Goal: Task Accomplishment & Management: Complete application form

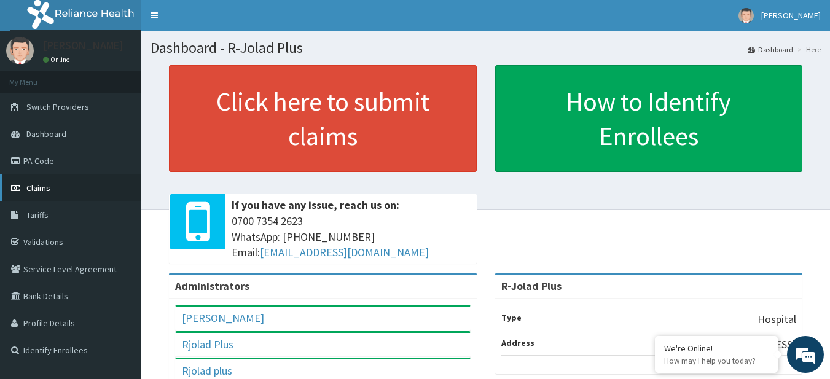
click at [69, 188] on link "Claims" at bounding box center [70, 188] width 141 height 27
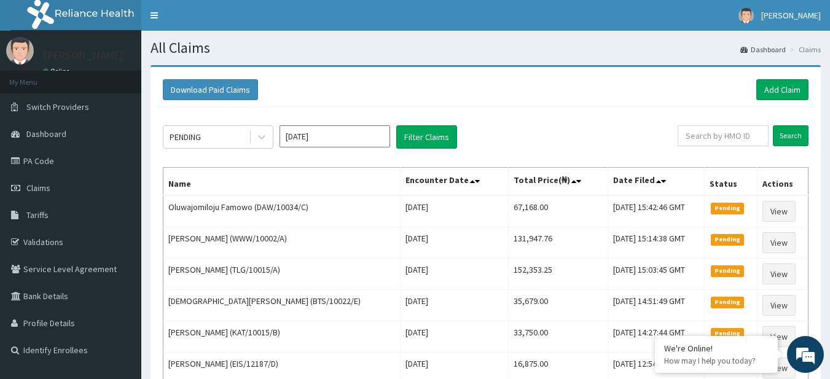
click at [791, 82] on link "Add Claim" at bounding box center [783, 89] width 52 height 21
click at [789, 90] on link "Add Claim" at bounding box center [783, 89] width 52 height 21
click at [791, 100] on link "Add Claim" at bounding box center [783, 89] width 52 height 21
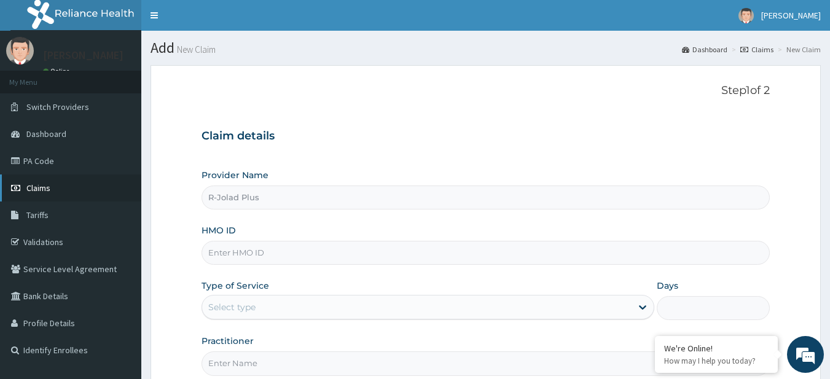
click at [38, 186] on span "Claims" at bounding box center [38, 188] width 24 height 11
click at [331, 260] on input "HMO ID" at bounding box center [486, 253] width 569 height 24
paste input "MEL/10115/A"
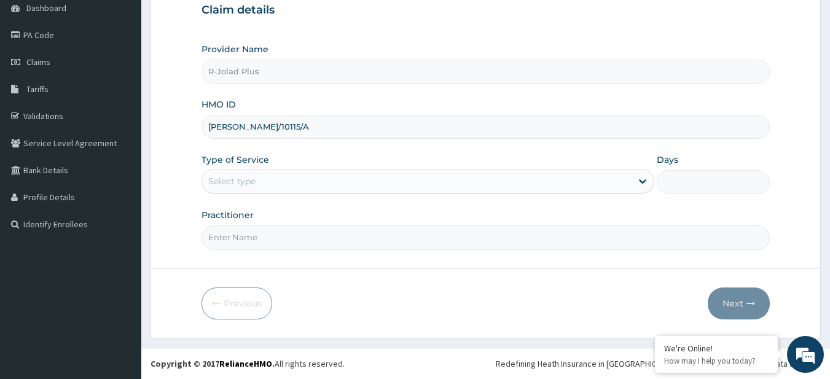
type input "MEL/10115/A"
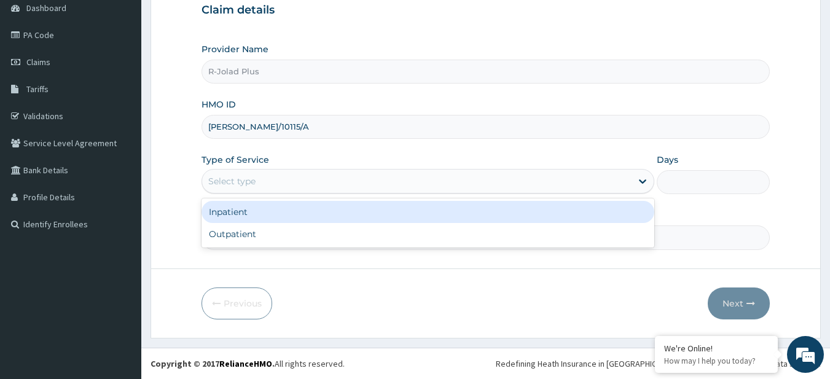
drag, startPoint x: 283, startPoint y: 176, endPoint x: 277, endPoint y: 242, distance: 65.4
click at [277, 194] on div "option Inpatient focused, 1 of 2. 2 results available. Use Up and Down to choos…" at bounding box center [428, 181] width 453 height 25
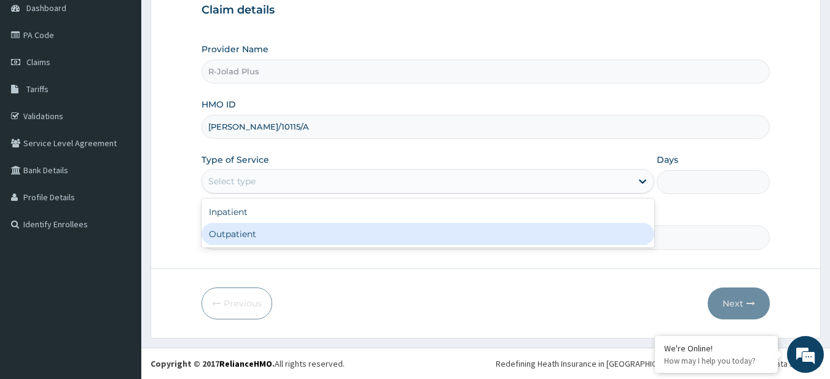
click at [277, 242] on div "Outpatient" at bounding box center [428, 234] width 453 height 22
type input "1"
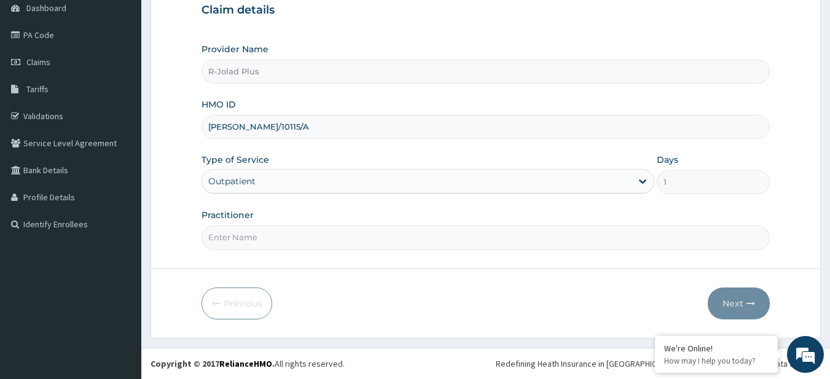
click at [379, 252] on form "Step 1 of 2 Claim details Provider Name R-Jolad Plus HMO ID MEL/10115/A Type of…" at bounding box center [486, 138] width 671 height 399
click at [367, 242] on input "Practitioner" at bounding box center [486, 238] width 569 height 24
type input "DR BUNMI"
click at [714, 304] on button "Next" at bounding box center [739, 304] width 62 height 32
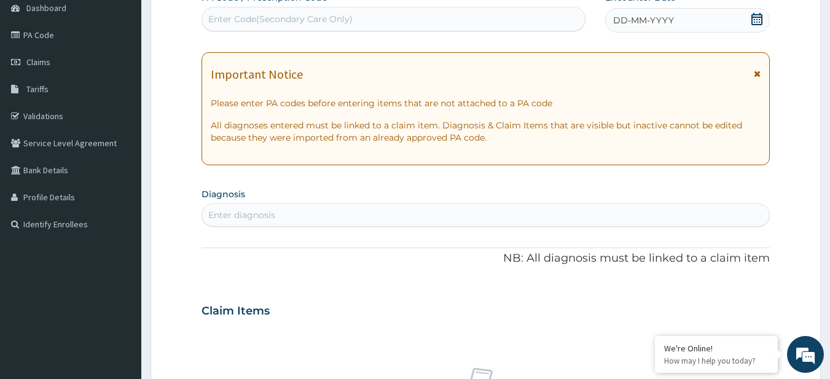
click at [300, 29] on div "Enter Code(Secondary Care Only)" at bounding box center [394, 19] width 384 height 20
paste input "PA/5BA5D1"
type input "PA/5BA5D1"
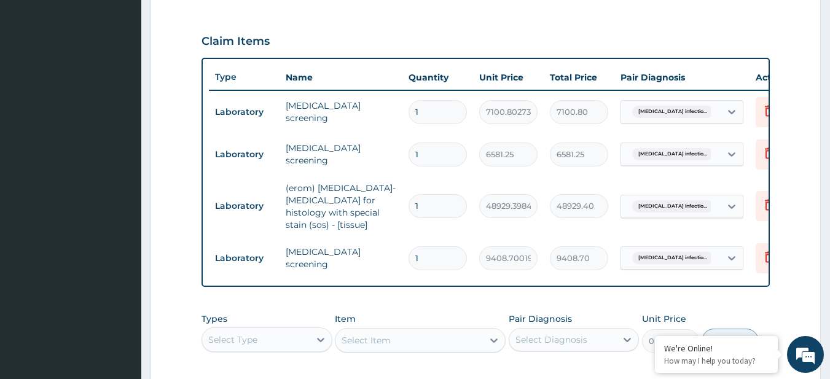
scroll to position [592, 0]
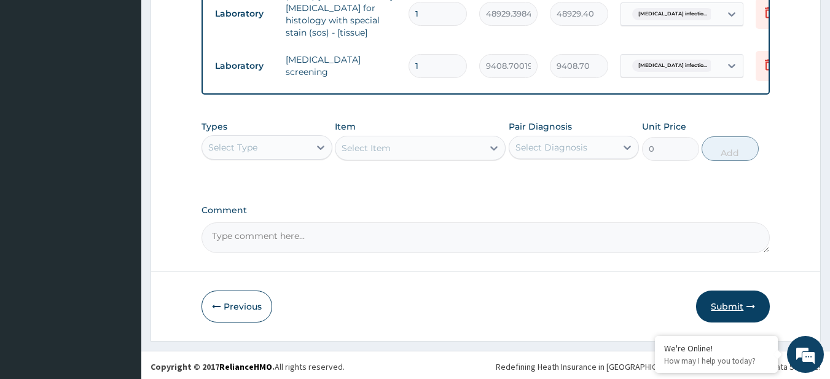
click at [734, 309] on button "Submit" at bounding box center [733, 307] width 74 height 32
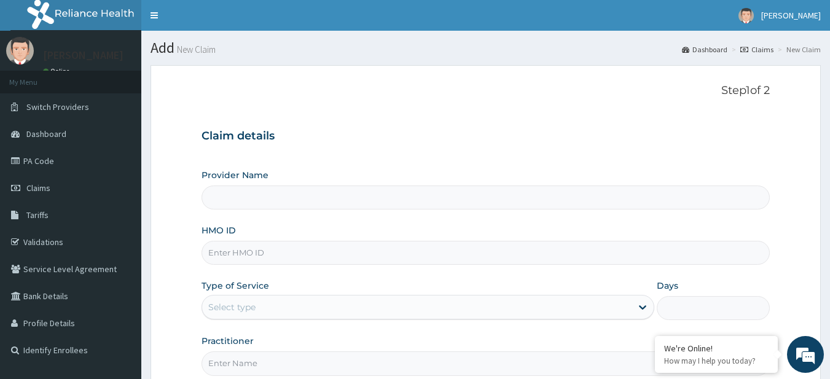
type input "R-Jolad Plus"
click at [50, 158] on link "PA Code" at bounding box center [70, 161] width 141 height 27
type input "R-Jolad Plus"
click at [304, 242] on input "HMO ID" at bounding box center [486, 253] width 569 height 24
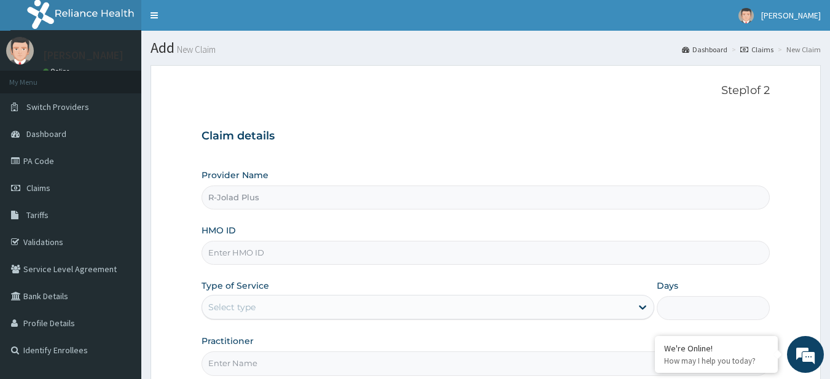
paste input "[PERSON_NAME]/10115/A"
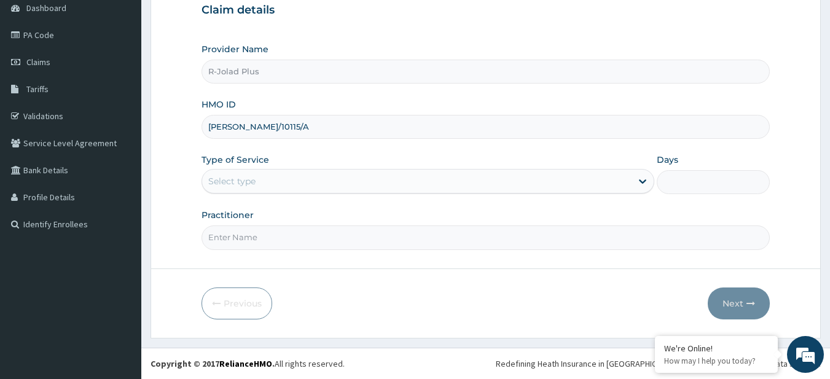
type input "MEL/10115/A"
click at [277, 189] on div "Select type" at bounding box center [417, 182] width 430 height 20
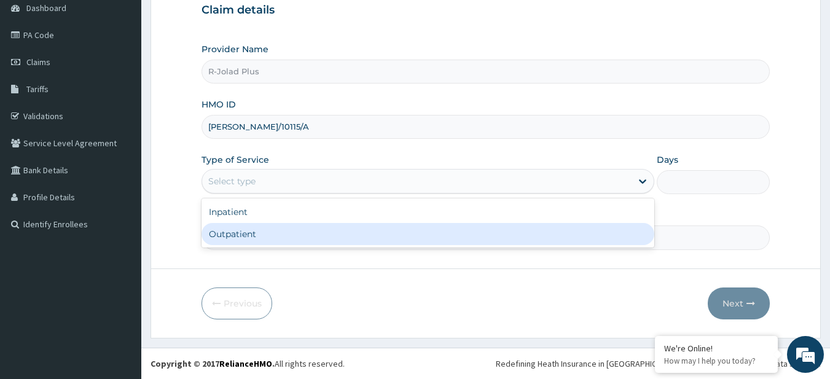
click at [283, 243] on div "Outpatient" at bounding box center [428, 234] width 453 height 22
type input "1"
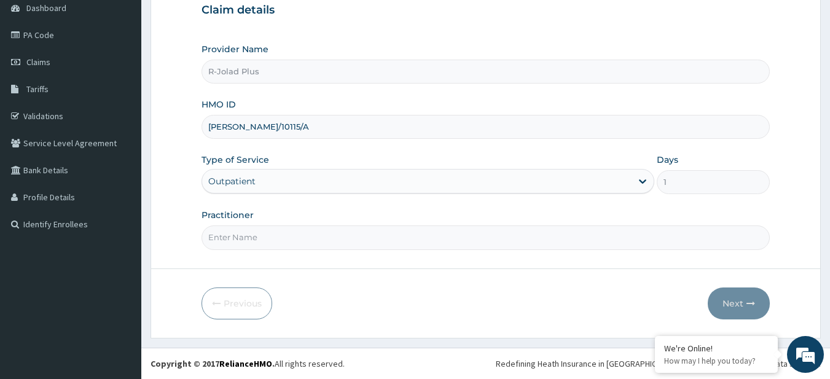
click at [689, 198] on div "Provider Name R-Jolad Plus HMO ID MEL/10115/A Type of Service Outpatient Days 1…" at bounding box center [486, 146] width 569 height 207
click at [272, 246] on input "Practitioner" at bounding box center [486, 238] width 569 height 24
paste input "Iyara Michael"
type input "Iyara Michael"
click at [733, 302] on button "Next" at bounding box center [739, 304] width 62 height 32
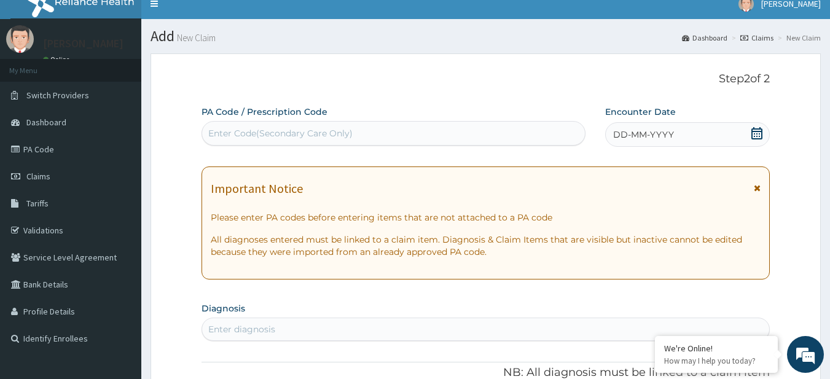
scroll to position [0, 0]
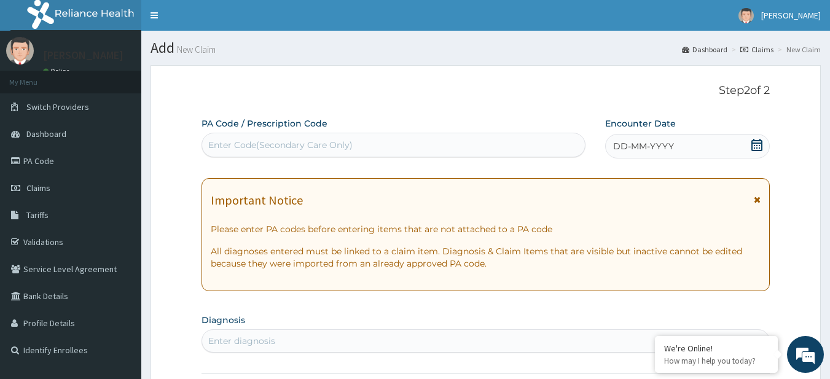
click at [283, 148] on div "Enter Code(Secondary Care Only)" at bounding box center [280, 145] width 144 height 12
paste input "PA/94AE90"
type input "PA/94AE90"
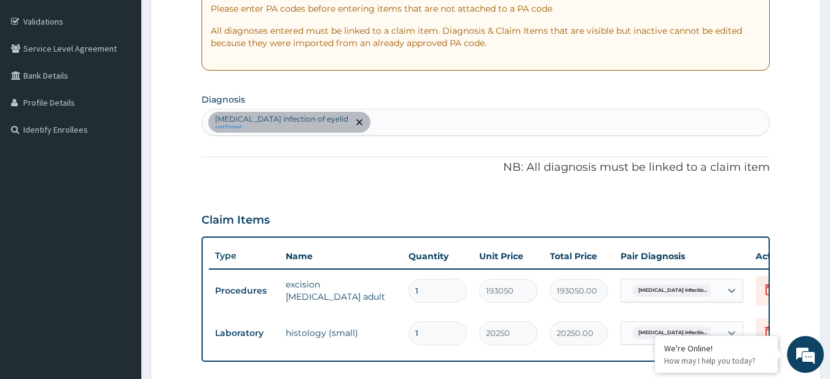
scroll to position [500, 0]
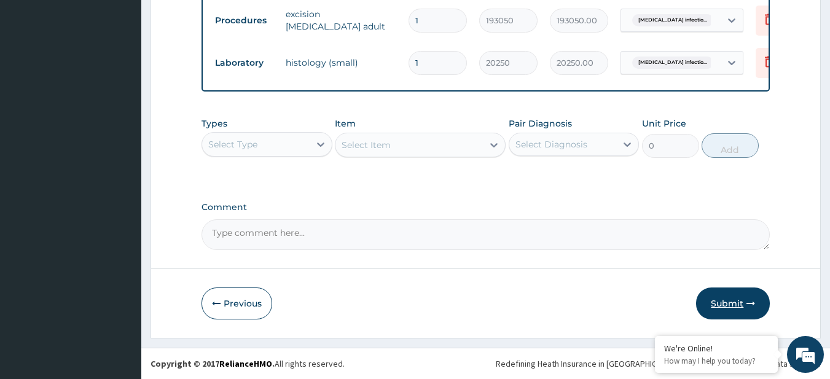
click at [714, 292] on button "Submit" at bounding box center [733, 304] width 74 height 32
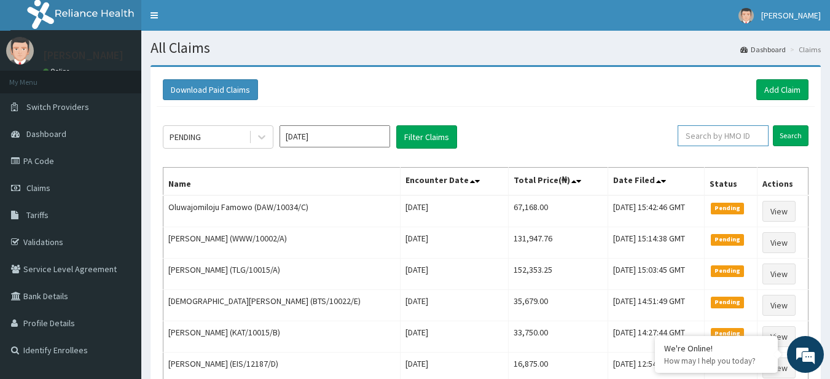
click at [709, 126] on input "text" at bounding box center [723, 135] width 91 height 21
paste input "[PERSON_NAME]/10115/A"
type input "[PERSON_NAME]/10115/A"
click at [786, 144] on input "Search" at bounding box center [791, 135] width 36 height 21
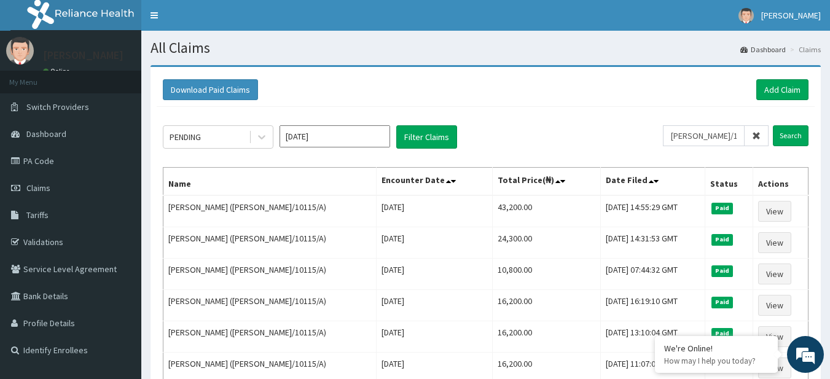
click at [612, 147] on div "PENDING Sep 2025 Filter Claims" at bounding box center [413, 136] width 500 height 23
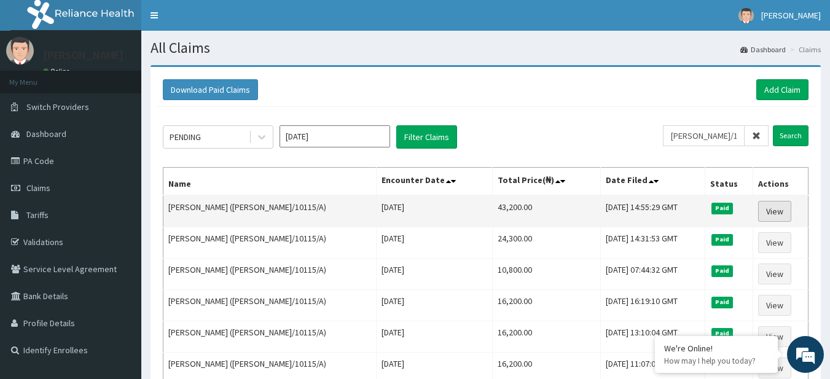
click at [775, 216] on link "View" at bounding box center [775, 211] width 33 height 21
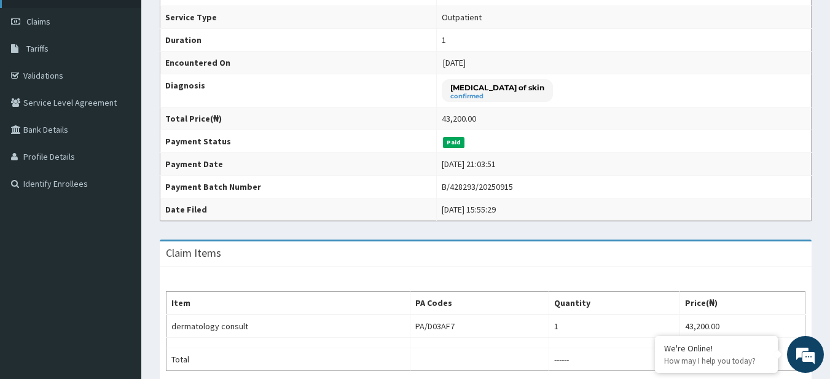
scroll to position [166, 0]
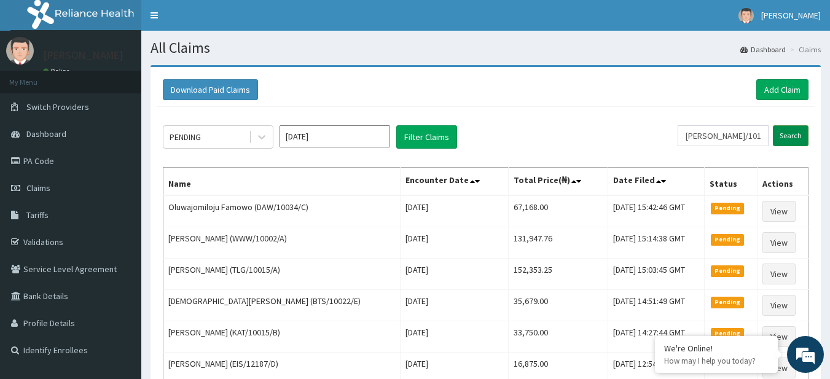
click at [787, 131] on input "Search" at bounding box center [791, 135] width 36 height 21
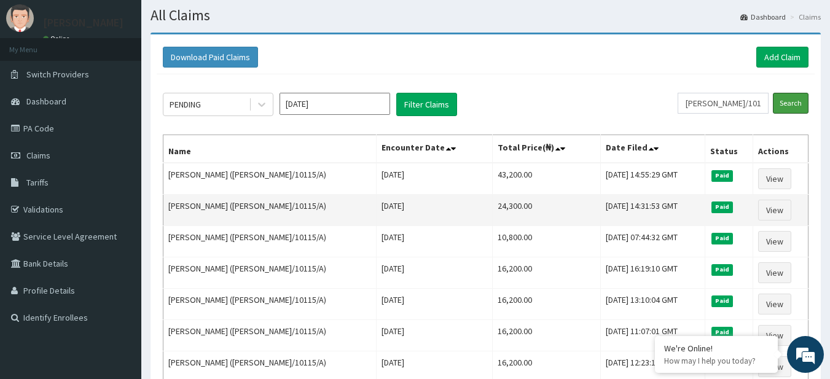
scroll to position [34, 0]
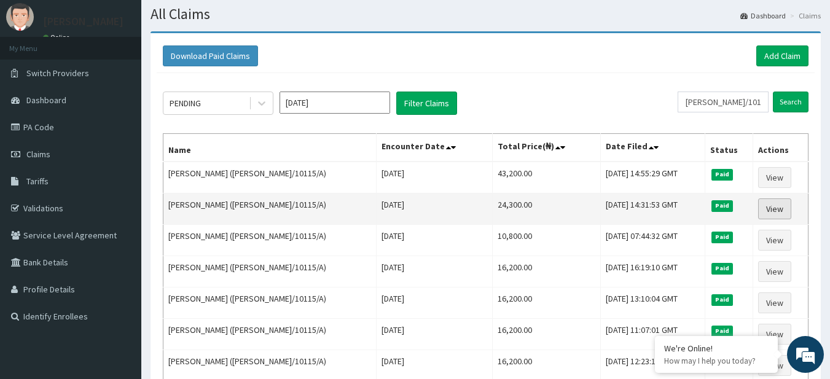
click at [772, 209] on link "View" at bounding box center [775, 209] width 33 height 21
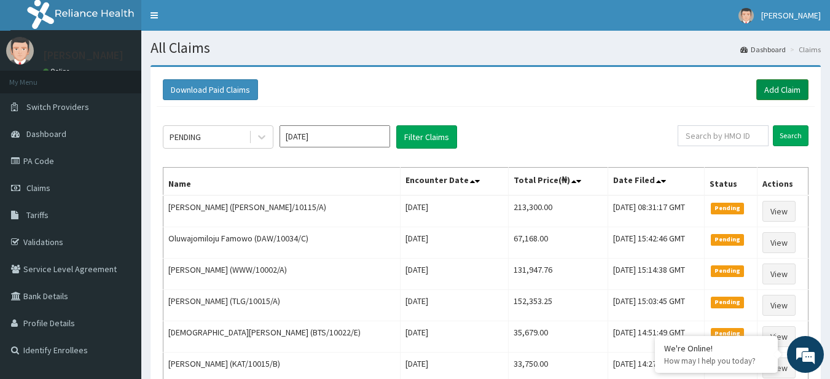
click at [765, 95] on link "Add Claim" at bounding box center [783, 89] width 52 height 21
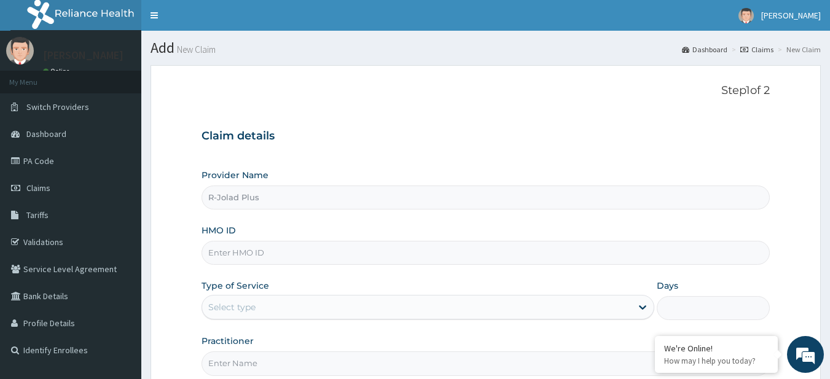
click at [272, 256] on input "HMO ID" at bounding box center [486, 253] width 569 height 24
paste input "isw/10450/b"
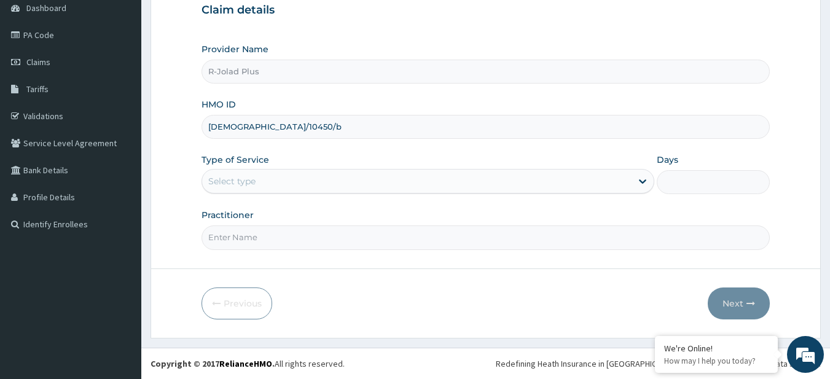
type input "isw/10450/b"
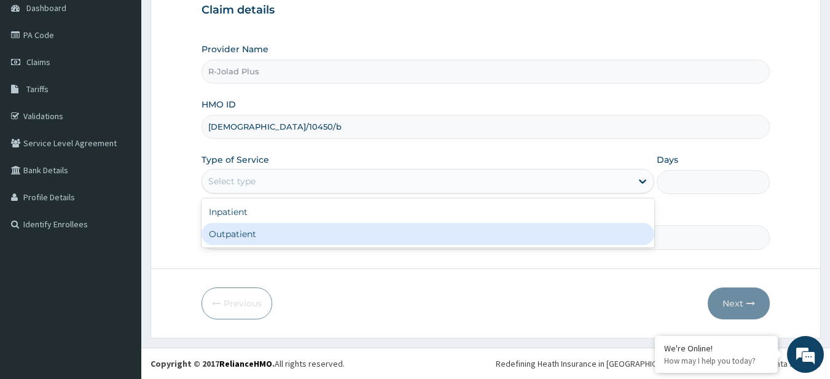
drag, startPoint x: 239, startPoint y: 178, endPoint x: 260, endPoint y: 246, distance: 71.4
click at [260, 194] on div "option Outpatient focused, 2 of 2. 2 results available. Use Up and Down to choo…" at bounding box center [428, 181] width 453 height 25
click at [256, 233] on div "Outpatient" at bounding box center [428, 234] width 453 height 22
type input "1"
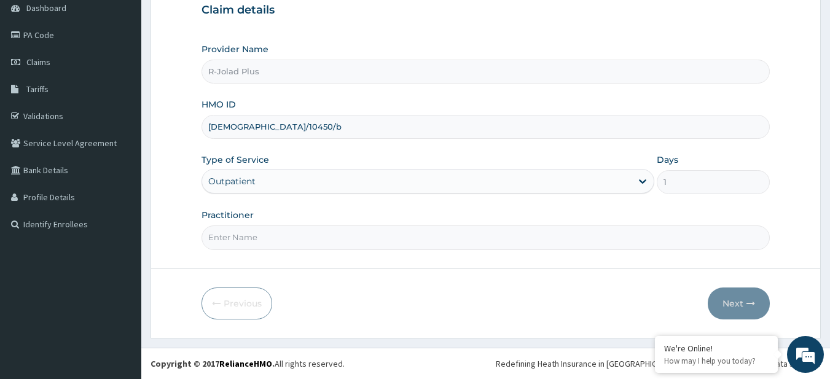
click at [234, 235] on input "Practitioner" at bounding box center [486, 238] width 569 height 24
paste input "Adewumi Olayinka"
type input "[PERSON_NAME]"
click at [735, 292] on button "Next" at bounding box center [739, 304] width 62 height 32
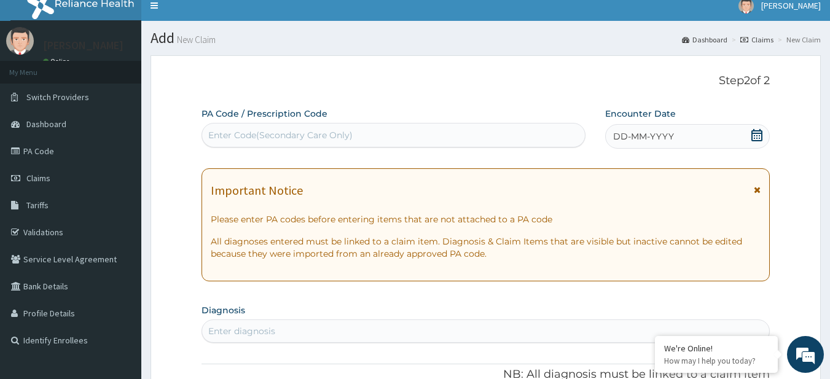
scroll to position [0, 0]
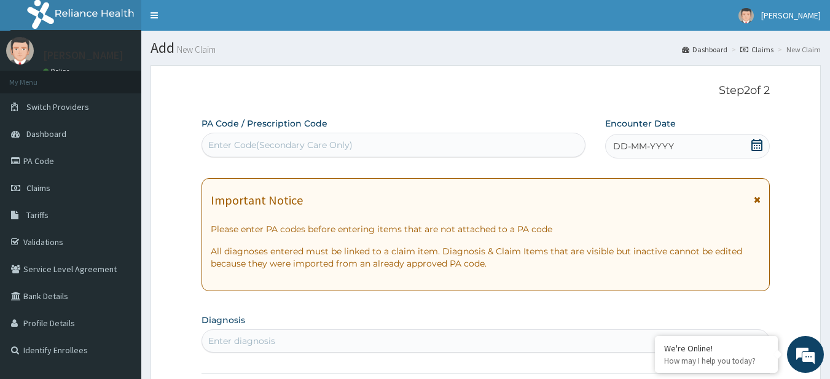
click at [263, 144] on div "Enter Code(Secondary Care Only)" at bounding box center [280, 145] width 144 height 12
paste input "PA/13D78F"
type input "PA/13D78F"
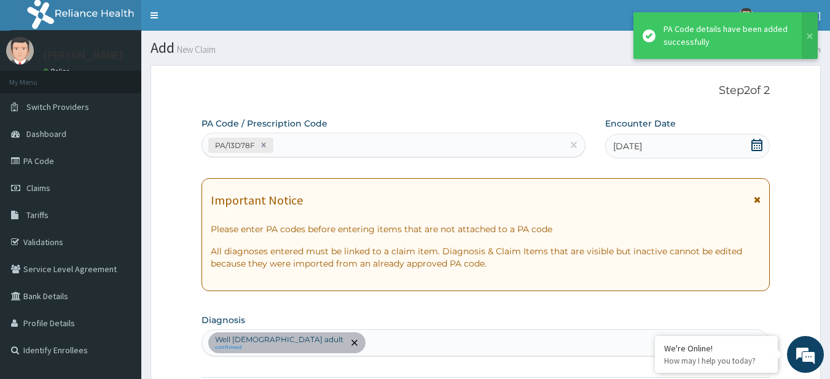
scroll to position [322, 0]
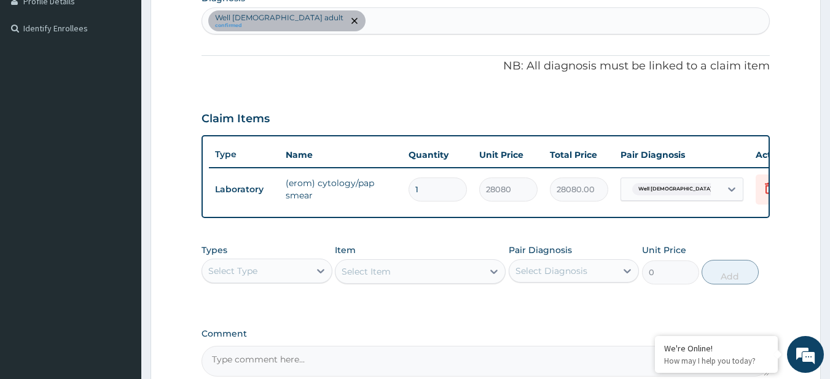
click at [263, 281] on div "Select Type" at bounding box center [256, 271] width 108 height 20
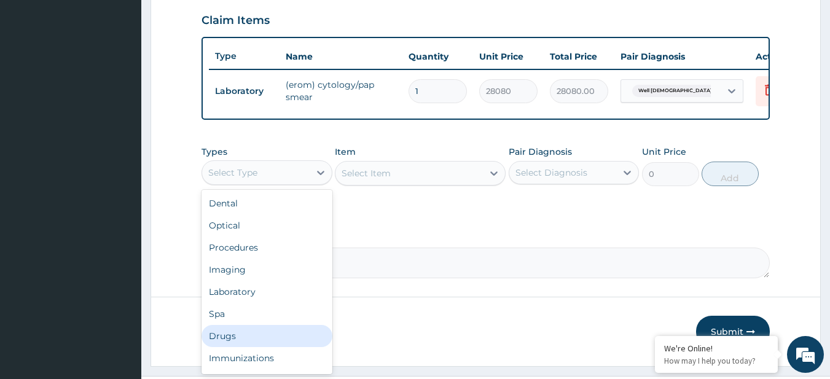
scroll to position [42, 0]
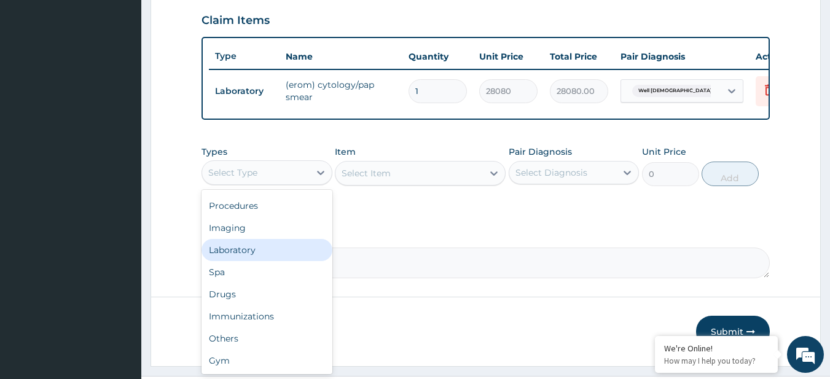
click at [256, 257] on div "Laboratory" at bounding box center [267, 250] width 131 height 22
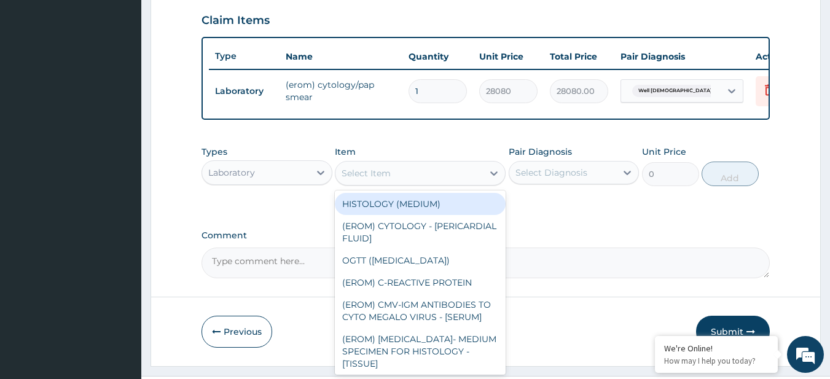
click at [376, 180] on div "Select Item" at bounding box center [366, 173] width 49 height 12
paste input "CHEST (PA/LAT) X-RAY ELECTROLYTES/UREA/CREATININE FASTING BLOOD GLUCOSE / RANDO…"
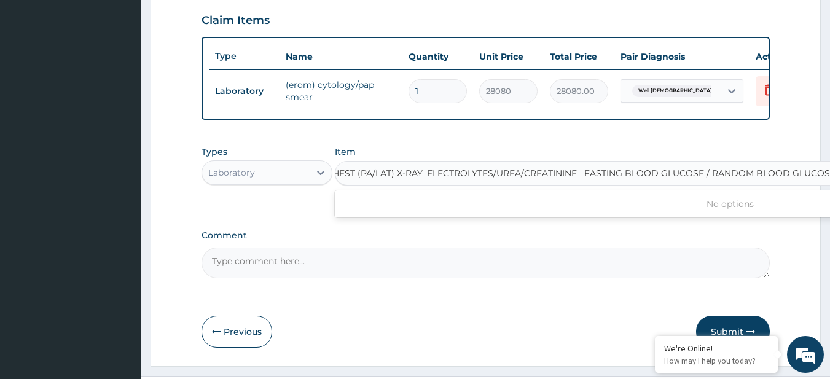
scroll to position [0, 272]
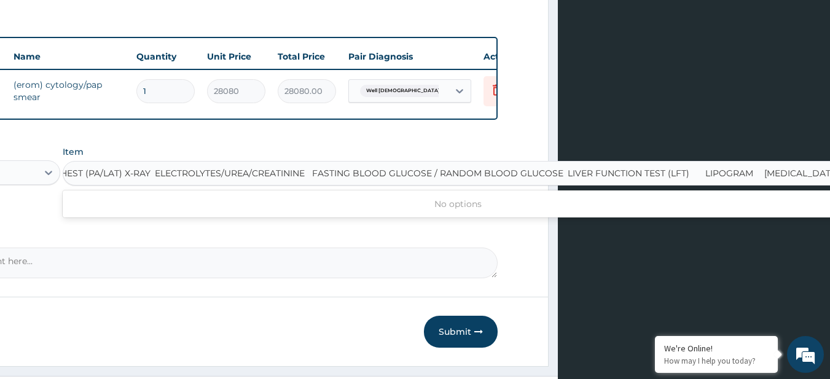
click at [376, 180] on input "CHEST (PA/LAT) X-RAY ELECTROLYTES/UREA/CREATININE FASTING BLOOD GLUCOSE / RANDO…" at bounding box center [442, 173] width 777 height 12
type input "URINALYSIS"
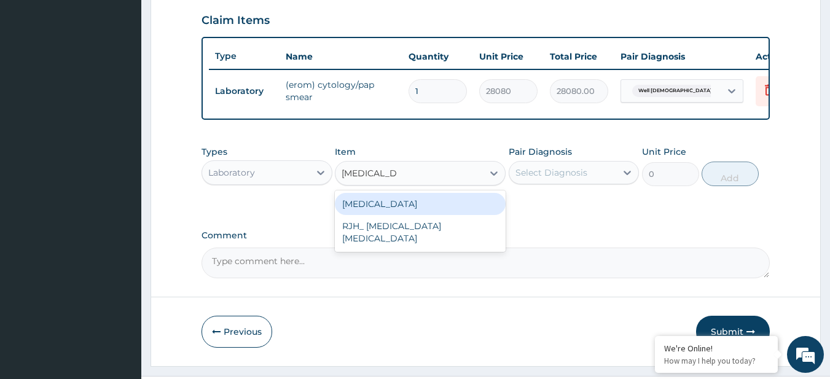
scroll to position [0, 0]
click at [390, 209] on div "[MEDICAL_DATA]" at bounding box center [420, 204] width 171 height 22
type input "5808.52001953125"
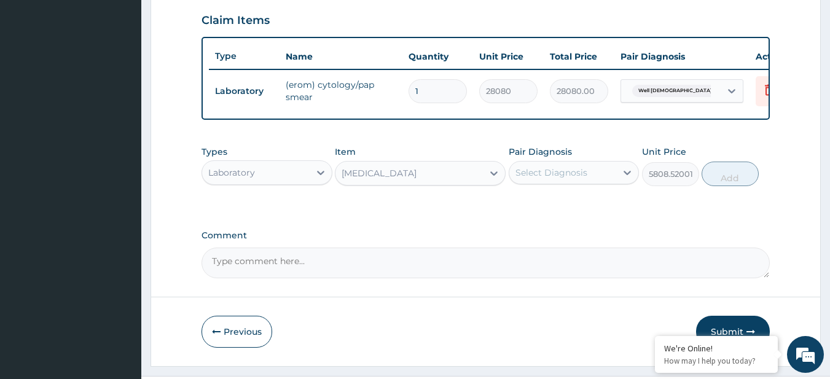
click at [554, 183] on div "Select Diagnosis" at bounding box center [564, 173] width 108 height 20
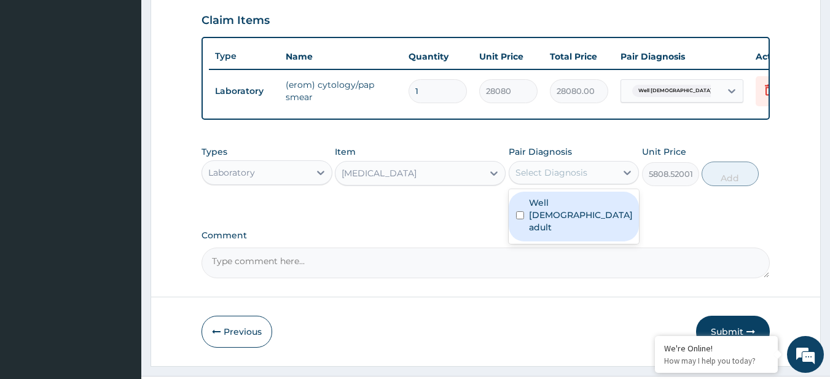
click at [566, 211] on label "Well female adult" at bounding box center [581, 215] width 104 height 37
checkbox input "true"
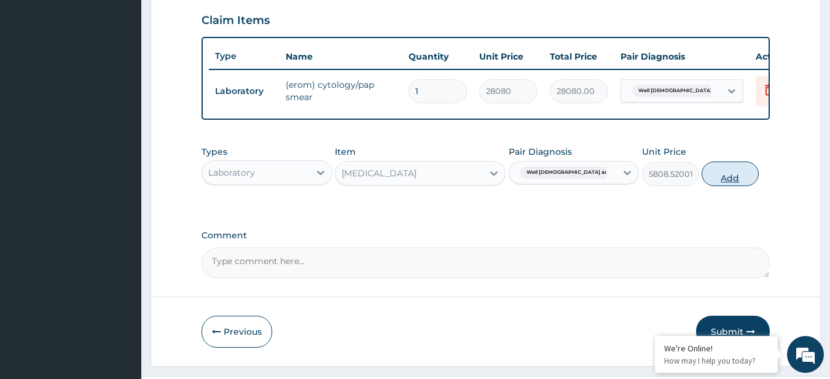
click at [710, 185] on button "Add" at bounding box center [730, 174] width 57 height 25
type input "0"
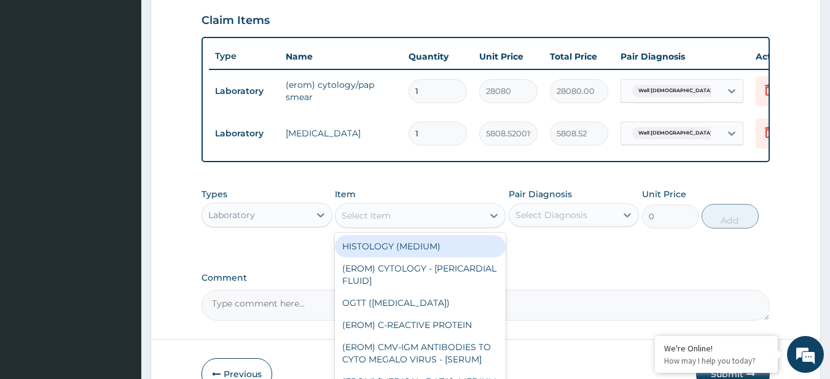
click at [398, 226] on div "Select Item" at bounding box center [410, 216] width 148 height 20
paste input "CHEST (PA/LAT) X-RAY ELECTROLYTES/UREA/CREATININE FASTING BLOOD GLUCOSE / RANDO…"
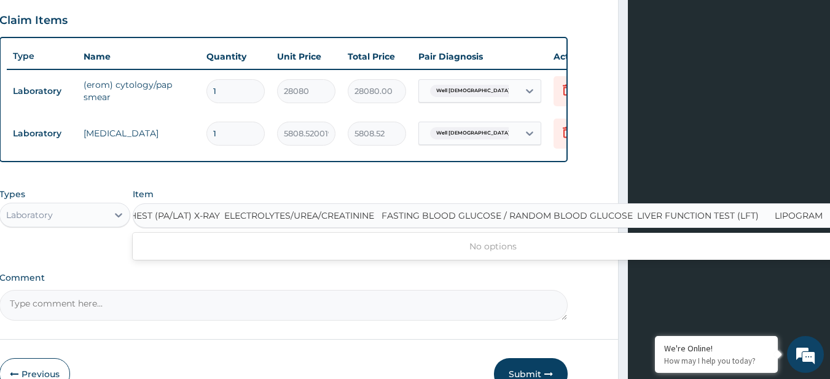
scroll to position [0, 6]
type input "LIPOGRAM"
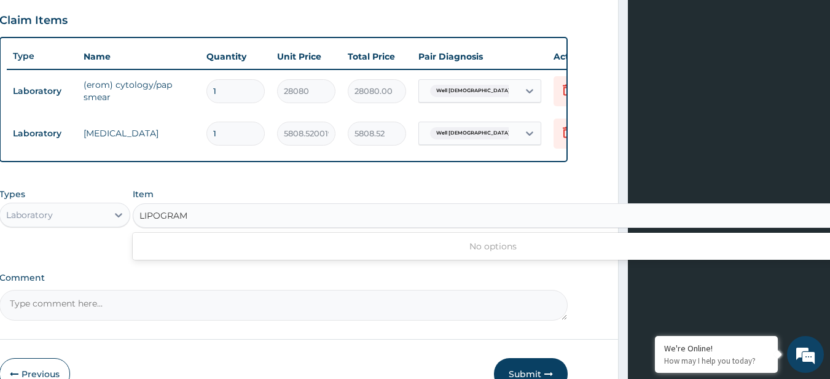
scroll to position [0, 0]
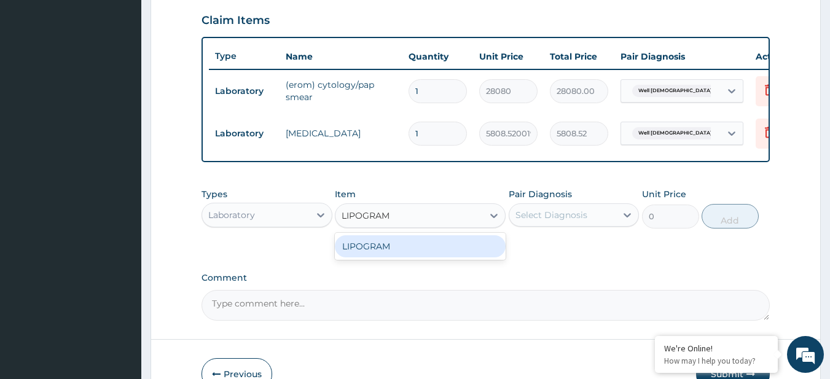
click at [445, 258] on div "LIPOGRAM" at bounding box center [420, 246] width 171 height 22
type input "11779.4384765625"
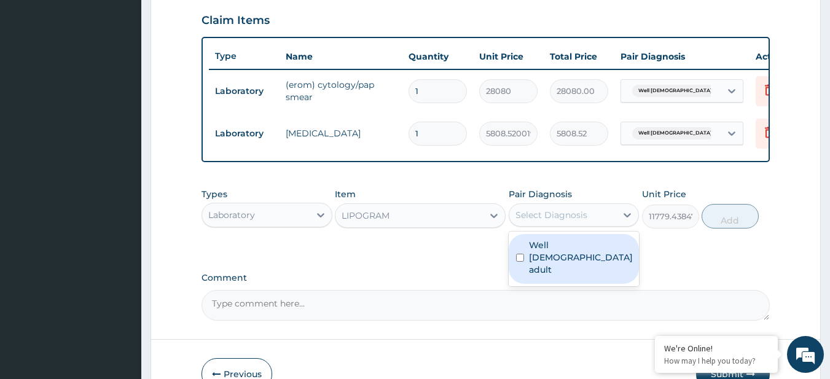
click at [566, 225] on div "Select Diagnosis" at bounding box center [564, 215] width 108 height 20
click at [570, 256] on label "Well female adult" at bounding box center [581, 257] width 104 height 37
checkbox input "true"
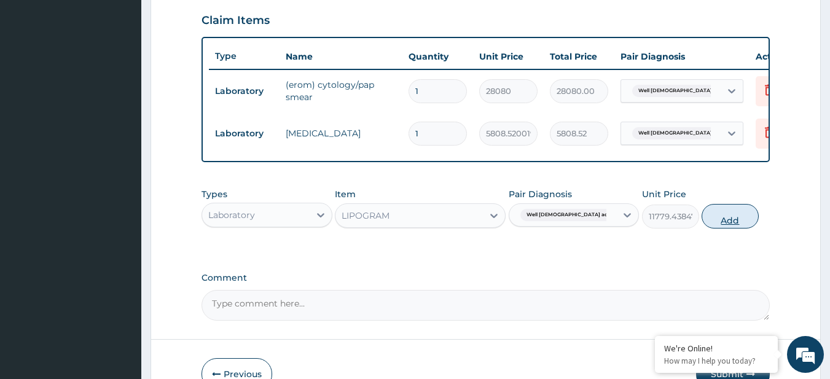
click at [722, 225] on button "Add" at bounding box center [730, 216] width 57 height 25
type input "0"
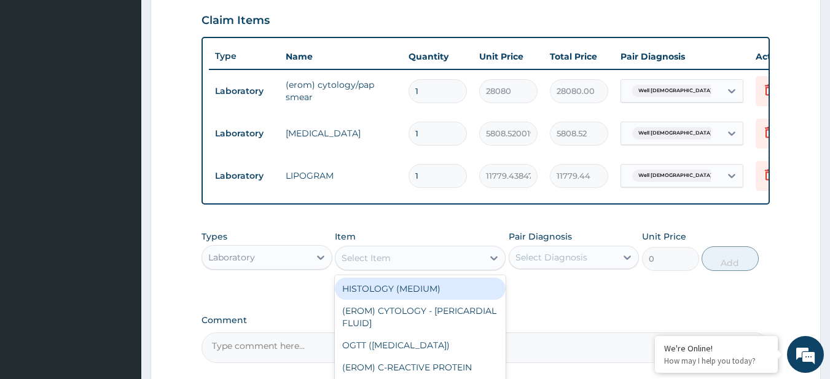
click at [421, 267] on div "Select Item" at bounding box center [410, 258] width 148 height 20
paste input "CHEST (PA/LAT) X-RAY ELECTROLYTES/UREA/CREATININE FASTING BLOOD GLUCOSE / RANDO…"
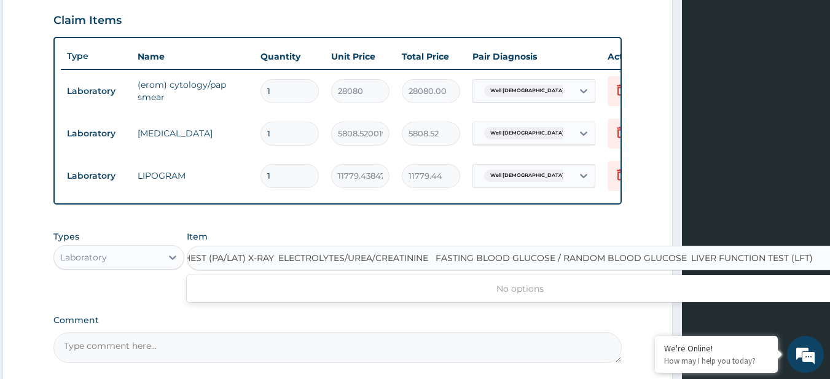
scroll to position [0, 6]
type input "LIVER FUNCTION TEST (LFT)"
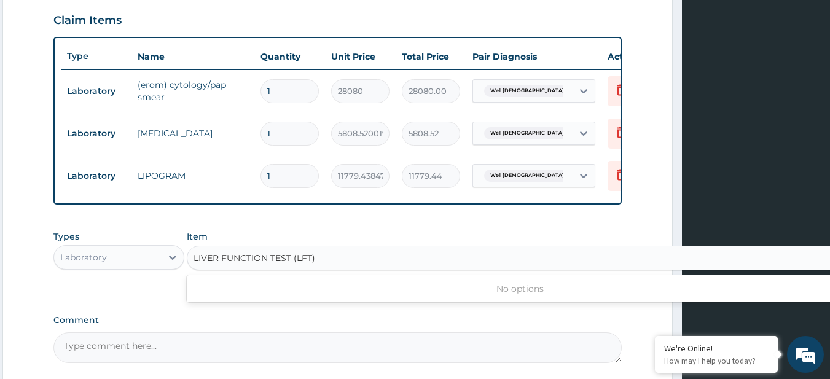
scroll to position [0, 0]
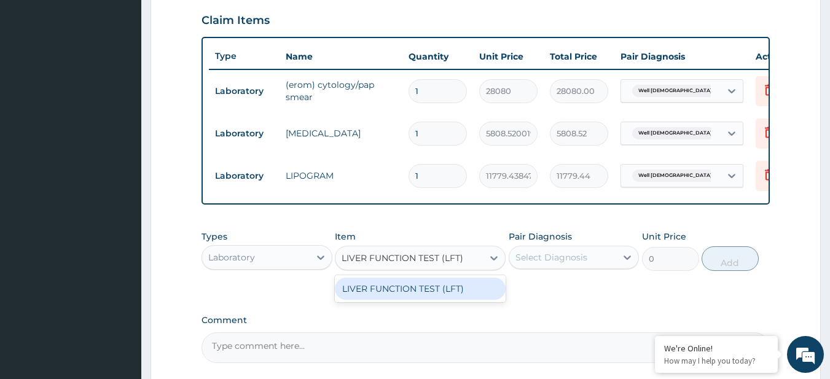
click at [449, 294] on div "LIVER FUNCTION TEST (LFT)" at bounding box center [420, 289] width 171 height 22
type input "22244.625"
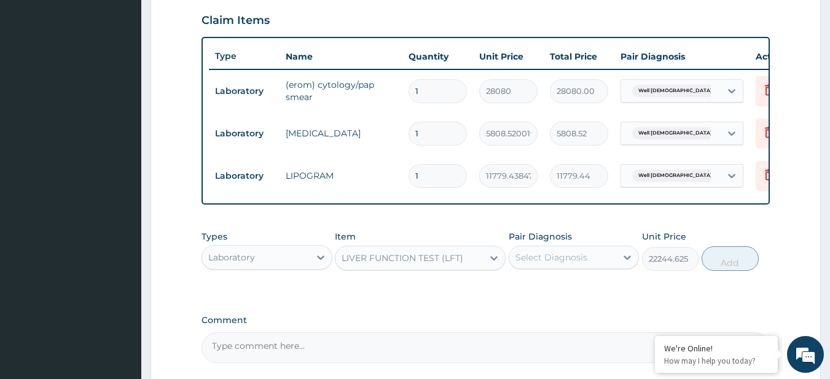
drag, startPoint x: 524, startPoint y: 283, endPoint x: 534, endPoint y: 276, distance: 11.4
click at [534, 276] on div "Types Laboratory Item LIVER FUNCTION TEST (LFT) Pair Diagnosis Select Diagnosis…" at bounding box center [486, 250] width 569 height 53
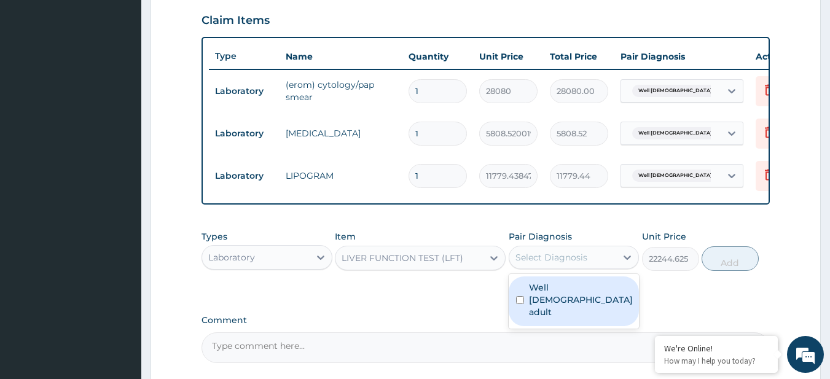
drag, startPoint x: 534, startPoint y: 276, endPoint x: 552, endPoint y: 300, distance: 30.2
click at [552, 269] on div "option Well female adult, selected. option Well female adult focused, 1 of 1. 1…" at bounding box center [574, 257] width 131 height 23
click at [552, 300] on label "Well female adult" at bounding box center [581, 300] width 104 height 37
checkbox input "true"
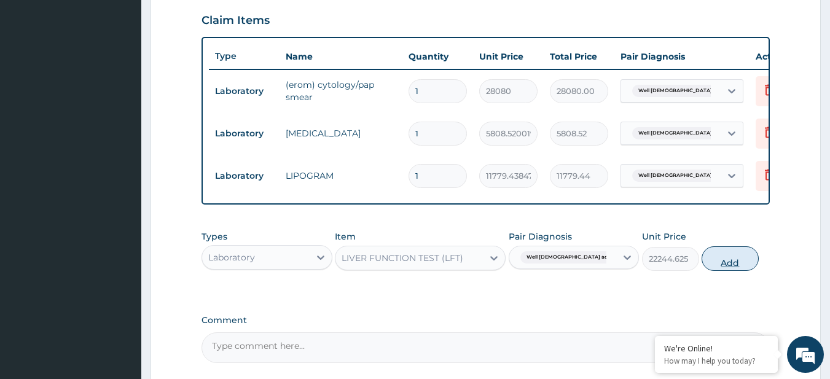
click at [717, 263] on button "Add" at bounding box center [730, 259] width 57 height 25
type input "0"
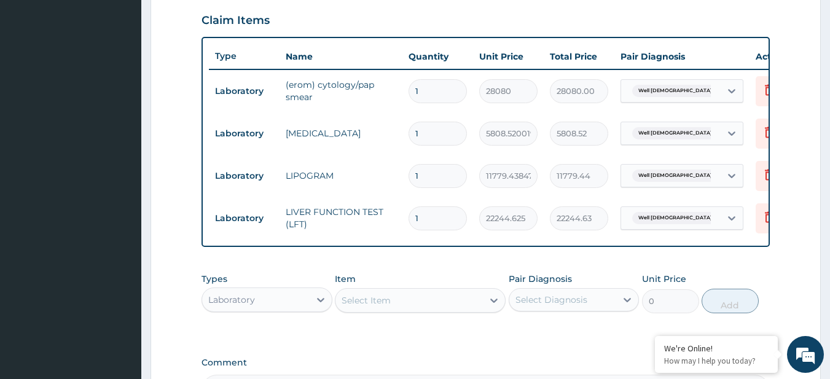
click at [397, 300] on div "Select Item" at bounding box center [410, 301] width 148 height 20
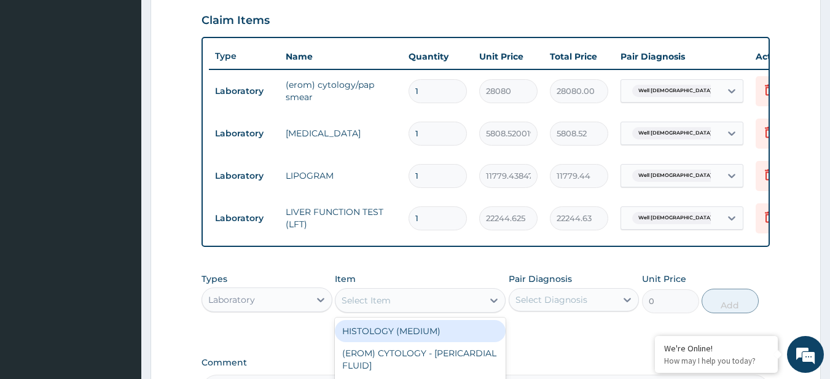
paste input "CHEST (PA/LAT) X-RAY ELECTROLYTES/UREA/CREATININE FASTING BLOOD GLUCOSE / RANDO…"
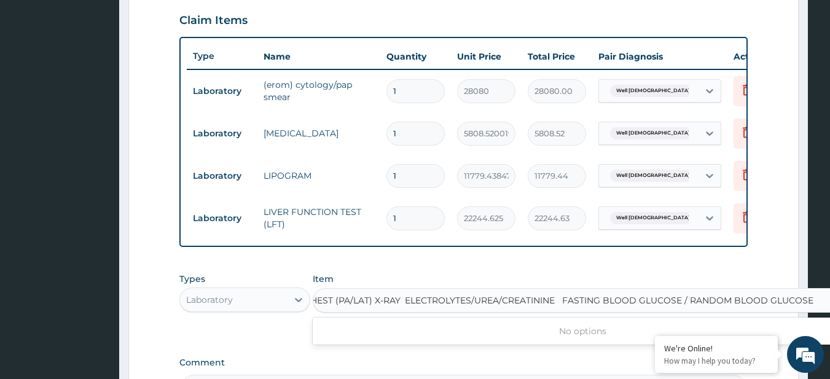
scroll to position [0, 6]
type input "FASTING BLOOD GLUCOSE / RANDOM BLOOD GLUCOSE"
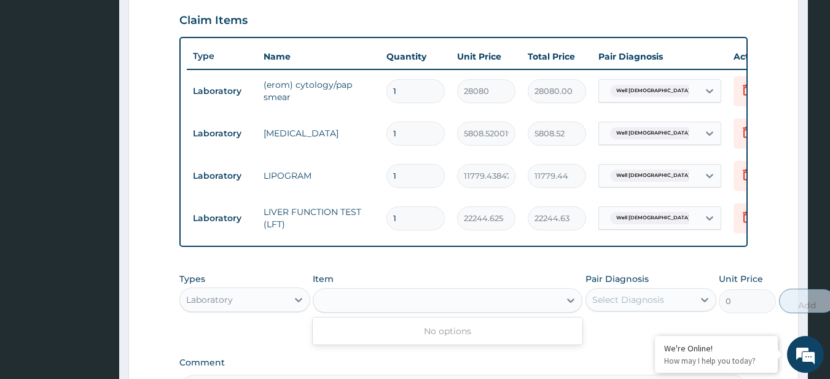
scroll to position [0, 0]
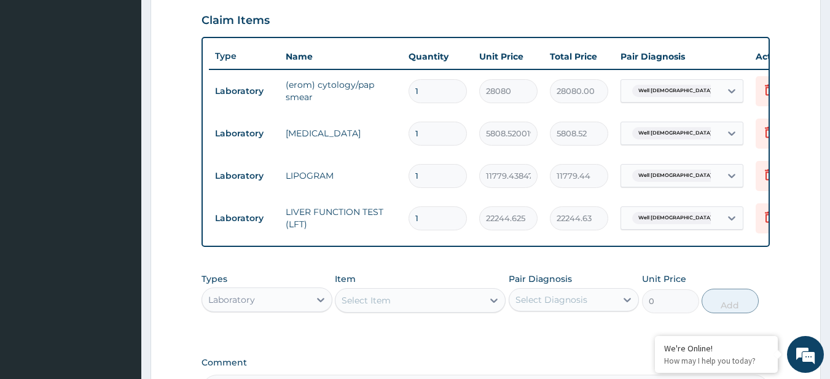
click at [449, 298] on div "Select Item" at bounding box center [420, 300] width 171 height 25
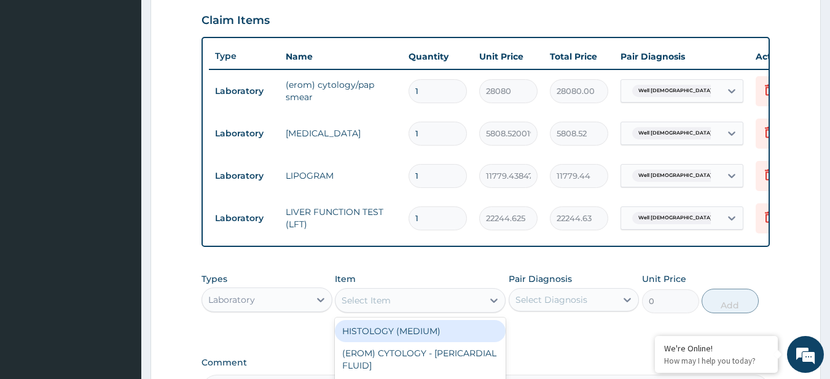
click at [427, 310] on div "Select Item" at bounding box center [410, 301] width 148 height 20
type input "fbs"
click at [427, 342] on div "RBS/FBS" at bounding box center [420, 331] width 171 height 22
type input "3240"
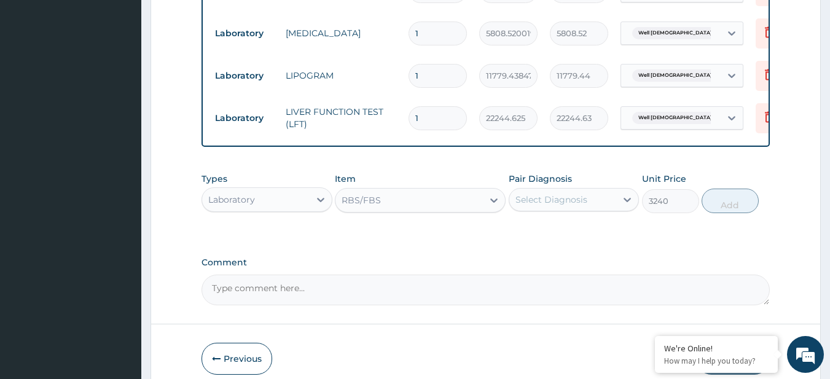
scroll to position [521, 0]
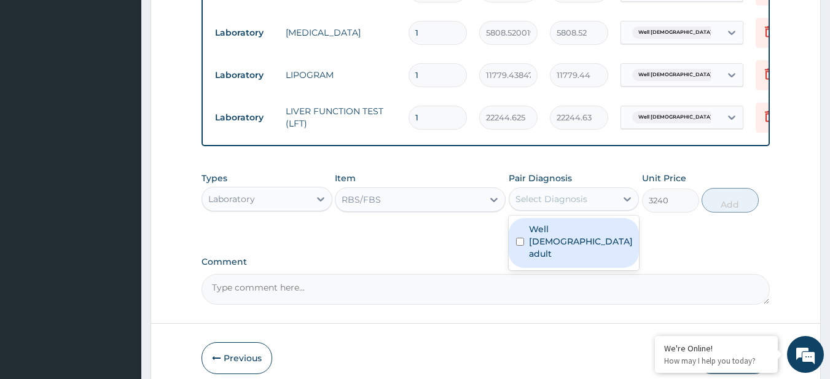
click at [569, 205] on div "Select Diagnosis" at bounding box center [552, 199] width 72 height 12
click at [569, 245] on div "Well female adult" at bounding box center [574, 243] width 131 height 50
checkbox input "true"
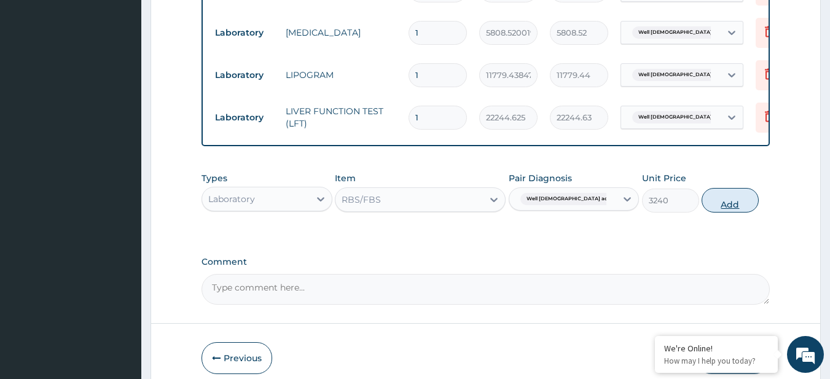
click at [731, 213] on button "Add" at bounding box center [730, 200] width 57 height 25
type input "0"
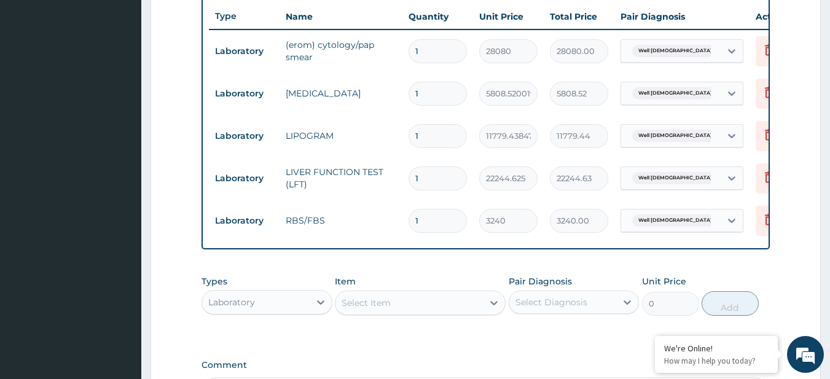
scroll to position [459, 0]
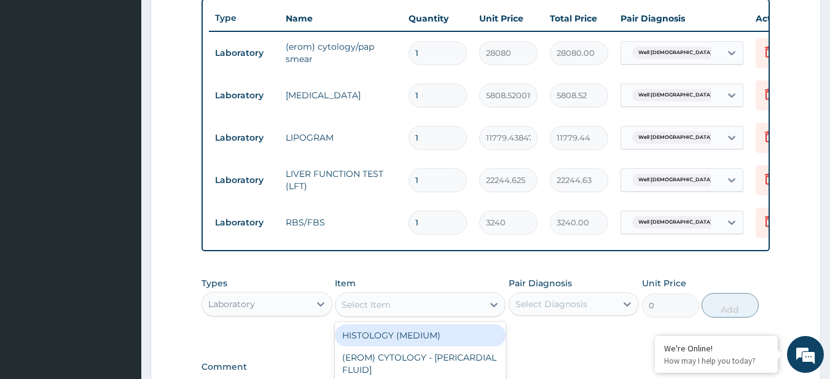
click at [397, 315] on div "Select Item" at bounding box center [410, 305] width 148 height 20
paste input "CHEST (PA/LAT) X-RAY ELECTROLYTES/UREA/CREATININE"
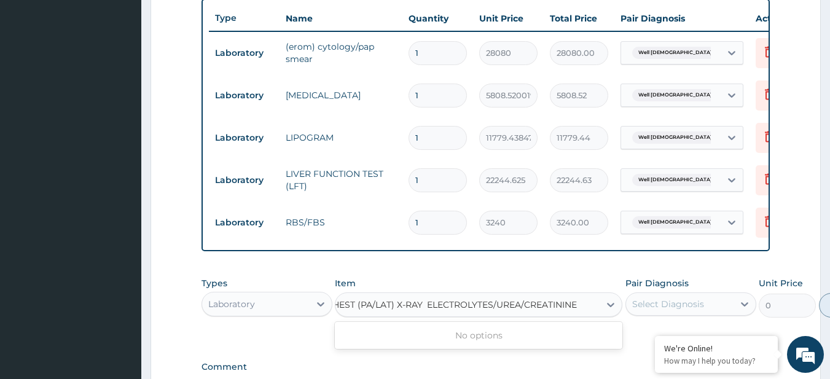
scroll to position [0, 6]
type input "ELECTROLYTES/UREA/CREATININE"
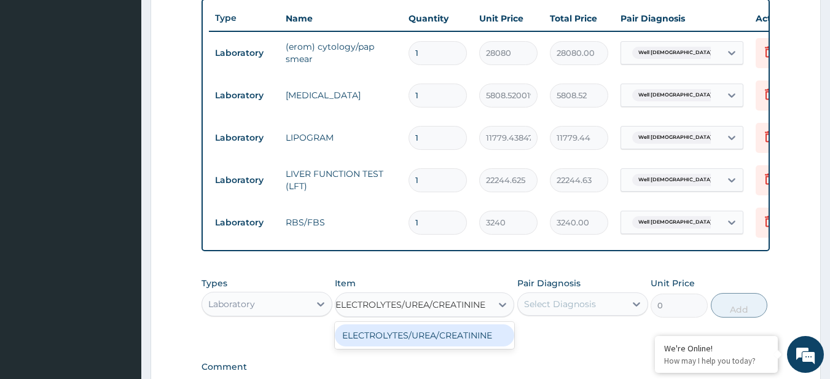
click at [460, 343] on div "ELECTROLYTES/UREA/CREATININE" at bounding box center [425, 336] width 180 height 22
type input "20533.5"
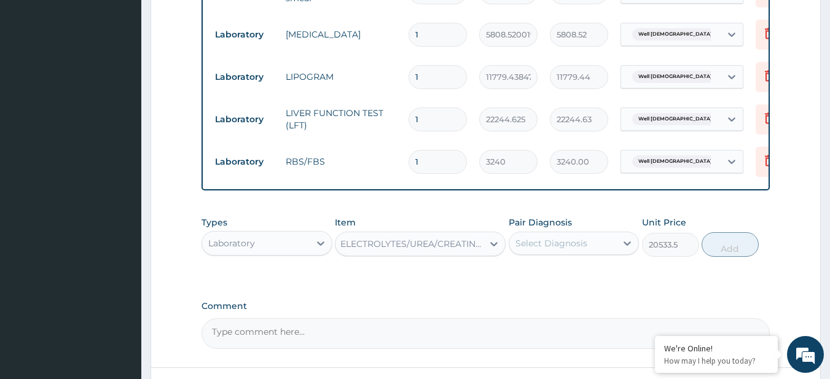
scroll to position [527, 0]
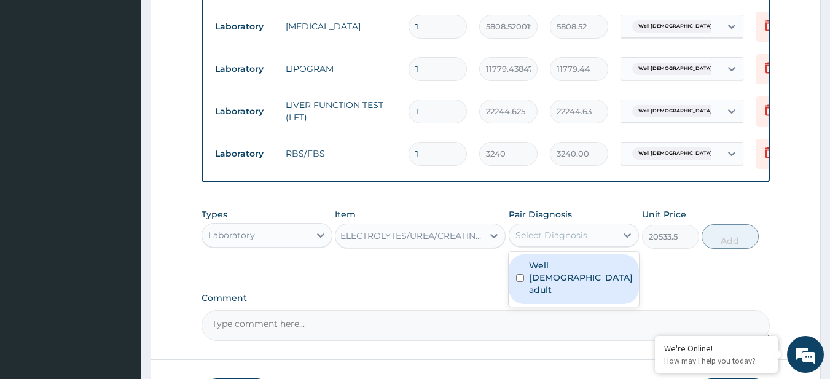
click at [539, 242] on div "Select Diagnosis" at bounding box center [552, 235] width 72 height 12
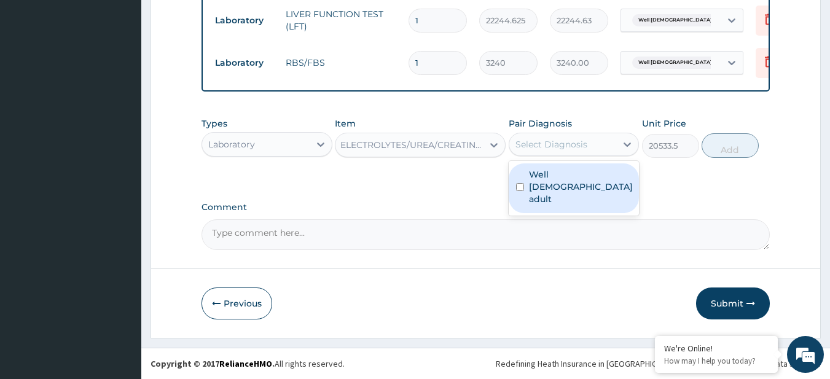
scroll to position [628, 0]
click at [547, 176] on label "Well female adult" at bounding box center [581, 186] width 104 height 37
checkbox input "true"
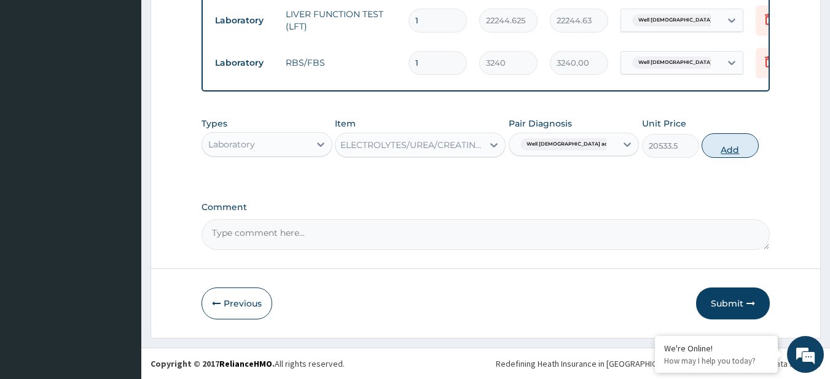
click at [749, 151] on button "Add" at bounding box center [730, 145] width 57 height 25
type input "0"
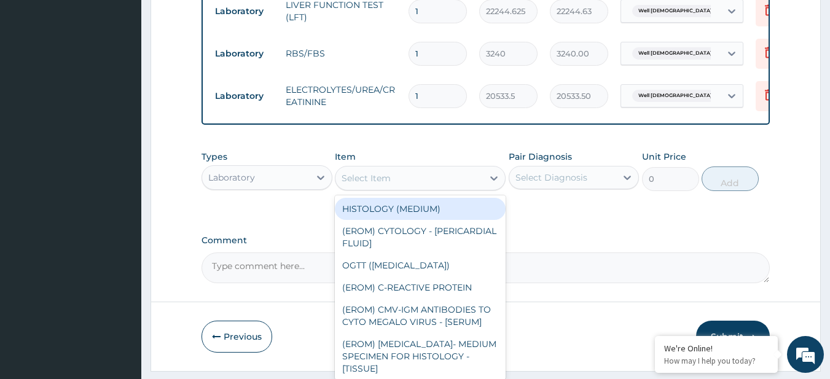
click at [465, 186] on div "Select Item" at bounding box center [410, 178] width 148 height 20
paste input "CHEST (PA/LAT) X-RAY"
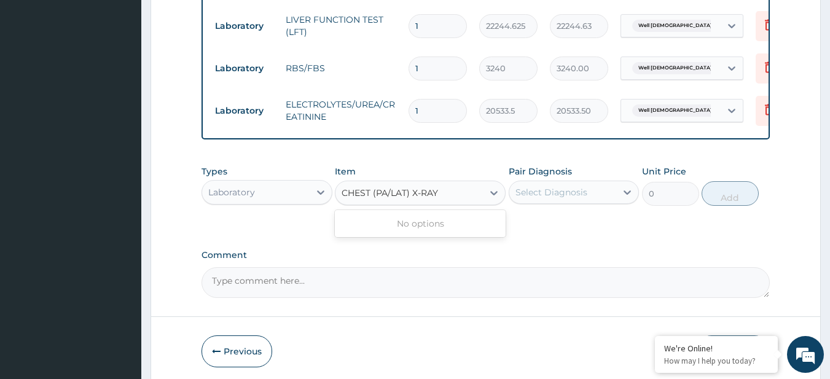
scroll to position [670, 0]
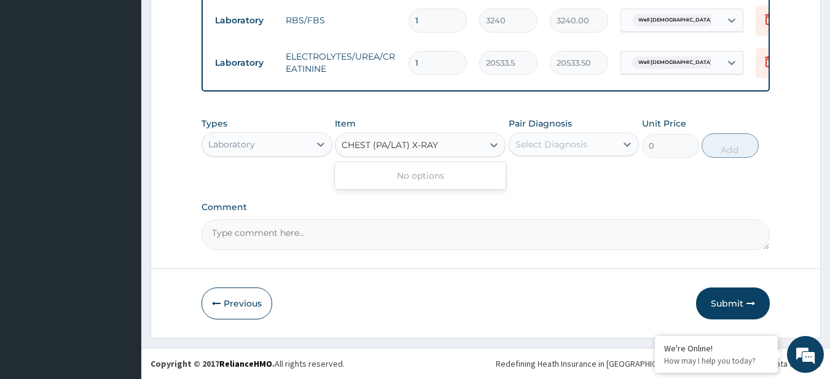
type input "CHEST (PA/LAT) X-RAY"
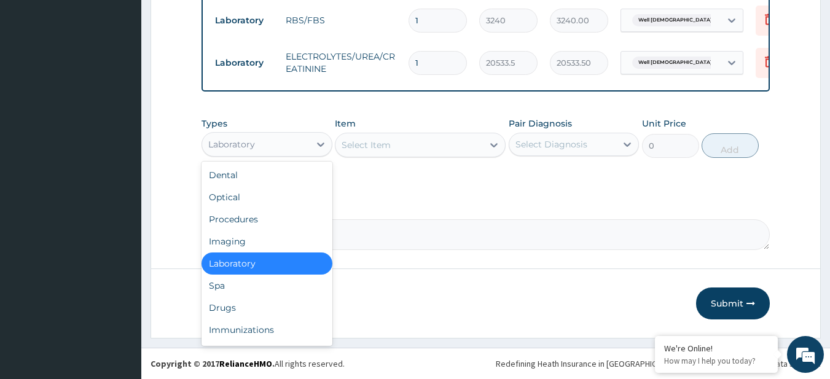
click at [270, 146] on div "Laboratory" at bounding box center [256, 145] width 108 height 20
click at [261, 241] on div "Imaging" at bounding box center [267, 242] width 131 height 22
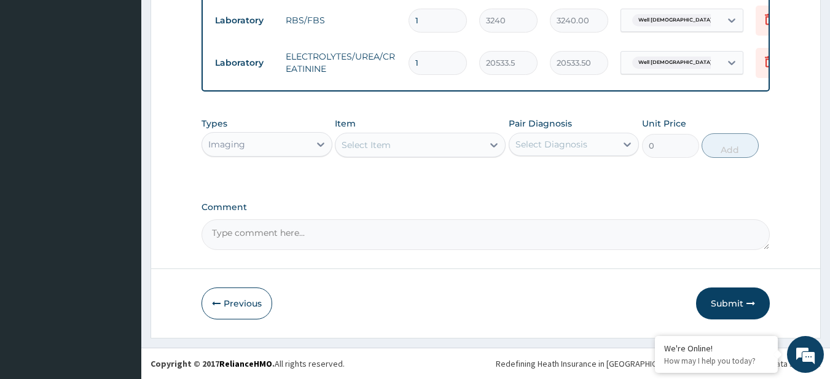
click at [425, 131] on div "Item Select Item" at bounding box center [420, 137] width 171 height 41
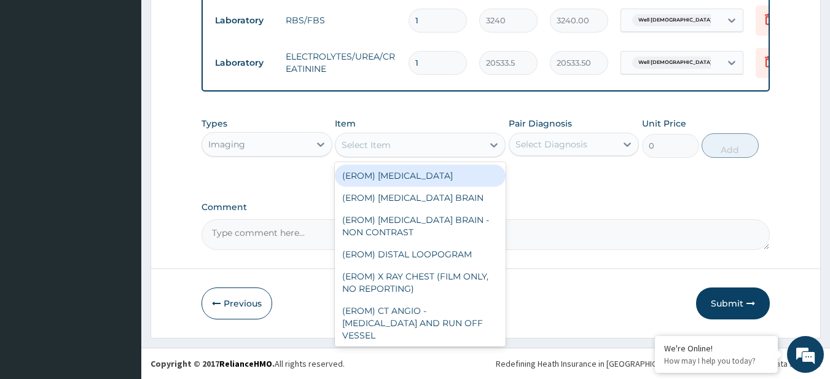
click at [432, 141] on div "Select Item" at bounding box center [410, 145] width 148 height 20
paste input "CHEST (PA/LAT) X-RAY"
type input "CHEST (PA/LAT) X-RAY"
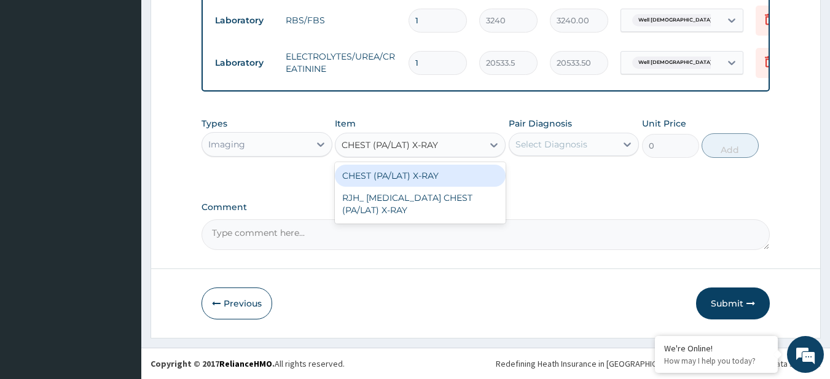
click at [450, 178] on div "CHEST (PA/LAT) X-RAY" at bounding box center [420, 176] width 171 height 22
type input "20250"
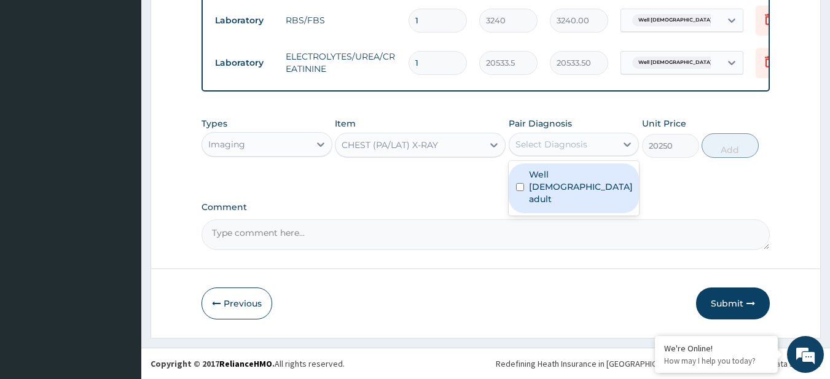
click at [553, 148] on div "Select Diagnosis" at bounding box center [552, 144] width 72 height 12
click at [584, 179] on label "Well female adult" at bounding box center [581, 186] width 104 height 37
checkbox input "true"
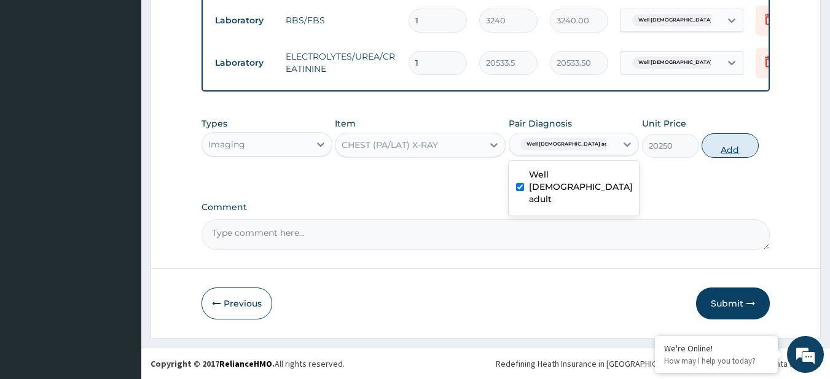
click at [748, 148] on button "Add" at bounding box center [730, 145] width 57 height 25
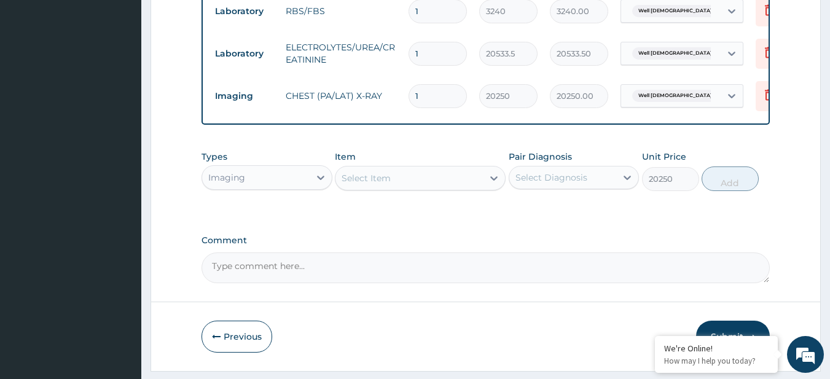
type input "0"
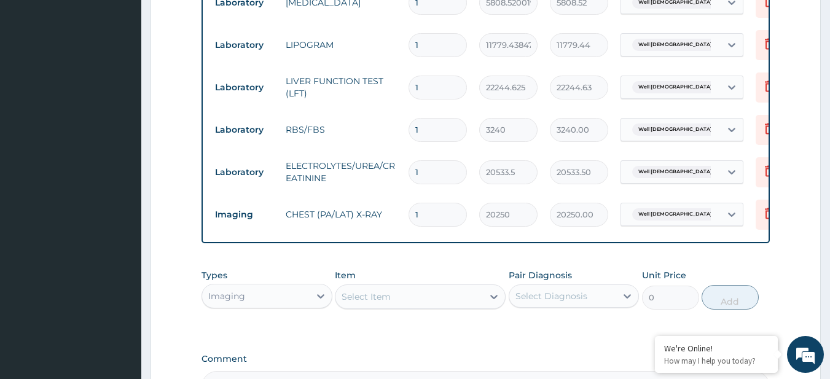
scroll to position [712, 0]
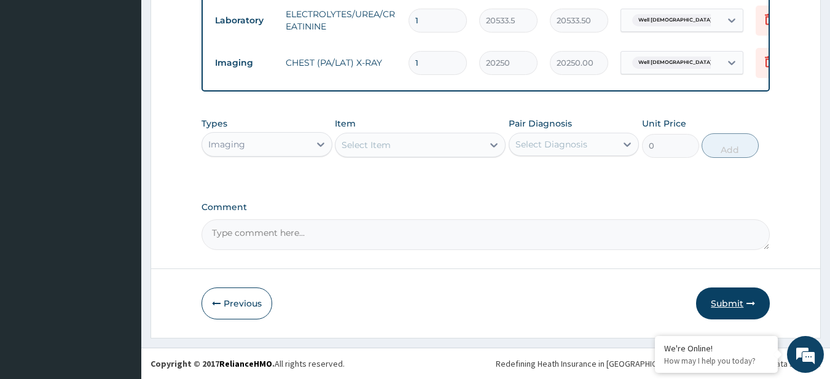
click at [755, 290] on button "Submit" at bounding box center [733, 304] width 74 height 32
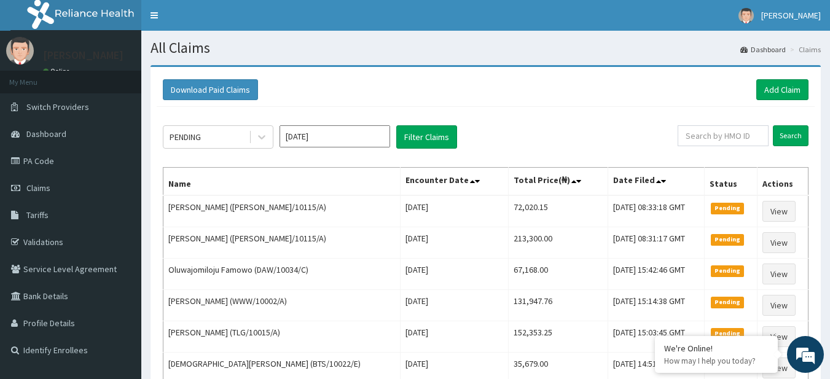
click at [823, 39] on section "All Claims Dashboard Claims" at bounding box center [485, 43] width 689 height 25
click at [800, 92] on link "Add Claim" at bounding box center [783, 89] width 52 height 21
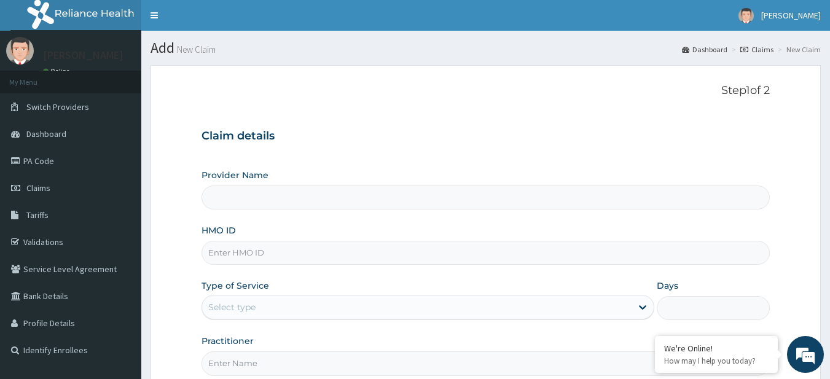
type input "R-Jolad Plus"
click at [253, 251] on input "HMO ID" at bounding box center [486, 253] width 569 height 24
paste input "[PERSON_NAME]/10115/A"
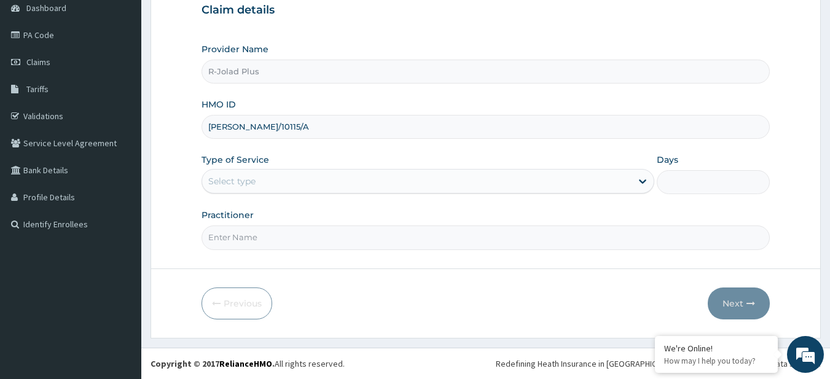
type input "[PERSON_NAME]/10115/A"
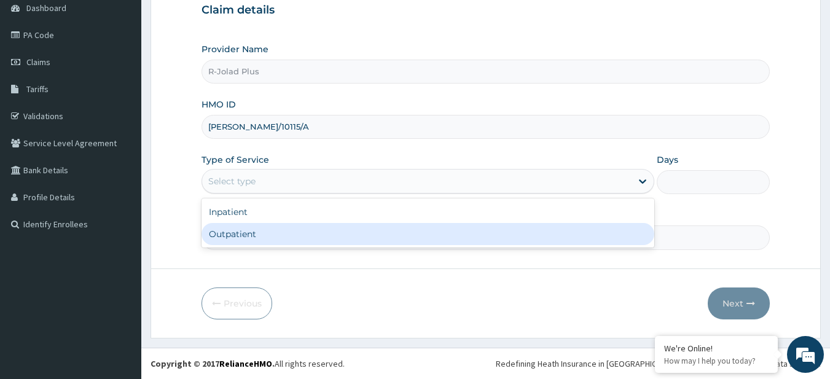
drag, startPoint x: 240, startPoint y: 181, endPoint x: 258, endPoint y: 240, distance: 61.6
click at [258, 194] on div "option Outpatient focused, 2 of 2. 2 results available. Use Up and Down to choo…" at bounding box center [428, 181] width 453 height 25
click at [258, 240] on div "Outpatient" at bounding box center [428, 234] width 453 height 22
type input "1"
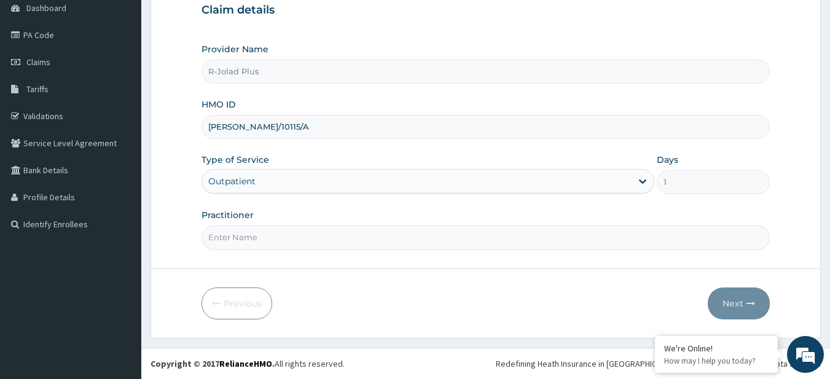
click at [260, 236] on input "Practitioner" at bounding box center [486, 238] width 569 height 24
paste input "[PERSON_NAME]"
type input "[PERSON_NAME]"
click at [717, 289] on button "Next" at bounding box center [739, 304] width 62 height 32
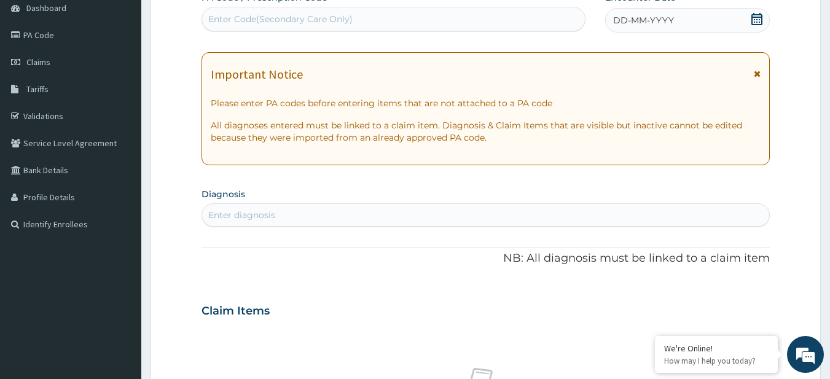
click at [281, 217] on div "Enter diagnosis" at bounding box center [486, 215] width 568 height 20
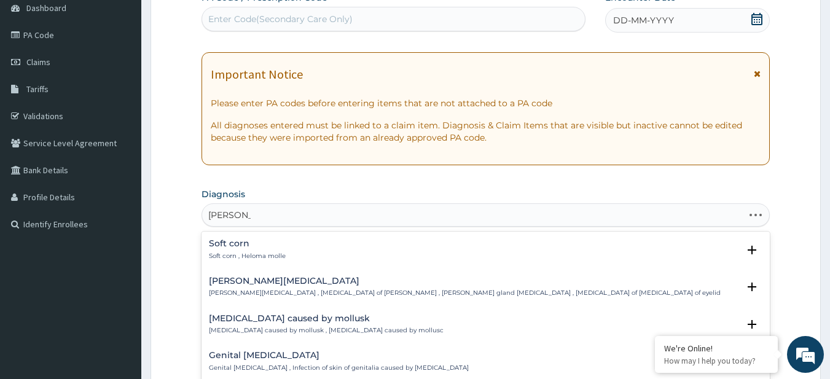
type input "[PERSON_NAME] conta"
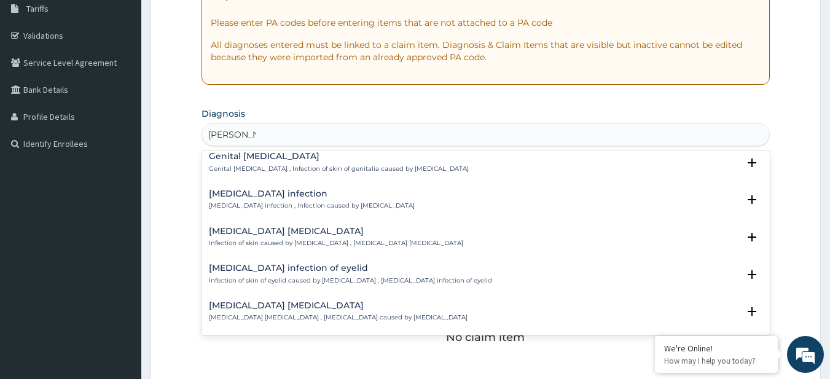
scroll to position [0, 0]
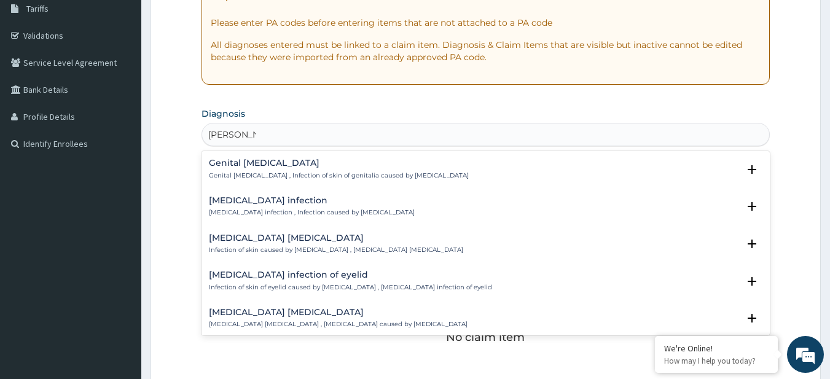
click at [320, 211] on p "[MEDICAL_DATA] infection , Infection caused by [MEDICAL_DATA]" at bounding box center [312, 212] width 206 height 9
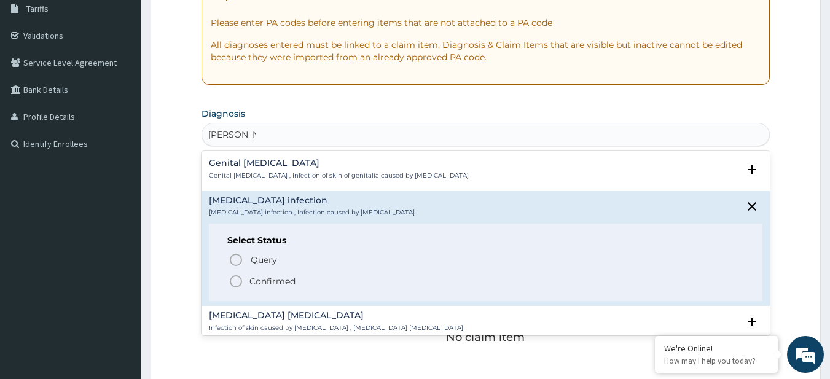
click at [301, 284] on span "Confirmed" at bounding box center [487, 281] width 516 height 15
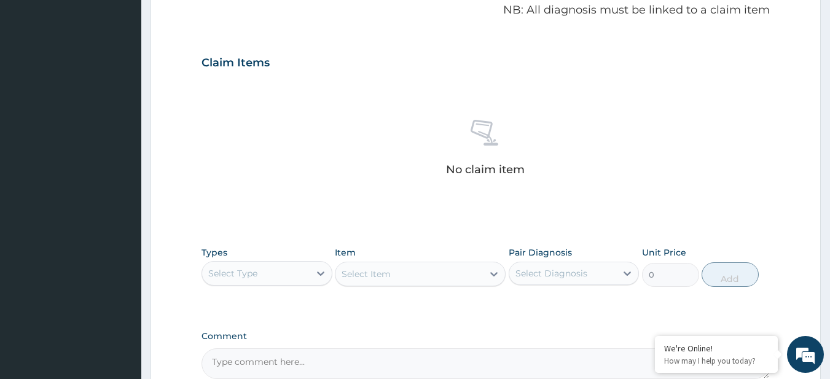
scroll to position [507, 0]
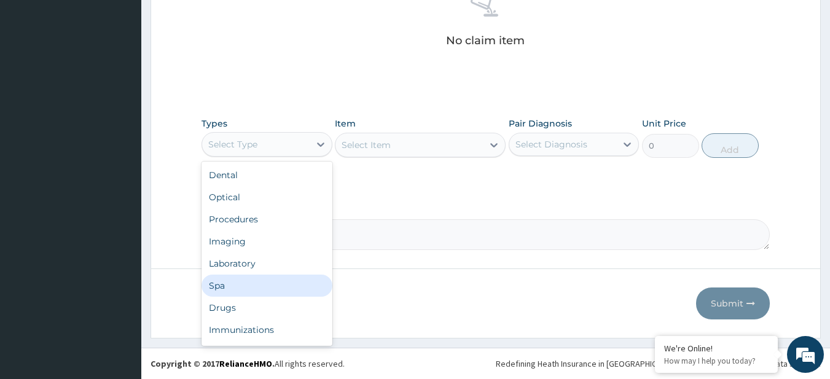
drag, startPoint x: 249, startPoint y: 139, endPoint x: 228, endPoint y: 319, distance: 181.3
click at [228, 157] on div "option Spa focused, 6 of 10. 10 results available. Use Up and Down to choose op…" at bounding box center [267, 144] width 131 height 25
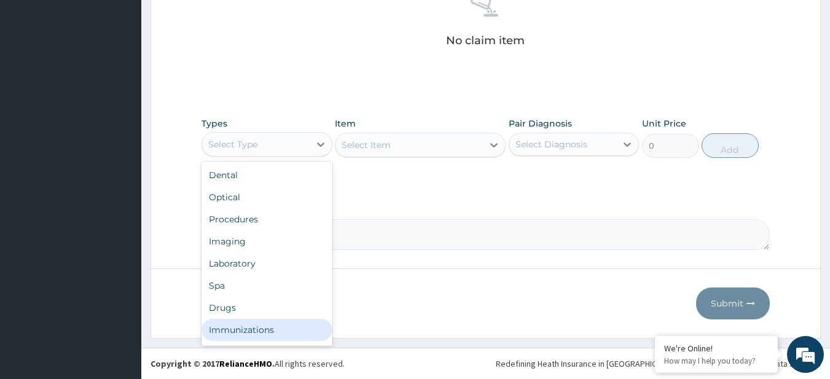
click at [228, 319] on div "Immunizations" at bounding box center [267, 330] width 131 height 22
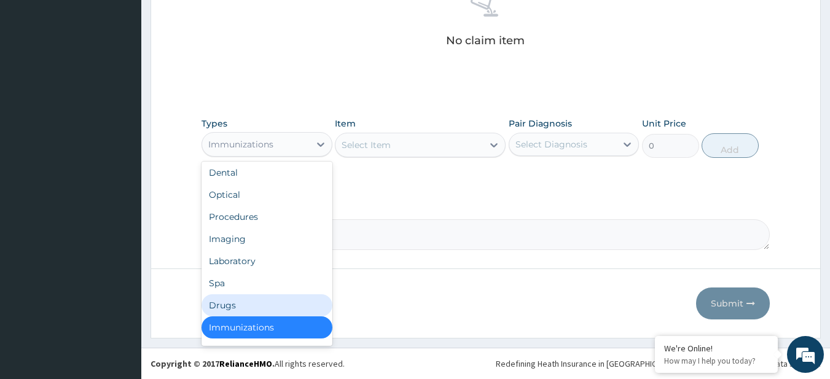
drag, startPoint x: 240, startPoint y: 143, endPoint x: 239, endPoint y: 302, distance: 159.2
click at [239, 157] on div "option Immunizations, selected. option Drugs focused, 7 of 10. 10 results avail…" at bounding box center [267, 144] width 131 height 25
click at [239, 302] on div "Drugs" at bounding box center [267, 305] width 131 height 22
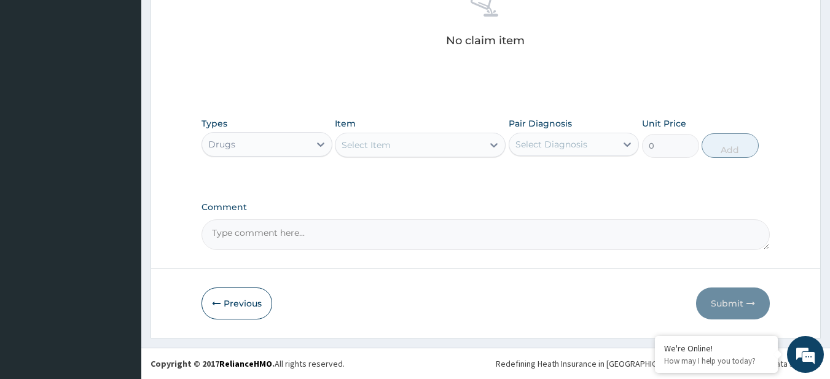
click at [403, 143] on div "Select Item" at bounding box center [410, 145] width 148 height 20
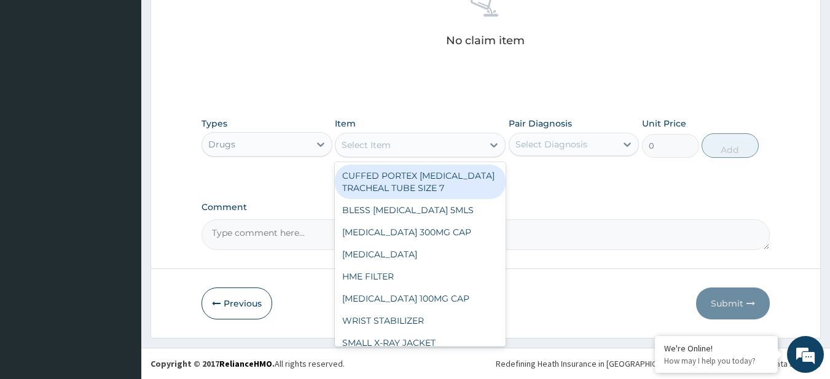
paste input "[MEDICAL_DATA] [MEDICAL_DATA] 625MG TAB [MEDICAL_DATA] 500MG TAB x 1000 NEEDLE …"
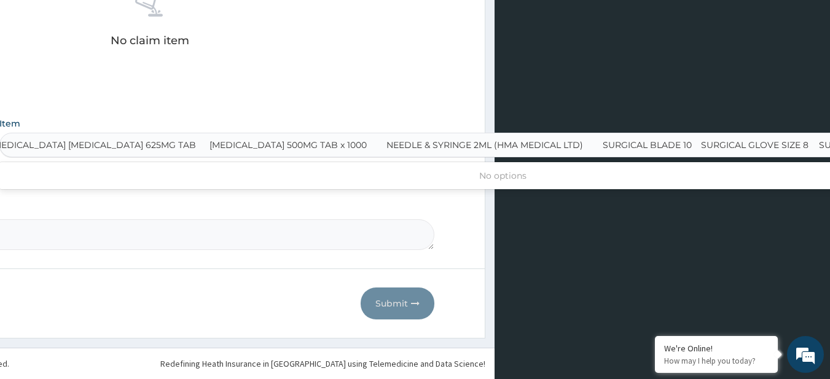
scroll to position [0, 6]
type input "[MEDICAL_DATA] [MEDICAL_DATA] 625MG TAB"
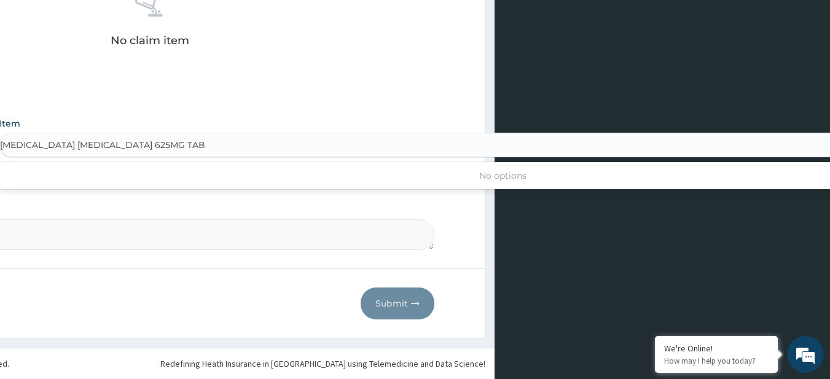
scroll to position [0, 0]
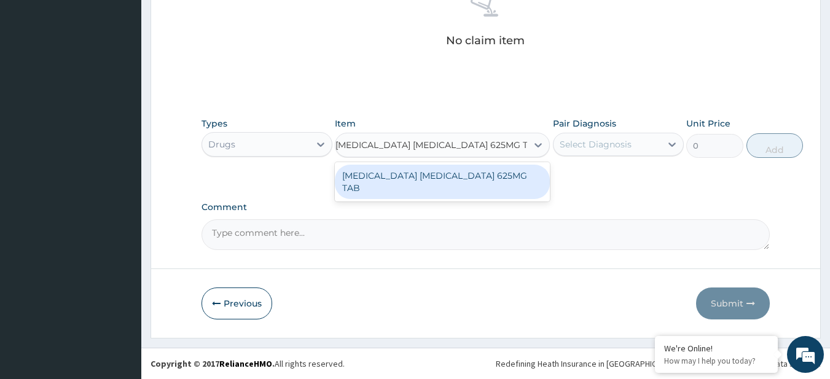
click at [430, 167] on div "[MEDICAL_DATA] [MEDICAL_DATA] 625MG TAB" at bounding box center [442, 182] width 215 height 34
type input "597.1400146484375"
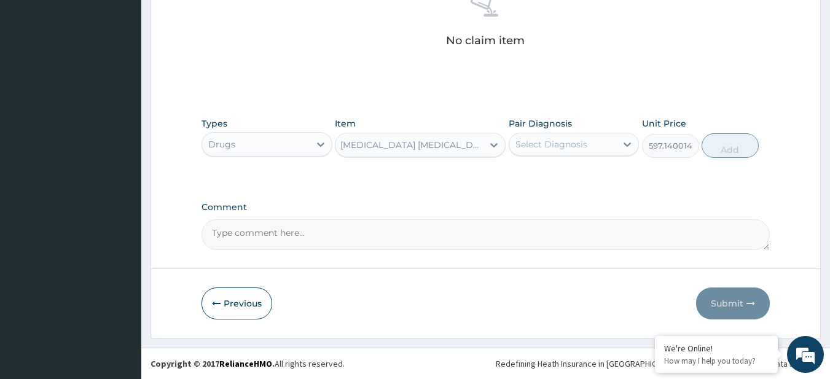
scroll to position [0, 1]
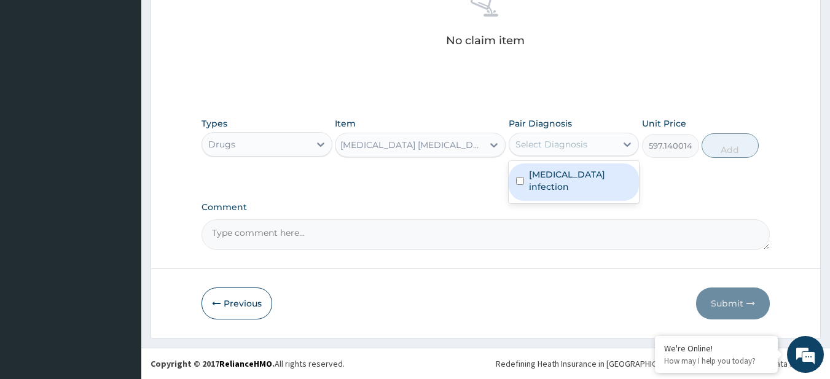
click at [557, 146] on div "Select Diagnosis" at bounding box center [552, 144] width 72 height 12
click at [578, 180] on label "Molluscum contagiosum infection" at bounding box center [580, 180] width 103 height 25
checkbox input "true"
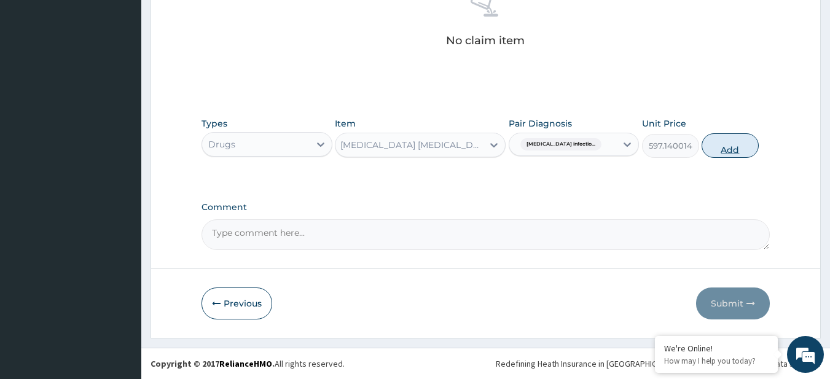
click at [733, 156] on button "Add" at bounding box center [730, 145] width 57 height 25
type input "0"
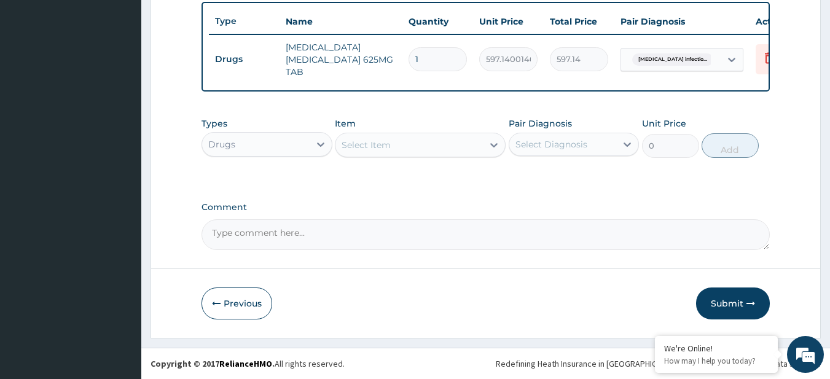
scroll to position [465, 0]
click at [379, 142] on div "Select Item" at bounding box center [366, 145] width 49 height 12
paste input "PARACETAMOL 500MG TAB x 1000 NEEDLE & SYRINGE 2ML (HMA MEDICAL LTD) SURGICAL BL…"
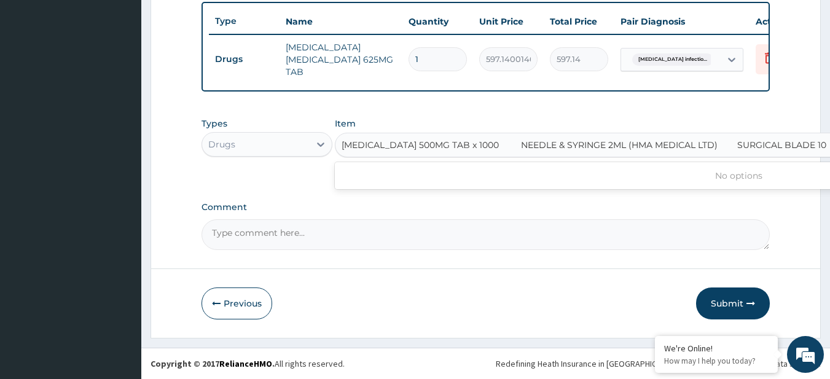
scroll to position [0, 290]
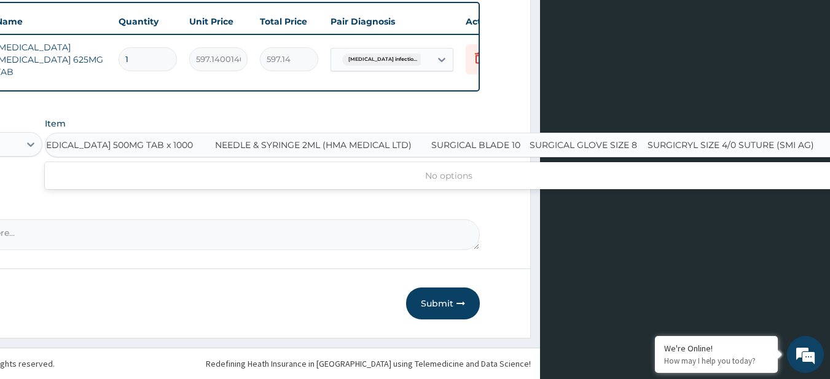
type input "PARACETAMOL 500MG TAB x 1000"
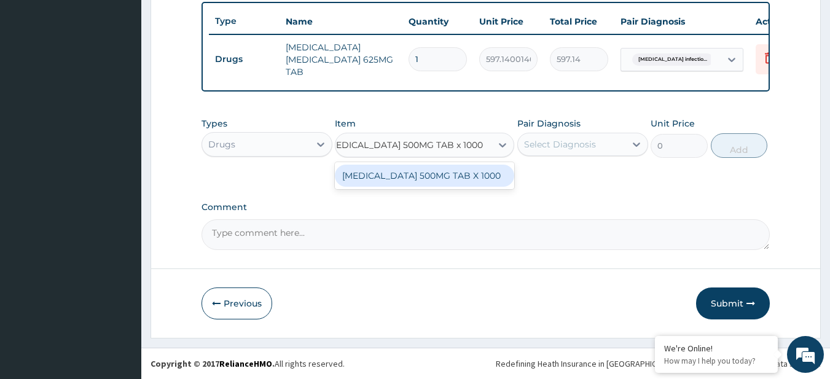
scroll to position [0, 0]
click at [379, 142] on input "PARACETAMOL 500MG TAB x 1000" at bounding box center [409, 145] width 166 height 12
click at [415, 173] on div "PARACETAMOL 500MG TAB X 1000" at bounding box center [425, 176] width 180 height 22
type input "28"
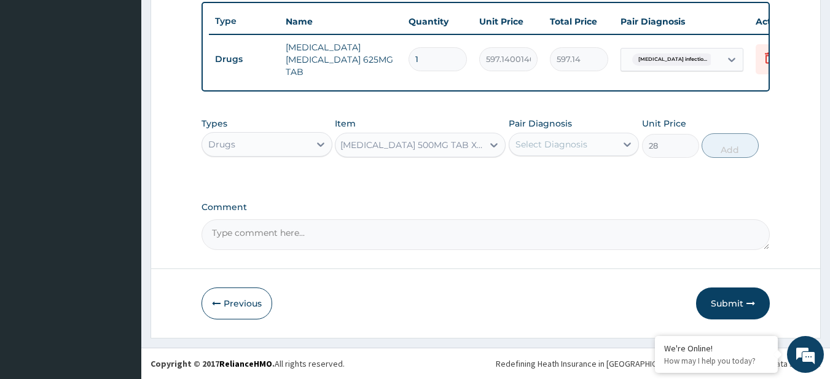
scroll to position [0, 1]
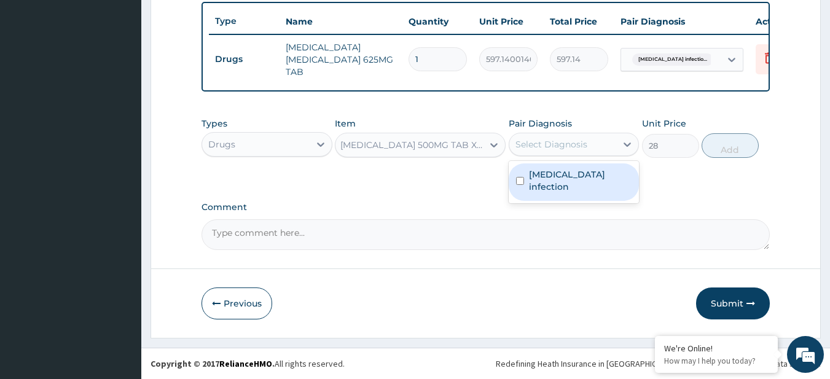
click at [555, 151] on div "Select Diagnosis" at bounding box center [564, 145] width 108 height 20
click at [572, 191] on label "Molluscum contagiosum infection" at bounding box center [580, 180] width 103 height 25
checkbox input "true"
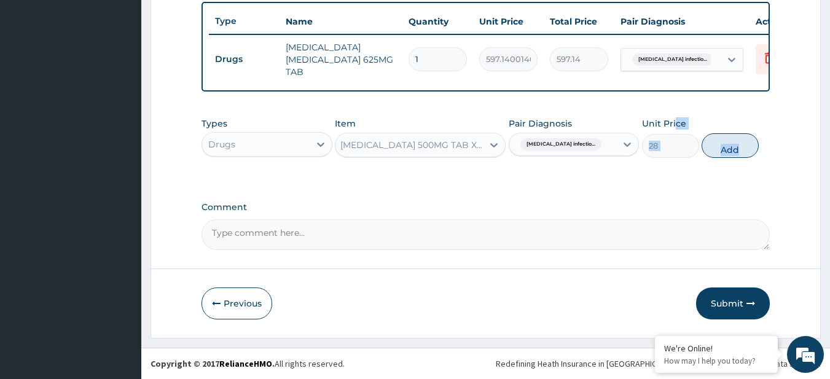
drag, startPoint x: 763, startPoint y: 145, endPoint x: 671, endPoint y: 126, distance: 94.2
click at [671, 126] on div "Types Drugs Item PARACETAMOL 500MG TAB X 1000 Pair Diagnosis Molluscum contagio…" at bounding box center [486, 137] width 569 height 53
click at [723, 143] on button "Add" at bounding box center [730, 145] width 57 height 25
type input "0"
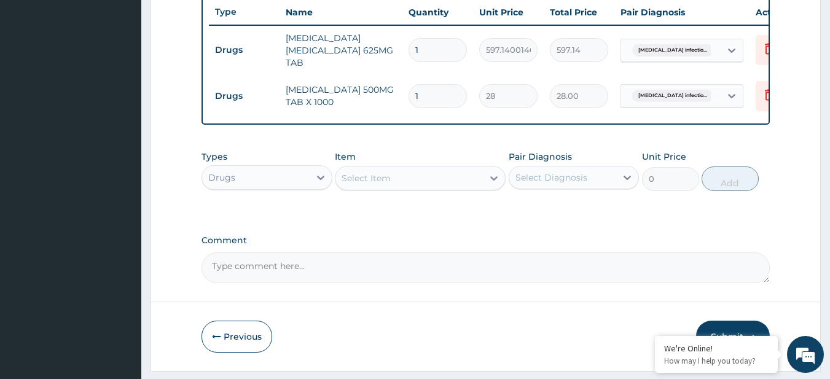
scroll to position [0, 0]
click at [368, 184] on div "Select Item" at bounding box center [366, 178] width 49 height 12
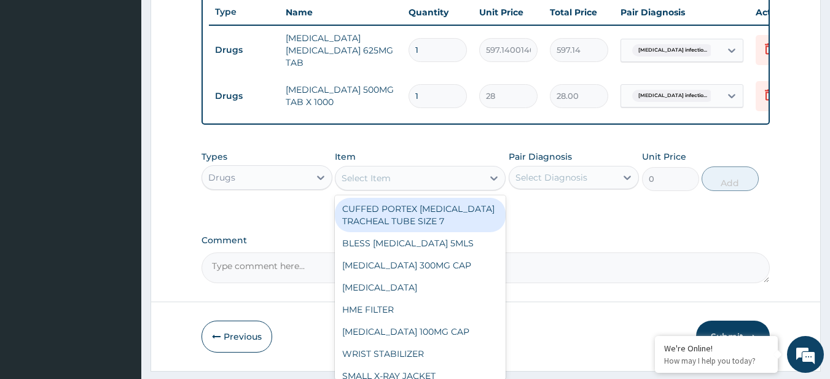
paste input "NEEDLE & SYRINGE 2ML (HMA MEDICAL LTD) SURGICAL BLADE 10 SURGICAL GLOVE SIZE 8 …"
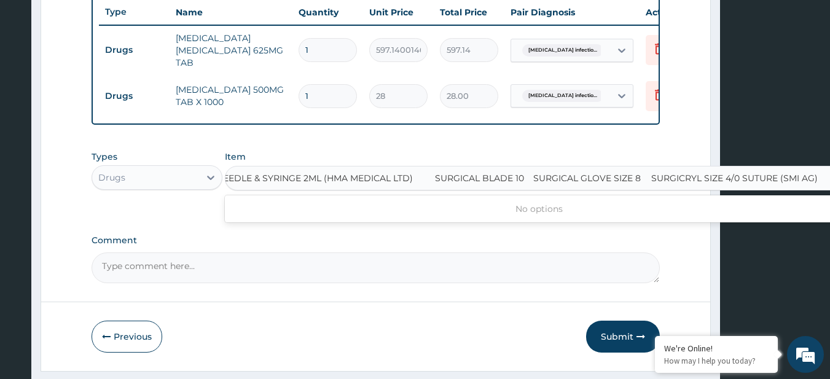
type input "NEEDLE & SYRINGE 2ML (HMA MEDICAL LTD)"
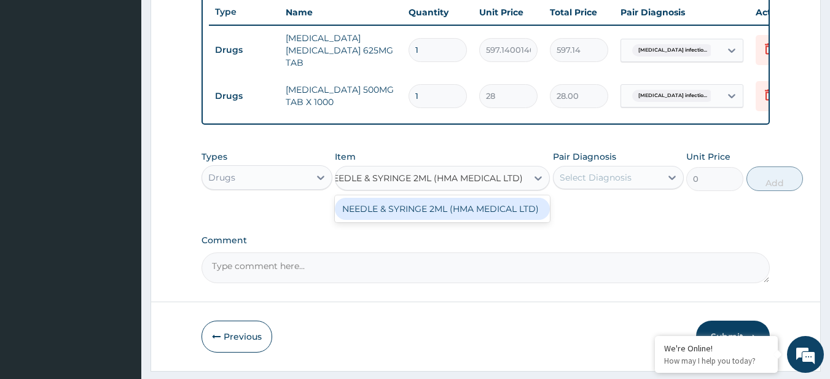
scroll to position [0, 0]
click at [387, 207] on div "NEEDLE & SYRINGE 2ML (HMA MEDICAL LTD)" at bounding box center [442, 209] width 215 height 22
type input "180"
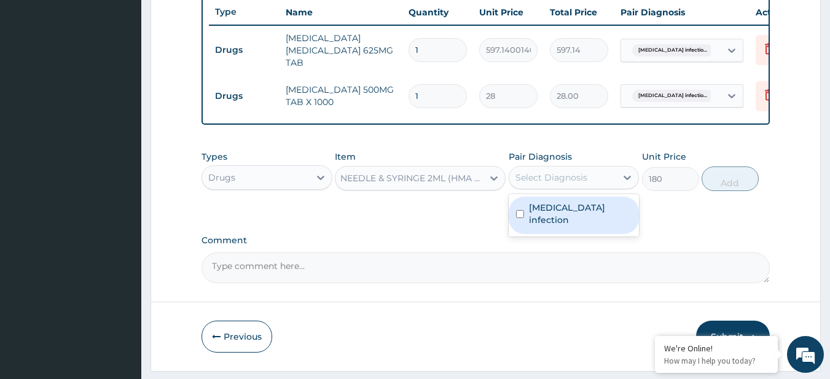
click at [570, 184] on div "Select Diagnosis" at bounding box center [552, 178] width 72 height 12
click at [583, 215] on label "Molluscum contagiosum infection" at bounding box center [580, 214] width 103 height 25
checkbox input "true"
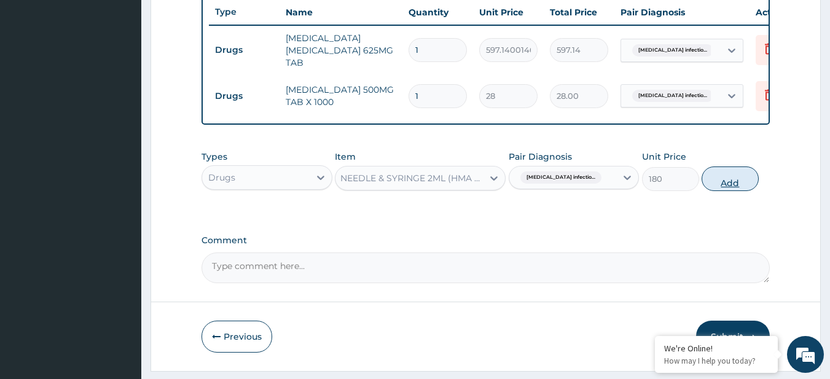
click at [723, 188] on button "Add" at bounding box center [730, 179] width 57 height 25
type input "0"
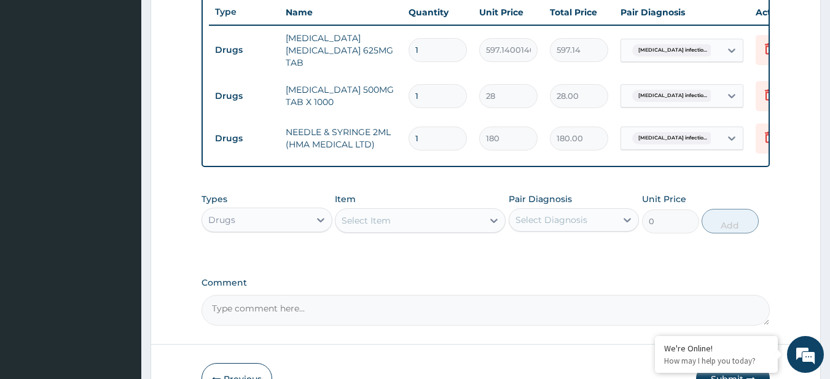
scroll to position [0, 0]
click at [438, 214] on div "Item Select Item" at bounding box center [420, 213] width 171 height 41
click at [439, 218] on div "Select Item" at bounding box center [420, 220] width 171 height 25
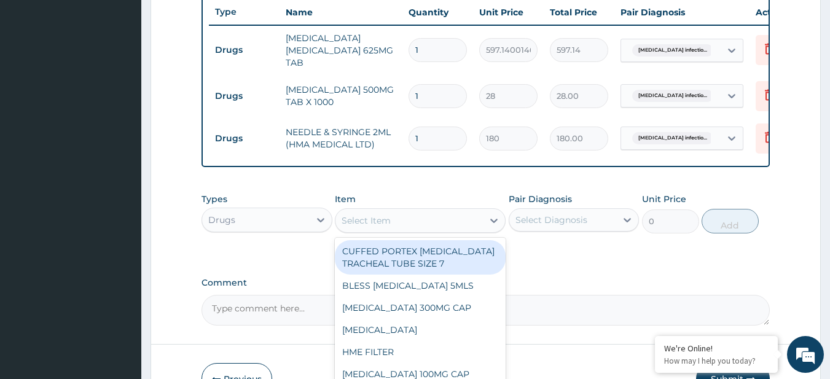
paste input "SURGICAL BLADE 10 SURGICAL GLOVE SIZE 8 SURGICRYL SIZE 4/0 SUTURE (SMI AG)"
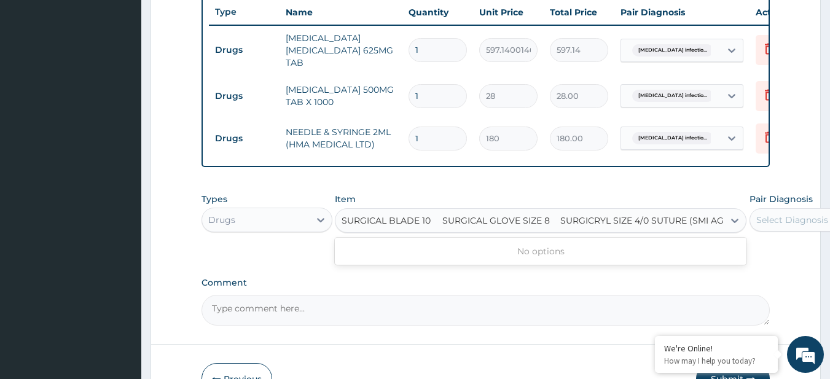
scroll to position [0, 15]
type input "SURGICAL BLADE 10"
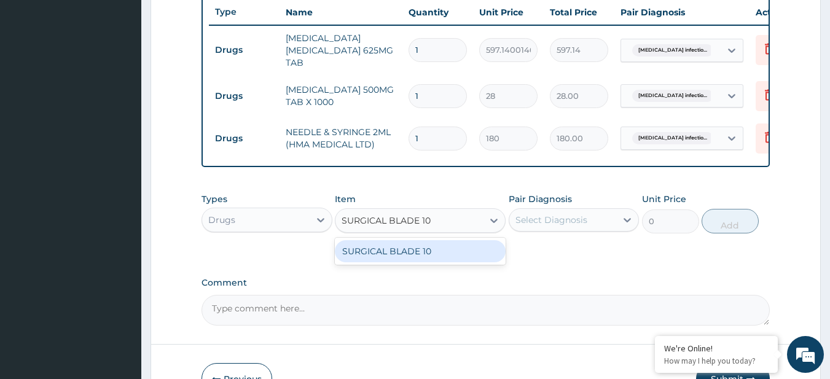
scroll to position [0, 0]
click at [457, 260] on div "SURGICAL BLADE 10" at bounding box center [420, 251] width 171 height 22
type input "169"
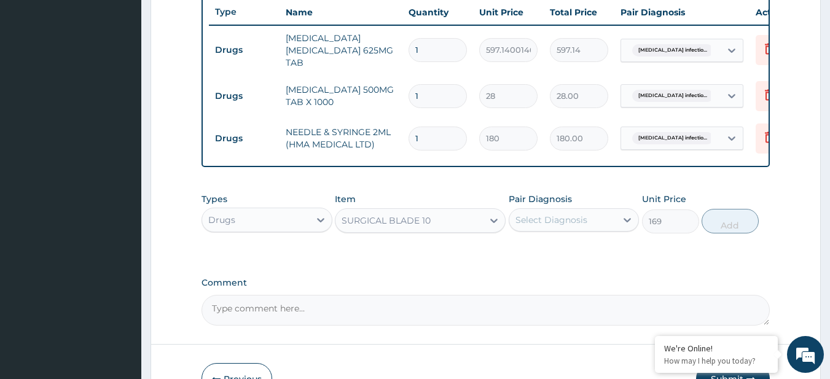
click at [543, 230] on div "Select Diagnosis" at bounding box center [564, 220] width 108 height 20
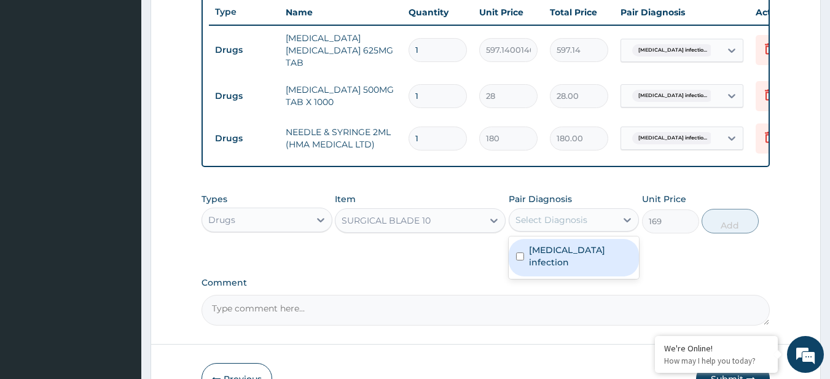
click at [555, 259] on label "Molluscum contagiosum infection" at bounding box center [580, 256] width 103 height 25
checkbox input "true"
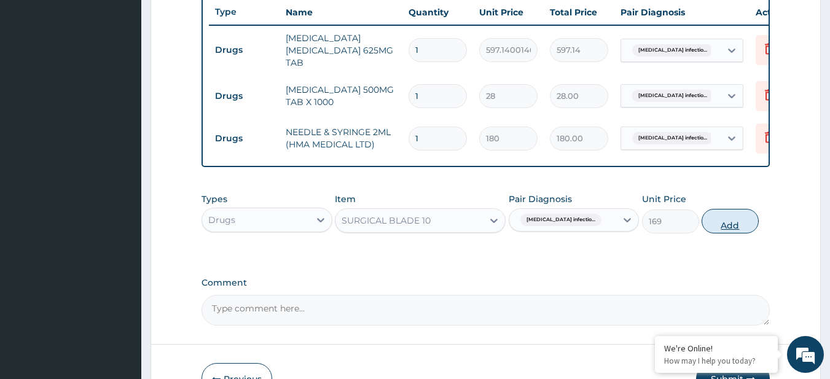
click at [736, 233] on button "Add" at bounding box center [730, 221] width 57 height 25
type input "0"
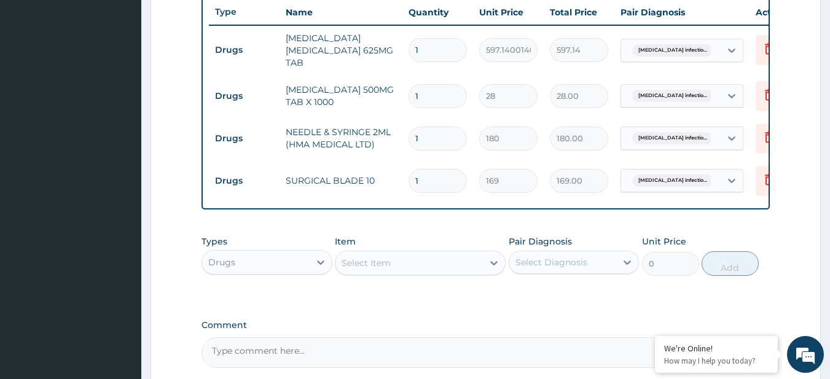
click at [376, 269] on div "Select Item" at bounding box center [366, 263] width 49 height 12
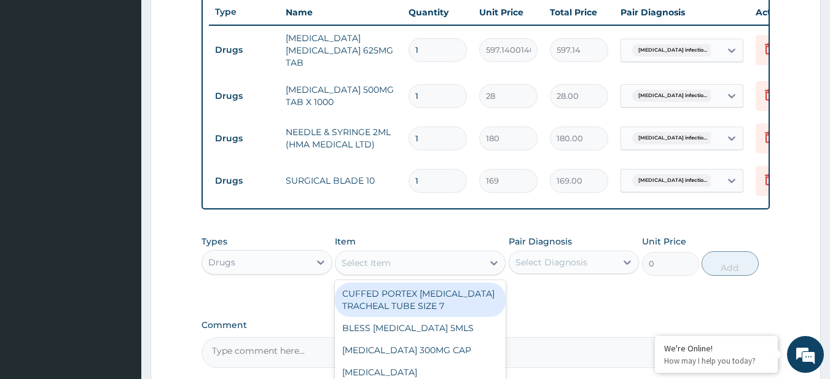
paste input "SURGICAL GLOVE SIZE 8 SURGICRYL SIZE 4/0 SUTURE (SMI AG)"
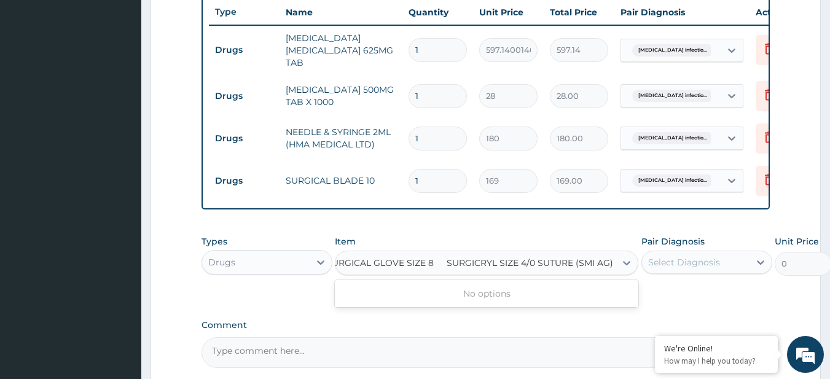
type input "SURGICAL GLOVE SIZE 8"
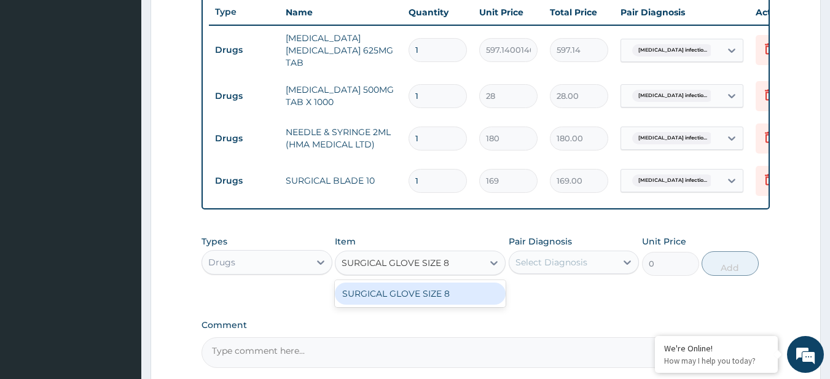
scroll to position [0, 0]
click at [395, 299] on div "SURGICAL GLOVE SIZE 8" at bounding box center [420, 294] width 171 height 22
type input "700"
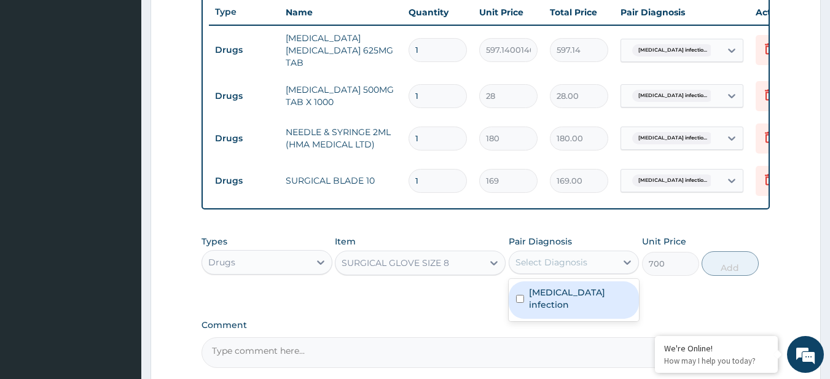
click at [537, 264] on div "Select Diagnosis" at bounding box center [564, 263] width 108 height 20
click at [552, 311] on label "Molluscum contagiosum infection" at bounding box center [580, 298] width 103 height 25
checkbox input "true"
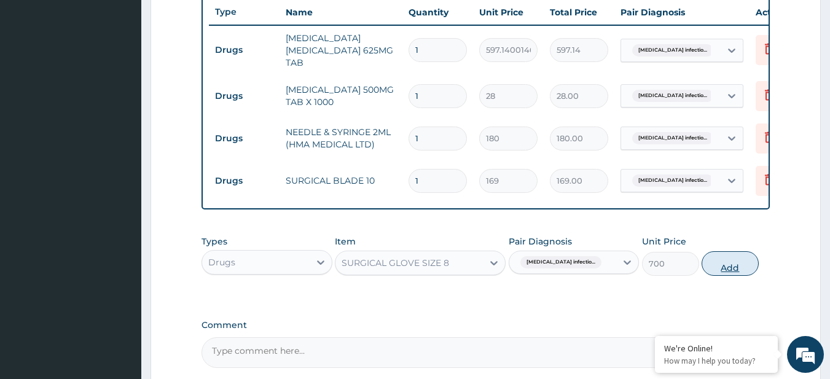
click at [721, 268] on button "Add" at bounding box center [730, 263] width 57 height 25
type input "0"
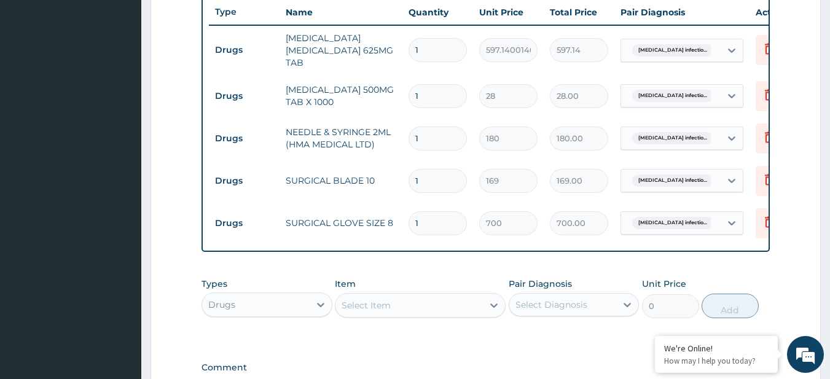
click at [395, 307] on div "Select Item" at bounding box center [410, 306] width 148 height 20
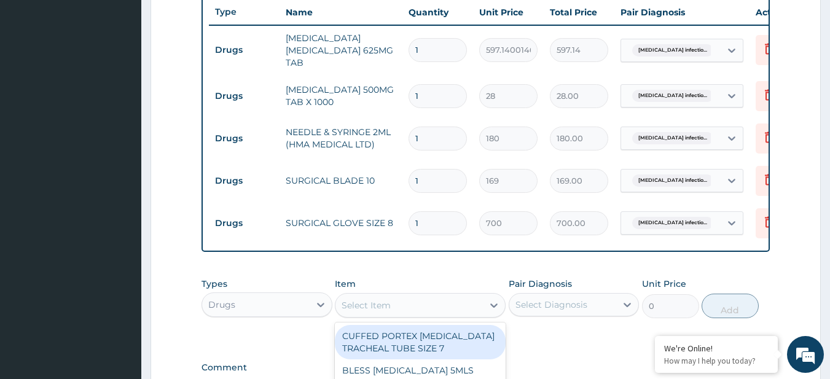
paste input "SURGICRYL SIZE 4/0 SUTURE (SMI AG)"
type input "SURGICRYL SIZE 4/0 SUTURE (SMI AG)"
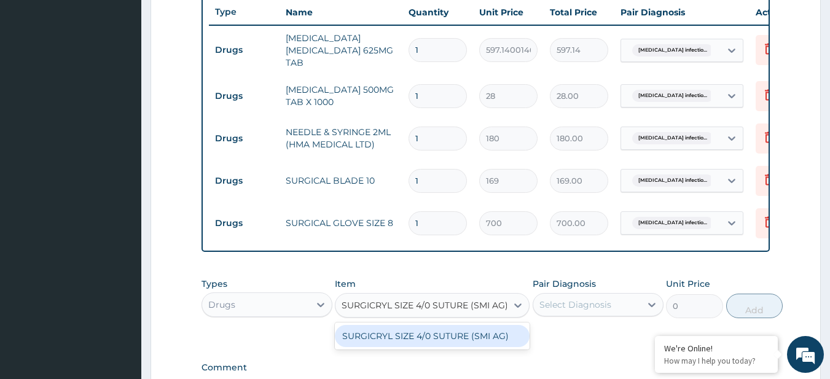
scroll to position [0, 16]
click at [412, 342] on div "SURGICRYL SIZE 4/0 SUTURE (SMI AG)" at bounding box center [432, 336] width 195 height 22
type input "5720"
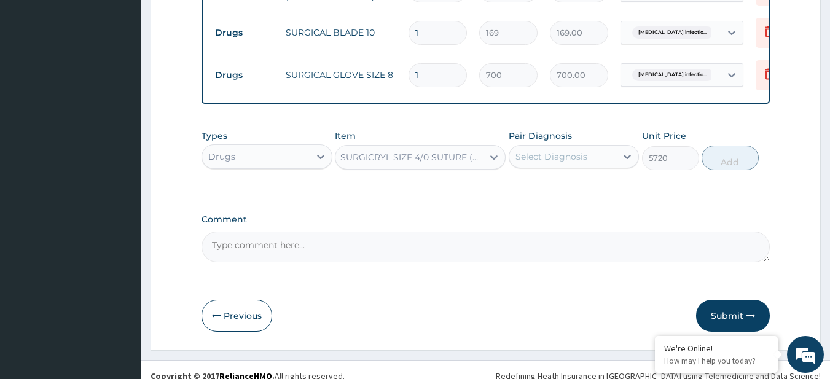
scroll to position [628, 0]
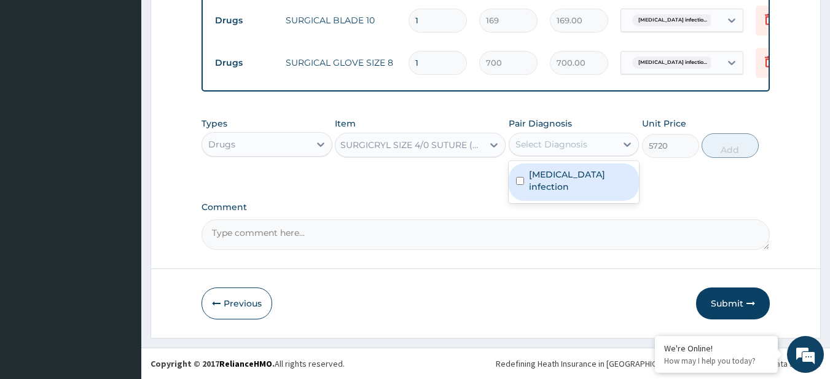
click at [559, 151] on div "Select Diagnosis" at bounding box center [552, 144] width 72 height 12
click at [537, 186] on label "Molluscum contagiosum infection" at bounding box center [580, 180] width 103 height 25
checkbox input "true"
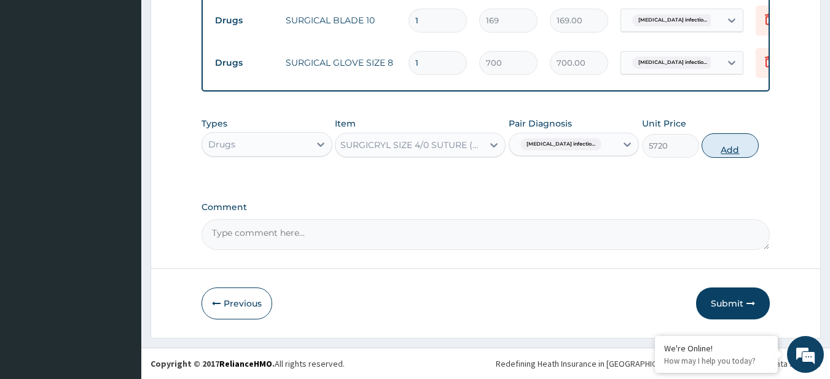
click at [739, 144] on button "Add" at bounding box center [730, 145] width 57 height 25
type input "0"
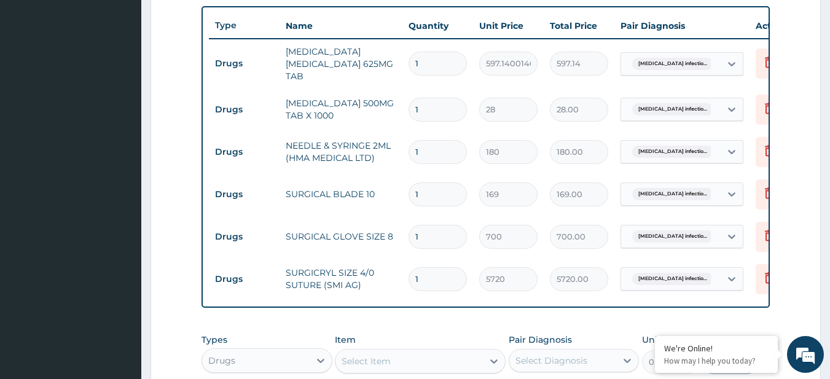
scroll to position [451, 0]
click at [419, 62] on input "1" at bounding box center [438, 64] width 58 height 24
type input "10"
type input "5971.40"
type input "108"
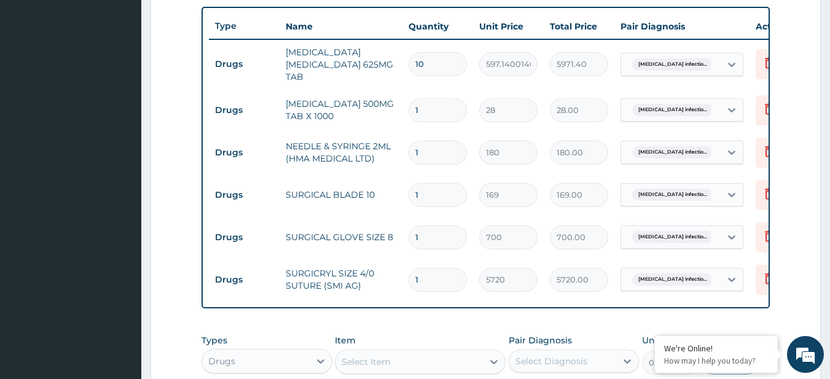
type input "64491.12"
type input "10"
type input "5971.40"
type input "10"
click at [421, 108] on input "1" at bounding box center [438, 110] width 58 height 24
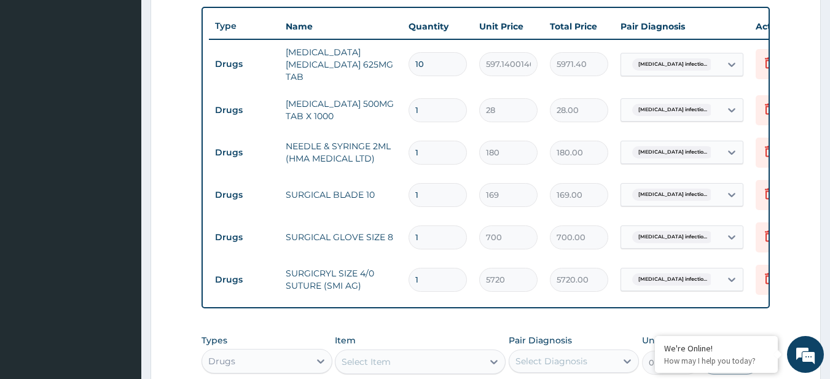
type input "18"
type input "504.00"
type input "18"
click at [443, 155] on input "1" at bounding box center [438, 153] width 58 height 24
type input "2"
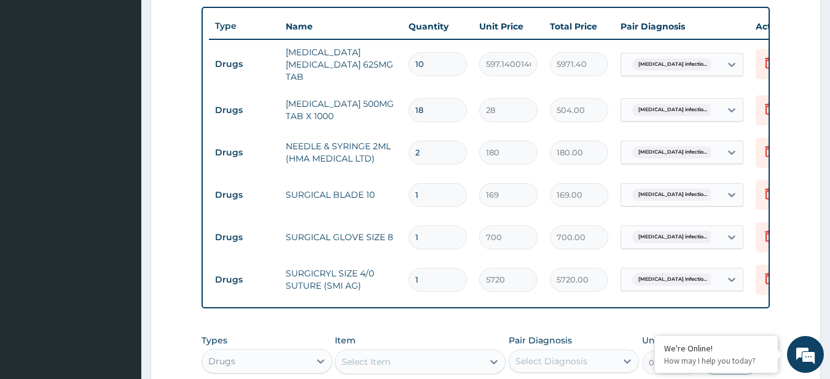
type input "360.00"
click at [443, 194] on input "1" at bounding box center [438, 195] width 58 height 24
type input "2"
type input "338.00"
click at [444, 239] on input "1" at bounding box center [438, 238] width 58 height 24
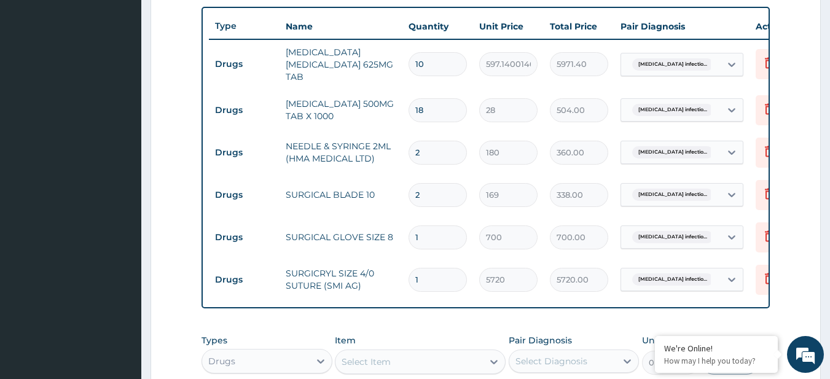
type input "2"
type input "1400.00"
click at [422, 334] on div "PA Code / Prescription Code Enter Code(Secondary Care Only) Encounter Date DD-M…" at bounding box center [486, 67] width 569 height 800
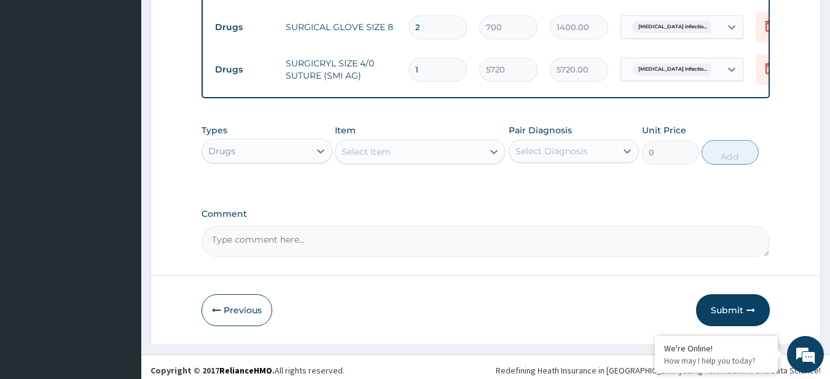
scroll to position [677, 0]
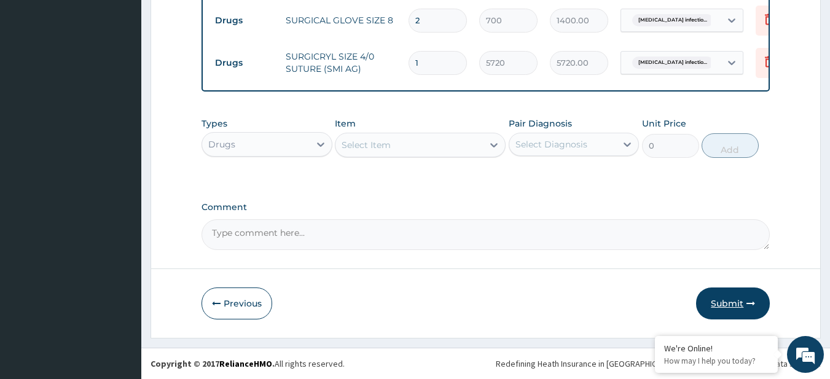
click at [720, 304] on button "Submit" at bounding box center [733, 304] width 74 height 32
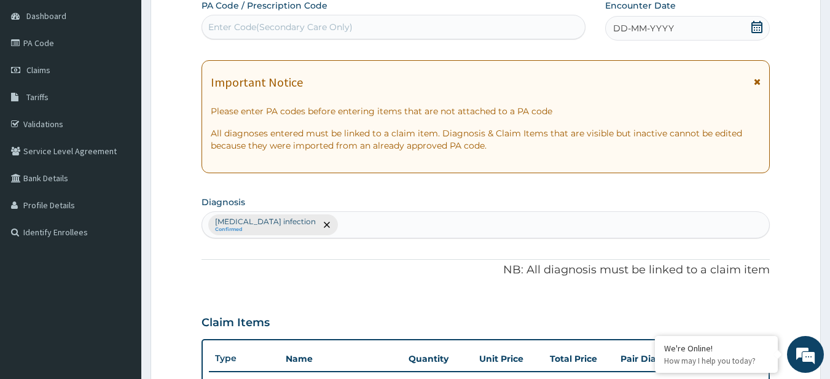
scroll to position [33, 0]
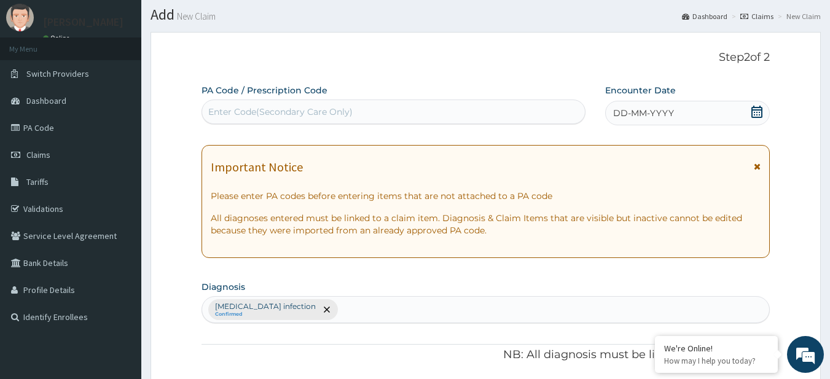
click at [743, 111] on div "DD-MM-YYYY" at bounding box center [688, 113] width 165 height 25
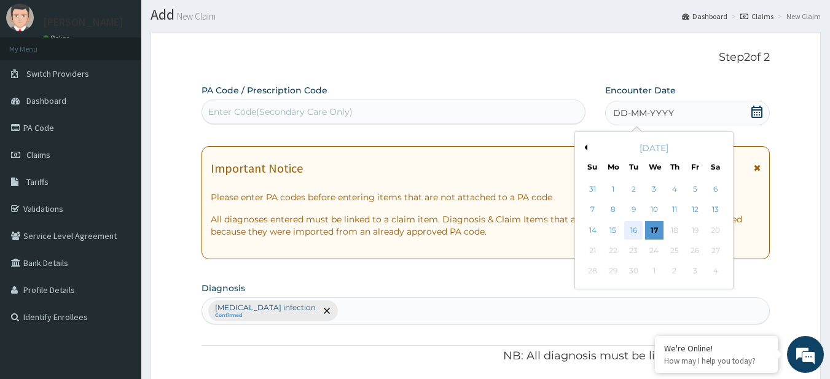
click at [635, 234] on div "16" at bounding box center [634, 230] width 18 height 18
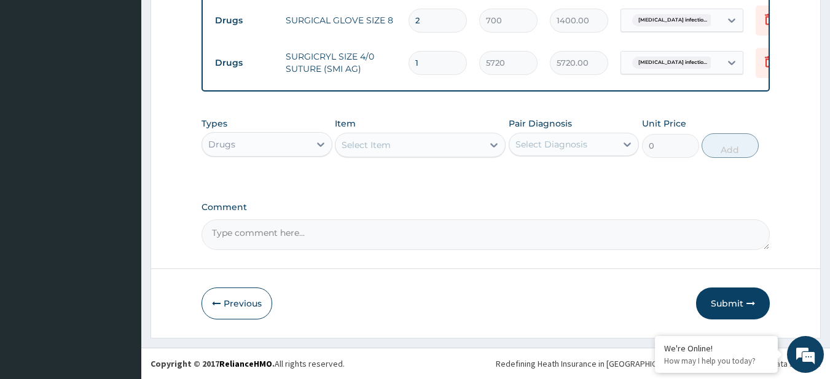
scroll to position [677, 0]
click at [709, 289] on button "Submit" at bounding box center [733, 304] width 74 height 32
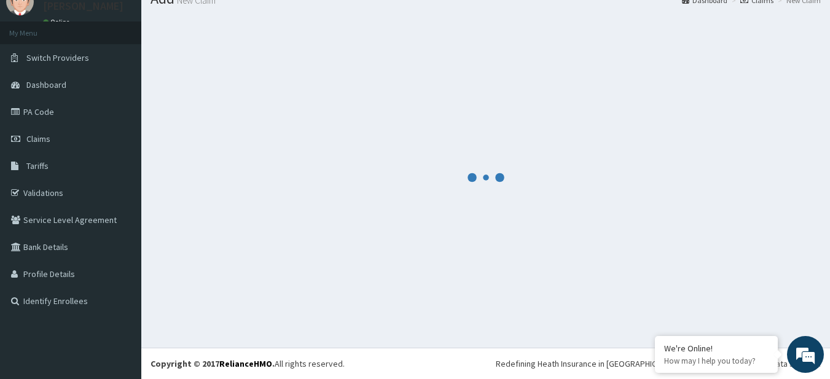
scroll to position [49, 0]
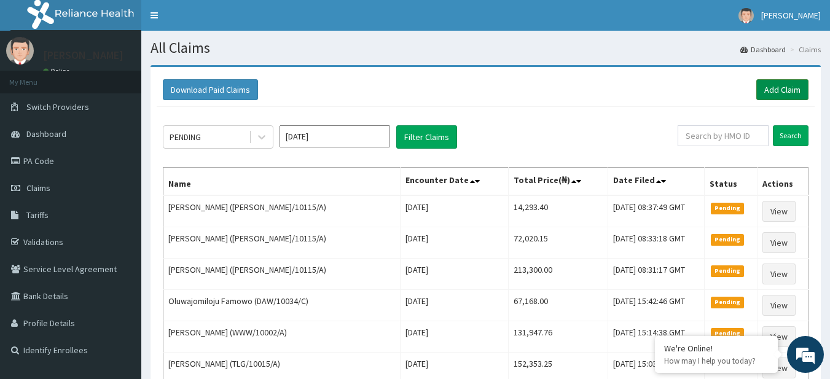
click at [763, 83] on link "Add Claim" at bounding box center [783, 89] width 52 height 21
click at [790, 90] on link "Add Claim" at bounding box center [783, 89] width 52 height 21
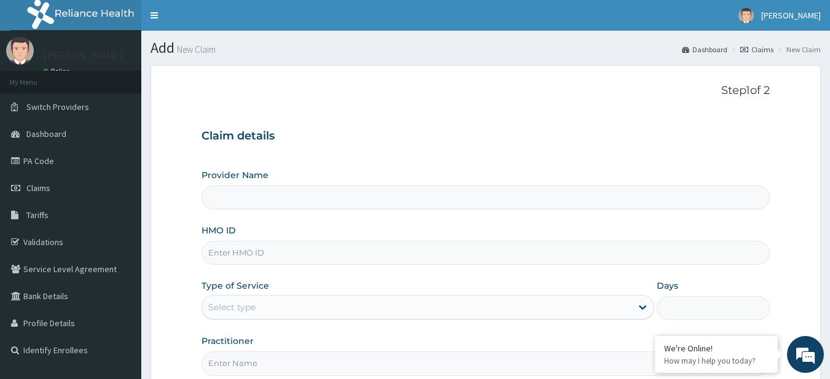
type input "R-Jolad Plus"
click at [286, 254] on input "HMO ID" at bounding box center [486, 253] width 569 height 24
paste input "DGB/10065/B"
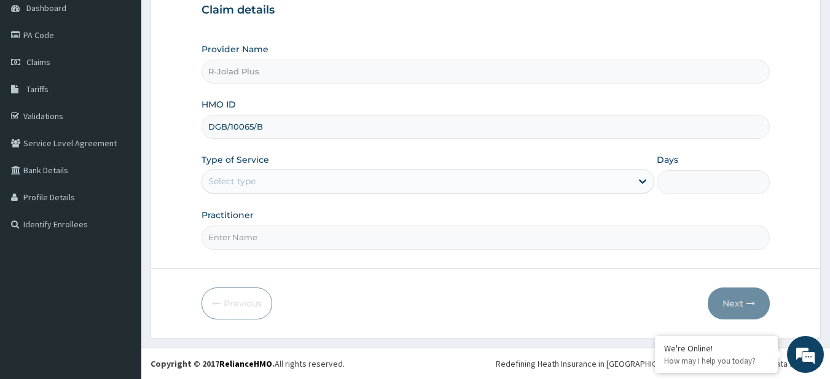
type input "DGB/10065/B"
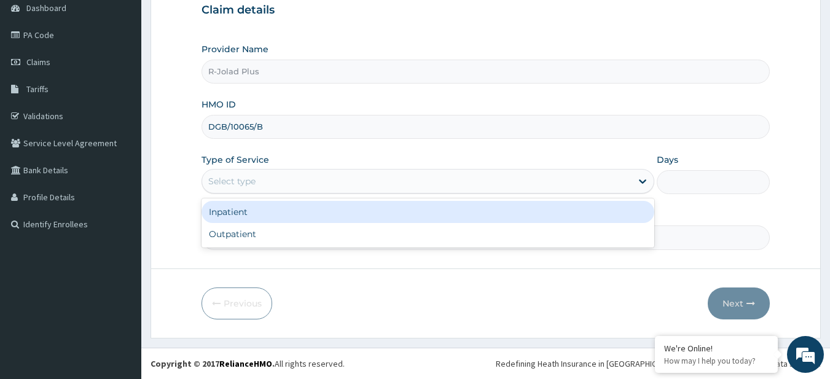
click at [245, 178] on div "Select type" at bounding box center [231, 181] width 47 height 12
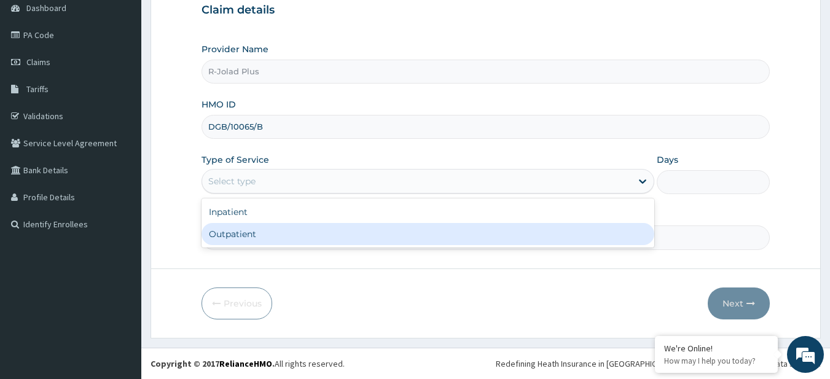
click at [293, 239] on div "Outpatient" at bounding box center [428, 234] width 453 height 22
type input "1"
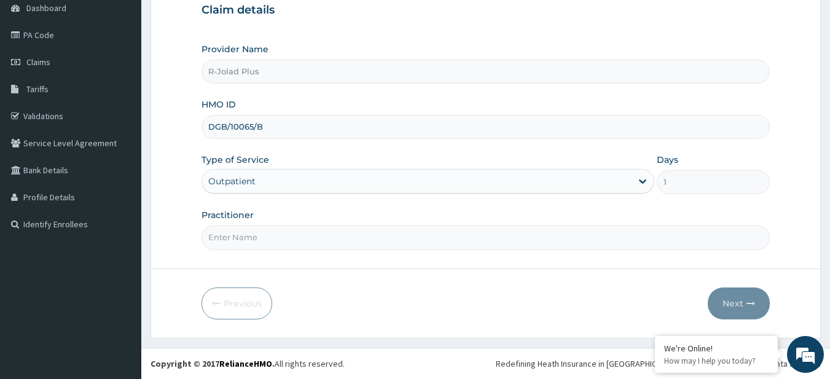
drag, startPoint x: 247, startPoint y: 267, endPoint x: 446, endPoint y: 390, distance: 234.6
click at [446, 379] on html "R EL Toggle navigation ADEBAYO OGUNBEKUN ADEBAYO OGUNBEKUN - rjoladplus@rjolad.…" at bounding box center [415, 126] width 830 height 505
click at [284, 235] on input "Practitioner" at bounding box center [486, 238] width 569 height 24
type input "DR BUNMI"
click at [726, 314] on button "Next" at bounding box center [739, 304] width 62 height 32
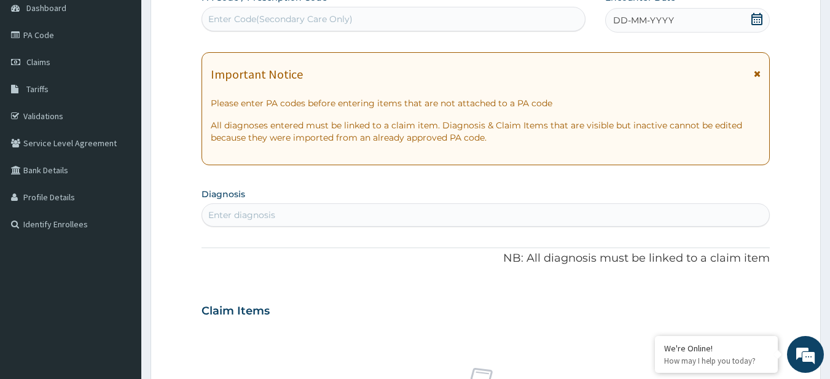
click at [282, 223] on div "Enter diagnosis" at bounding box center [486, 215] width 568 height 20
type input "all rhi"
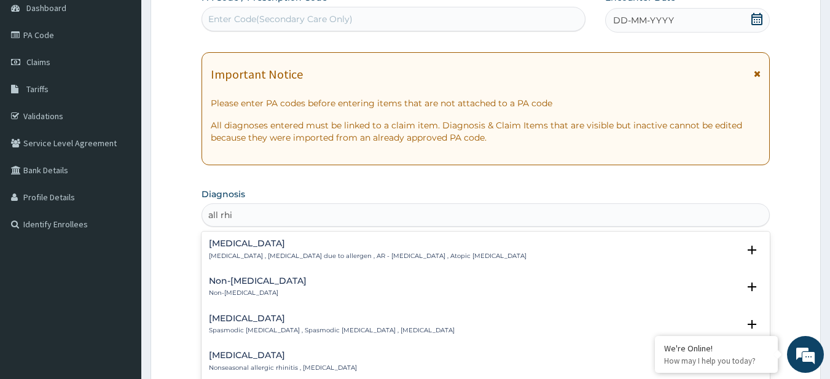
click at [249, 249] on div "Allergic rhinitis Allergic rhinitis , Allergic rhinitis due to allergen , AR - …" at bounding box center [368, 250] width 318 height 22
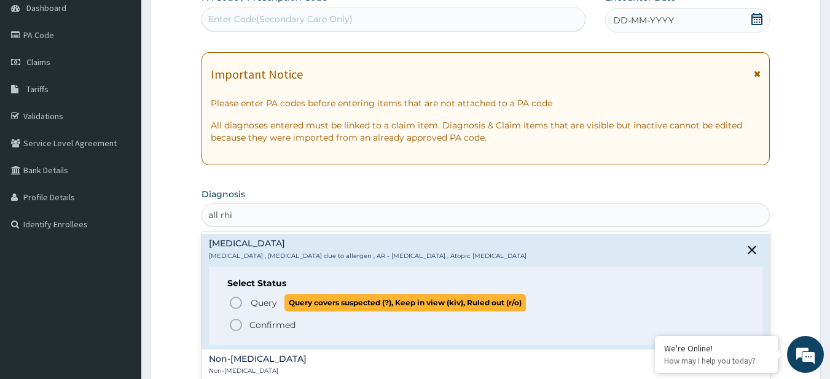
click at [275, 302] on span "Query" at bounding box center [264, 303] width 26 height 12
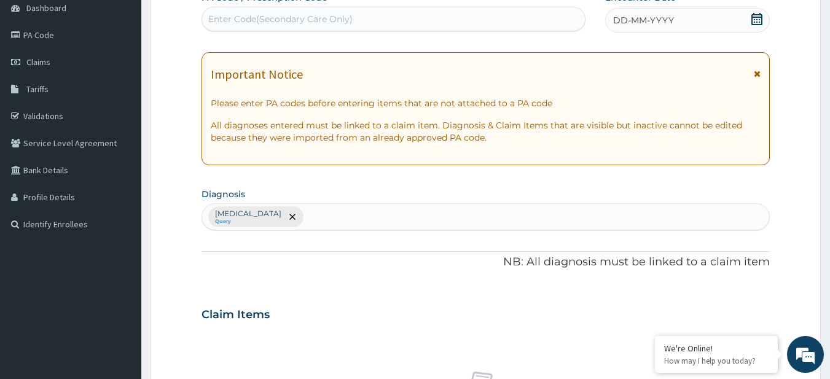
click at [756, 25] on icon at bounding box center [757, 19] width 11 height 12
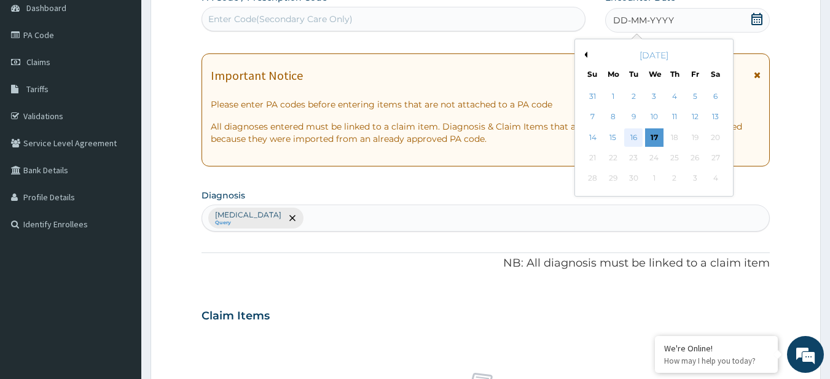
click at [626, 143] on div "16" at bounding box center [634, 137] width 18 height 18
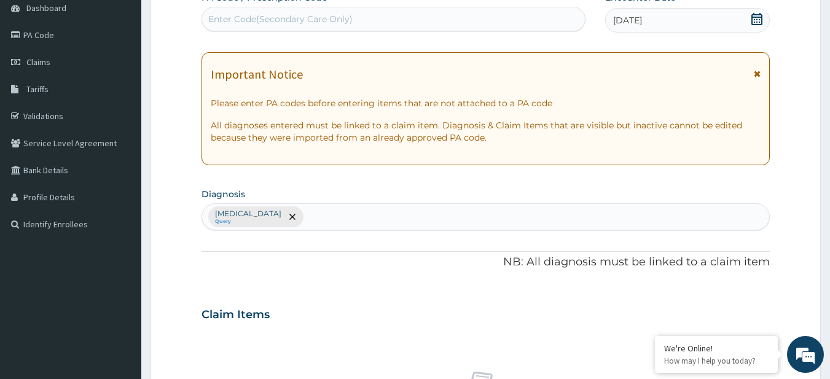
click at [322, 208] on div "Allergic rhinitis Query" at bounding box center [486, 217] width 568 height 26
type input "mala"
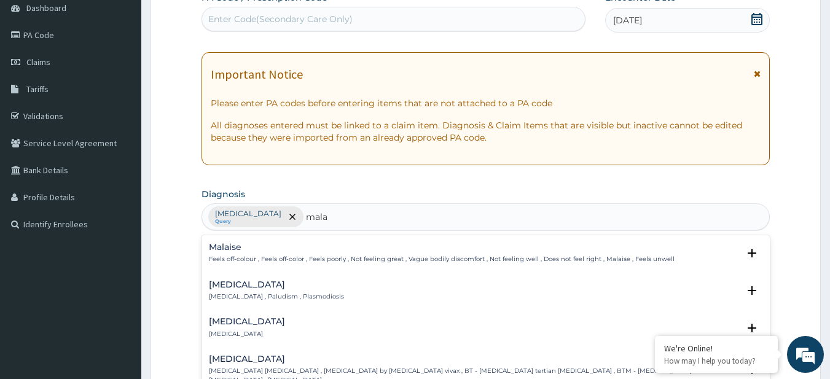
click at [265, 295] on p "Malaria , Paludism , Plasmodiosis" at bounding box center [276, 297] width 135 height 9
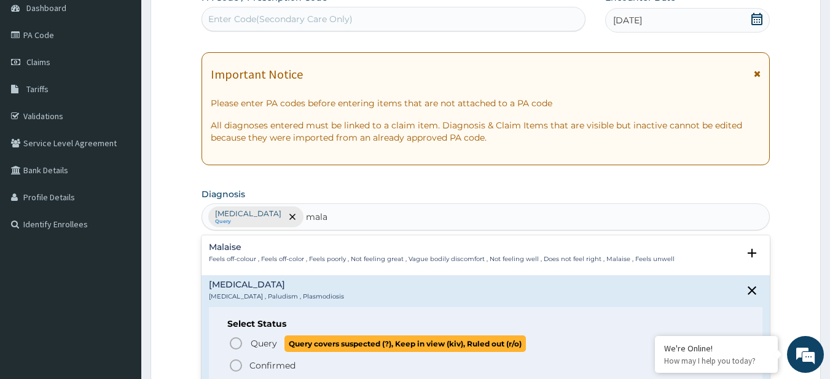
click at [275, 342] on span "Query" at bounding box center [264, 343] width 26 height 12
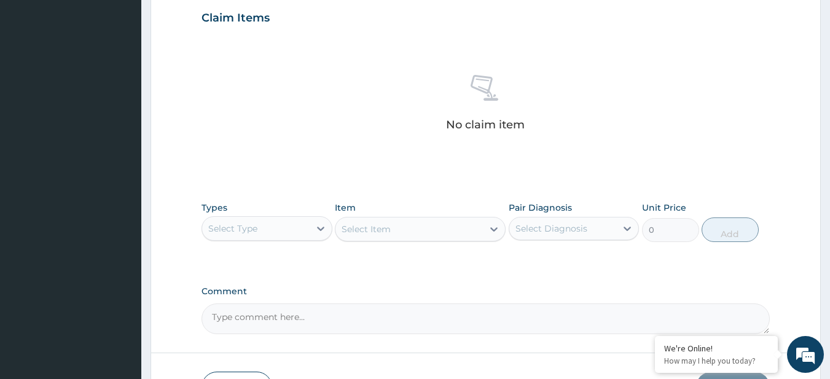
scroll to position [424, 0]
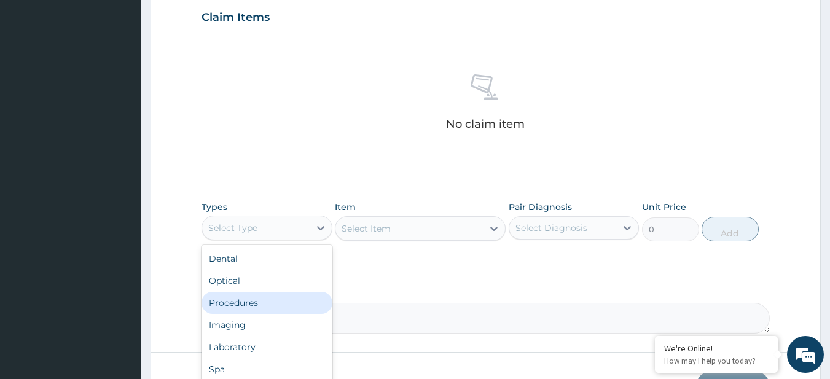
drag, startPoint x: 252, startPoint y: 223, endPoint x: 266, endPoint y: 309, distance: 86.5
click at [266, 240] on div "option Procedures focused, 3 of 10. 10 results available. Use Up and Down to ch…" at bounding box center [267, 228] width 131 height 25
click at [266, 309] on div "Procedures" at bounding box center [267, 303] width 131 height 22
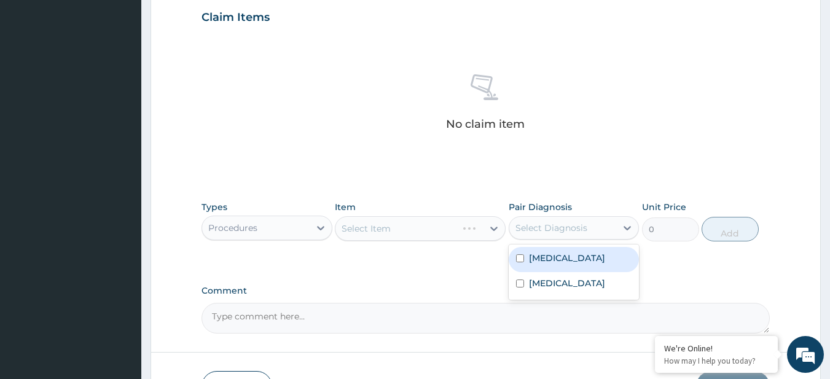
drag, startPoint x: 617, startPoint y: 224, endPoint x: 596, endPoint y: 269, distance: 49.2
click at [596, 240] on div "option Allergic rhinitis focused, 1 of 2. 2 results available. Use Up and Down …" at bounding box center [574, 227] width 131 height 23
click at [596, 269] on div "Allergic rhinitis" at bounding box center [574, 259] width 131 height 25
checkbox input "true"
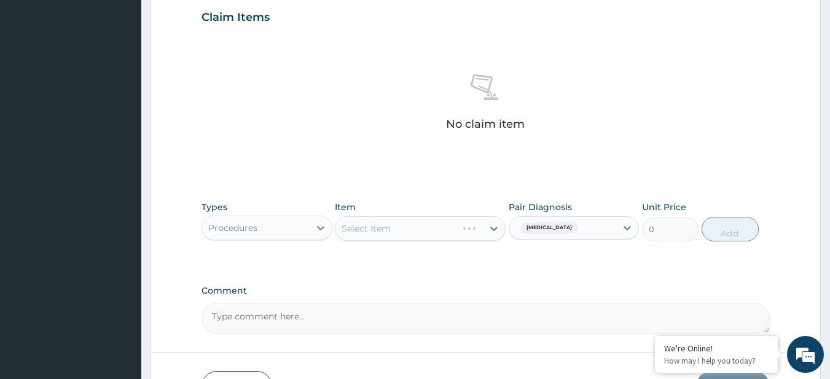
click at [549, 301] on div "Comment" at bounding box center [486, 310] width 569 height 48
drag, startPoint x: 559, startPoint y: 224, endPoint x: 535, endPoint y: 288, distance: 67.7
click at [535, 240] on div "option Allergic rhinitis, selected. option Allergic rhinitis selected, 1 of 2. …" at bounding box center [574, 227] width 131 height 23
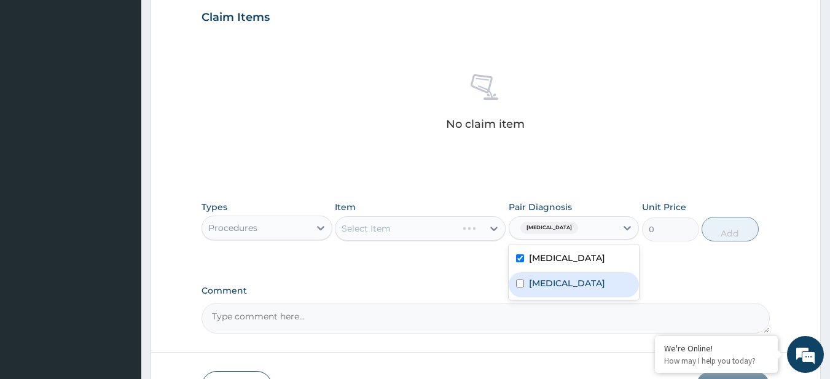
click at [535, 288] on label "Malaria" at bounding box center [567, 283] width 76 height 12
checkbox input "true"
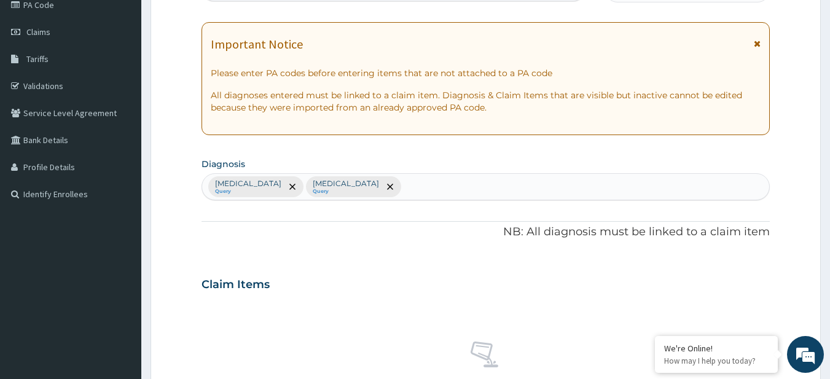
scroll to position [152, 0]
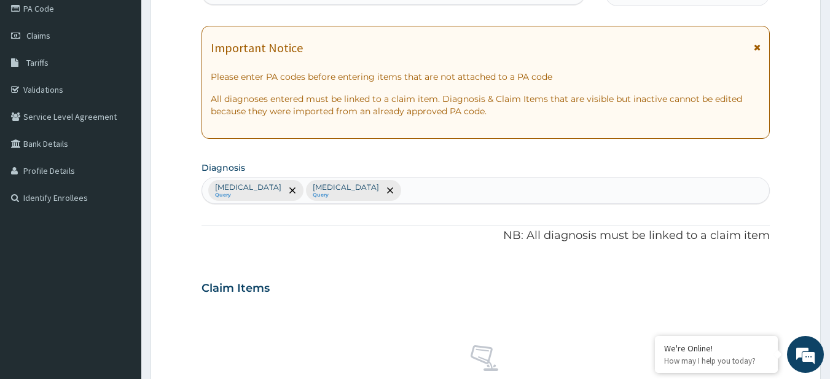
click at [367, 180] on div "Allergic rhinitis Query Malaria Query" at bounding box center [486, 191] width 568 height 26
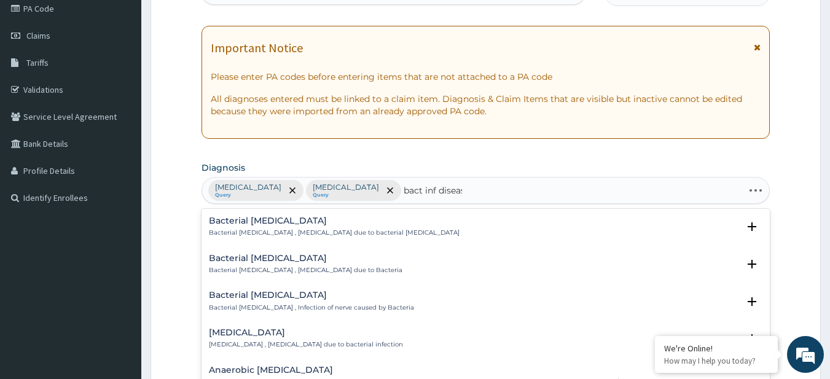
type input "bact inf disease"
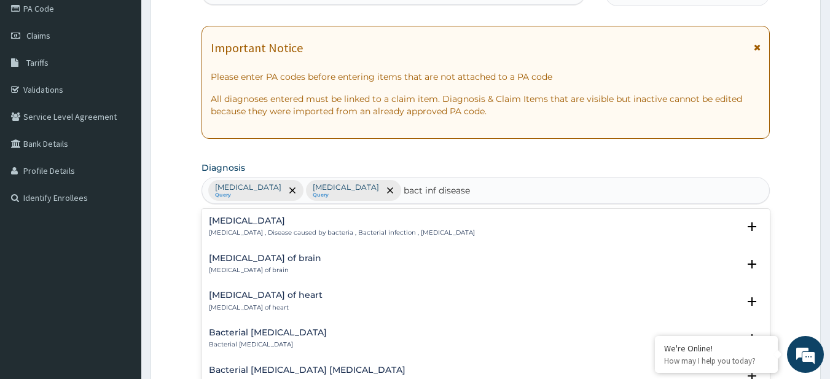
click at [264, 222] on h4 "Bacterial infectious disease" at bounding box center [342, 220] width 266 height 9
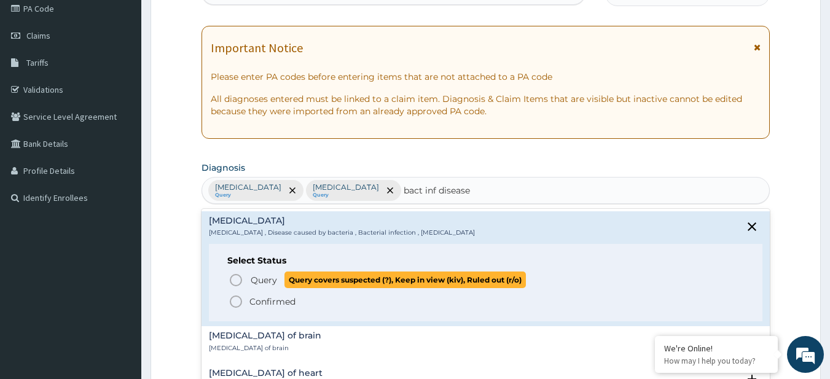
click at [288, 282] on span "Query covers suspected (?), Keep in view (kiv), Ruled out (r/o)" at bounding box center [406, 280] width 242 height 17
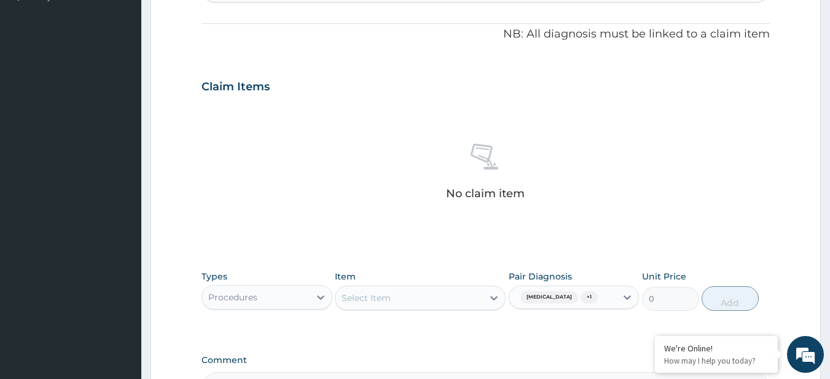
scroll to position [377, 0]
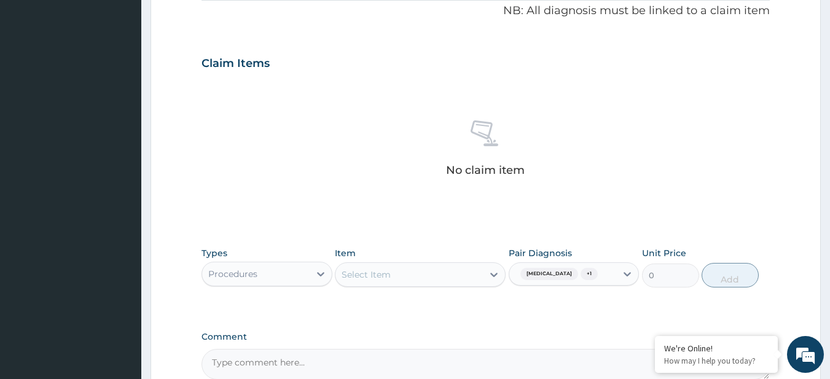
click at [403, 276] on div "Select Item" at bounding box center [410, 275] width 148 height 20
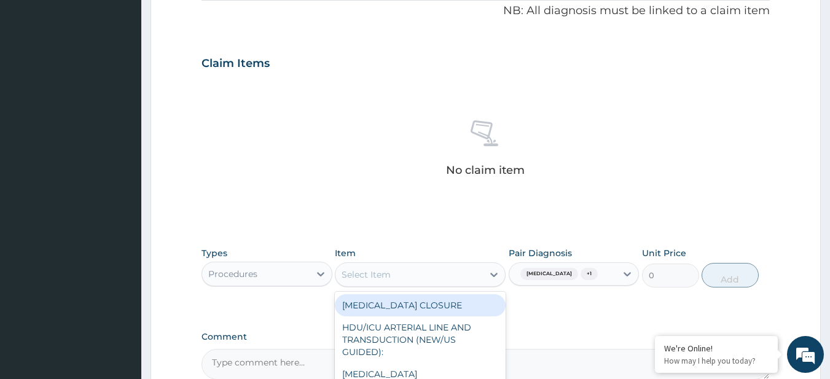
paste input "General Consultation (initial) MALARIA PARASITE FBC - (FULL BLOOD COUNT with pl…"
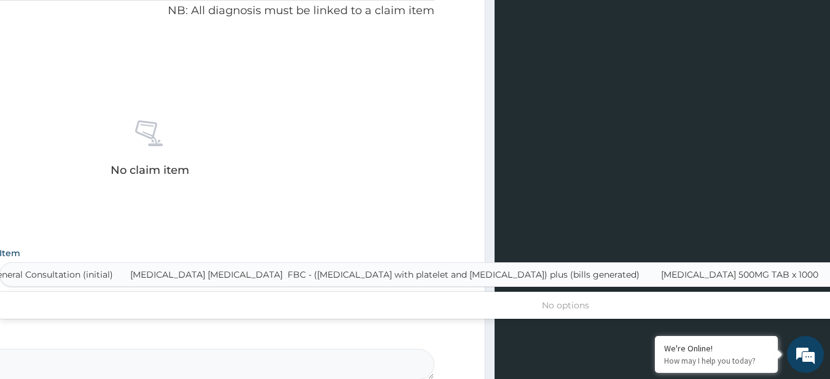
scroll to position [0, 6]
type input "General Consultation (initial)"
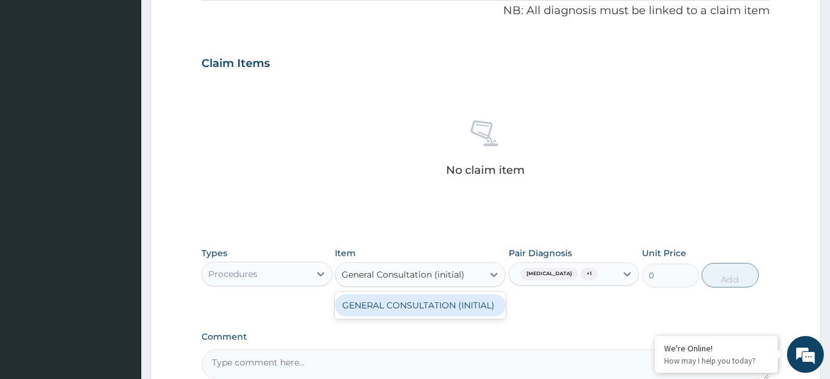
scroll to position [0, 0]
click at [473, 307] on div "GENERAL CONSULTATION (INITIAL)" at bounding box center [420, 305] width 171 height 22
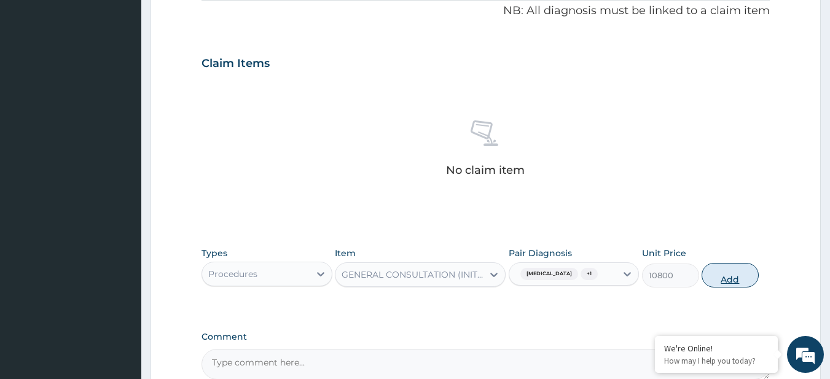
click at [743, 274] on button "Add" at bounding box center [730, 275] width 57 height 25
type input "0"
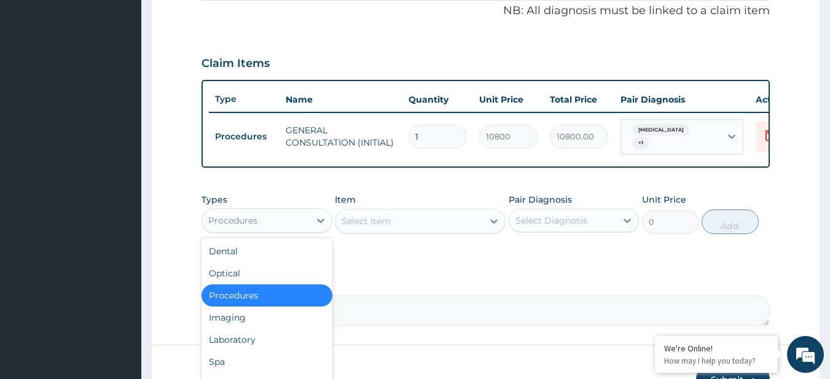
click at [255, 231] on div "Procedures" at bounding box center [256, 221] width 108 height 20
click at [261, 340] on div "Laboratory" at bounding box center [267, 340] width 131 height 22
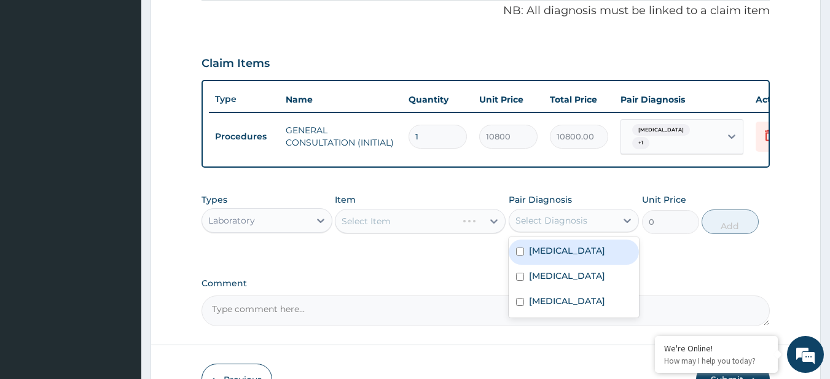
click at [582, 231] on div "Select Diagnosis" at bounding box center [564, 221] width 108 height 20
click at [583, 254] on label "Allergic rhinitis" at bounding box center [567, 251] width 76 height 12
checkbox input "true"
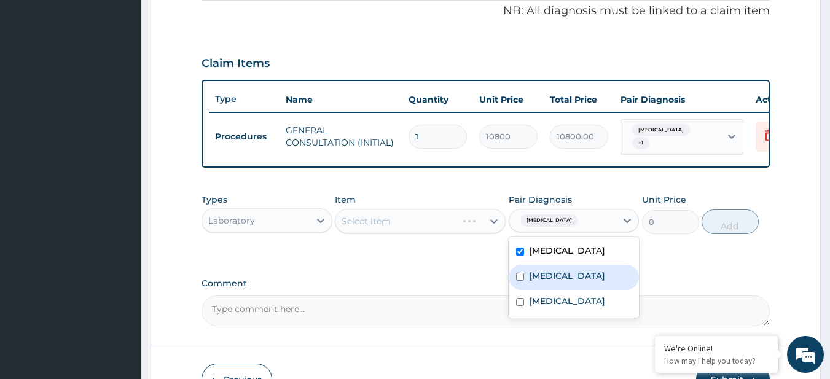
click at [578, 269] on div "Malaria" at bounding box center [574, 277] width 131 height 25
checkbox input "true"
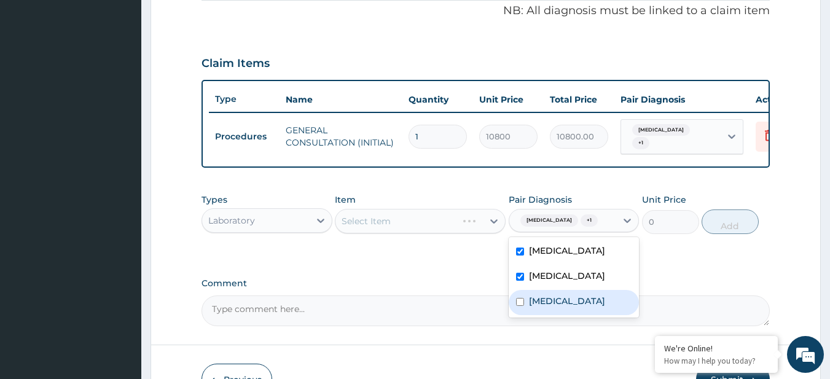
click at [573, 302] on label "Bacterial infectious disease" at bounding box center [567, 301] width 76 height 12
checkbox input "true"
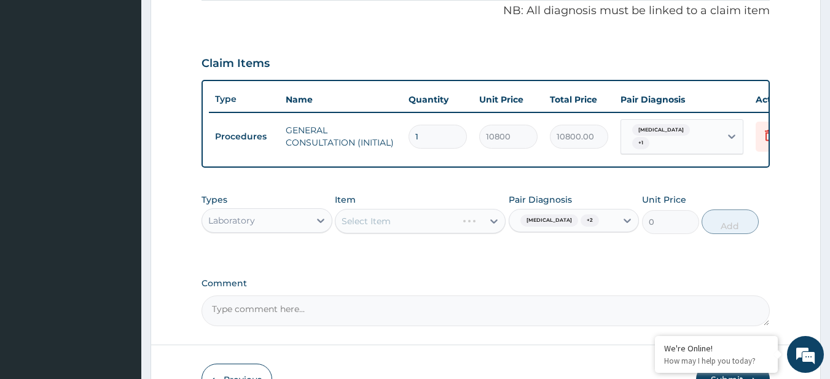
click at [365, 215] on div "Select Item" at bounding box center [420, 221] width 171 height 25
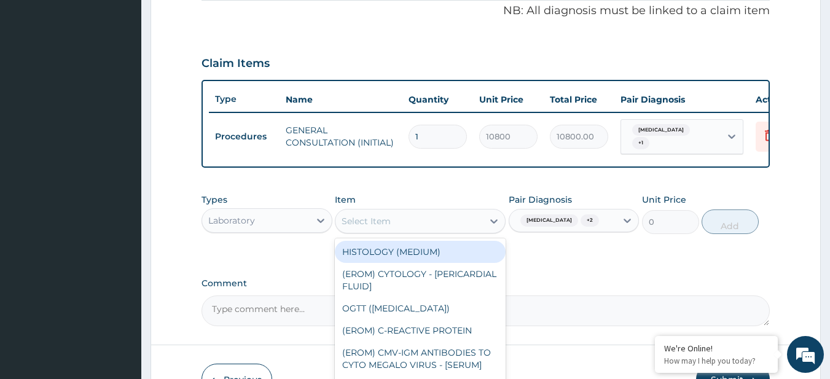
click at [344, 218] on div "Select Item" at bounding box center [410, 221] width 148 height 20
paste input "MALARIA PARASITE FBC - (FULL BLOOD COUNT with platelet and red cell indices) pl…"
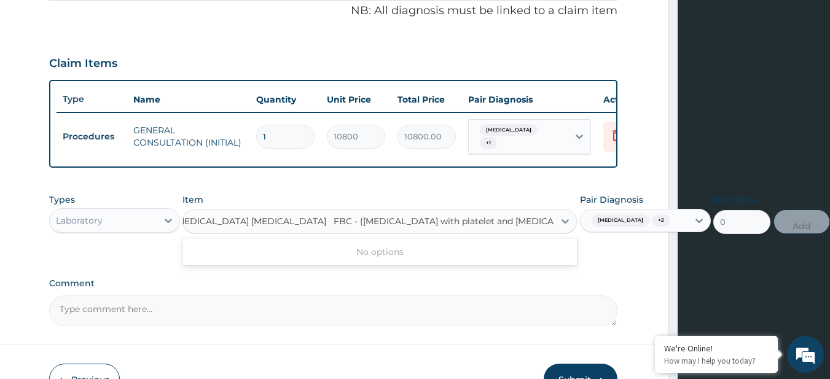
scroll to position [0, 152]
type input "MALARIA PARASITE"
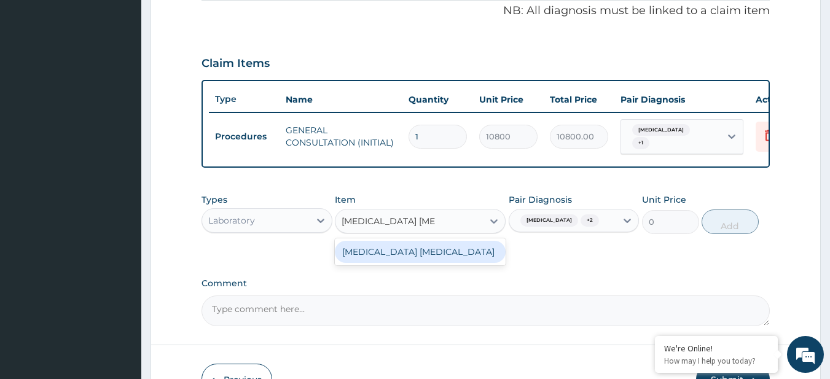
click at [371, 250] on div "MALARIA PARASITE" at bounding box center [420, 252] width 171 height 22
type input "4050"
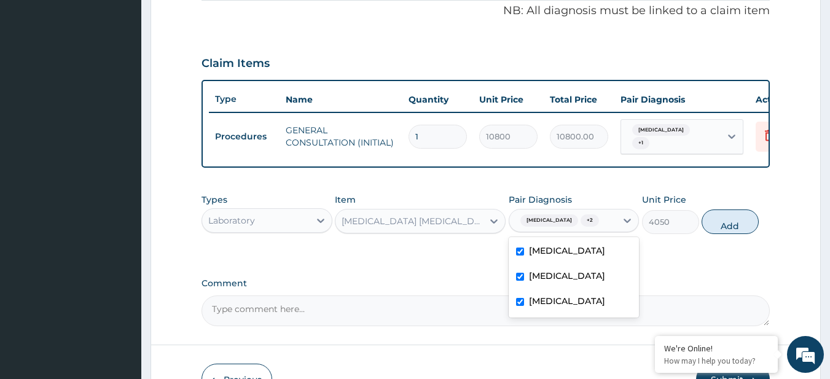
click at [519, 228] on div "Allergic rhinitis + 2" at bounding box center [558, 221] width 85 height 16
click at [542, 307] on label "Bacterial infectious disease" at bounding box center [567, 301] width 76 height 12
checkbox input "false"
click at [537, 248] on label "Allergic rhinitis" at bounding box center [567, 251] width 76 height 12
checkbox input "false"
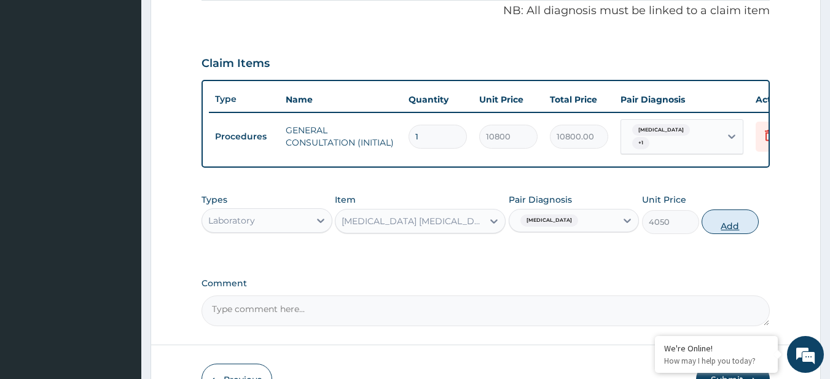
click at [745, 218] on button "Add" at bounding box center [730, 222] width 57 height 25
type input "0"
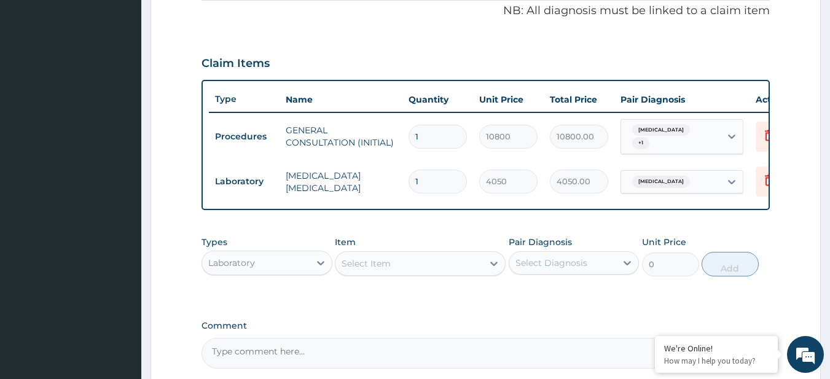
click at [447, 262] on div "Select Item" at bounding box center [410, 264] width 148 height 20
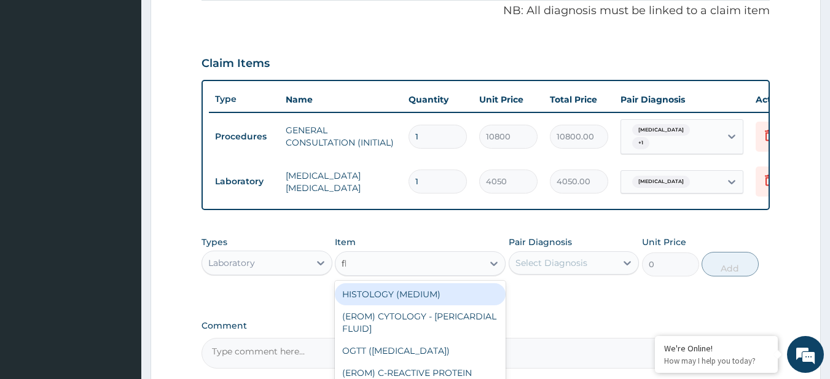
type input "fbc"
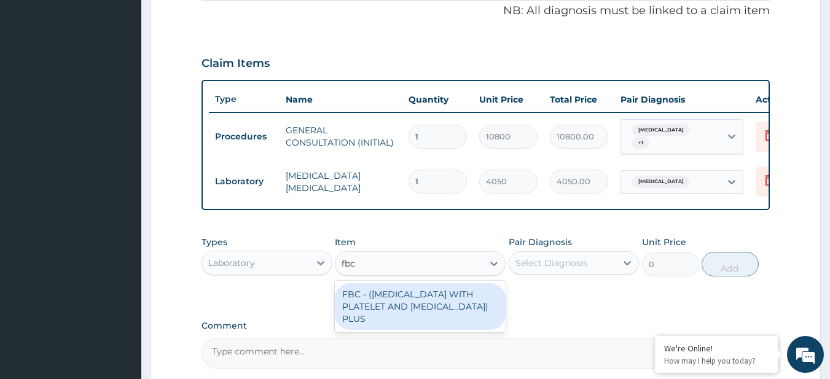
click at [452, 298] on div "FBC - (FULL BLOOD COUNT WITH PLATELET AND RED CELL INDICES) PLUS" at bounding box center [420, 306] width 171 height 47
type input "8505"
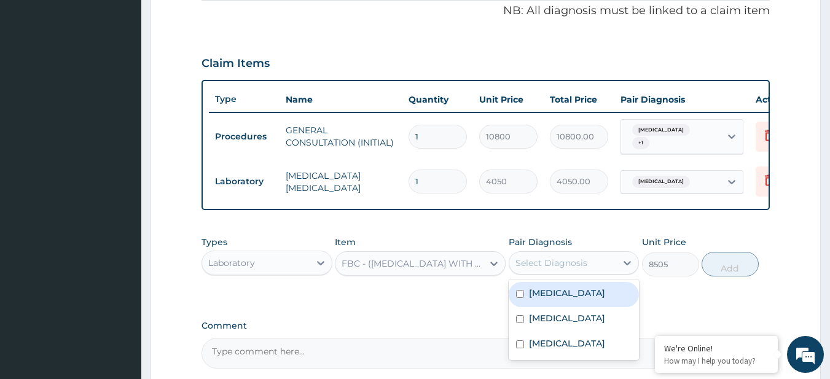
drag, startPoint x: 574, startPoint y: 273, endPoint x: 577, endPoint y: 305, distance: 32.1
click at [577, 275] on div "option Allergic rhinitis, deselected. option Allergic rhinitis focused, 1 of 3.…" at bounding box center [574, 262] width 131 height 23
click at [577, 305] on div "Allergic rhinitis" at bounding box center [574, 294] width 131 height 25
checkbox input "true"
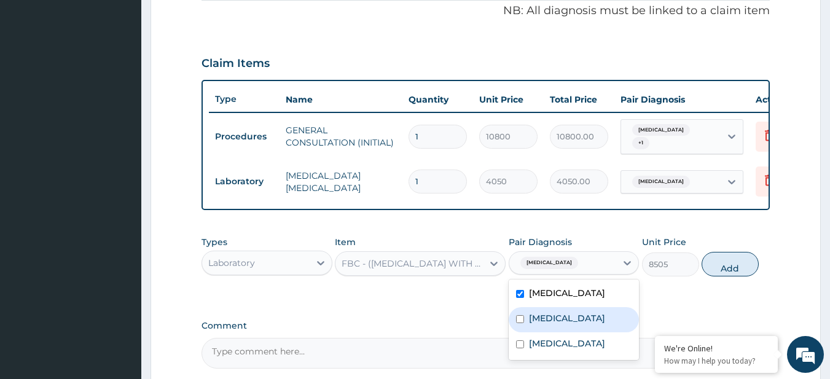
click at [575, 328] on div "Malaria" at bounding box center [574, 319] width 131 height 25
checkbox input "true"
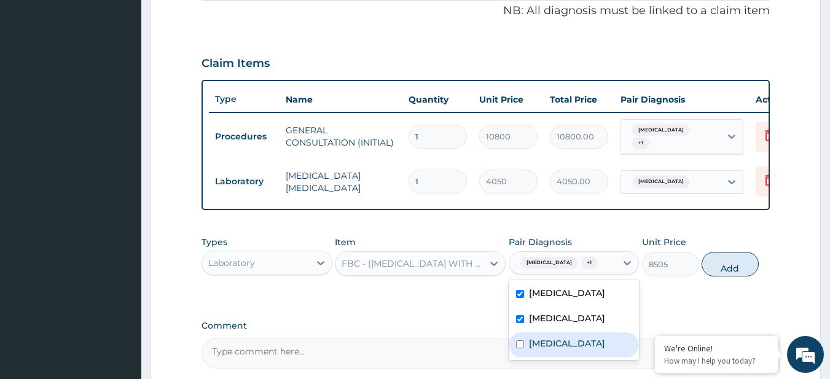
drag, startPoint x: 574, startPoint y: 368, endPoint x: 574, endPoint y: 357, distance: 11.1
click at [574, 357] on div "Bacterial infectious disease" at bounding box center [574, 345] width 131 height 25
click at [574, 350] on label "Bacterial infectious disease" at bounding box center [567, 343] width 76 height 12
click at [574, 346] on label "Bacterial infectious disease" at bounding box center [567, 343] width 76 height 12
checkbox input "true"
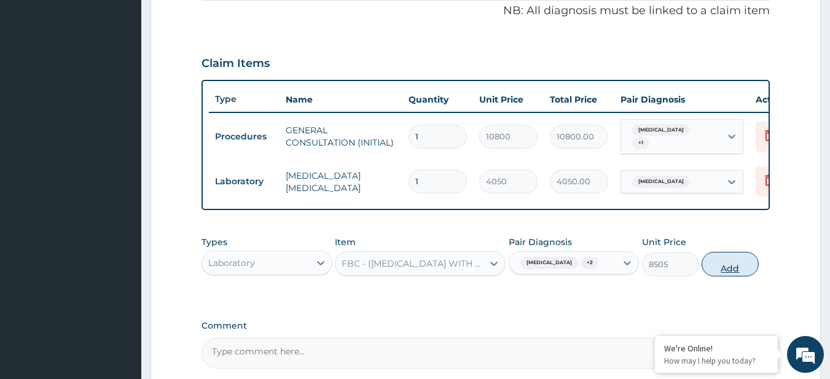
click at [732, 263] on button "Add" at bounding box center [730, 264] width 57 height 25
type input "0"
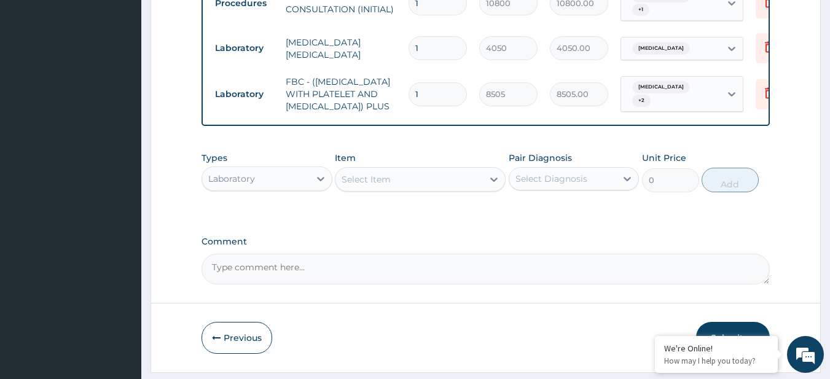
scroll to position [511, 0]
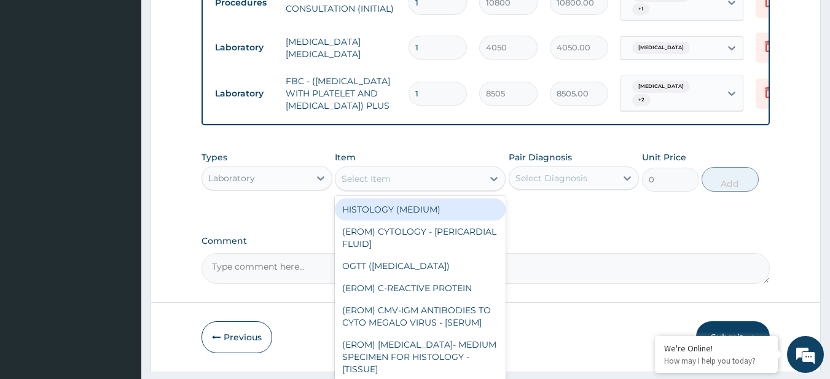
click at [404, 189] on div "Select Item" at bounding box center [410, 179] width 148 height 20
paste input "PARACETAMOL 500MG TAB x 1000 VITAMIN C 100MG TAB *1000 LORATIDINE 10MG TAB COUG…"
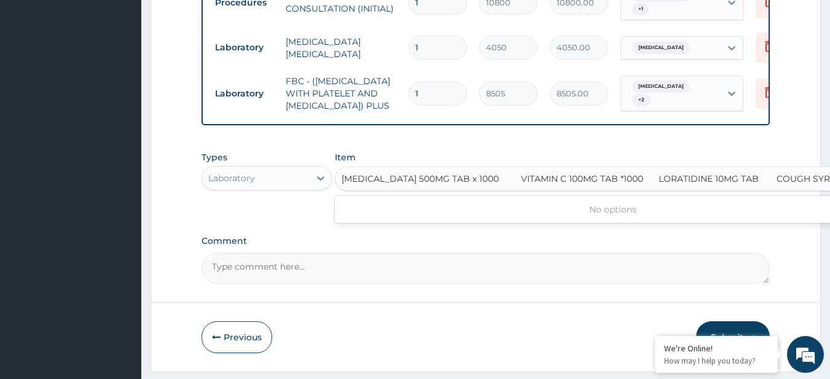
scroll to position [0, 37]
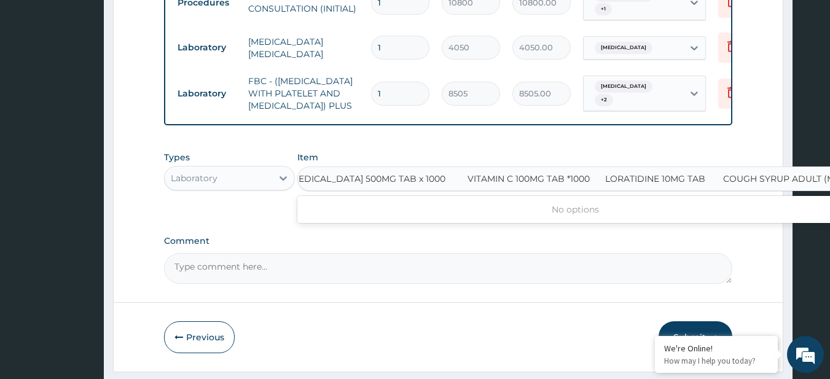
type input "PARACETAMOL 500MG TAB x 1000 VITAMIN C 100MG TAB *1000 LORATIDINE 10MG TAB COUG…"
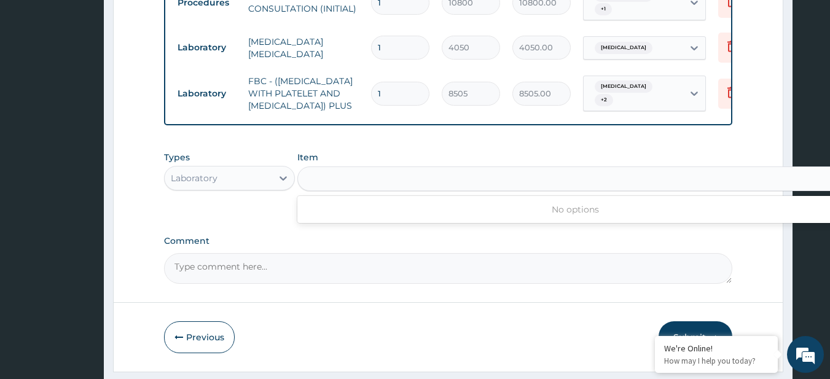
scroll to position [0, 0]
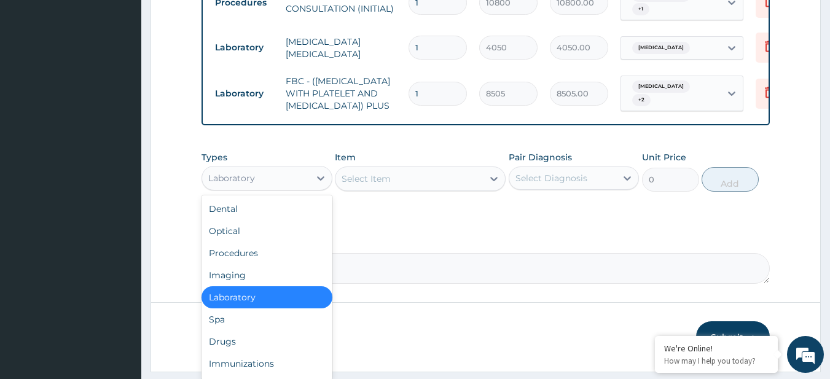
click at [256, 188] on div "Laboratory" at bounding box center [256, 178] width 108 height 20
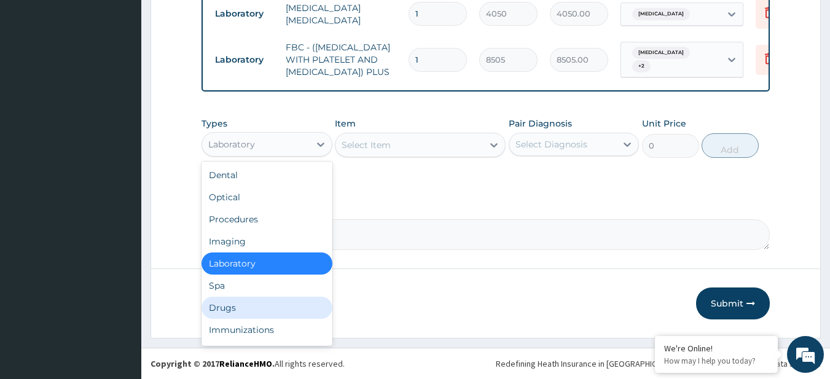
click at [250, 299] on div "Drugs" at bounding box center [267, 308] width 131 height 22
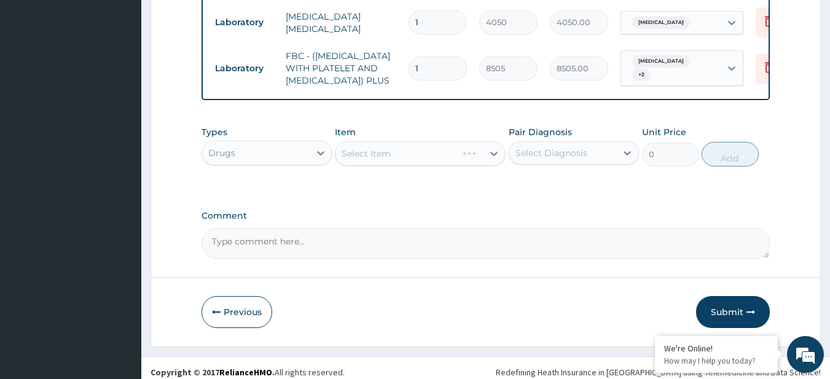
scroll to position [536, 0]
click at [423, 164] on div "Select Item" at bounding box center [410, 154] width 148 height 20
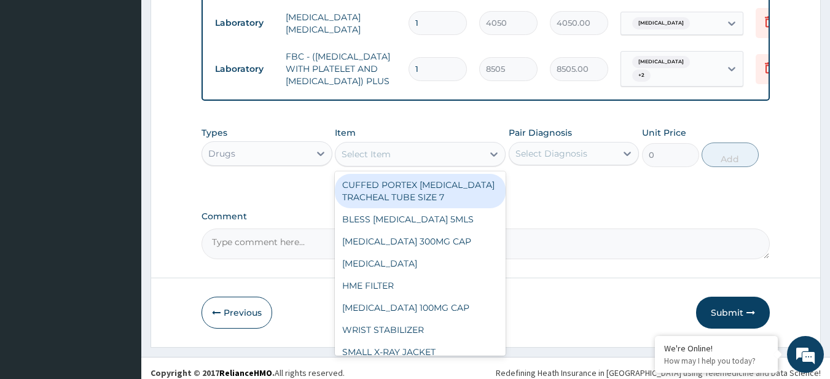
paste input "PARACETAMOL 500MG TAB x 1000 VITAMIN C 100MG TAB *1000 LORATIDINE 10MG TAB COUG…"
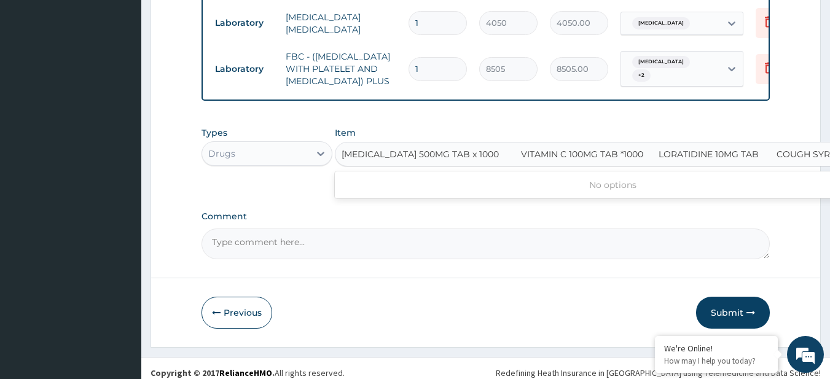
scroll to position [0, 37]
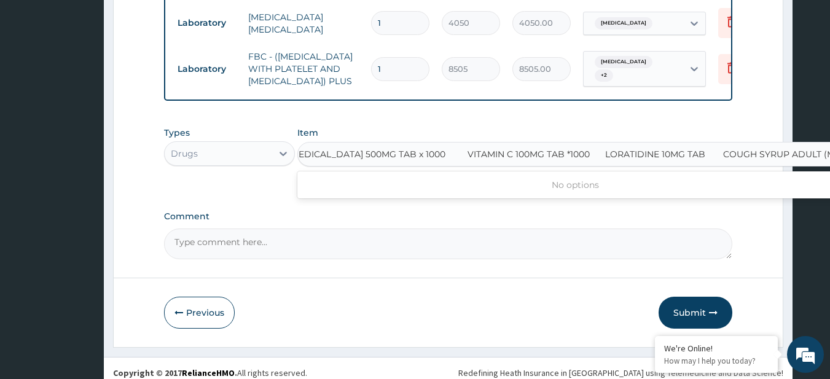
click at [423, 160] on input "PARACETAMOL 500MG TAB x 1000 VITAMIN C 100MG TAB *1000 LORATIDINE 10MG TAB COUG…" at bounding box center [559, 154] width 542 height 12
type input "PARACETAMOL 500MG TAB x 1000"
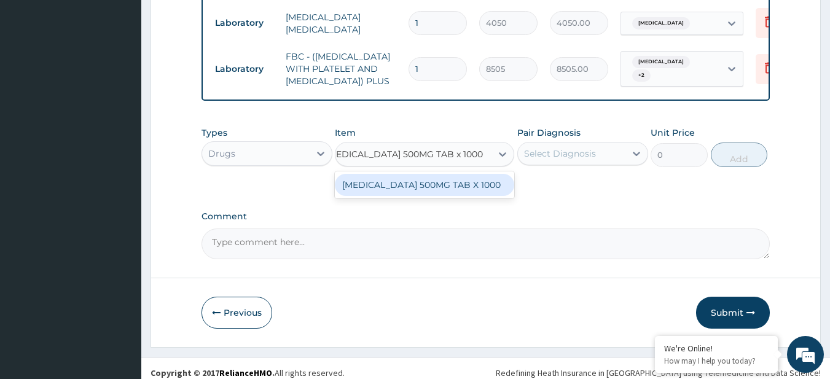
scroll to position [0, 0]
click at [429, 196] on div "PARACETAMOL 500MG TAB X 1000" at bounding box center [425, 185] width 180 height 22
type input "28"
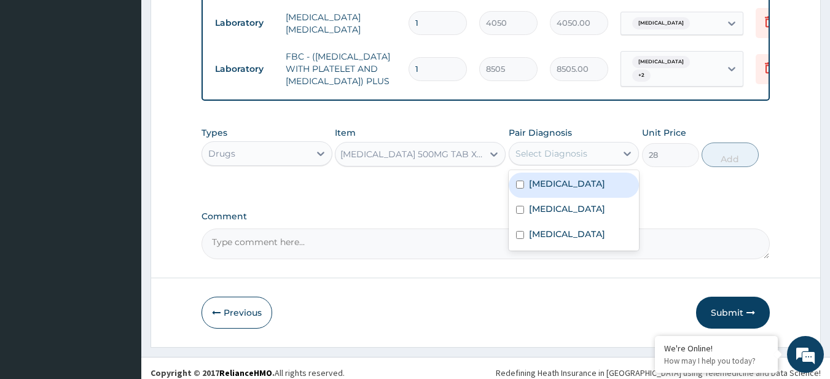
drag, startPoint x: 546, startPoint y: 166, endPoint x: 567, endPoint y: 209, distance: 48.1
click at [567, 165] on div "option Bacterial infectious disease, selected. option Allergic rhinitis focused…" at bounding box center [574, 153] width 131 height 23
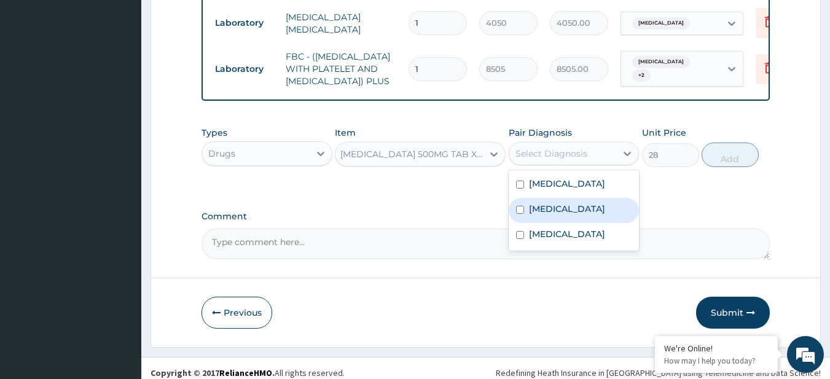
click at [584, 223] on div "Malaria" at bounding box center [574, 210] width 131 height 25
checkbox input "true"
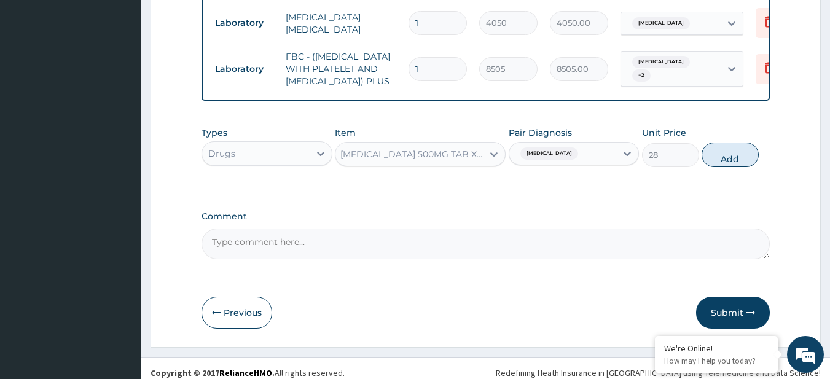
click at [733, 167] on button "Add" at bounding box center [730, 155] width 57 height 25
type input "0"
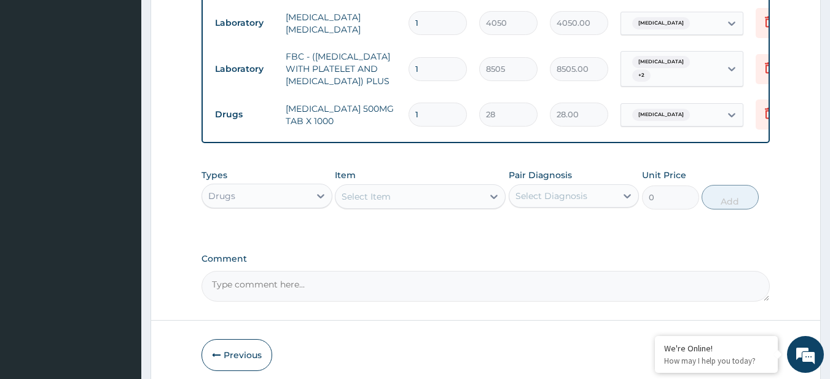
scroll to position [0, 0]
click at [366, 203] on div "Select Item" at bounding box center [366, 197] width 49 height 12
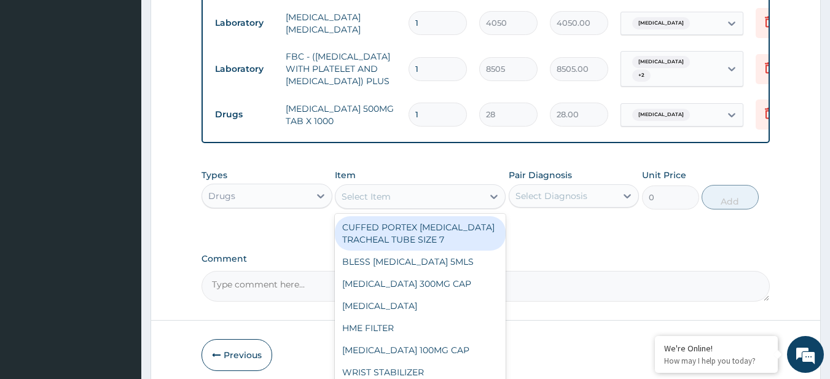
paste input "VITAMIN C 100MG TAB *1000 LORATIDINE 10MG TAB COUGH SYRUP ADULT (M&B)"
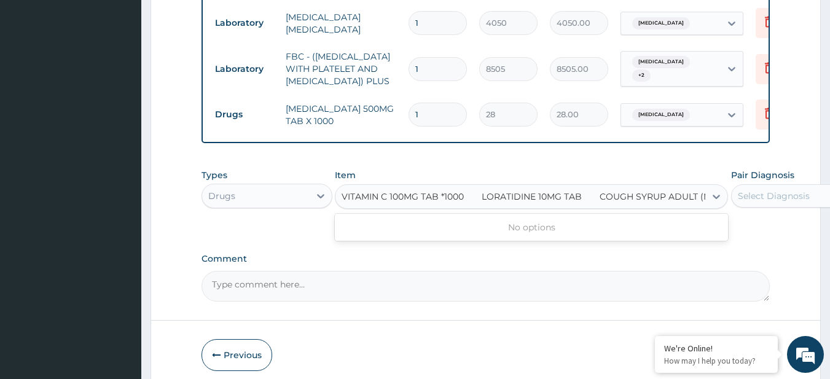
scroll to position [0, 16]
type input "VITAMIN C 100MG TAB *1000 LORATIDINE 10MG TAB COUGH SYRUP ADULT (M&B)"
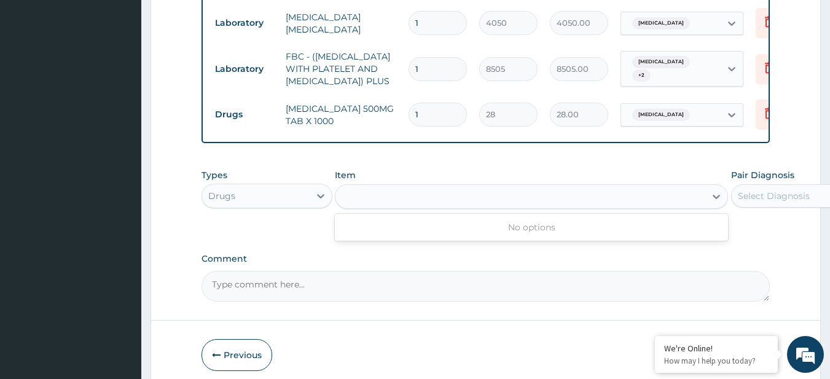
scroll to position [0, 0]
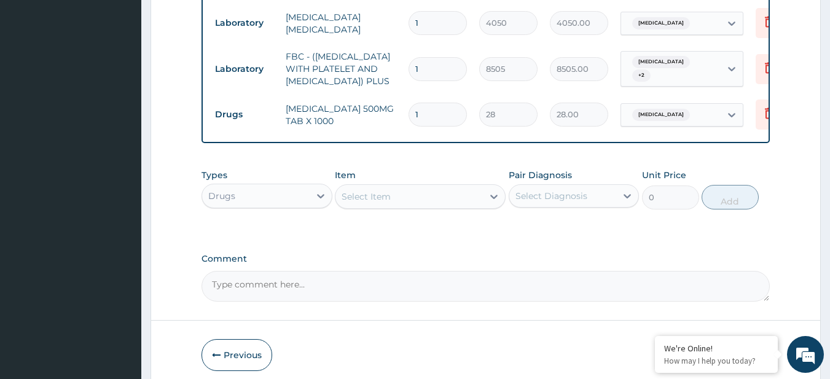
click at [411, 207] on div "Select Item" at bounding box center [410, 197] width 148 height 20
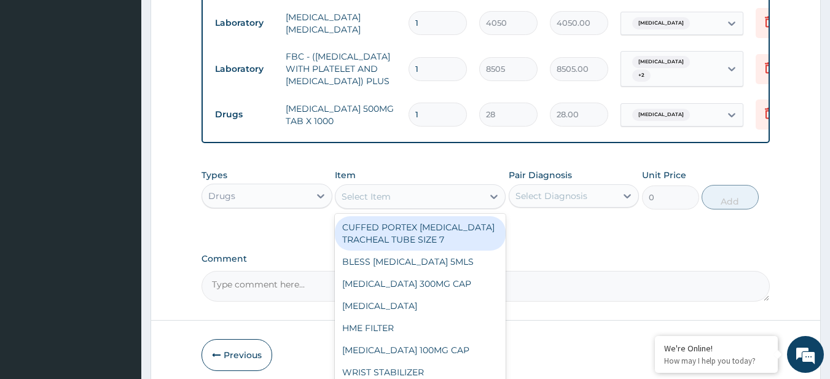
paste input "VITAMIN C 100MG TAB *1000 LORATIDINE 10MG TAB COUGH SYRUP ADULT (M&B)"
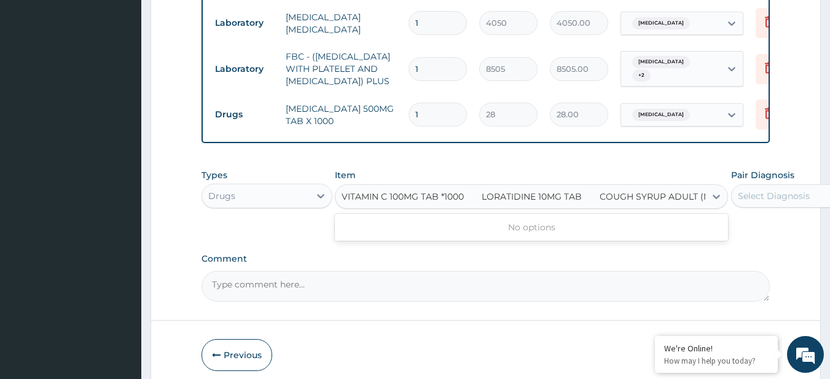
scroll to position [0, 16]
type input "VITAMIN C 100MG TAB *1000"
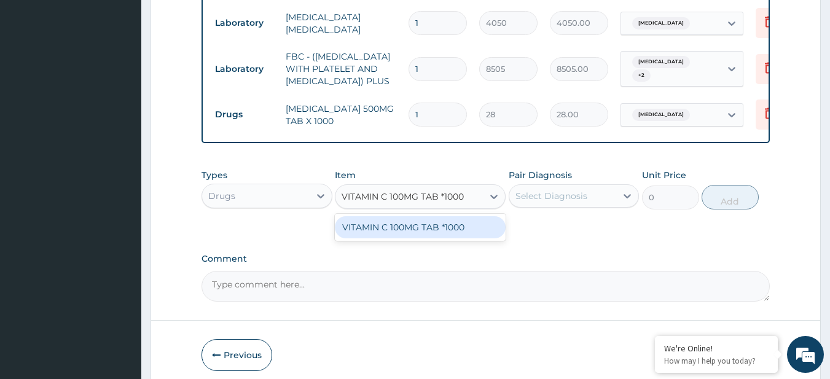
click at [430, 239] on div "VITAMIN C 100MG TAB *1000" at bounding box center [420, 227] width 171 height 22
type input "7.275000095367432"
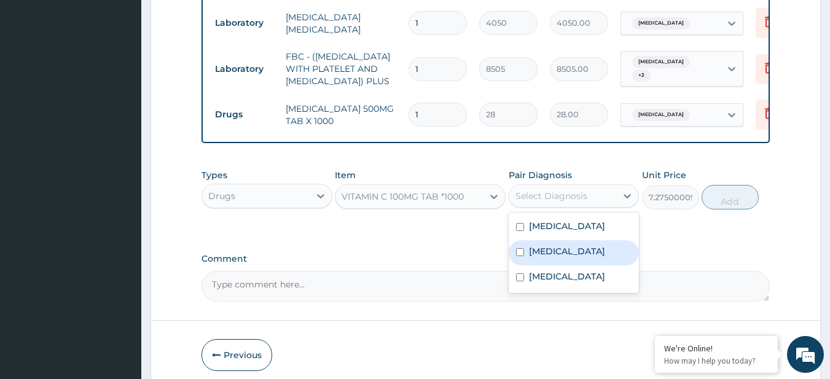
drag, startPoint x: 582, startPoint y: 205, endPoint x: 567, endPoint y: 272, distance: 69.3
click at [567, 208] on div "option Malaria, selected. option Malaria focused, 2 of 3. 3 results available. …" at bounding box center [574, 195] width 131 height 23
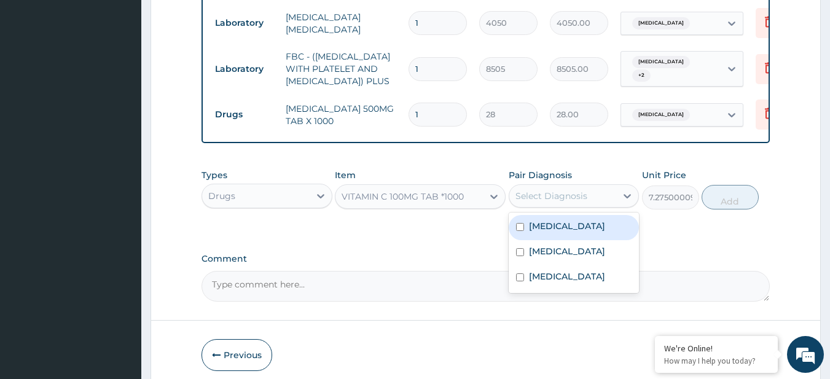
click at [571, 232] on label "Allergic rhinitis" at bounding box center [567, 226] width 76 height 12
checkbox input "true"
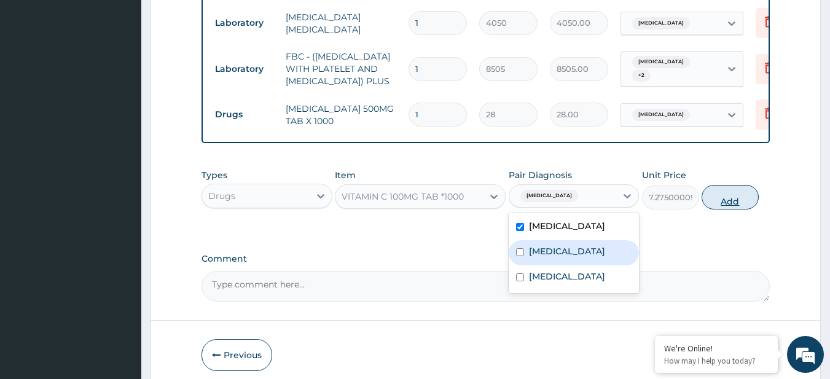
click at [740, 210] on button "Add" at bounding box center [730, 197] width 57 height 25
type input "0"
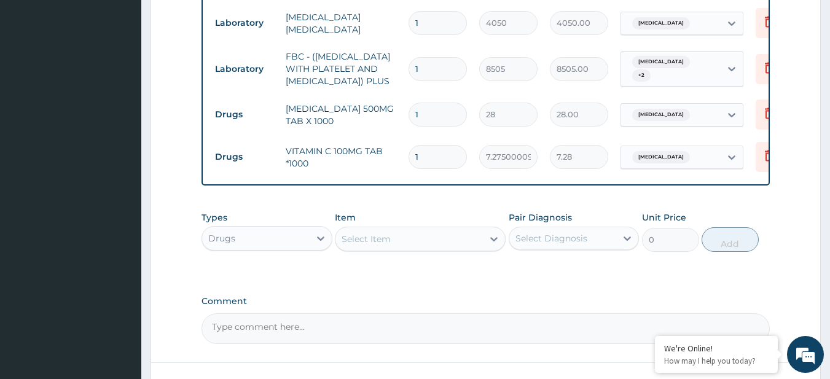
click at [404, 249] on div "Select Item" at bounding box center [410, 239] width 148 height 20
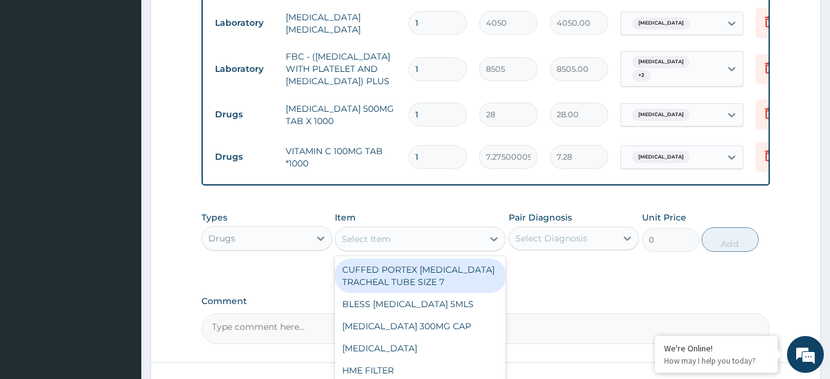
paste input "LORATIDINE 10MG TAB COUGH SYRUP ADULT (M&B)"
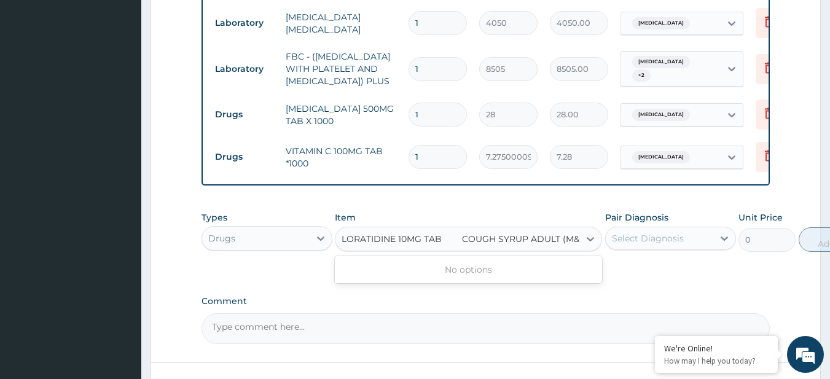
scroll to position [0, 15]
type input "LORATIDINE 10MG TAB"
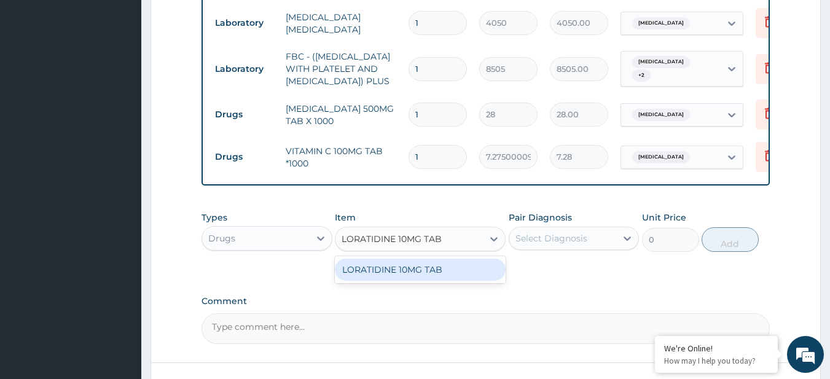
scroll to position [0, 0]
click at [411, 281] on div "LORATIDINE 10MG TAB" at bounding box center [420, 270] width 171 height 22
type input "46.79999923706055"
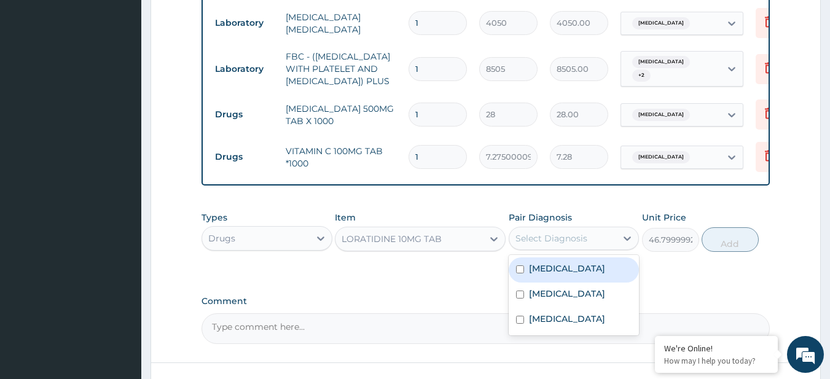
click at [545, 245] on div "Select Diagnosis" at bounding box center [552, 238] width 72 height 12
click at [543, 275] on label "Allergic rhinitis" at bounding box center [567, 268] width 76 height 12
checkbox input "true"
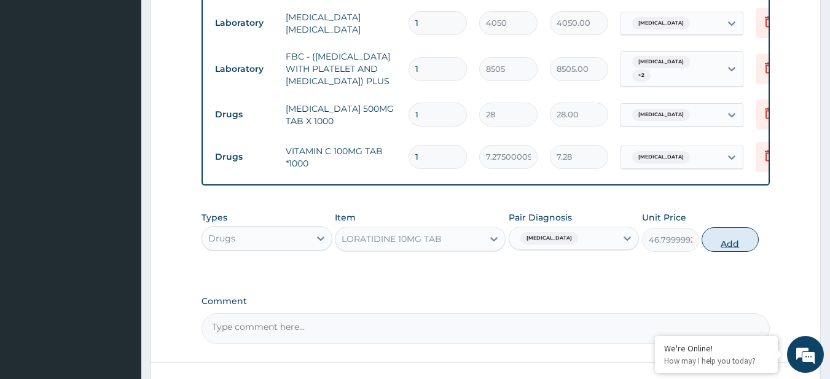
click at [751, 252] on button "Add" at bounding box center [730, 239] width 57 height 25
type input "0"
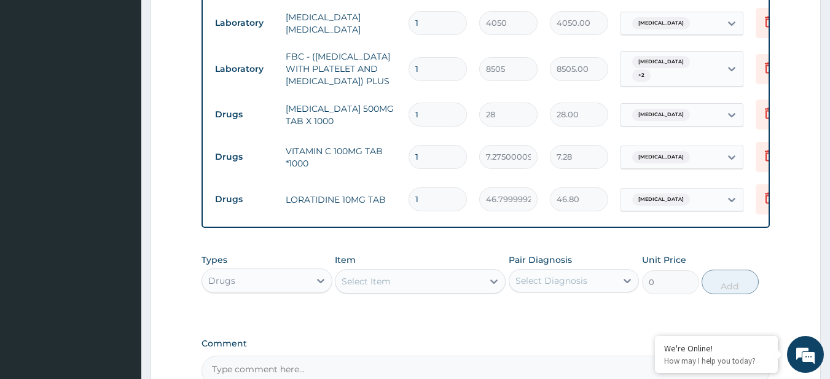
click at [393, 291] on div "Select Item" at bounding box center [410, 282] width 148 height 20
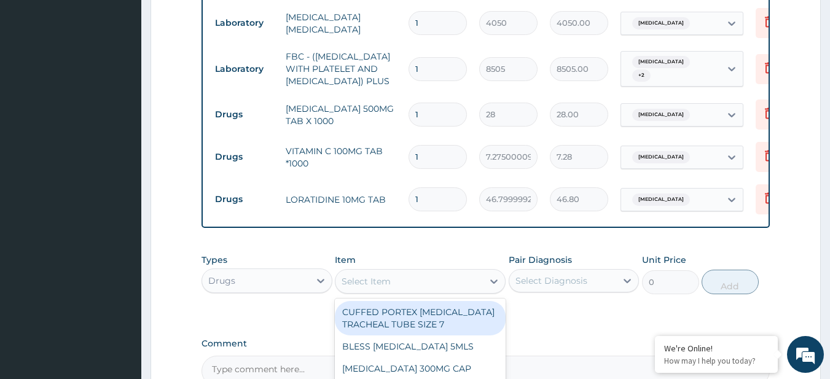
paste input "COUGH SYRUP ADULT (M&B)"
type input "COUGH SYRUP ADULT (M&B)"
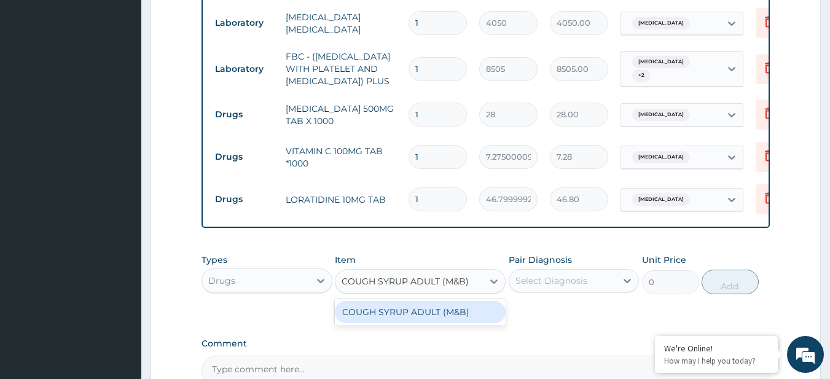
scroll to position [0, 4]
click at [405, 322] on div "COUGH SYRUP ADULT (M&B)" at bounding box center [420, 312] width 171 height 22
type input "1500"
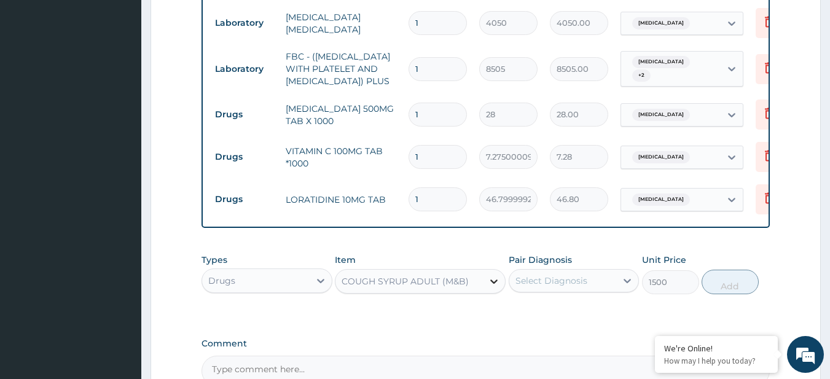
scroll to position [0, 0]
click at [518, 287] on div "Select Diagnosis" at bounding box center [552, 281] width 72 height 12
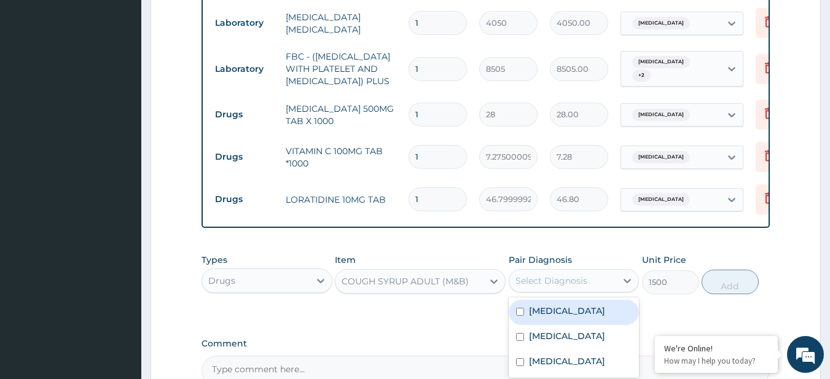
click at [572, 317] on label "Allergic rhinitis" at bounding box center [567, 311] width 76 height 12
checkbox input "true"
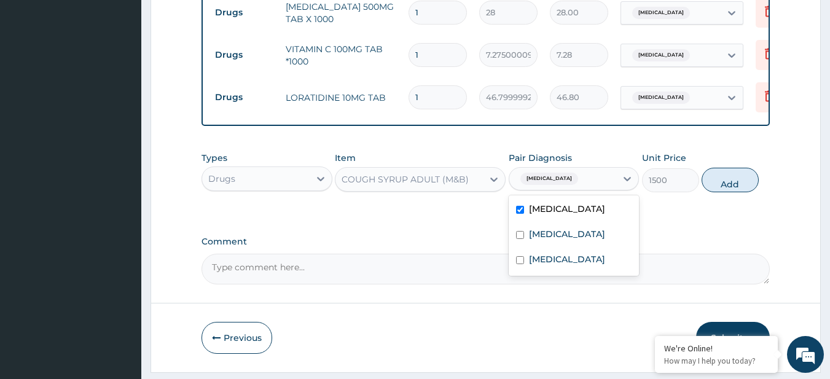
scroll to position [639, 0]
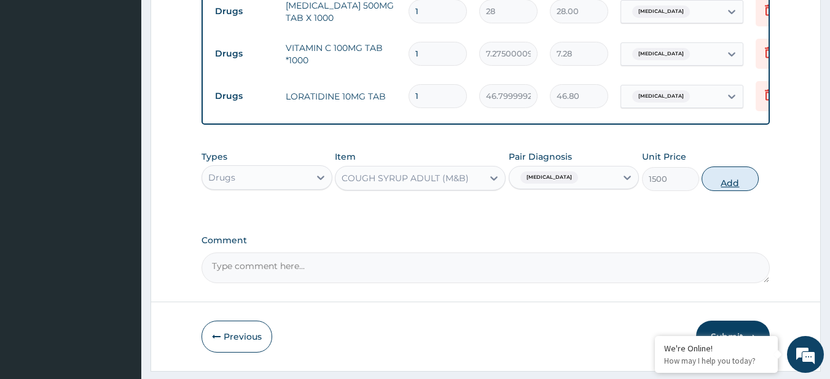
click at [730, 191] on button "Add" at bounding box center [730, 179] width 57 height 25
type input "0"
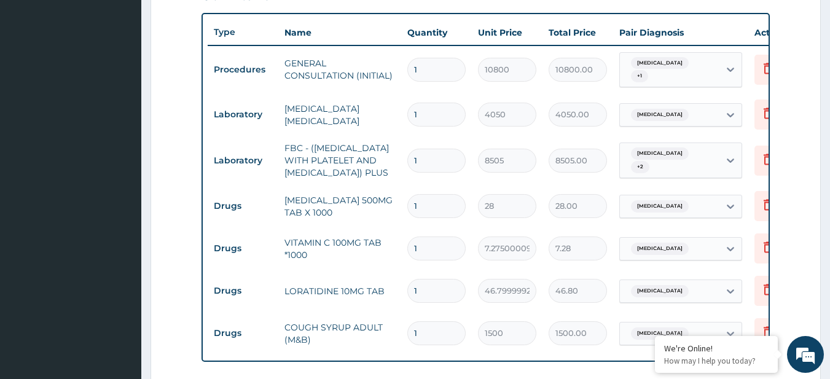
scroll to position [446, 0]
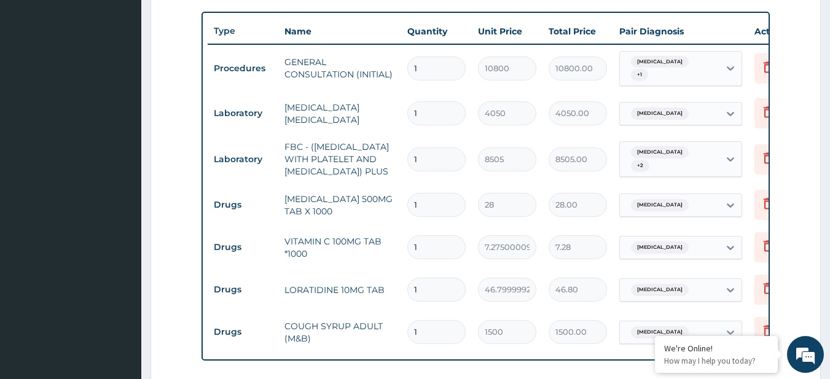
click at [432, 211] on input "1" at bounding box center [437, 205] width 58 height 24
type input "18"
type input "504.00"
type input "18"
click at [433, 266] on td "1" at bounding box center [436, 247] width 71 height 36
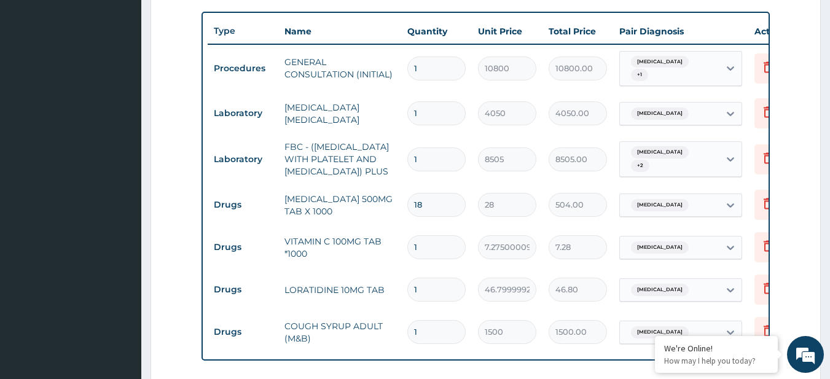
click at [433, 266] on td "1" at bounding box center [436, 247] width 71 height 36
click at [422, 253] on input "1" at bounding box center [437, 247] width 58 height 24
type input "15"
type input "109.13"
type input "15"
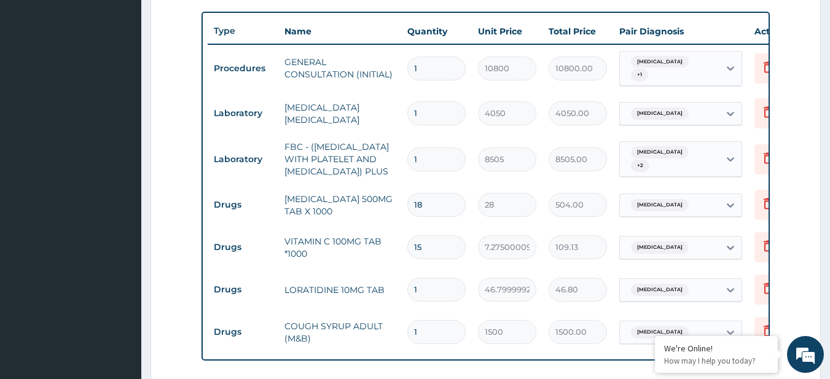
click at [425, 302] on input "1" at bounding box center [437, 290] width 58 height 24
type input "10"
type input "468.00"
type input "10"
click at [550, 137] on tr "Laboratory FBC - (FULL BLOOD COUNT WITH PLATELET AND RED CELL INDICES) PLUS 1 8…" at bounding box center [509, 159] width 602 height 49
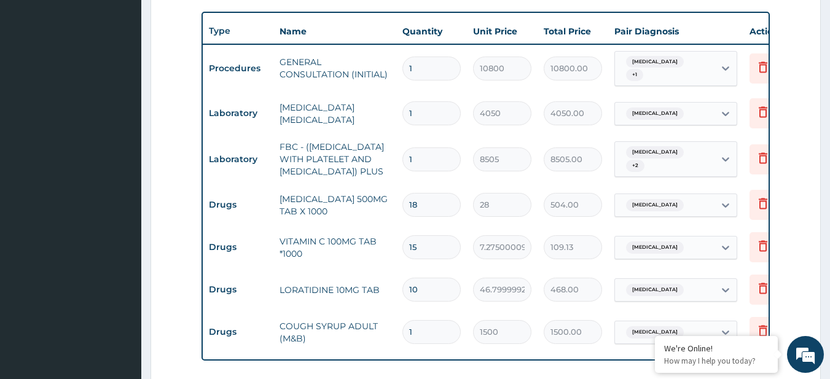
scroll to position [0, 10]
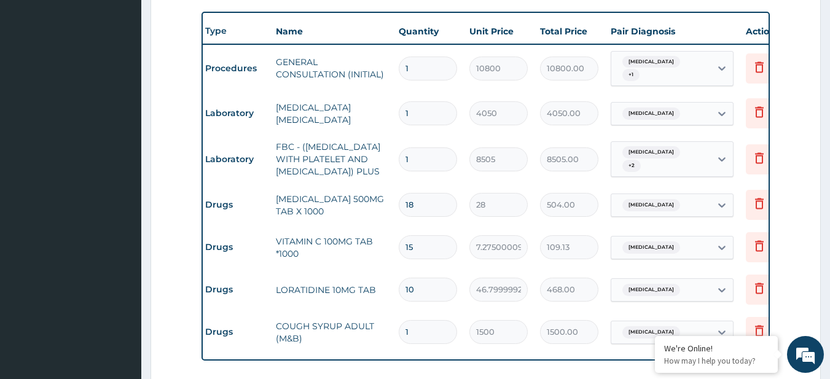
click at [347, 311] on tr "Drugs LORATIDINE 10MG TAB 10 46.79999923706055 468.00 Allergic rhinitis Delete" at bounding box center [500, 290] width 602 height 42
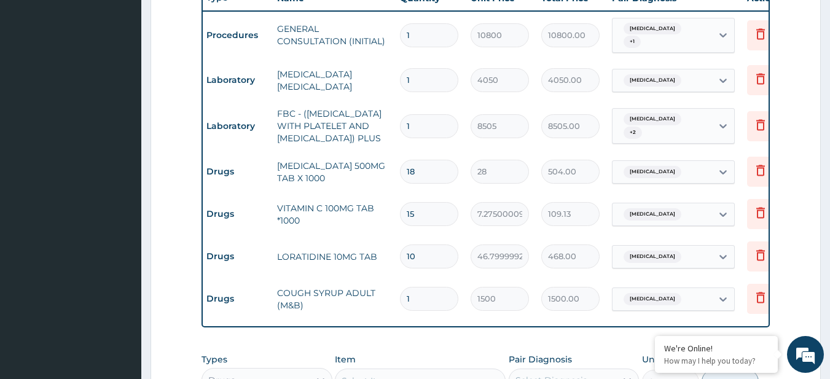
scroll to position [732, 0]
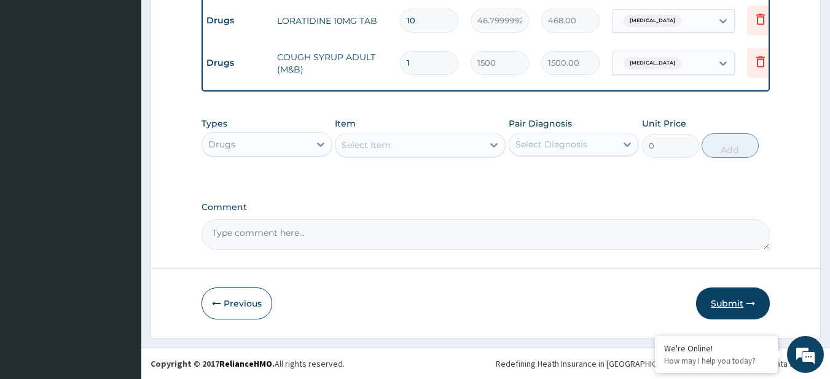
click at [716, 294] on button "Submit" at bounding box center [733, 304] width 74 height 32
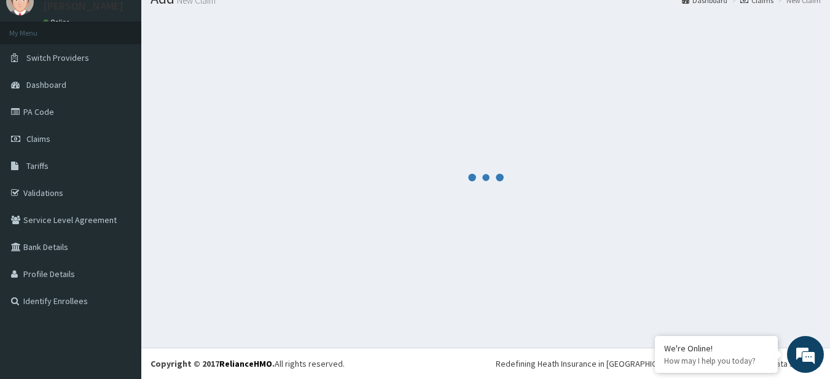
scroll to position [0, 0]
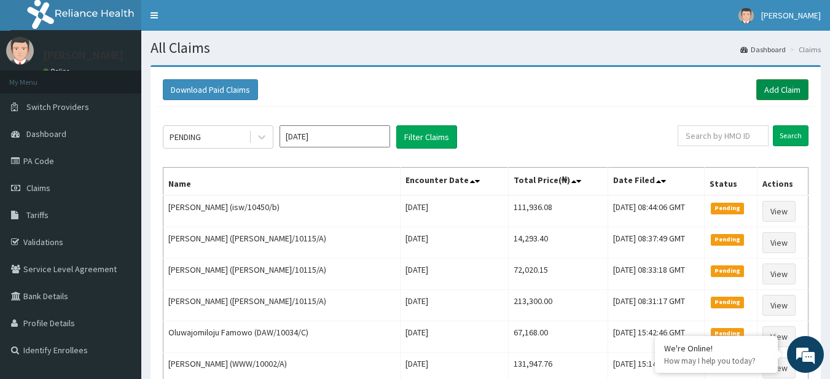
click at [781, 80] on link "Add Claim" at bounding box center [783, 89] width 52 height 21
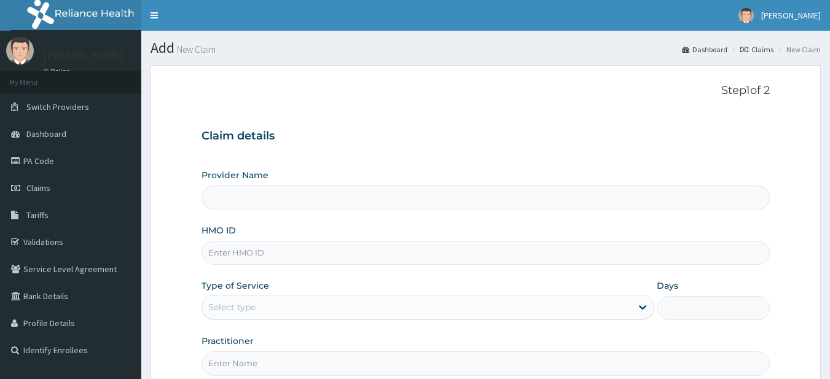
type input "R-Jolad Plus"
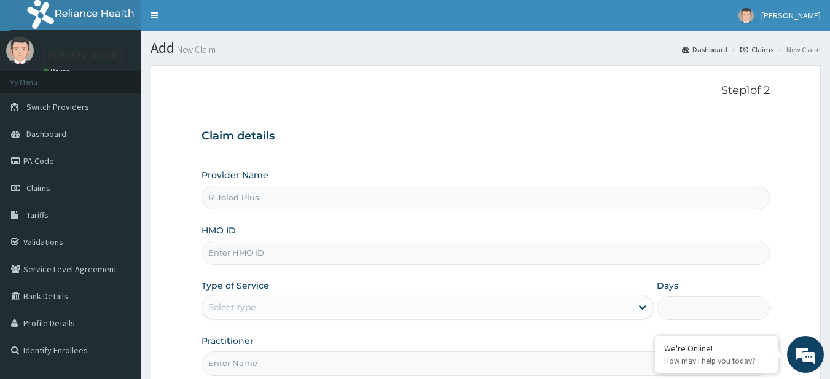
click at [296, 244] on input "HMO ID" at bounding box center [486, 253] width 569 height 24
paste input "BWI/10001/A"
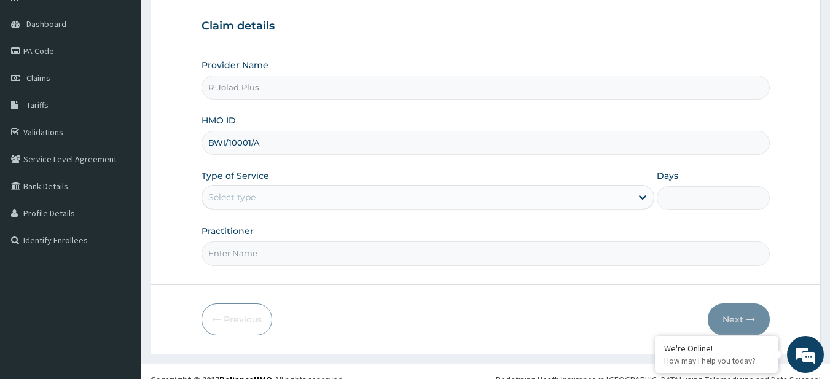
scroll to position [126, 0]
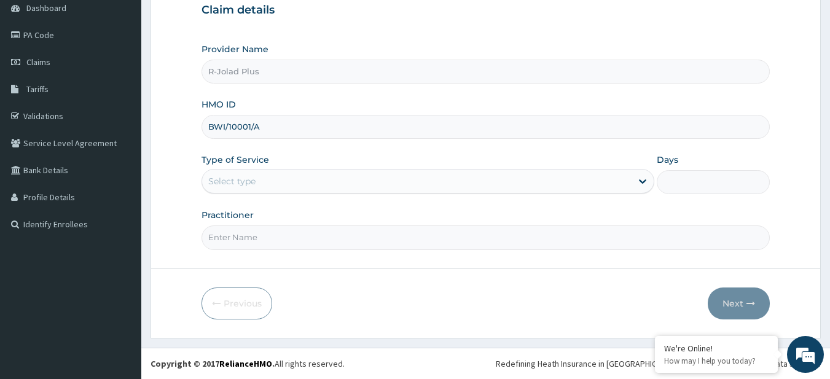
type input "BWI/10001/A"
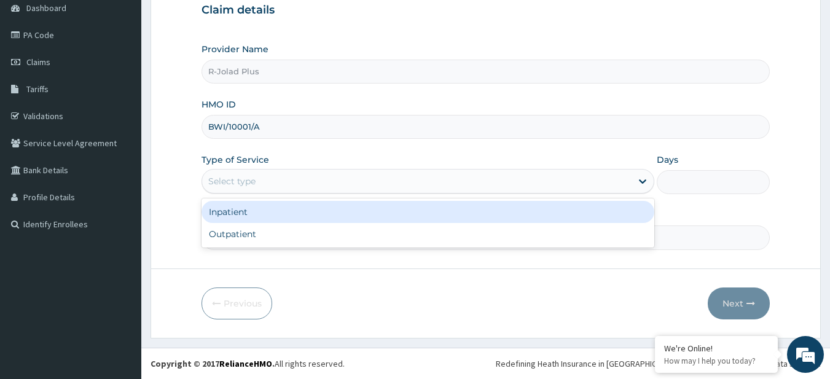
drag, startPoint x: 249, startPoint y: 180, endPoint x: 254, endPoint y: 221, distance: 41.5
click at [254, 194] on div "option Inpatient focused, 1 of 2. 2 results available. Use Up and Down to choos…" at bounding box center [428, 181] width 453 height 25
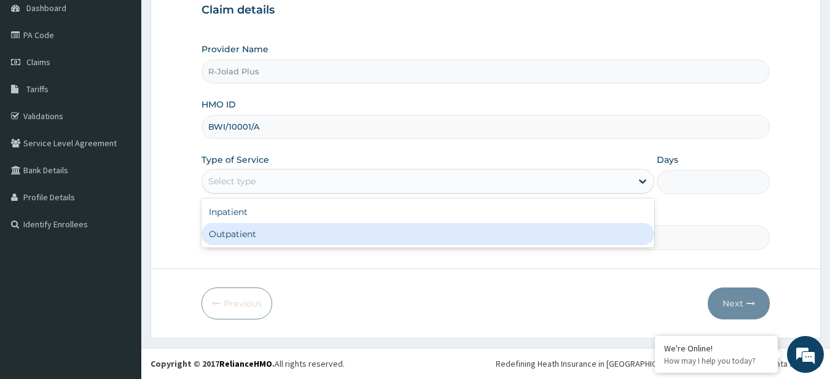
click at [258, 233] on div "Outpatient" at bounding box center [428, 234] width 453 height 22
type input "1"
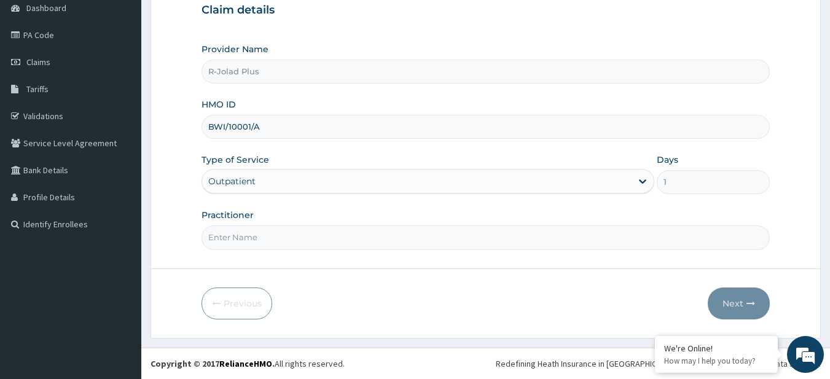
click at [226, 241] on input "Practitioner" at bounding box center [486, 238] width 569 height 24
paste input "[PERSON_NAME]"
type input "[PERSON_NAME]"
click at [730, 309] on button "Next" at bounding box center [739, 304] width 62 height 32
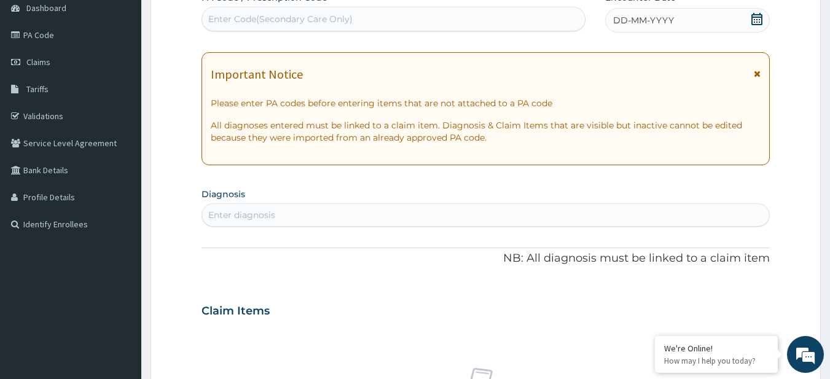
scroll to position [0, 0]
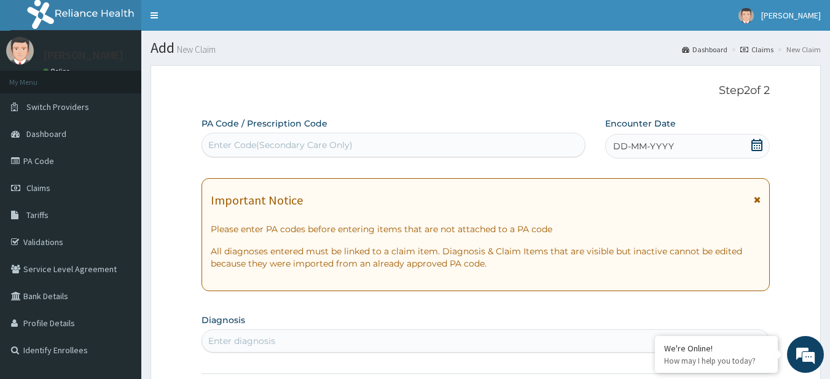
click at [229, 138] on div "Enter Code(Secondary Care Only)" at bounding box center [394, 145] width 384 height 20
paste input "PA/E9E175 PA/25F370"
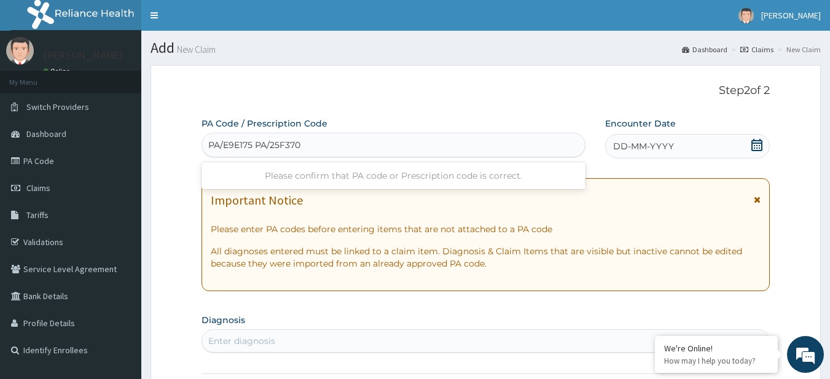
type input "PA/E9E175"
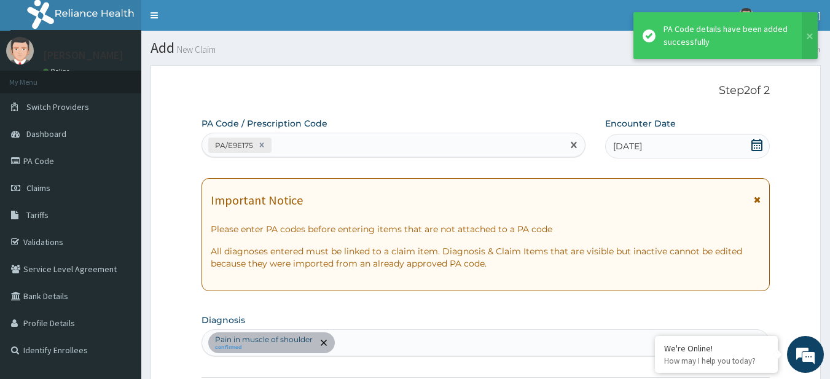
click at [319, 149] on div "PA/E9E175" at bounding box center [382, 145] width 361 height 20
paste input "PA/25F370"
type input "PA/25F370"
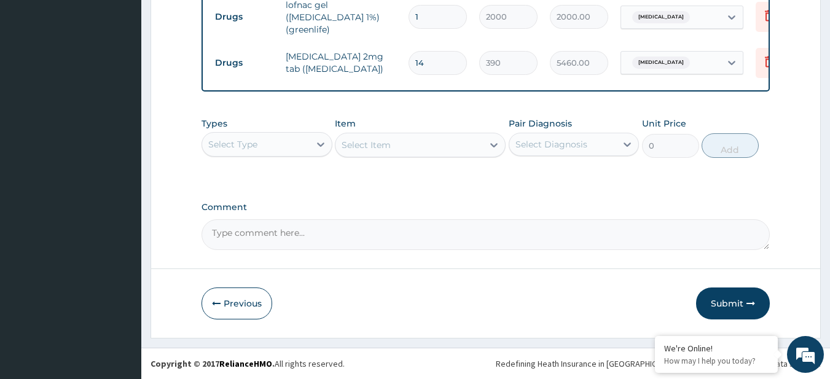
scroll to position [585, 0]
click at [733, 300] on button "Submit" at bounding box center [733, 304] width 74 height 32
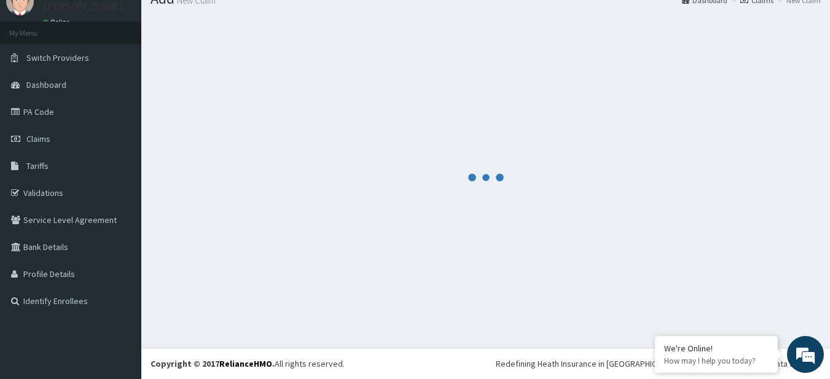
scroll to position [49, 0]
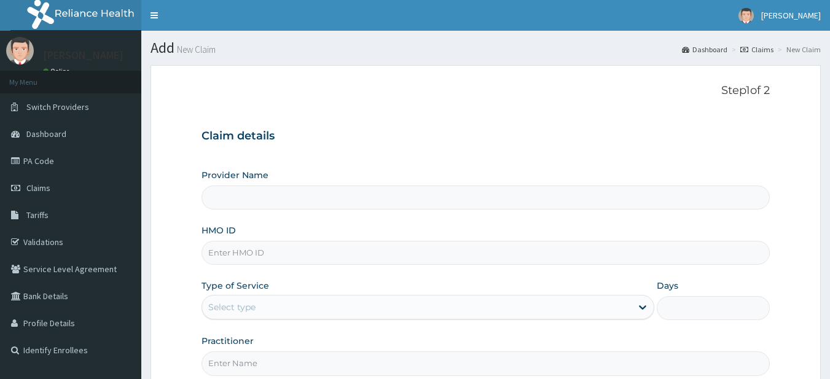
type input "R-Jolad Plus"
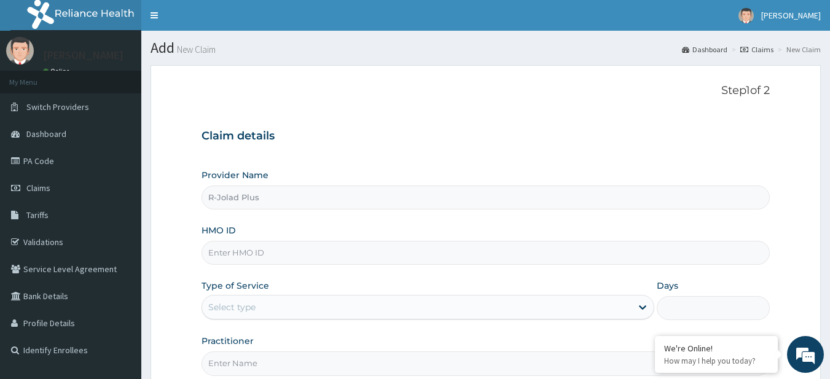
click at [306, 245] on input "HMO ID" at bounding box center [486, 253] width 569 height 24
paste input "IOD/10090/B"
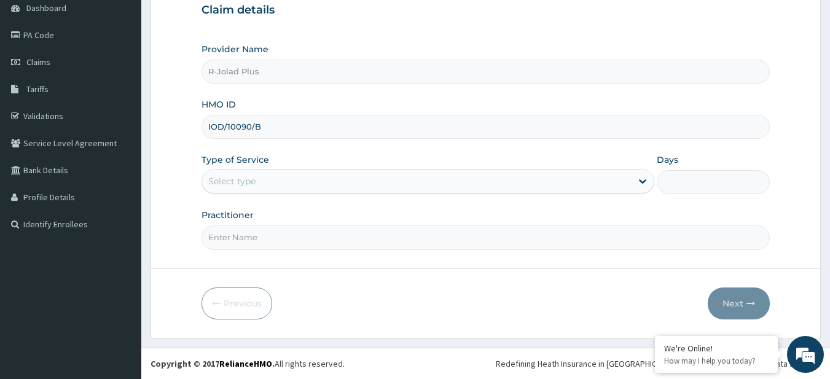
type input "IOD/10090/B"
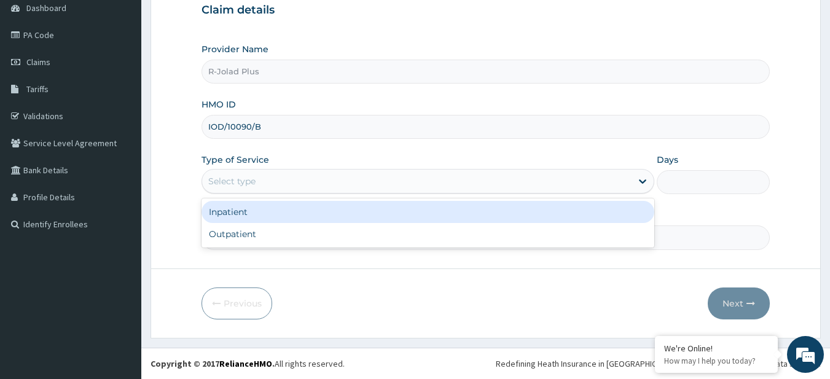
click at [262, 186] on div "Select type" at bounding box center [417, 182] width 430 height 20
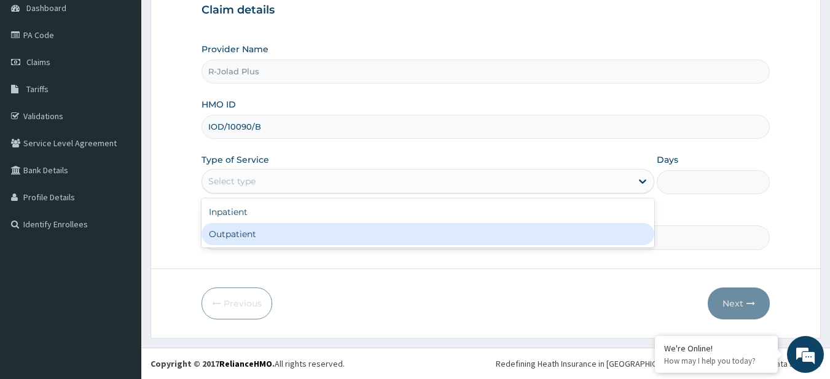
click at [263, 235] on div "Outpatient" at bounding box center [428, 234] width 453 height 22
type input "1"
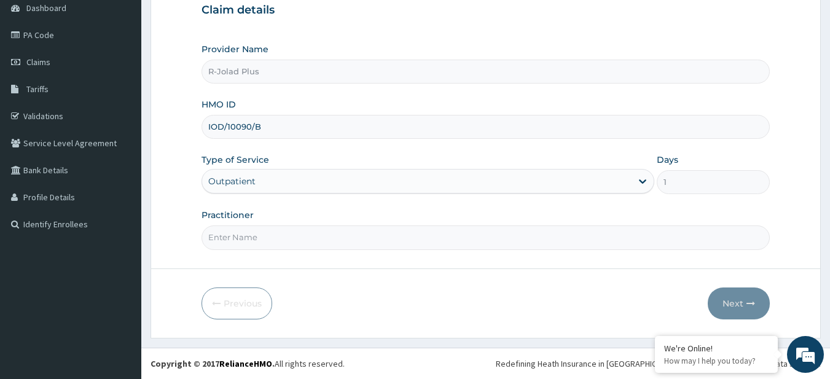
click at [276, 247] on input "Practitioner" at bounding box center [486, 238] width 569 height 24
paste input "[PERSON_NAME]"
type input "[PERSON_NAME]"
click at [741, 303] on button "Next" at bounding box center [739, 304] width 62 height 32
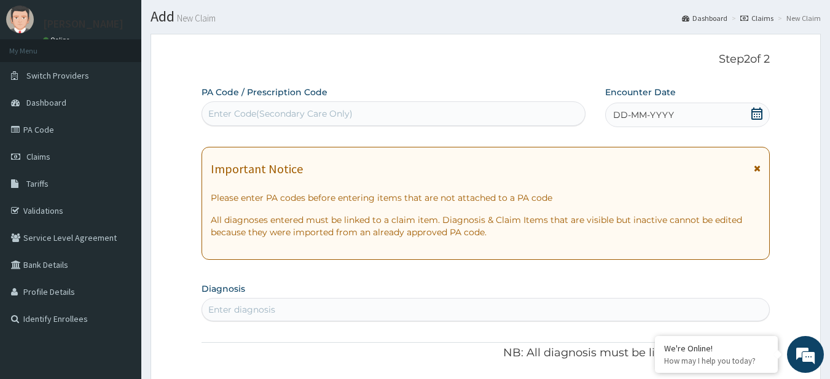
scroll to position [0, 0]
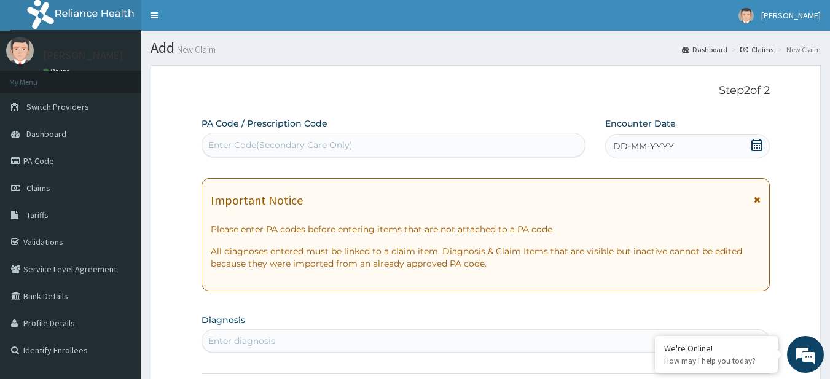
click at [277, 141] on div "Enter Code(Secondary Care Only)" at bounding box center [280, 145] width 144 height 12
paste input "PA/745DEA"
type input "PA/745DEA"
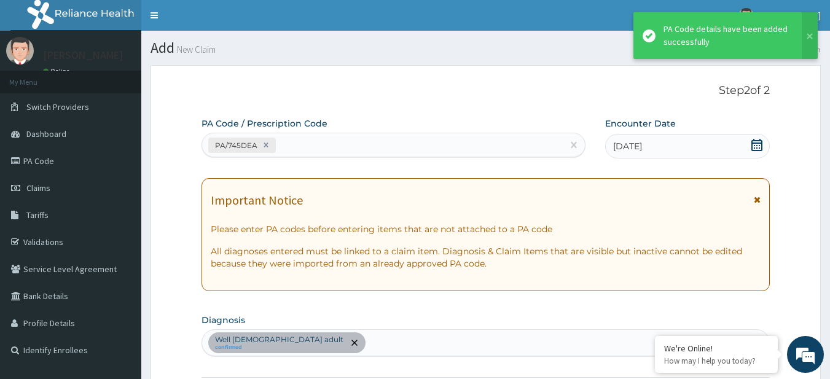
scroll to position [322, 0]
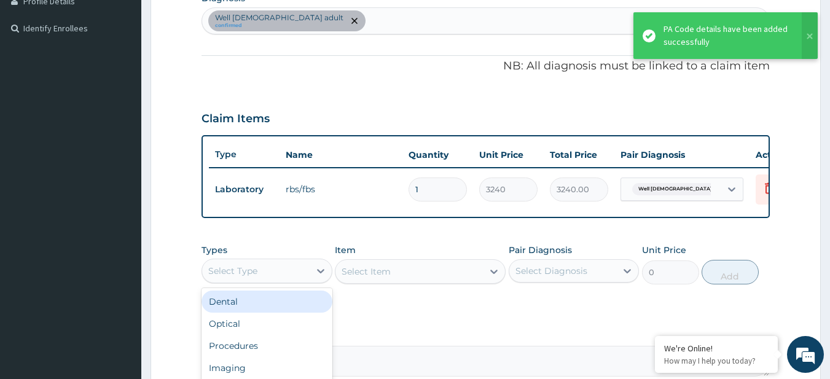
click at [266, 270] on div "Select Type" at bounding box center [256, 271] width 108 height 20
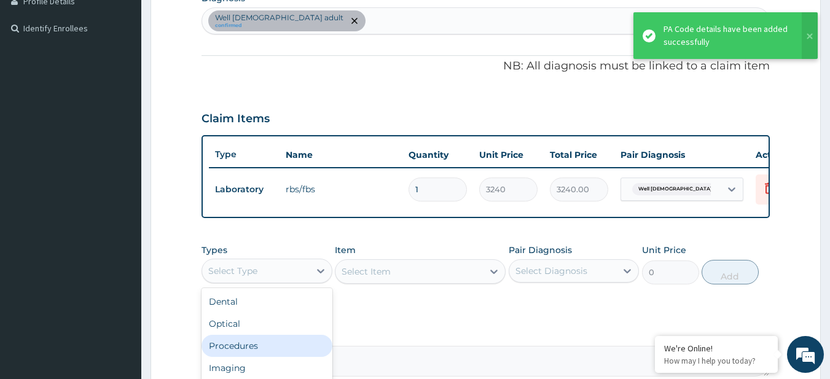
click at [283, 350] on div "Procedures" at bounding box center [267, 346] width 131 height 22
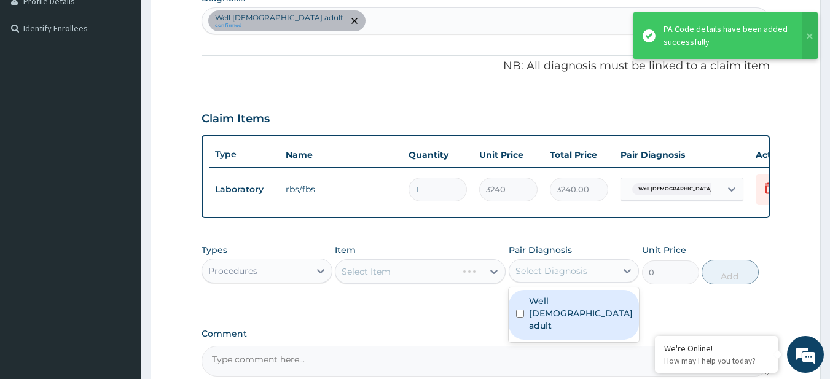
click at [598, 281] on div "Select Diagnosis" at bounding box center [564, 271] width 108 height 20
click at [587, 307] on label "Well [DEMOGRAPHIC_DATA] adult" at bounding box center [581, 313] width 104 height 37
checkbox input "true"
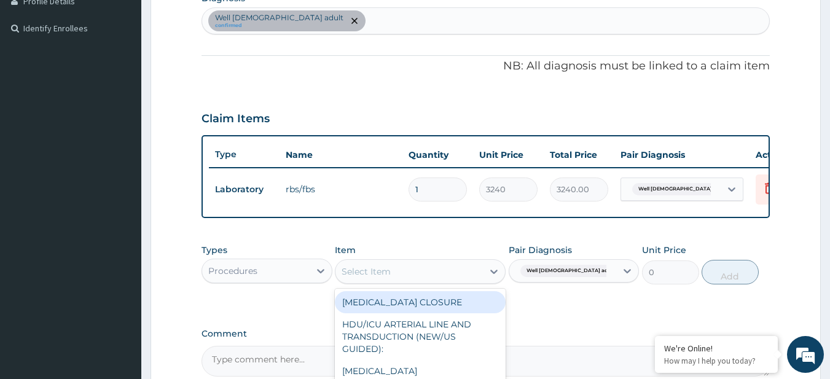
click at [408, 276] on div "Select Item" at bounding box center [410, 272] width 148 height 20
paste input "General Consultation (initial)"
type input "General Consultation (initial)"
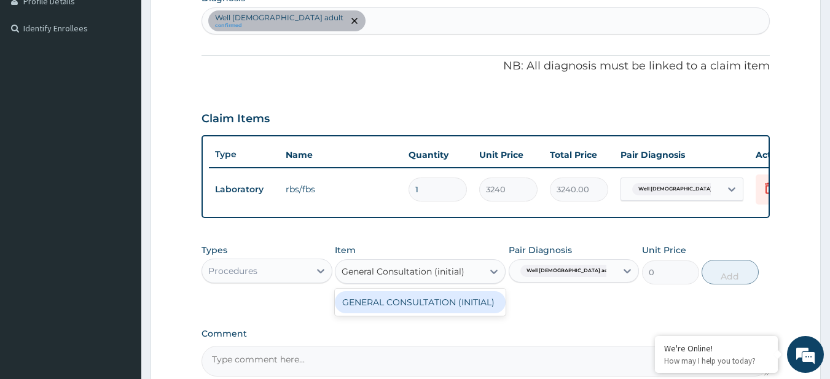
click at [421, 314] on div "GENERAL CONSULTATION (INITIAL)" at bounding box center [420, 302] width 171 height 22
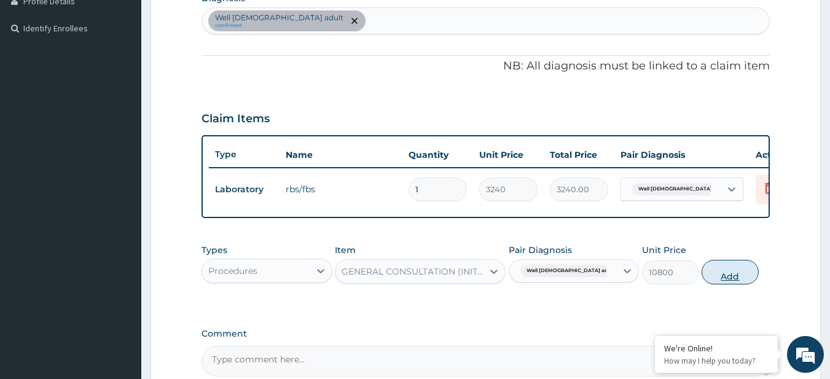
click at [743, 278] on button "Add" at bounding box center [730, 272] width 57 height 25
type input "0"
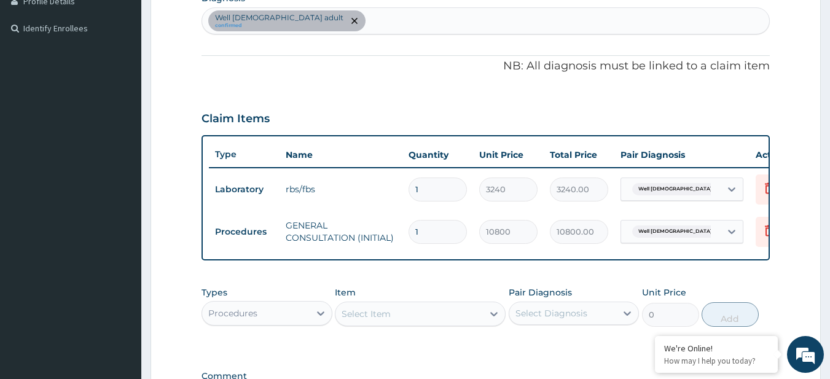
scroll to position [500, 0]
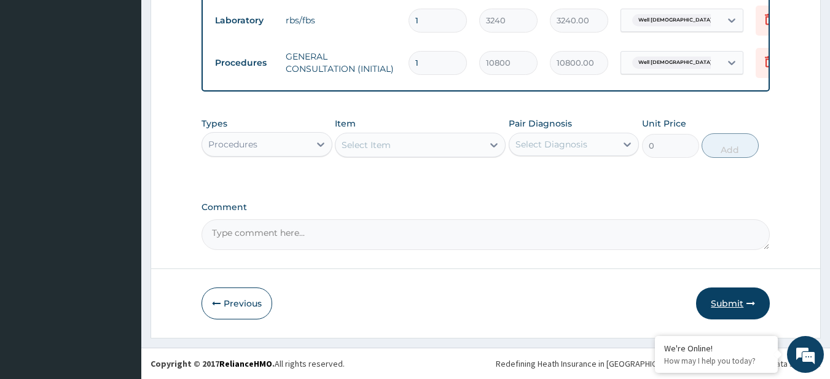
click at [727, 302] on button "Submit" at bounding box center [733, 304] width 74 height 32
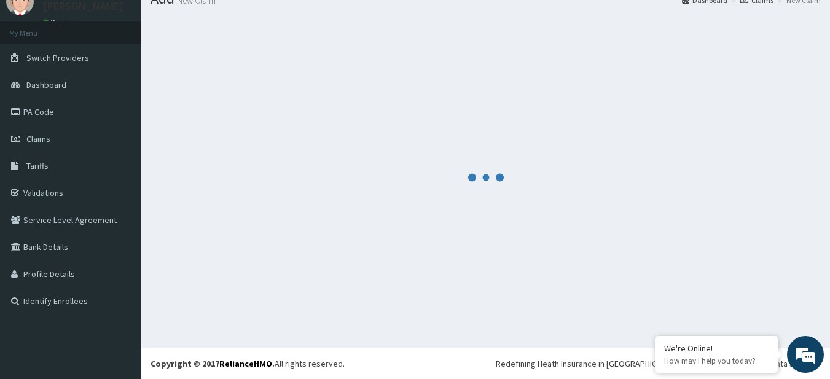
scroll to position [49, 0]
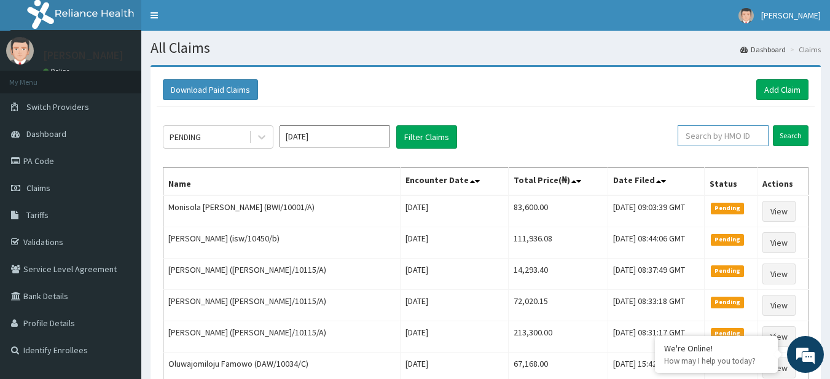
click at [735, 144] on input "text" at bounding box center [723, 135] width 91 height 21
paste input "PPY/10403/C"
type input "PPY/10403/C"
click at [794, 140] on input "Search" at bounding box center [791, 135] width 36 height 21
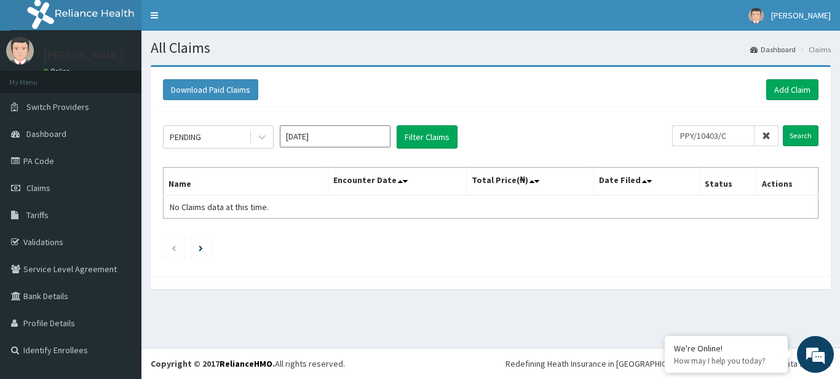
click at [771, 130] on span at bounding box center [766, 135] width 24 height 21
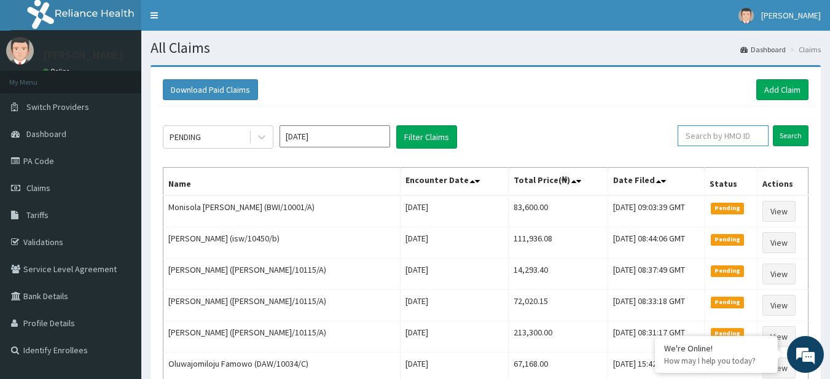
click at [717, 137] on input "text" at bounding box center [723, 135] width 91 height 21
paste input "PPY/10403/C"
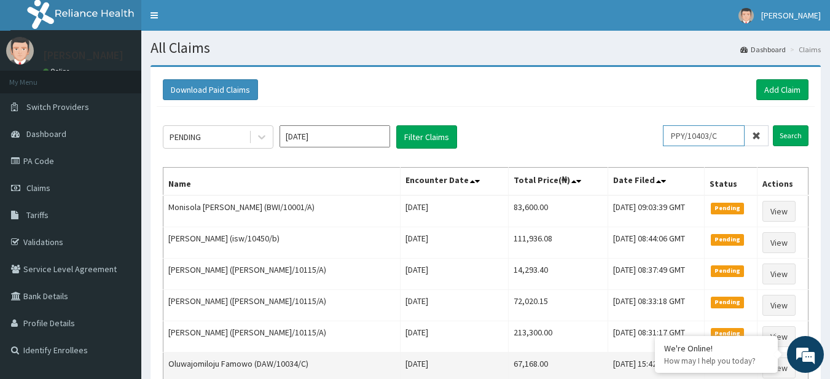
type input "PPY/10403/C"
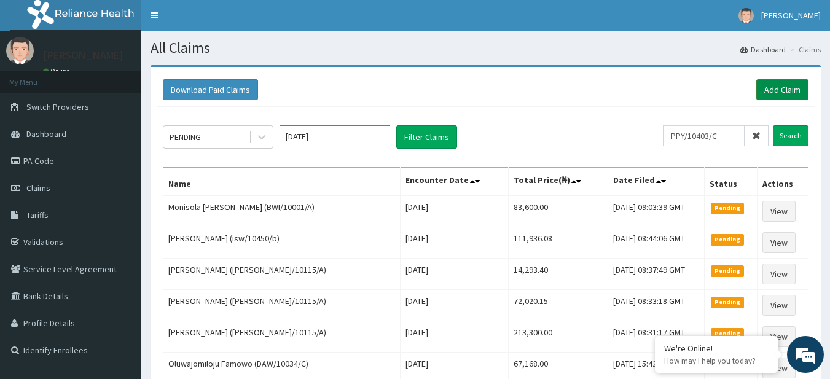
click at [769, 87] on link "Add Claim" at bounding box center [783, 89] width 52 height 21
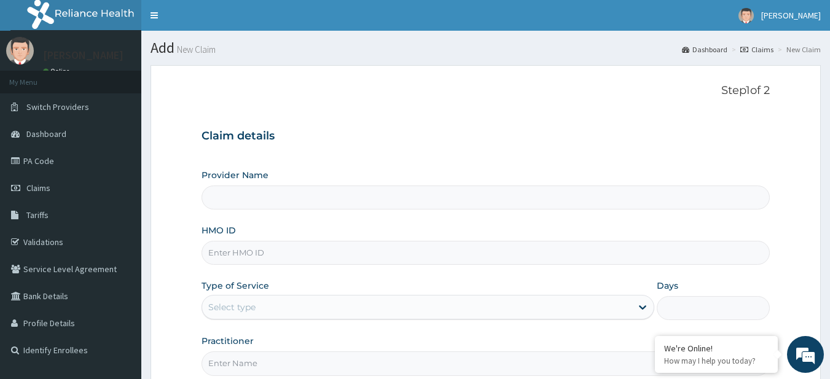
type input "R-Jolad Plus"
click at [281, 255] on input "HMO ID" at bounding box center [486, 253] width 569 height 24
paste input "DGB/10065/A"
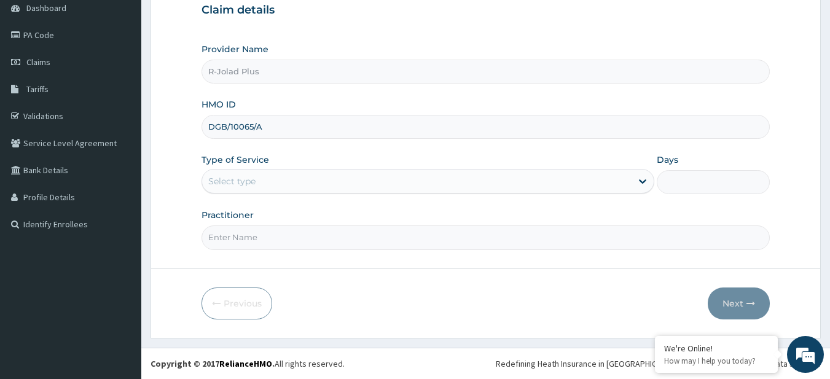
type input "DGB/10065/A"
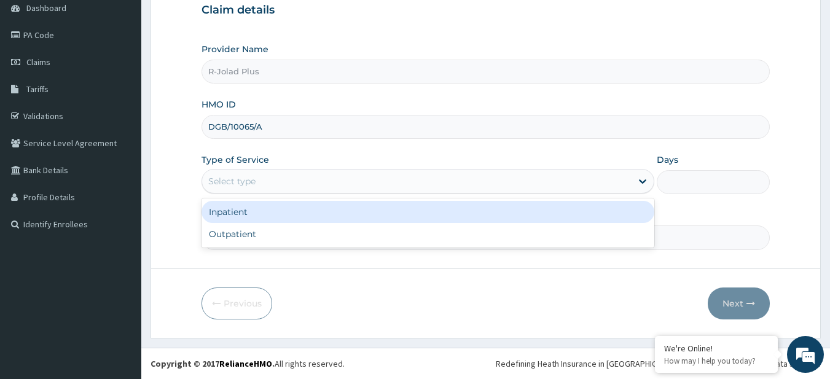
click at [265, 183] on div "Select type" at bounding box center [417, 182] width 430 height 20
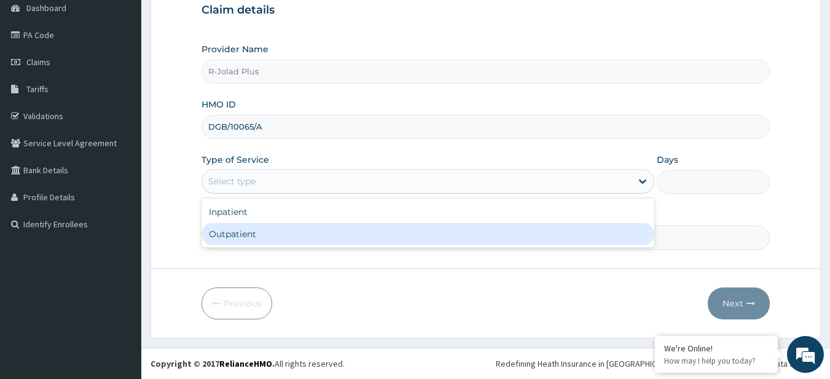
click at [264, 231] on div "Outpatient" at bounding box center [428, 234] width 453 height 22
type input "1"
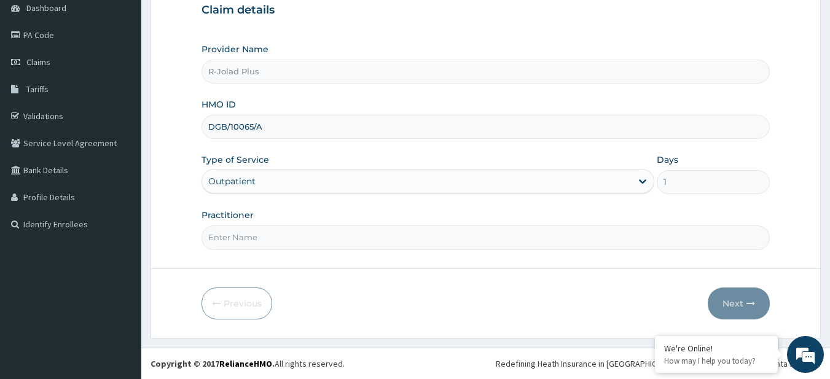
click at [231, 240] on input "Practitioner" at bounding box center [486, 238] width 569 height 24
paste input "Ejembi Goodness"
type input "Ejembi Goodness"
click at [744, 288] on button "Next" at bounding box center [739, 304] width 62 height 32
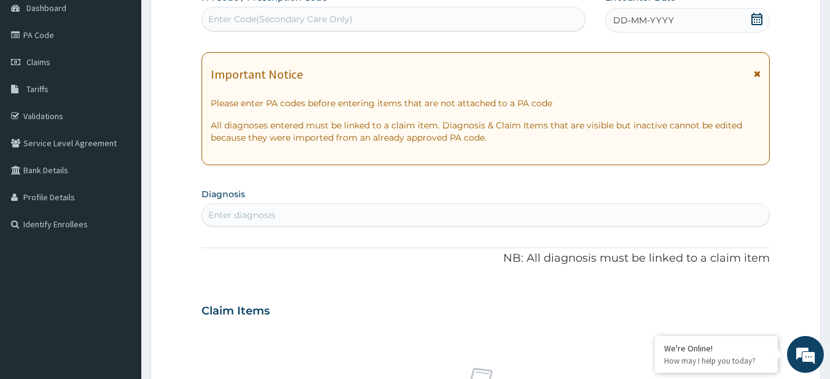
click at [239, 20] on div "Enter Code(Secondary Care Only)" at bounding box center [280, 19] width 144 height 12
paste input "PA/BFED16"
type input "PA/BFED16"
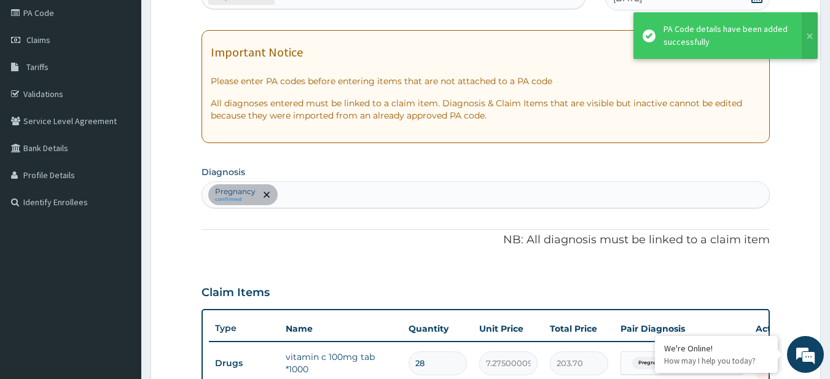
scroll to position [409, 0]
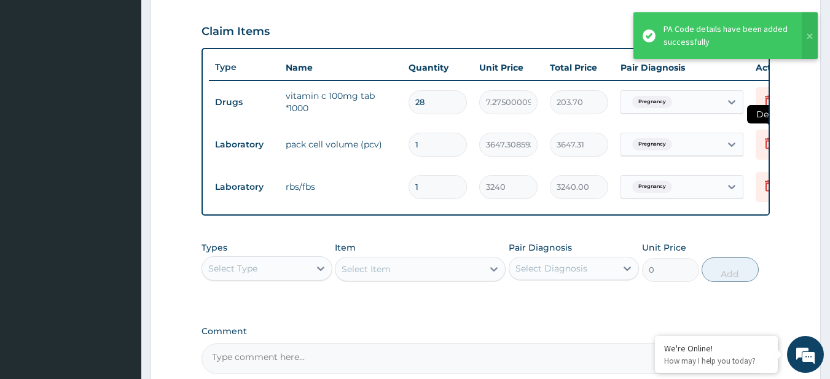
click at [764, 141] on icon at bounding box center [769, 143] width 15 height 15
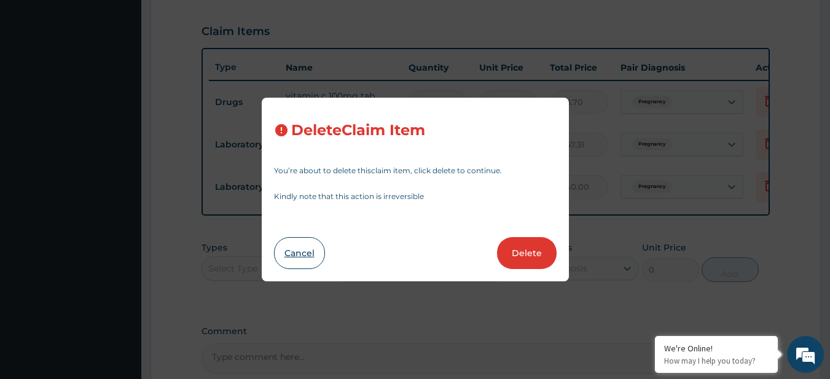
click at [312, 253] on button "Cancel" at bounding box center [299, 253] width 51 height 32
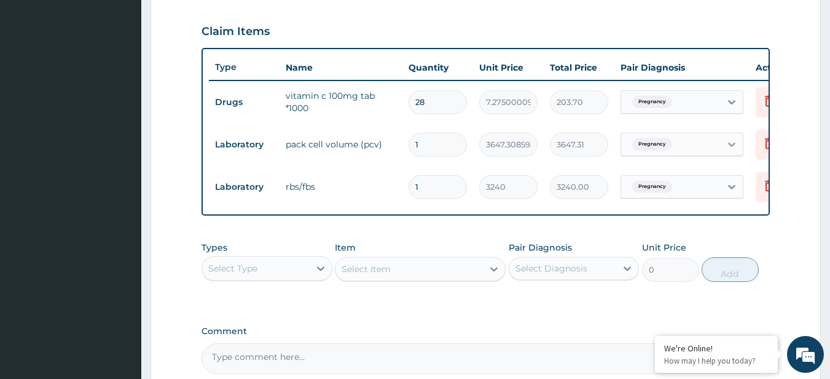
scroll to position [0, 48]
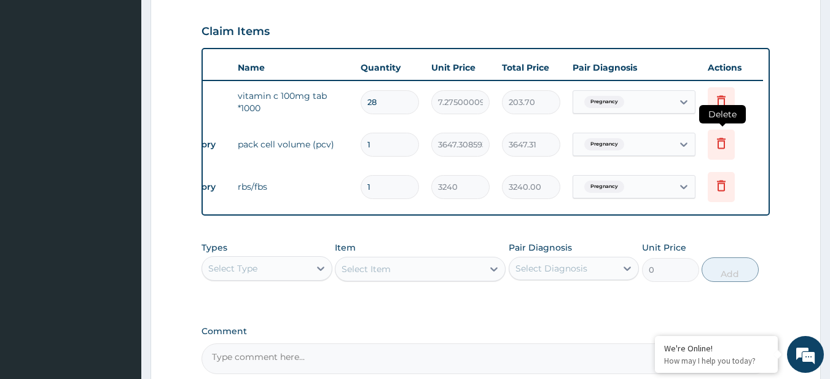
click at [726, 142] on icon at bounding box center [721, 143] width 15 height 15
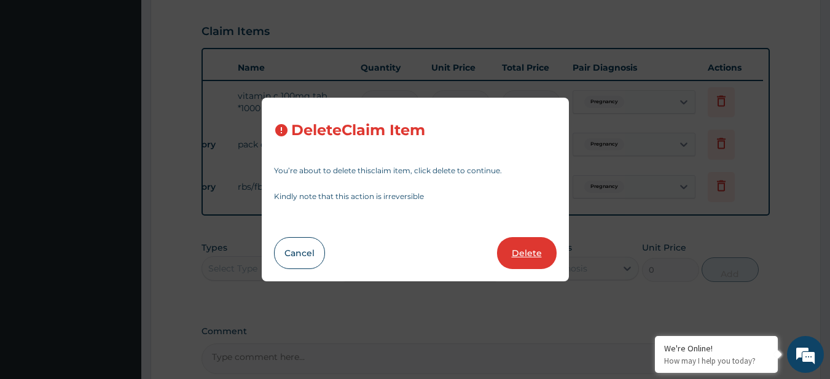
click at [526, 263] on button "Delete" at bounding box center [527, 253] width 60 height 32
type input "3240"
type input "3240.00"
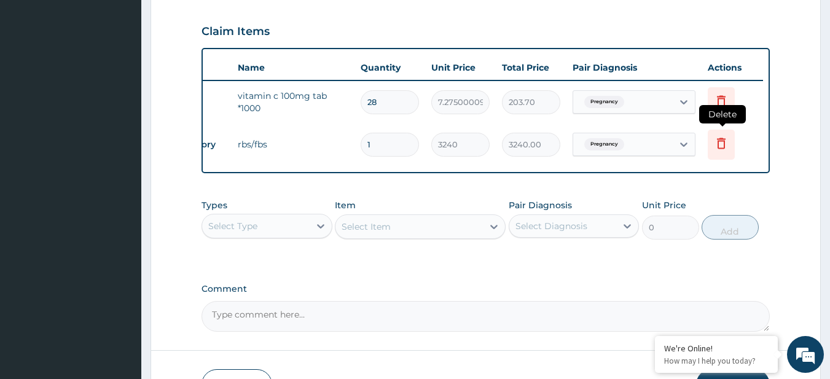
click at [733, 147] on icon at bounding box center [721, 145] width 27 height 30
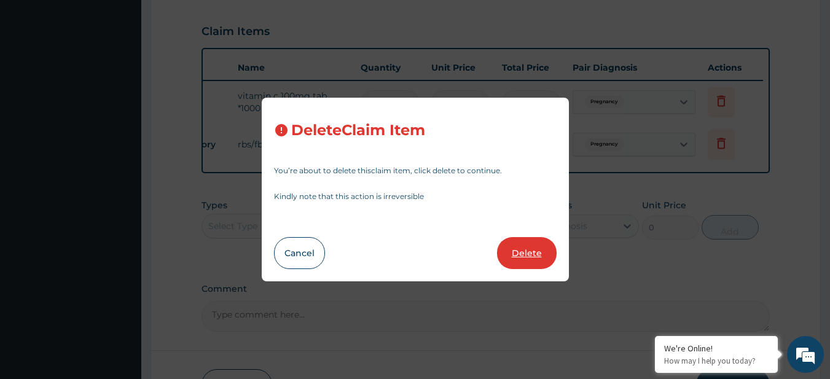
click at [525, 254] on button "Delete" at bounding box center [527, 253] width 60 height 32
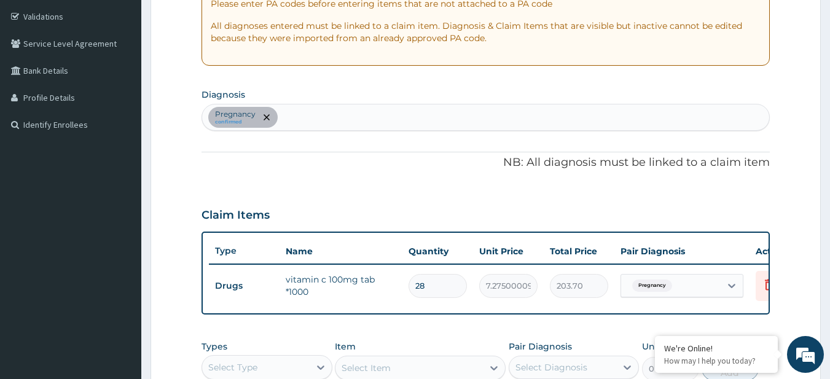
scroll to position [458, 0]
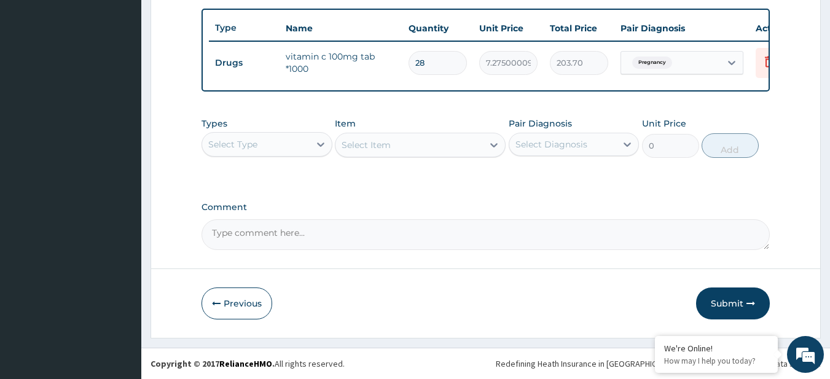
click at [715, 291] on button "Submit" at bounding box center [733, 304] width 74 height 32
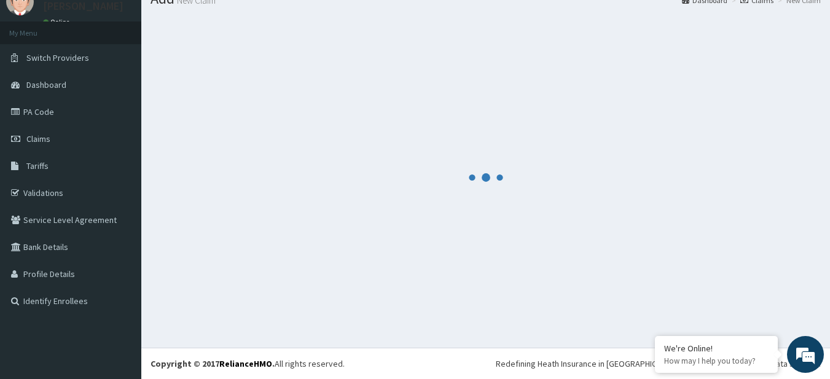
scroll to position [49, 0]
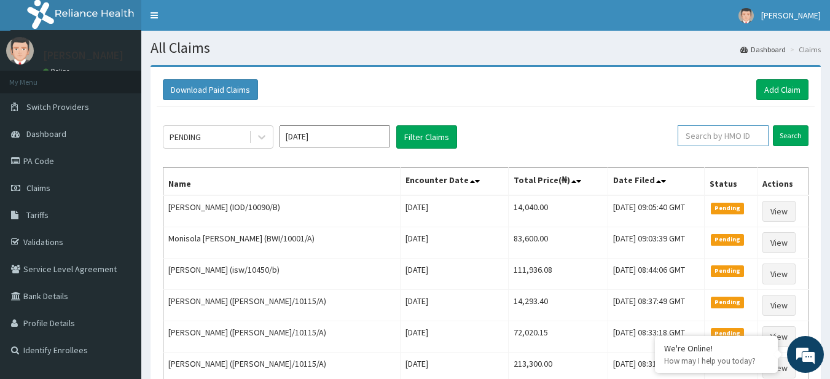
click at [714, 138] on input "text" at bounding box center [723, 135] width 91 height 21
paste input "BWI/10001/A"
type input "BWI/10001/A"
click at [802, 135] on input "Search" at bounding box center [791, 135] width 36 height 21
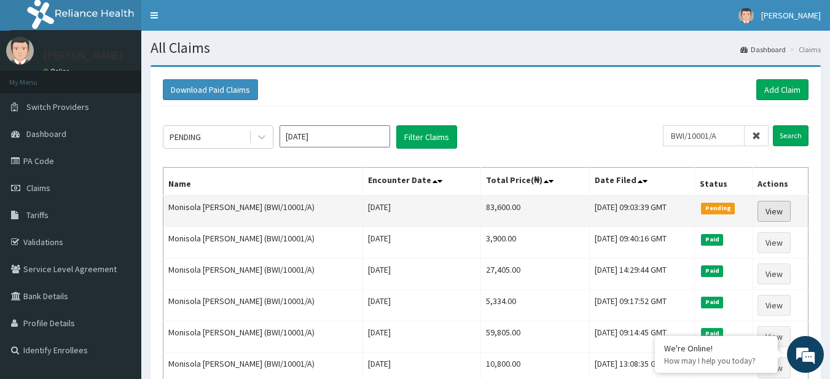
click at [787, 207] on link "View" at bounding box center [774, 211] width 33 height 21
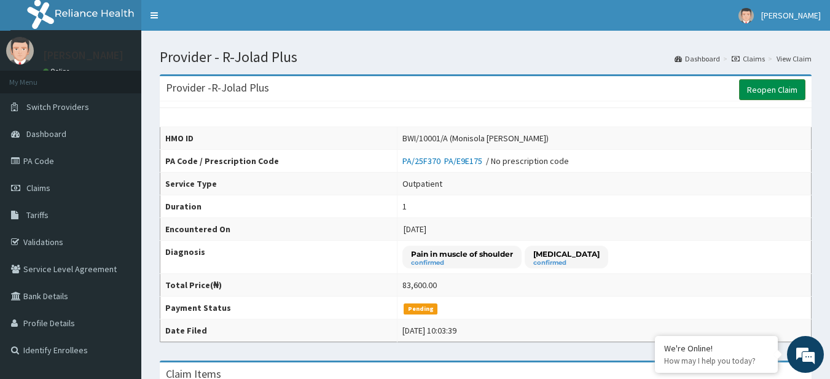
click at [762, 98] on link "Reopen Claim" at bounding box center [773, 89] width 66 height 21
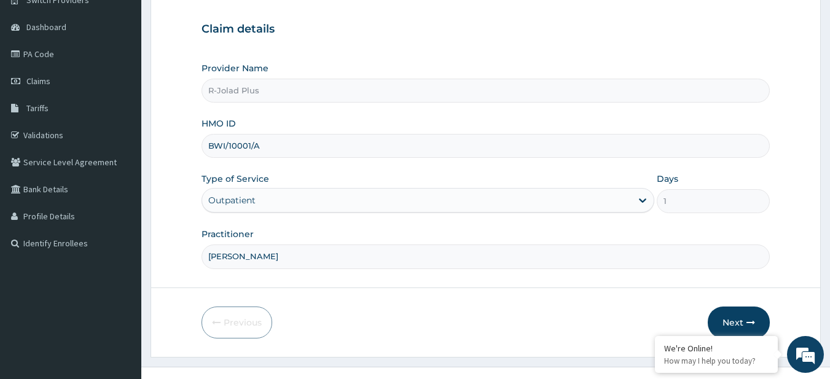
scroll to position [126, 0]
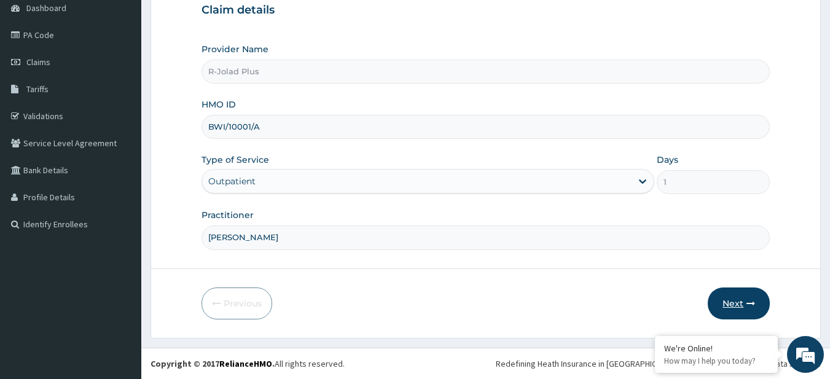
click at [754, 288] on button "Next" at bounding box center [739, 304] width 62 height 32
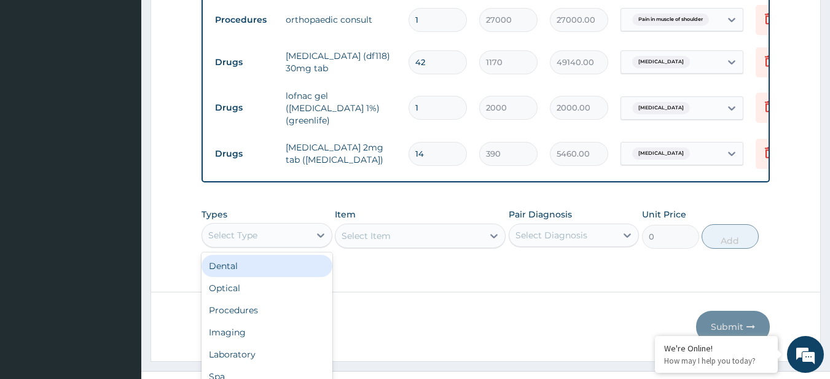
scroll to position [34, 0]
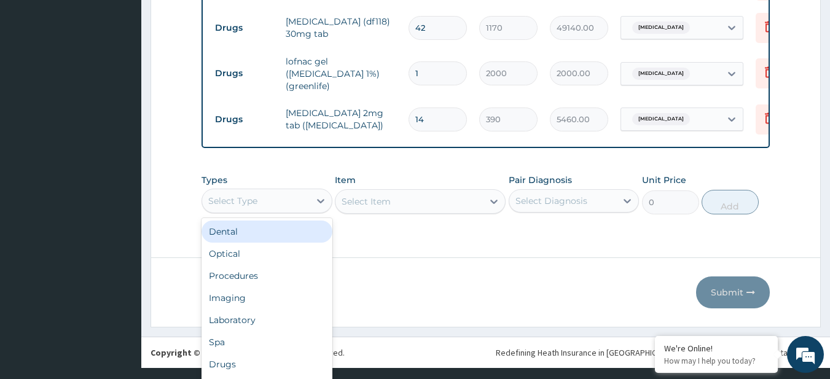
click at [250, 213] on div "option Dental focused, 1 of 10. 10 results available. Use Up and Down to choose…" at bounding box center [267, 201] width 131 height 25
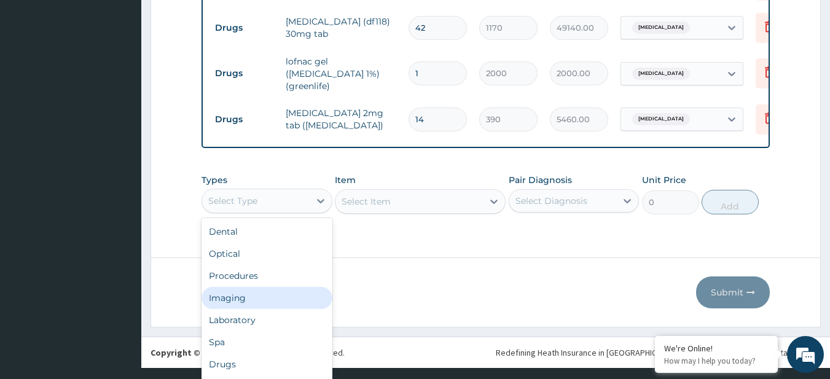
scroll to position [0, 0]
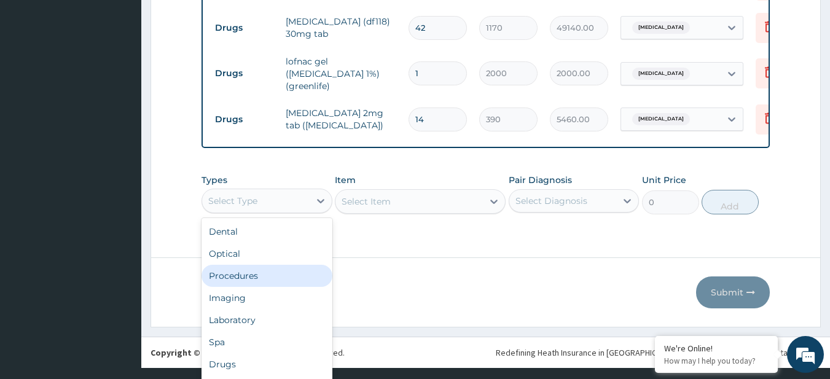
drag, startPoint x: 267, startPoint y: 291, endPoint x: 265, endPoint y: 285, distance: 7.2
click at [265, 285] on div "Dental Optical Procedures Imaging Laboratory Spa Drugs Immunizations Others Gym" at bounding box center [267, 310] width 131 height 184
click at [265, 285] on div "Procedures" at bounding box center [267, 276] width 131 height 22
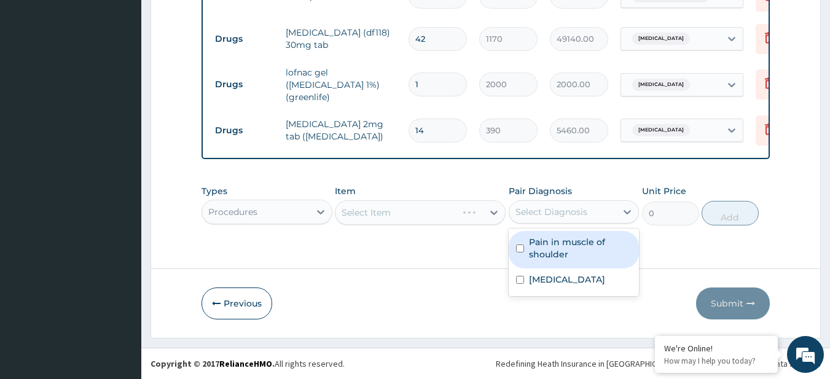
drag, startPoint x: 608, startPoint y: 215, endPoint x: 578, endPoint y: 264, distance: 57.1
click at [578, 224] on div "option Pain in muscle of shoulder focused, 1 of 2. 2 results available. Use Up …" at bounding box center [574, 211] width 131 height 23
click at [578, 264] on div "Pain in muscle of shoulder" at bounding box center [574, 249] width 131 height 37
checkbox input "true"
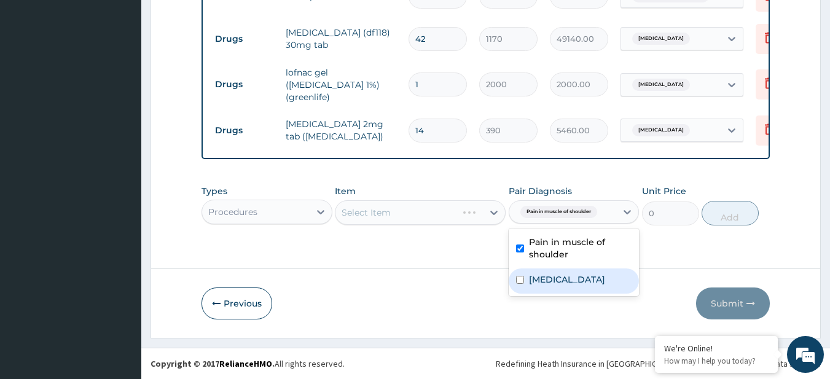
click at [581, 282] on label "[MEDICAL_DATA]" at bounding box center [567, 280] width 76 height 12
checkbox input "true"
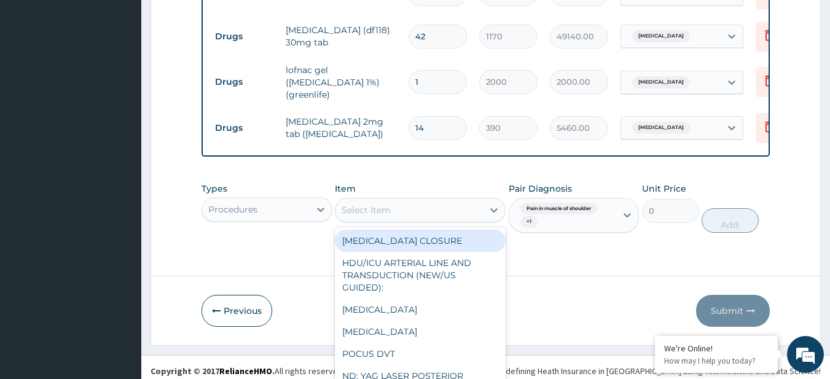
click at [360, 209] on div "option [MEDICAL_DATA] CLOSURE focused, 1 of 758. 758 results available. Use Up …" at bounding box center [420, 210] width 171 height 25
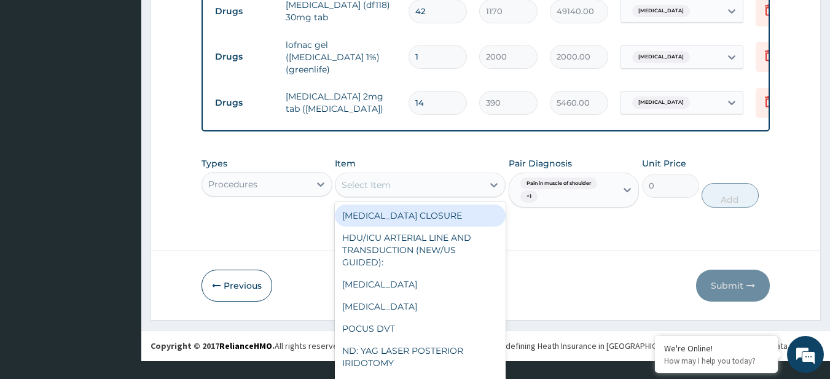
paste input "General Consultation (initial)"
type input "General Consultation (initial)"
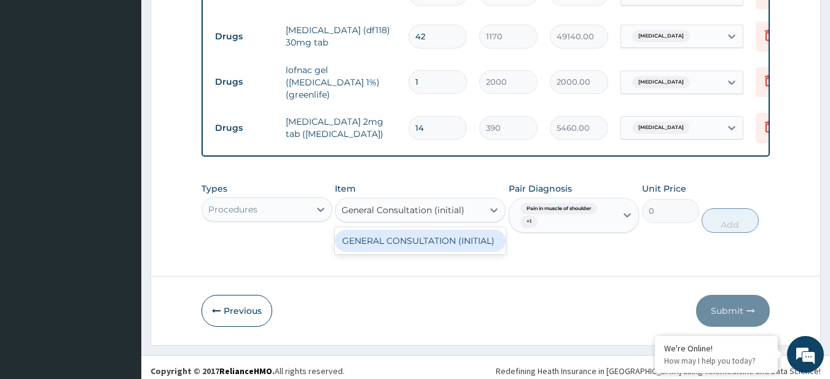
scroll to position [527, 0]
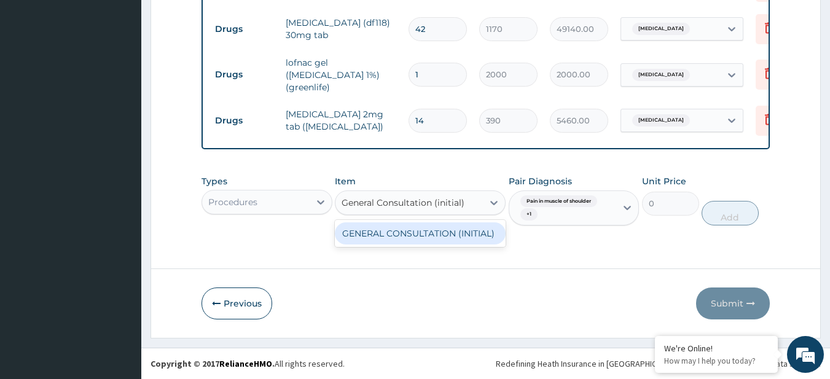
click at [389, 231] on div "GENERAL CONSULTATION (INITIAL)" at bounding box center [420, 234] width 171 height 22
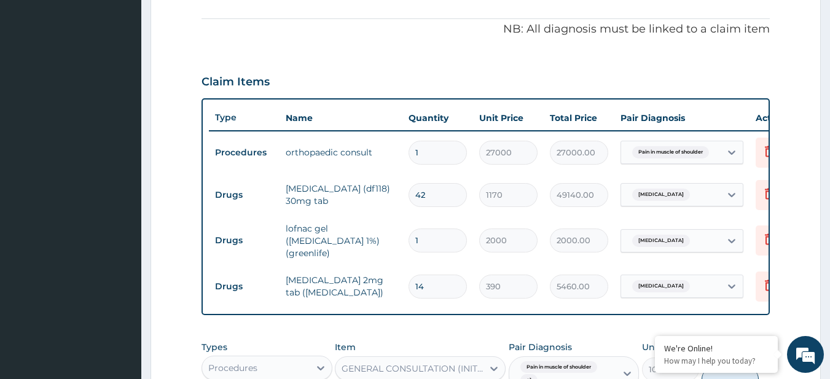
scroll to position [454, 0]
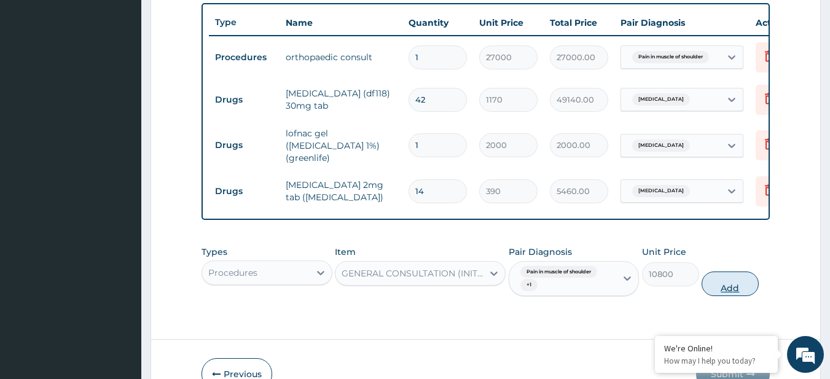
click at [730, 290] on button "Add" at bounding box center [730, 284] width 57 height 25
type input "0"
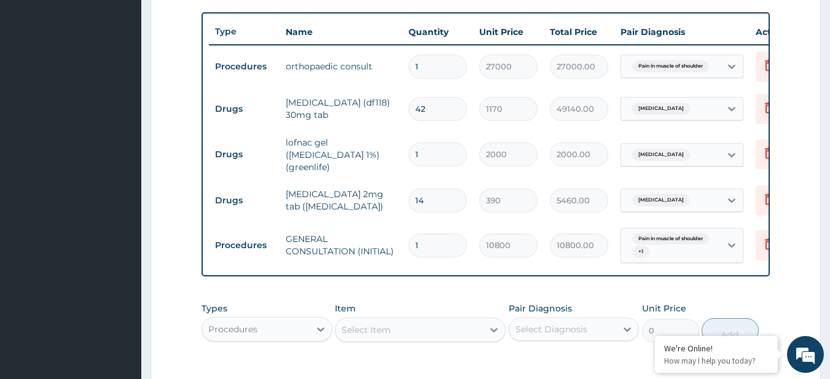
scroll to position [565, 0]
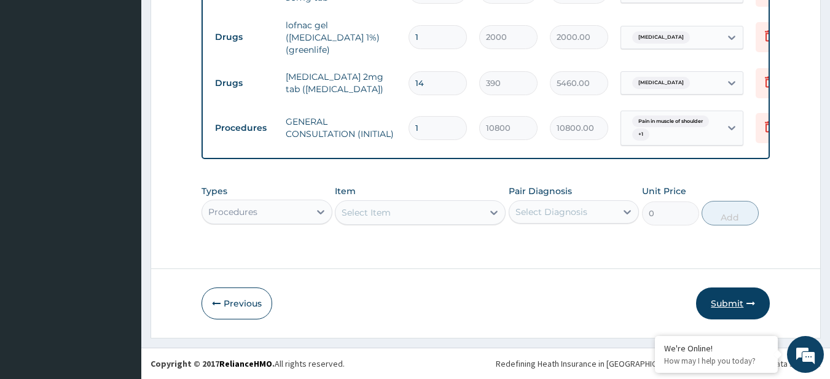
click at [719, 301] on button "Submit" at bounding box center [733, 304] width 74 height 32
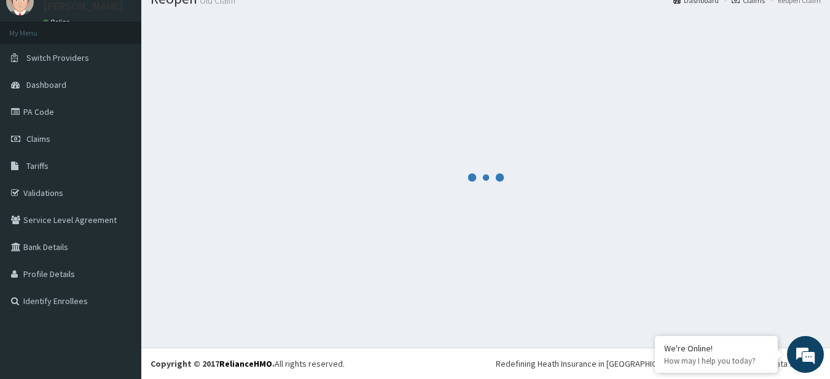
scroll to position [49, 0]
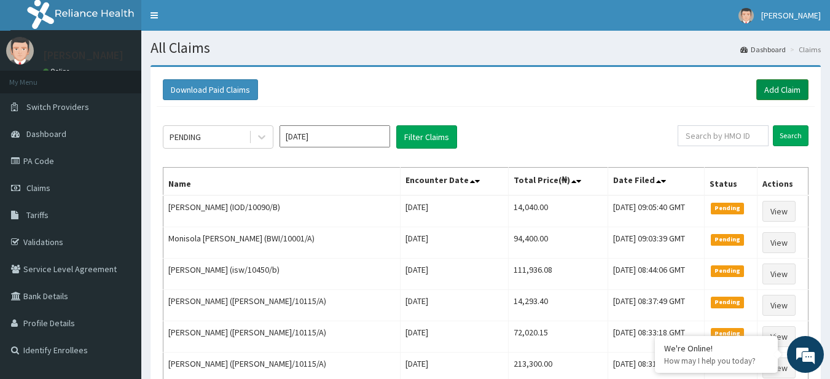
click at [783, 81] on link "Add Claim" at bounding box center [783, 89] width 52 height 21
click at [774, 96] on link "Add Claim" at bounding box center [783, 89] width 52 height 21
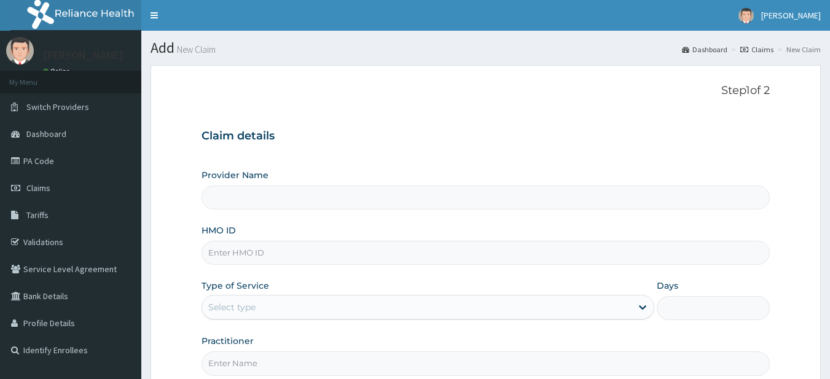
type input "R-Jolad Plus"
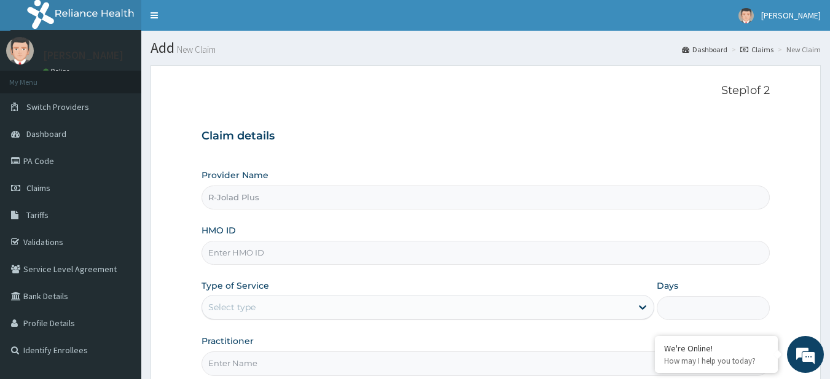
click at [257, 245] on input "HMO ID" at bounding box center [486, 253] width 569 height 24
paste input "ISW/10450/A"
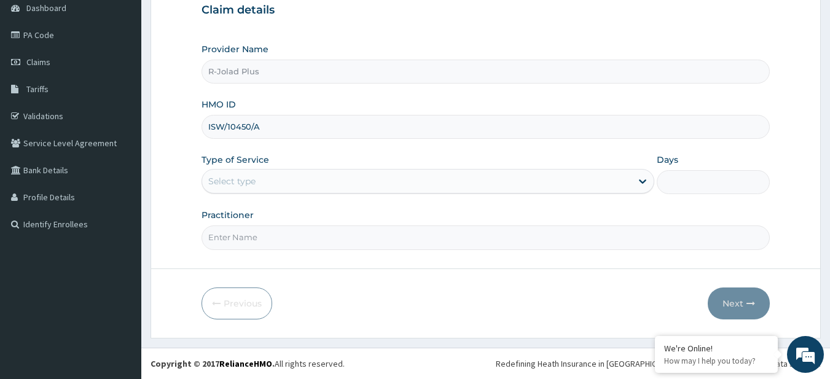
type input "ISW/10450/A"
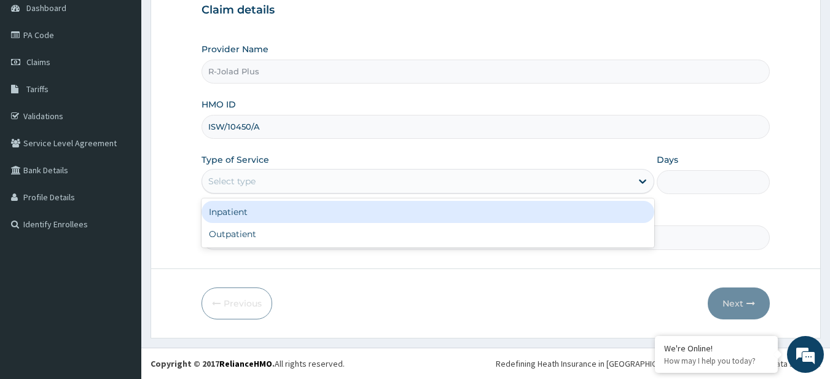
drag, startPoint x: 237, startPoint y: 179, endPoint x: 262, endPoint y: 231, distance: 58.0
click at [262, 194] on div "option Inpatient focused, 1 of 2. 2 results available. Use Up and Down to choos…" at bounding box center [428, 181] width 453 height 25
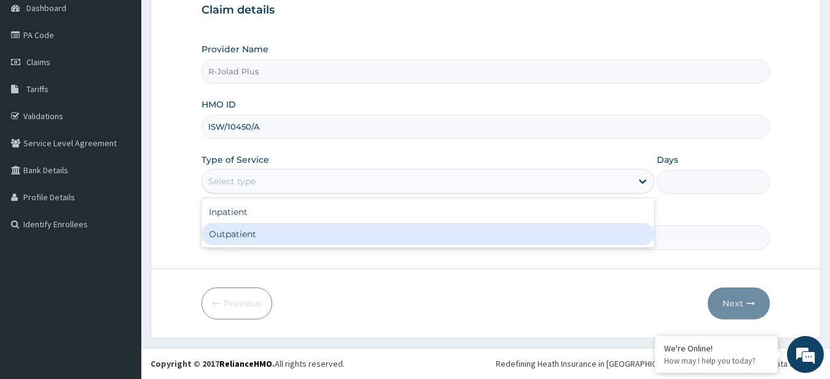
click at [262, 231] on div "Outpatient" at bounding box center [428, 234] width 453 height 22
type input "1"
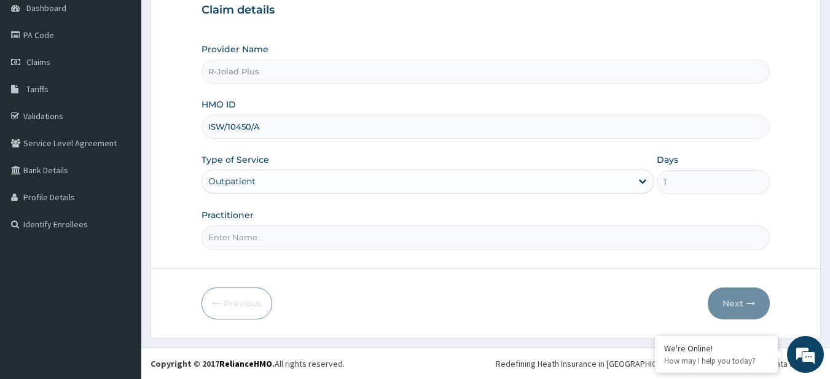
click at [266, 226] on input "Practitioner" at bounding box center [486, 238] width 569 height 24
paste input "[PERSON_NAME]"
type input "[PERSON_NAME]"
click at [753, 298] on button "Next" at bounding box center [739, 304] width 62 height 32
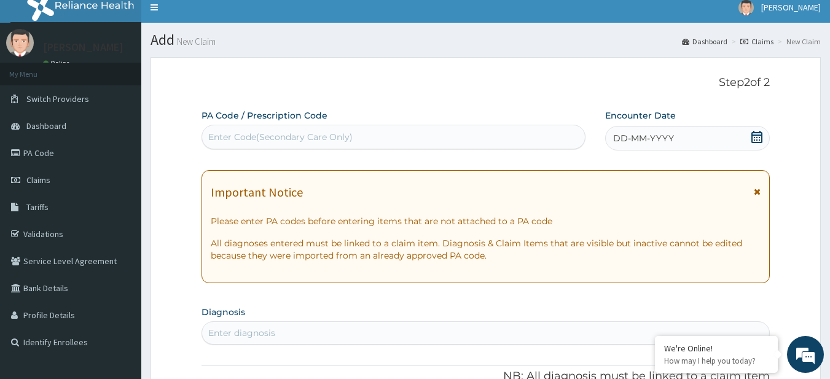
scroll to position [0, 0]
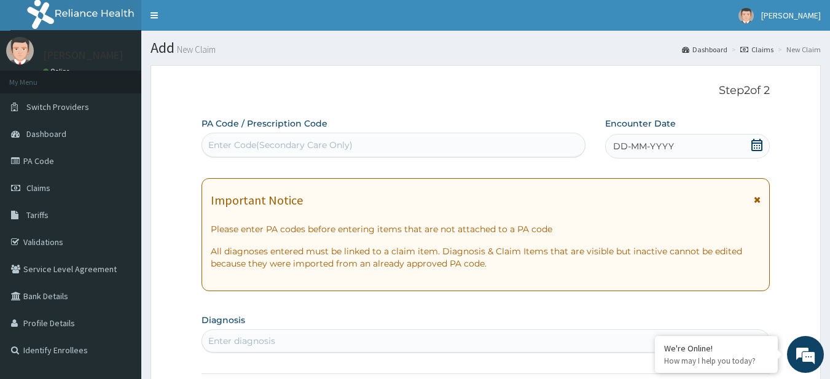
click at [239, 145] on div "Enter Code(Secondary Care Only)" at bounding box center [280, 145] width 144 height 12
paste input "PA/4F271D"
type input "PA/4F271D"
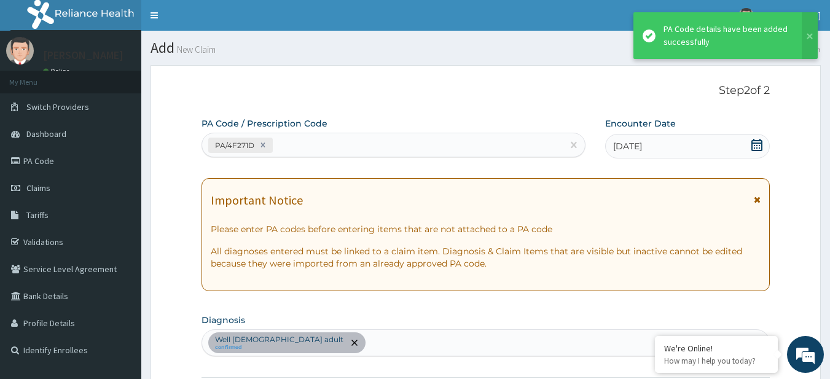
scroll to position [322, 0]
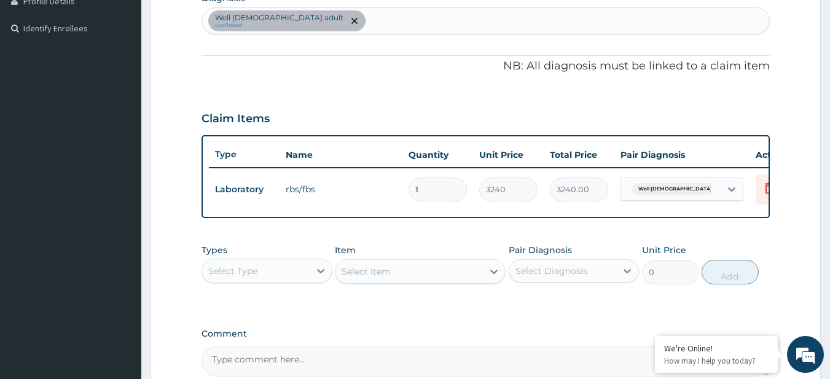
click at [251, 274] on div "Select Type" at bounding box center [232, 271] width 49 height 12
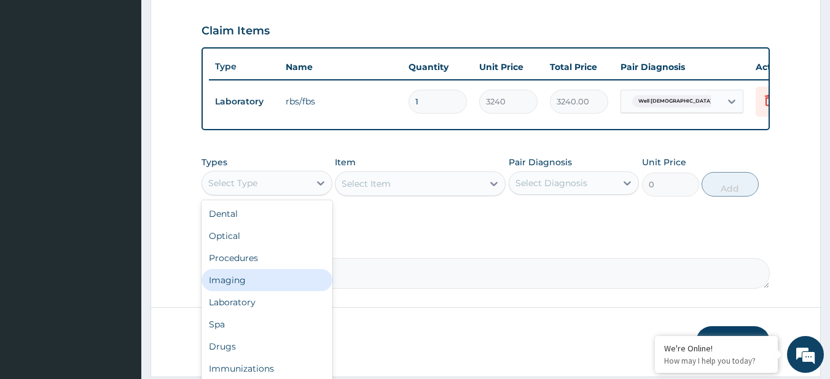
scroll to position [411, 0]
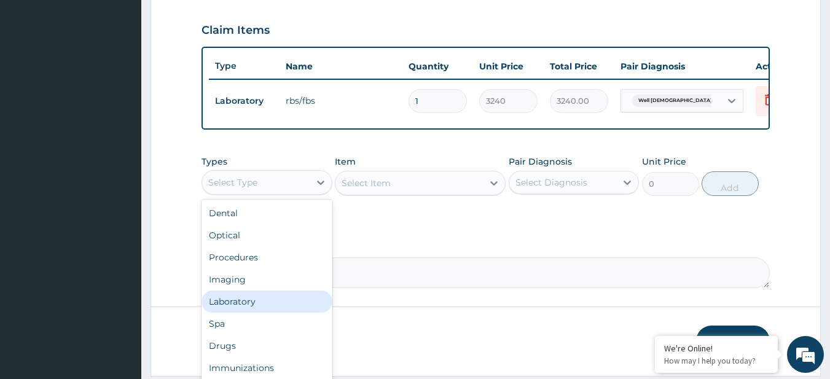
click at [251, 310] on div "Laboratory" at bounding box center [267, 302] width 131 height 22
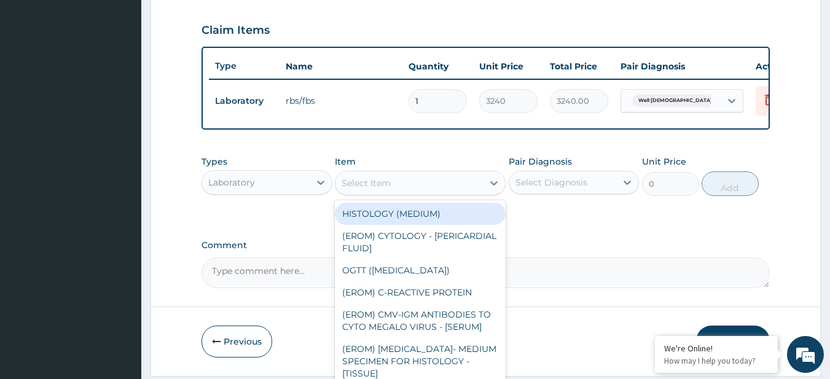
click at [372, 189] on div "Select Item" at bounding box center [366, 183] width 49 height 12
paste input "CHEST (PA/LAT) X-RAY ELECTROLYTES/UREA/CREATININE FASTING BLOOD GLUCOSE / RANDO…"
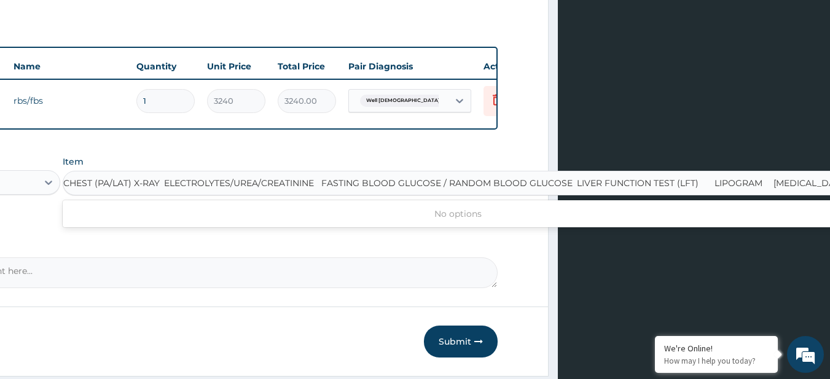
scroll to position [0, 15]
type input "[MEDICAL_DATA]"
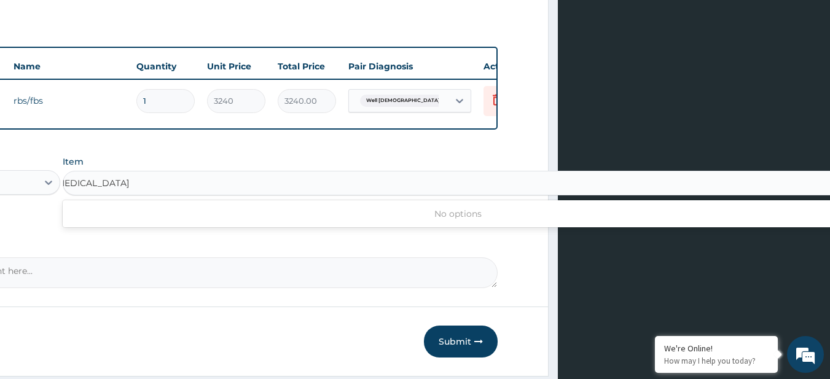
scroll to position [0, 0]
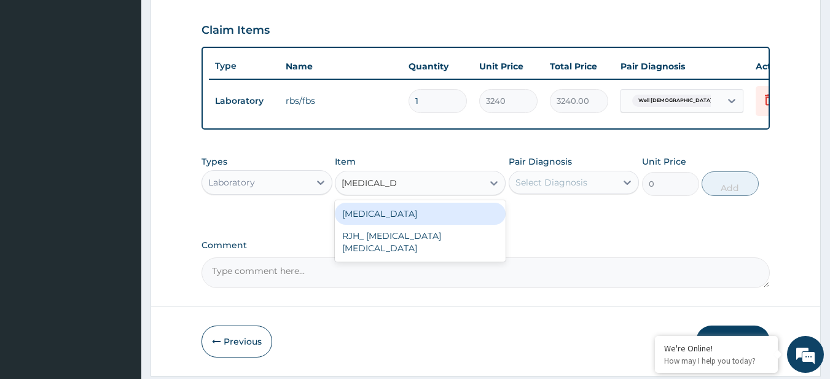
click at [388, 225] on div "[MEDICAL_DATA]" at bounding box center [420, 214] width 171 height 22
type input "5808.52001953125"
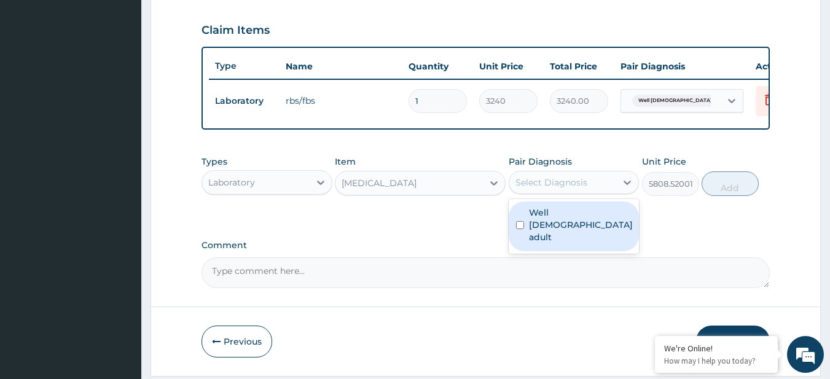
drag, startPoint x: 569, startPoint y: 195, endPoint x: 587, endPoint y: 215, distance: 27.0
click at [587, 194] on div "option Well [DEMOGRAPHIC_DATA] adult focused, 1 of 1. 1 result available. Use U…" at bounding box center [574, 182] width 131 height 23
click at [587, 215] on label "Well [DEMOGRAPHIC_DATA] adult" at bounding box center [581, 225] width 104 height 37
checkbox input "true"
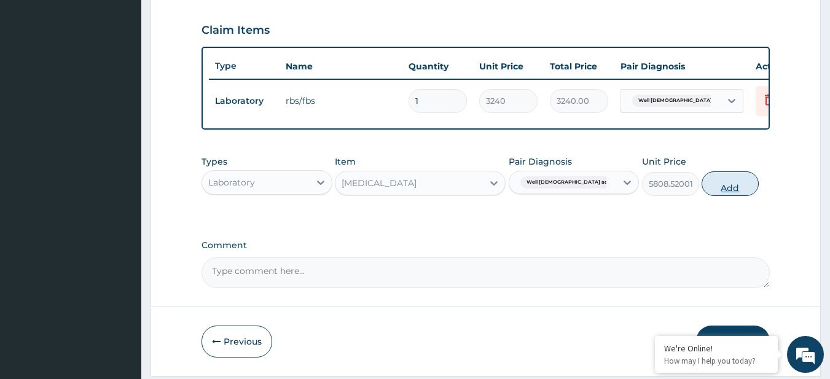
click at [749, 181] on div "Types Laboratory Item [MEDICAL_DATA] Pair Diagnosis Well [DEMOGRAPHIC_DATA] adu…" at bounding box center [486, 175] width 569 height 53
click at [749, 181] on button "Add" at bounding box center [730, 184] width 57 height 25
type input "0"
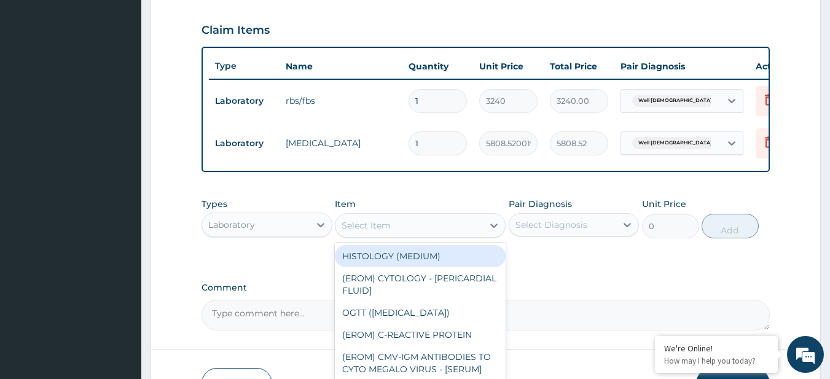
click at [447, 223] on div "Select Item" at bounding box center [420, 225] width 171 height 25
paste input "CHEST (PA/LAT) X-RAY ELECTROLYTES/UREA/CREATININE FASTING BLOOD GLUCOSE / RANDO…"
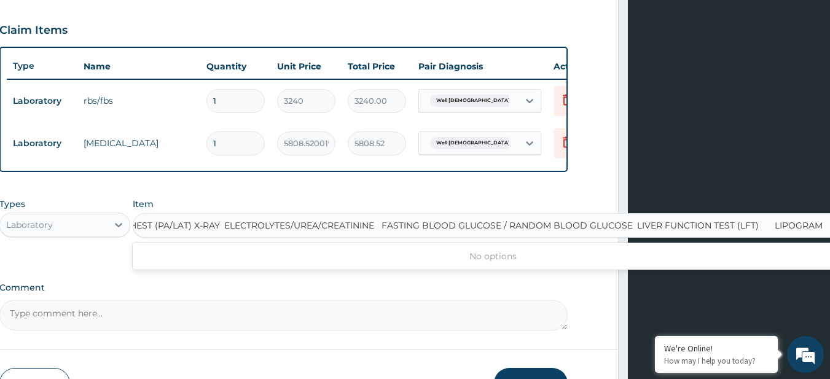
scroll to position [0, 6]
type input "LIPOGRAM"
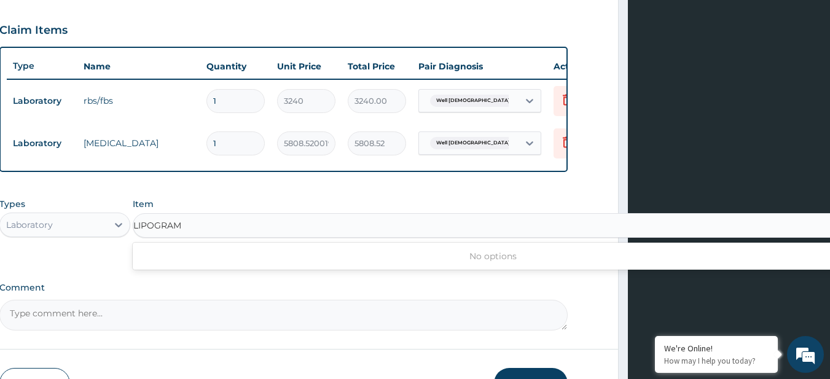
scroll to position [0, 0]
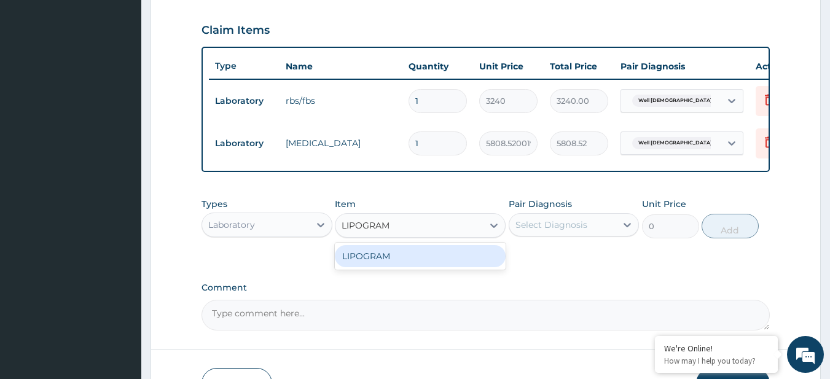
click at [482, 267] on div "LIPOGRAM" at bounding box center [420, 256] width 171 height 22
type input "11779.4384765625"
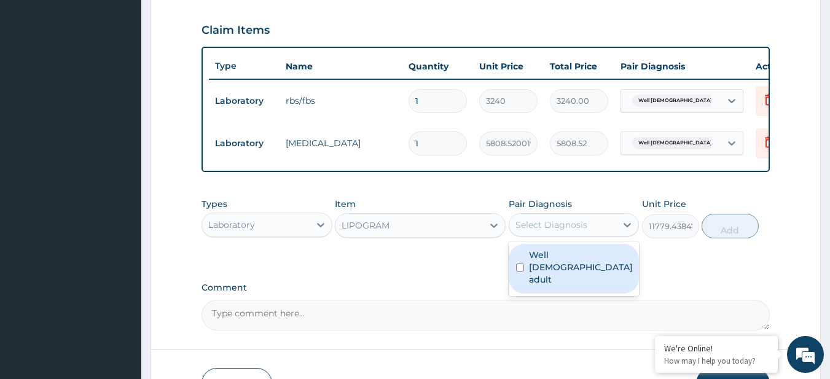
drag, startPoint x: 548, startPoint y: 237, endPoint x: 570, endPoint y: 260, distance: 32.6
click at [570, 237] on div "option Well [DEMOGRAPHIC_DATA] adult, selected. option Well [DEMOGRAPHIC_DATA] …" at bounding box center [574, 224] width 131 height 23
click at [570, 260] on label "Well [DEMOGRAPHIC_DATA] adult" at bounding box center [581, 267] width 104 height 37
checkbox input "true"
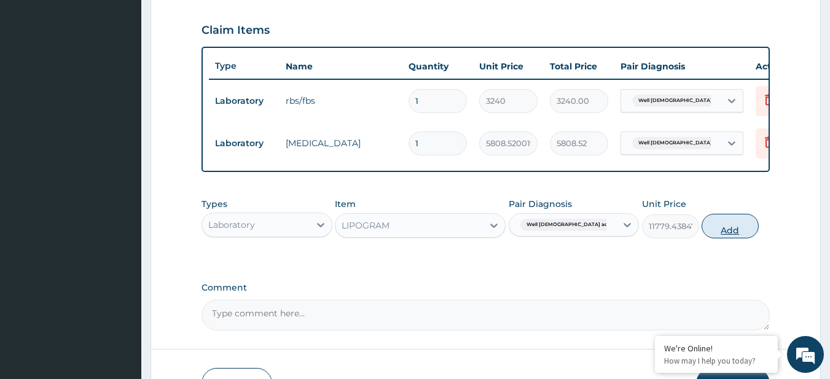
click at [735, 233] on button "Add" at bounding box center [730, 226] width 57 height 25
type input "0"
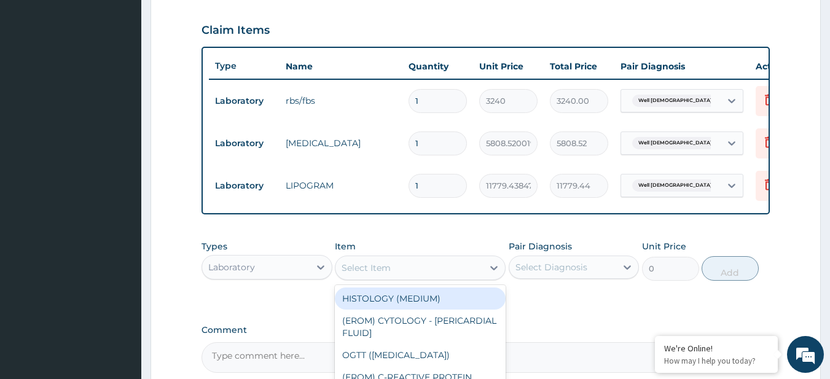
click at [455, 272] on div "Select Item" at bounding box center [410, 268] width 148 height 20
paste input "CHEST (PA/LAT) X-RAY ELECTROLYTES/UREA/CREATININE FASTING BLOOD GLUCOSE / RANDO…"
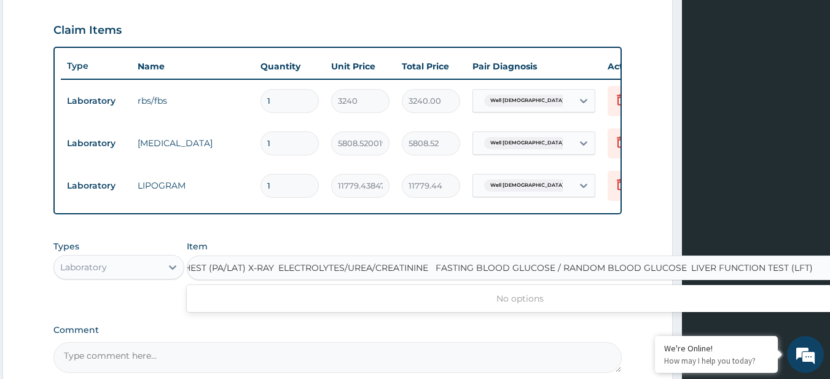
scroll to position [0, 6]
type input "LIVER FUNCTION TEST (LFT)"
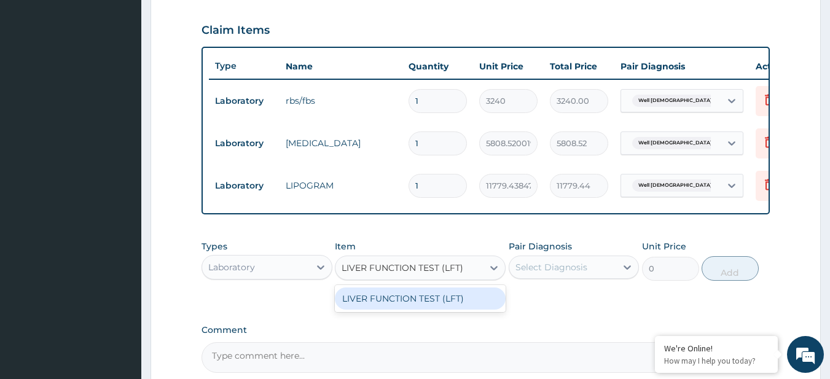
scroll to position [0, 0]
click at [466, 309] on div "LIVER FUNCTION TEST (LFT)" at bounding box center [420, 299] width 171 height 22
type input "22244.625"
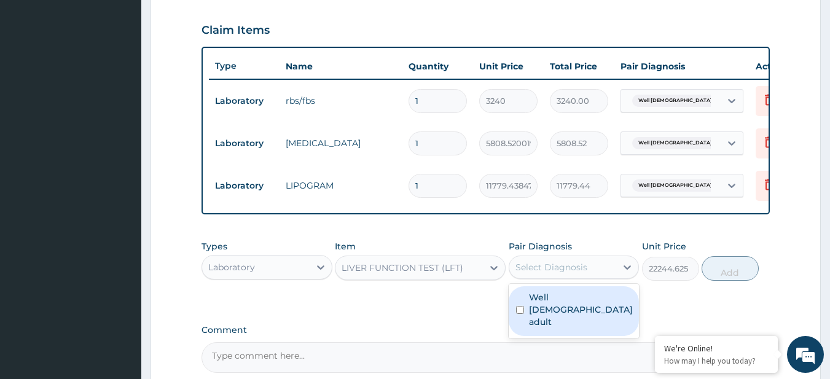
drag, startPoint x: 555, startPoint y: 280, endPoint x: 562, endPoint y: 309, distance: 29.8
click at [562, 279] on div "option Well [DEMOGRAPHIC_DATA] adult, selected. option Well [DEMOGRAPHIC_DATA] …" at bounding box center [574, 267] width 131 height 23
click at [562, 309] on label "Well [DEMOGRAPHIC_DATA] adult" at bounding box center [581, 309] width 104 height 37
checkbox input "true"
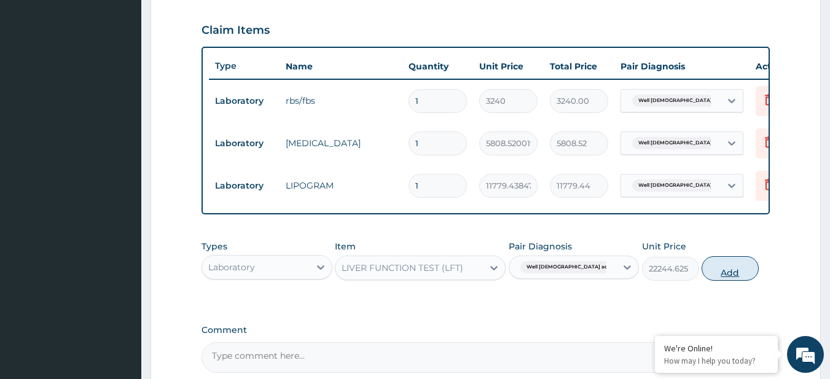
click at [721, 281] on button "Add" at bounding box center [730, 268] width 57 height 25
type input "0"
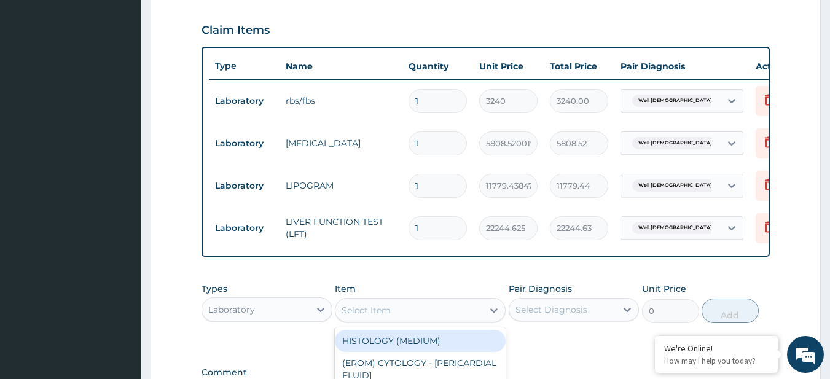
click at [419, 320] on div "Select Item" at bounding box center [410, 311] width 148 height 20
paste input "CHEST (PA/LAT) X-RAY ELECTROLYTES/UREA/CREATININE FASTING BLOOD GLUCOSE / RANDO…"
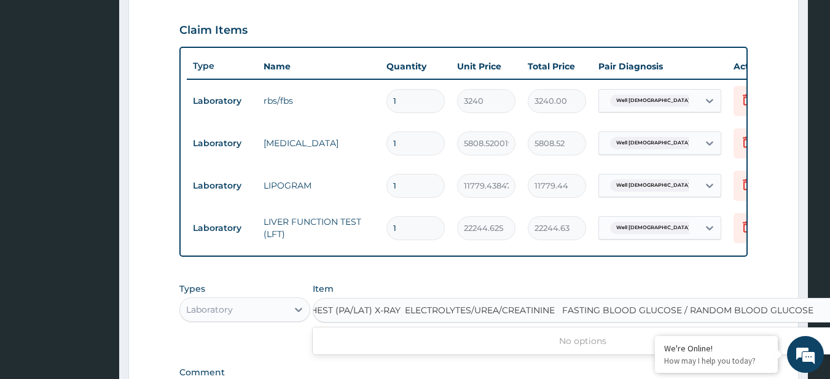
scroll to position [0, 6]
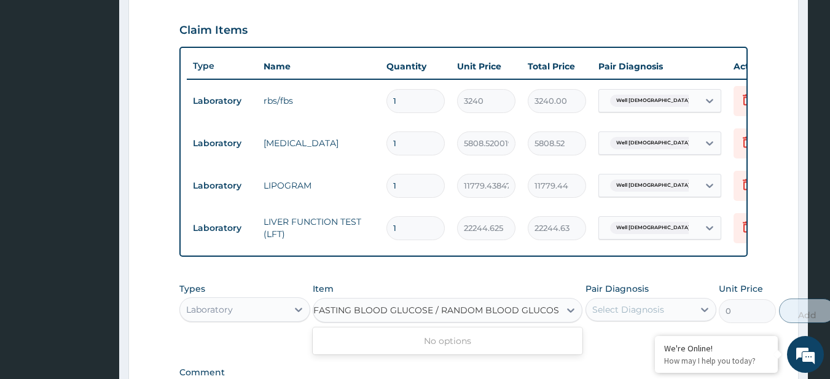
type input "FASTING BLOOD GLUCOSE / RANDOM BLOOD GLUCOSE"
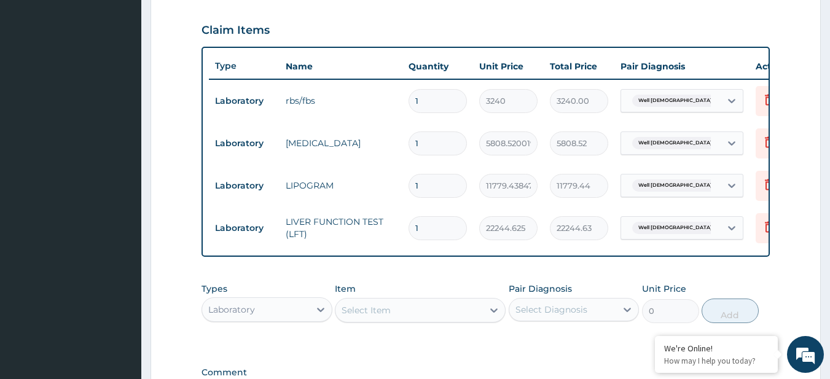
scroll to position [0, 0]
click at [374, 280] on div "PA Code / Prescription Code PA/4F271D Encounter Date [DATE] Important Notice Pl…" at bounding box center [486, 61] width 569 height 709
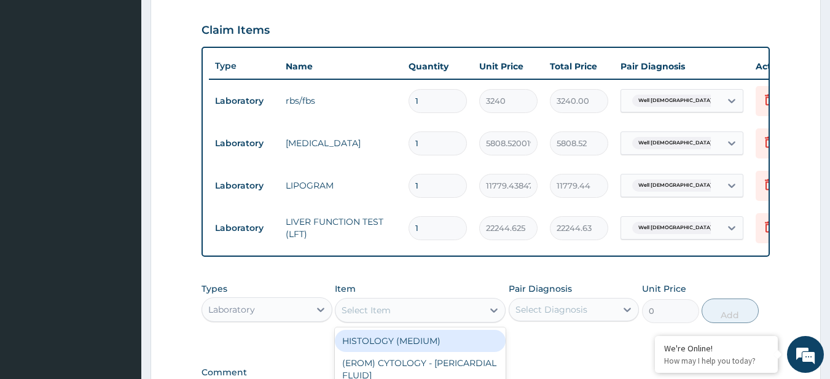
click at [377, 310] on div "Select Item" at bounding box center [410, 311] width 148 height 20
type input "fbs"
click at [387, 347] on div "RBS/FBS" at bounding box center [420, 341] width 171 height 22
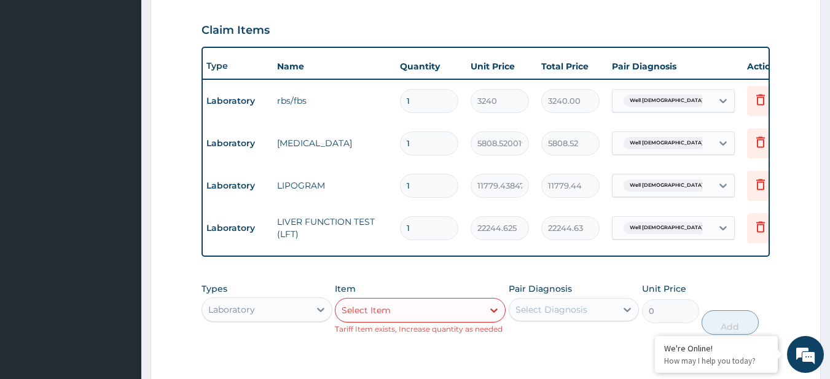
scroll to position [0, 9]
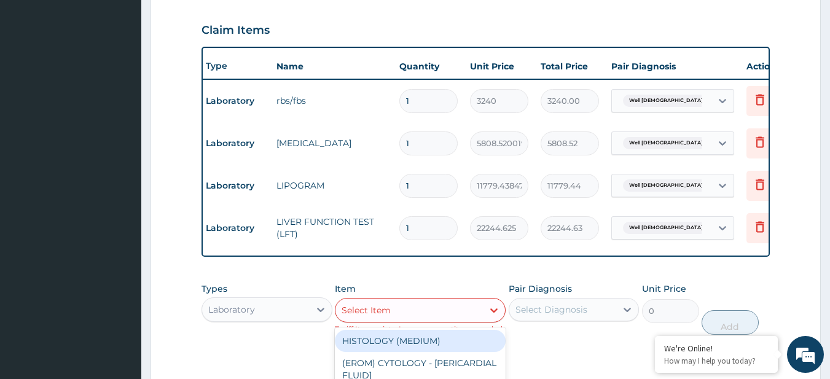
click at [412, 314] on div "Select Item" at bounding box center [410, 311] width 148 height 20
paste input "CHEST (PA/LAT) X-RAY ELECTROLYTES/UREA/CREATININE"
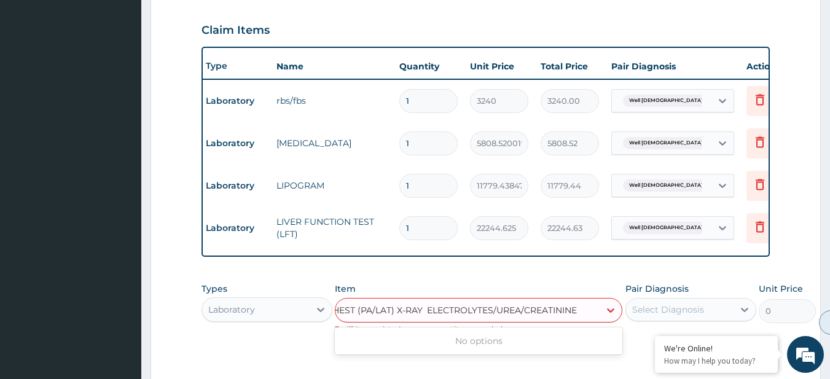
scroll to position [0, 6]
type input "ELECTROLYTES/UREA/CREATININE"
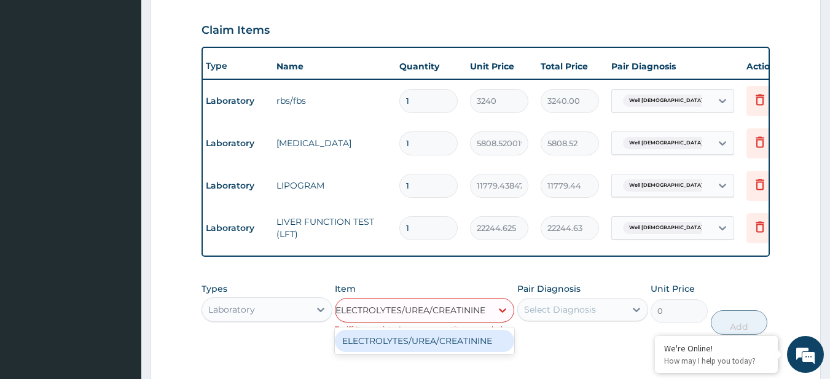
click at [437, 349] on div "ELECTROLYTES/UREA/CREATININE" at bounding box center [425, 341] width 180 height 22
type input "20533.5"
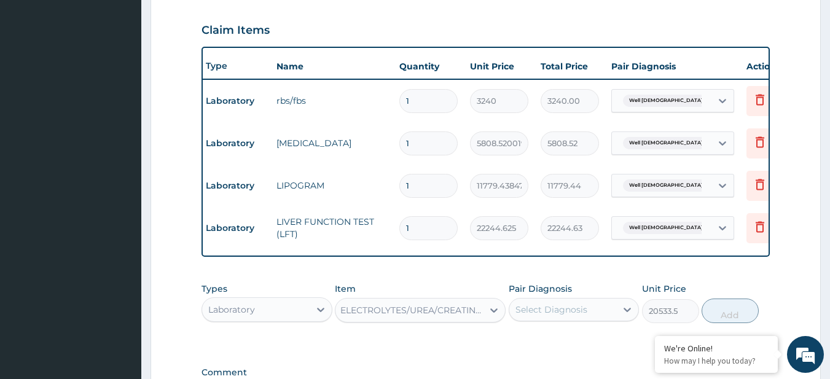
scroll to position [0, 1]
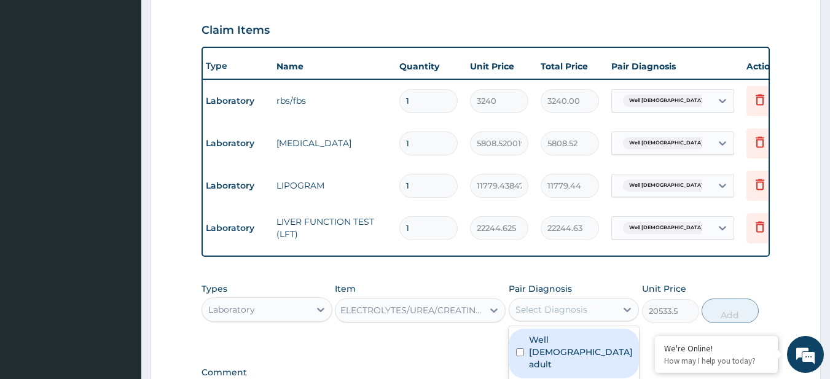
click at [563, 316] on div "Select Diagnosis" at bounding box center [552, 310] width 72 height 12
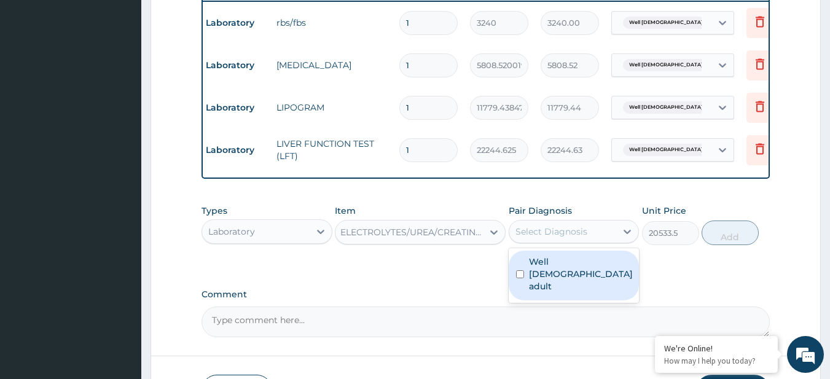
scroll to position [490, 0]
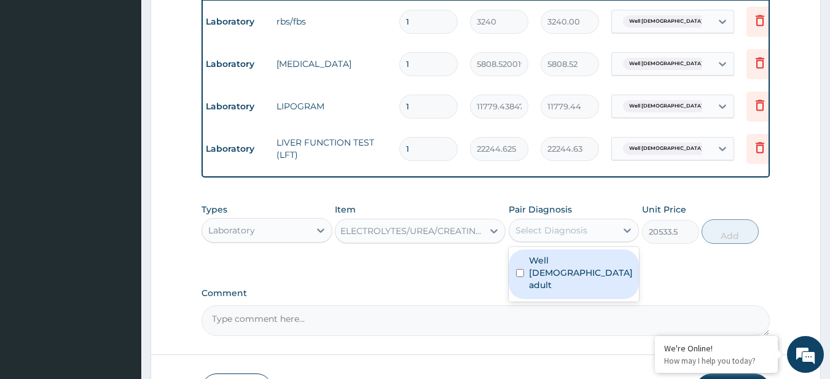
click at [569, 268] on label "Well [DEMOGRAPHIC_DATA] adult" at bounding box center [581, 272] width 104 height 37
checkbox input "true"
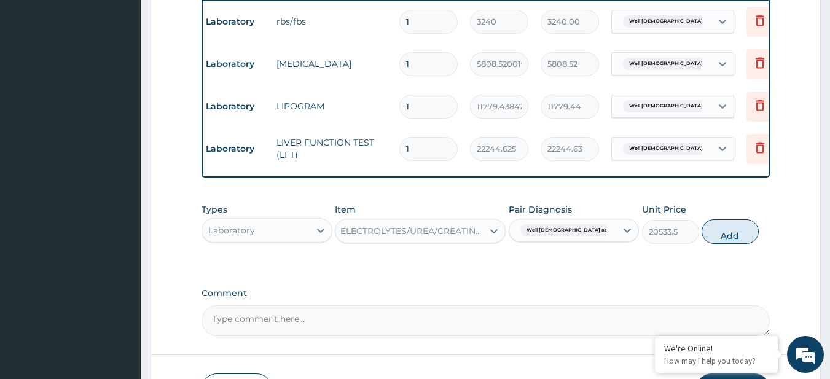
click at [703, 242] on button "Add" at bounding box center [730, 231] width 57 height 25
type input "0"
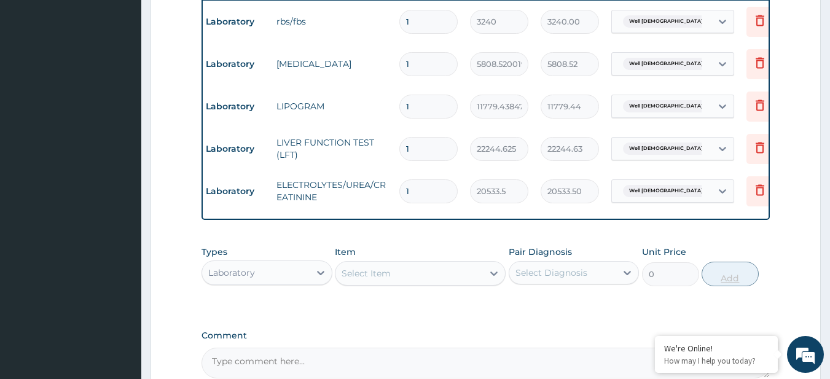
scroll to position [0, 0]
click at [315, 279] on icon at bounding box center [321, 273] width 12 height 12
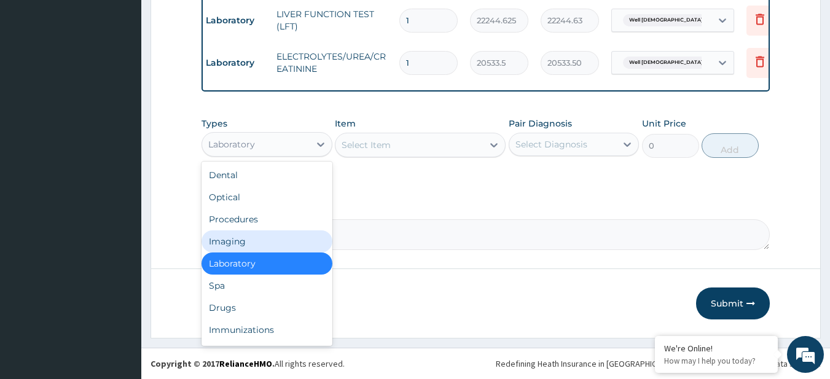
click at [257, 247] on div "Imaging" at bounding box center [267, 242] width 131 height 22
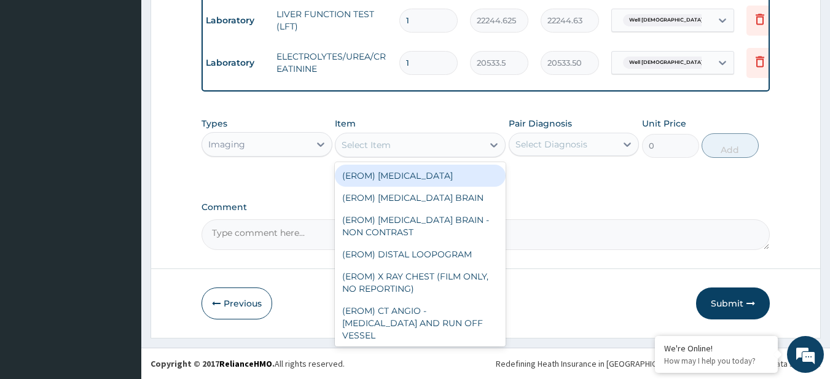
click at [369, 146] on div "Select Item" at bounding box center [366, 145] width 49 height 12
paste input "CHEST (PA/LAT) X-RAY"
type input "CHEST (PA/LAT) X-RAY"
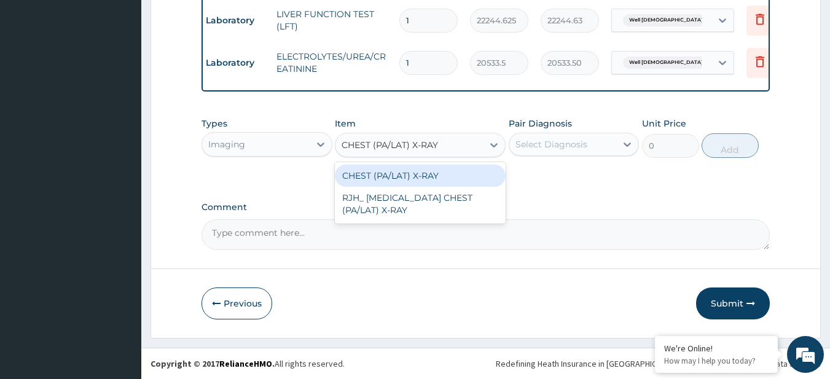
click at [414, 180] on div "CHEST (PA/LAT) X-RAY" at bounding box center [420, 176] width 171 height 22
type input "20250"
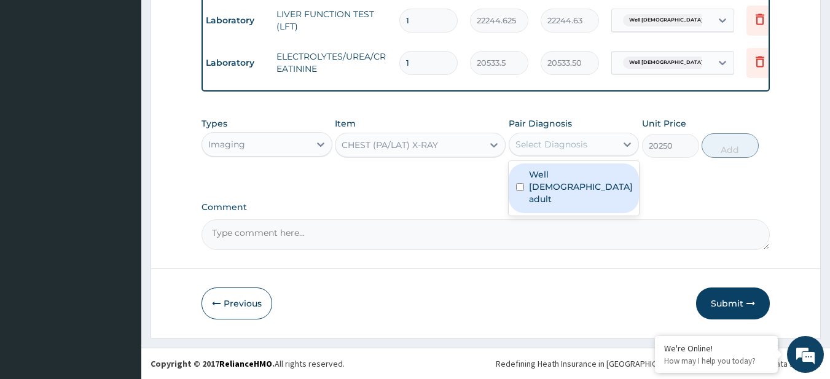
click at [577, 142] on div "Select Diagnosis" at bounding box center [552, 144] width 72 height 12
click at [596, 184] on div "Well [DEMOGRAPHIC_DATA] adult" at bounding box center [574, 189] width 131 height 50
checkbox input "true"
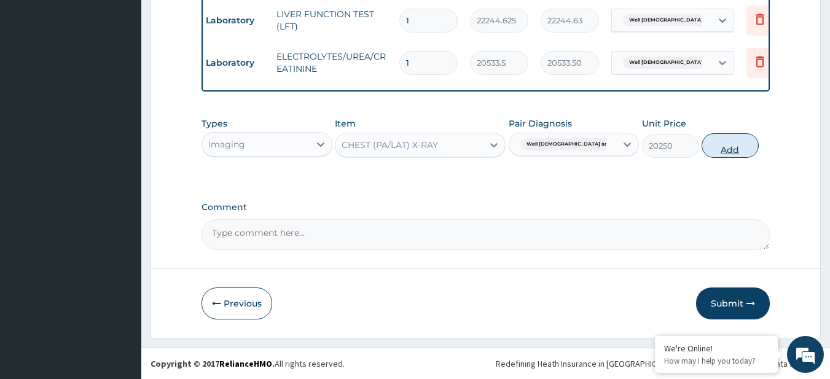
click at [740, 146] on button "Add" at bounding box center [730, 145] width 57 height 25
type input "0"
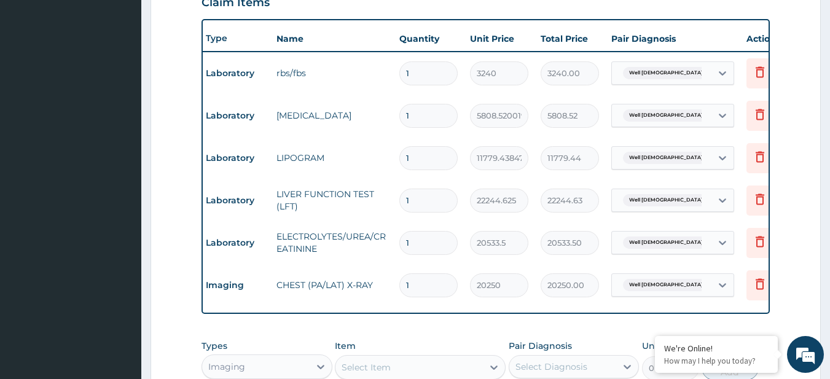
scroll to position [670, 0]
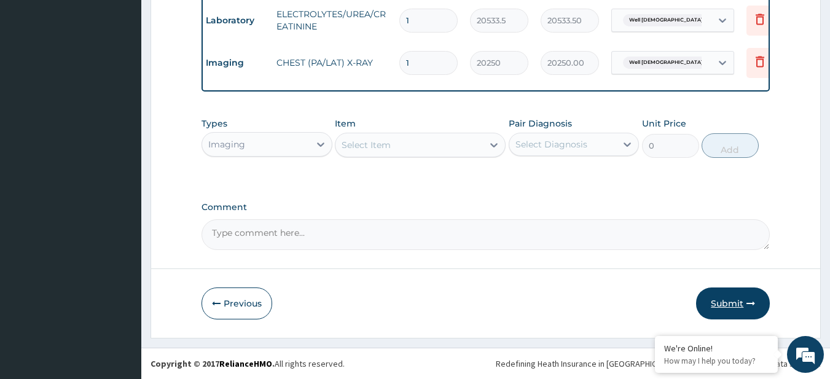
click at [740, 304] on button "Submit" at bounding box center [733, 304] width 74 height 32
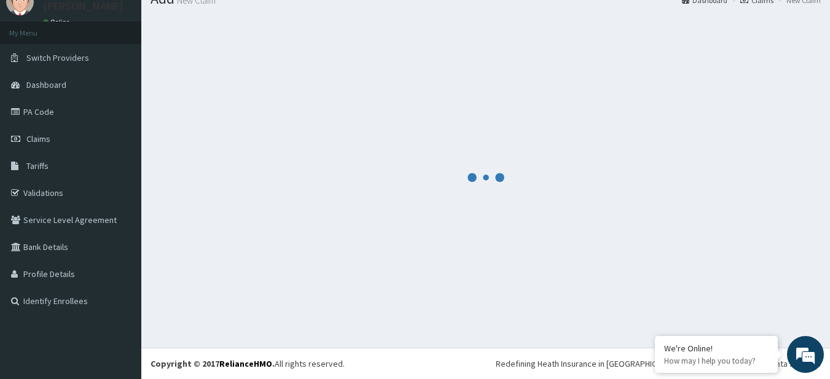
scroll to position [49, 0]
click at [446, 379] on footer "Redefining Heath Insurance in [GEOGRAPHIC_DATA] using Telemedicine and Data Sci…" at bounding box center [485, 363] width 689 height 31
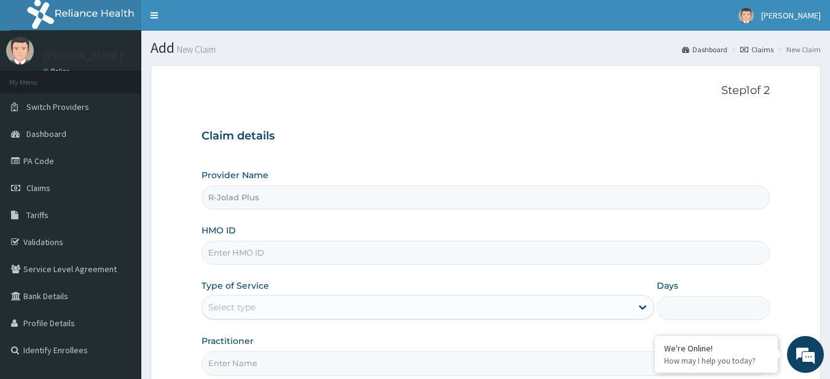
click at [298, 262] on input "HMO ID" at bounding box center [486, 253] width 569 height 24
paste input "LGQ/10029/B"
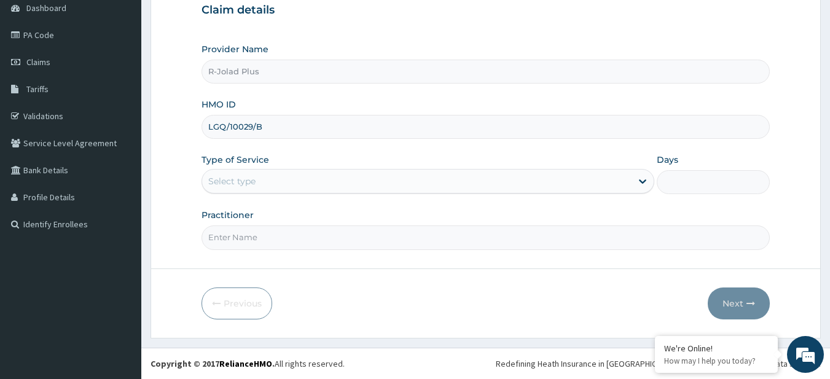
type input "LGQ/10029/B"
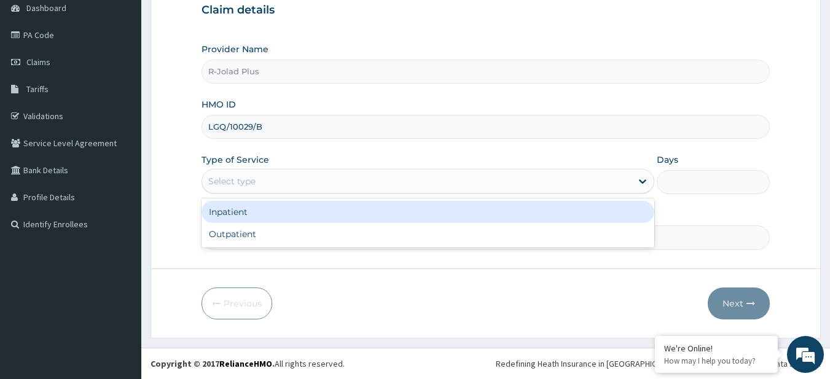
drag, startPoint x: 250, startPoint y: 174, endPoint x: 262, endPoint y: 231, distance: 58.5
click at [262, 194] on div "option Inpatient focused, 1 of 2. 2 results available. Use Up and Down to choos…" at bounding box center [428, 181] width 453 height 25
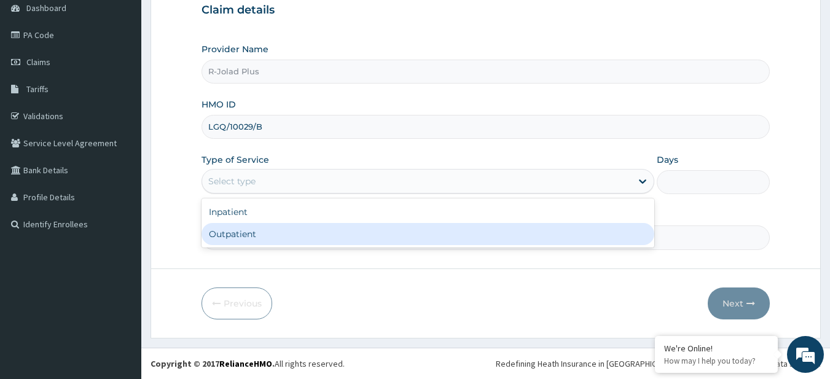
click at [262, 231] on div "Outpatient" at bounding box center [428, 234] width 453 height 22
type input "1"
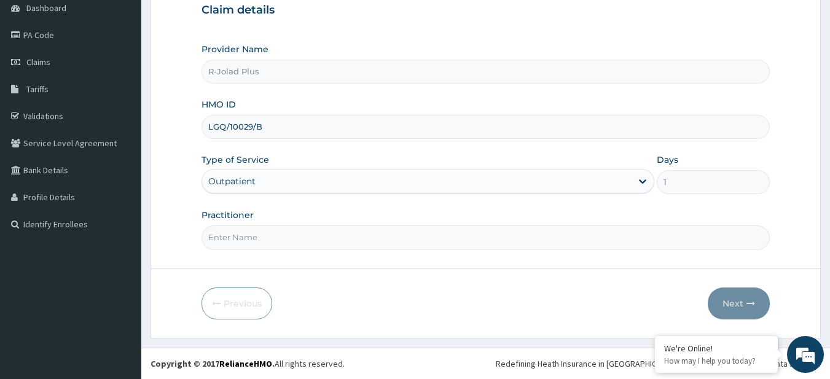
click at [293, 233] on input "Practitioner" at bounding box center [486, 238] width 569 height 24
paste input "[PERSON_NAME]"
type input "[PERSON_NAME]"
click at [734, 314] on button "Next" at bounding box center [739, 304] width 62 height 32
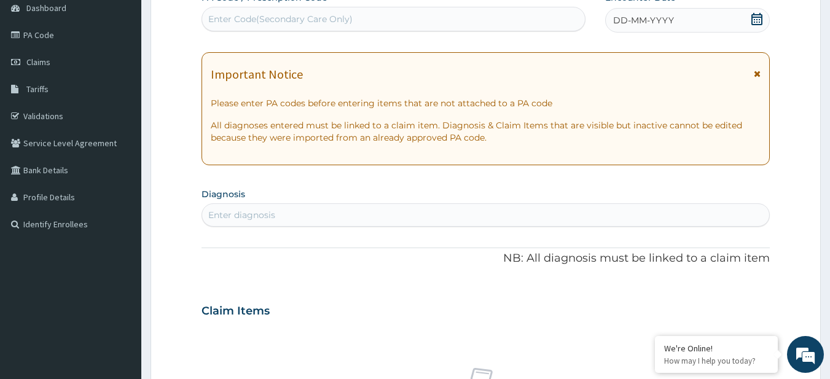
click at [266, 28] on div "Enter Code(Secondary Care Only)" at bounding box center [394, 19] width 384 height 20
paste input "PA/453A67"
type input "PA/453A67"
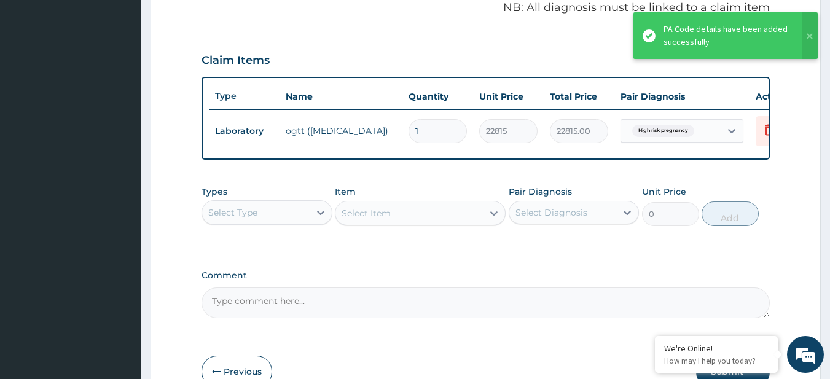
scroll to position [458, 0]
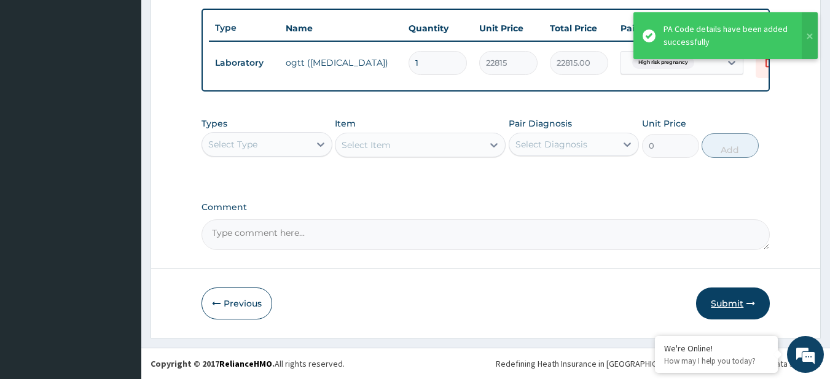
click at [769, 308] on button "Submit" at bounding box center [733, 304] width 74 height 32
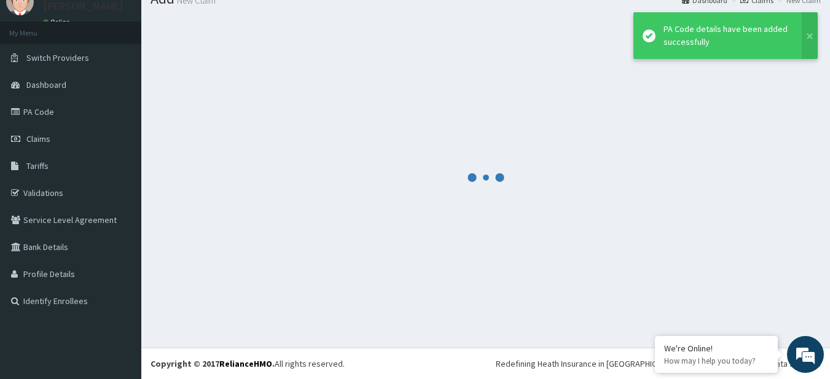
scroll to position [49, 0]
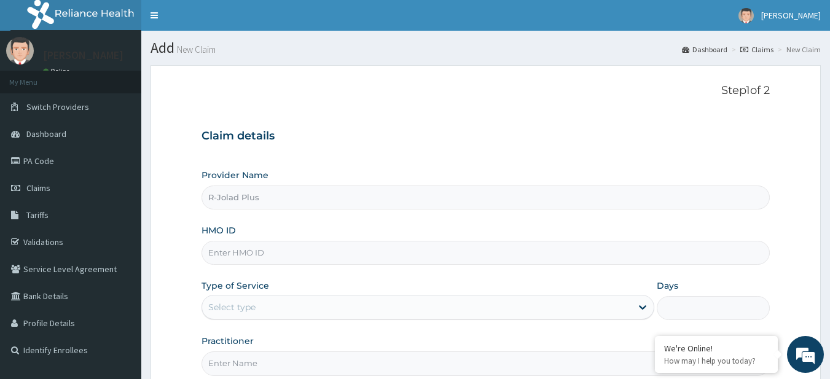
click at [304, 256] on input "HMO ID" at bounding box center [486, 253] width 569 height 24
paste input "ELG/10060/A"
type input "ELG/10060/A"
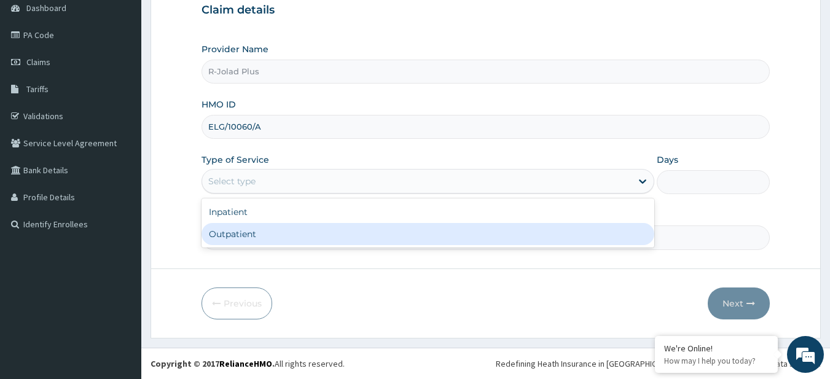
drag, startPoint x: 267, startPoint y: 188, endPoint x: 259, endPoint y: 247, distance: 59.5
click at [259, 194] on div "option Outpatient focused, 2 of 2. 2 results available. Use Up and Down to choo…" at bounding box center [428, 181] width 453 height 25
click at [239, 229] on div "Outpatient" at bounding box center [428, 234] width 453 height 22
type input "1"
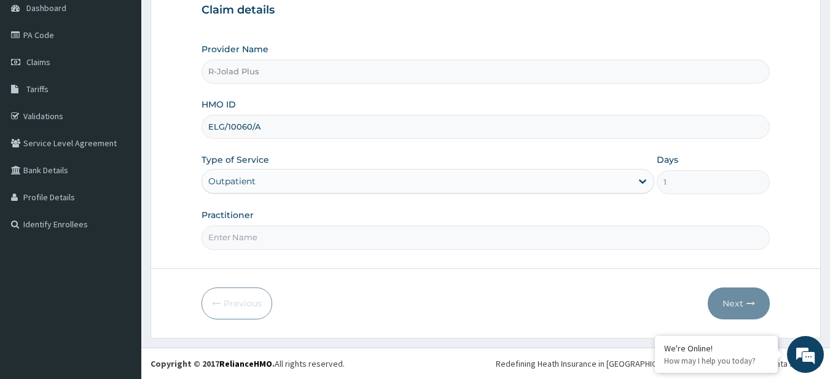
click at [312, 245] on input "Practitioner" at bounding box center [486, 238] width 569 height 24
paste input "Ozioko Emeka"
type input "Ozioko Emeka"
click at [719, 304] on button "Next" at bounding box center [739, 304] width 62 height 32
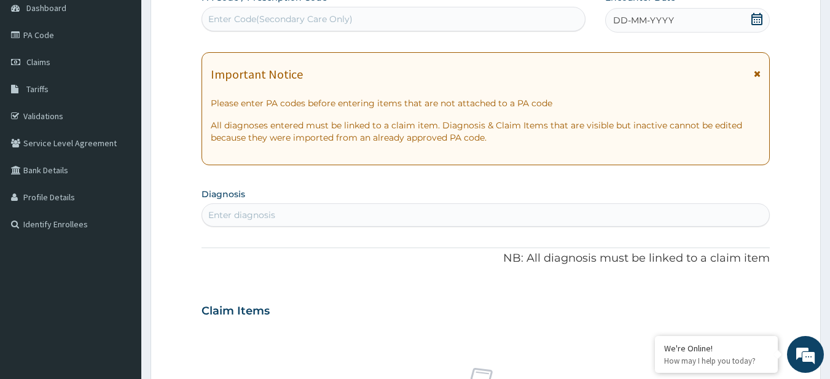
scroll to position [0, 0]
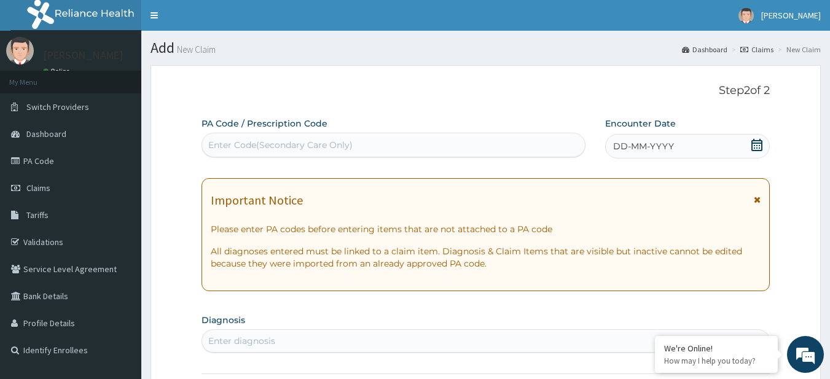
click at [270, 136] on div "Enter Code(Secondary Care Only)" at bounding box center [394, 145] width 384 height 20
paste input "PA/51AB6A"
type input "PA/51AB6A"
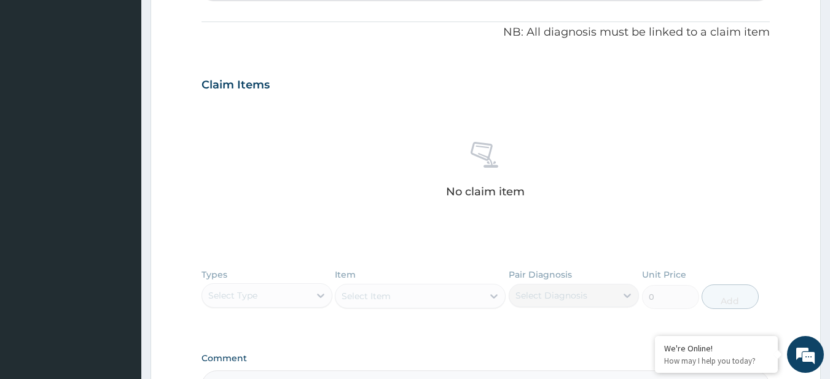
scroll to position [515, 0]
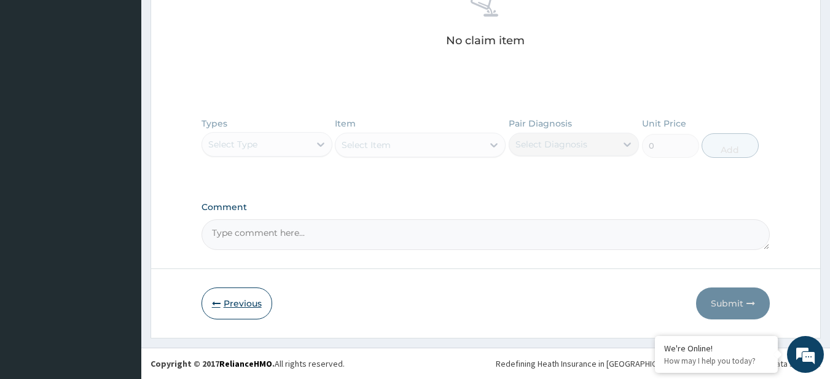
click at [240, 298] on button "Previous" at bounding box center [237, 304] width 71 height 32
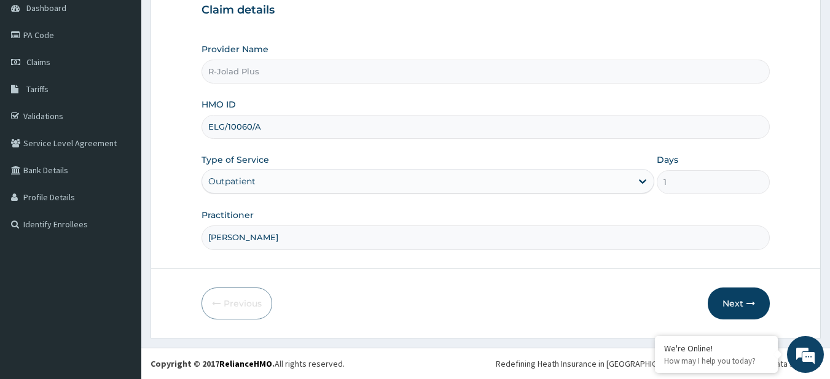
scroll to position [126, 0]
click at [248, 127] on input "ELG/10060/A" at bounding box center [486, 127] width 569 height 24
paste input "SWF/10414/B"
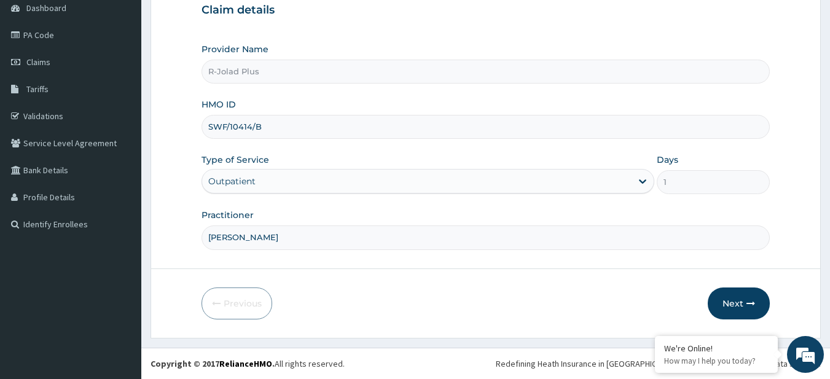
type input "SWF/10414/B"
click at [718, 302] on button "Next" at bounding box center [739, 304] width 62 height 32
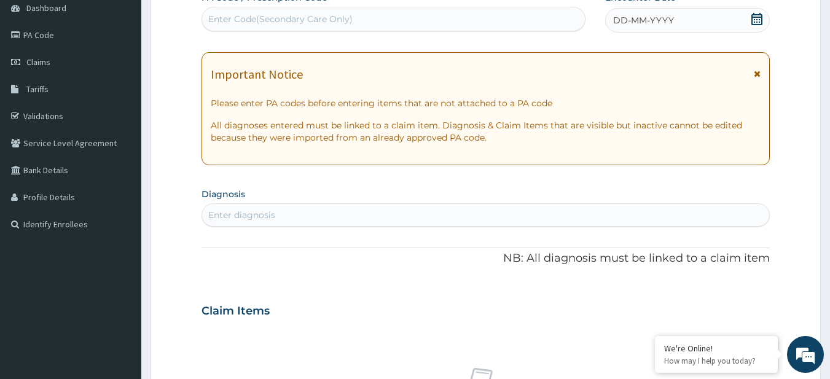
click at [337, 15] on div "Enter Code(Secondary Care Only)" at bounding box center [280, 19] width 144 height 12
paste input "PA/51AB6A"
type input "PA/51AB6A"
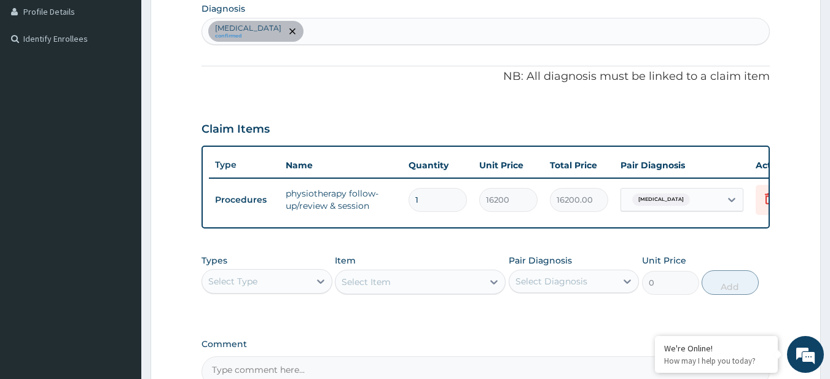
scroll to position [458, 0]
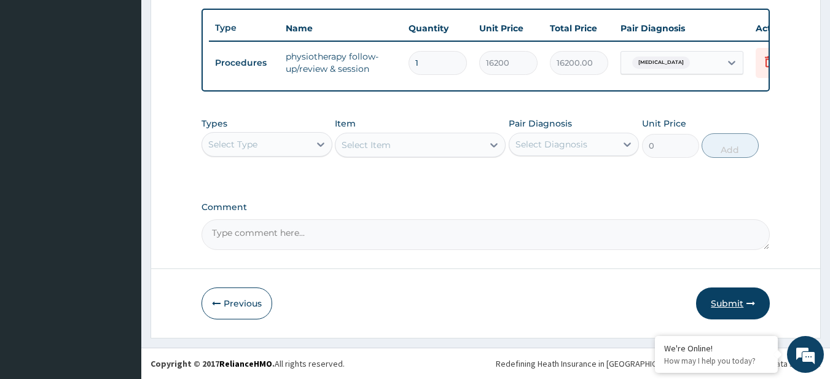
click at [740, 302] on button "Submit" at bounding box center [733, 304] width 74 height 32
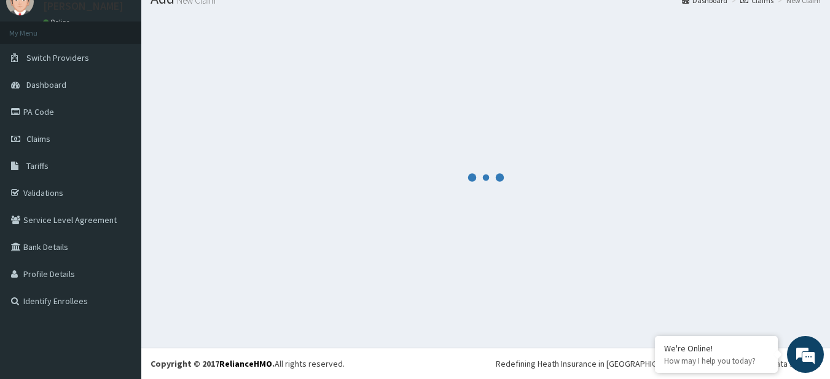
scroll to position [49, 0]
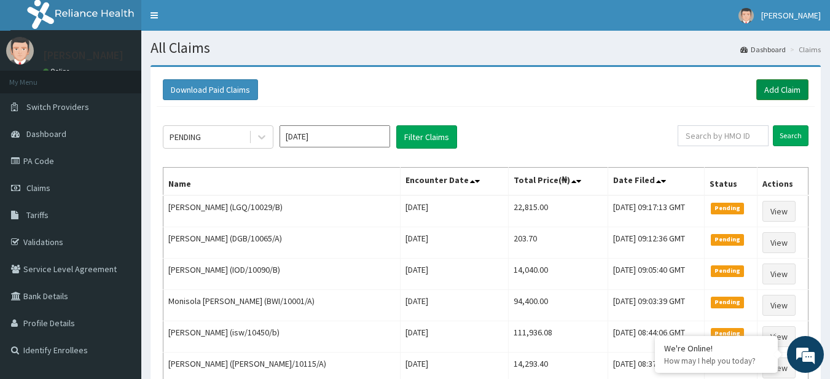
click at [782, 98] on link "Add Claim" at bounding box center [783, 89] width 52 height 21
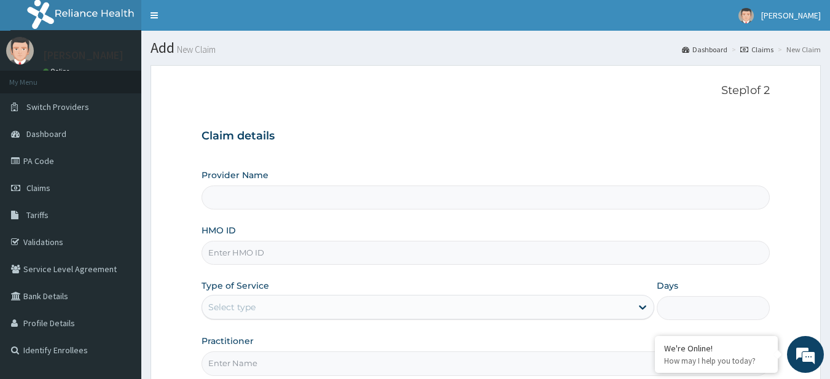
type input "R-Jolad Plus"
click at [329, 260] on input "HMO ID" at bounding box center [486, 253] width 569 height 24
paste input "ISW/10230/C"
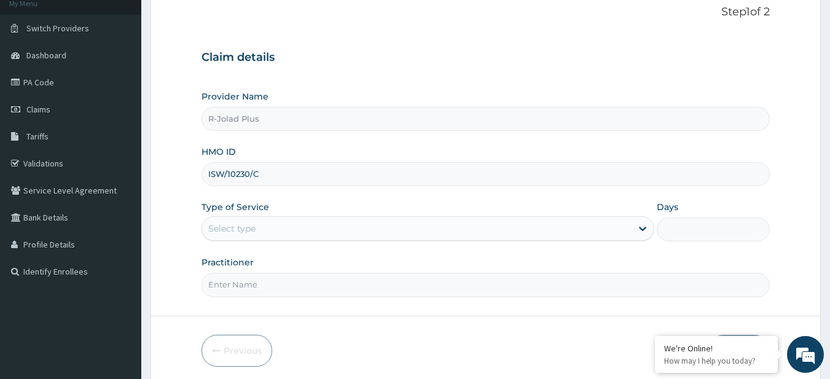
scroll to position [79, 0]
type input "ISW/10230/C"
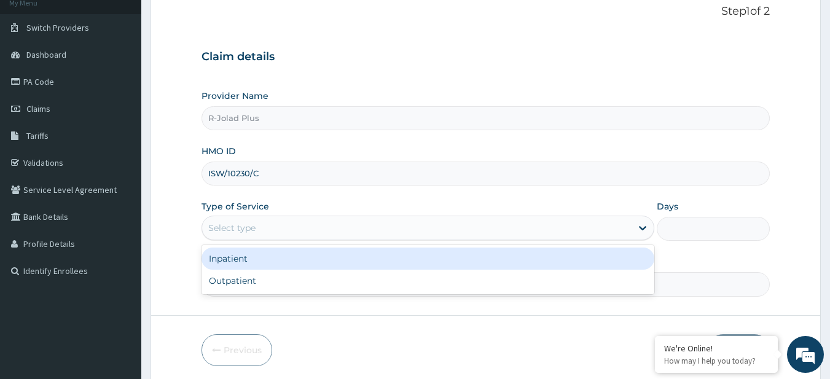
drag, startPoint x: 254, startPoint y: 220, endPoint x: 258, endPoint y: 267, distance: 46.9
click at [258, 240] on div "option Inpatient focused, 1 of 2. 2 results available. Use Up and Down to choos…" at bounding box center [428, 228] width 453 height 25
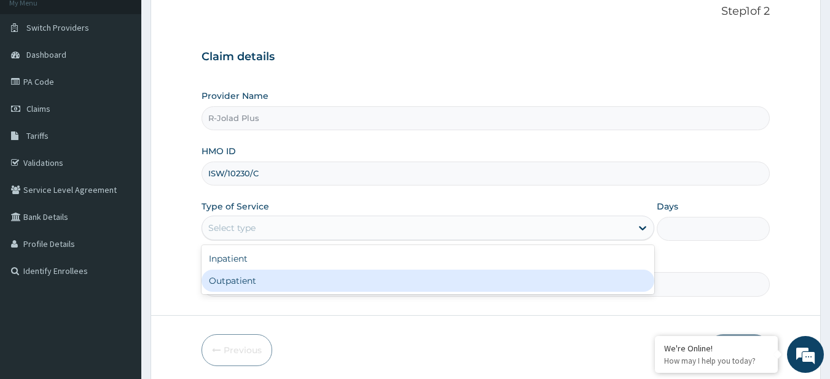
click at [259, 277] on div "Outpatient" at bounding box center [428, 281] width 453 height 22
type input "1"
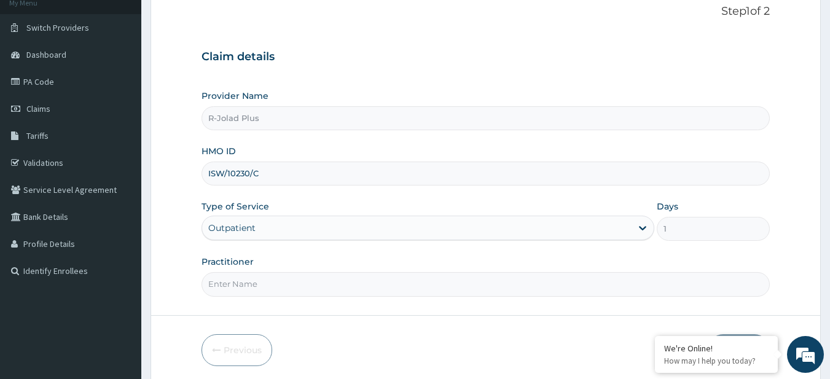
click at [266, 284] on input "Practitioner" at bounding box center [486, 284] width 569 height 24
type input "DR [PERSON_NAME]"
click at [811, 355] on em at bounding box center [805, 354] width 33 height 33
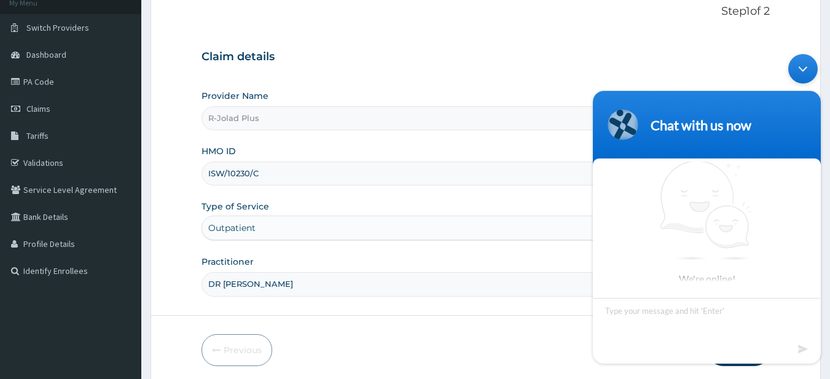
scroll to position [2, 0]
click at [537, 332] on form "Step 1 of 2 Claim details Provider Name R-Jolad Plus HMO ID ISW/10230/C Type of…" at bounding box center [486, 185] width 671 height 399
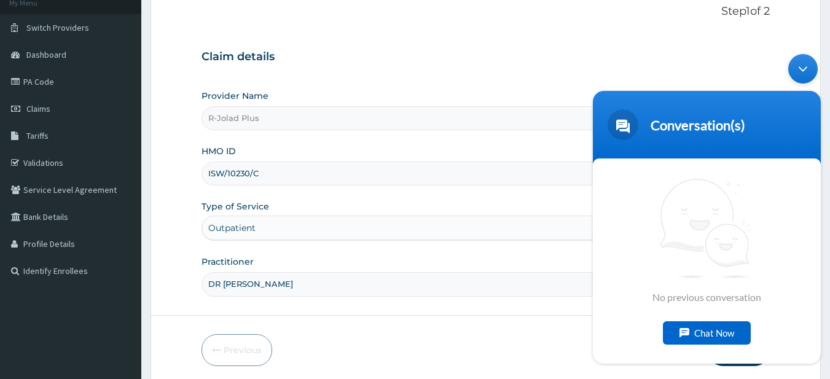
click at [802, 58] on div "Minimize live chat window" at bounding box center [804, 68] width 30 height 30
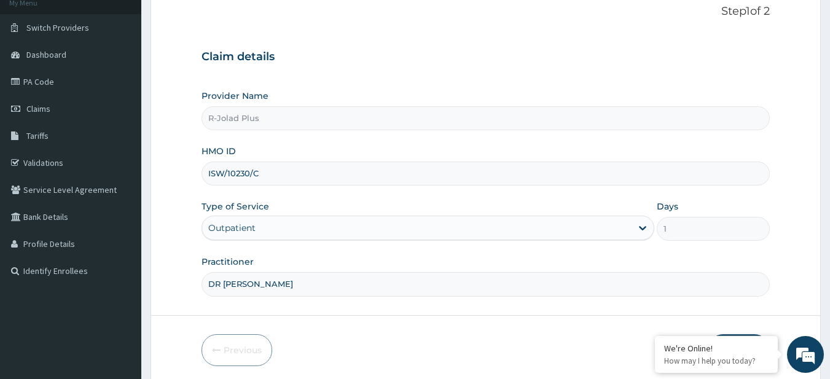
scroll to position [126, 0]
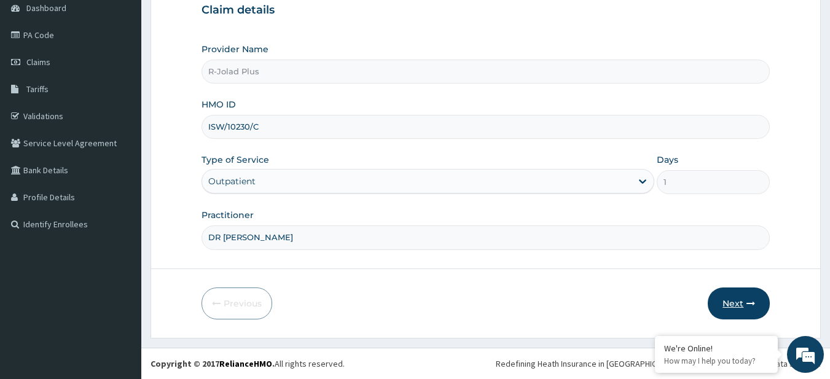
click at [736, 312] on button "Next" at bounding box center [739, 304] width 62 height 32
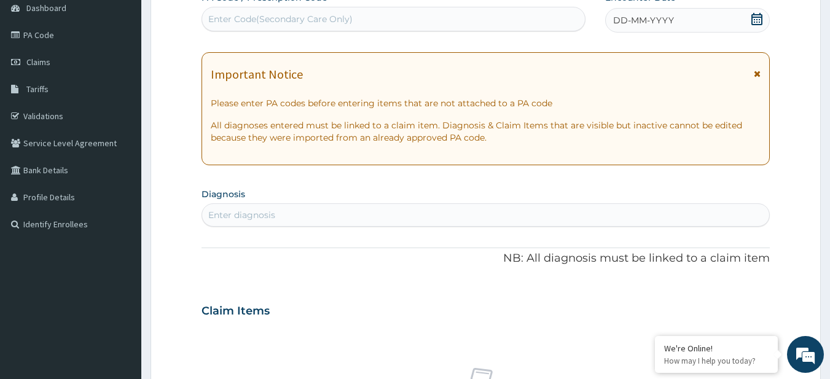
scroll to position [0, 0]
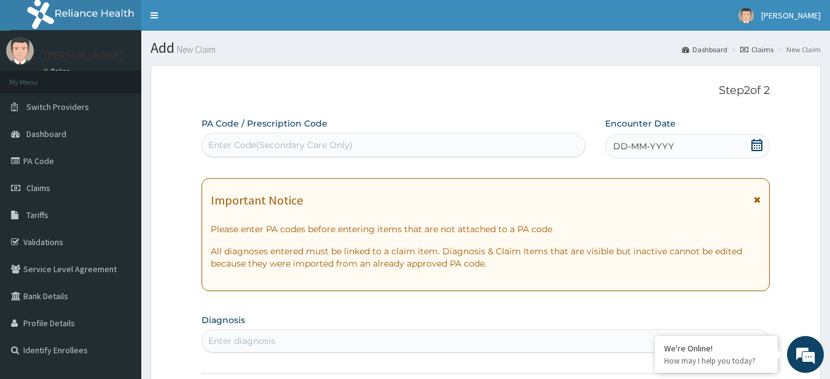
click at [363, 350] on div "Enter diagnosis" at bounding box center [486, 341] width 568 height 20
type input "ac"
click at [299, 333] on div "Enter diagnosis" at bounding box center [486, 341] width 568 height 20
type input "ac bronc"
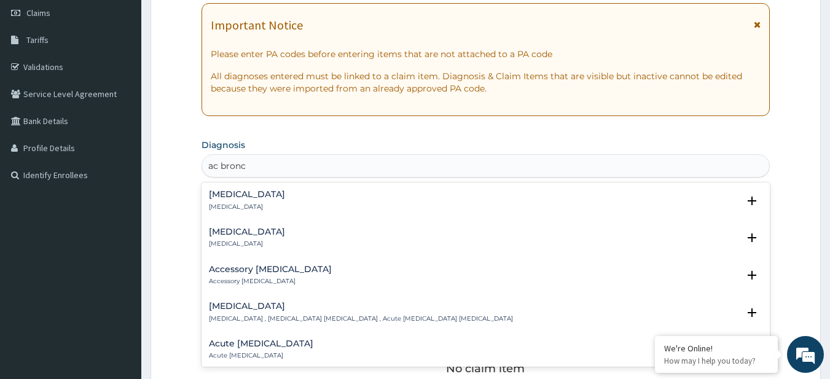
scroll to position [176, 0]
click at [275, 199] on div "[MEDICAL_DATA] [MEDICAL_DATA]" at bounding box center [247, 200] width 76 height 22
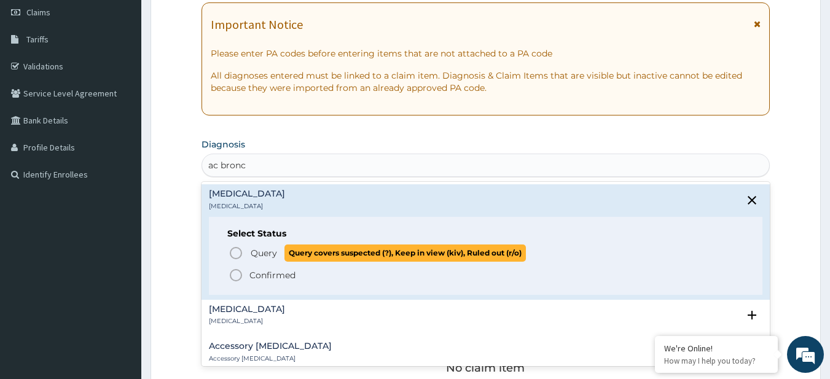
click at [285, 252] on span "Query covers suspected (?), Keep in view (kiv), Ruled out (r/o)" at bounding box center [406, 253] width 242 height 17
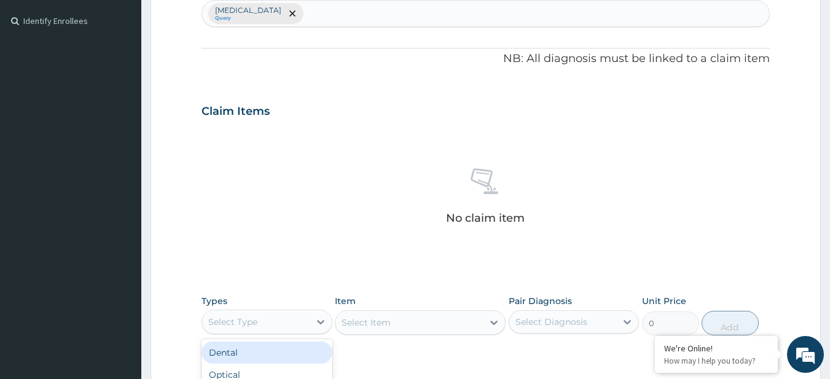
click at [254, 321] on div "Select Type" at bounding box center [232, 322] width 49 height 12
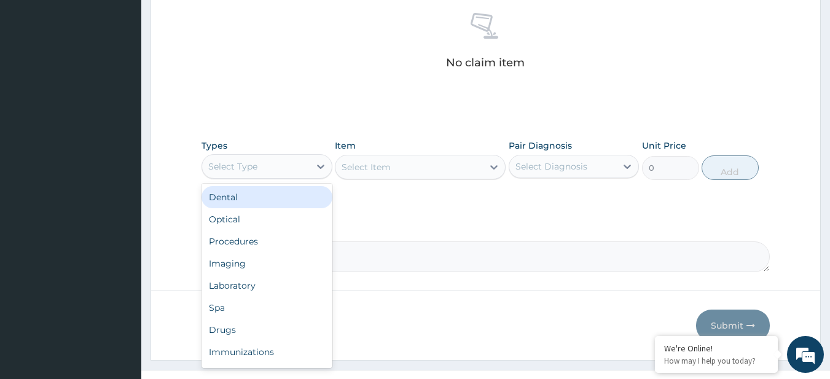
scroll to position [489, 0]
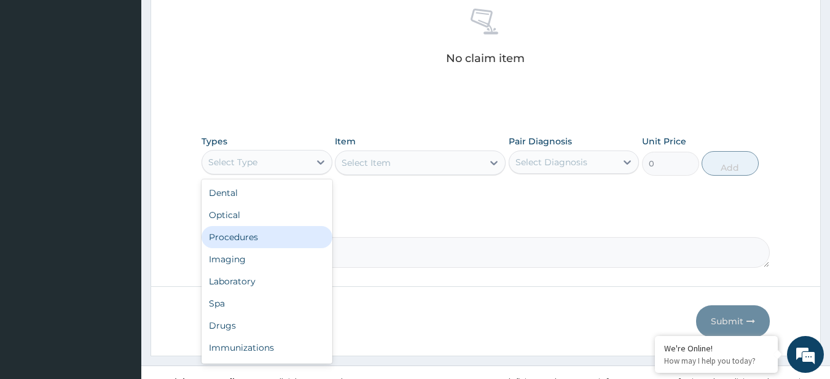
click at [232, 241] on div "Procedures" at bounding box center [267, 237] width 131 height 22
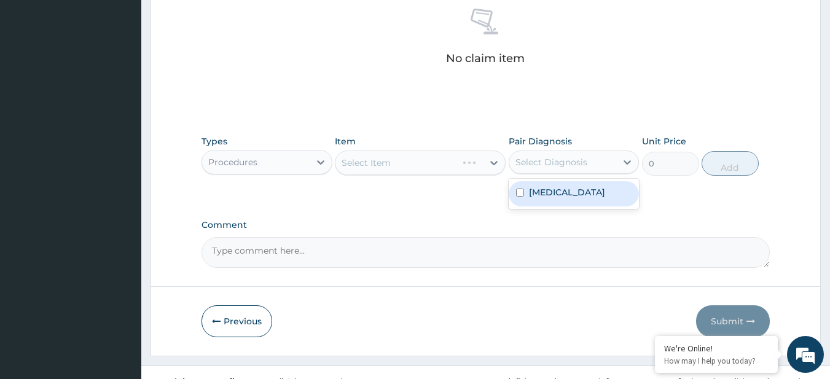
click at [552, 151] on div "Select Diagnosis" at bounding box center [574, 162] width 131 height 23
click at [578, 202] on div "[MEDICAL_DATA]" at bounding box center [574, 193] width 131 height 25
checkbox input "true"
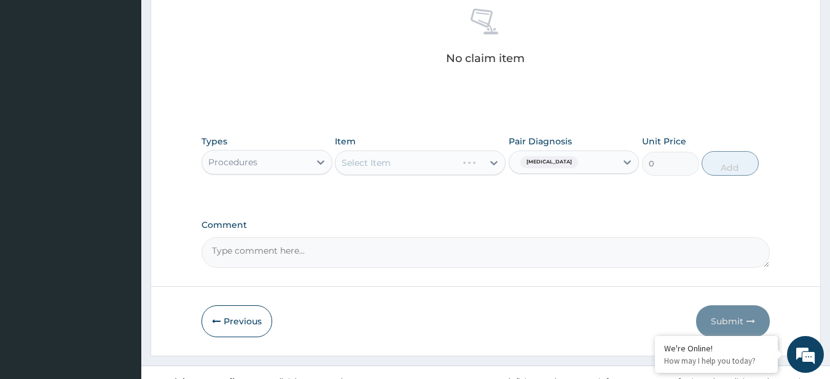
click at [426, 162] on div "Select Item" at bounding box center [420, 163] width 171 height 25
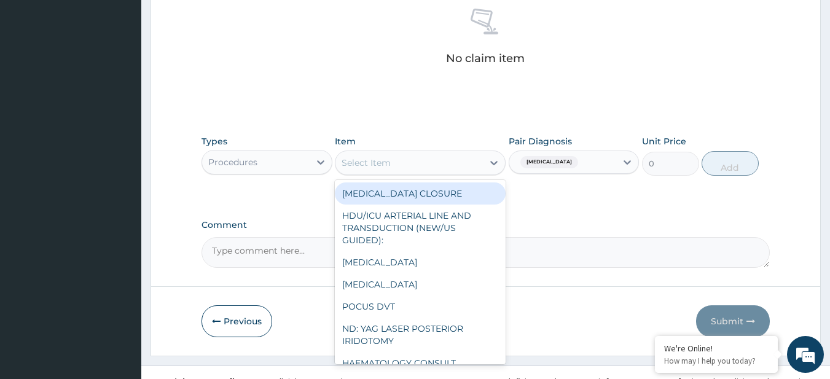
click at [424, 163] on div "Select Item" at bounding box center [410, 163] width 148 height 20
paste input "General Consultation (initial) [MEDICAL_DATA] 500MG TAB (FIDSON)"
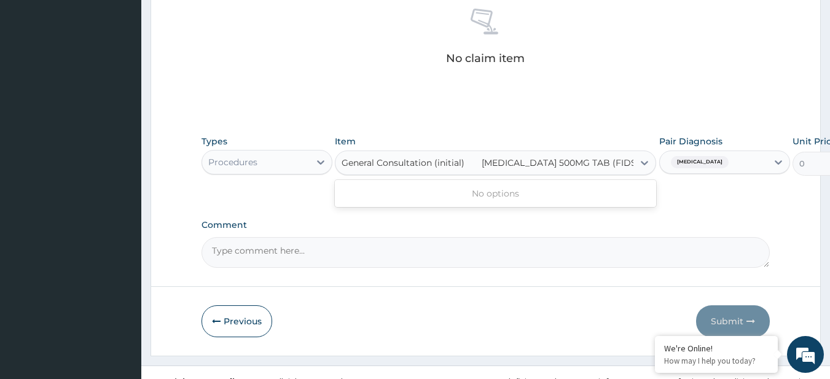
scroll to position [0, 15]
type input "General Consultation (initial)"
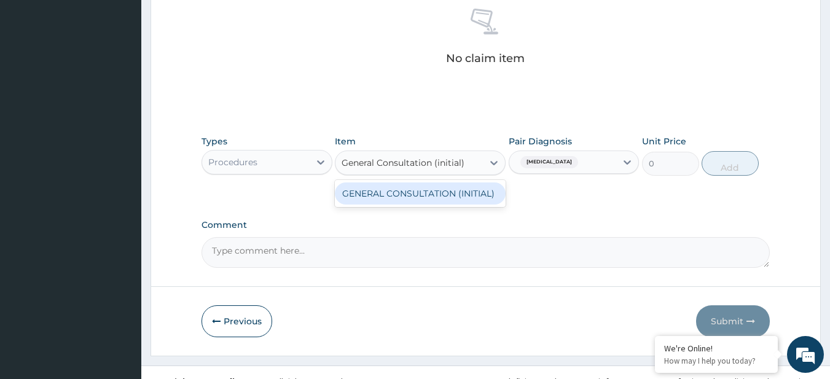
click at [449, 194] on div "GENERAL CONSULTATION (INITIAL)" at bounding box center [420, 194] width 171 height 22
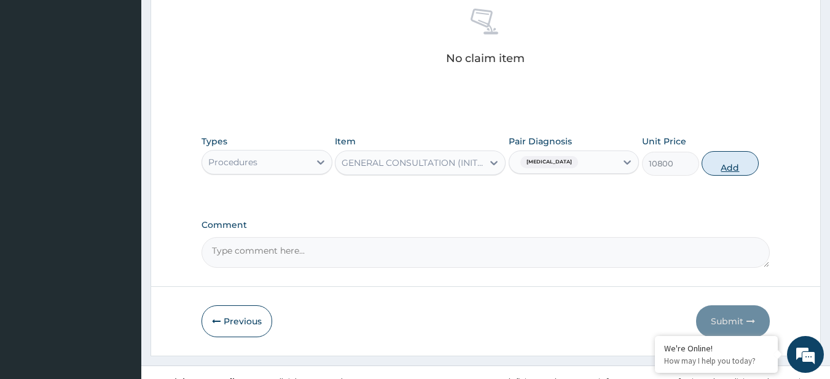
click at [710, 159] on button "Add" at bounding box center [730, 163] width 57 height 25
type input "0"
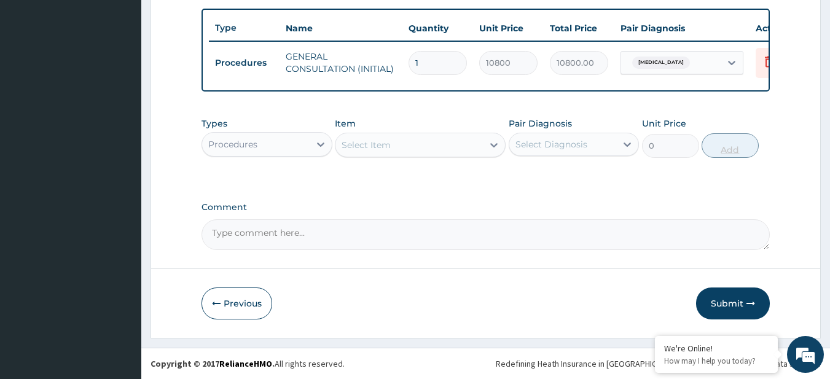
scroll to position [458, 0]
drag, startPoint x: 245, startPoint y: 161, endPoint x: 243, endPoint y: 148, distance: 13.0
click at [243, 148] on div "Types Procedures Item Select Item Pair Diagnosis Select Diagnosis Unit Price 0 …" at bounding box center [486, 137] width 569 height 53
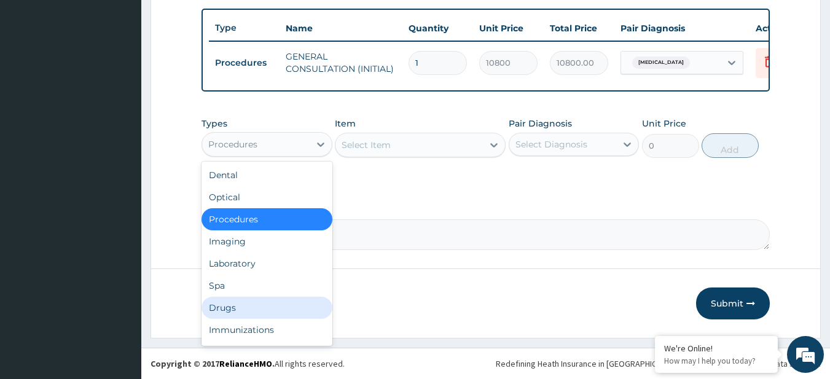
drag, startPoint x: 243, startPoint y: 148, endPoint x: 270, endPoint y: 306, distance: 160.3
click at [270, 157] on div "option Procedures, selected. option Drugs focused, 7 of 10. 10 results availabl…" at bounding box center [267, 144] width 131 height 25
click at [270, 306] on div "Drugs" at bounding box center [267, 308] width 131 height 22
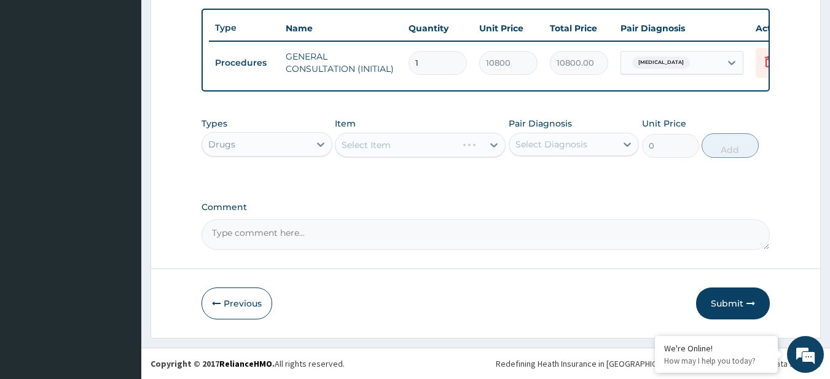
click at [457, 144] on div "Select Item" at bounding box center [420, 145] width 171 height 25
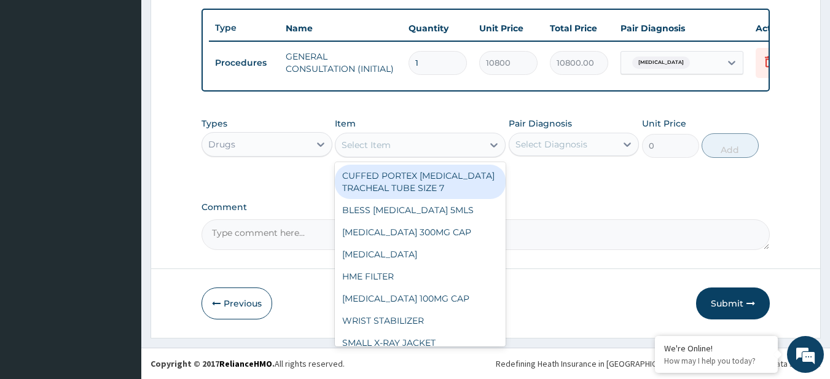
click at [457, 144] on div "Select Item" at bounding box center [410, 145] width 148 height 20
paste input "CIPROFLOXACIN 500MG TAB (FIDSON)"
type input "CIPROFLOXACIN 500MG TAB (FIDSON)"
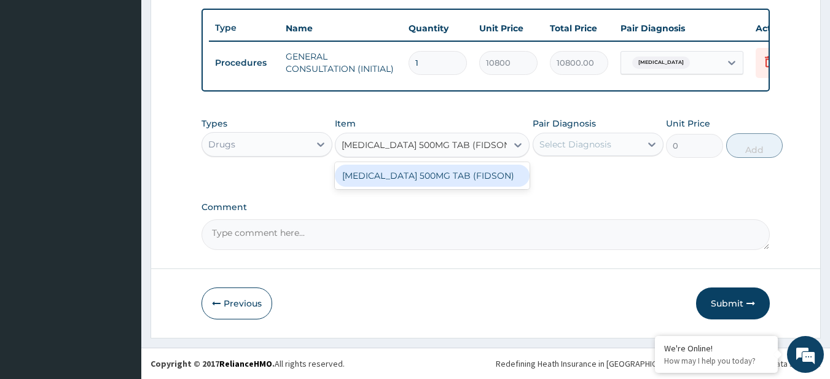
scroll to position [0, 16]
click at [472, 181] on div "CIPROFLOXACIN 500MG TAB (FIDSON)" at bounding box center [432, 176] width 195 height 22
type input "156"
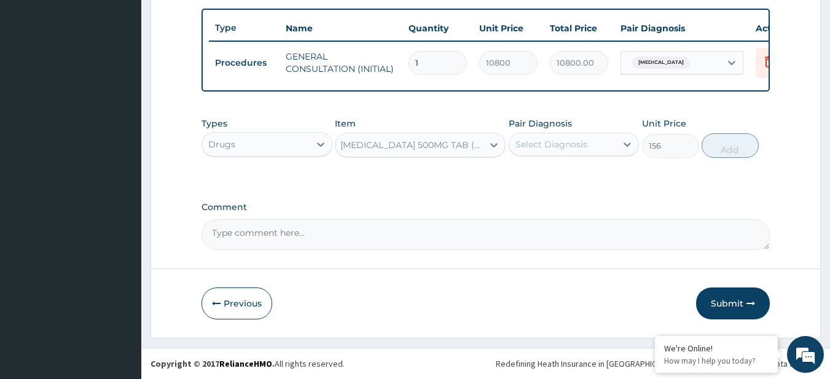
scroll to position [0, 1]
click at [572, 140] on div "Select Diagnosis" at bounding box center [552, 144] width 72 height 12
click at [586, 167] on div "Acute bronchitis" at bounding box center [574, 176] width 131 height 25
checkbox input "true"
click at [740, 147] on button "Add" at bounding box center [730, 145] width 57 height 25
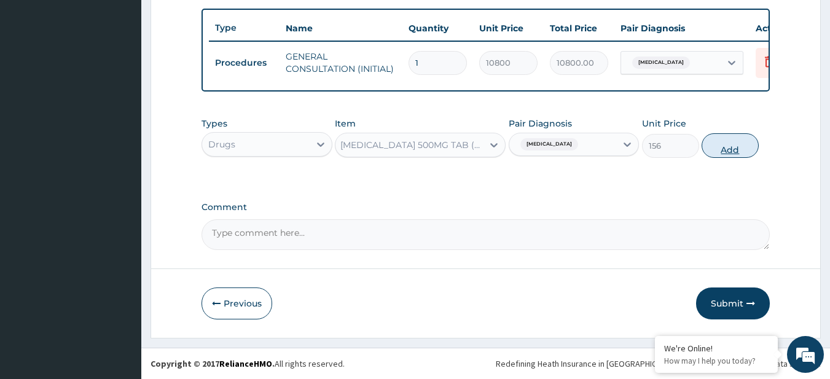
type input "0"
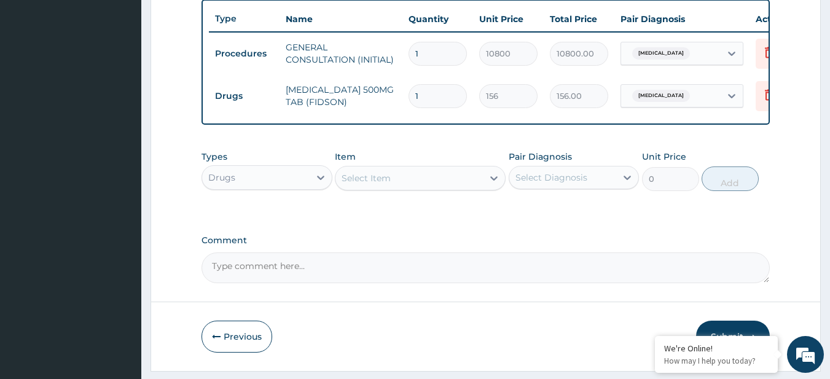
scroll to position [0, 0]
type input "10"
type input "1560.00"
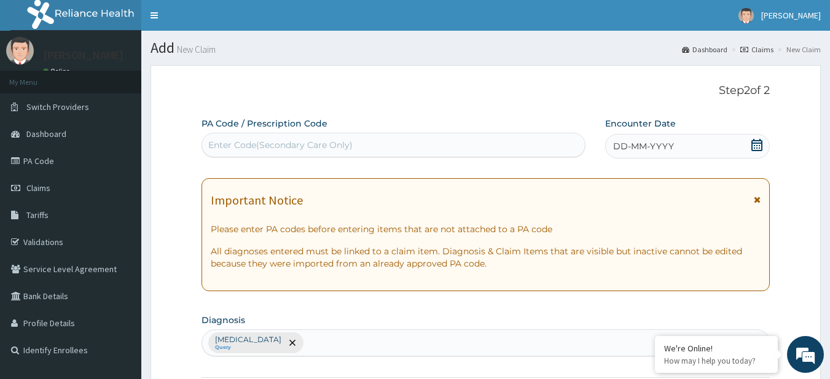
type input "10"
click at [754, 147] on icon at bounding box center [757, 145] width 12 height 12
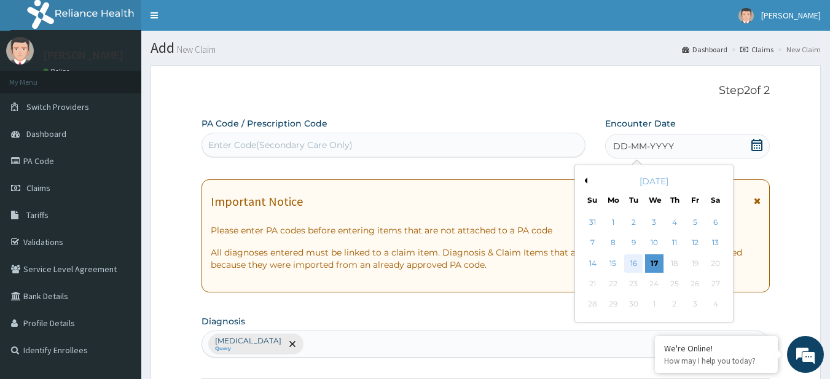
click at [629, 264] on div "16" at bounding box center [634, 263] width 18 height 18
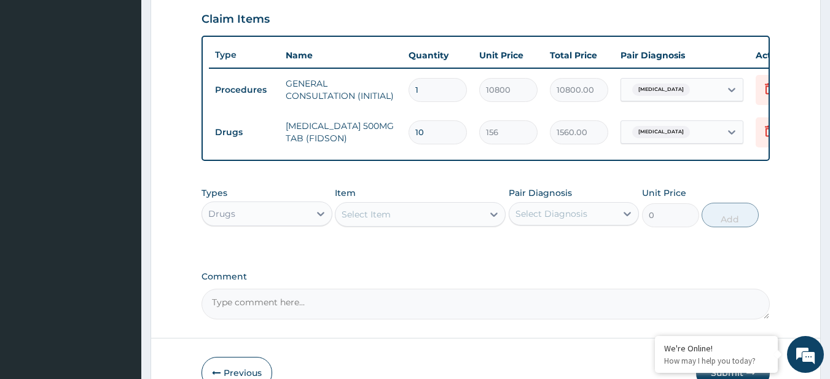
scroll to position [500, 0]
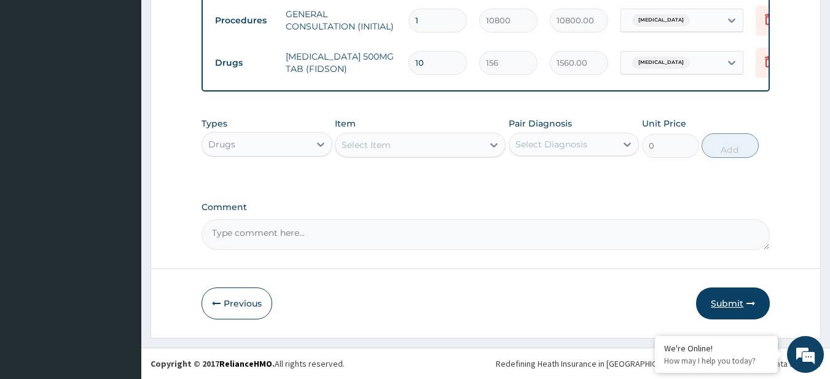
click at [736, 304] on button "Submit" at bounding box center [733, 304] width 74 height 32
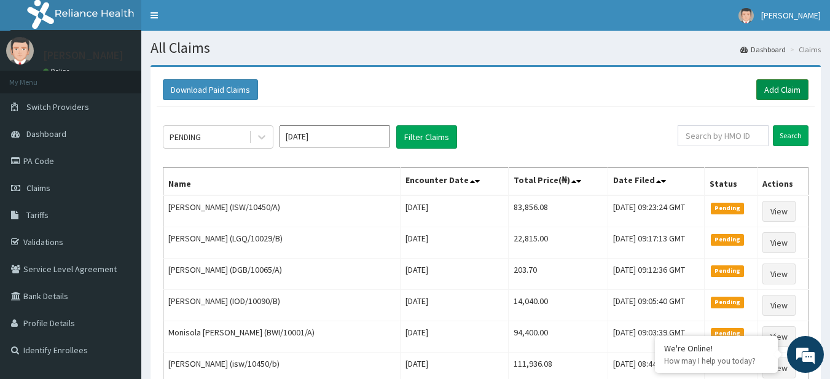
click at [793, 87] on link "Add Claim" at bounding box center [783, 89] width 52 height 21
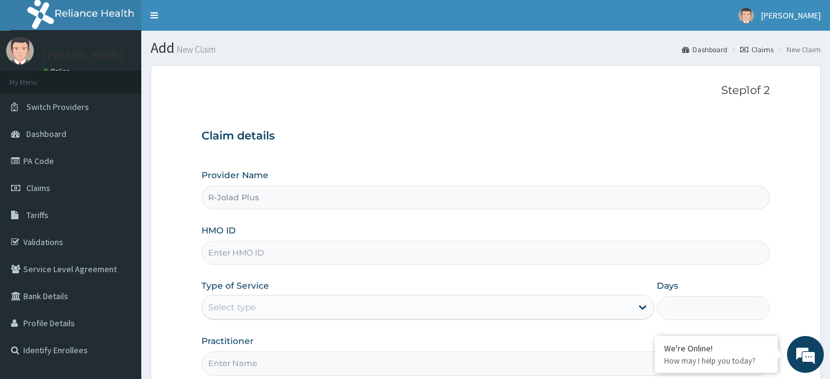
click at [243, 245] on input "HMO ID" at bounding box center [486, 253] width 569 height 24
paste input "ELG/10060/A"
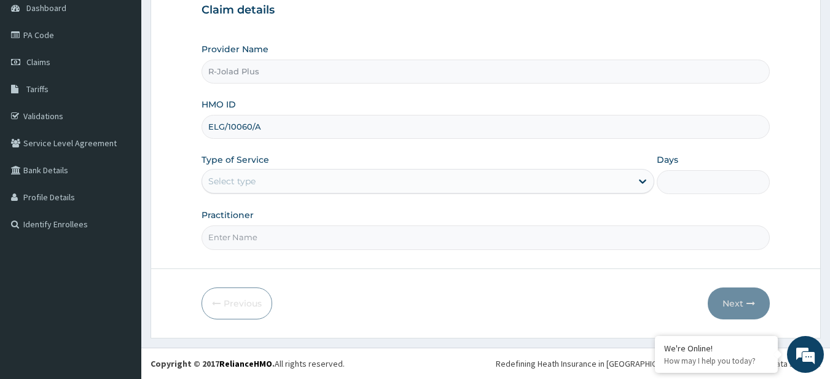
type input "ELG/10060/A"
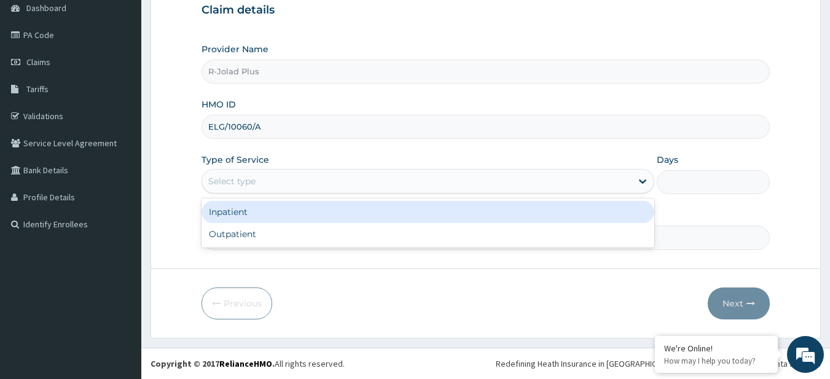
click at [245, 182] on div "Select type" at bounding box center [231, 181] width 47 height 12
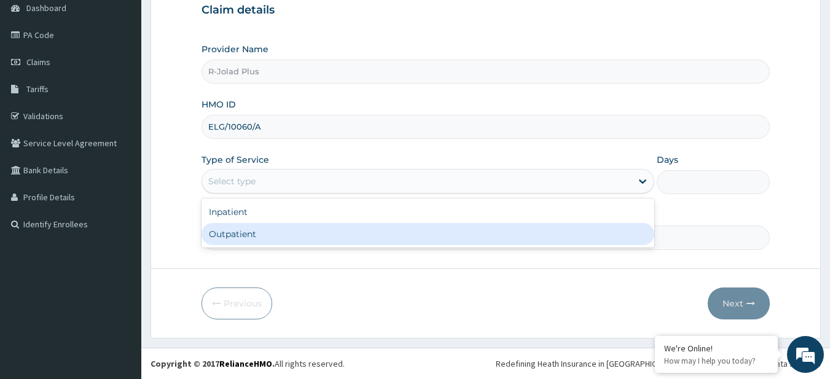
click at [267, 234] on div "Outpatient" at bounding box center [428, 234] width 453 height 22
type input "1"
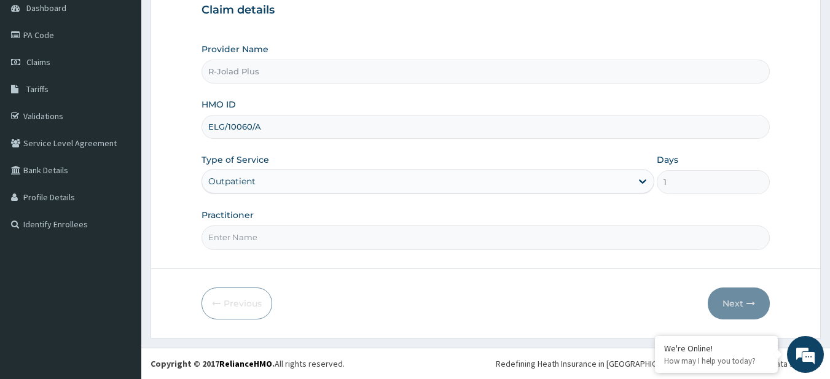
click at [254, 232] on input "Practitioner" at bounding box center [486, 238] width 569 height 24
paste input "Afolayan Hakeem"
type input "Afolayan Hakeem"
click at [714, 296] on button "Next" at bounding box center [739, 304] width 62 height 32
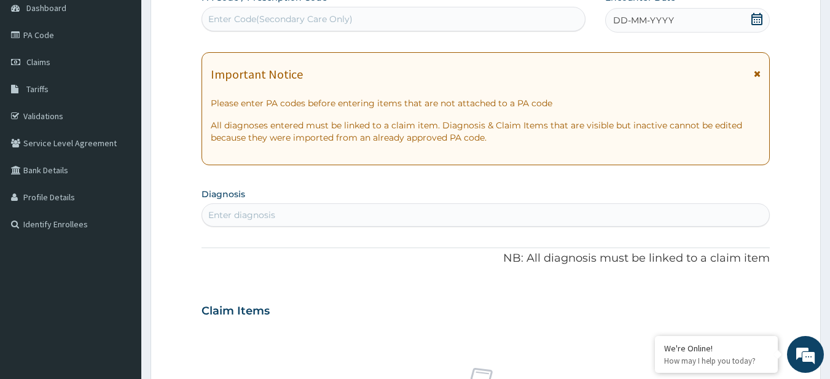
scroll to position [0, 0]
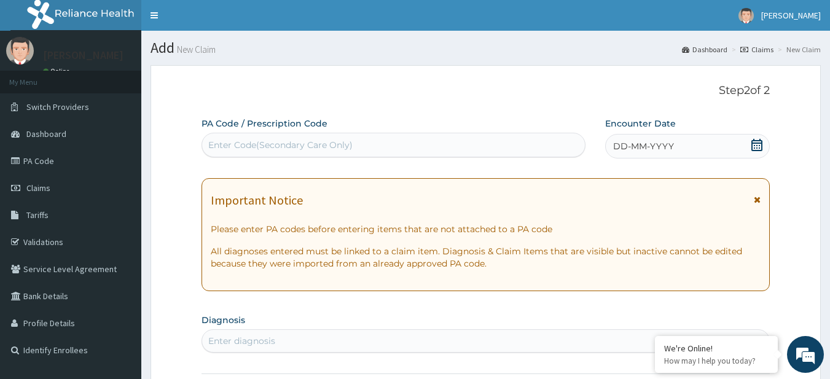
click at [265, 150] on div "Enter Code(Secondary Care Only)" at bounding box center [280, 145] width 144 height 12
paste input "PA/9085CD PA/A8DF5E"
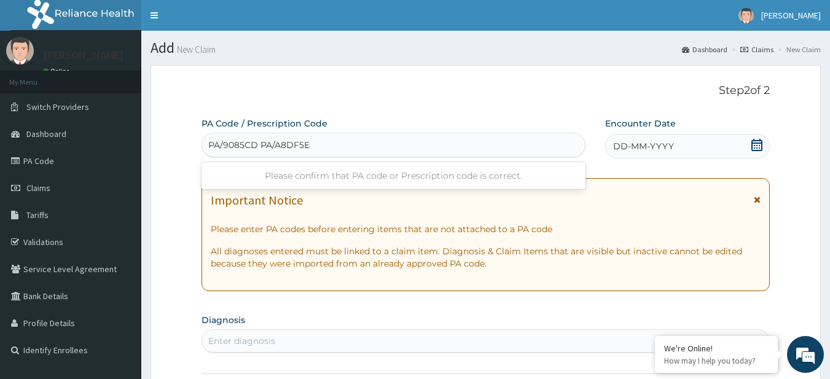
type input "PA/9085CD"
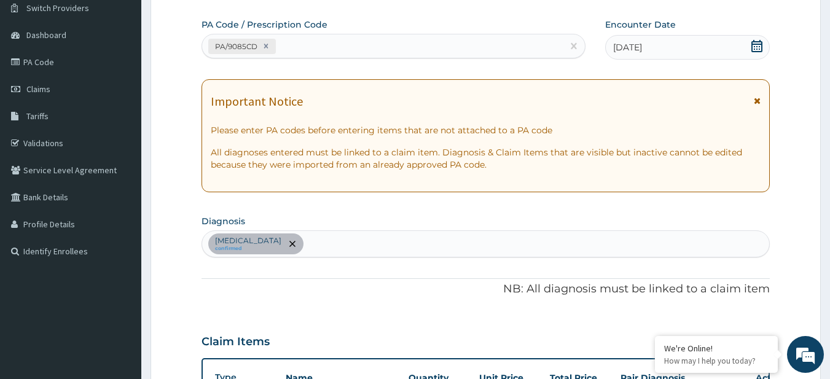
scroll to position [58, 0]
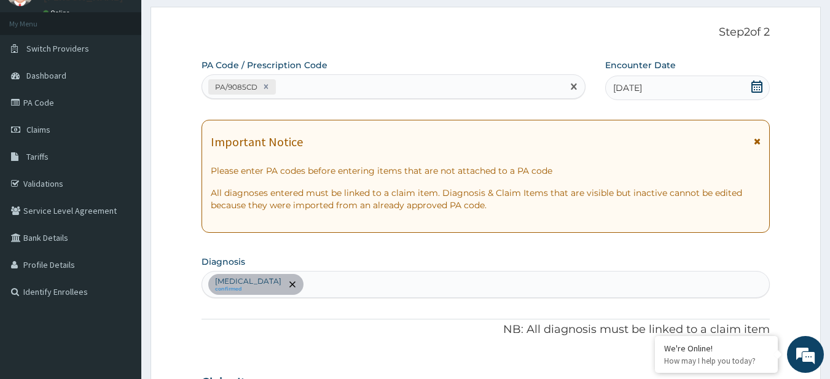
click at [292, 88] on div "PA/9085CD" at bounding box center [382, 87] width 361 height 20
paste input "PA/A8DF5E"
type input "PA/A8DF5E"
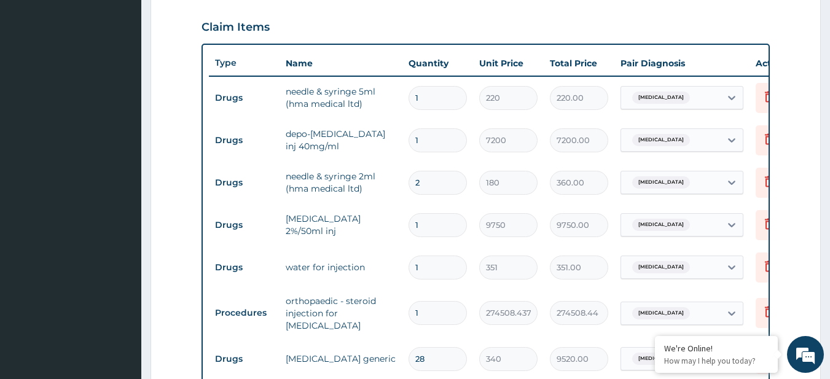
scroll to position [407, 0]
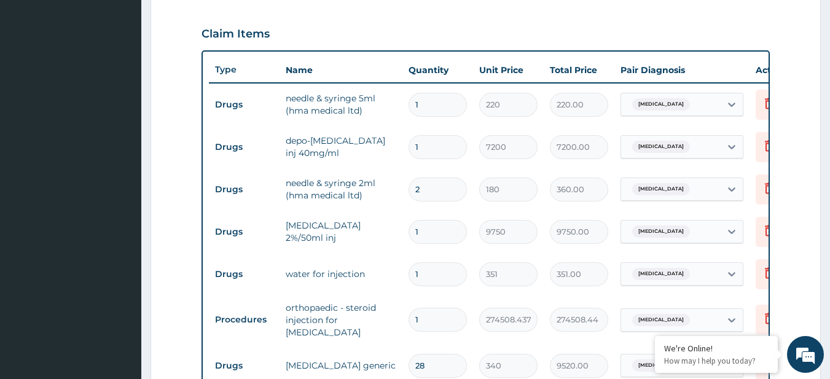
click at [420, 183] on input "2" at bounding box center [438, 190] width 58 height 24
type input "1"
type input "180.00"
click at [396, 205] on td "needle & syringe 2ml (hma medical ltd)" at bounding box center [341, 189] width 123 height 37
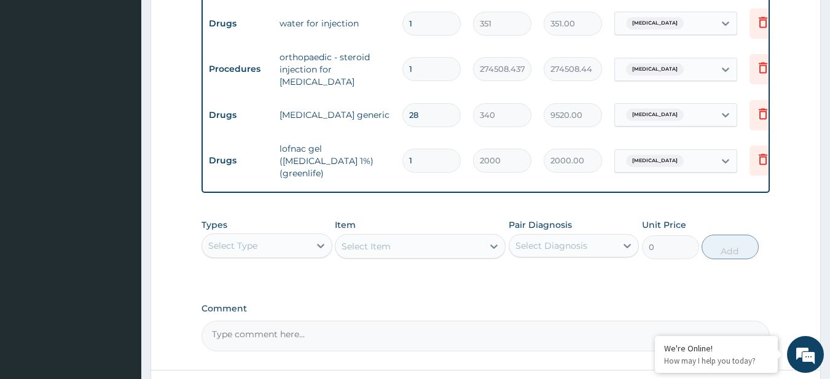
scroll to position [755, 0]
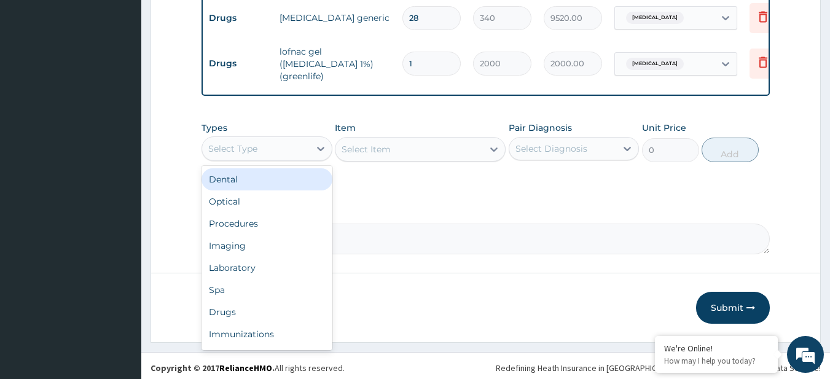
click at [244, 156] on div "Select Type" at bounding box center [267, 148] width 131 height 25
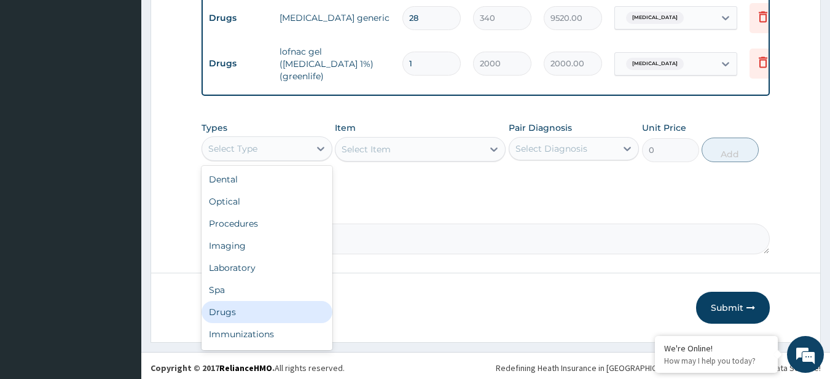
click at [237, 312] on div "Drugs" at bounding box center [267, 312] width 131 height 22
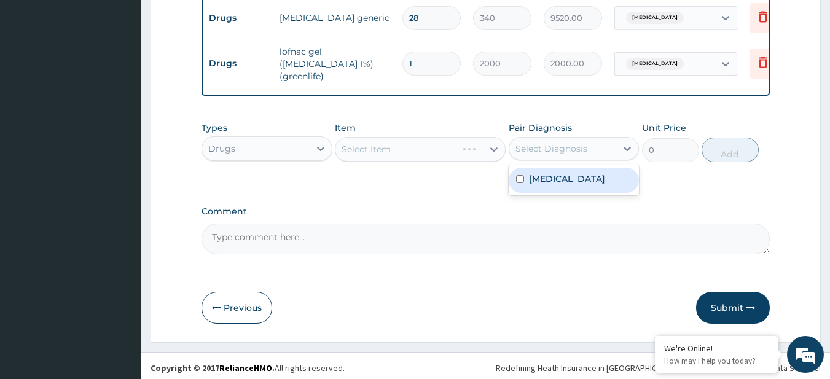
drag, startPoint x: 572, startPoint y: 140, endPoint x: 566, endPoint y: 189, distance: 49.0
click at [566, 160] on div "option Tenosynovitis focused, 1 of 1. 1 result available. Use Up and Down to ch…" at bounding box center [574, 148] width 131 height 23
click at [568, 181] on div "Tenosynovitis" at bounding box center [574, 180] width 131 height 25
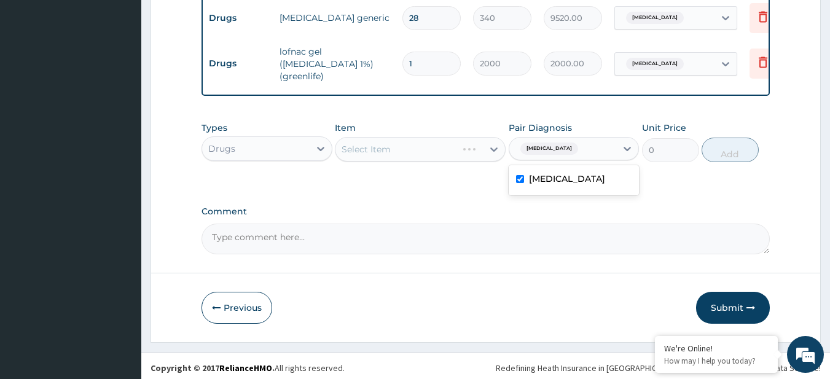
click at [562, 175] on label "Tenosynovitis" at bounding box center [567, 179] width 76 height 12
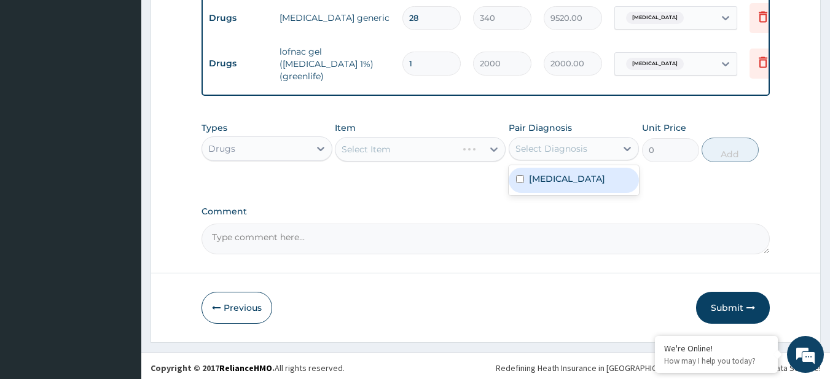
click at [562, 175] on label "Tenosynovitis" at bounding box center [567, 179] width 76 height 12
checkbox input "true"
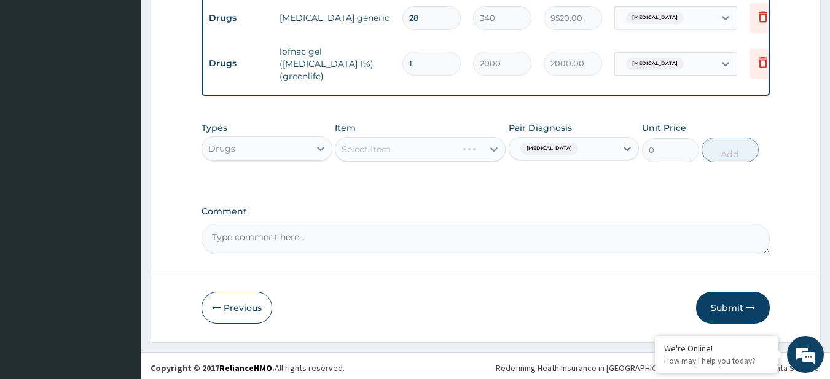
click at [400, 144] on div "Select Item" at bounding box center [420, 149] width 171 height 25
click at [536, 228] on textarea "Comment" at bounding box center [486, 239] width 569 height 31
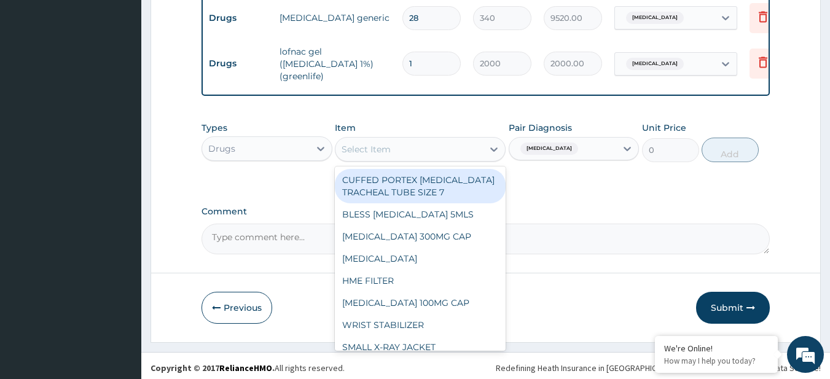
click at [417, 149] on div "Select Item" at bounding box center [410, 150] width 148 height 20
paste input "SURGICAL GLOVE SIZE 8"
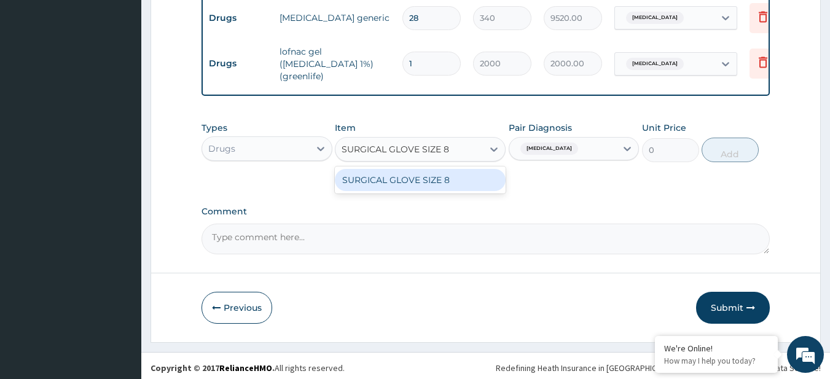
type input "SURGICAL GLOVE SIZE 8"
click at [433, 169] on div "SURGICAL GLOVE SIZE 8" at bounding box center [420, 180] width 171 height 22
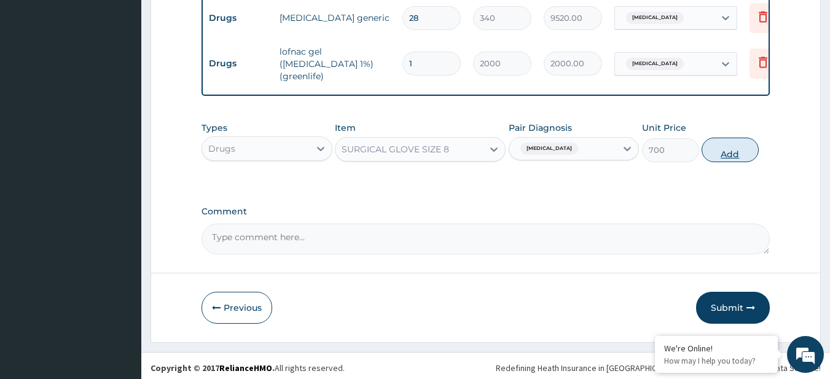
click at [743, 144] on button "Add" at bounding box center [730, 150] width 57 height 25
type input "0"
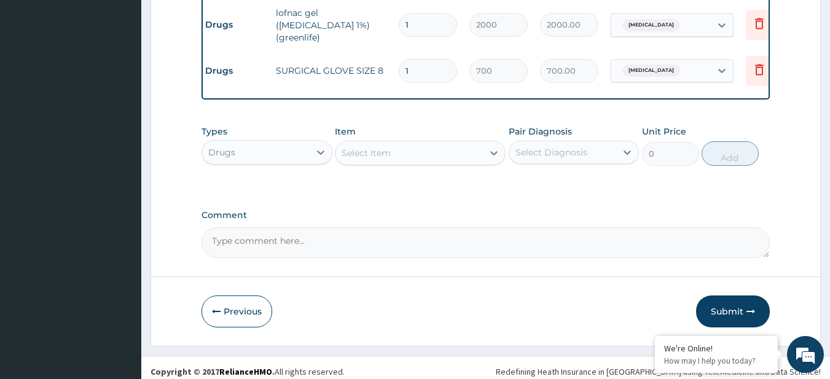
scroll to position [797, 0]
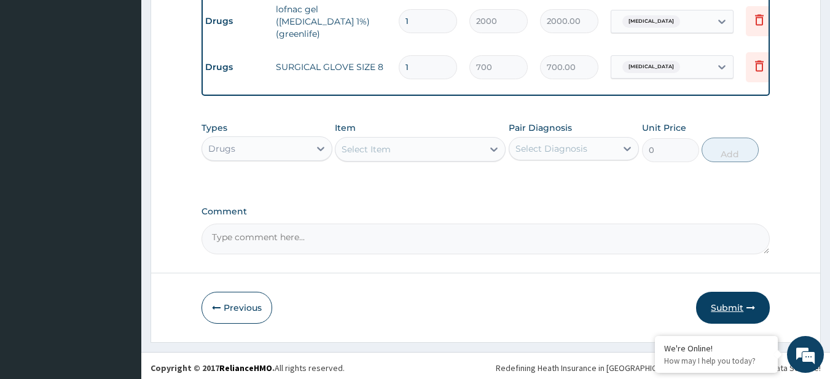
click at [722, 296] on button "Submit" at bounding box center [733, 308] width 74 height 32
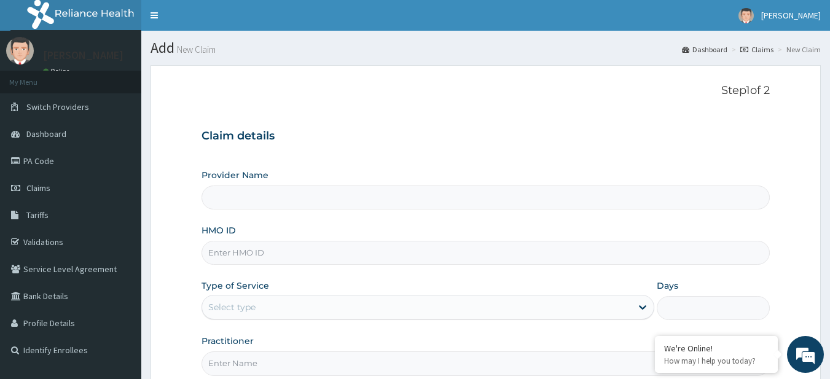
type input "R-Jolad Plus"
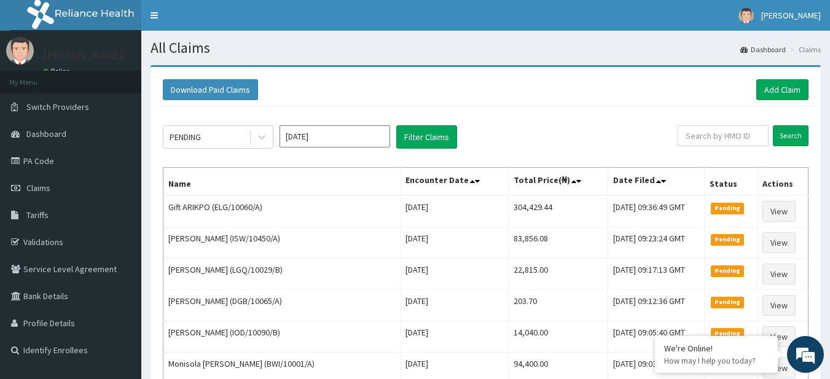
click at [588, 85] on div "Download Paid Claims Add Claim" at bounding box center [486, 89] width 646 height 21
click at [778, 79] on link "Add Claim" at bounding box center [783, 89] width 52 height 21
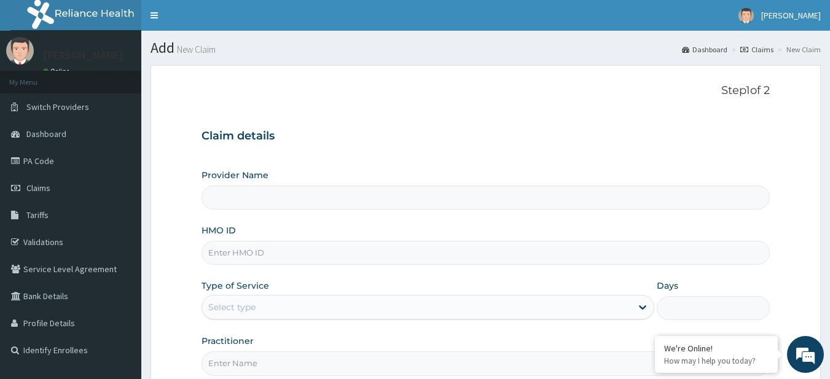
type input "R-Jolad Plus"
click at [281, 156] on div "Claim details Provider Name R-Jolad Plus HMO ID Type of Service Select type Day…" at bounding box center [486, 246] width 569 height 258
click at [353, 259] on input "HMO ID" at bounding box center [486, 253] width 569 height 24
paste input "RIS/10094/C"
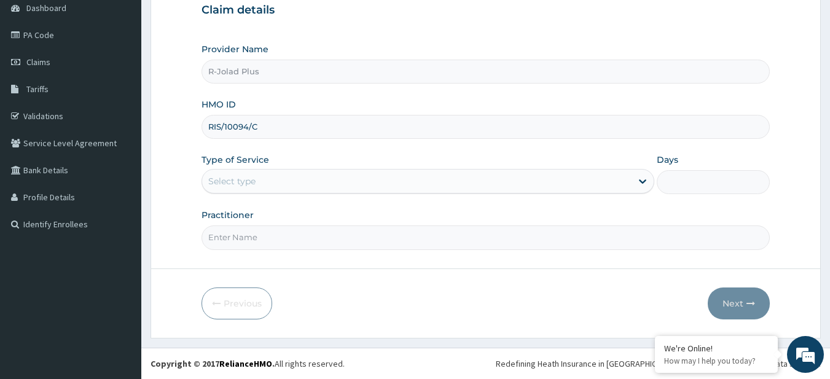
type input "RIS/10094/C"
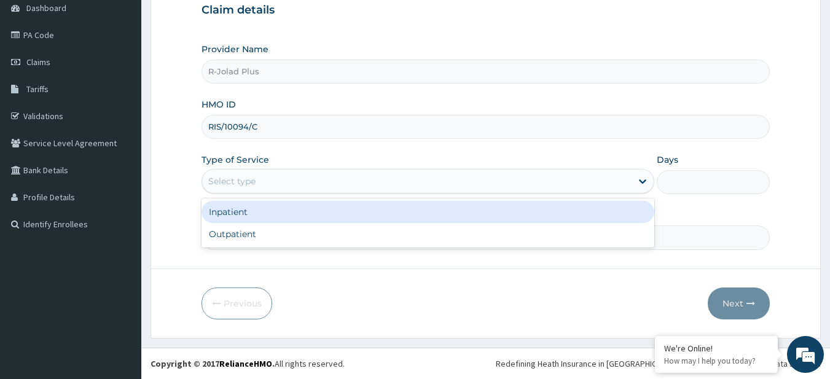
drag, startPoint x: 265, startPoint y: 180, endPoint x: 287, endPoint y: 235, distance: 59.0
click at [287, 194] on div "option Inpatient focused, 1 of 2. 2 results available. Use Up and Down to choos…" at bounding box center [428, 181] width 453 height 25
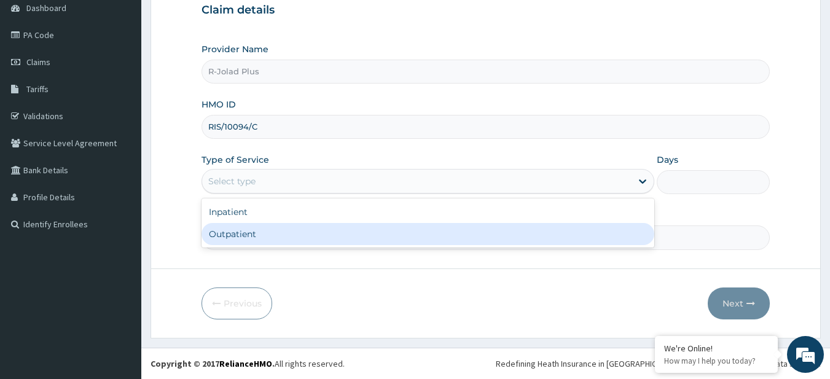
click at [287, 235] on div "Outpatient" at bounding box center [428, 234] width 453 height 22
type input "1"
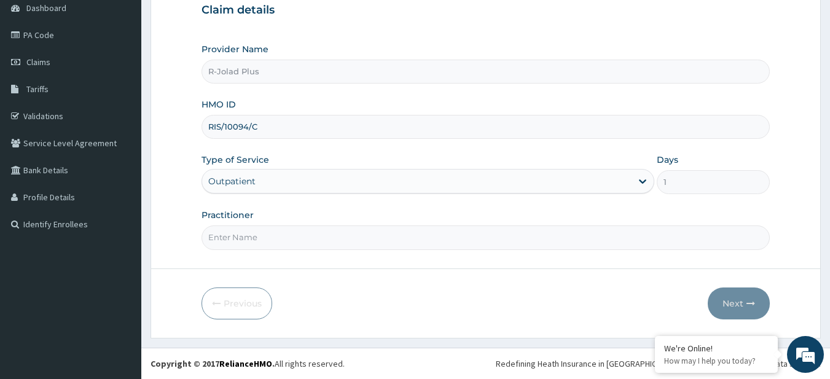
click at [233, 240] on input "Practitioner" at bounding box center [486, 238] width 569 height 24
paste input "[PERSON_NAME]"
type input "[PERSON_NAME]"
click at [725, 303] on button "Next" at bounding box center [739, 304] width 62 height 32
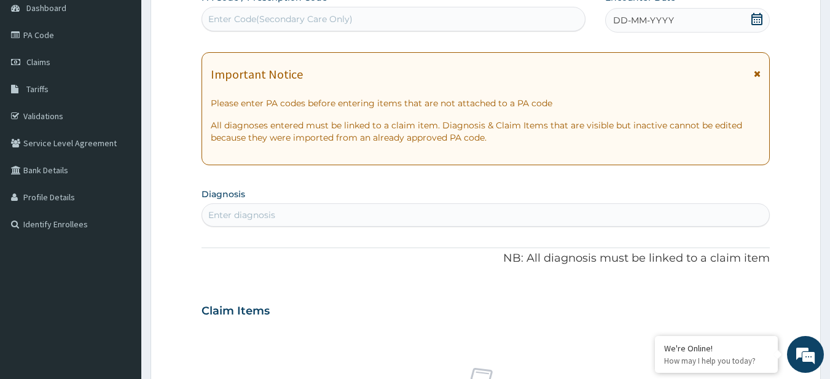
scroll to position [0, 0]
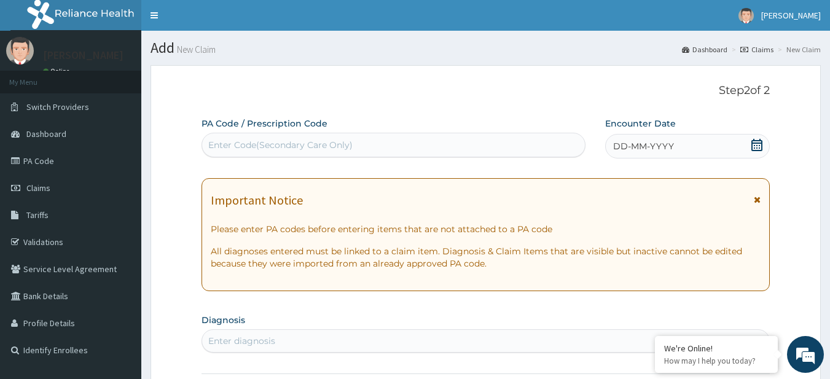
click at [304, 145] on div "Enter Code(Secondary Care Only)" at bounding box center [280, 145] width 144 height 12
paste input "PA/26C899"
type input "PA/26C899"
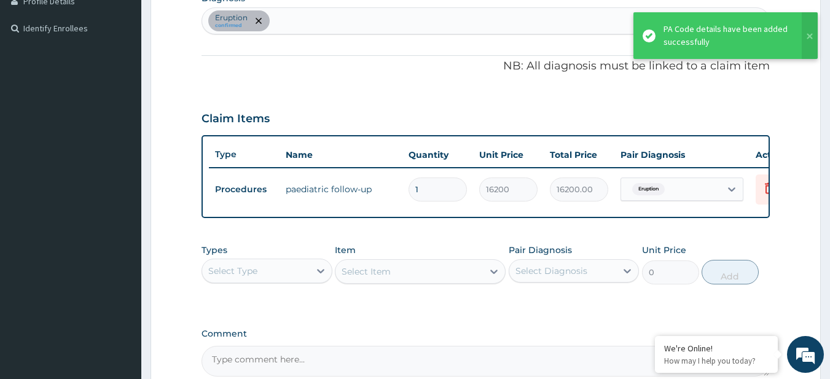
scroll to position [458, 0]
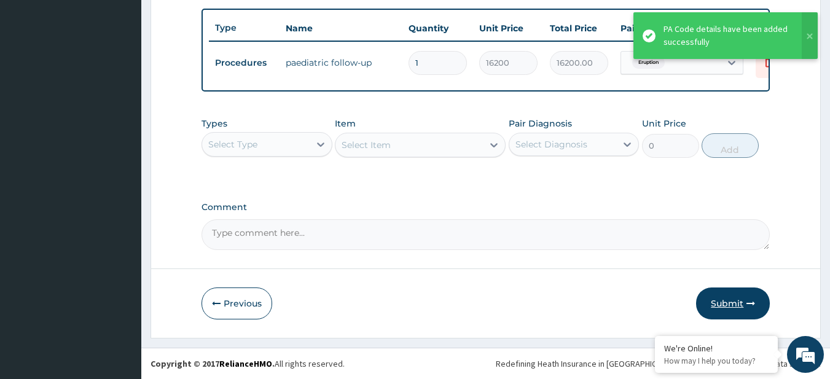
click at [717, 294] on button "Submit" at bounding box center [733, 304] width 74 height 32
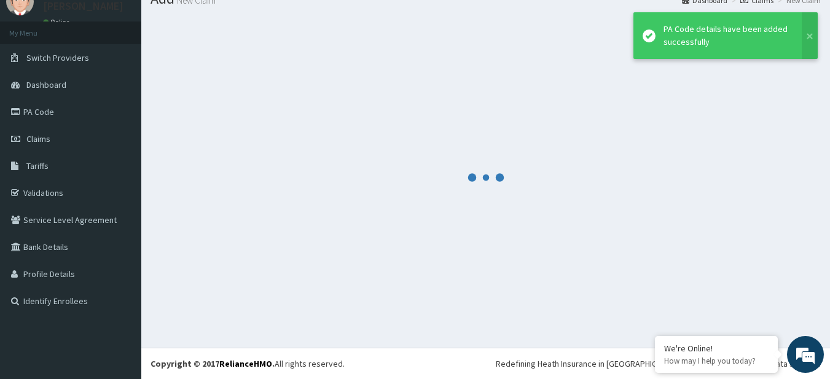
scroll to position [49, 0]
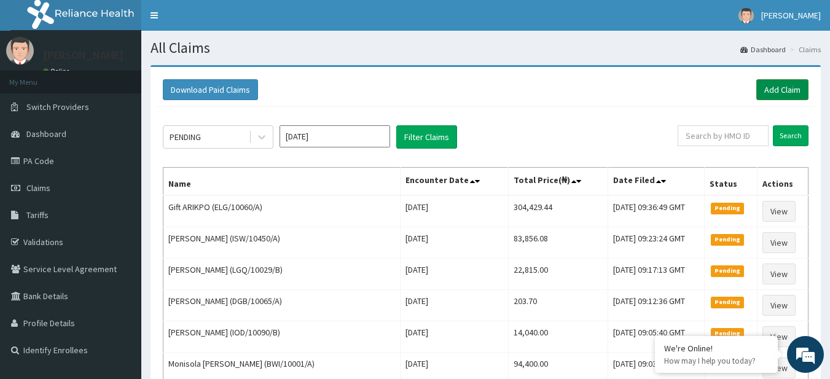
click at [807, 83] on link "Add Claim" at bounding box center [783, 89] width 52 height 21
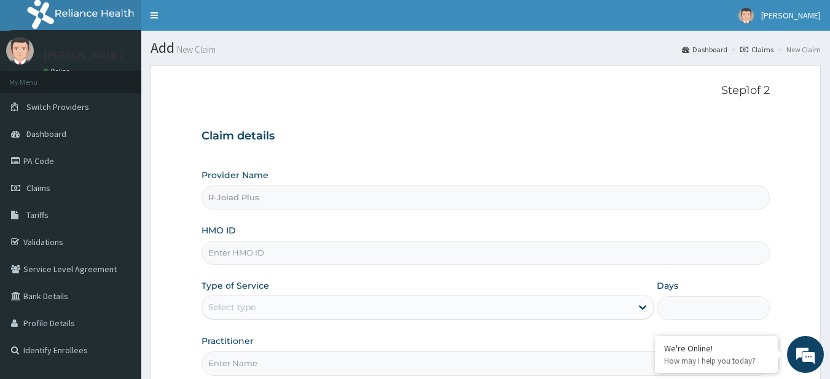
click at [272, 261] on input "HMO ID" at bounding box center [486, 253] width 569 height 24
paste input "ISW/10230/B"
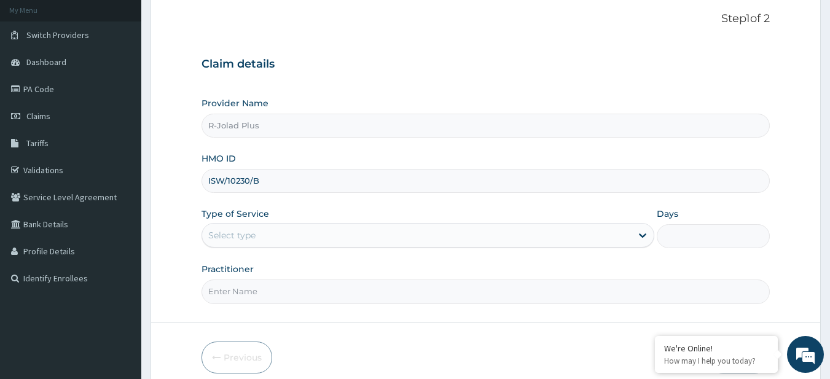
scroll to position [73, 0]
type input "ISW/10230/B"
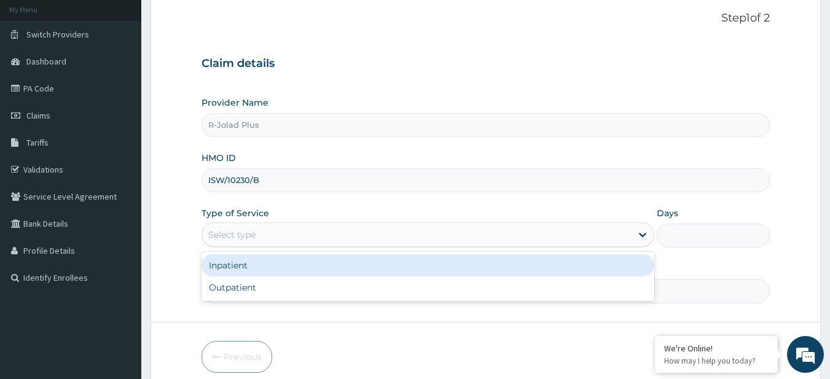
click at [251, 233] on div "Select type" at bounding box center [231, 235] width 47 height 12
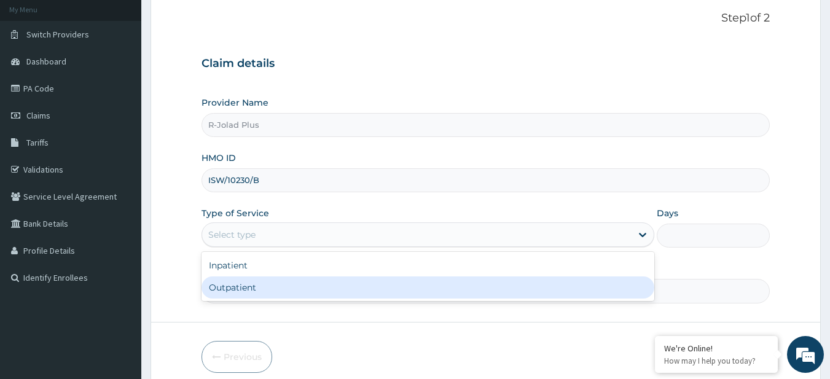
click at [261, 285] on div "Outpatient" at bounding box center [428, 288] width 453 height 22
type input "1"
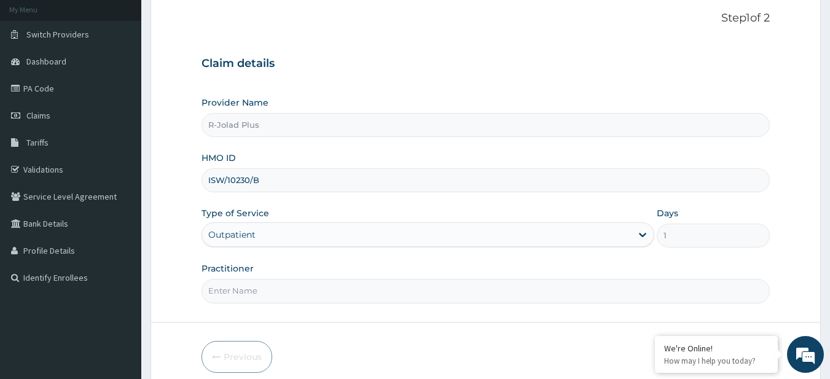
click at [251, 280] on input "Practitioner" at bounding box center [486, 291] width 569 height 24
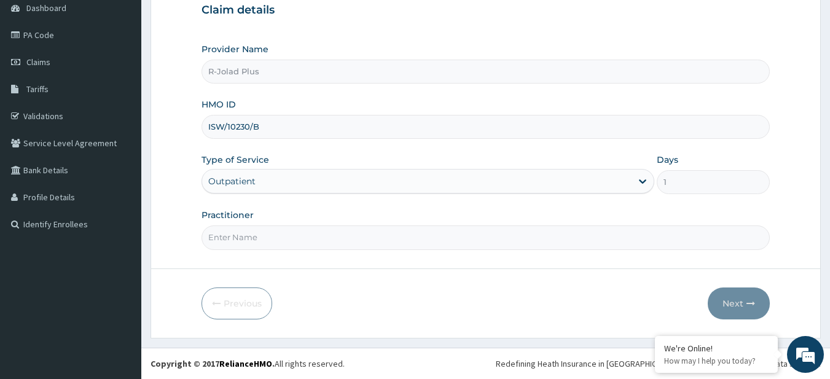
click at [241, 238] on input "Practitioner" at bounding box center [486, 238] width 569 height 24
paste input "[PERSON_NAME]"
type input "[PERSON_NAME]"
click at [736, 291] on button "Next" at bounding box center [739, 304] width 62 height 32
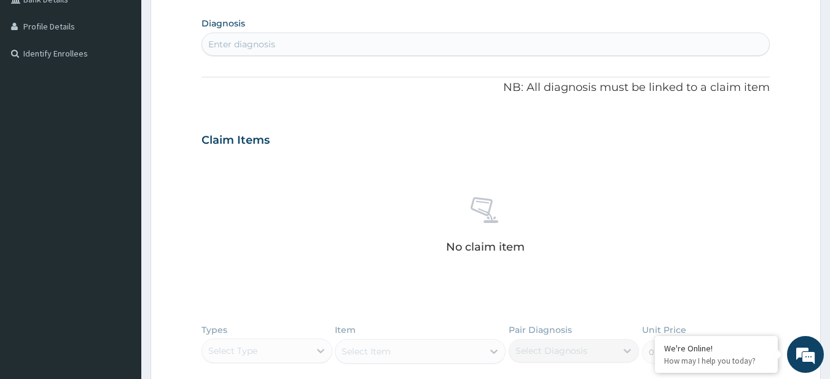
scroll to position [503, 0]
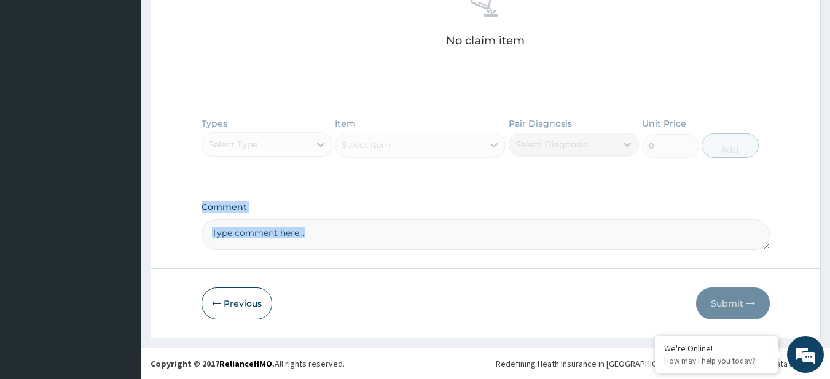
drag, startPoint x: 299, startPoint y: 251, endPoint x: 298, endPoint y: 240, distance: 10.6
click at [298, 240] on textarea "Comment" at bounding box center [486, 234] width 569 height 31
paste textarea "[PERSON_NAME]"
click at [298, 240] on textarea "[PERSON_NAME]" at bounding box center [486, 234] width 569 height 31
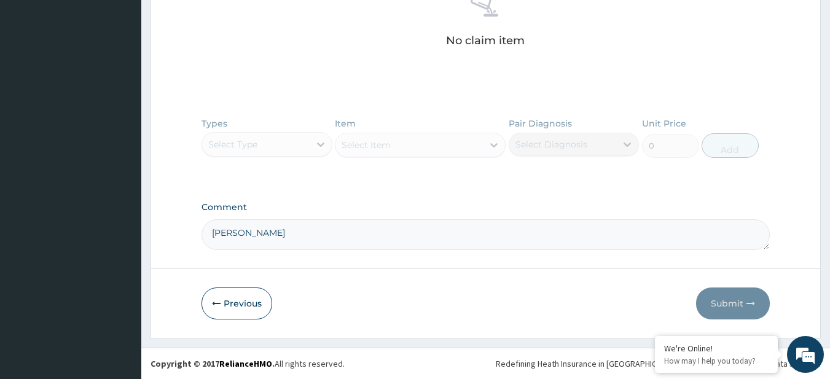
type textarea "[PERSON_NAME]"
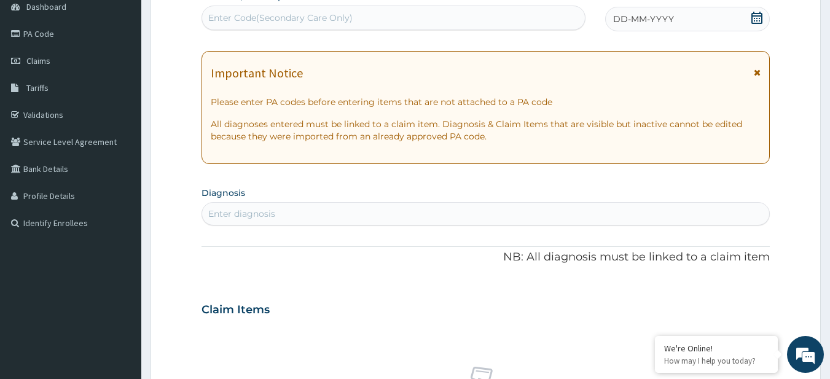
scroll to position [119, 0]
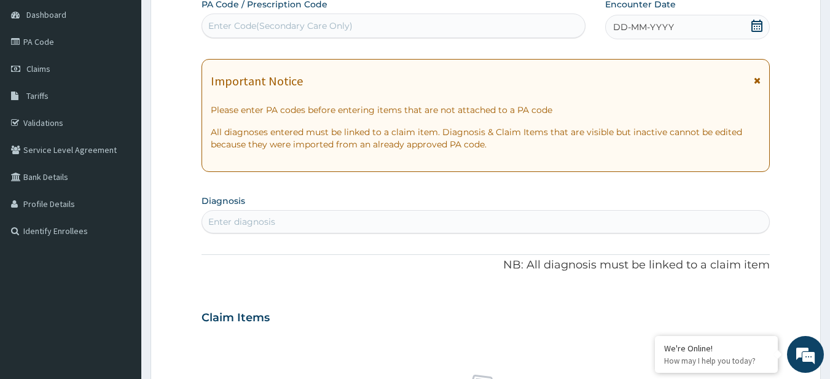
click at [262, 27] on div "Enter Code(Secondary Care Only)" at bounding box center [280, 26] width 144 height 12
paste input "PA/C2E409"
type input "PA/C2E409"
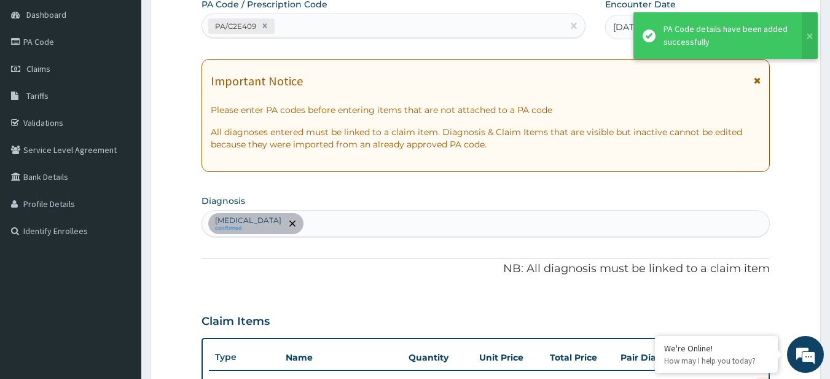
scroll to position [322, 0]
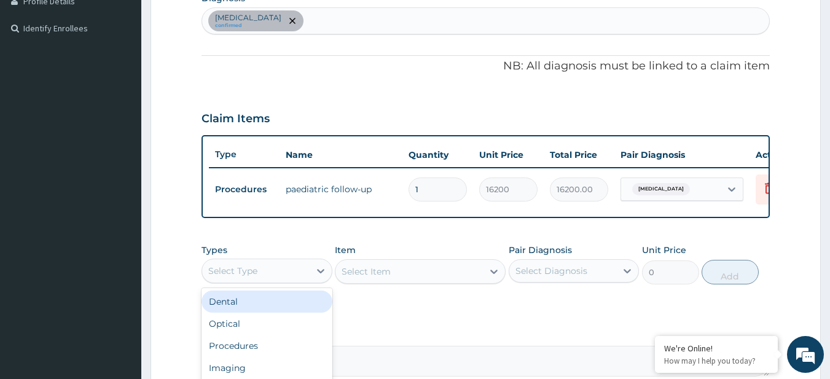
click at [264, 276] on div "Select Type" at bounding box center [256, 271] width 108 height 20
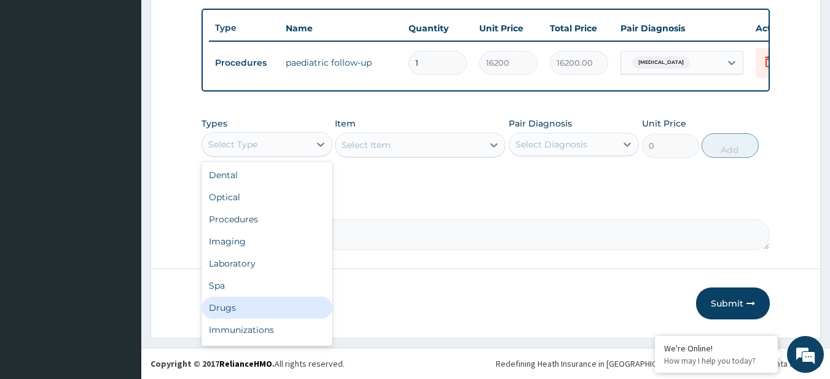
click at [248, 302] on div "Drugs" at bounding box center [267, 308] width 131 height 22
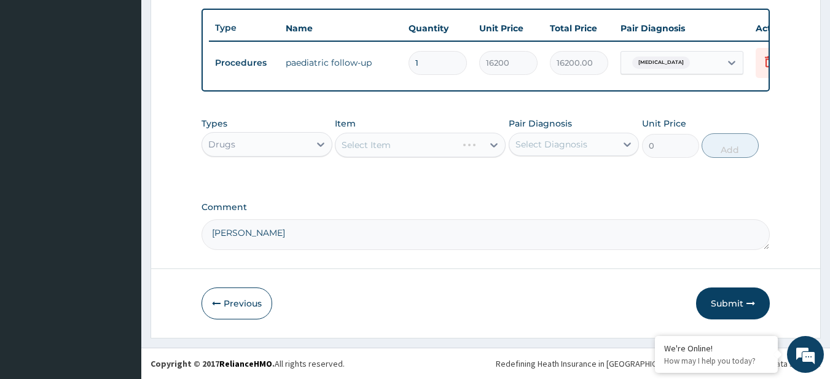
click at [542, 138] on div "Select Diagnosis" at bounding box center [552, 144] width 72 height 12
click at [532, 186] on div "[MEDICAL_DATA]" at bounding box center [574, 176] width 131 height 25
checkbox input "true"
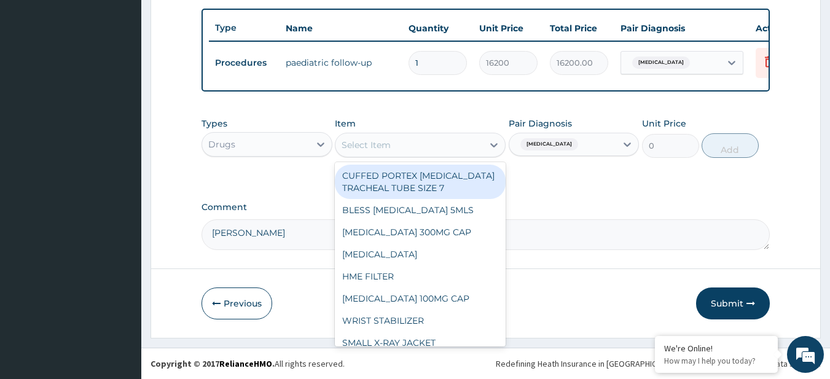
click at [437, 147] on div "Select Item" at bounding box center [410, 145] width 148 height 20
paste input "[MEDICAL_DATA] 500MG TAB (FIDSON)"
type input "[MEDICAL_DATA] 500MG TAB (FIDSON)"
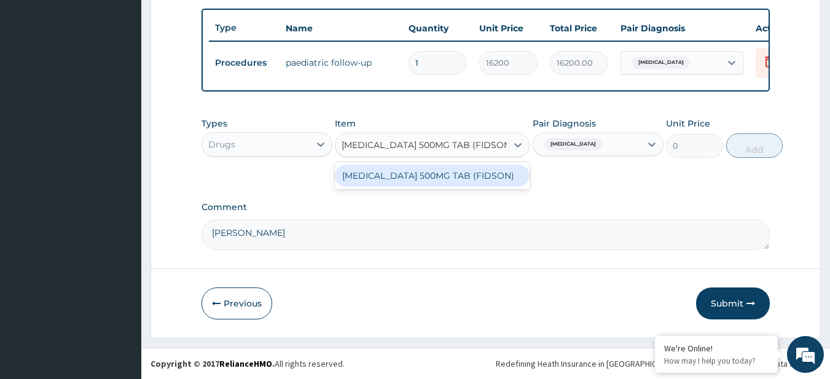
scroll to position [0, 16]
click at [462, 178] on div "[MEDICAL_DATA] 500MG TAB (FIDSON)" at bounding box center [432, 176] width 195 height 22
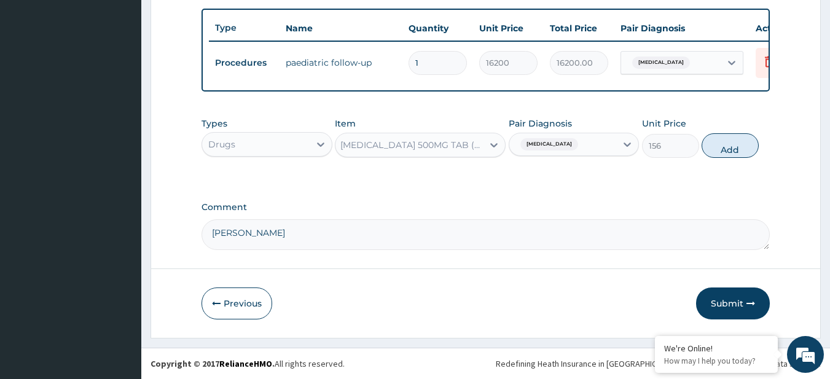
scroll to position [0, 1]
click at [732, 151] on button "Add" at bounding box center [730, 145] width 57 height 25
type input "0"
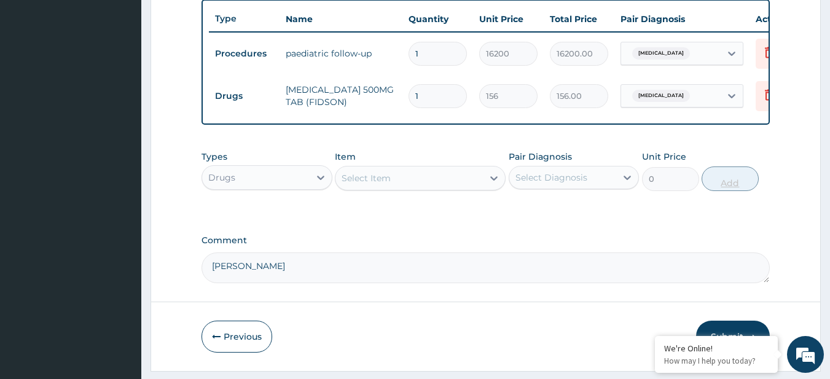
scroll to position [0, 0]
click at [428, 100] on input "1" at bounding box center [438, 96] width 58 height 24
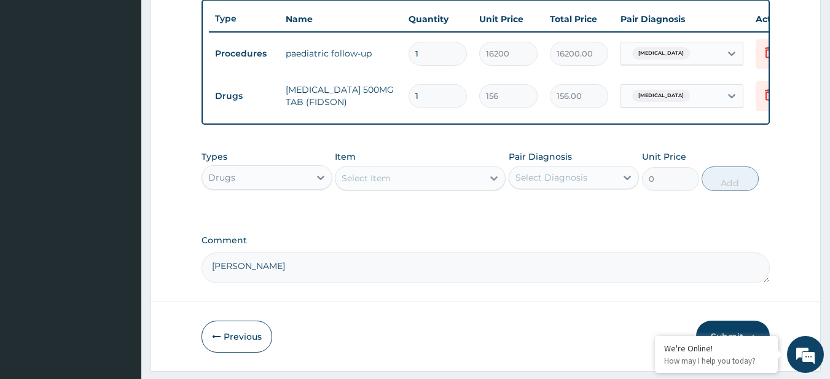
type input "4"
type input "624.00"
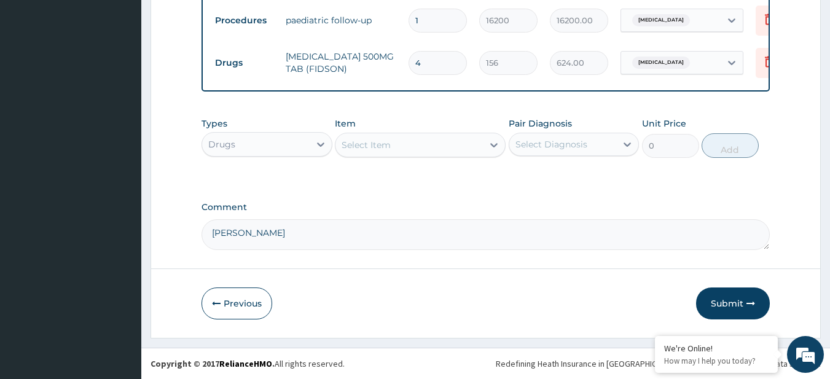
scroll to position [6, 0]
type input "4"
click at [732, 312] on button "Submit" at bounding box center [733, 304] width 74 height 32
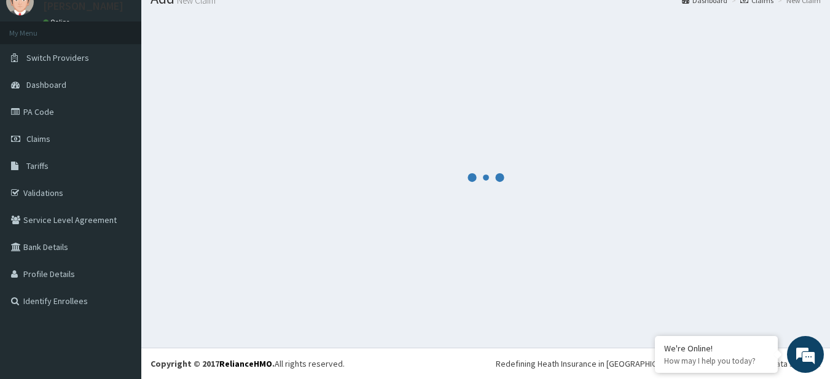
scroll to position [49, 0]
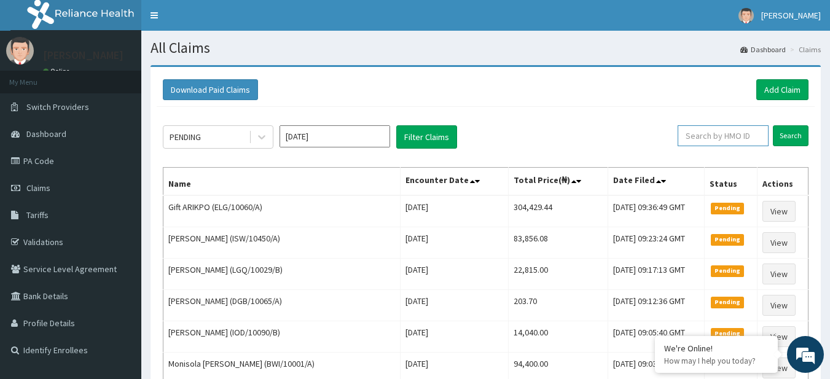
click at [720, 135] on input "text" at bounding box center [723, 135] width 91 height 21
paste input "SWF/10414/B"
type input "SWF/10414/B"
click at [787, 128] on input "Search" at bounding box center [791, 135] width 36 height 21
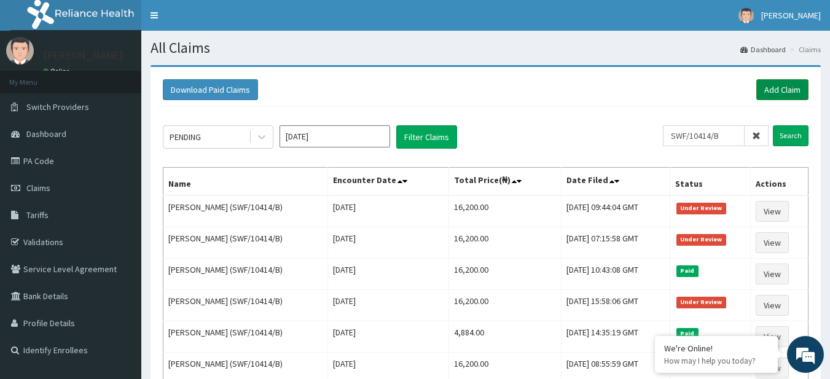
click at [775, 89] on link "Add Claim" at bounding box center [783, 89] width 52 height 21
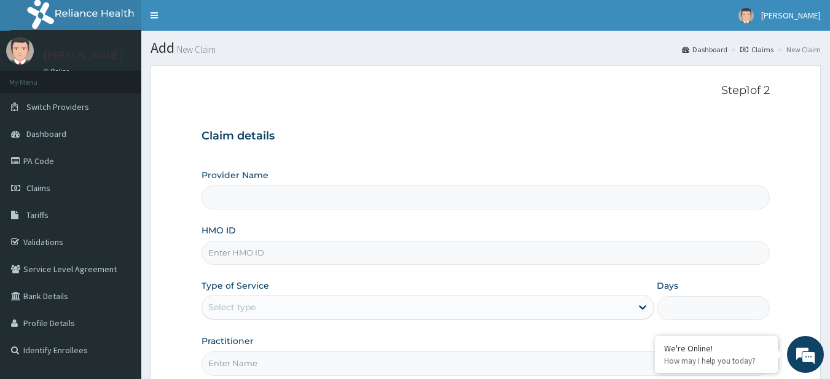
type input "R-Jolad Plus"
click at [316, 255] on input "HMO ID" at bounding box center [486, 253] width 569 height 24
paste input "DAW/10034/C"
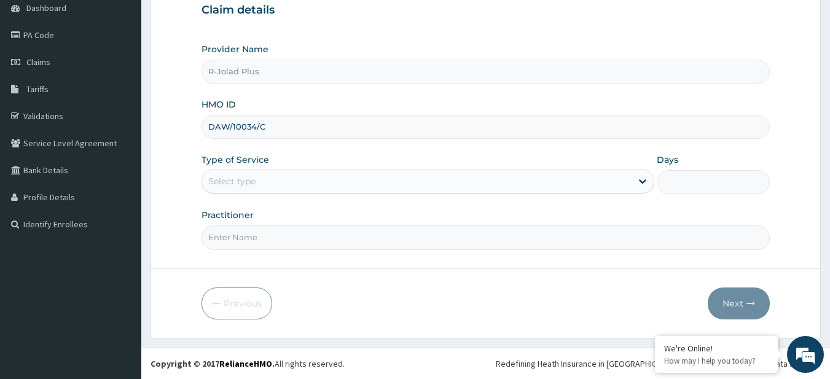
type input "DAW/10034/C"
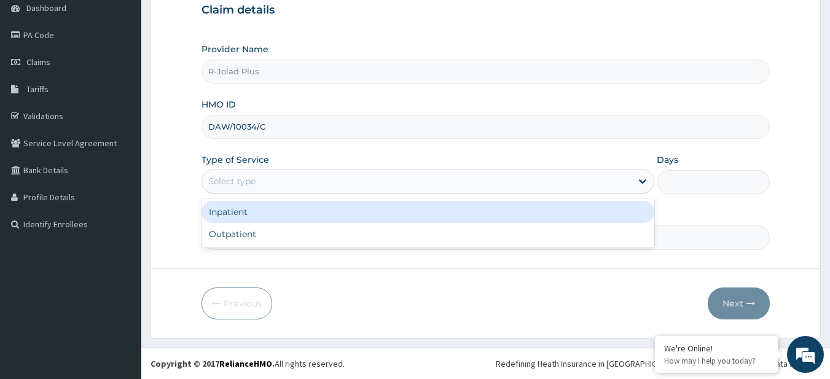
scroll to position [0, 0]
click at [270, 179] on div "Select type" at bounding box center [417, 182] width 430 height 20
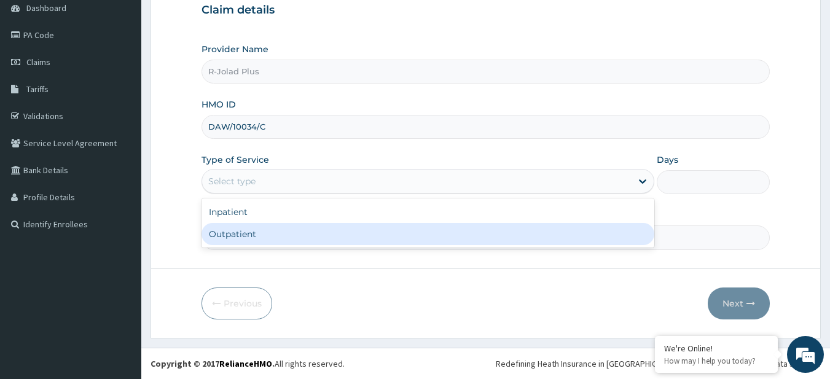
click at [277, 234] on div "Outpatient" at bounding box center [428, 234] width 453 height 22
type input "1"
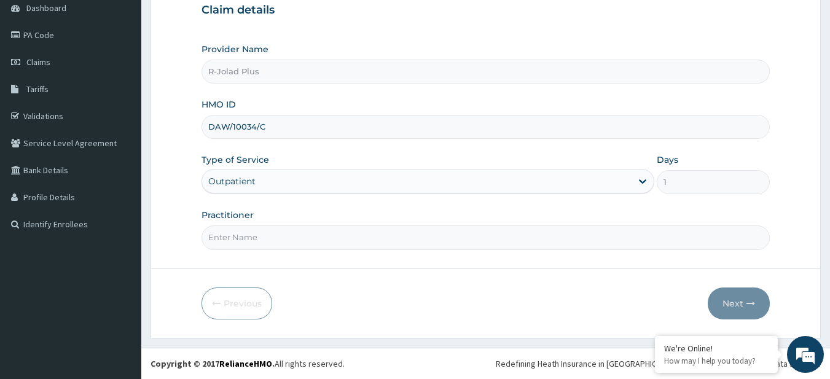
click at [285, 233] on input "Practitioner" at bounding box center [486, 238] width 569 height 24
paste input "[PERSON_NAME]"
type input "[PERSON_NAME]"
click at [747, 299] on icon "button" at bounding box center [751, 303] width 9 height 9
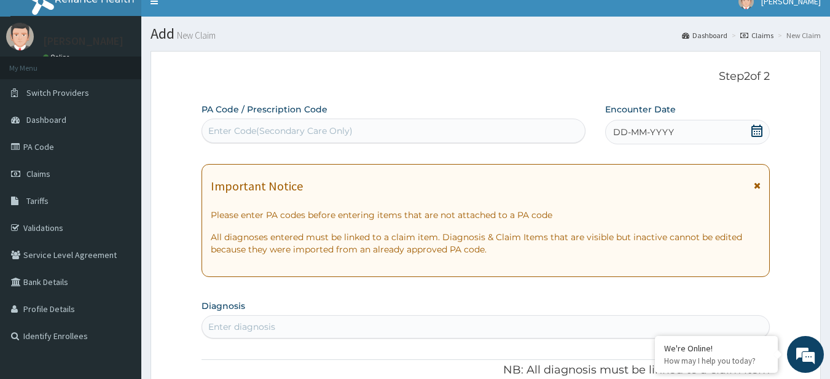
scroll to position [16, 0]
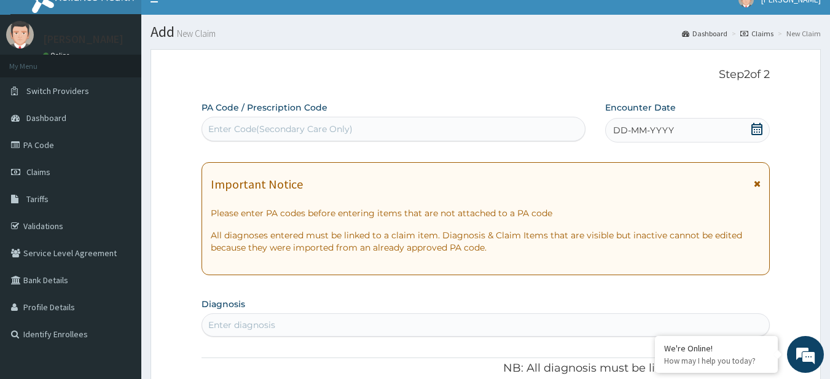
click at [269, 126] on div "Enter Code(Secondary Care Only)" at bounding box center [280, 129] width 144 height 12
paste input "PA/909270"
type input "PA/909270"
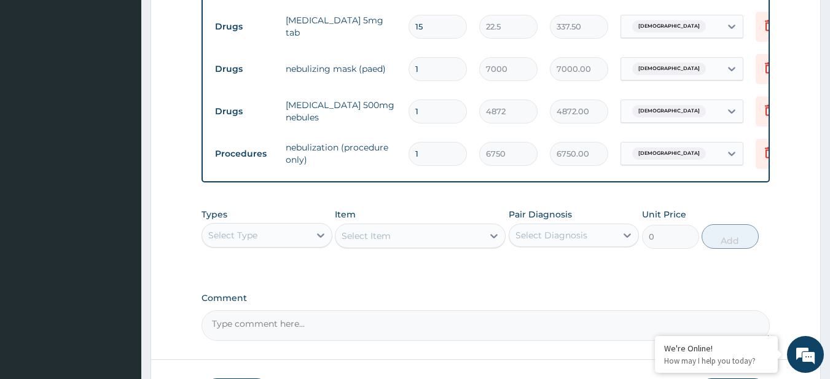
scroll to position [528, 0]
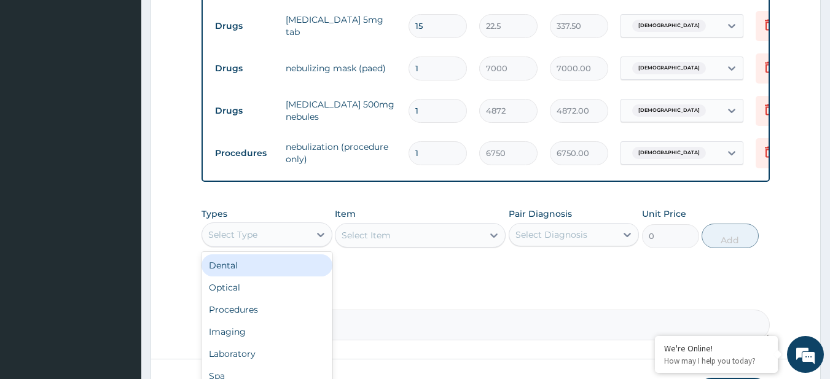
click at [279, 245] on div "Select Type" at bounding box center [256, 235] width 108 height 20
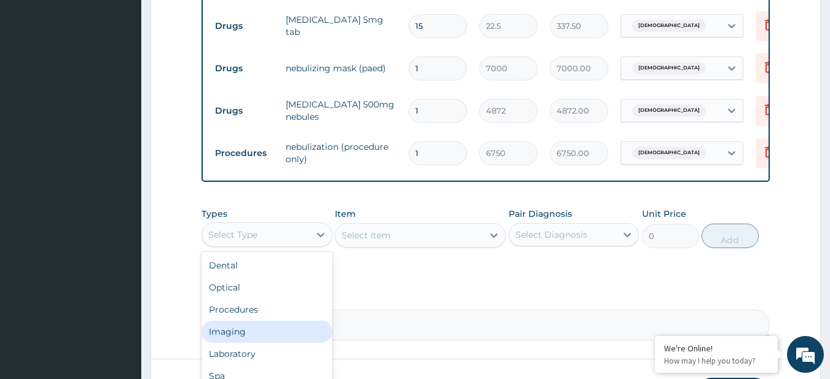
scroll to position [42, 0]
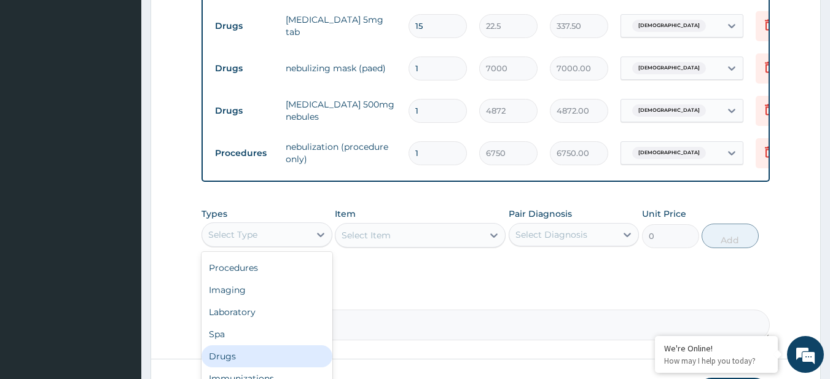
click at [269, 356] on div "Drugs" at bounding box center [267, 356] width 131 height 22
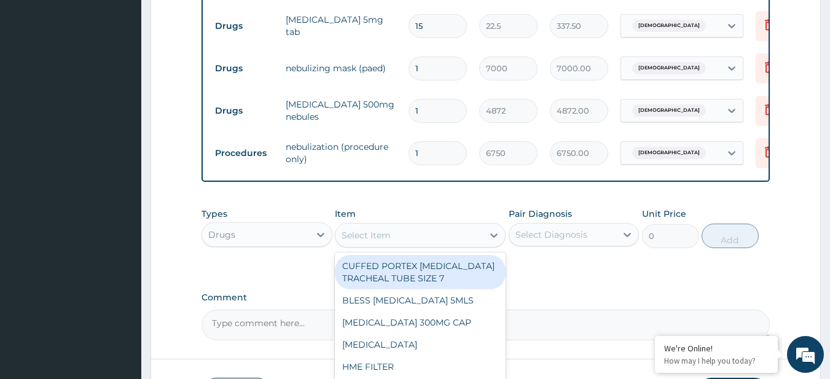
click at [448, 244] on div "Select Item" at bounding box center [410, 236] width 148 height 20
paste input "[MEDICAL_DATA] 100MG INJ"
type input "[MEDICAL_DATA] 100MG INJ"
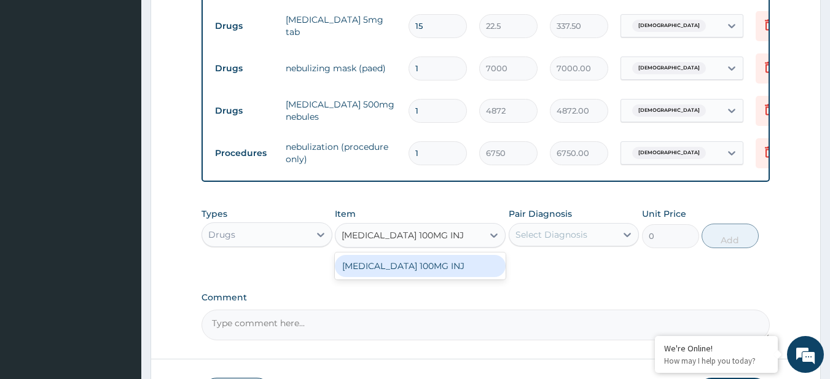
scroll to position [0, 4]
click at [470, 277] on div "[MEDICAL_DATA] 100MG INJ" at bounding box center [420, 266] width 171 height 22
type input "1755"
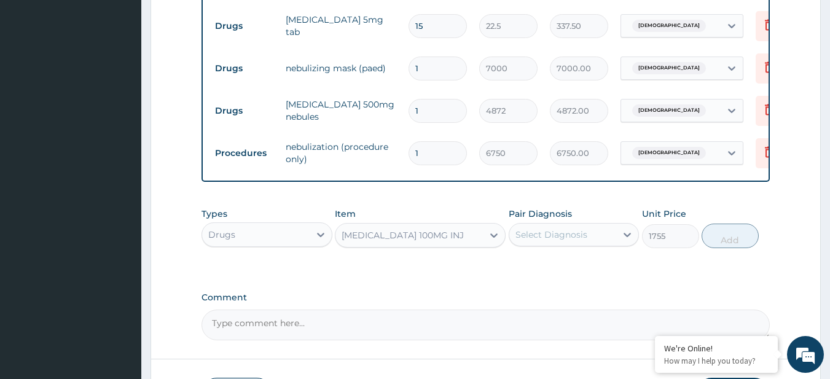
scroll to position [0, 0]
click at [565, 241] on div "Select Diagnosis" at bounding box center [552, 235] width 72 height 12
click at [570, 270] on div "[DEMOGRAPHIC_DATA]" at bounding box center [574, 266] width 131 height 25
checkbox input "true"
click at [729, 247] on button "Add" at bounding box center [730, 236] width 57 height 25
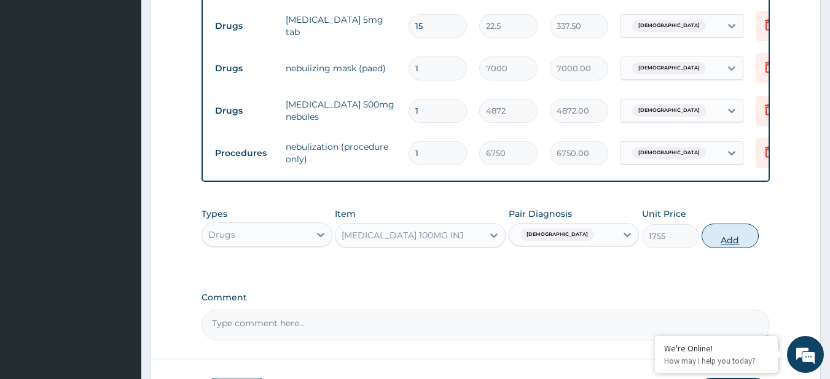
type input "0"
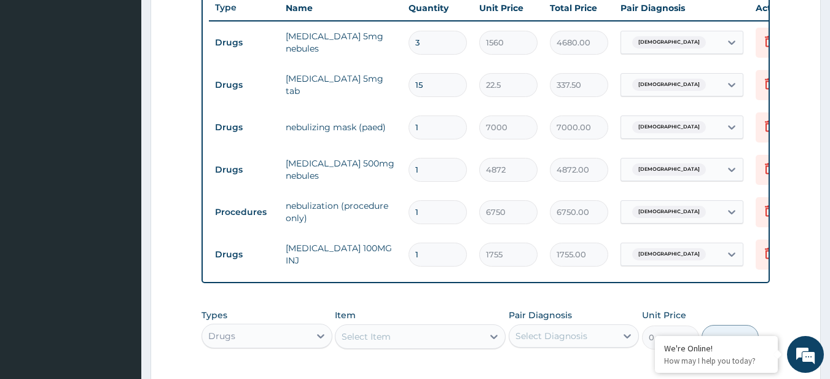
scroll to position [466, 0]
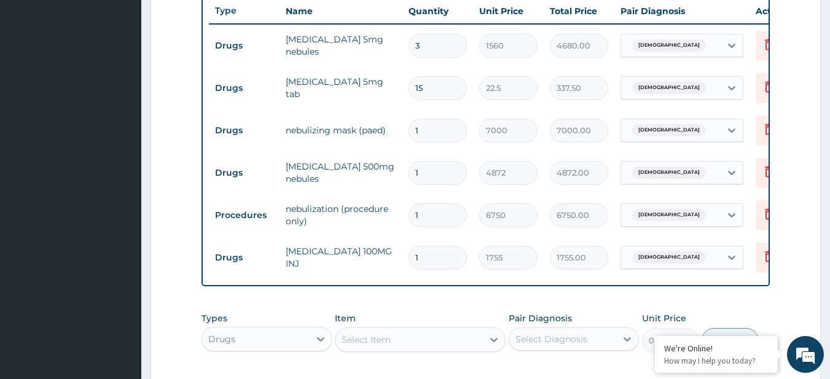
click at [406, 323] on div "Item Select Item" at bounding box center [420, 332] width 171 height 41
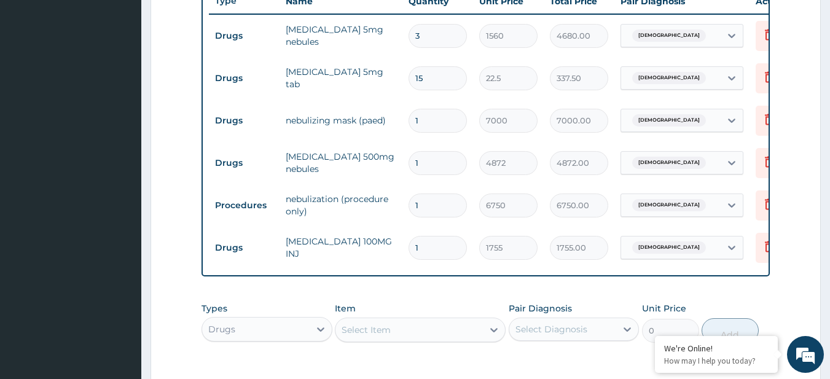
scroll to position [456, 0]
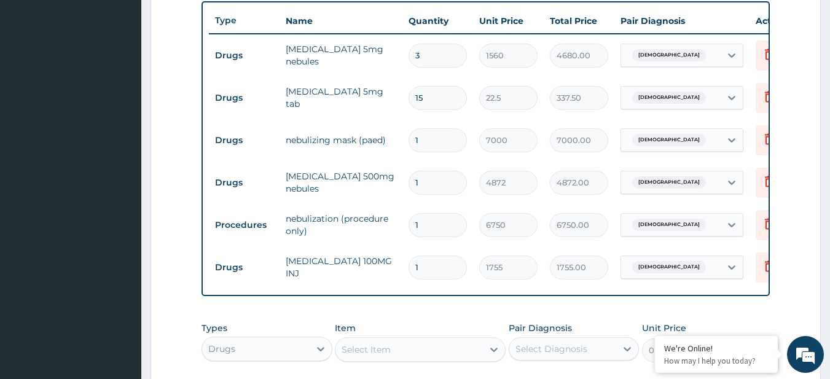
click at [425, 60] on input "3" at bounding box center [438, 56] width 58 height 24
type input "2"
type input "3120.00"
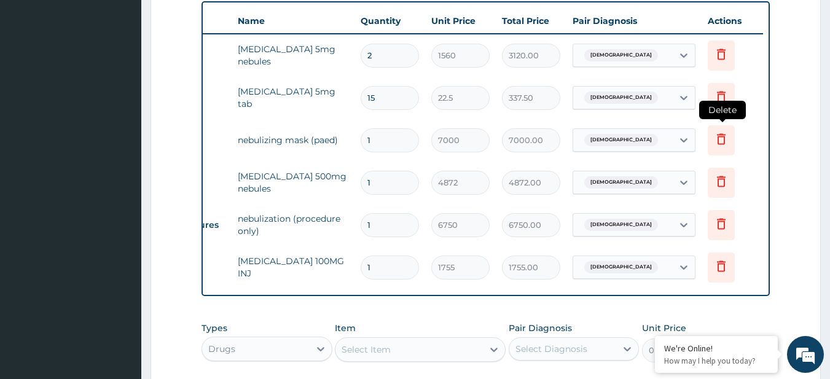
click at [725, 137] on icon at bounding box center [721, 138] width 9 height 11
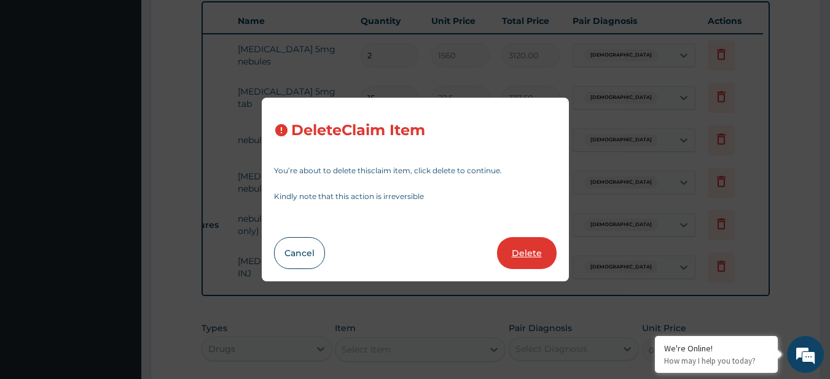
click at [537, 251] on button "Delete" at bounding box center [527, 253] width 60 height 32
type input "4872"
type input "4872.00"
type input "6750"
type input "6750.00"
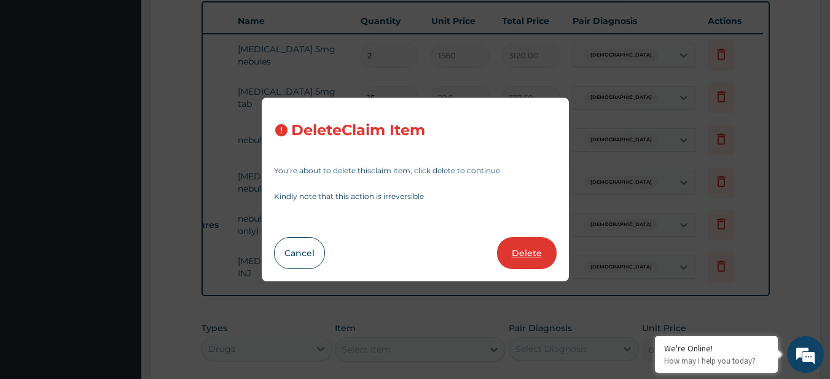
type input "1755"
type input "1755.00"
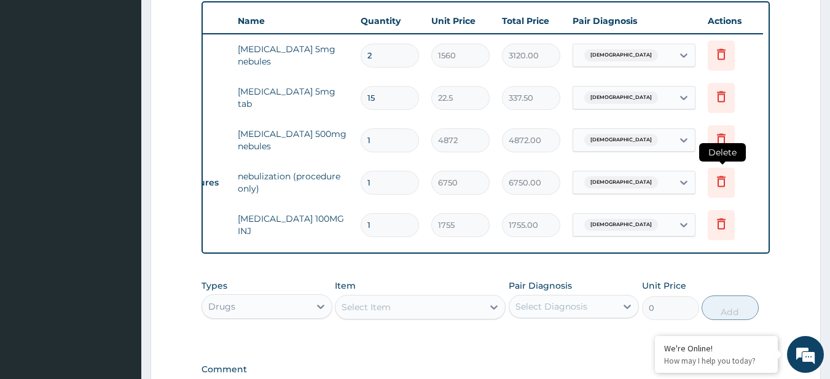
click at [715, 183] on icon at bounding box center [721, 181] width 15 height 15
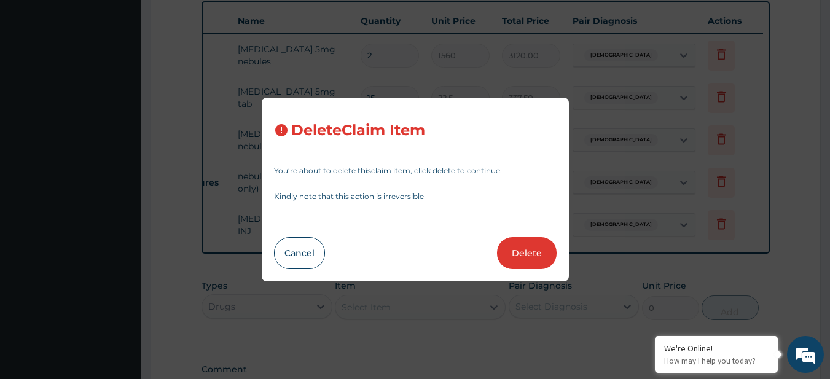
click at [525, 237] on button "Delete" at bounding box center [527, 253] width 60 height 32
type input "1755"
type input "1755.00"
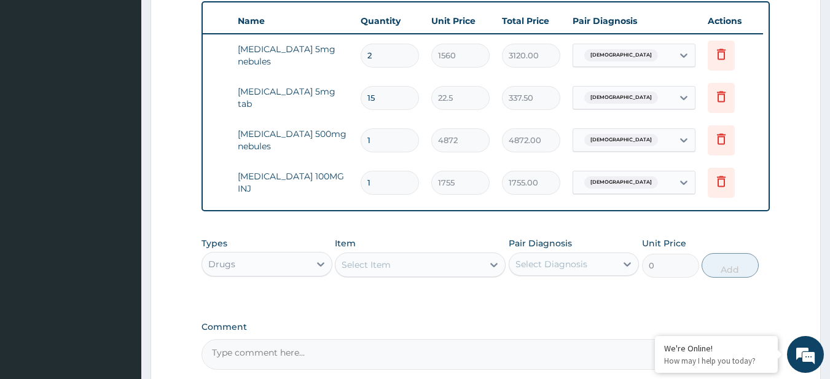
click at [381, 55] on input "2" at bounding box center [390, 56] width 58 height 24
type input "1"
type input "1560.00"
click at [400, 189] on input "1" at bounding box center [390, 183] width 58 height 24
type input "2"
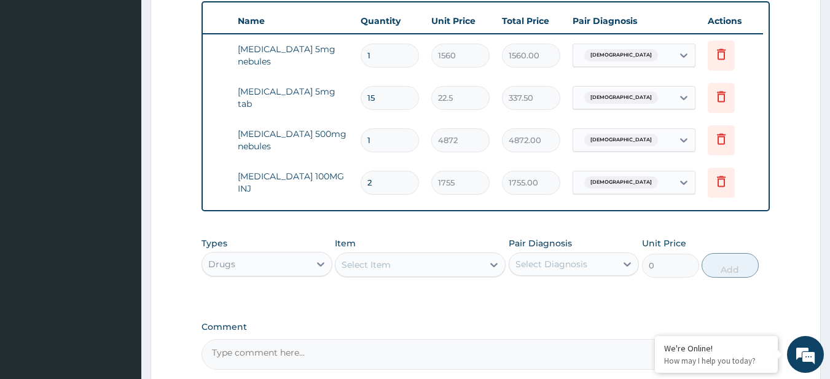
type input "3510.00"
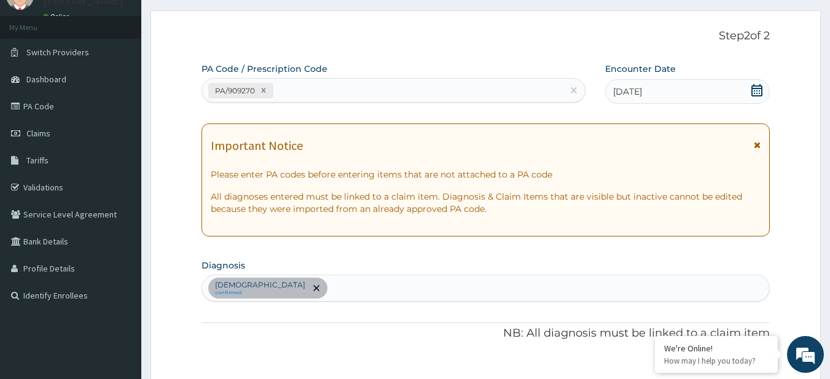
scroll to position [0, 0]
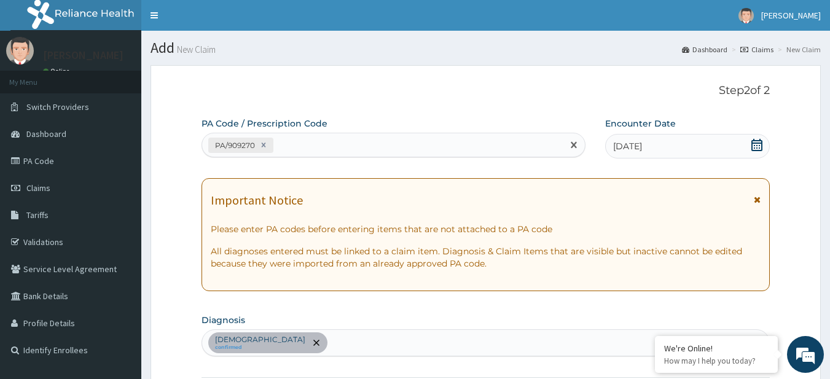
click at [318, 144] on div "PA/909270" at bounding box center [382, 145] width 361 height 20
paste input "PA/16DD5B"
type input "PA/16DD5B"
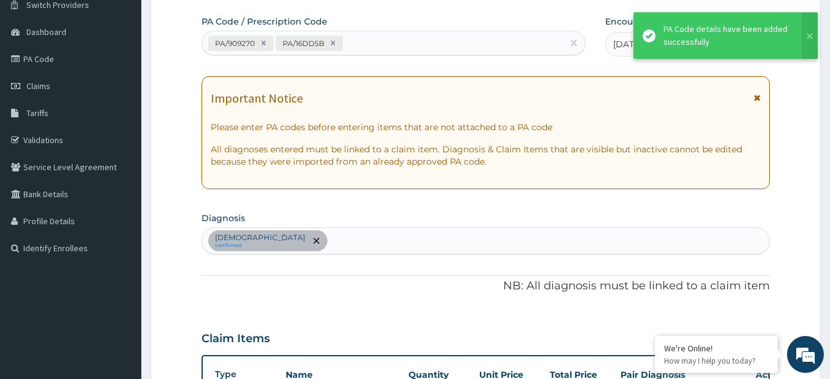
scroll to position [492, 0]
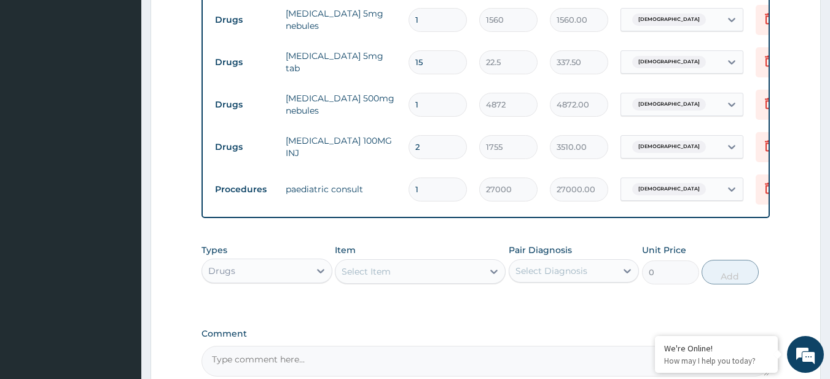
click at [611, 252] on div "Types Drugs Item Select Item Pair Diagnosis Select Diagnosis Unit Price 0 Add" at bounding box center [486, 264] width 569 height 53
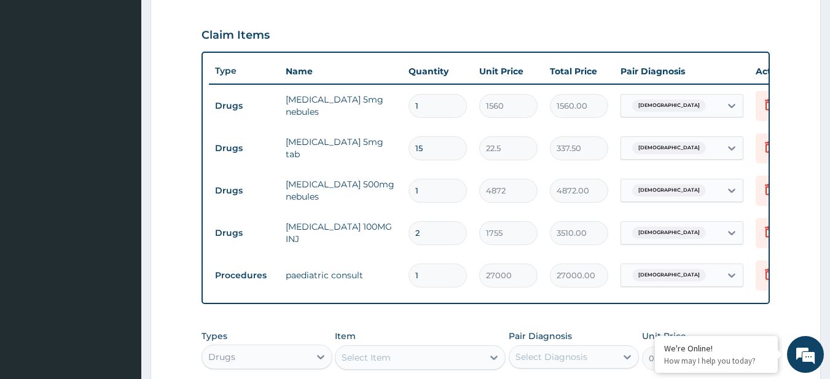
scroll to position [403, 0]
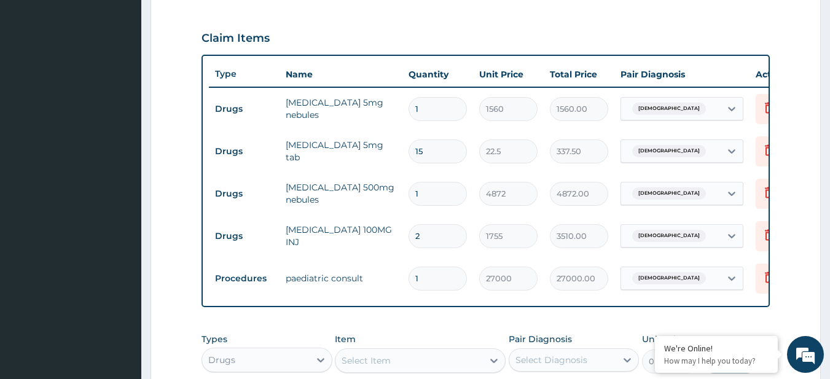
click at [436, 297] on tr "Procedures paediatric consult 1 27000 27000.00 [MEDICAL_DATA] Delete" at bounding box center [510, 279] width 602 height 42
click at [436, 148] on input "15" at bounding box center [438, 152] width 58 height 24
type input "1"
type input "22.50"
type input "18"
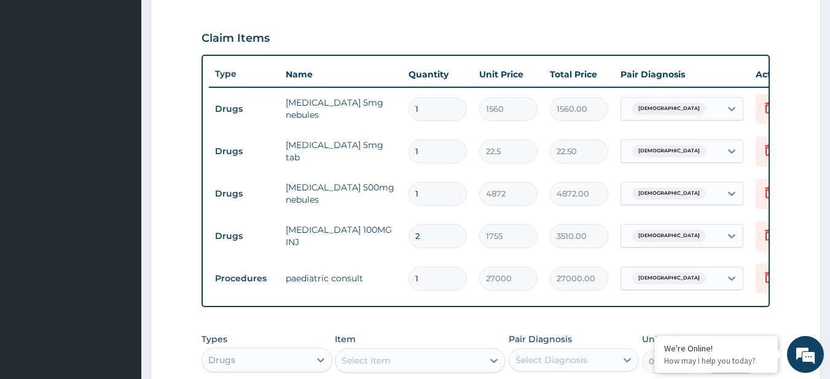
type input "405.00"
type input "18"
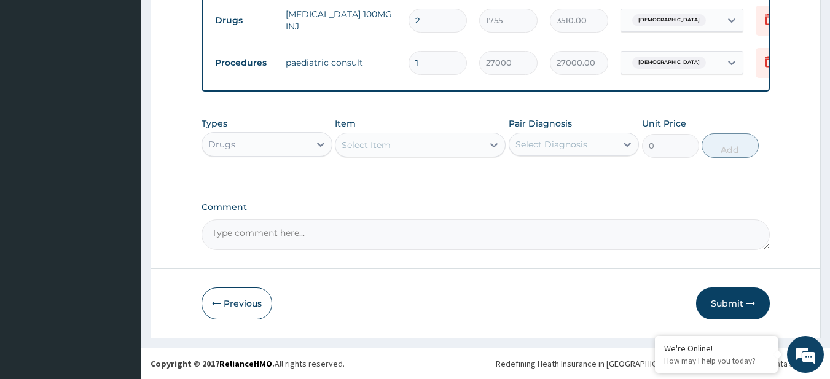
scroll to position [628, 0]
click at [745, 294] on button "Submit" at bounding box center [733, 304] width 74 height 32
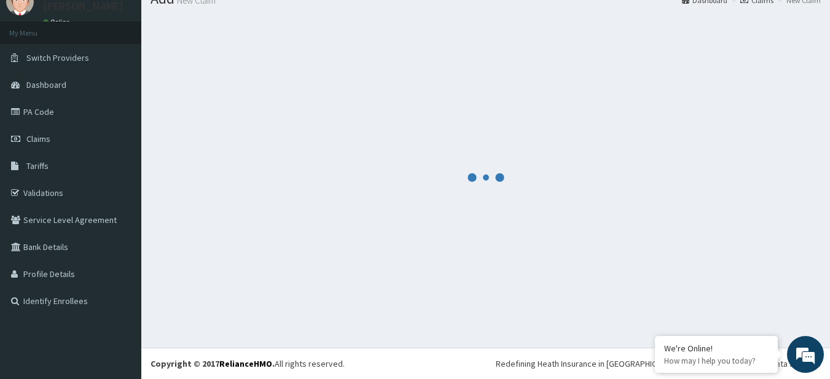
scroll to position [49, 0]
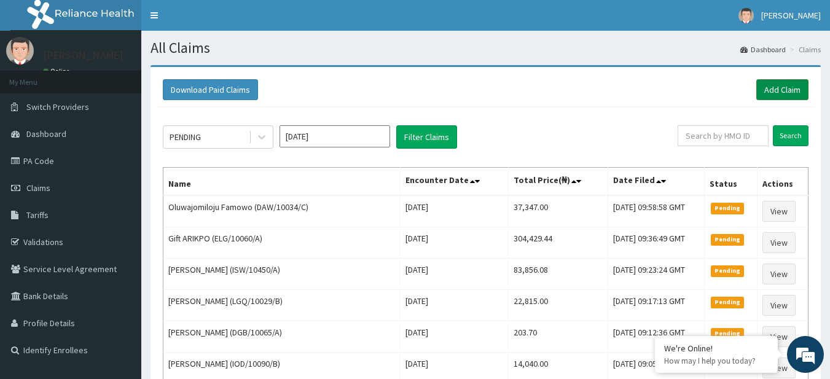
click at [779, 87] on link "Add Claim" at bounding box center [783, 89] width 52 height 21
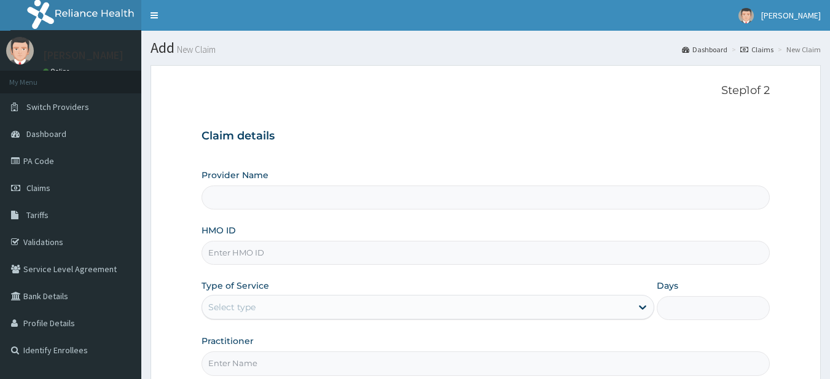
type input "R-Jolad Plus"
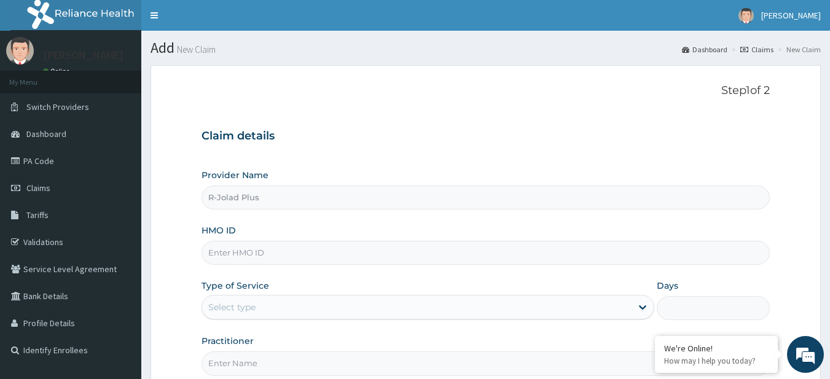
click at [328, 243] on input "HMO ID" at bounding box center [486, 253] width 569 height 24
paste input "NEL/10052/A"
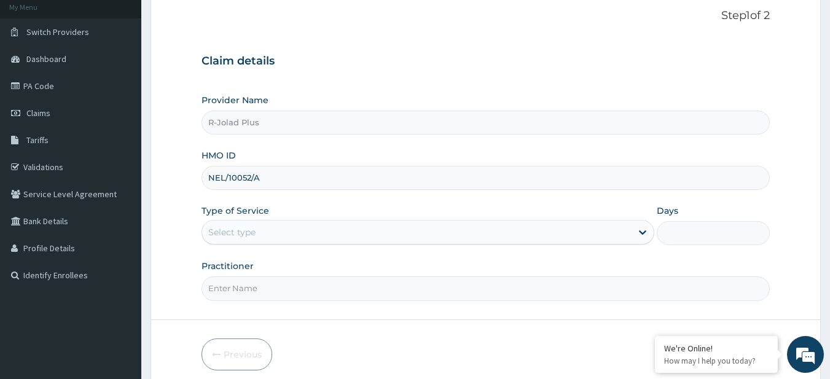
scroll to position [126, 0]
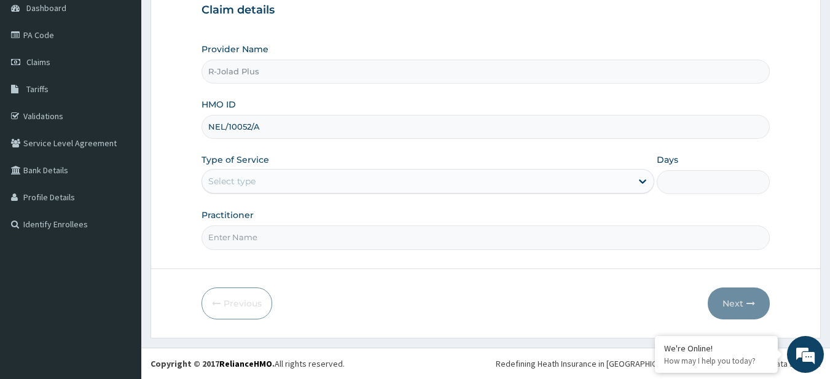
type input "NEL/10052/A"
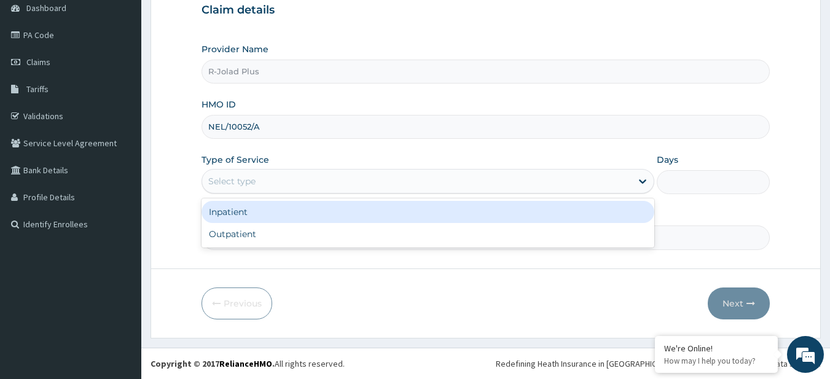
click at [282, 176] on div "Select type" at bounding box center [417, 182] width 430 height 20
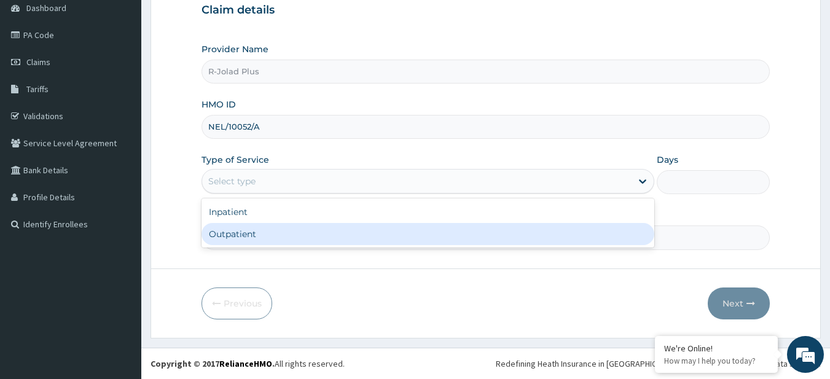
click at [289, 237] on div "Outpatient" at bounding box center [428, 234] width 453 height 22
type input "1"
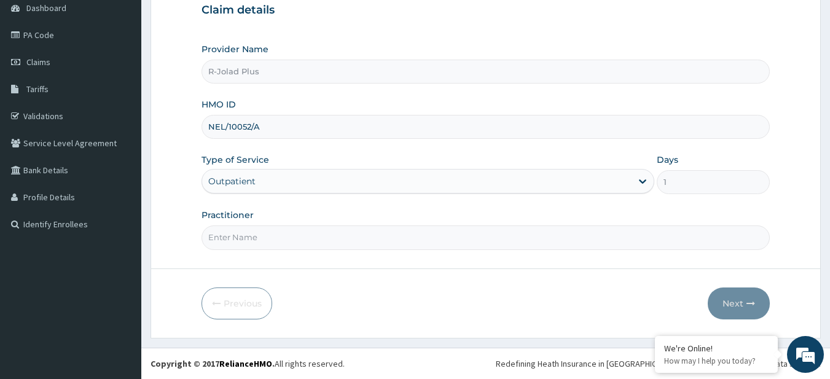
click at [224, 242] on input "Practitioner" at bounding box center [486, 238] width 569 height 24
paste input "NEL/10052/A"
type input "NEL/10052/A"
click at [306, 230] on input "Practitioner" at bounding box center [486, 238] width 569 height 24
paste input "Akpama [PERSON_NAME]"
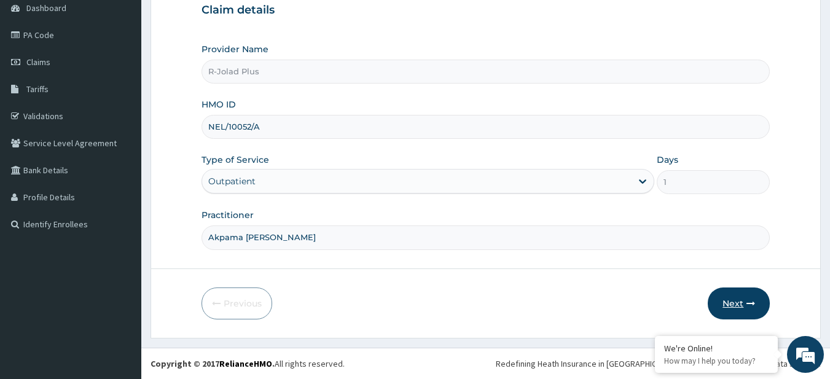
type input "Akpama [PERSON_NAME]"
click at [724, 301] on button "Next" at bounding box center [739, 304] width 62 height 32
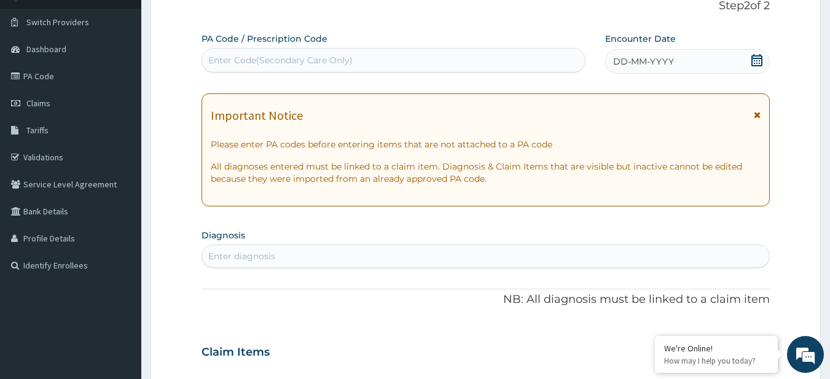
scroll to position [81, 0]
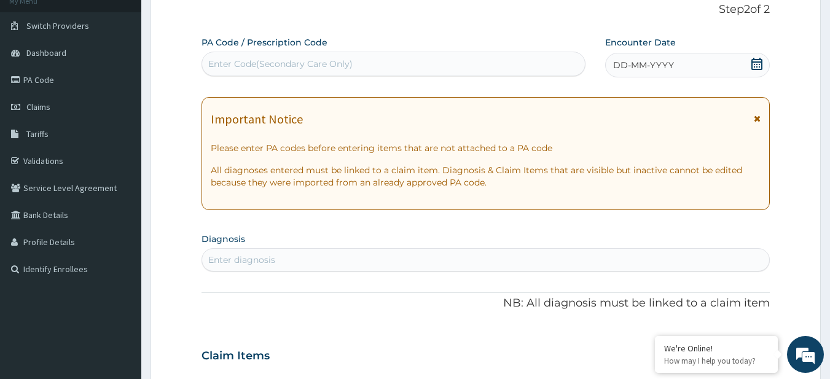
click at [260, 53] on div "Enter Code(Secondary Care Only)" at bounding box center [394, 64] width 385 height 25
paste input "AKPAMA [PERSON_NAME]"
type input "AKPAMA [PERSON_NAME]"
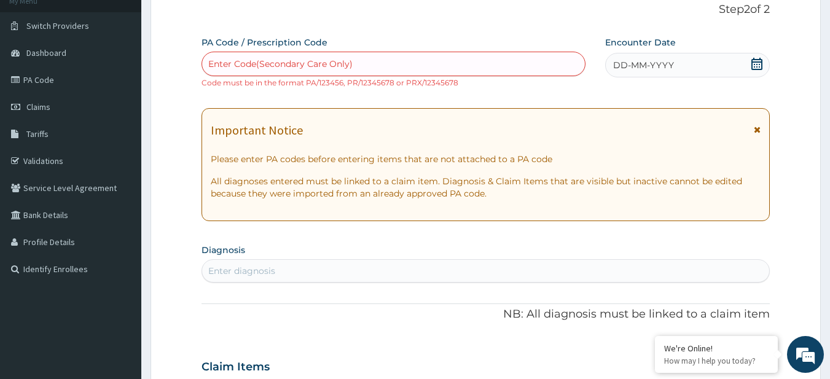
click at [239, 66] on div "Enter Code(Secondary Care Only)" at bounding box center [280, 64] width 144 height 12
paste input "PA/663A76"
type input "PA/663A76"
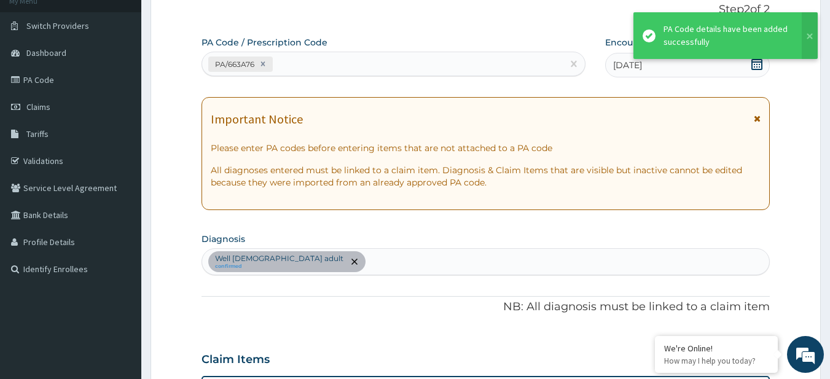
scroll to position [322, 0]
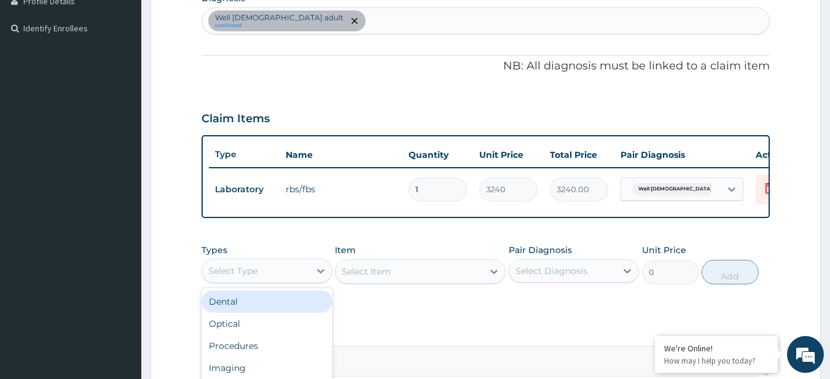
click at [291, 283] on div "Select Type" at bounding box center [267, 271] width 131 height 25
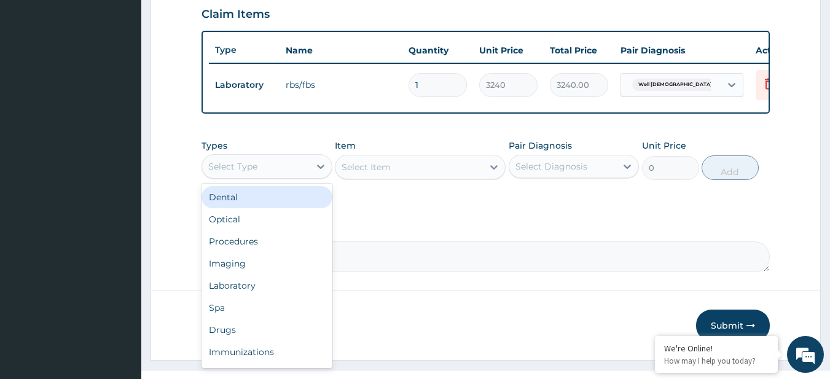
scroll to position [458, 0]
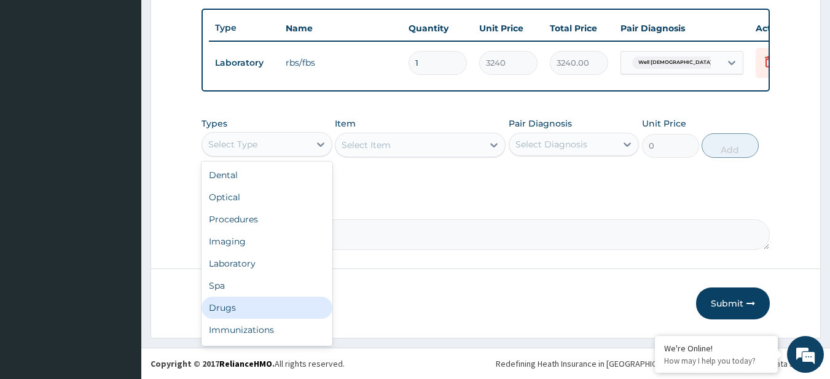
click at [263, 307] on div "Drugs" at bounding box center [267, 308] width 131 height 22
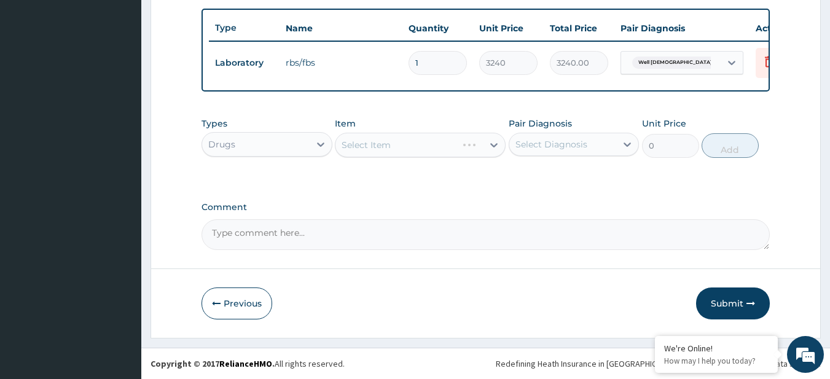
click at [348, 140] on div "Select Item" at bounding box center [420, 145] width 171 height 25
click at [371, 140] on div "Select Item" at bounding box center [420, 145] width 171 height 25
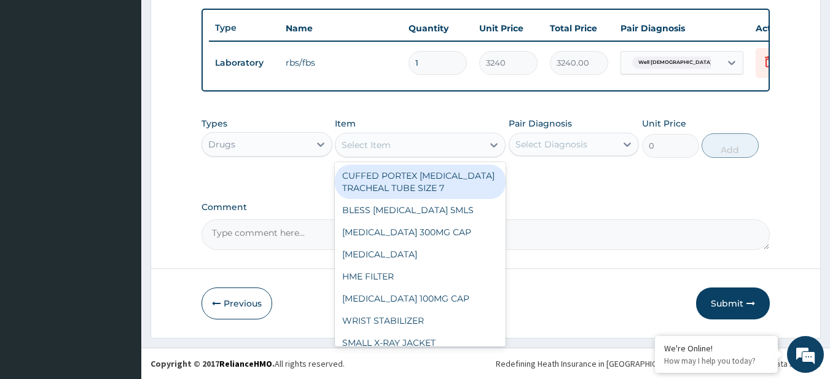
click at [355, 146] on div "Select Item" at bounding box center [366, 145] width 49 height 12
paste input "General Consultation (initial) ELECTROLYTES/UREA/CREATININE FASTING BLOOD GLUCO…"
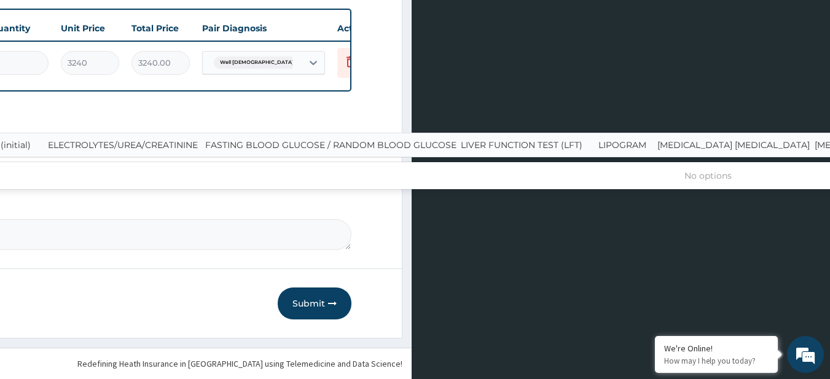
scroll to position [0, 6]
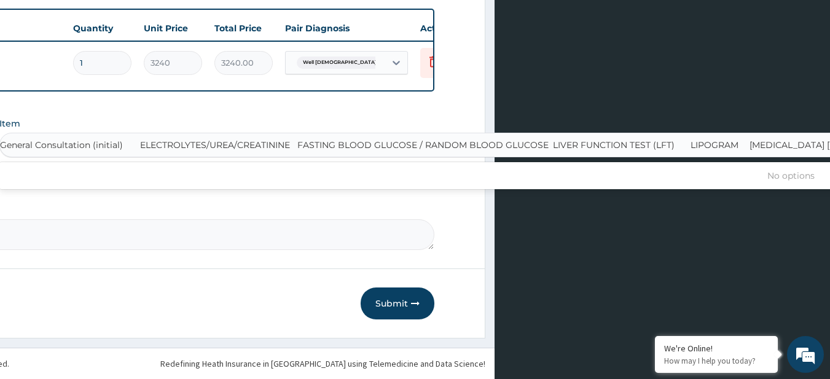
type input "General Consultation (initial) ELECTROLYTES/UREA/CREATININE FASTING BLOOD GLUCO…"
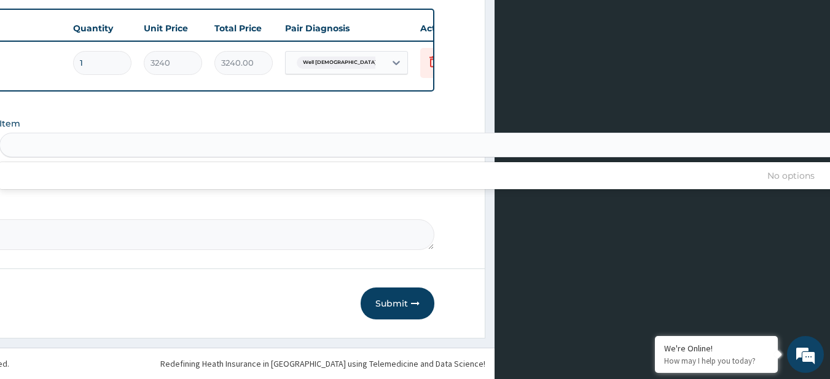
scroll to position [0, 0]
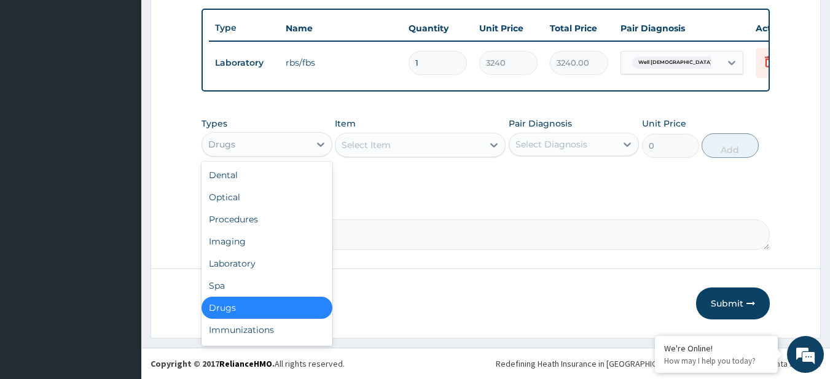
click at [234, 153] on div "Drugs" at bounding box center [256, 145] width 108 height 20
click at [247, 216] on div "Procedures" at bounding box center [267, 219] width 131 height 22
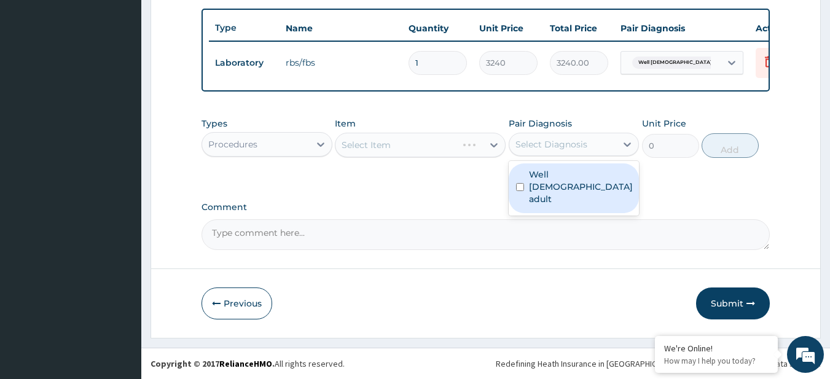
drag, startPoint x: 546, startPoint y: 146, endPoint x: 541, endPoint y: 173, distance: 27.6
click at [541, 156] on div "option Well female adult focused, 1 of 1. 1 result available. Use Up and Down t…" at bounding box center [574, 144] width 131 height 23
click at [541, 173] on label "Well female adult" at bounding box center [581, 186] width 104 height 37
checkbox input "true"
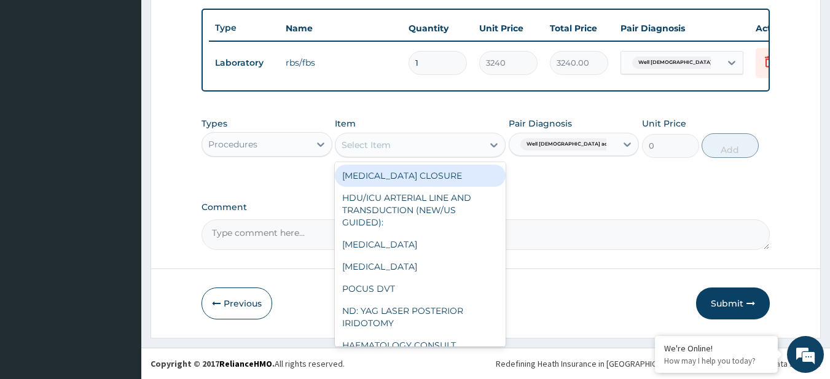
click at [453, 143] on div "Select Item" at bounding box center [410, 145] width 148 height 20
paste input "General Consultation (initial) ELECTROLYTES/UREA/CREATININE FASTING BLOOD GLUCO…"
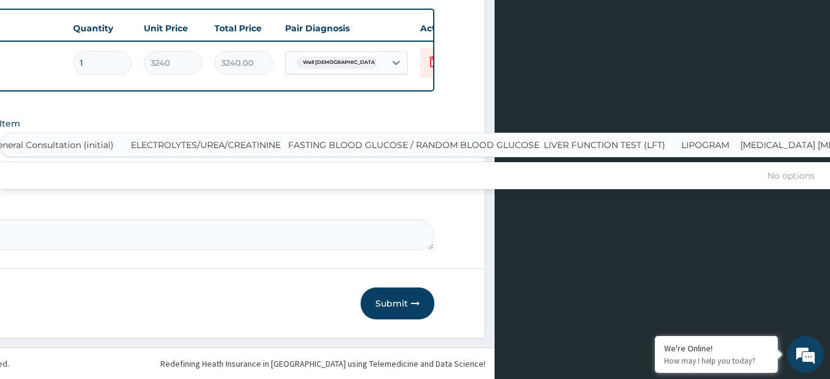
scroll to position [0, 6]
type input "General Consultation (initial)"
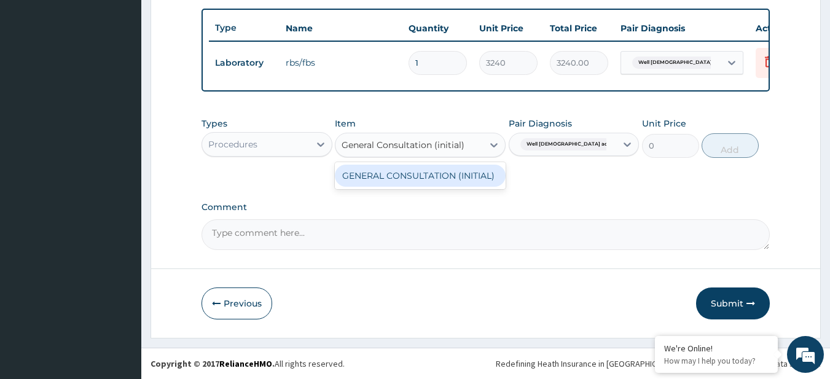
scroll to position [0, 0]
click at [473, 176] on div "GENERAL CONSULTATION (INITIAL)" at bounding box center [420, 176] width 171 height 22
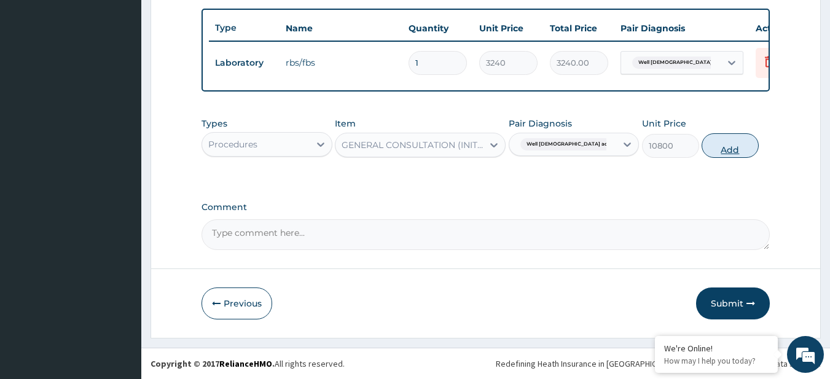
click at [726, 144] on button "Add" at bounding box center [730, 145] width 57 height 25
type input "0"
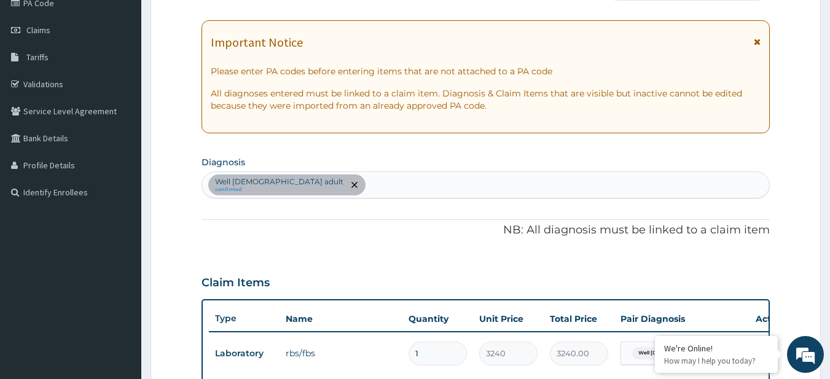
scroll to position [133, 0]
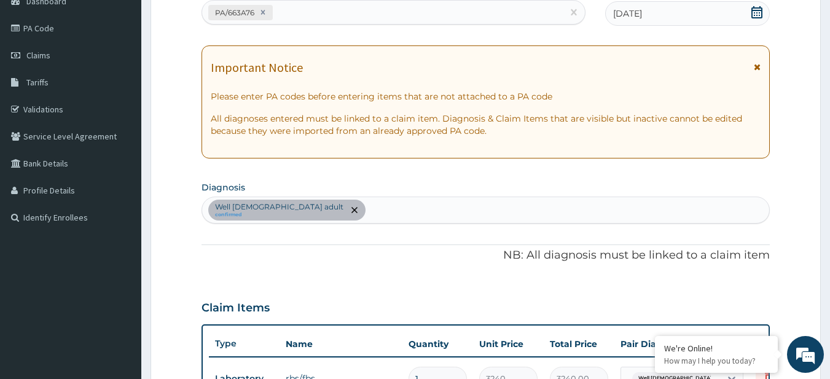
click at [345, 204] on div "Well female adult confirmed" at bounding box center [486, 210] width 568 height 26
type input "mala"
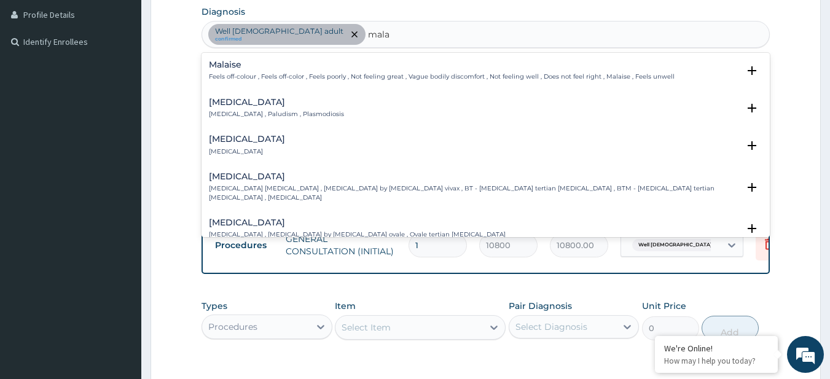
scroll to position [314, 0]
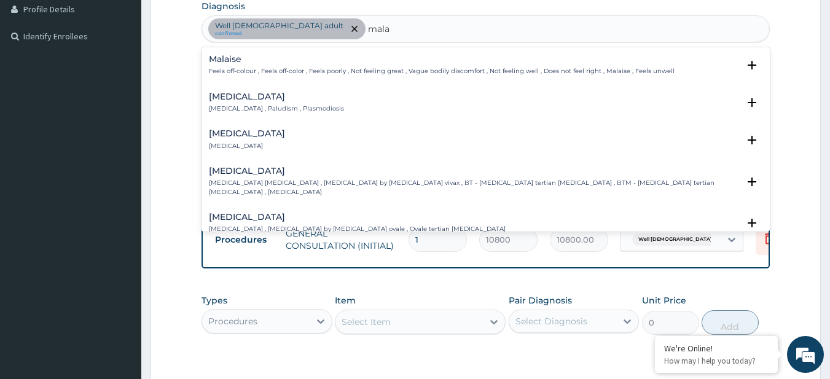
drag, startPoint x: 267, startPoint y: 98, endPoint x: 275, endPoint y: 165, distance: 66.9
click at [275, 165] on div "Malaise Feels off-colour , Feels off-color , Feels poorly , Not feeling great ,…" at bounding box center [486, 139] width 569 height 184
click at [258, 102] on div "Malaria Malaria , Paludism , Plasmodiosis" at bounding box center [276, 103] width 135 height 22
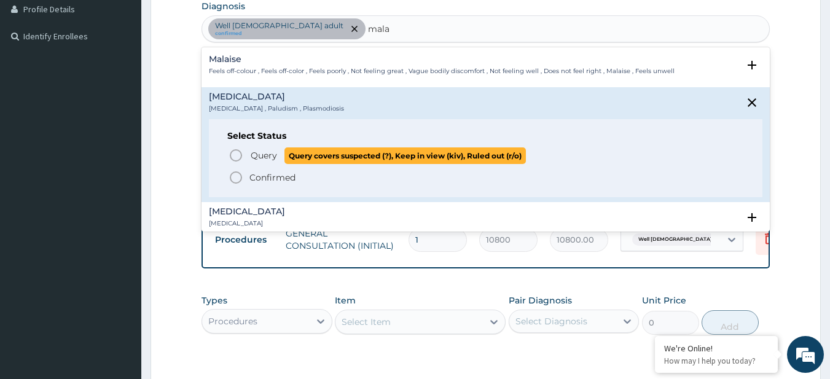
click at [283, 154] on p "Query Query covers suspected (?), Keep in view (kiv), Ruled out (r/o)" at bounding box center [388, 156] width 277 height 17
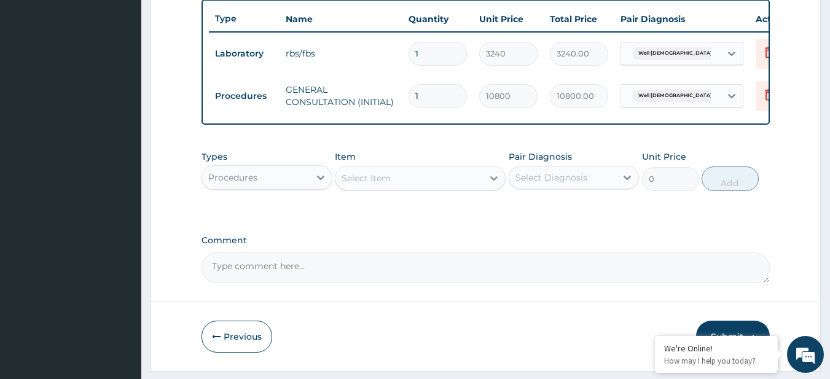
scroll to position [459, 0]
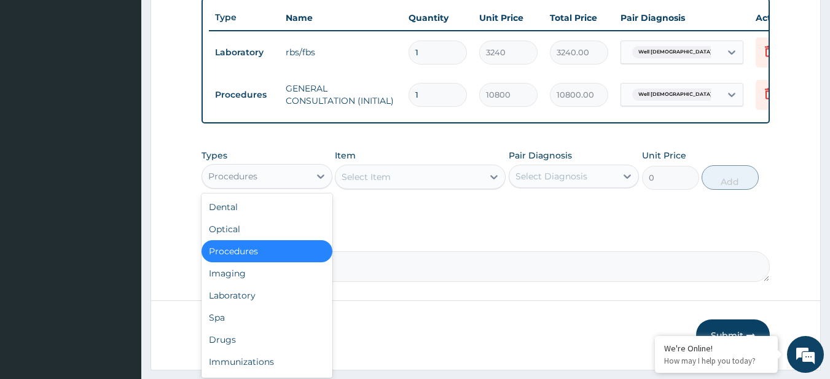
click at [253, 183] on div "Procedures" at bounding box center [232, 176] width 49 height 12
click at [272, 305] on div "Laboratory" at bounding box center [267, 296] width 131 height 22
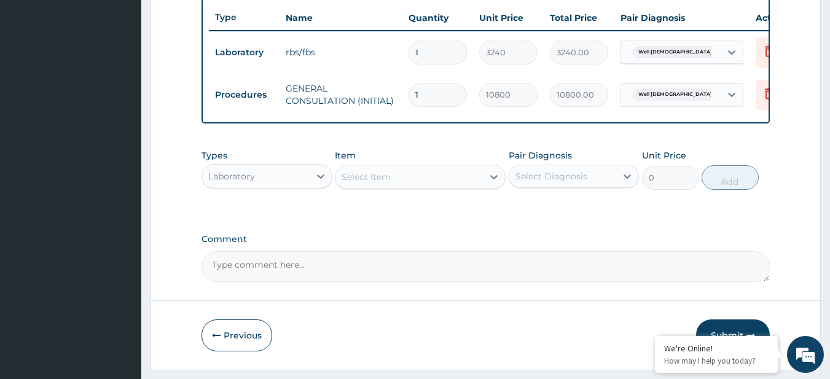
click at [362, 187] on div "Select Item" at bounding box center [410, 177] width 148 height 20
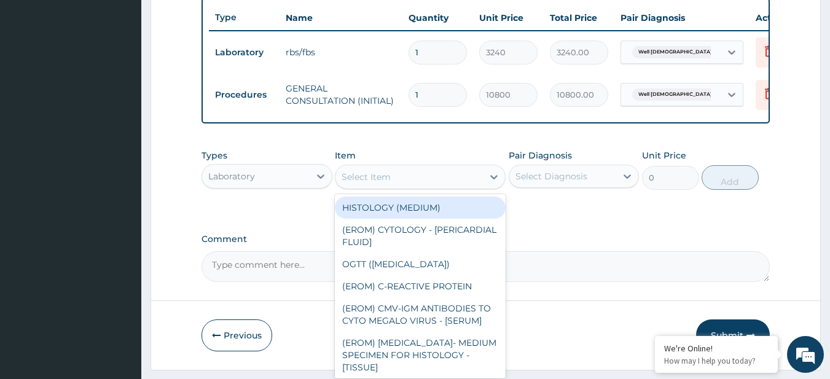
paste input "ELECTROLYTES/UREA/CREATININE FASTING BLOOD GLUCOSE / RANDOM BLOOD GLUCOSE LIVER…"
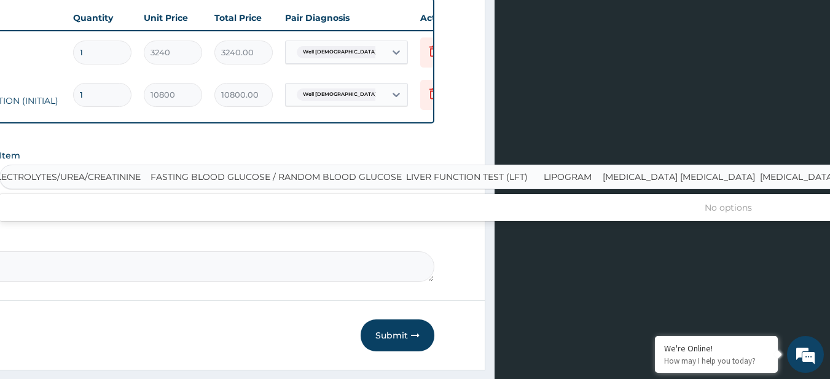
scroll to position [0, 6]
type input "ELECTROLYTES/UREA/CREATININE"
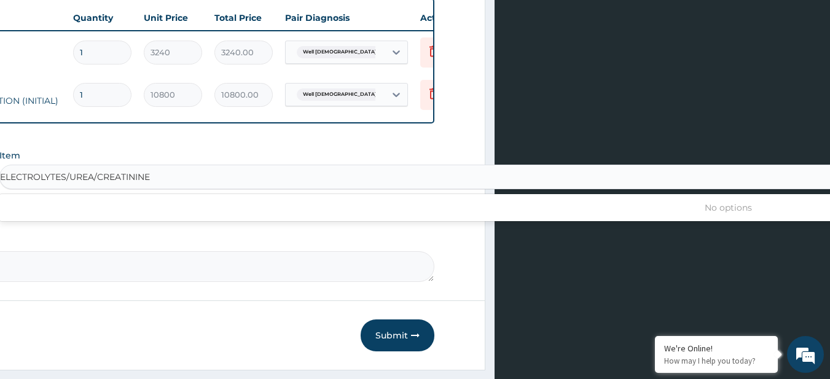
scroll to position [0, 0]
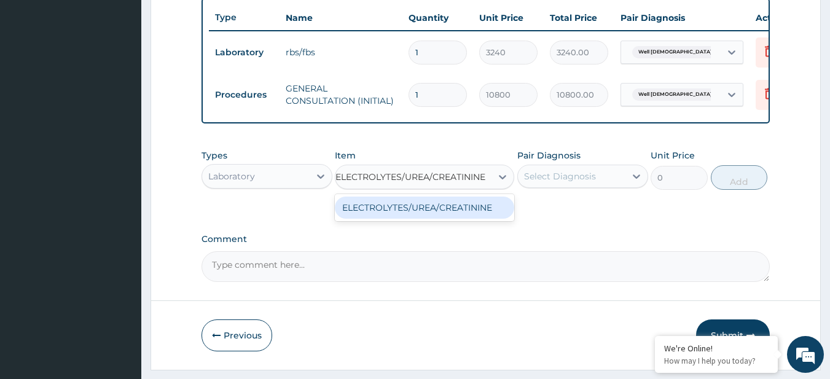
click at [387, 218] on div "ELECTROLYTES/UREA/CREATININE" at bounding box center [425, 208] width 180 height 22
type input "20533.5"
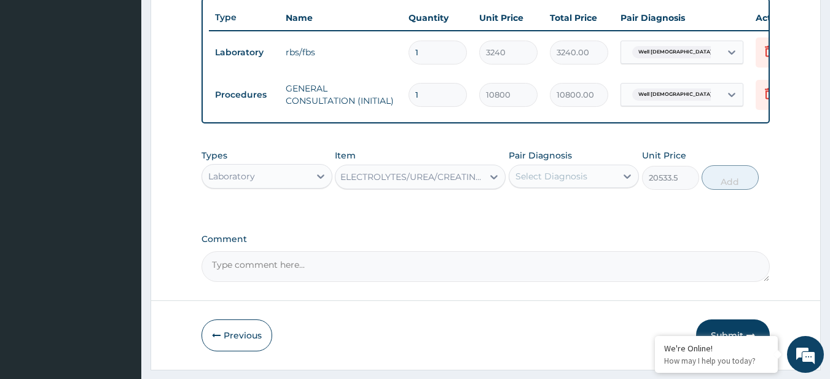
drag, startPoint x: 560, startPoint y: 198, endPoint x: 562, endPoint y: 191, distance: 7.0
click at [562, 190] on div "Pair Diagnosis Select Diagnosis" at bounding box center [574, 169] width 131 height 41
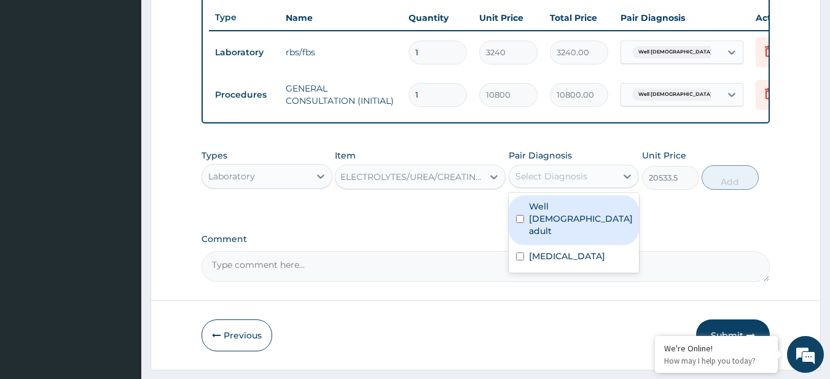
click at [562, 183] on div "Select Diagnosis" at bounding box center [552, 176] width 72 height 12
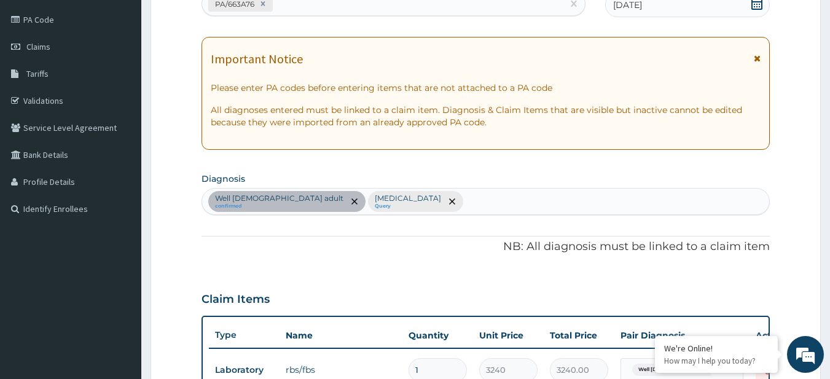
scroll to position [93, 0]
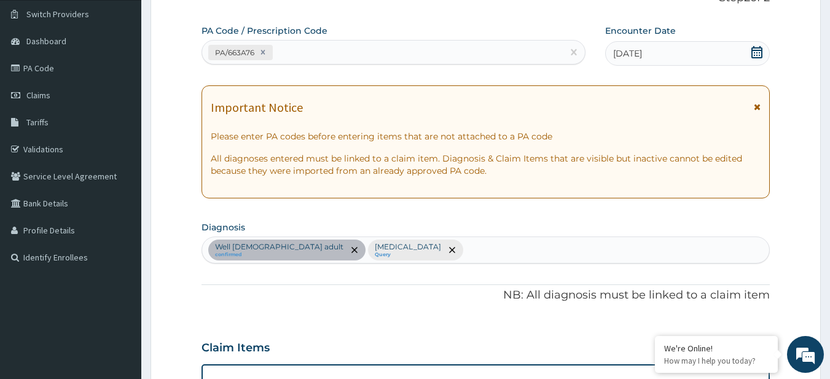
click at [425, 250] on div "Well female adult confirmed Malaria Query" at bounding box center [486, 250] width 568 height 26
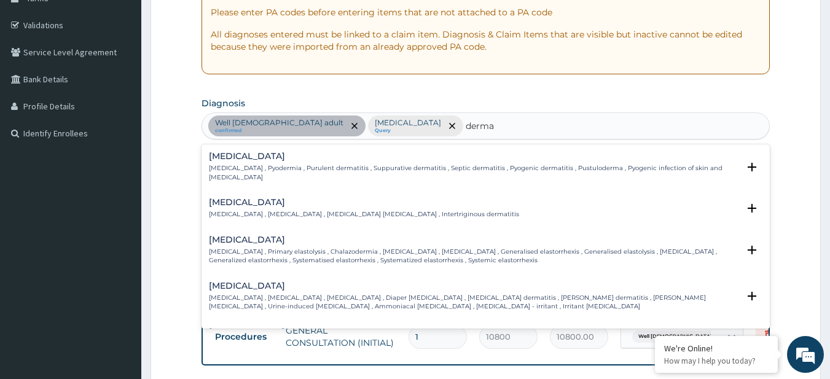
scroll to position [218, 0]
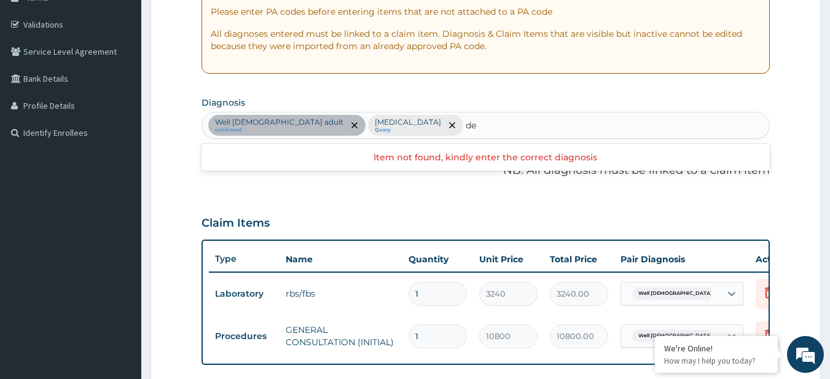
type input "d"
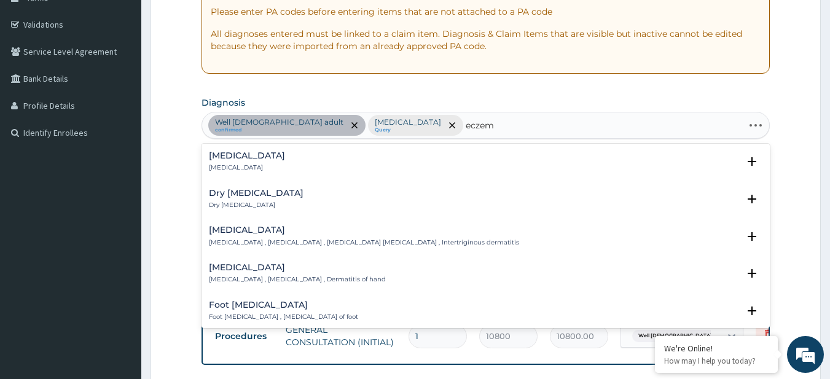
type input "eczema"
click at [242, 158] on h4 "Eczema" at bounding box center [247, 155] width 76 height 9
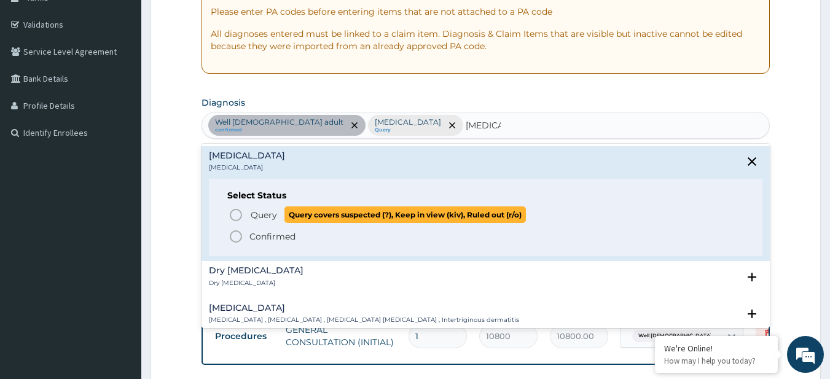
click at [244, 212] on span "Query Query covers suspected (?), Keep in view (kiv), Ruled out (r/o)" at bounding box center [487, 215] width 516 height 17
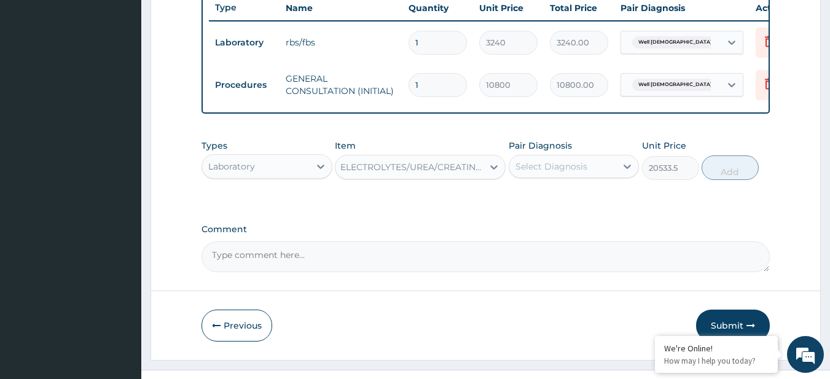
scroll to position [500, 0]
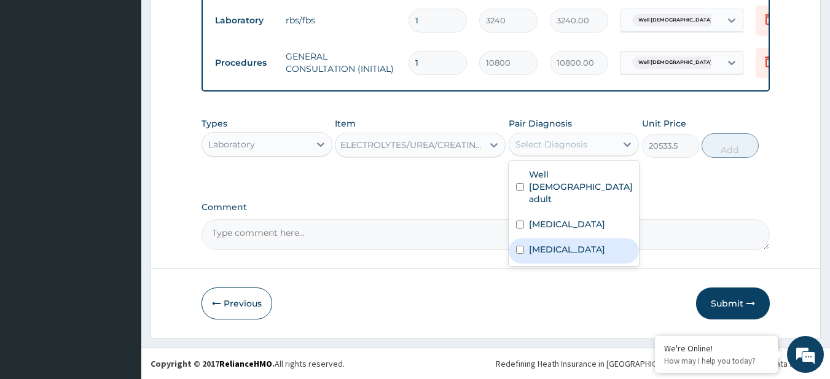
drag, startPoint x: 568, startPoint y: 145, endPoint x: 438, endPoint y: 397, distance: 283.7
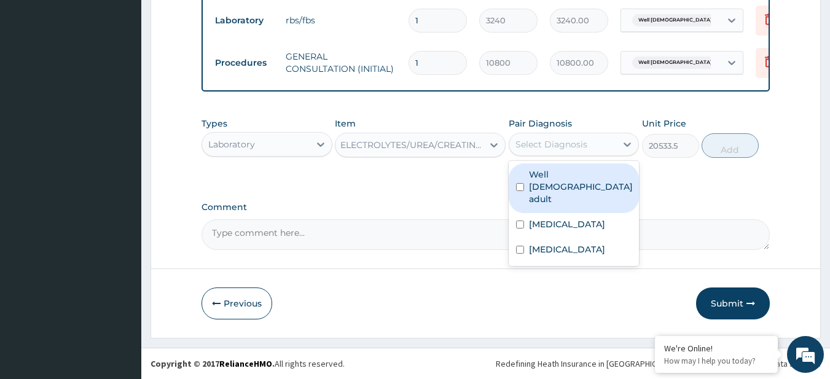
drag, startPoint x: 572, startPoint y: 144, endPoint x: 556, endPoint y: 170, distance: 29.5
click at [556, 156] on div "option Well female adult, selected. option Well female adult focused, 1 of 3. 3…" at bounding box center [574, 144] width 131 height 23
click at [556, 170] on label "Well female adult" at bounding box center [581, 186] width 104 height 37
checkbox input "true"
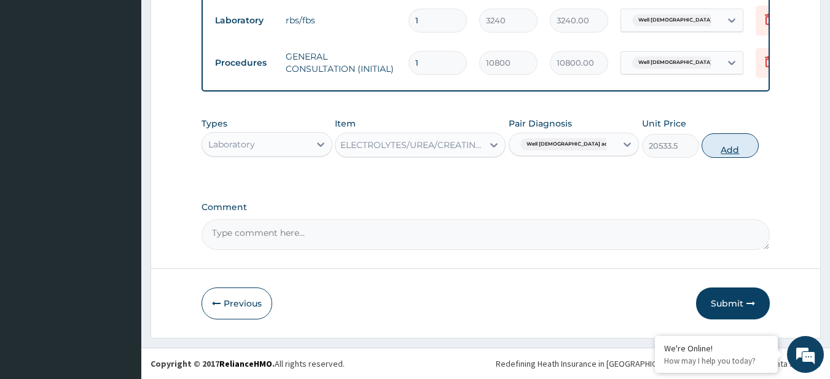
click at [708, 151] on button "Add" at bounding box center [730, 145] width 57 height 25
type input "0"
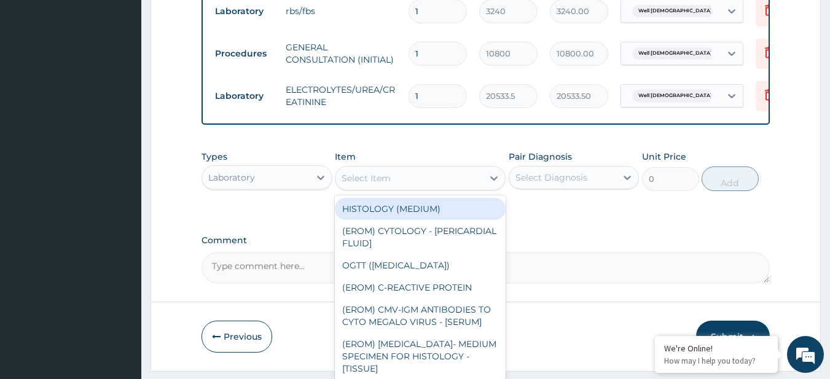
click at [409, 188] on div "Select Item" at bounding box center [410, 178] width 148 height 20
paste input "FASTING BLOOD GLUCOSE / RANDOM BLOOD GLUCOSE LIVER FUNCTION TEST (LFT) LIPOGRAM…"
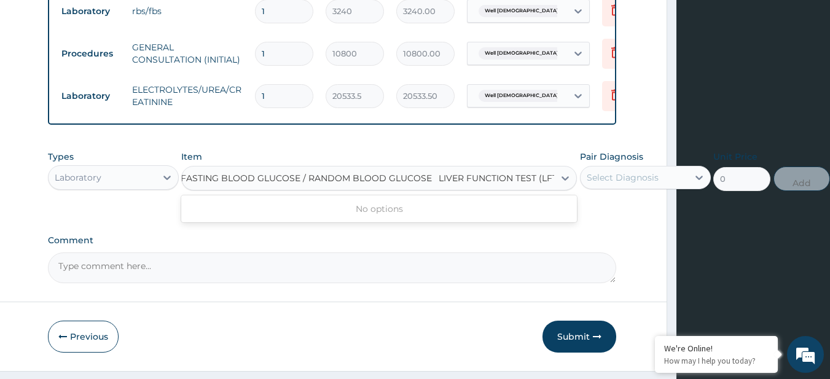
scroll to position [0, 6]
type input "LIVER FUNCTION TEST (LFT)"
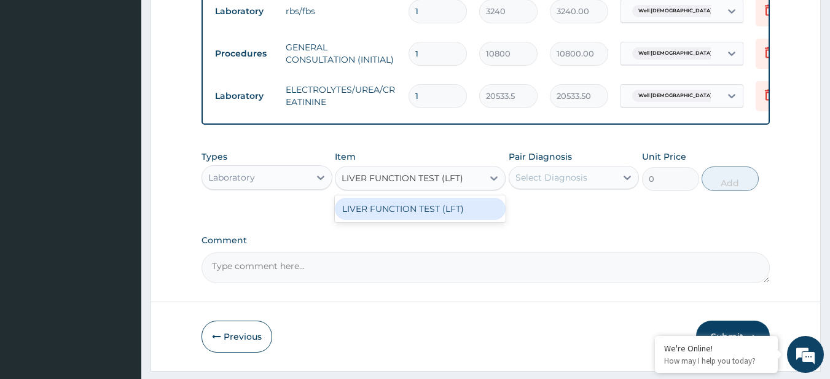
scroll to position [0, 0]
click at [436, 214] on div "LIVER FUNCTION TEST (LFT)" at bounding box center [420, 209] width 171 height 22
type input "22244.625"
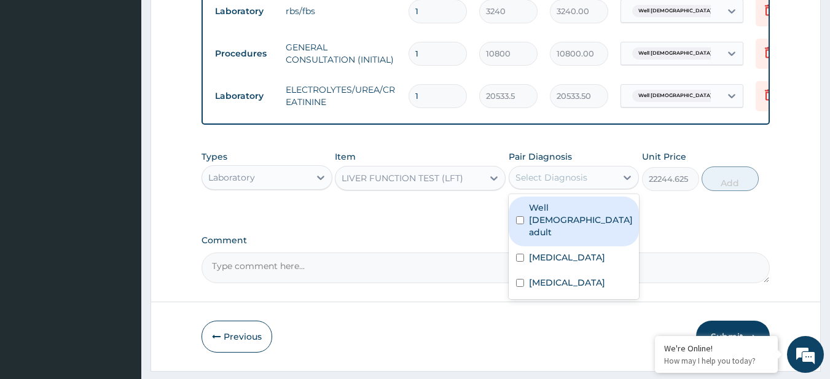
click at [554, 175] on div "Select Diagnosis" at bounding box center [574, 177] width 131 height 23
click at [577, 226] on div "Well female adult" at bounding box center [574, 222] width 131 height 50
checkbox input "true"
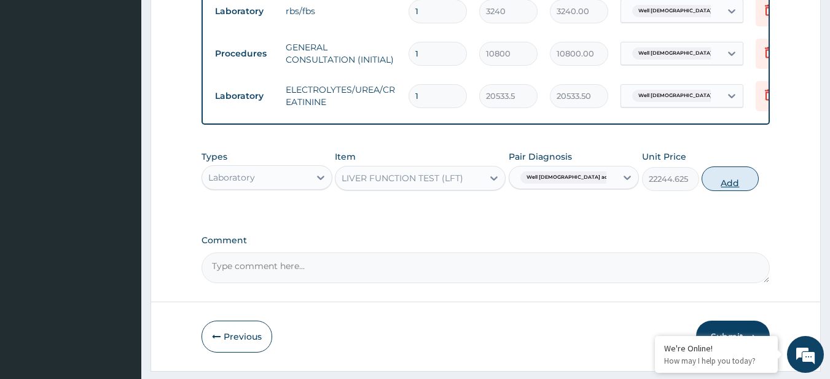
click at [719, 191] on button "Add" at bounding box center [730, 179] width 57 height 25
type input "0"
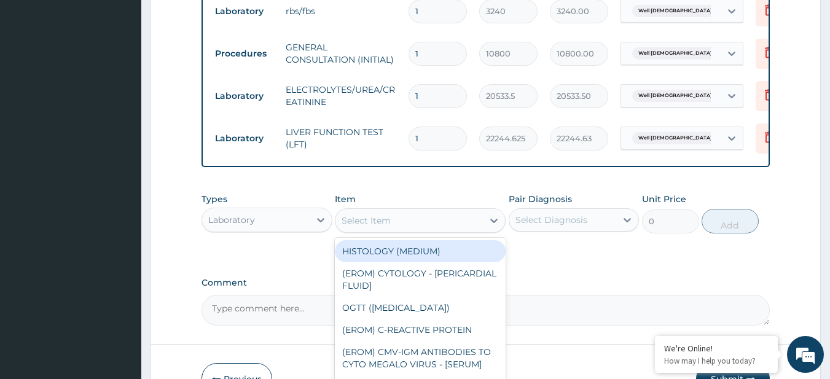
click at [431, 231] on div "Select Item" at bounding box center [410, 221] width 148 height 20
paste input "LIPOGRAM MALARIA PARASITE URINALYSIS FBC - (FULL BLOOD COUNT with platelet and …"
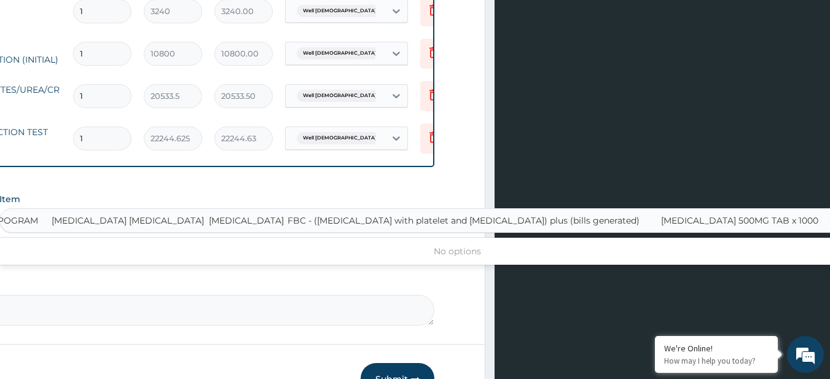
scroll to position [0, 6]
type input "LIPOGRAM"
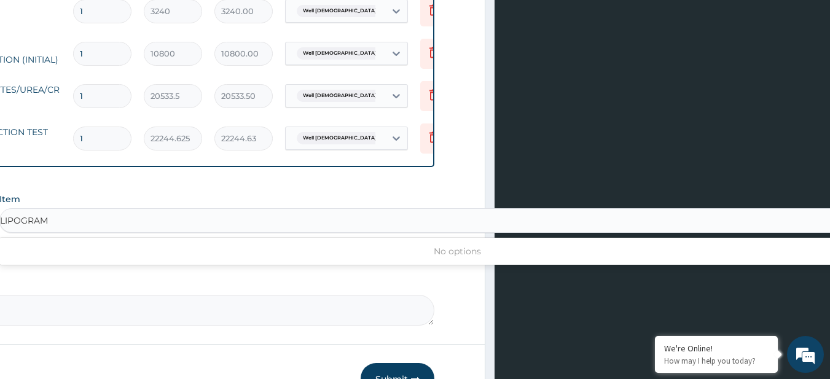
scroll to position [0, 0]
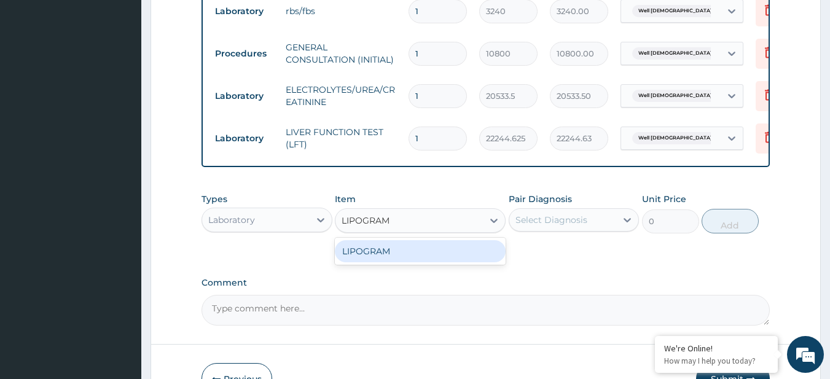
click at [446, 262] on div "LIPOGRAM" at bounding box center [420, 251] width 171 height 22
type input "11779.4384765625"
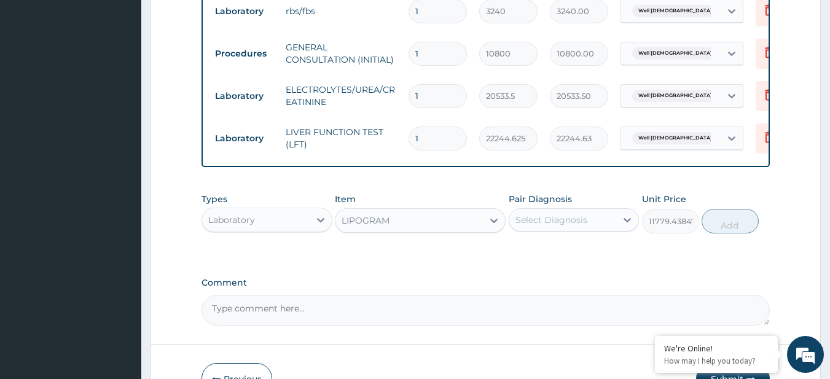
click at [572, 221] on div "Select Diagnosis" at bounding box center [564, 220] width 108 height 20
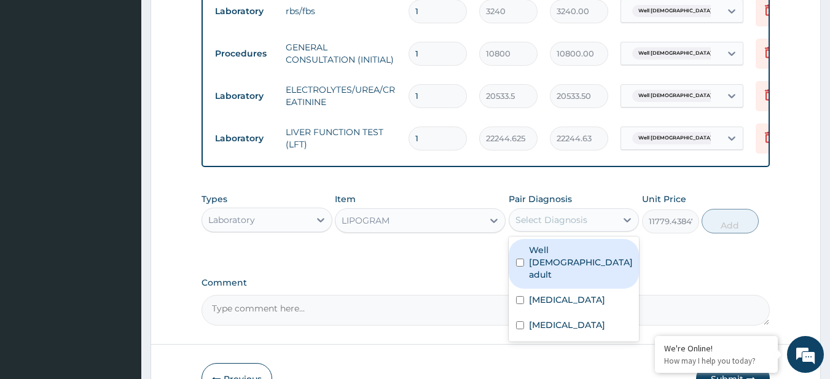
click at [572, 255] on label "Well female adult" at bounding box center [581, 262] width 104 height 37
checkbox input "true"
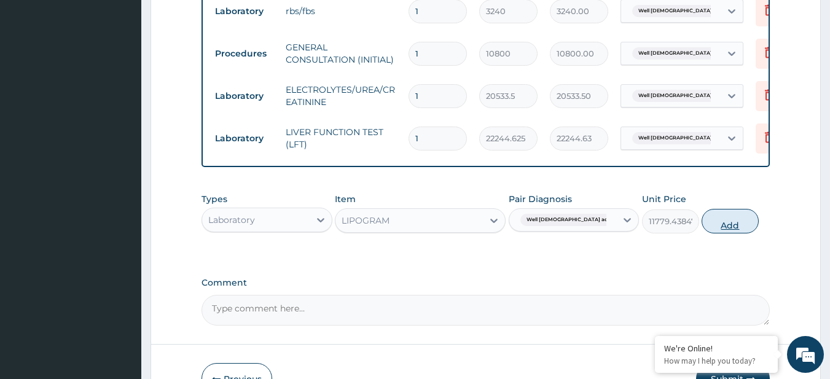
click at [723, 234] on button "Add" at bounding box center [730, 221] width 57 height 25
type input "0"
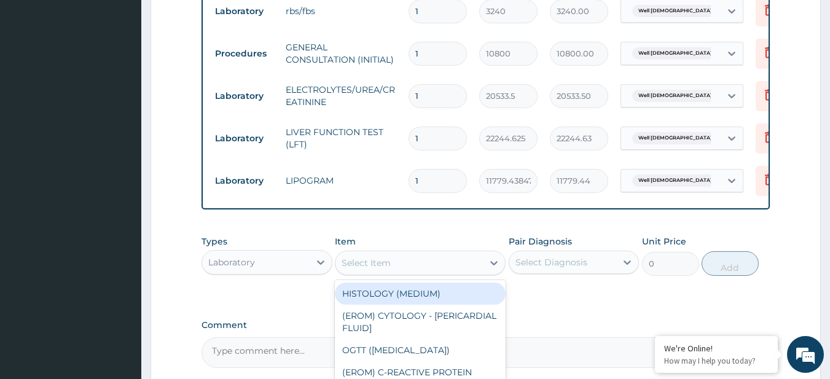
click at [371, 269] on div "Select Item" at bounding box center [366, 263] width 49 height 12
paste input "MALARIA PARASITE URINALYSIS FBC - (FULL BLOOD COUNT with platelet and red cell …"
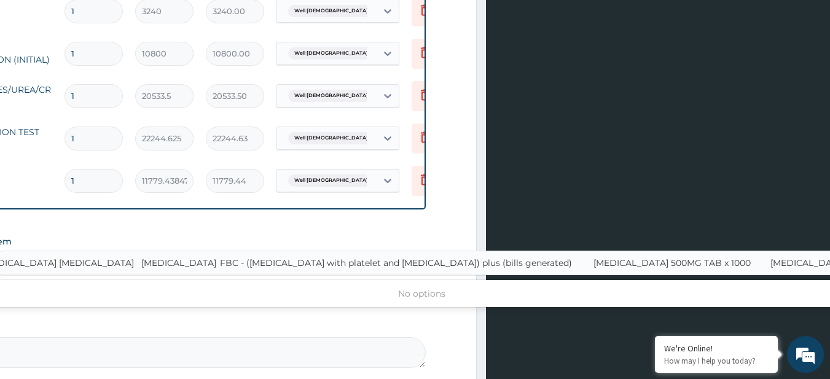
scroll to position [0, 336]
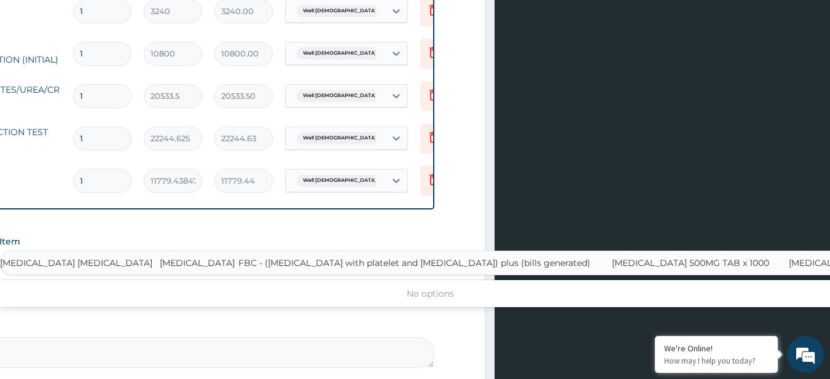
type input "MALARIA PARASITE"
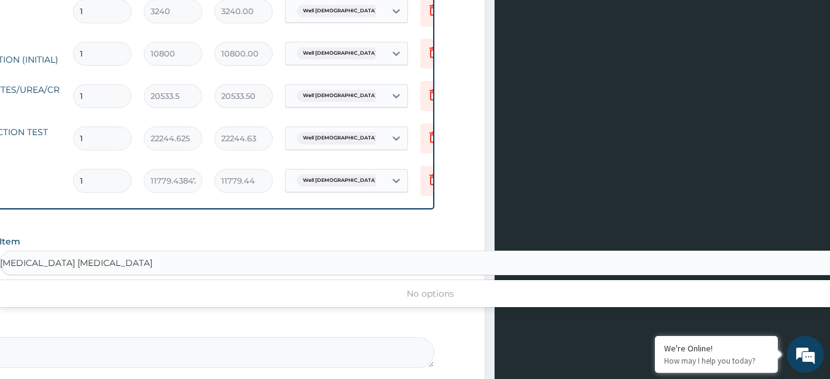
scroll to position [0, 0]
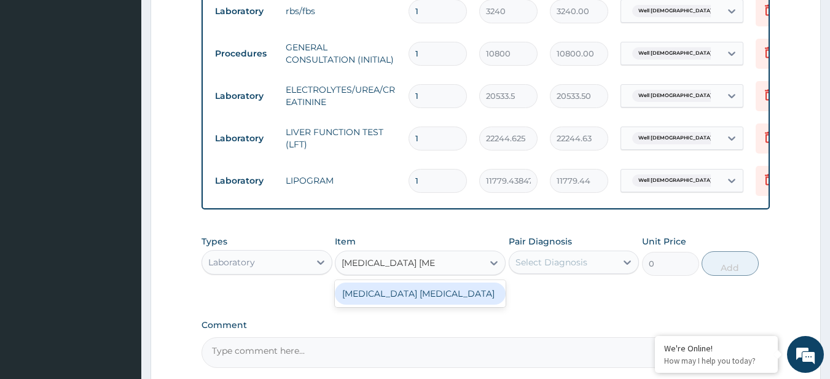
click at [391, 295] on div "MALARIA PARASITE" at bounding box center [420, 294] width 171 height 22
type input "4050"
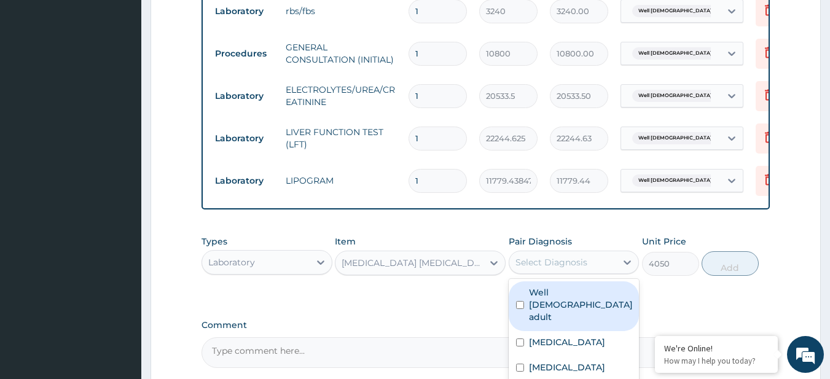
click at [561, 269] on div "Select Diagnosis" at bounding box center [552, 262] width 72 height 12
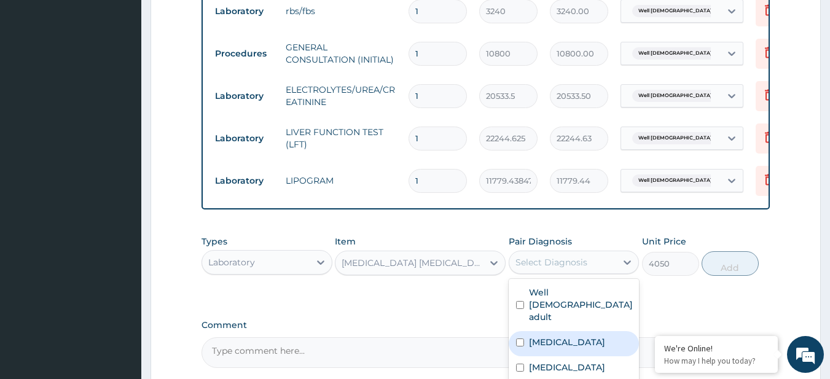
click at [558, 335] on div "Malaria" at bounding box center [574, 343] width 131 height 25
checkbox input "true"
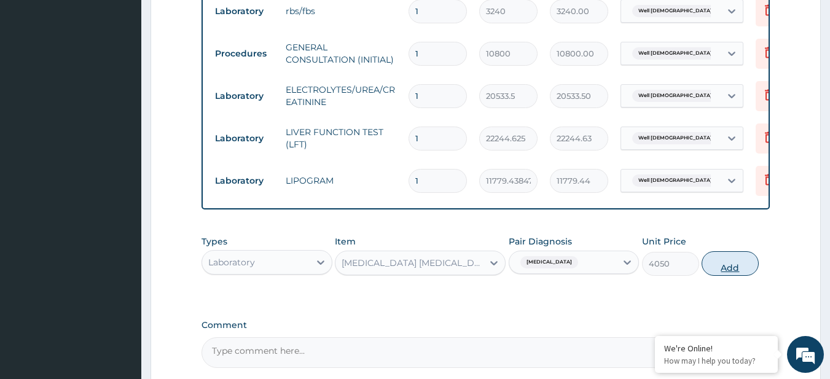
click at [741, 271] on button "Add" at bounding box center [730, 263] width 57 height 25
type input "0"
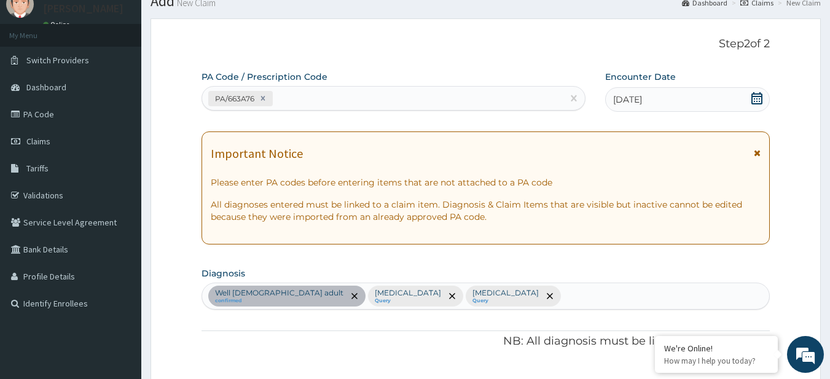
scroll to position [34, 0]
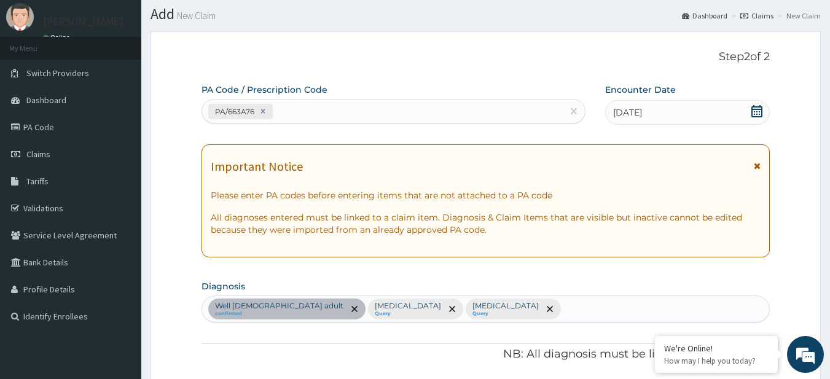
click at [468, 310] on div "Well female adult confirmed Malaria Query Eczema Query" at bounding box center [486, 309] width 568 height 26
type input "sepsis"
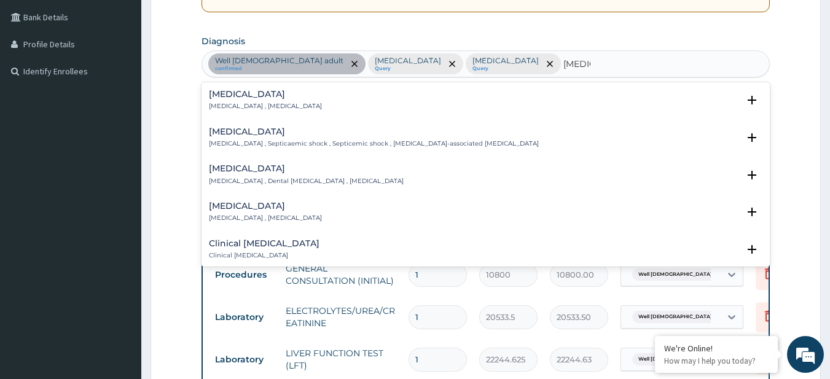
scroll to position [284, 0]
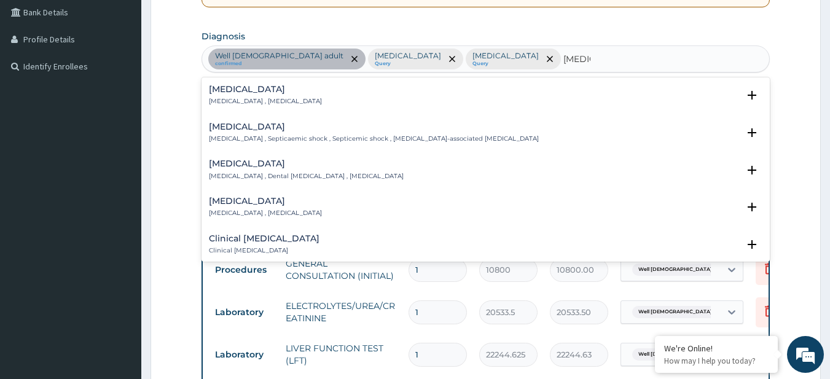
click at [243, 95] on div "Sepsis Systemic infection , Sepsis" at bounding box center [265, 96] width 113 height 22
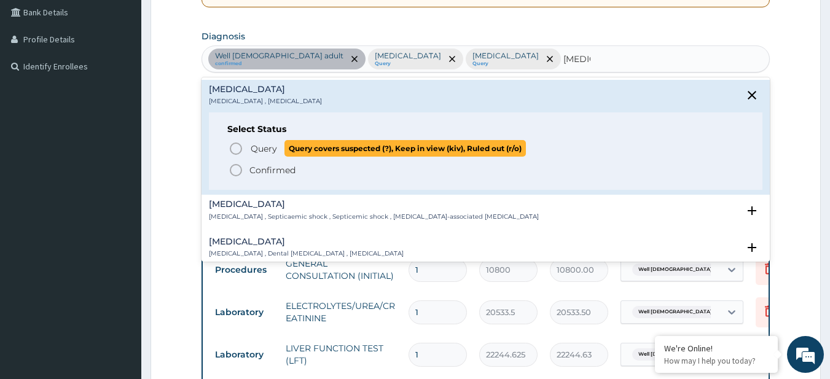
click at [252, 146] on span "Query" at bounding box center [264, 149] width 26 height 12
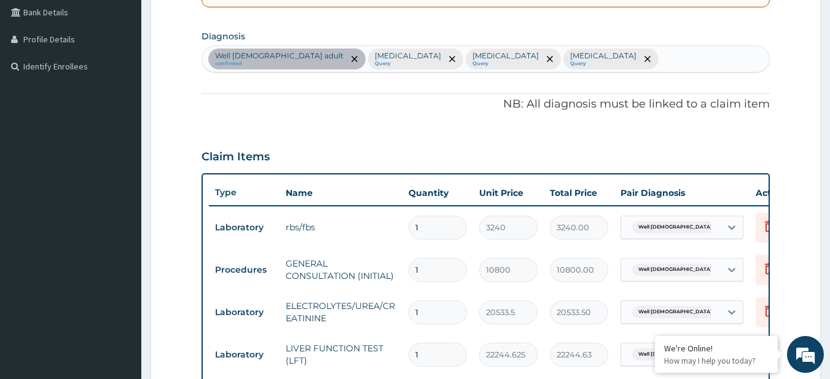
scroll to position [670, 0]
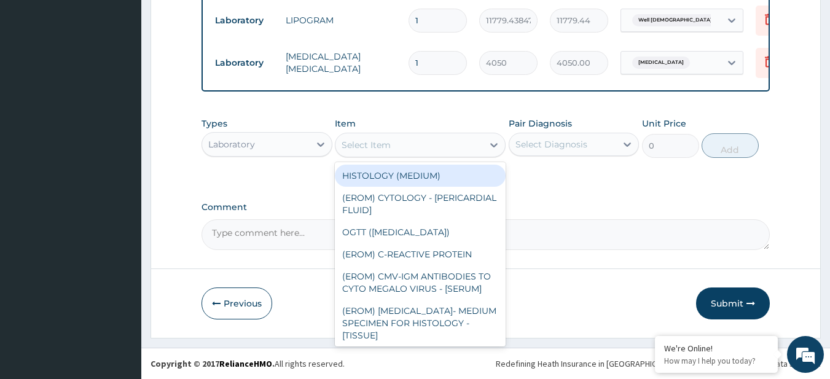
click at [357, 141] on div "Select Item" at bounding box center [366, 145] width 49 height 12
paste input "URINALYSIS FBC - (FULL BLOOD COUNT with platelet and red cell indices) plus (bi…"
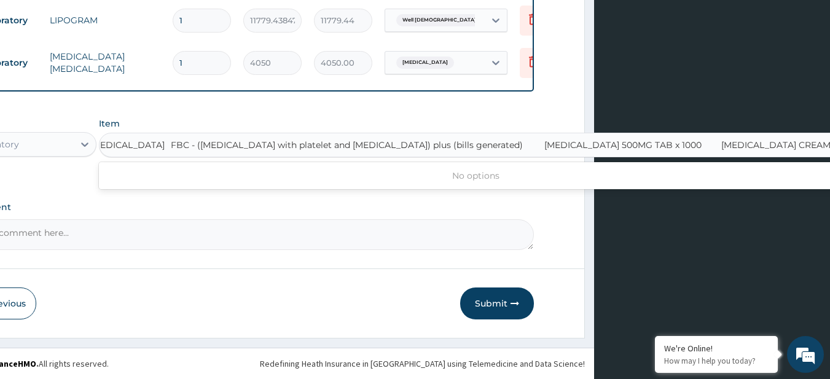
click at [357, 141] on input "URINALYSIS FBC - (FULL BLOOD COUNT with platelet and red cell indices) plus (bi…" at bounding box center [460, 145] width 741 height 12
type input "URINALYSIS"
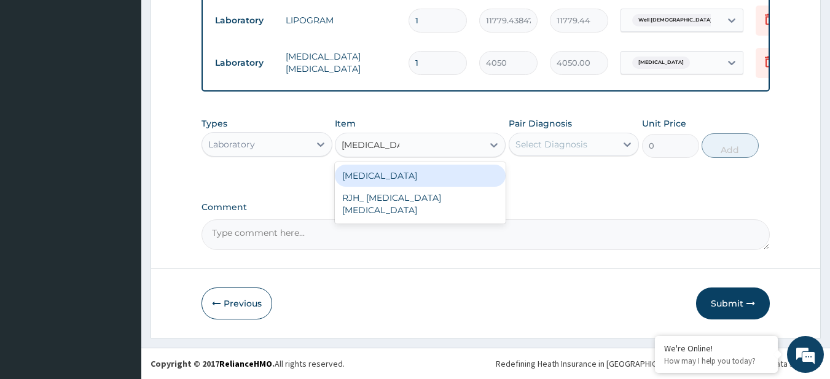
scroll to position [0, 0]
click at [377, 179] on div "URINALYSIS" at bounding box center [420, 176] width 171 height 22
type input "5808.52001953125"
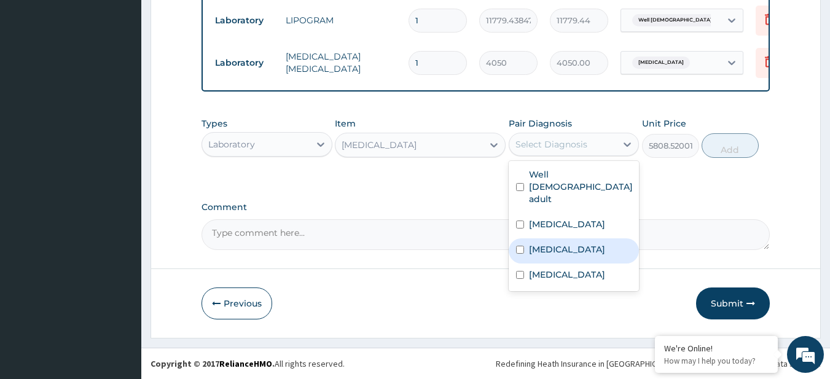
drag, startPoint x: 562, startPoint y: 141, endPoint x: 564, endPoint y: 216, distance: 75.0
click at [564, 156] on div "option Malaria, selected. option Eczema focused, 3 of 4. 4 results available. U…" at bounding box center [574, 144] width 131 height 23
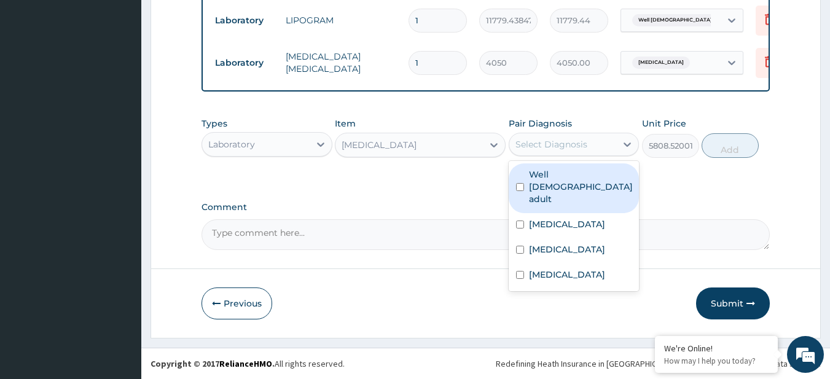
click at [557, 167] on div "Well female adult" at bounding box center [574, 189] width 131 height 50
checkbox input "true"
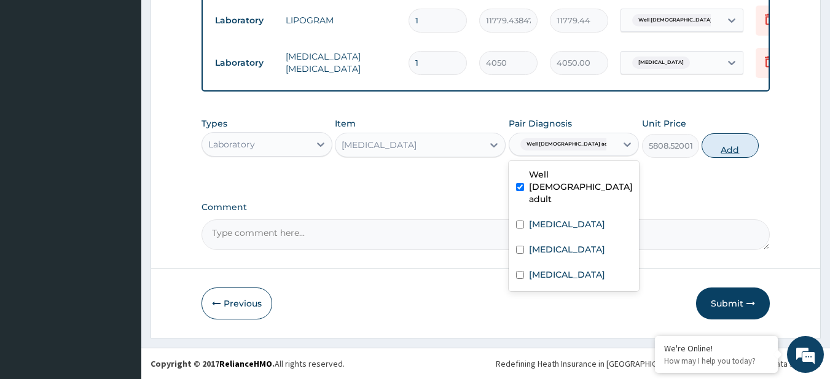
click at [725, 146] on button "Add" at bounding box center [730, 145] width 57 height 25
type input "0"
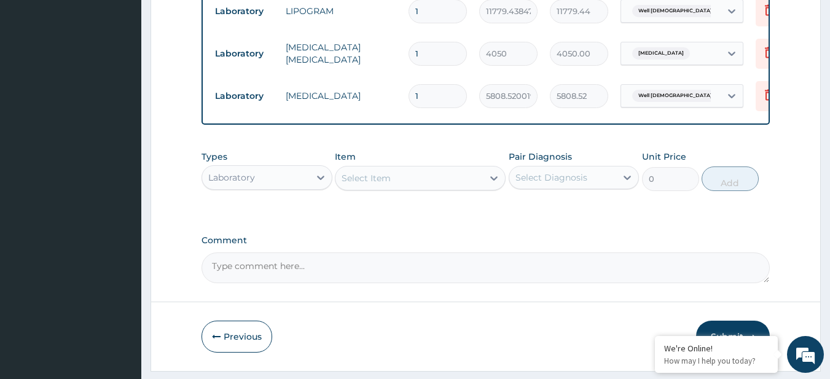
click at [457, 177] on div "Select Item" at bounding box center [410, 178] width 148 height 20
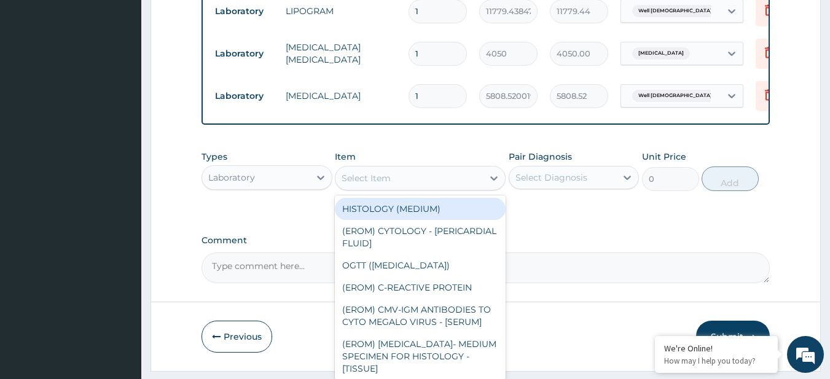
paste input "FBC - (FULL BLOOD COUNT with platelet and red cell indices) plus (bills generat…"
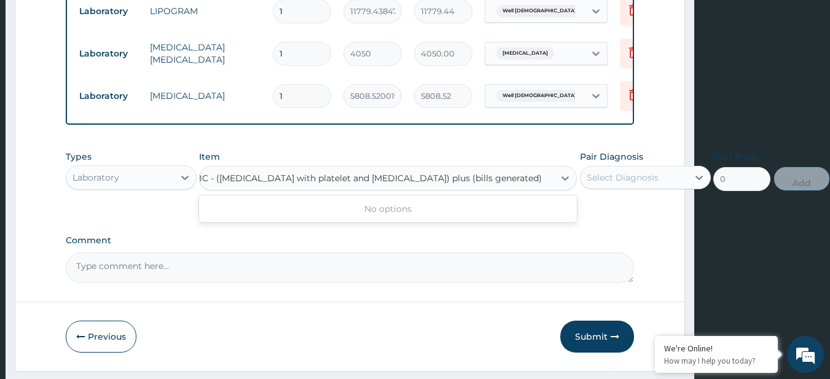
scroll to position [0, 136]
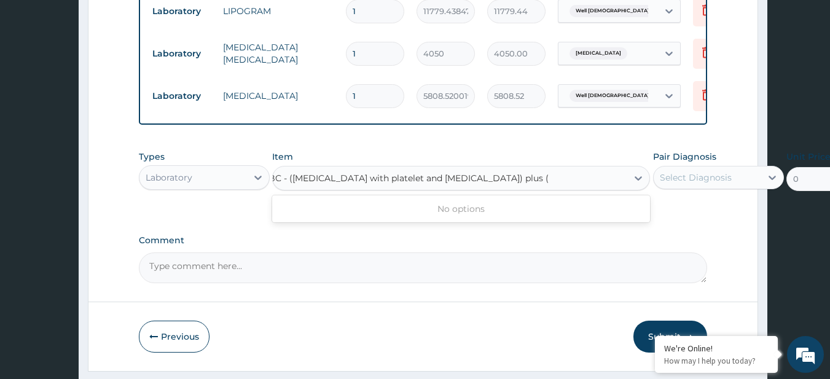
type input "FBC - (FULL BLOOD COUNT with platelet and red cell indices) plus"
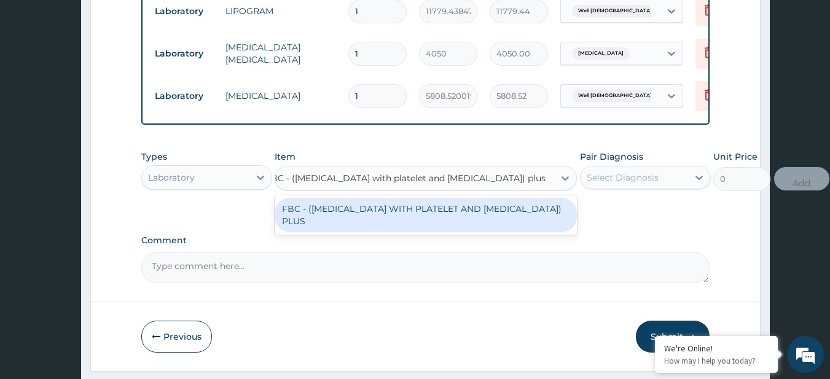
scroll to position [0, 60]
click at [470, 217] on div "FBC - (FULL BLOOD COUNT WITH PLATELET AND RED CELL INDICES) PLUS" at bounding box center [426, 215] width 302 height 34
type input "8505"
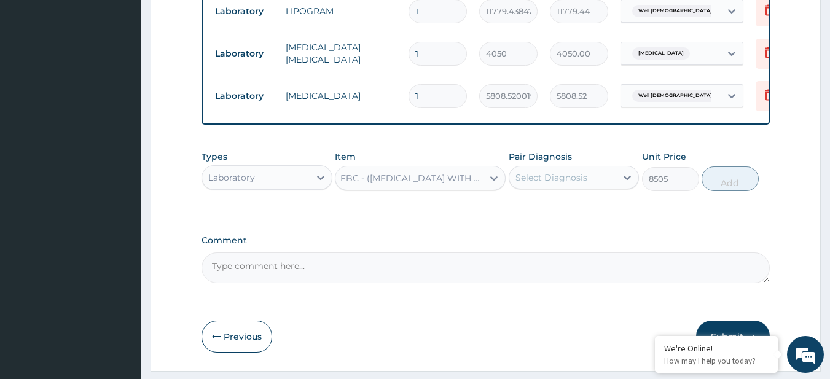
scroll to position [0, 0]
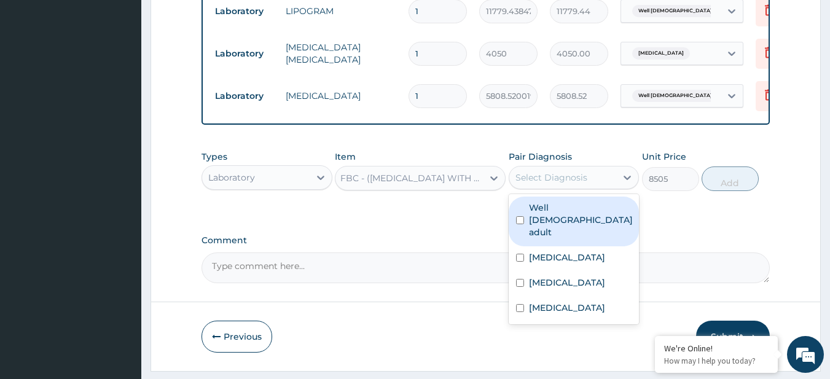
drag, startPoint x: 580, startPoint y: 191, endPoint x: 557, endPoint y: 222, distance: 38.6
click at [557, 189] on div "option Well female adult, selected. option Well female adult focused, 1 of 4. 4…" at bounding box center [574, 177] width 131 height 23
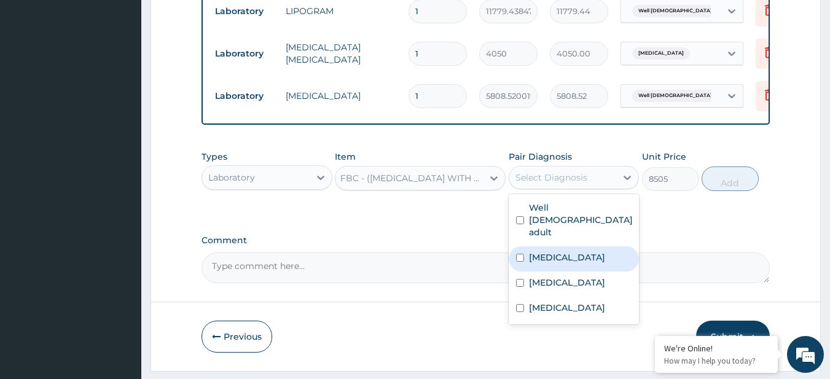
click at [561, 251] on label "Malaria" at bounding box center [567, 257] width 76 height 12
checkbox input "true"
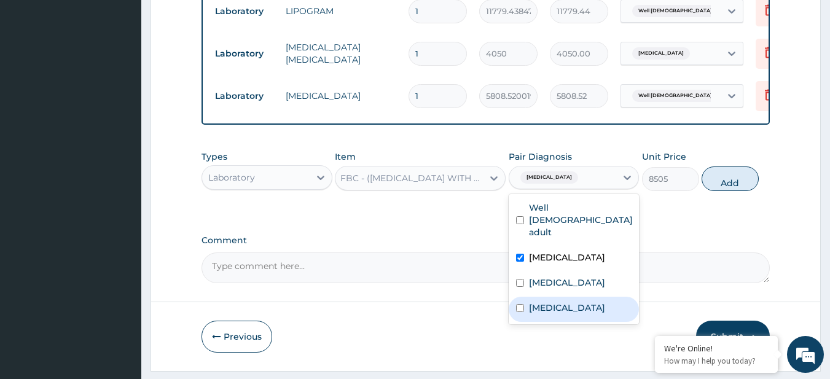
click at [568, 297] on div "Sepsis" at bounding box center [574, 309] width 131 height 25
checkbox input "true"
click at [743, 183] on button "Add" at bounding box center [730, 179] width 57 height 25
type input "0"
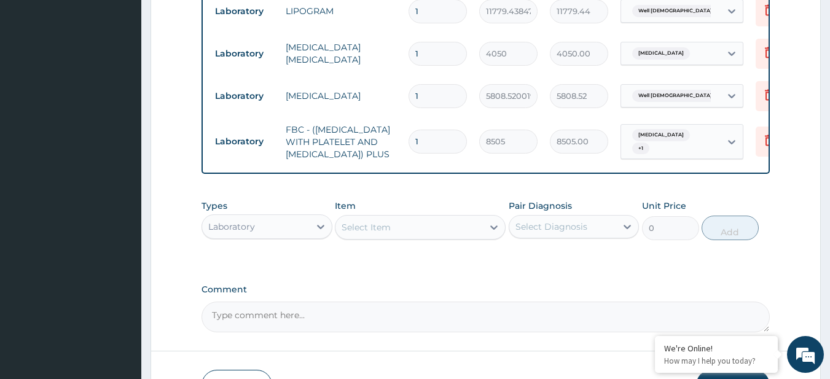
click at [446, 237] on div "Select Item" at bounding box center [410, 228] width 148 height 20
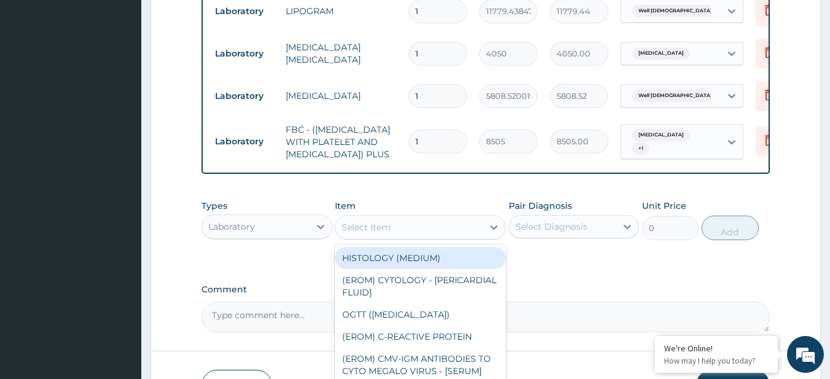
paste input "PARACETAMOL 500MG TAB x 1000 CLOTRIMAZOLE CREAM (FIDSON)"
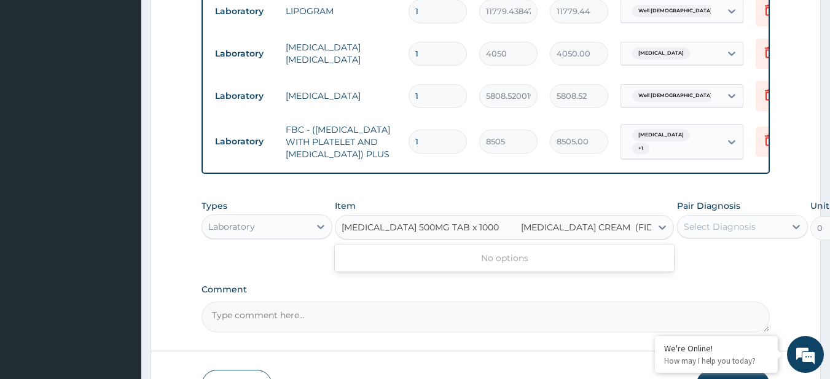
scroll to position [0, 16]
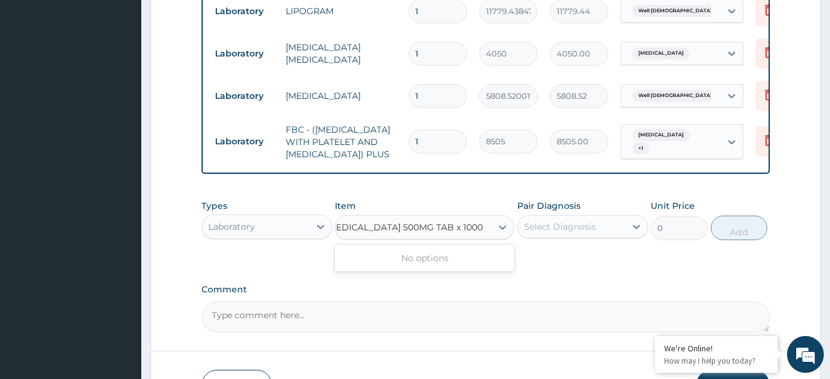
type input "PARACETAMOL 500MG TAB x 1000 CLOTRIMAZOLE CREAM (FIDSON)"
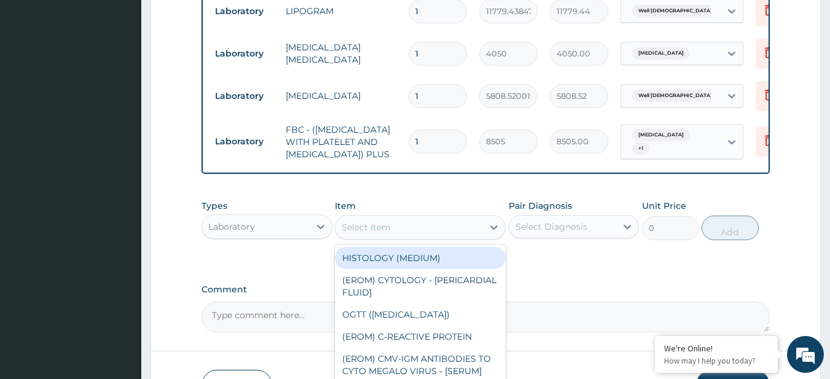
scroll to position [0, 0]
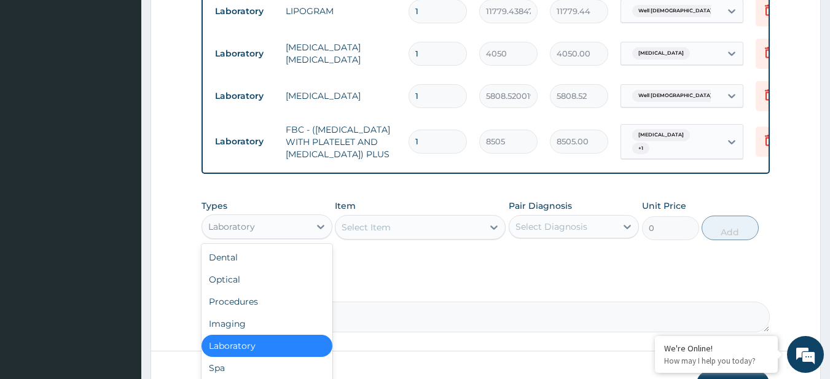
click at [296, 237] on div "Laboratory" at bounding box center [256, 227] width 108 height 20
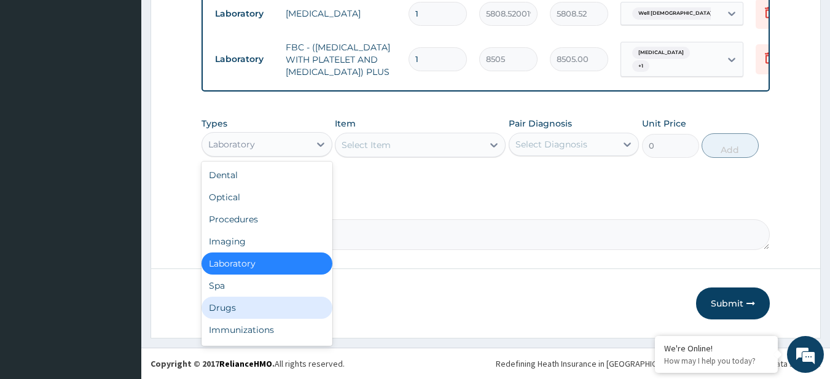
click at [240, 304] on div "Drugs" at bounding box center [267, 308] width 131 height 22
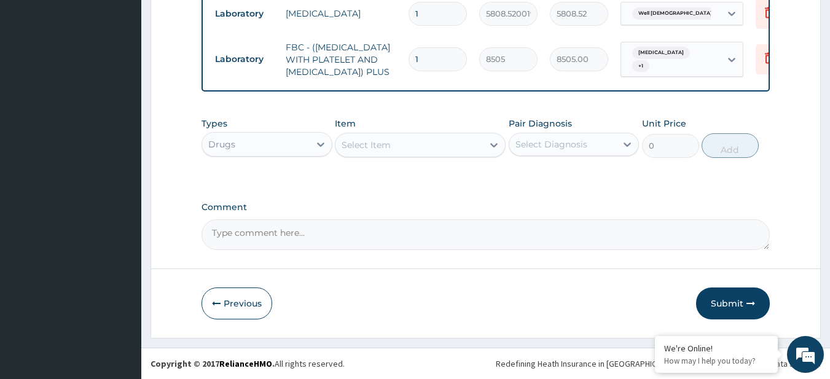
click at [661, 224] on textarea "Comment" at bounding box center [486, 234] width 569 height 31
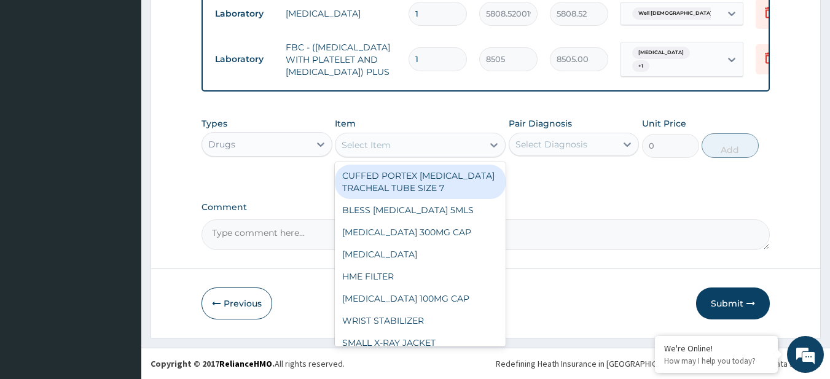
click at [382, 149] on div "Select Item" at bounding box center [366, 145] width 49 height 12
paste input "PARACETAMOL 500MG TAB x 1000 CLOTRIMAZOLE CREAM (FIDSON)"
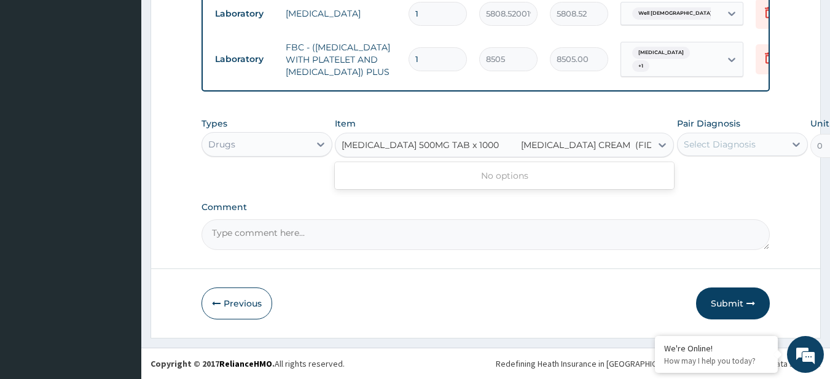
scroll to position [0, 16]
drag, startPoint x: 382, startPoint y: 149, endPoint x: 487, endPoint y: 167, distance: 106.0
click at [487, 157] on div "option FBC - (FULL BLOOD COUNT WITH PLATELET AND RED CELL INDICES) PLUS, select…" at bounding box center [504, 145] width 339 height 25
type input "PARACETAMOL 500MG TAB x 1000"
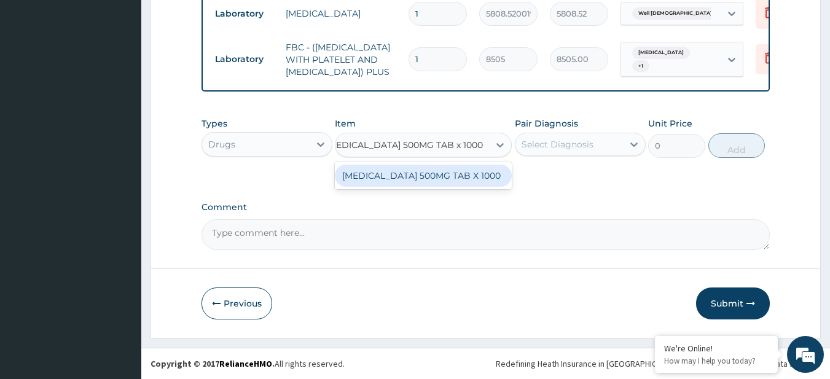
click at [491, 176] on div "PARACETAMOL 500MG TAB X 1000" at bounding box center [423, 176] width 177 height 22
type input "28"
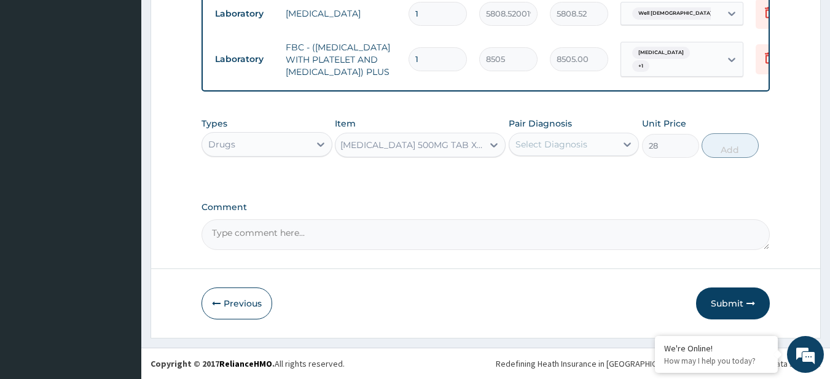
scroll to position [0, 1]
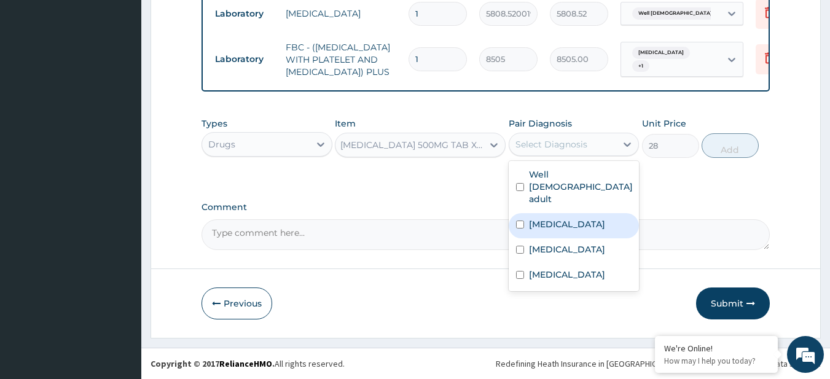
drag, startPoint x: 568, startPoint y: 140, endPoint x: 570, endPoint y: 224, distance: 84.2
click at [570, 156] on div "option Sepsis, selected. option Malaria focused, 2 of 4. 4 results available. U…" at bounding box center [574, 144] width 131 height 23
click at [555, 218] on label "Malaria" at bounding box center [567, 224] width 76 height 12
checkbox input "true"
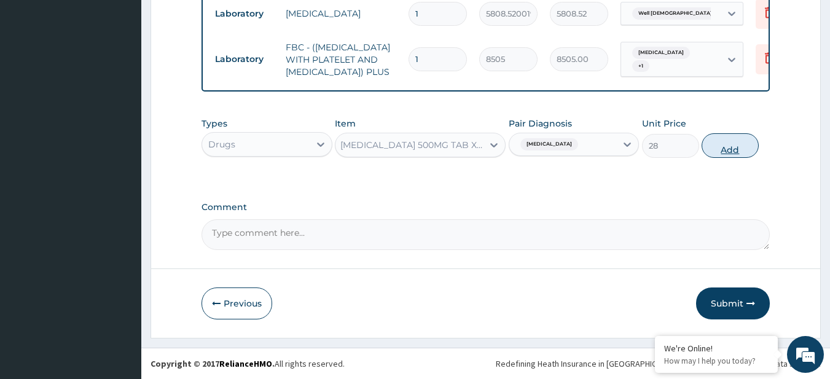
click at [727, 149] on button "Add" at bounding box center [730, 145] width 57 height 25
type input "0"
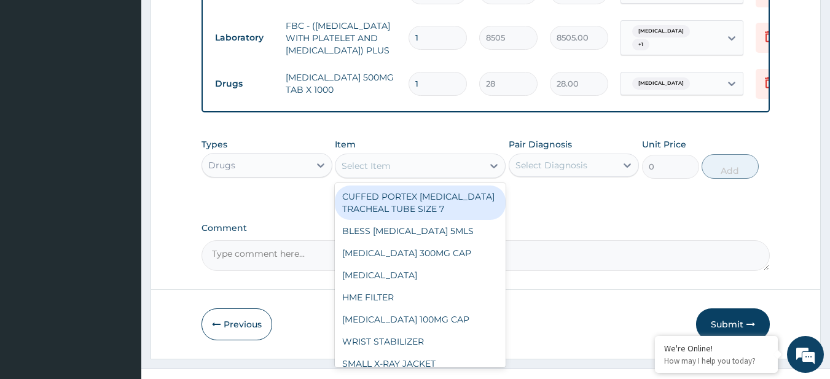
click at [422, 176] on div "Select Item" at bounding box center [410, 166] width 148 height 20
paste input "CLOTRIMAZOLE CREAM (FIDSON)"
type input "CLOTRIMAZOLE CREAM (FIDSON)"
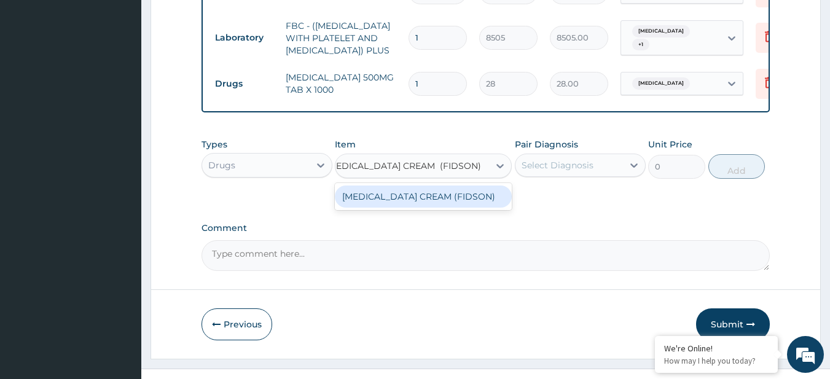
type input "2000"
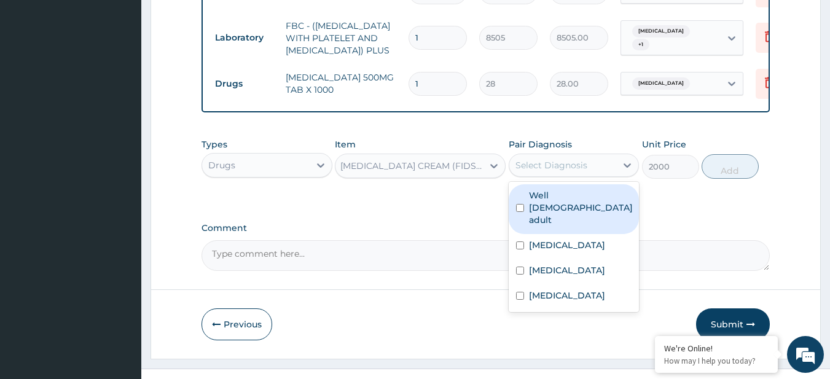
click at [572, 172] on div "Select Diagnosis" at bounding box center [552, 165] width 72 height 12
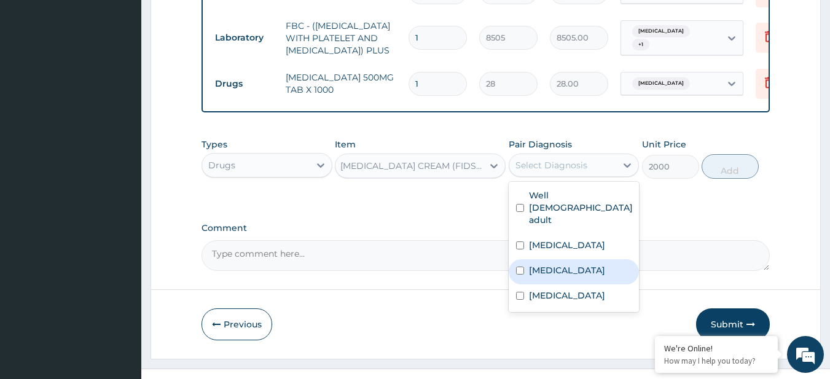
click at [574, 261] on div "Eczema" at bounding box center [574, 271] width 131 height 25
checkbox input "true"
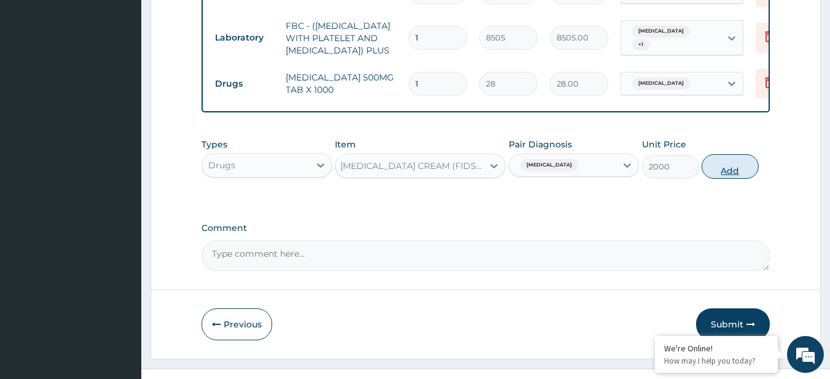
click at [749, 179] on button "Add" at bounding box center [730, 166] width 57 height 25
type input "0"
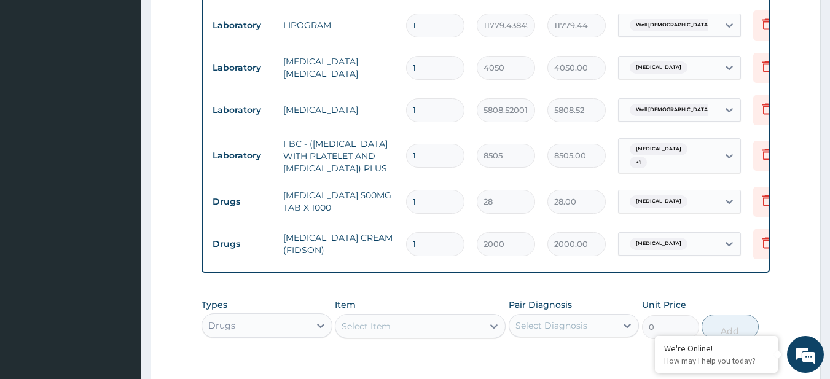
scroll to position [661, 0]
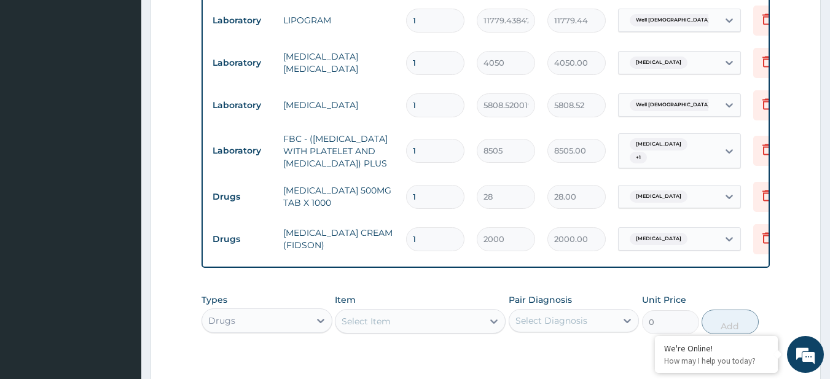
click at [430, 209] on input "1" at bounding box center [435, 197] width 58 height 24
type input "2"
type input "56.00"
type input "3"
type input "84.00"
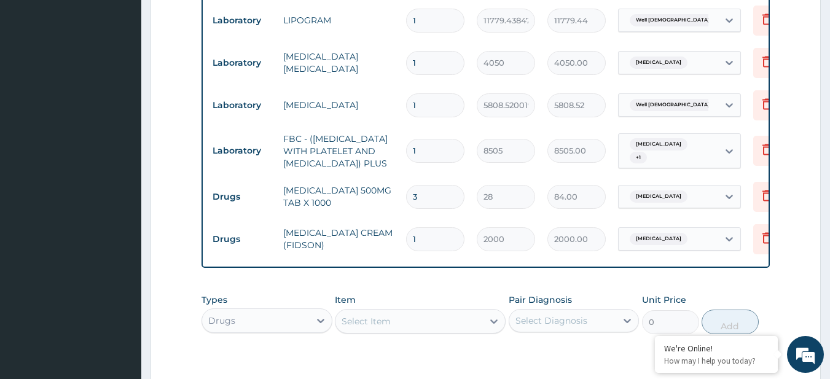
type input "30"
type input "840.00"
type input "30"
click at [421, 317] on div "Item Select Item" at bounding box center [420, 314] width 171 height 41
click at [464, 316] on div "Item Select Item" at bounding box center [420, 314] width 171 height 41
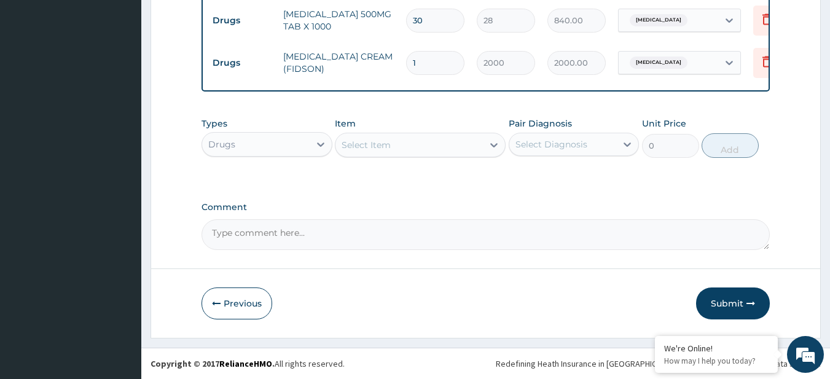
scroll to position [859, 0]
click at [720, 303] on button "Submit" at bounding box center [733, 304] width 74 height 32
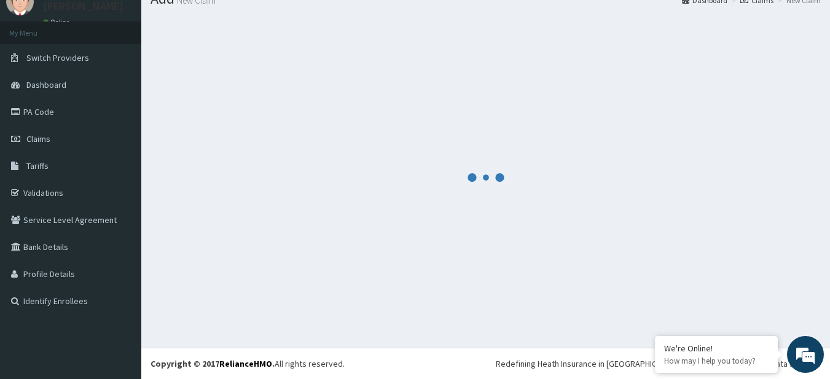
scroll to position [49, 0]
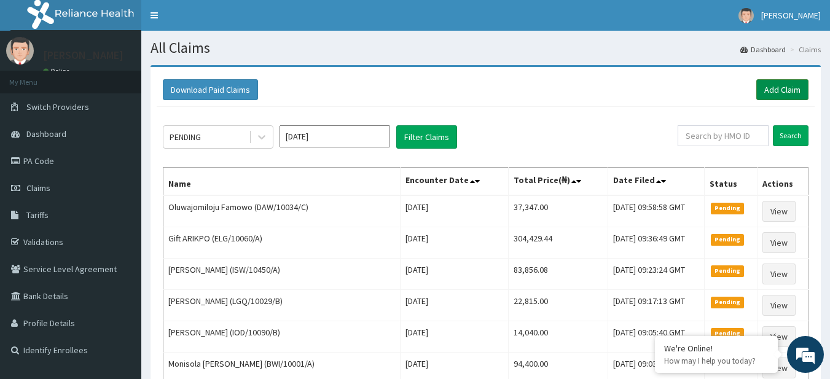
click at [779, 82] on link "Add Claim" at bounding box center [783, 89] width 52 height 21
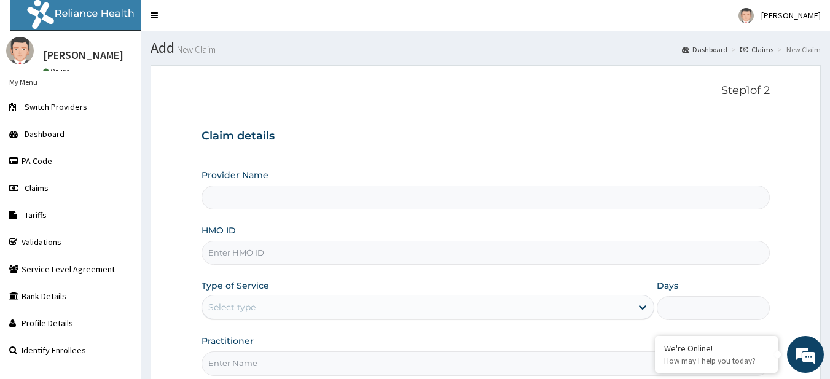
type input "R-Jolad Plus"
click at [288, 253] on input "HMO ID" at bounding box center [486, 253] width 569 height 24
paste input "SOA/10159/D"
click at [342, 251] on input "SOA/10159/D" at bounding box center [486, 253] width 569 height 24
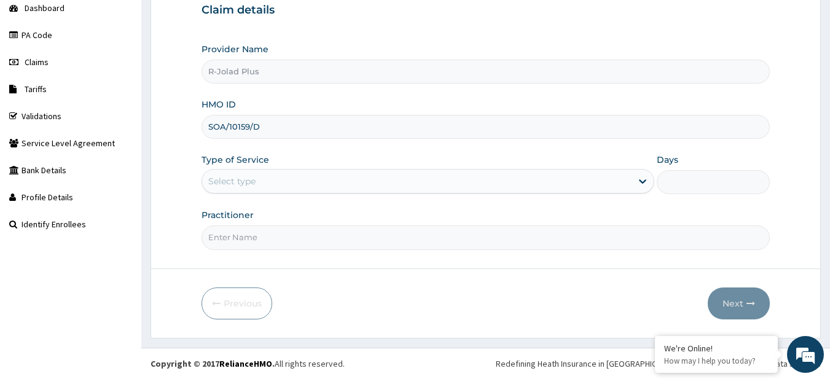
type input "SOA/10159/D"
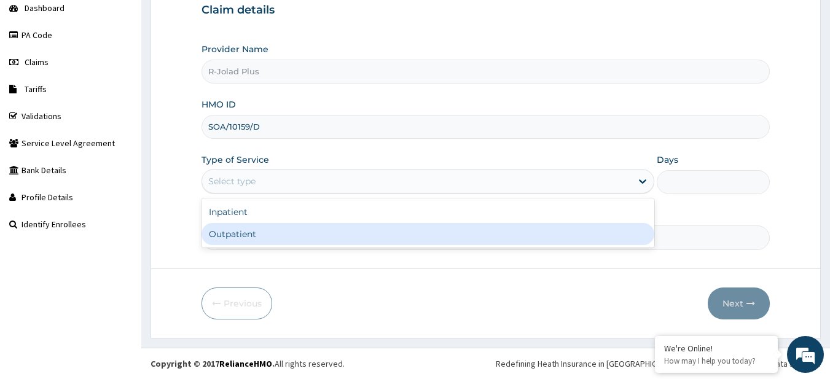
drag, startPoint x: 300, startPoint y: 178, endPoint x: 299, endPoint y: 226, distance: 47.4
click at [299, 194] on div "option Outpatient focused, 2 of 2. 2 results available. Use Up and Down to choo…" at bounding box center [428, 181] width 453 height 25
click at [299, 226] on div "Outpatient" at bounding box center [428, 234] width 453 height 22
type input "1"
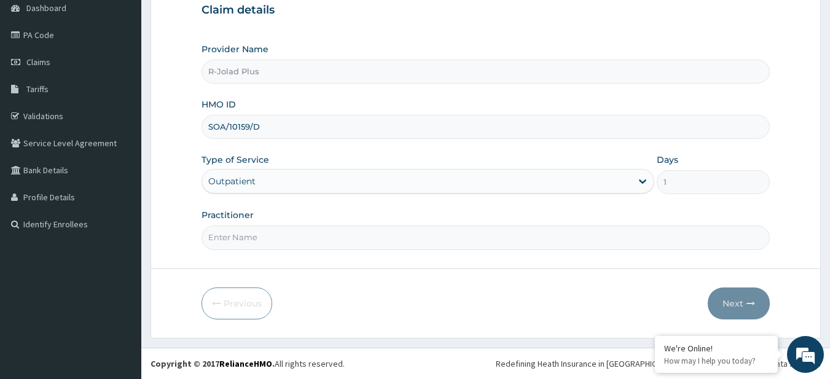
click at [235, 243] on input "Practitioner" at bounding box center [486, 238] width 569 height 24
paste input "[PERSON_NAME]"
type input "[PERSON_NAME]"
click at [752, 294] on button "Next" at bounding box center [739, 304] width 62 height 32
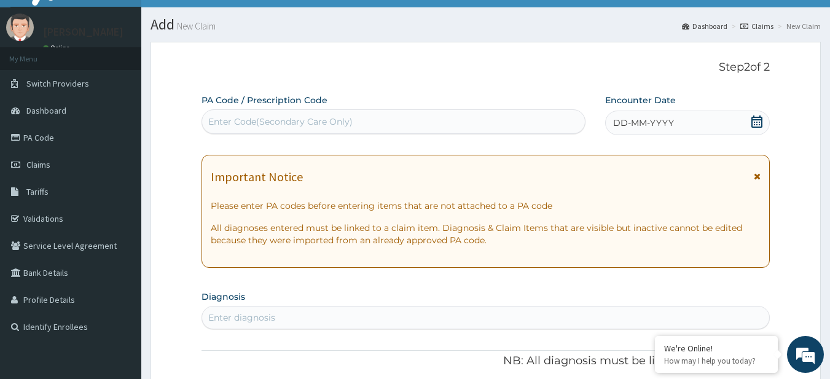
scroll to position [0, 0]
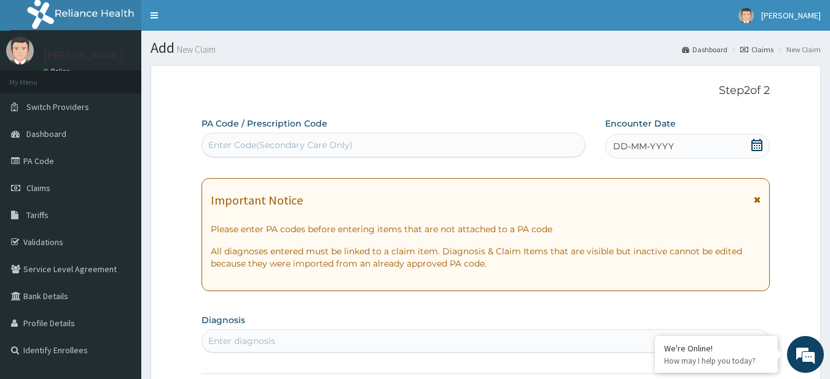
click at [261, 150] on div "Enter Code(Secondary Care Only)" at bounding box center [280, 145] width 144 height 12
paste input "PA/AF98AC PA/108A68"
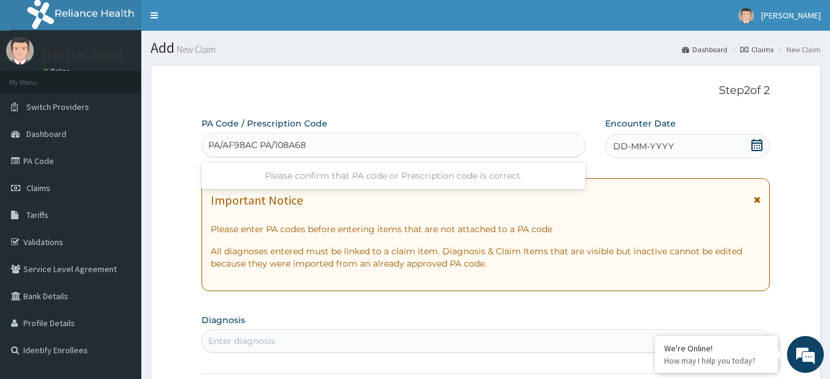
type input "PA/AF98AC"
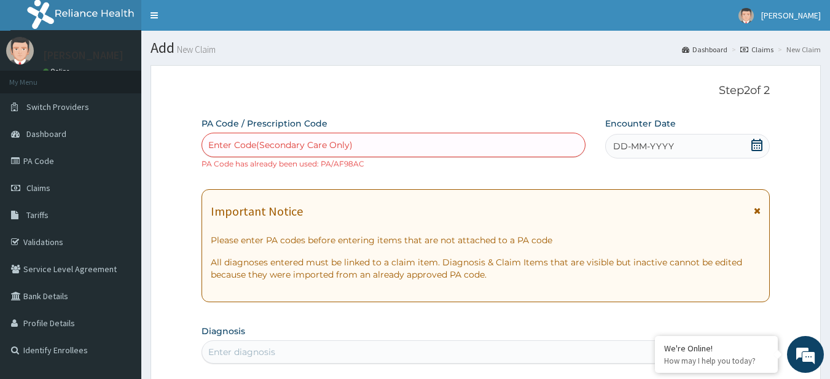
click at [307, 143] on div "Enter Code(Secondary Care Only)" at bounding box center [280, 145] width 144 height 12
paste input "PA/108A68"
type input "PA/108A68"
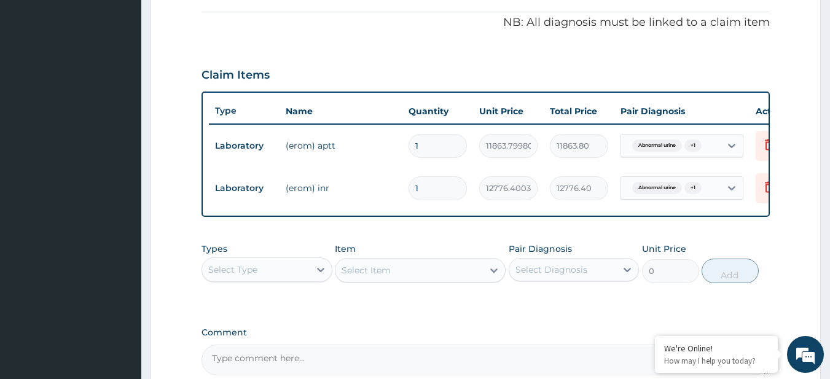
scroll to position [500, 0]
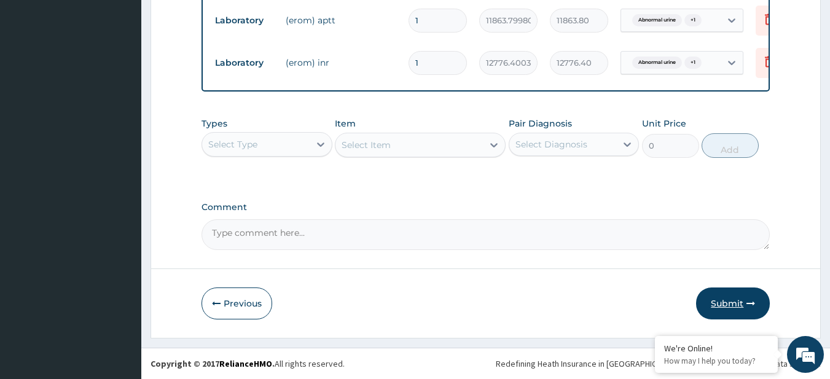
click at [742, 296] on button "Submit" at bounding box center [733, 304] width 74 height 32
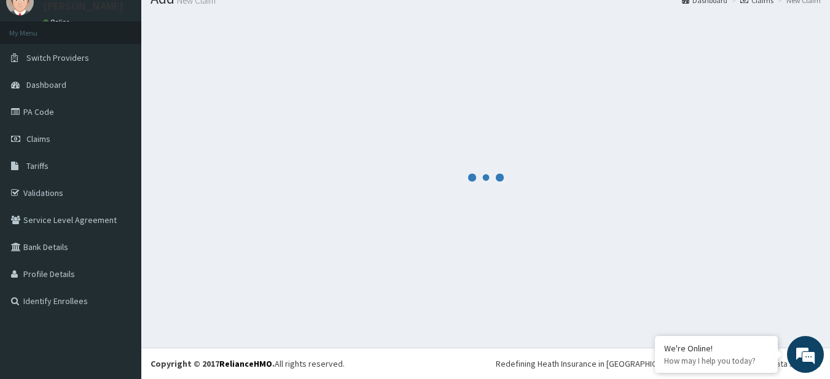
click at [449, 379] on footer "Redefining Heath Insurance in [GEOGRAPHIC_DATA] using Telemedicine and Data Sci…" at bounding box center [485, 363] width 689 height 31
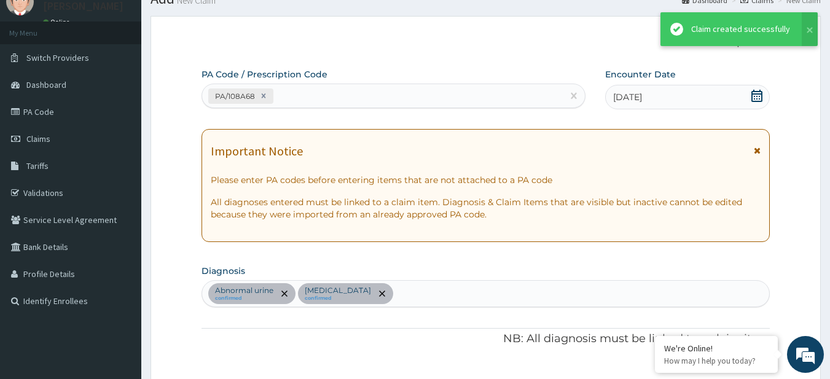
scroll to position [500, 0]
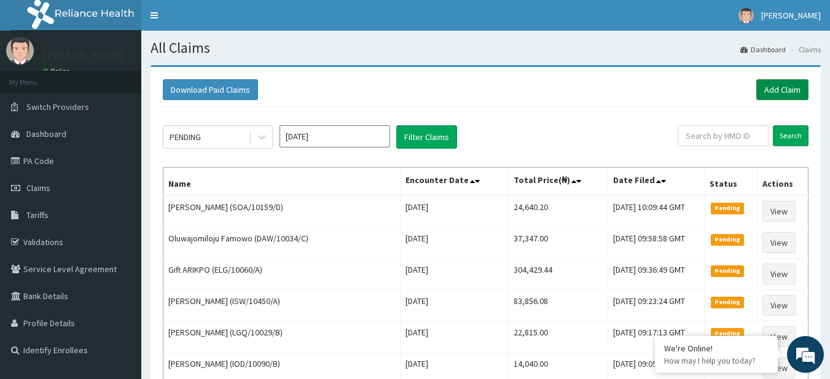
click at [770, 79] on link "Add Claim" at bounding box center [783, 89] width 52 height 21
click at [769, 84] on link "Add Claim" at bounding box center [783, 89] width 52 height 21
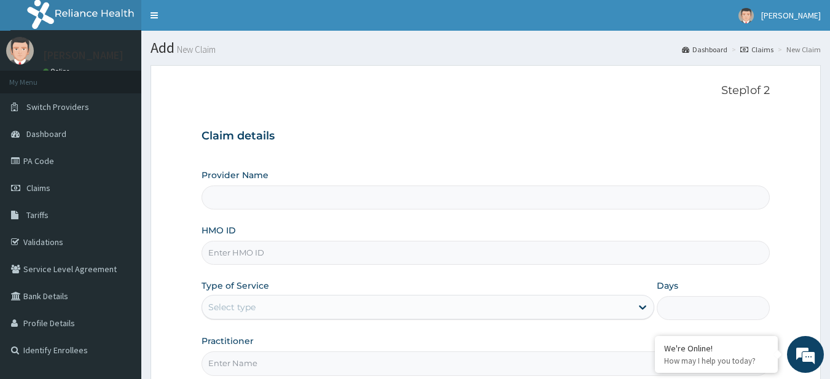
type input "R-Jolad Plus"
click at [326, 253] on input "HMO ID" at bounding box center [486, 253] width 569 height 24
paste input "LLD/10077/A"
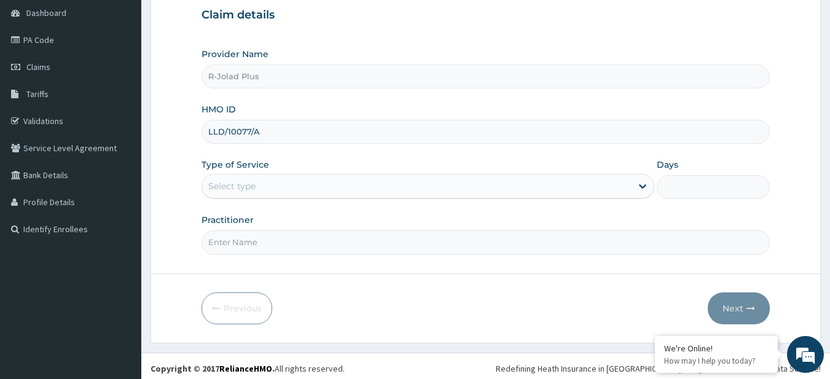
scroll to position [122, 0]
type input "LLD/10077/A"
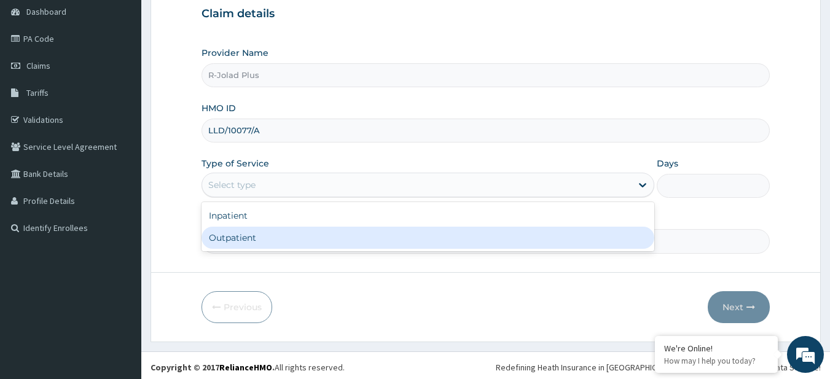
drag, startPoint x: 264, startPoint y: 180, endPoint x: 280, endPoint y: 239, distance: 61.6
click at [280, 197] on div "option Outpatient focused, 2 of 2. 2 results available. Use Up and Down to choo…" at bounding box center [428, 185] width 453 height 25
click at [280, 239] on div "Outpatient" at bounding box center [428, 238] width 453 height 22
type input "1"
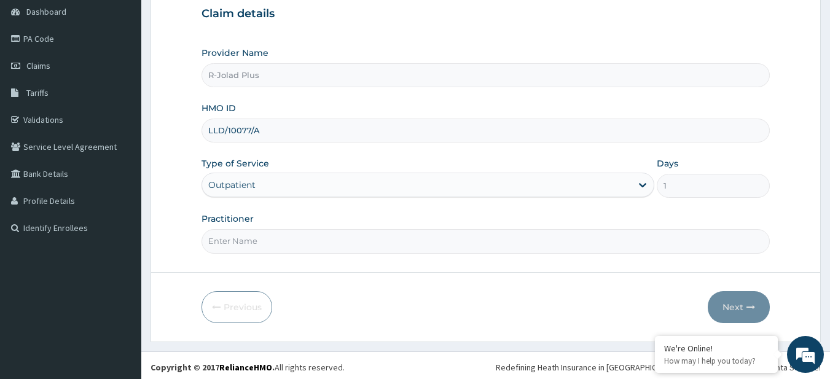
click at [282, 234] on input "Practitioner" at bounding box center [486, 241] width 569 height 24
paste input "[PERSON_NAME]"
type input "[PERSON_NAME]"
click at [634, 261] on form "Step 1 of 2 Claim details Provider Name R-Jolad Plus HMO ID LLD/10077/A Type of…" at bounding box center [486, 142] width 671 height 399
click at [735, 299] on button "Next" at bounding box center [739, 307] width 62 height 32
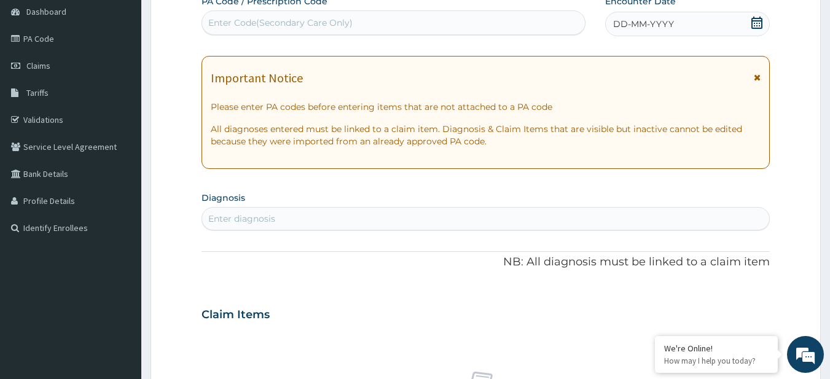
scroll to position [0, 0]
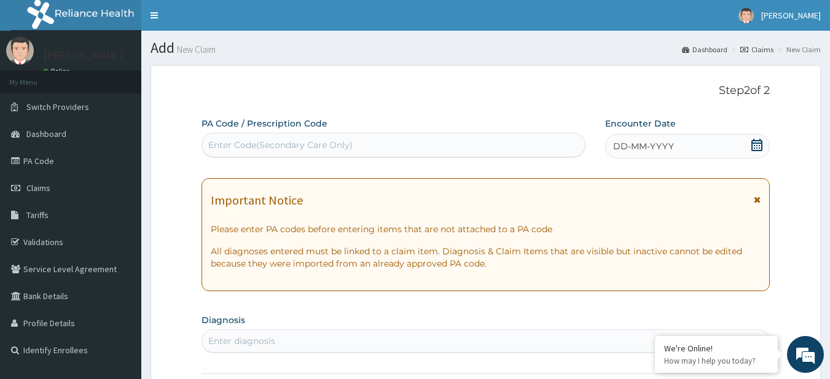
click at [264, 143] on div "Enter Code(Secondary Care Only)" at bounding box center [280, 145] width 144 height 12
paste input "PA/672860"
type input "PA/672860"
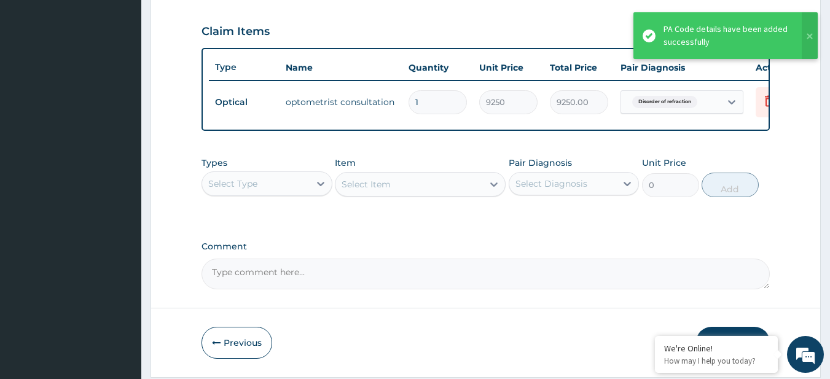
scroll to position [458, 0]
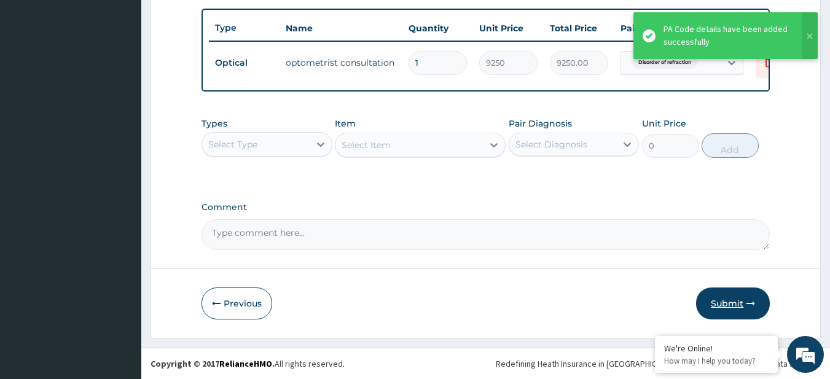
click at [749, 304] on icon "button" at bounding box center [751, 303] width 9 height 9
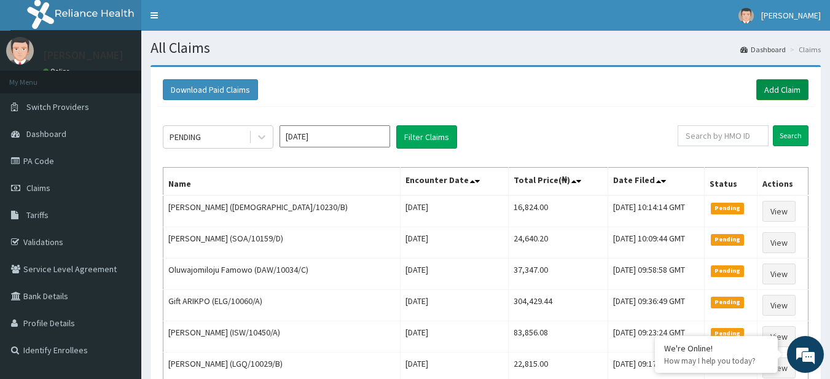
click at [776, 85] on link "Add Claim" at bounding box center [783, 89] width 52 height 21
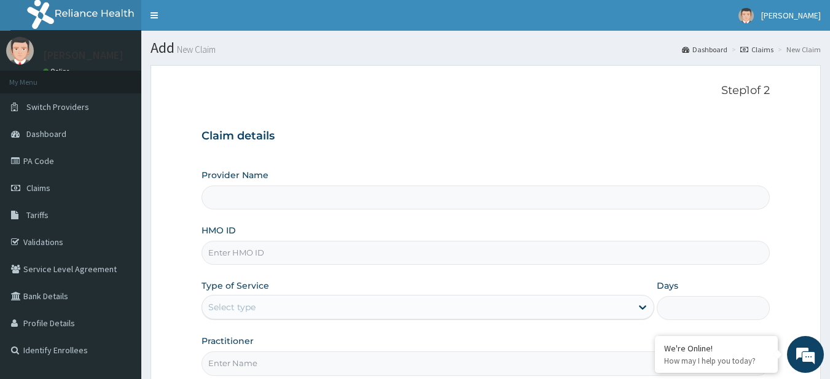
type input "R-Jolad Plus"
click at [254, 252] on input "HMO ID" at bounding box center [486, 253] width 569 height 24
paste input "RBN/10004/A"
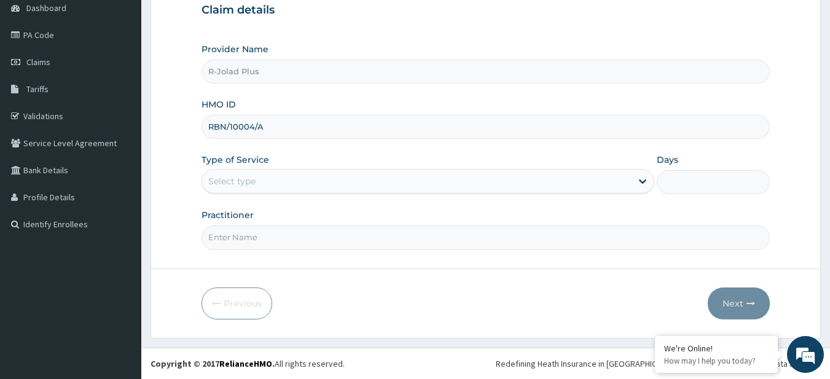
type input "RBN/10004/A"
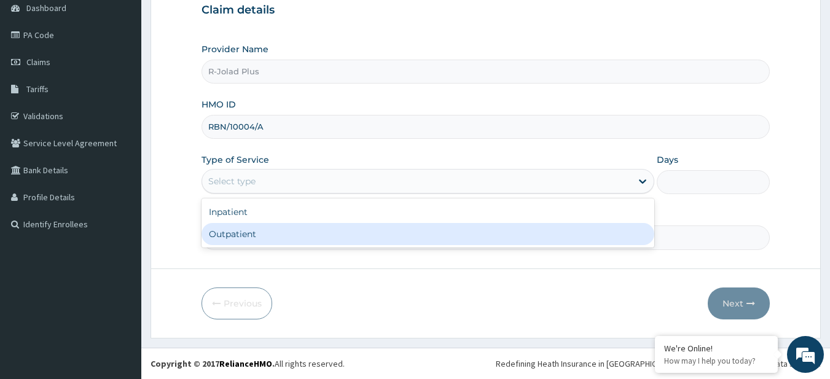
drag, startPoint x: 228, startPoint y: 183, endPoint x: 299, endPoint y: 235, distance: 88.3
click at [299, 194] on div "option Outpatient focused, 2 of 2. 2 results available. Use Up and Down to choo…" at bounding box center [428, 181] width 453 height 25
click at [299, 235] on div "Outpatient" at bounding box center [428, 234] width 453 height 22
type input "1"
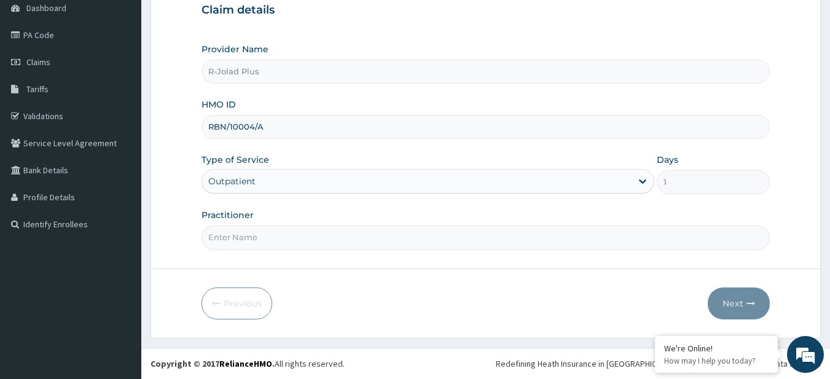
click at [278, 240] on input "Practitioner" at bounding box center [486, 238] width 569 height 24
paste input "BANJOKO OLUWOLE"
type input "BANJOKO OLUWOLE"
click at [708, 307] on div "Previous Next" at bounding box center [486, 304] width 569 height 32
click at [727, 305] on button "Next" at bounding box center [739, 304] width 62 height 32
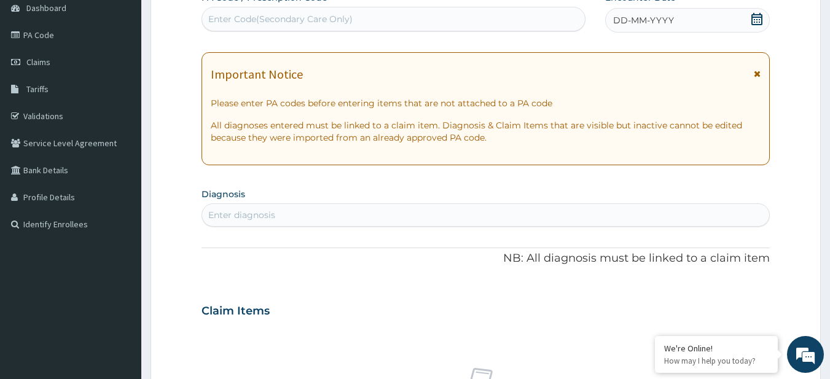
scroll to position [0, 0]
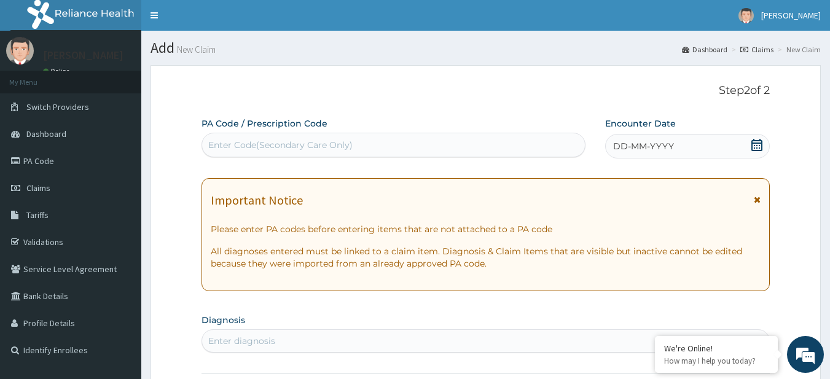
click at [312, 145] on div "Enter Code(Secondary Care Only)" at bounding box center [280, 145] width 144 height 12
paste input "PA/2F01D0 PA/F66240"
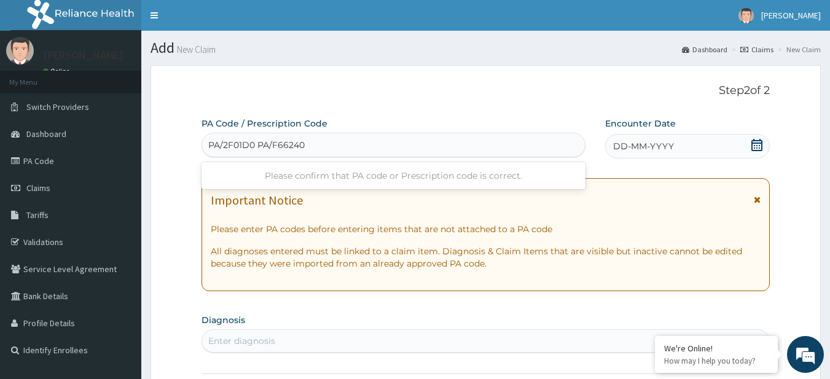
type input "PA/2F01D0"
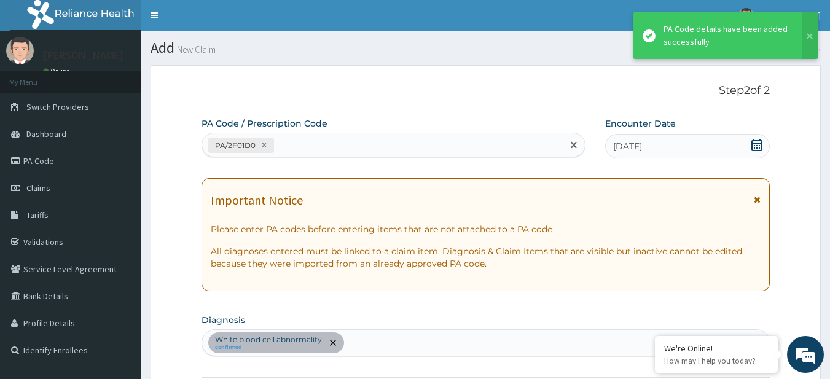
click at [309, 144] on div "PA/2F01D0" at bounding box center [382, 145] width 361 height 20
paste input "PA/F66240"
type input "PA/F66240"
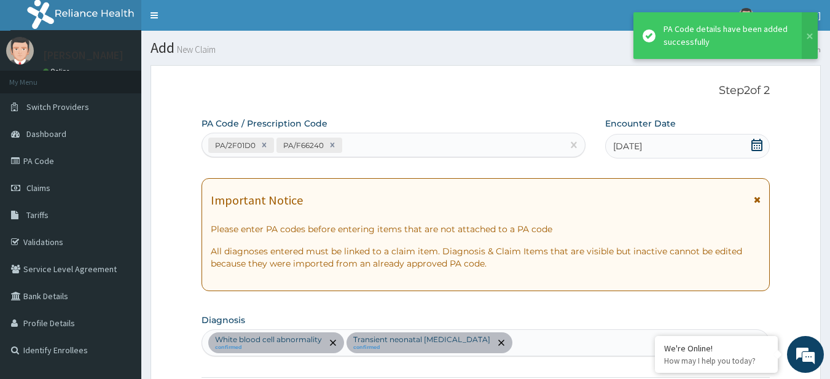
scroll to position [407, 0]
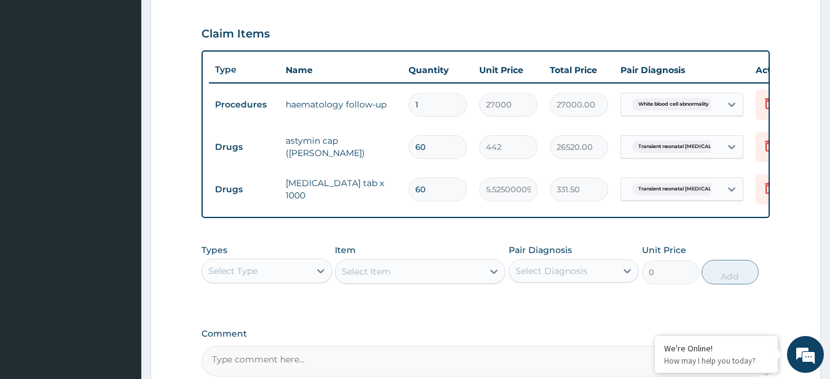
click at [598, 304] on div "Types Select Type Item Select Item Pair Diagnosis Select Diagnosis Unit Price 0…" at bounding box center [486, 273] width 569 height 71
click at [432, 147] on input "60" at bounding box center [438, 147] width 58 height 24
type input "6"
type input "2652.00"
type input "62"
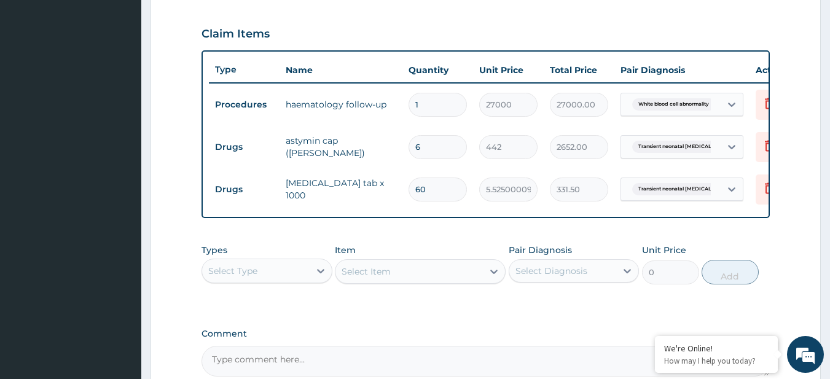
type input "27404.00"
type input "62"
click at [435, 188] on input "60" at bounding box center [438, 190] width 58 height 24
type input "6"
type input "33.15"
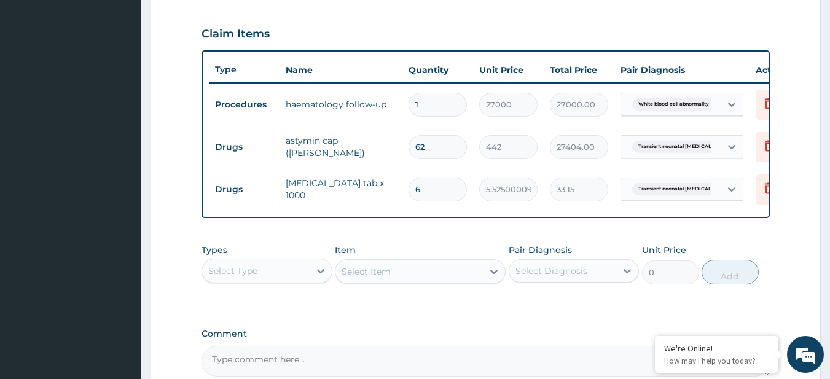
type input "62"
type input "342.55"
type input "62"
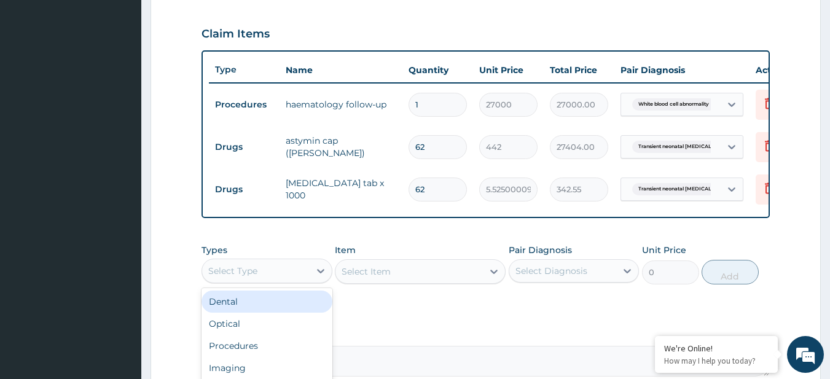
click at [288, 281] on div "Select Type" at bounding box center [256, 271] width 108 height 20
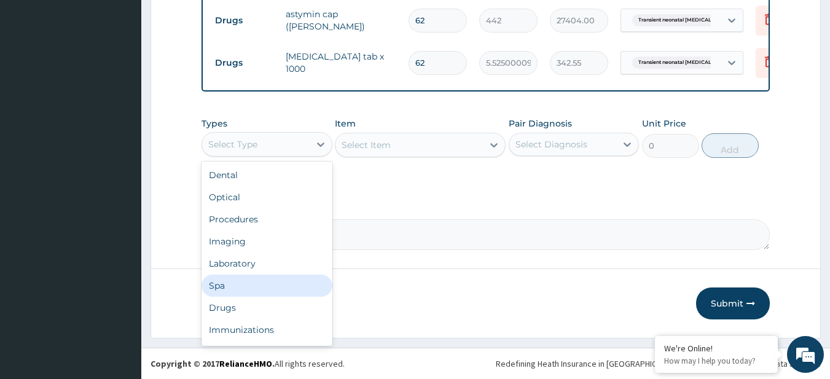
scroll to position [42, 0]
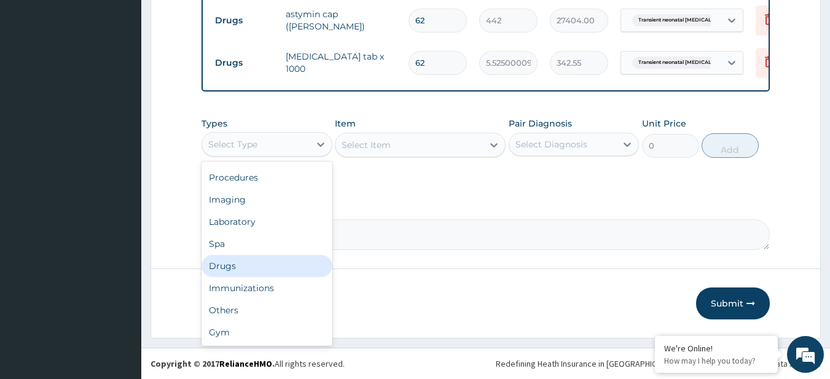
click at [262, 262] on div "Drugs" at bounding box center [267, 266] width 131 height 22
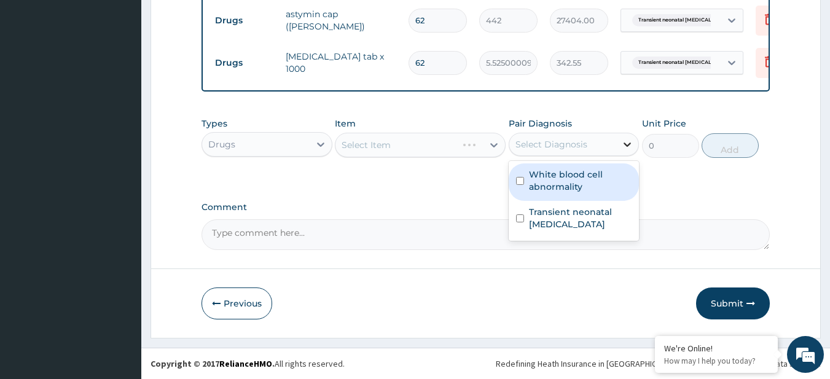
click at [625, 135] on div at bounding box center [628, 144] width 22 height 22
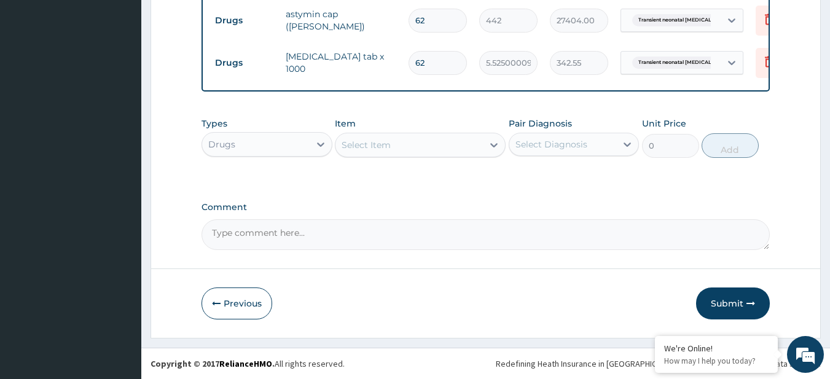
click at [599, 176] on div "Types Drugs Item Select Item Pair Diagnosis Select Diagnosis Unit Price 0 Add" at bounding box center [486, 146] width 569 height 71
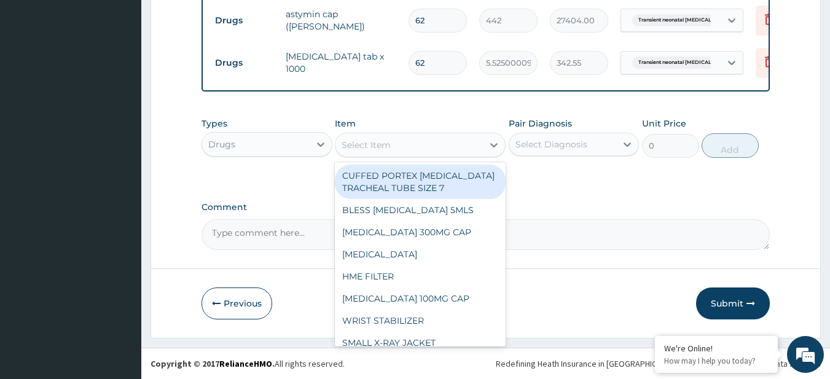
click at [362, 144] on div "Select Item" at bounding box center [366, 145] width 49 height 12
paste input "FBC - (FULL BLOOD COUNT with platelet and red cell indices) plus"
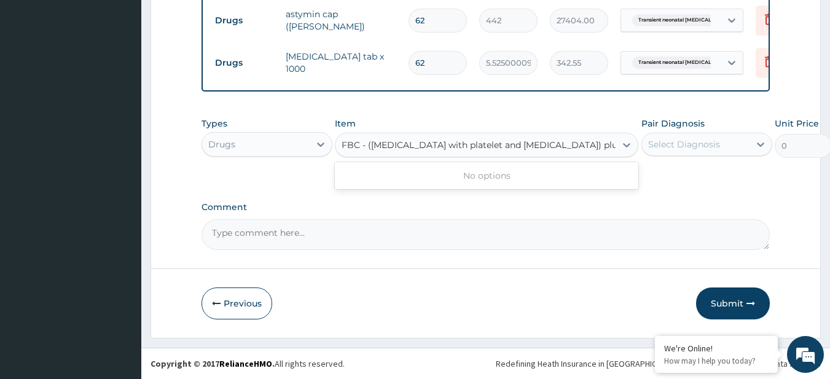
scroll to position [0, 15]
type input "FBC - (FULL BLOOD COUNT with platelet and red cell indices) plus"
click at [223, 152] on div "Drugs" at bounding box center [256, 145] width 108 height 20
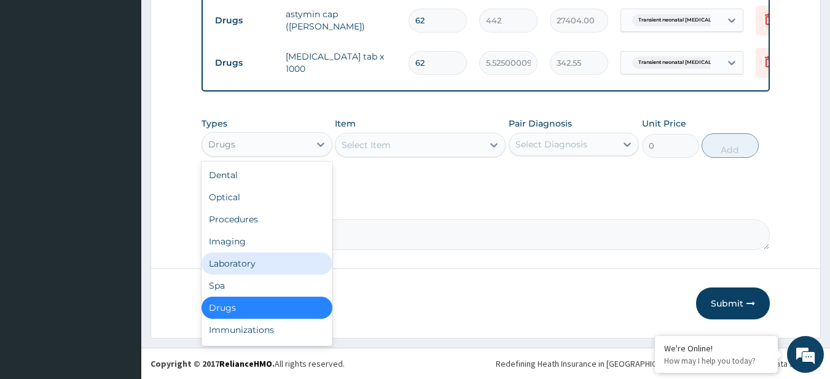
click at [254, 267] on div "Laboratory" at bounding box center [267, 264] width 131 height 22
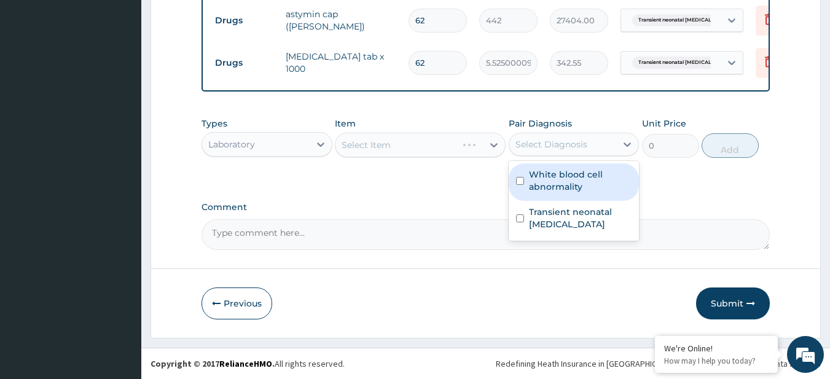
click at [586, 143] on div "Select Diagnosis" at bounding box center [564, 145] width 108 height 20
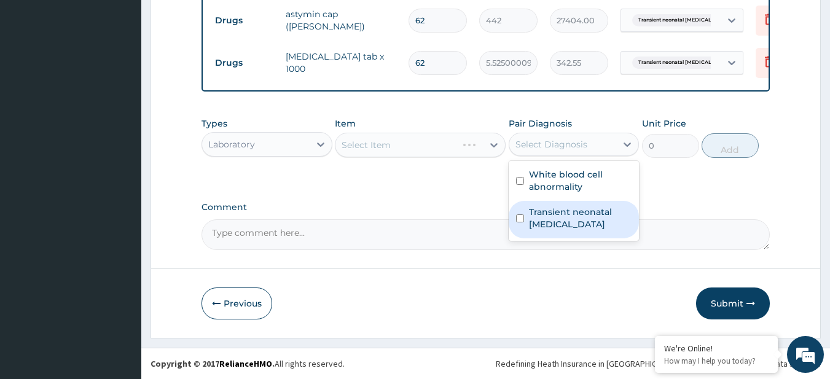
click at [582, 206] on label "Transient neonatal pustulosis" at bounding box center [580, 218] width 103 height 25
checkbox input "true"
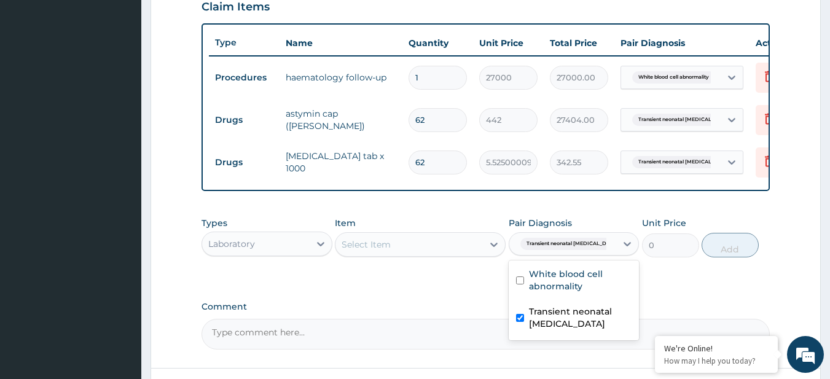
scroll to position [436, 0]
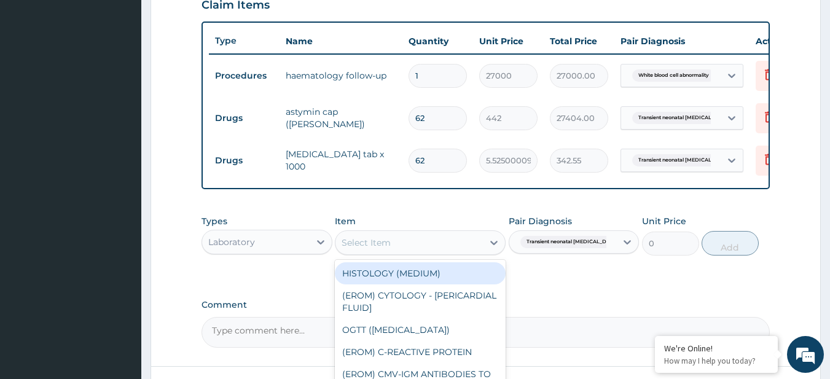
click at [438, 253] on div "Select Item" at bounding box center [410, 243] width 148 height 20
paste input "FBC - (FULL BLOOD COUNT with platelet and red cell indices) plus"
type input "FBC - (FULL BLOOD COUNT with platelet and red cell indices) plus"
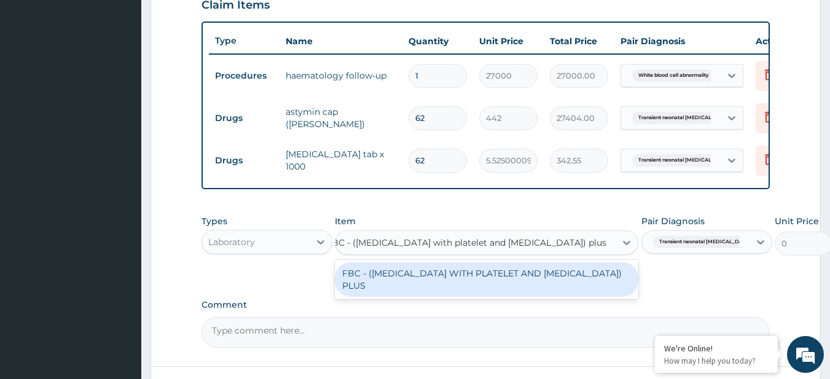
click at [438, 249] on input "FBC - (FULL BLOOD COUNT with platelet and red cell indices) plus" at bounding box center [471, 243] width 290 height 12
click at [450, 291] on div "FBC - (FULL BLOOD COUNT WITH PLATELET AND RED CELL INDICES) PLUS" at bounding box center [487, 279] width 304 height 34
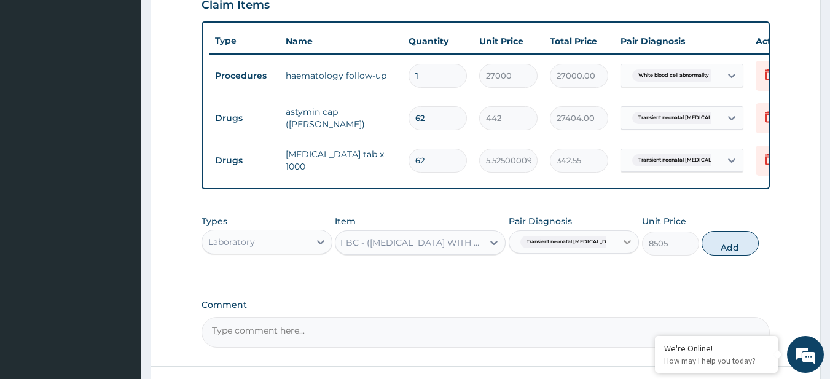
scroll to position [0, 1]
click at [700, 251] on div "Types Laboratory Item FBC - (FULL BLOOD COUNT WITH PLATELET AND RED CELL INDICE…" at bounding box center [486, 235] width 569 height 53
click at [712, 256] on button "Add" at bounding box center [730, 243] width 57 height 25
type input "0"
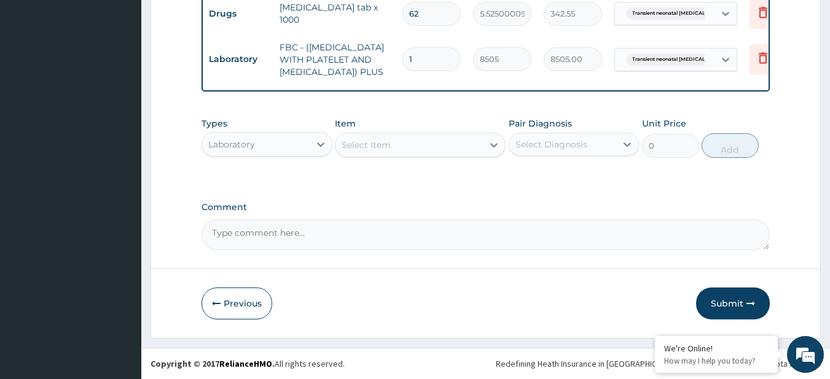
scroll to position [604, 0]
click at [751, 304] on icon "button" at bounding box center [751, 303] width 9 height 9
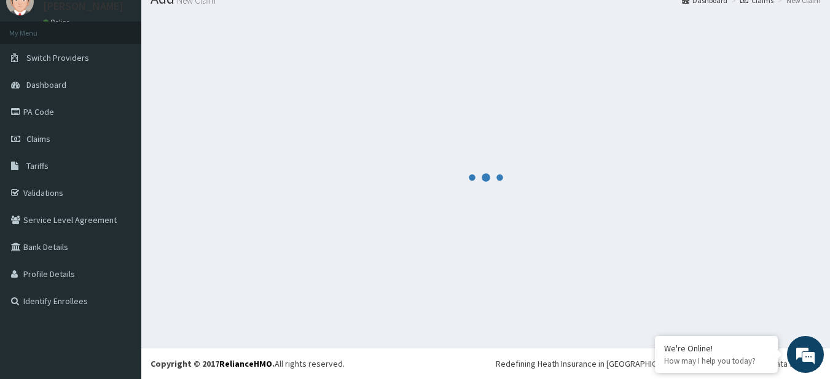
scroll to position [49, 0]
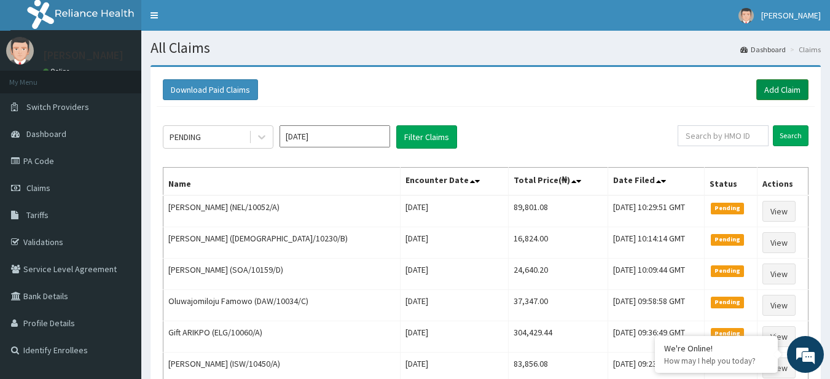
click at [773, 82] on link "Add Claim" at bounding box center [783, 89] width 52 height 21
click at [762, 89] on link "Add Claim" at bounding box center [783, 89] width 52 height 21
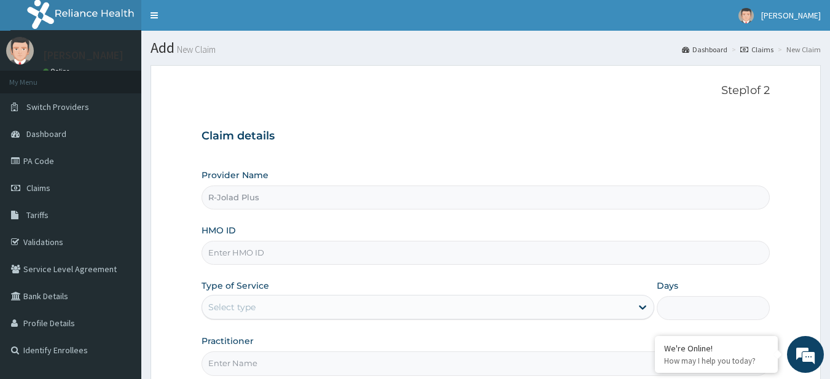
type input "R-Jolad Plus"
click at [288, 261] on input "HMO ID" at bounding box center [486, 253] width 569 height 24
paste input "BIF/10024/A"
click at [288, 261] on input "BIF/10024/A" at bounding box center [486, 253] width 569 height 24
type input "BIF/10024/A"
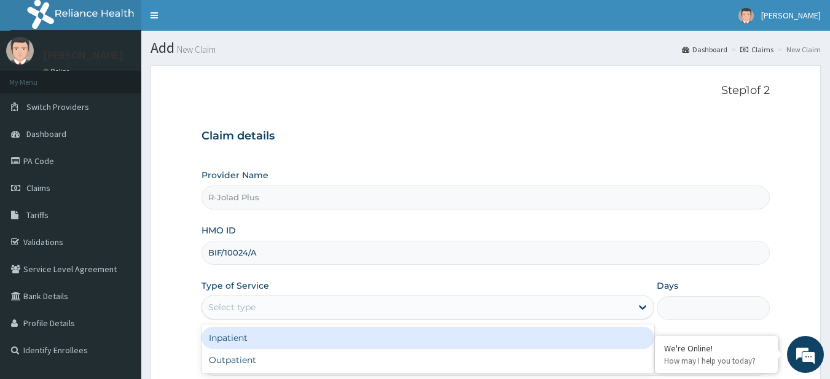
click at [266, 298] on div "Select type" at bounding box center [417, 308] width 430 height 20
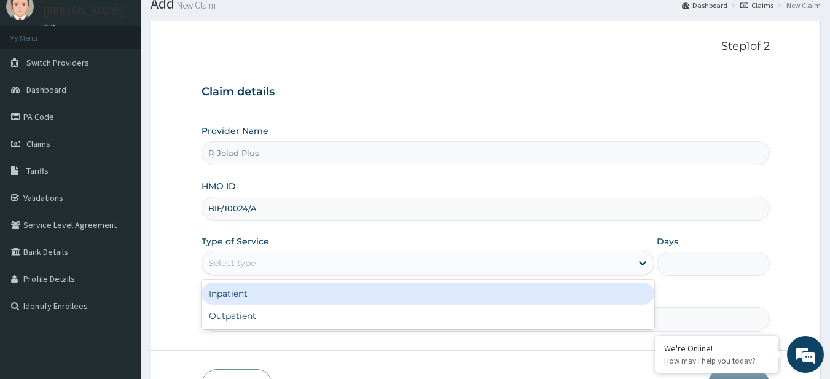
scroll to position [46, 0]
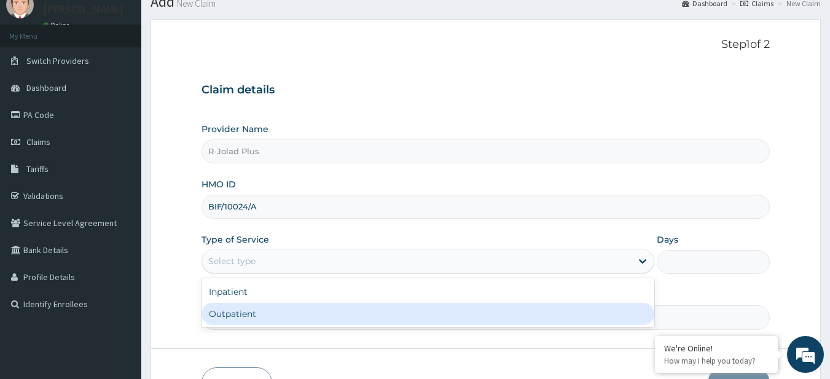
click at [269, 314] on div "Outpatient" at bounding box center [428, 314] width 453 height 22
type input "1"
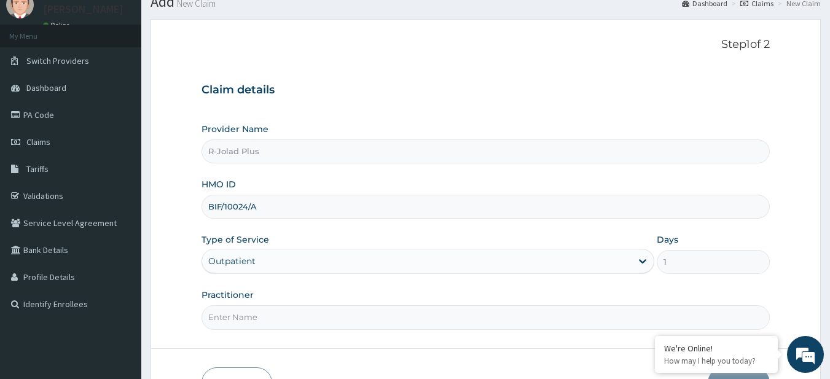
click at [269, 314] on input "Practitioner" at bounding box center [486, 318] width 569 height 24
click at [308, 310] on input "Practitioner" at bounding box center [486, 318] width 569 height 24
paste input "[PERSON_NAME]"
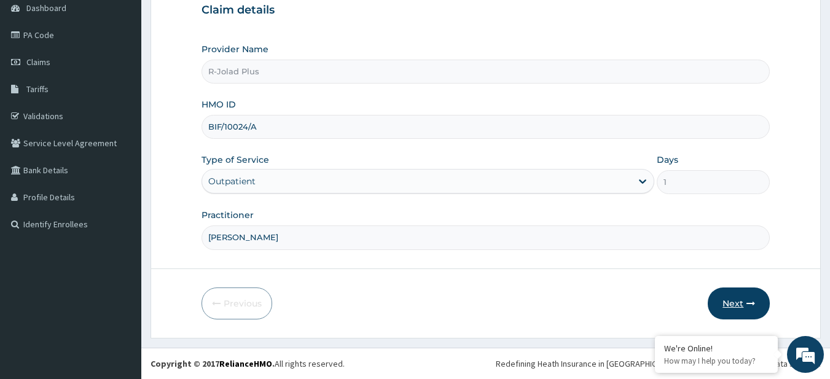
type input "[PERSON_NAME]"
click at [755, 306] on icon "button" at bounding box center [751, 303] width 9 height 9
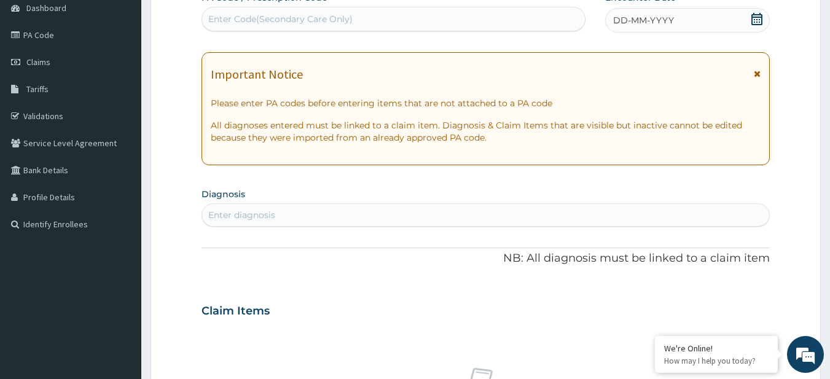
scroll to position [0, 0]
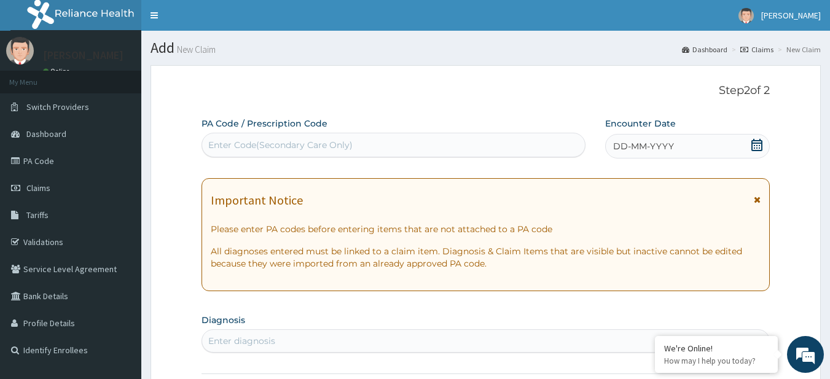
click at [293, 141] on div "Enter Code(Secondary Care Only)" at bounding box center [280, 145] width 144 height 12
paste input "PA/7048ED"
type input "PA/7048ED"
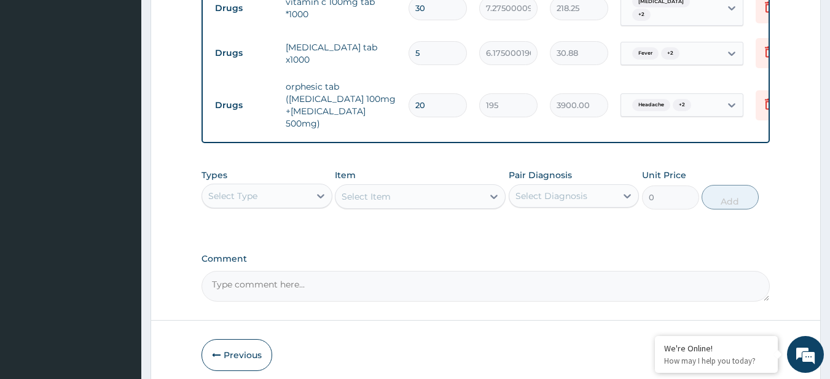
scroll to position [507, 0]
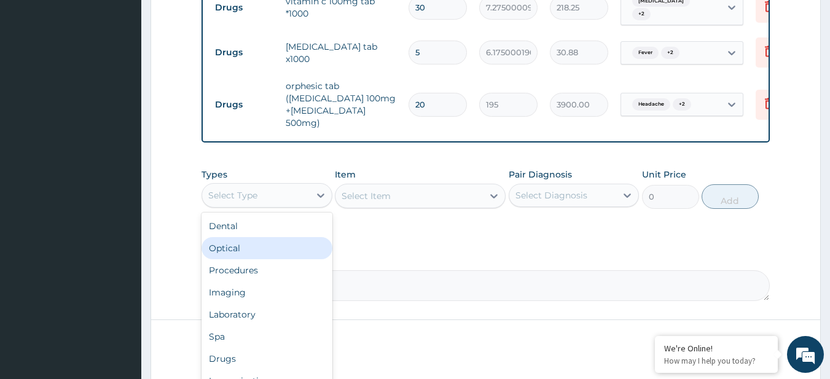
drag, startPoint x: 273, startPoint y: 194, endPoint x: 280, endPoint y: 257, distance: 63.7
click at [280, 208] on div "option Optical focused, 2 of 10. 10 results available. Use Up and Down to choos…" at bounding box center [267, 195] width 131 height 25
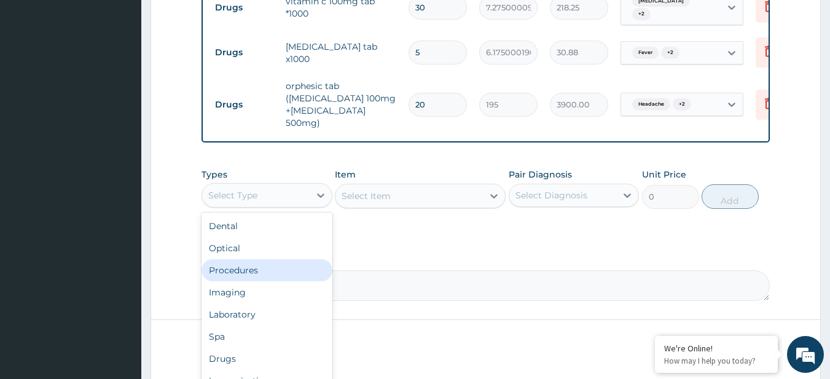
click at [280, 259] on div "Procedures" at bounding box center [267, 270] width 131 height 22
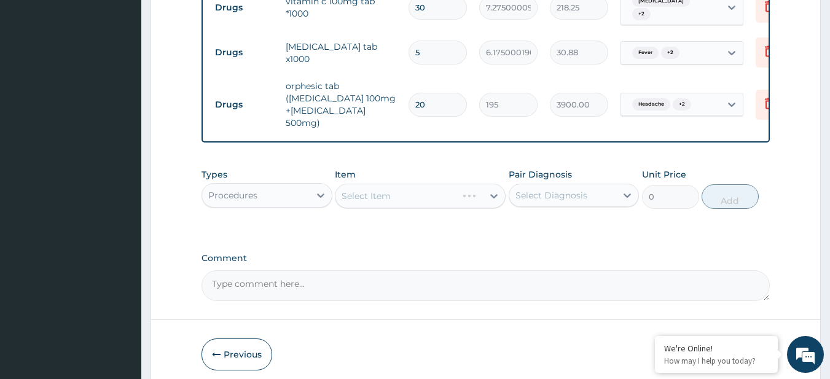
click at [395, 189] on div "Select Item" at bounding box center [420, 196] width 171 height 25
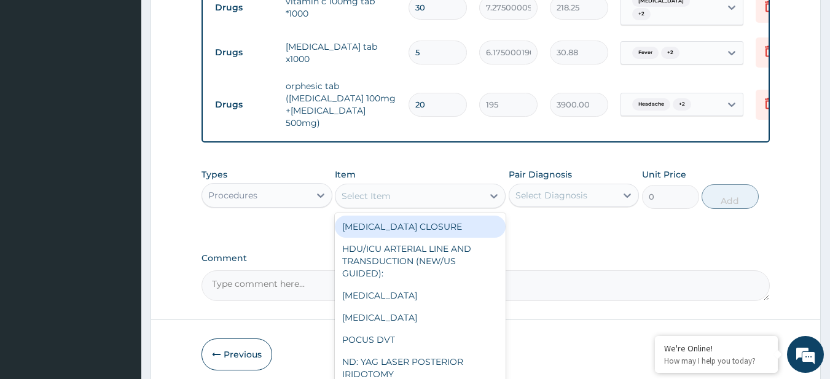
click at [395, 189] on div "Select Item" at bounding box center [410, 196] width 148 height 20
paste input "General Consultation (initial) FBC - ([MEDICAL_DATA] with platelet and [MEDICAL…"
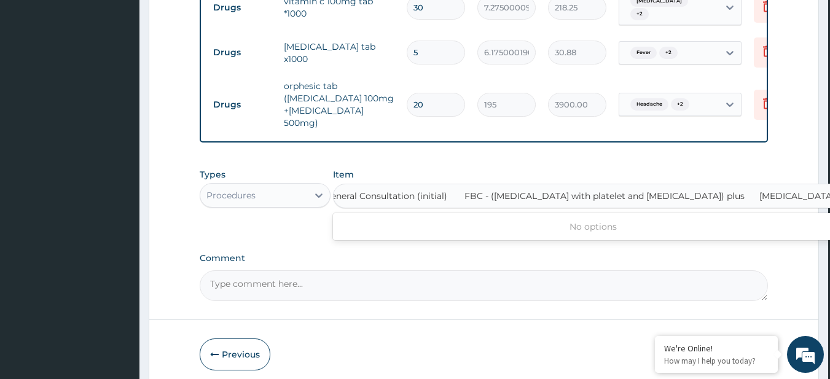
click at [395, 190] on input "General Consultation (initial) FBC - ([MEDICAL_DATA] with platelet and [MEDICAL…" at bounding box center [578, 196] width 507 height 12
type input "General Consultation (initial)"
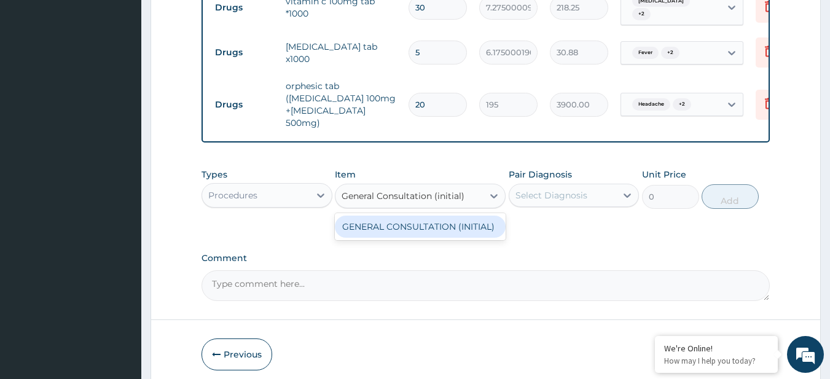
scroll to position [0, 0]
click at [403, 221] on div "GENERAL CONSULTATION (INITIAL)" at bounding box center [420, 227] width 171 height 22
type input "10800"
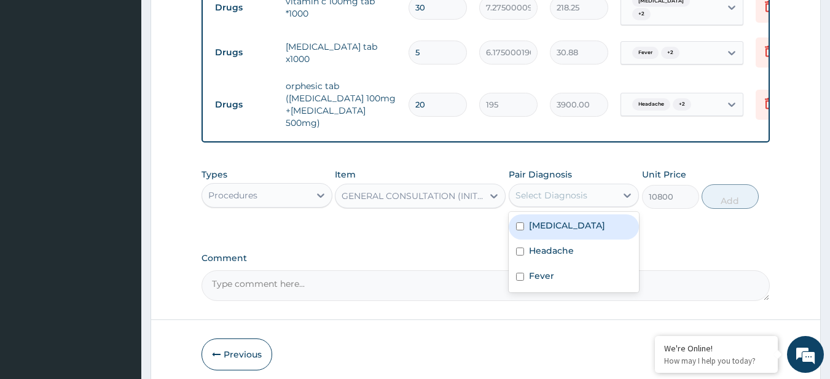
drag, startPoint x: 535, startPoint y: 191, endPoint x: 540, endPoint y: 218, distance: 27.5
click at [540, 207] on div "option [MEDICAL_DATA] focused, 1 of 3. 3 results available. Use Up and Down to …" at bounding box center [574, 195] width 131 height 23
click at [540, 219] on label "[MEDICAL_DATA]" at bounding box center [567, 225] width 76 height 12
checkbox input "true"
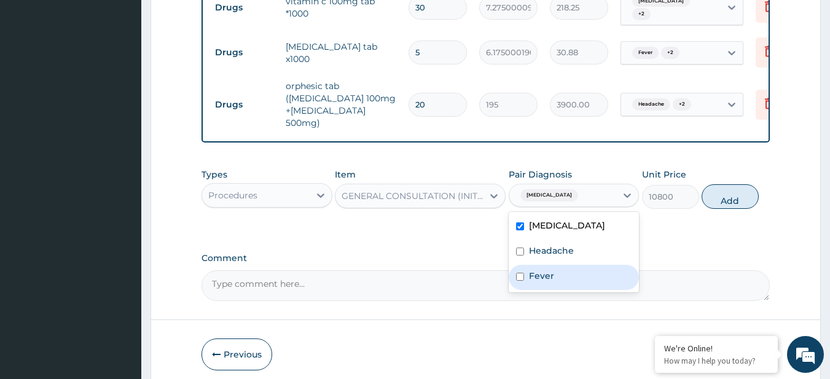
click at [574, 265] on div "Fever" at bounding box center [574, 277] width 131 height 25
checkbox input "true"
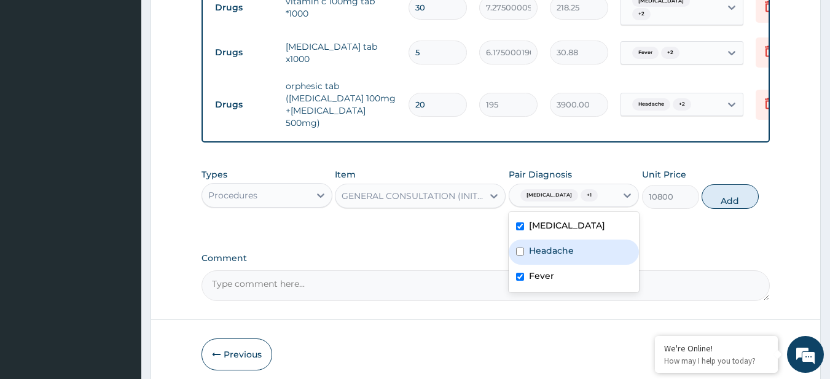
click at [570, 240] on div "Headache" at bounding box center [574, 252] width 131 height 25
checkbox input "true"
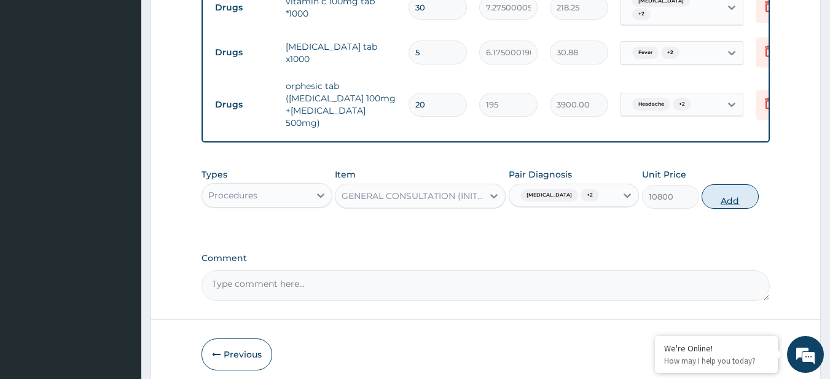
click at [711, 184] on button "Add" at bounding box center [730, 196] width 57 height 25
type input "0"
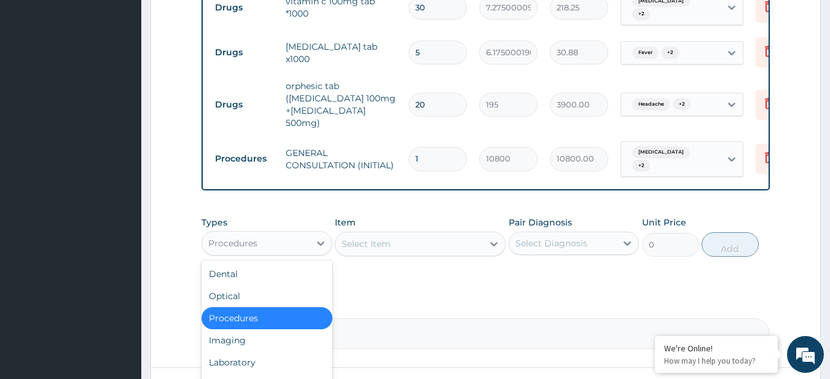
click at [305, 234] on div "Procedures" at bounding box center [256, 244] width 108 height 20
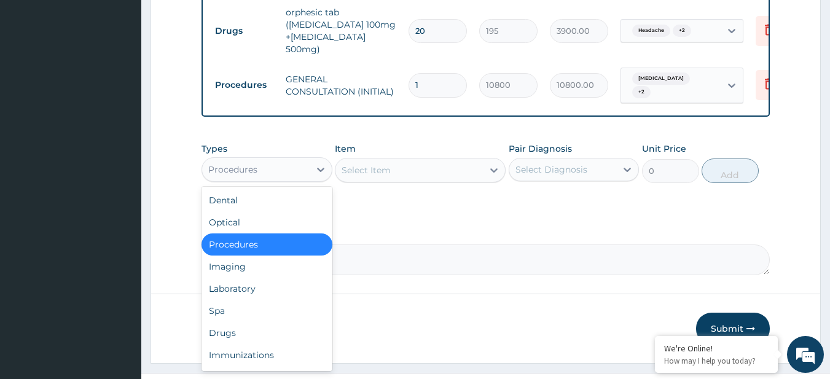
scroll to position [581, 0]
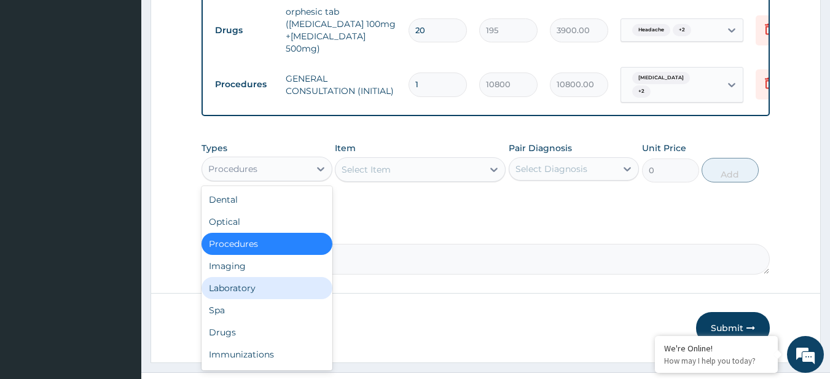
click at [274, 277] on div "Laboratory" at bounding box center [267, 288] width 131 height 22
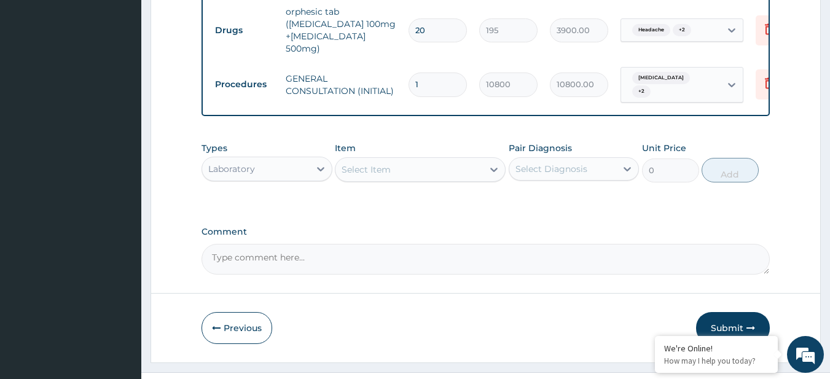
click at [384, 175] on div "Types Laboratory Item Select Item Pair Diagnosis Select Diagnosis Unit Price 0 …" at bounding box center [486, 162] width 569 height 53
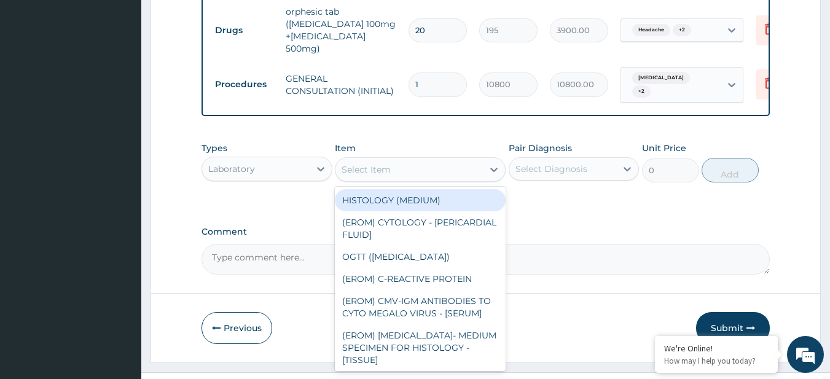
click at [383, 164] on div "Select Item" at bounding box center [366, 170] width 49 height 12
paste input "FBC - (FULL BLOOD COUNT with platelet and red cell indices) plus MALARIA PARASI…"
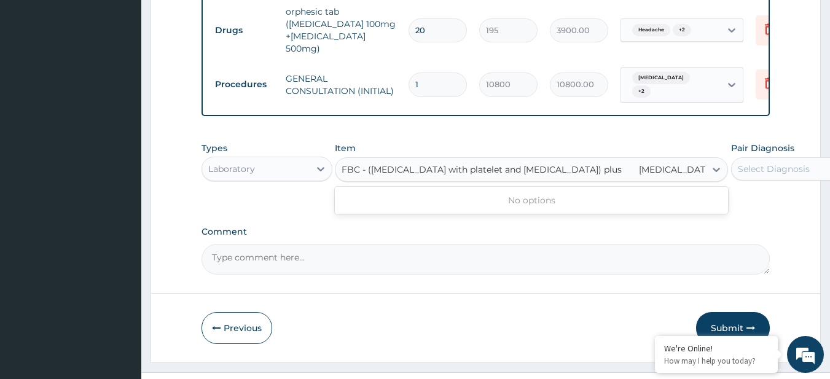
scroll to position [0, 16]
type input "FBC - (FULL BLOOD COUNT with platelet and red cell indices) plus"
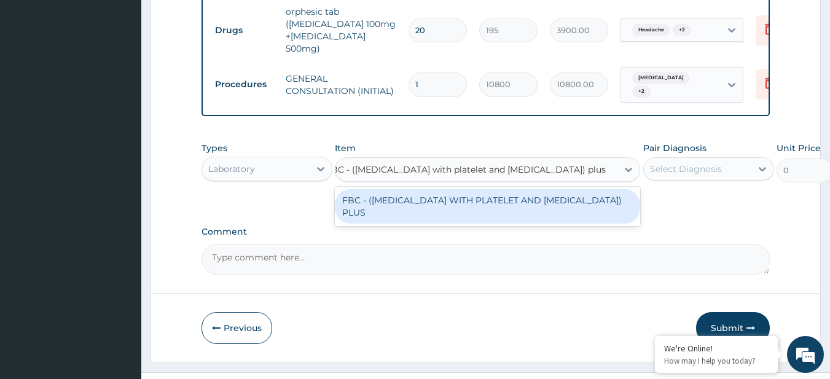
click at [403, 195] on div "FBC - (FULL BLOOD COUNT WITH PLATELET AND RED CELL INDICES) PLUS" at bounding box center [488, 206] width 306 height 34
type input "8505"
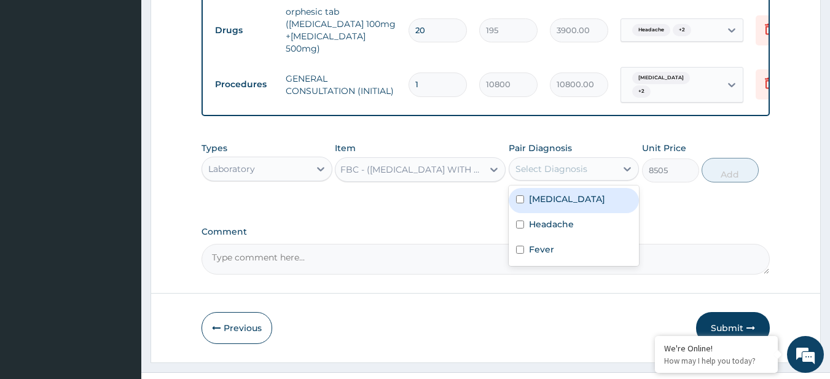
click at [544, 163] on div "Select Diagnosis" at bounding box center [552, 169] width 72 height 12
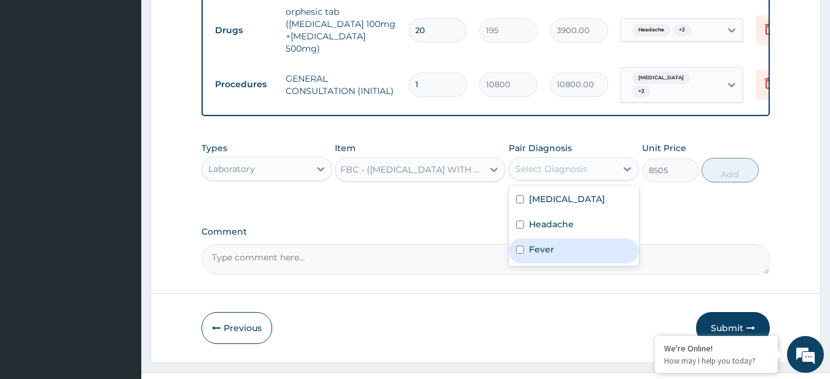
click at [561, 239] on div "Fever" at bounding box center [574, 251] width 131 height 25
checkbox input "true"
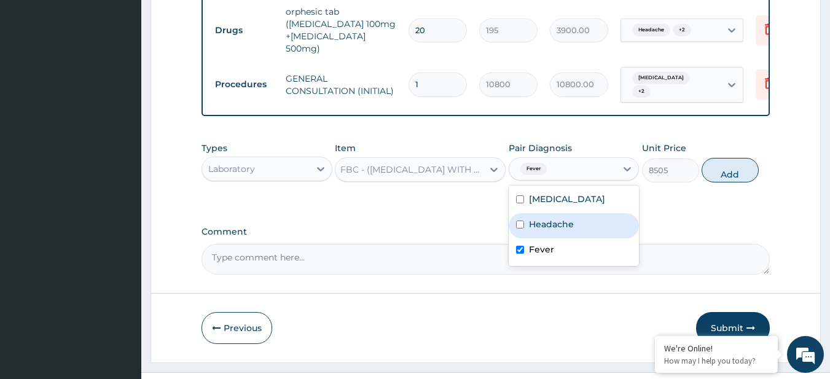
click at [566, 218] on label "Headache" at bounding box center [551, 224] width 45 height 12
checkbox input "true"
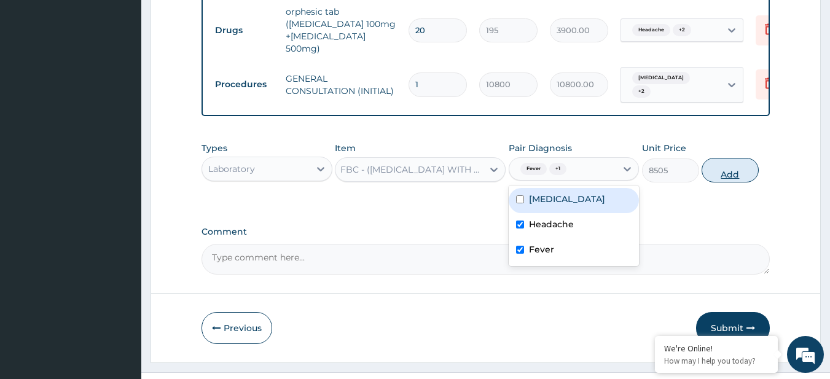
click at [705, 158] on button "Add" at bounding box center [730, 170] width 57 height 25
type input "0"
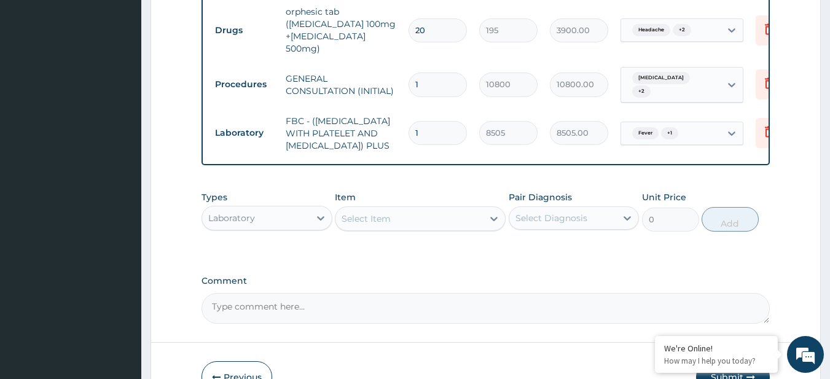
scroll to position [0, 0]
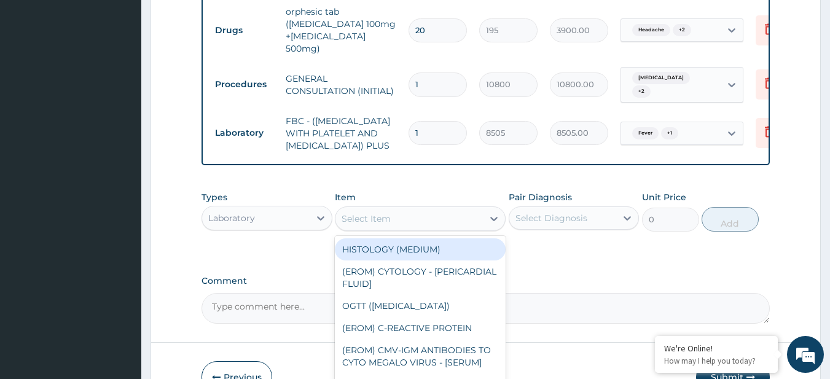
click at [386, 222] on div "Select Item" at bounding box center [366, 219] width 49 height 12
paste input "MALARIA PARASITE"
type input "MALARIA PARASITE"
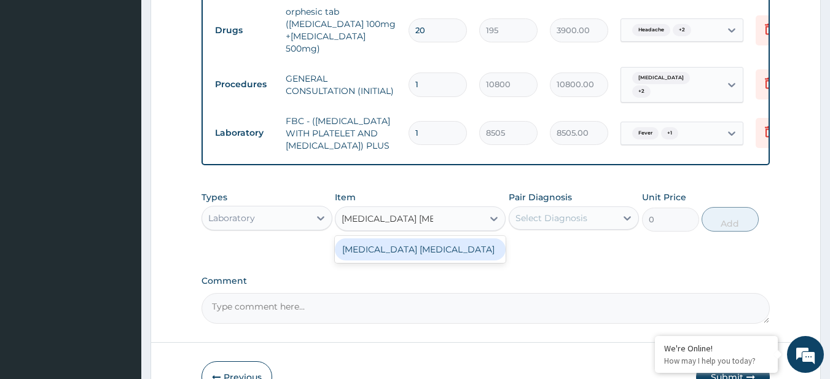
click at [407, 247] on div "MALARIA PARASITE" at bounding box center [420, 250] width 171 height 22
type input "4050"
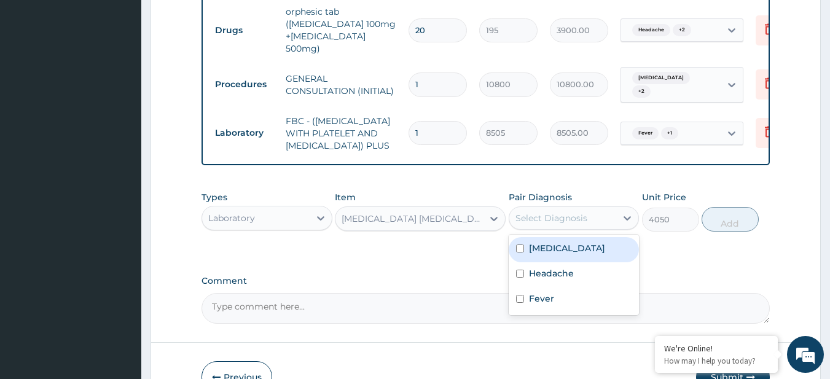
click at [578, 208] on div "Select Diagnosis" at bounding box center [564, 218] width 108 height 20
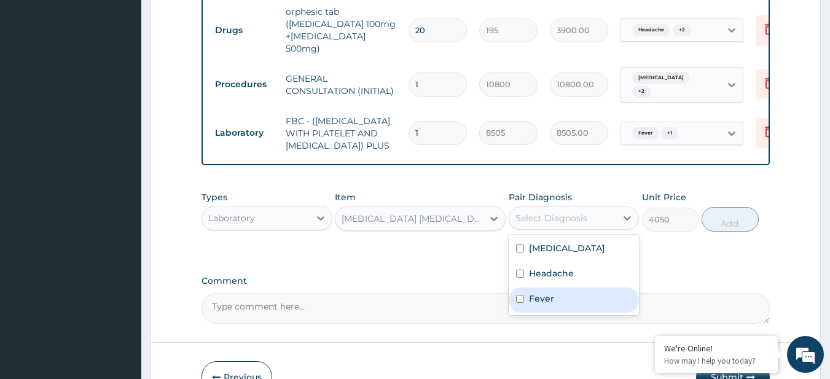
click at [575, 298] on div "Fever" at bounding box center [574, 300] width 131 height 25
checkbox input "true"
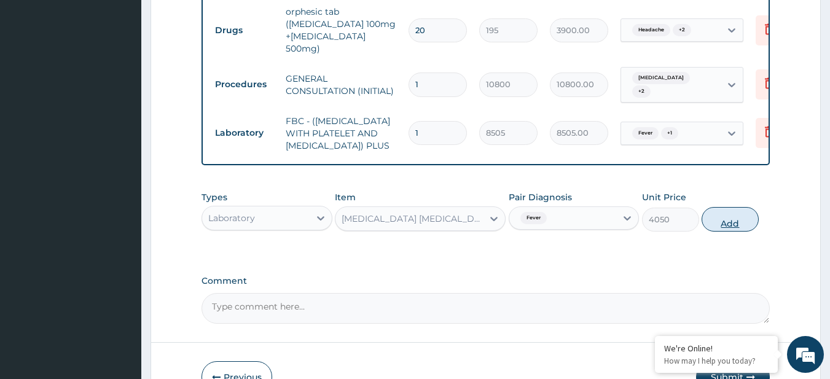
click at [731, 229] on button "Add" at bounding box center [730, 219] width 57 height 25
type input "0"
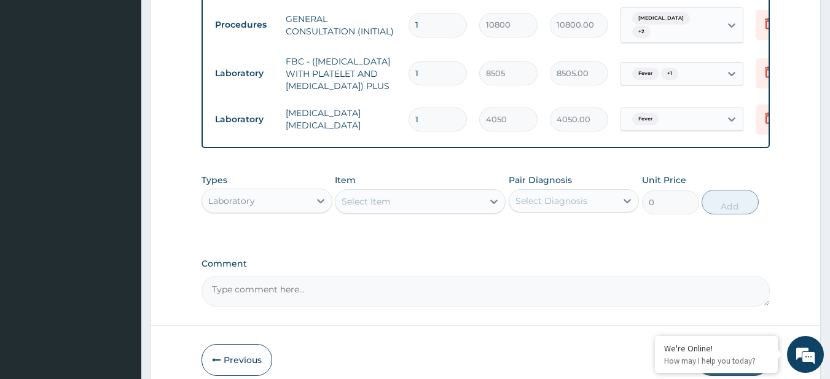
scroll to position [696, 0]
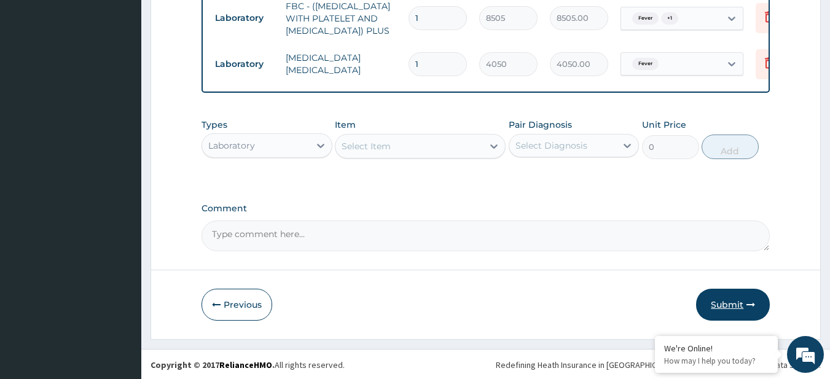
click at [722, 309] on button "Submit" at bounding box center [733, 305] width 74 height 32
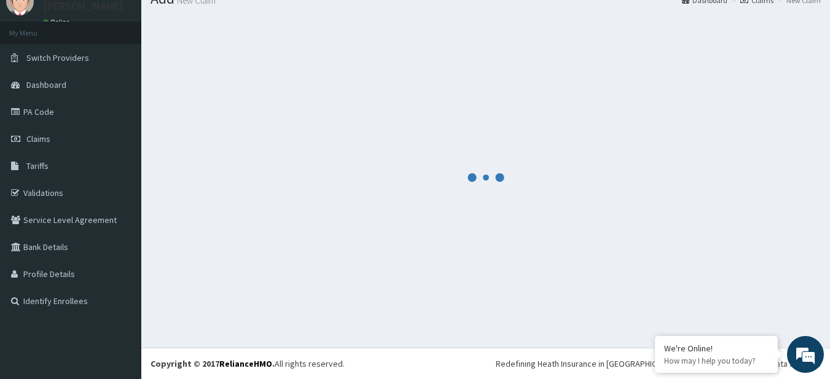
scroll to position [49, 0]
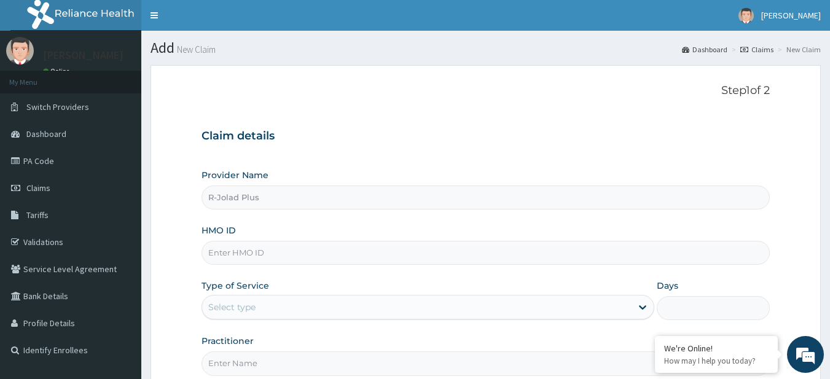
click at [281, 258] on input "HMO ID" at bounding box center [486, 253] width 569 height 24
paste input "[DEMOGRAPHIC_DATA]/10450/b"
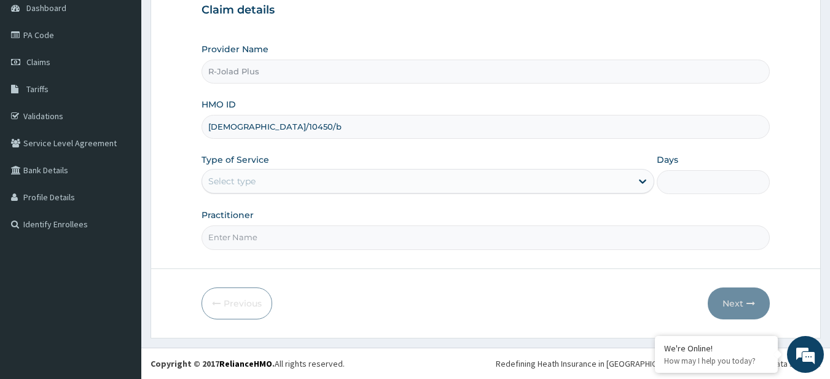
type input "[DEMOGRAPHIC_DATA]/10450/b"
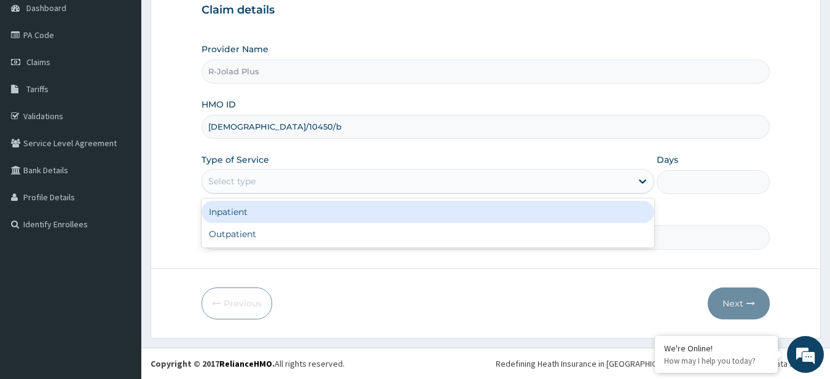
drag, startPoint x: 228, startPoint y: 174, endPoint x: 244, endPoint y: 237, distance: 64.7
click at [244, 194] on div "option Inpatient focused, 1 of 2. 2 results available. Use Up and Down to choos…" at bounding box center [428, 181] width 453 height 25
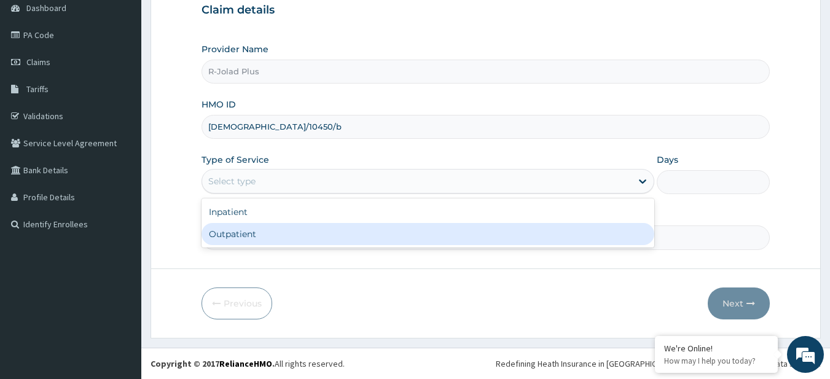
click at [244, 237] on div "Outpatient" at bounding box center [428, 234] width 453 height 22
type input "1"
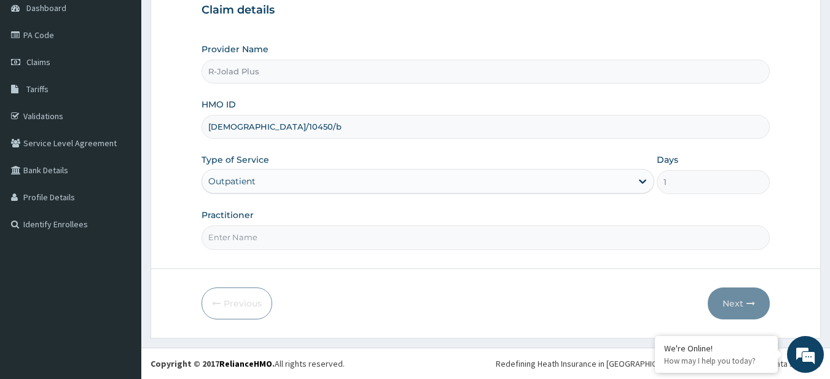
click at [300, 240] on input "Practitioner" at bounding box center [486, 238] width 569 height 24
paste input "[PERSON_NAME]"
type input "[PERSON_NAME]"
click at [684, 289] on div "Previous Next" at bounding box center [486, 304] width 569 height 32
drag, startPoint x: 711, startPoint y: 280, endPoint x: 722, endPoint y: 304, distance: 26.1
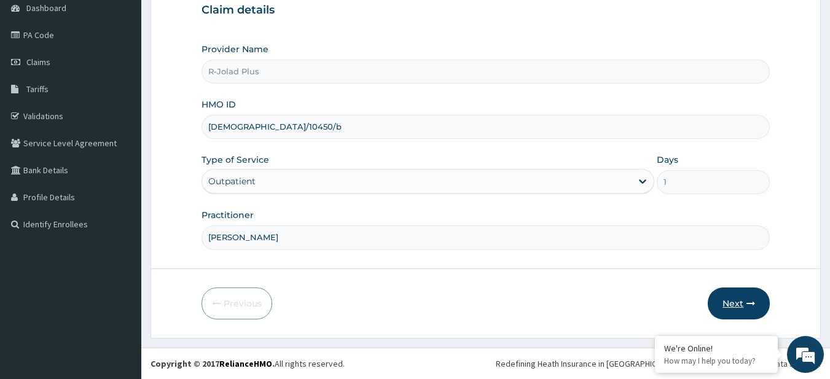
click at [722, 304] on form "Step 1 of 2 Claim details Provider Name R-Jolad Plus HMO ID isw/10450/b Type of…" at bounding box center [486, 138] width 671 height 399
click at [722, 304] on button "Next" at bounding box center [739, 304] width 62 height 32
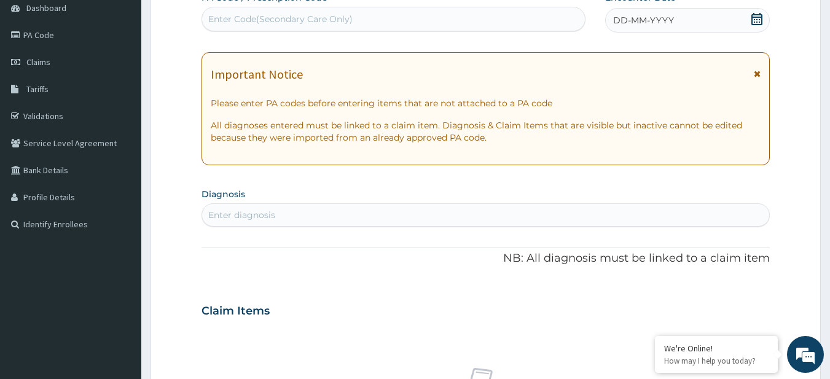
scroll to position [0, 0]
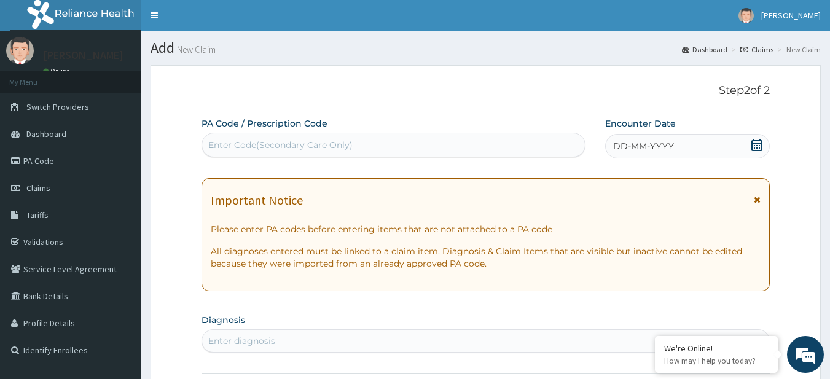
click at [410, 144] on div "Enter Code(Secondary Care Only)" at bounding box center [394, 145] width 384 height 20
paste input "PA/366BE7"
type input "PA/366BE7"
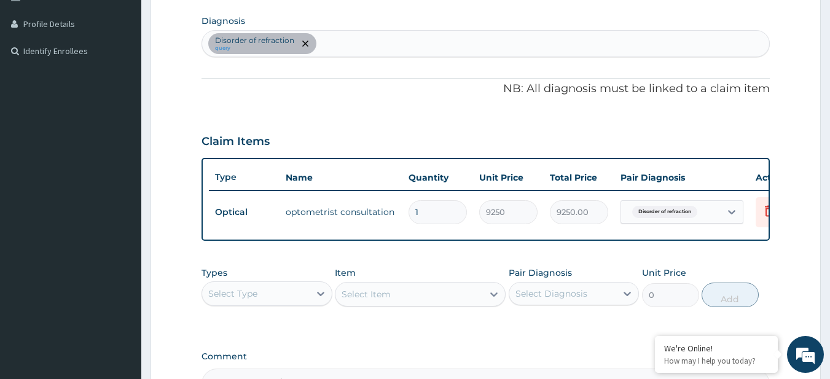
scroll to position [458, 0]
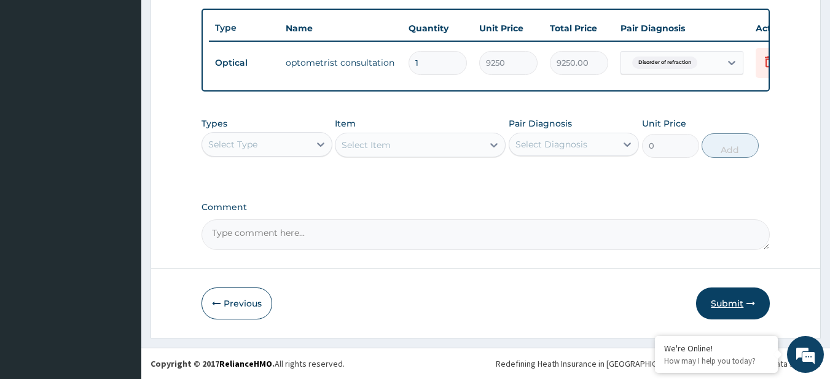
click at [742, 306] on button "Submit" at bounding box center [733, 304] width 74 height 32
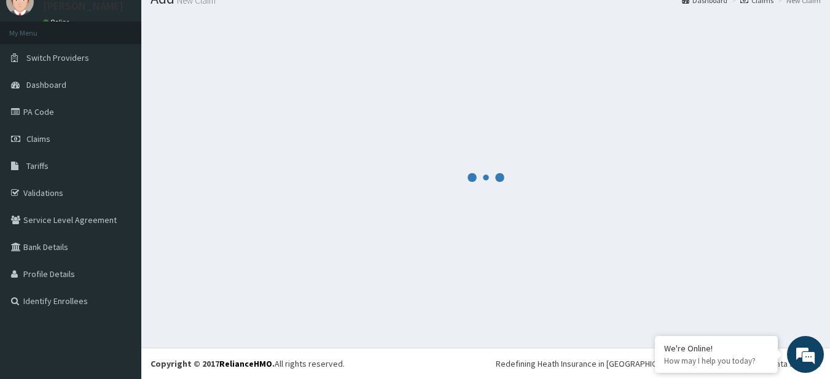
scroll to position [49, 0]
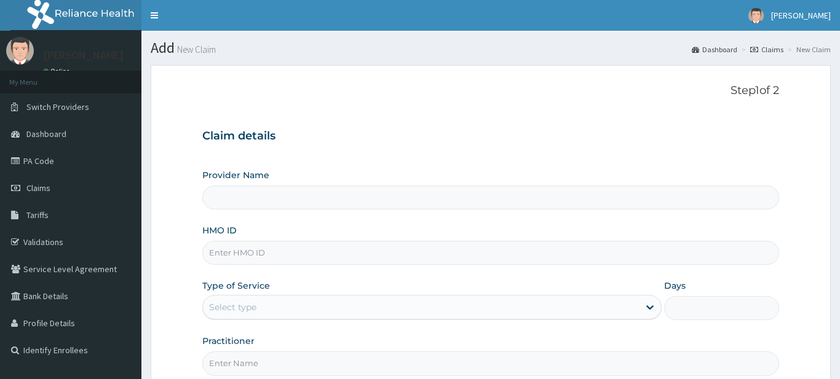
type input "R-Jolad Plus"
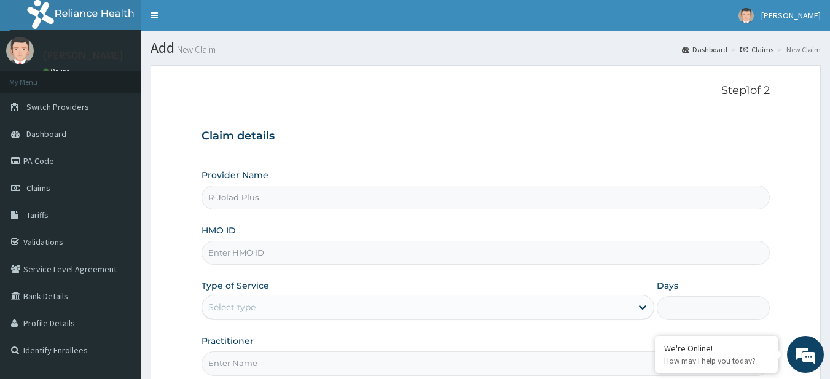
click at [310, 247] on input "HMO ID" at bounding box center [486, 253] width 569 height 24
paste input "SLB/10046/A"
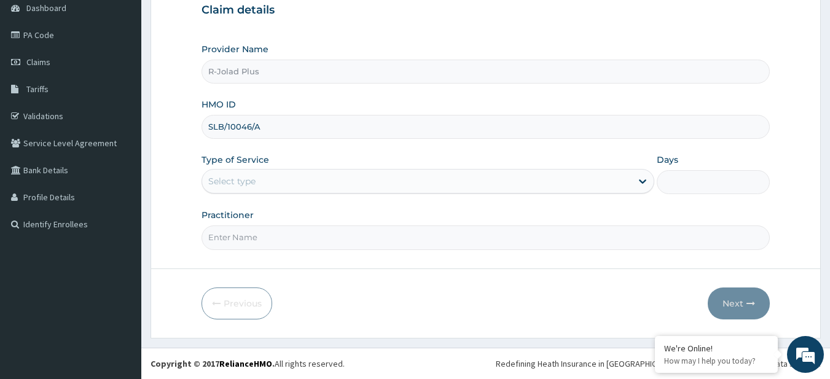
type input "SLB/10046/A"
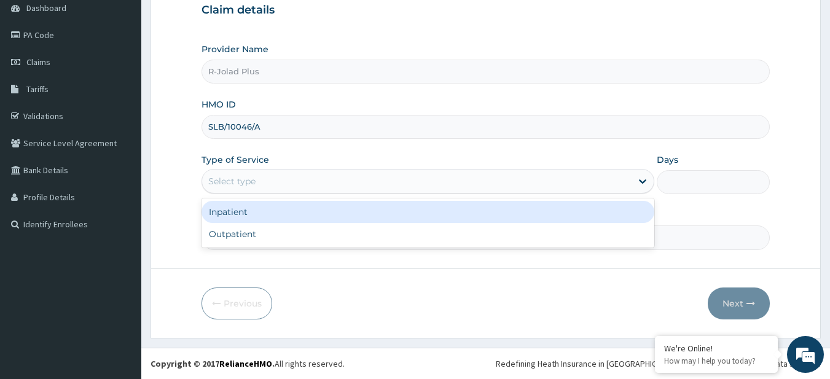
click at [262, 183] on div "Select type" at bounding box center [417, 182] width 430 height 20
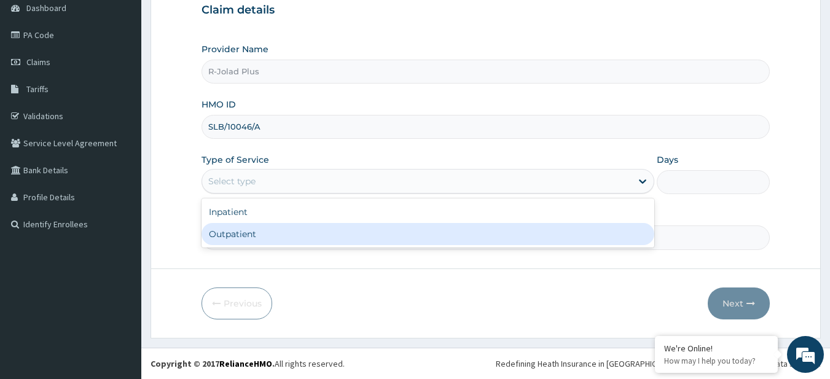
click at [257, 228] on div "Outpatient" at bounding box center [428, 234] width 453 height 22
type input "1"
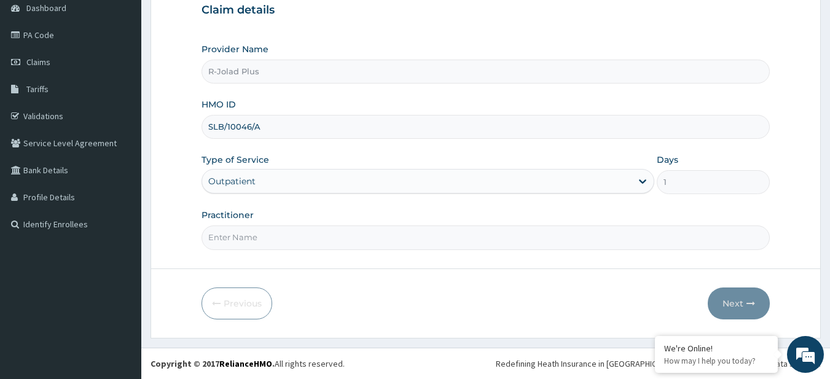
click at [276, 230] on input "Practitioner" at bounding box center [486, 238] width 569 height 24
paste input "Idang Aniedi"
type input "Idang Aniedi"
click at [747, 293] on button "Next" at bounding box center [739, 304] width 62 height 32
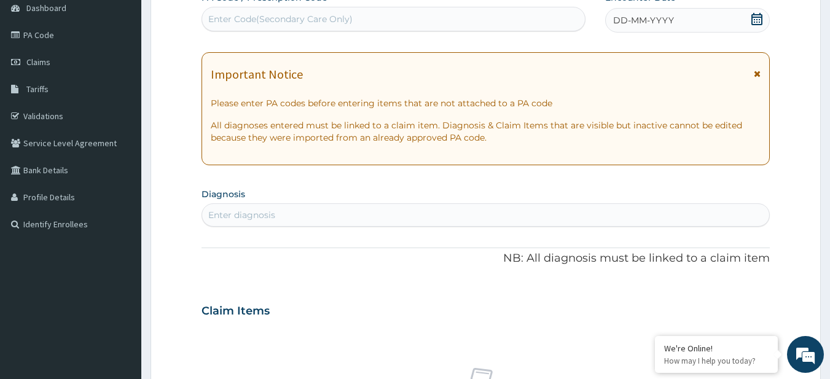
scroll to position [0, 0]
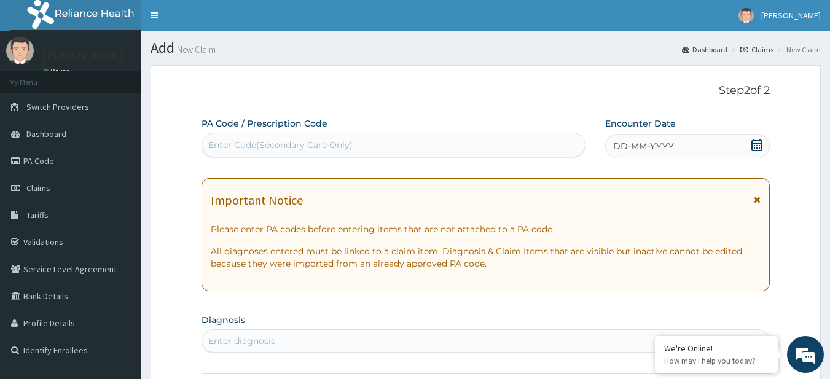
click at [262, 140] on div "Enter Code(Secondary Care Only)" at bounding box center [280, 145] width 144 height 12
paste input "PA/271133"
type input "PA/271133"
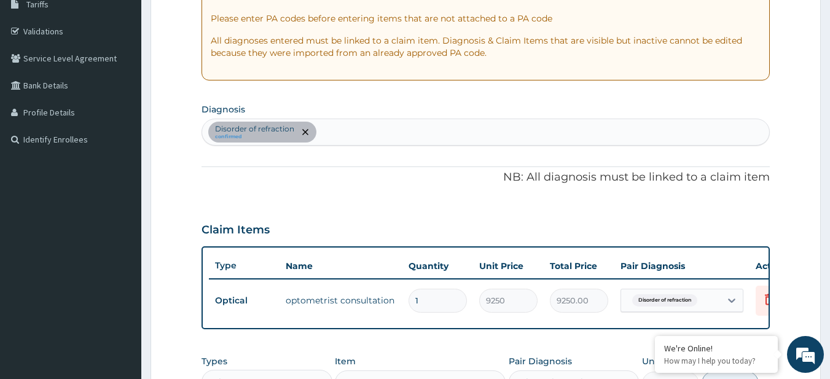
scroll to position [193, 0]
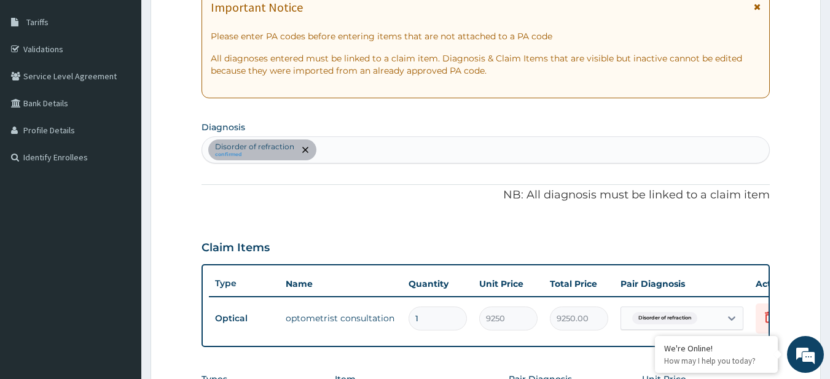
click at [329, 154] on div "Disorder of refraction confirmed" at bounding box center [486, 150] width 568 height 26
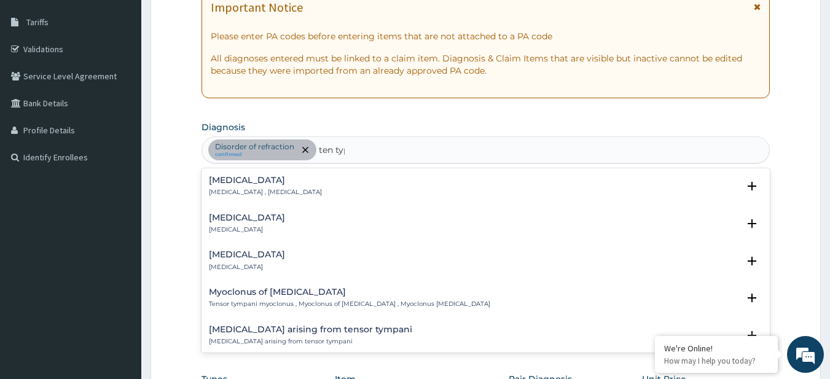
type input "ten type"
click at [240, 180] on h4 "Tension-type headache" at bounding box center [265, 180] width 113 height 9
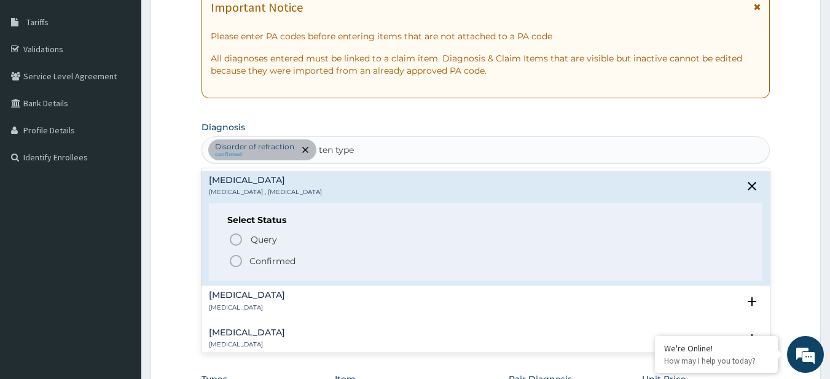
click at [279, 254] on span "Confirmed" at bounding box center [487, 261] width 516 height 15
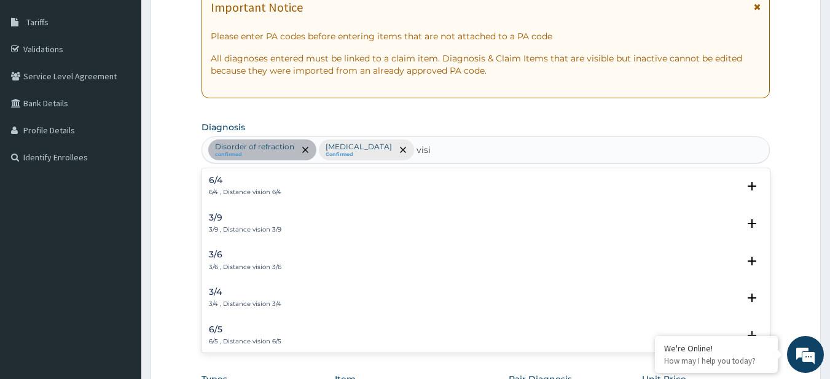
type input "visi"
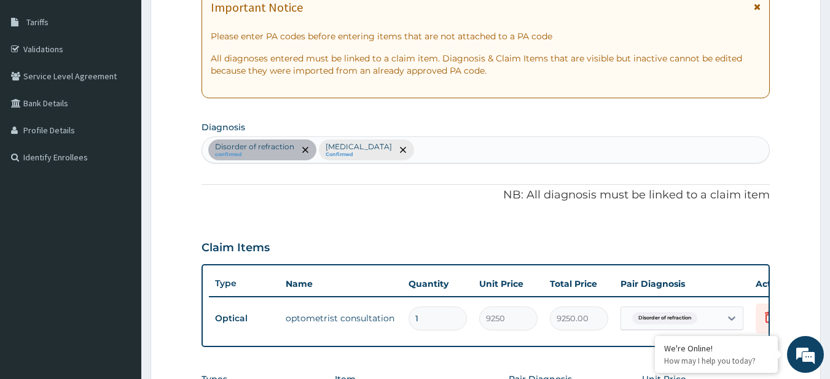
click at [430, 127] on section "Diagnosis Disorder of refraction confirmed Tension-type headache Confirmed" at bounding box center [486, 140] width 569 height 45
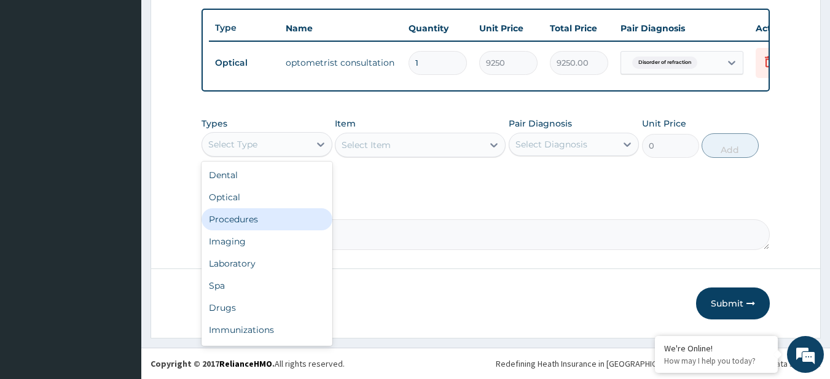
drag, startPoint x: 286, startPoint y: 152, endPoint x: 280, endPoint y: 221, distance: 69.1
click at [280, 157] on div "option Procedures focused, 3 of 10. 10 results available. Use Up and Down to ch…" at bounding box center [267, 144] width 131 height 25
click at [280, 221] on div "Procedures" at bounding box center [267, 219] width 131 height 22
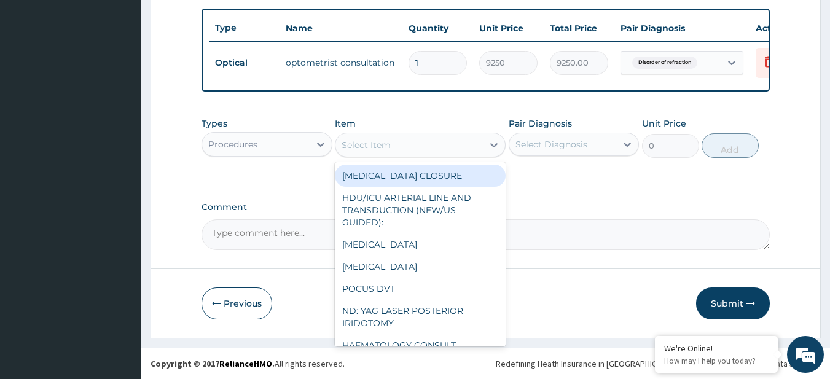
click at [412, 143] on div "Select Item" at bounding box center [410, 145] width 148 height 20
paste input "General Consultation (initial) ARTHROTEC GENERIC"
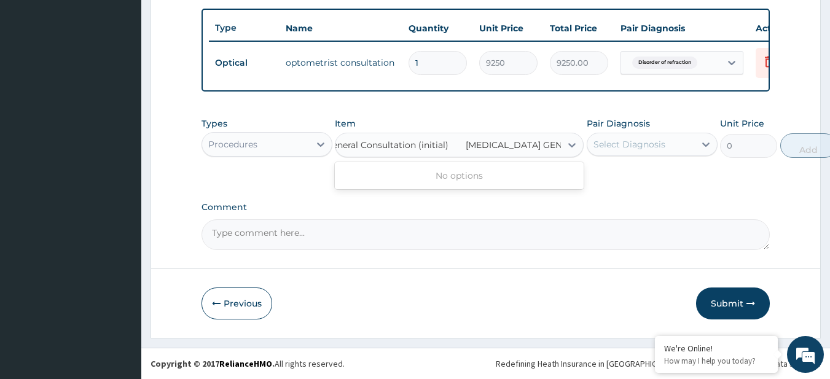
type input "General Consultation (initial)"
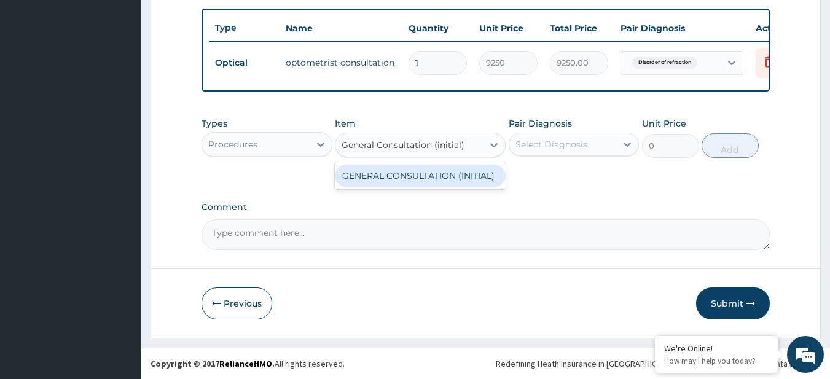
click at [440, 180] on div "GENERAL CONSULTATION (INITIAL)" at bounding box center [420, 176] width 171 height 22
type input "10800"
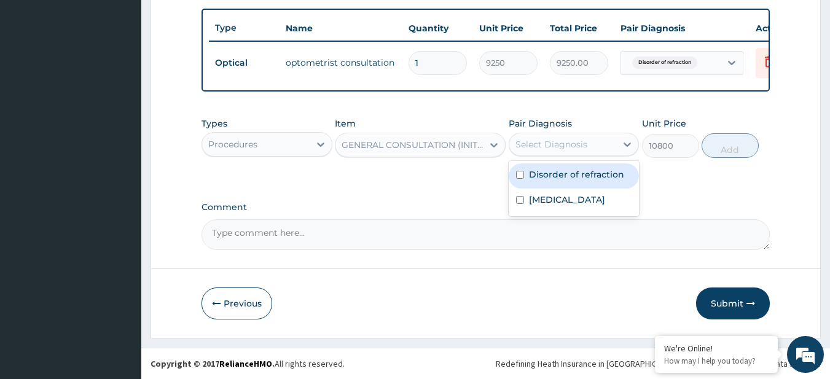
click at [585, 146] on div "Select Diagnosis" at bounding box center [552, 144] width 72 height 12
click at [591, 168] on label "Disorder of refraction" at bounding box center [576, 174] width 95 height 12
checkbox input "true"
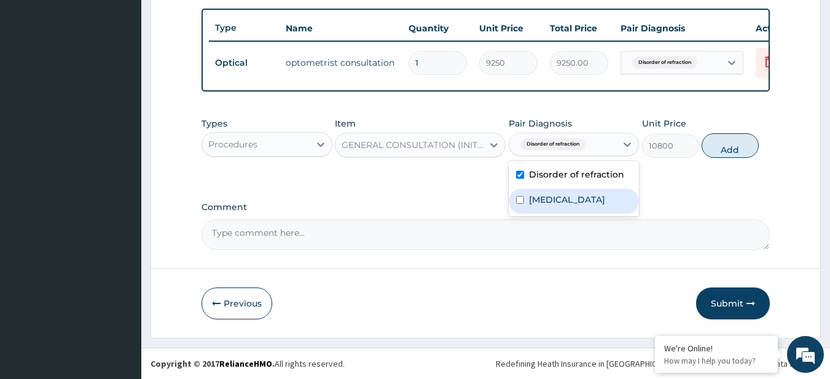
click at [601, 196] on label "Tension-type headache" at bounding box center [567, 200] width 76 height 12
checkbox input "true"
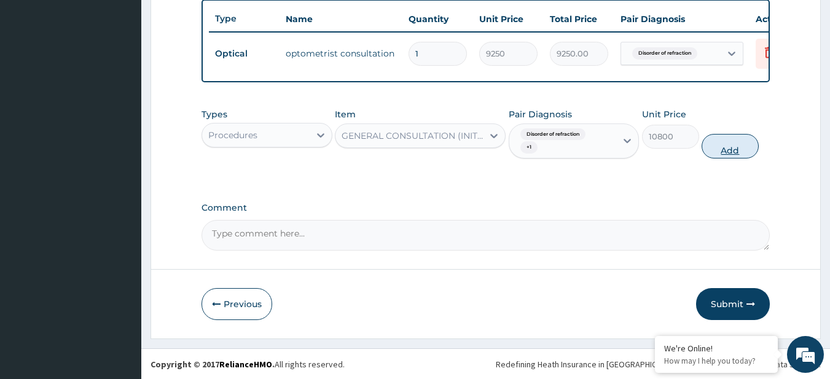
click at [742, 155] on button "Add" at bounding box center [730, 146] width 57 height 25
type input "0"
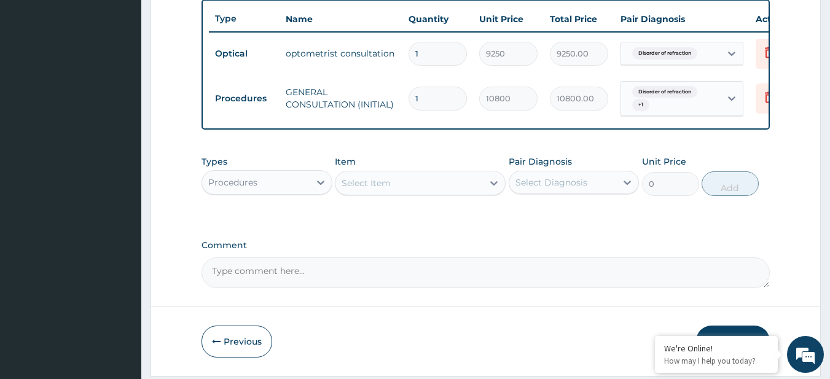
click at [292, 192] on div "Procedures" at bounding box center [256, 183] width 108 height 20
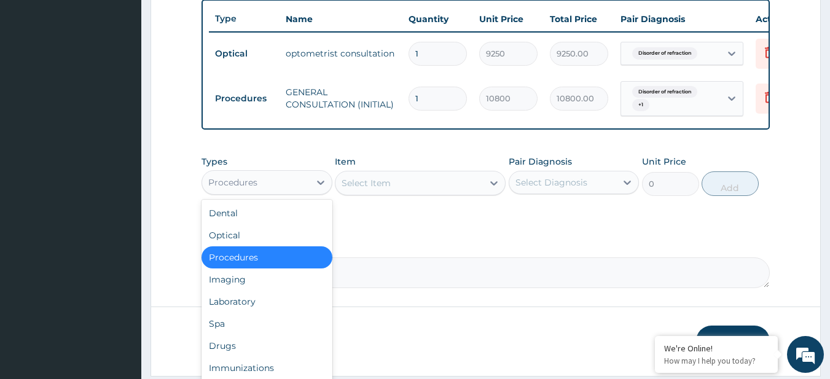
scroll to position [505, 0]
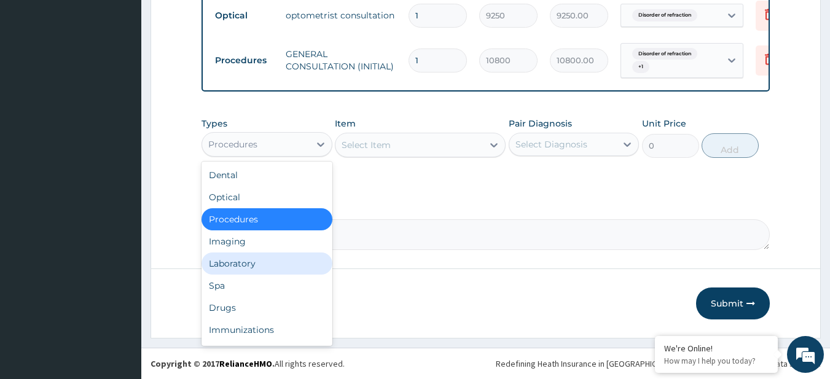
click at [277, 270] on div "Laboratory" at bounding box center [267, 264] width 131 height 22
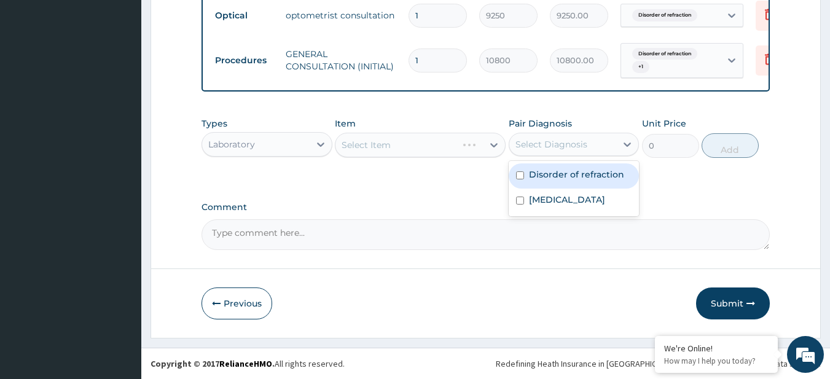
click at [583, 141] on div "Select Diagnosis" at bounding box center [552, 144] width 72 height 12
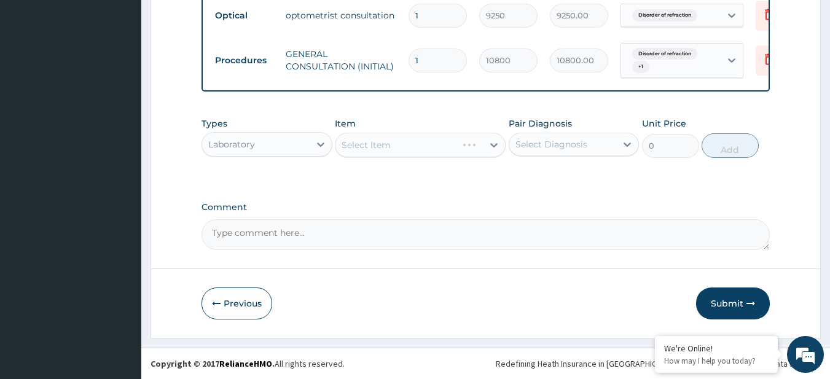
click at [389, 143] on div "Select Item" at bounding box center [420, 145] width 171 height 25
drag, startPoint x: 389, startPoint y: 143, endPoint x: 441, endPoint y: 387, distance: 250.2
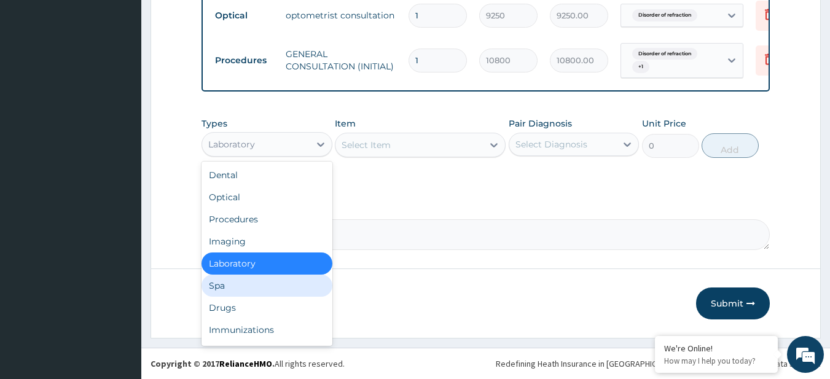
drag, startPoint x: 244, startPoint y: 142, endPoint x: 245, endPoint y: 302, distance: 160.4
click at [245, 157] on div "option Laboratory, selected. option Spa focused, 6 of 10. 10 results available.…" at bounding box center [267, 144] width 131 height 25
click at [245, 302] on div "Drugs" at bounding box center [267, 308] width 131 height 22
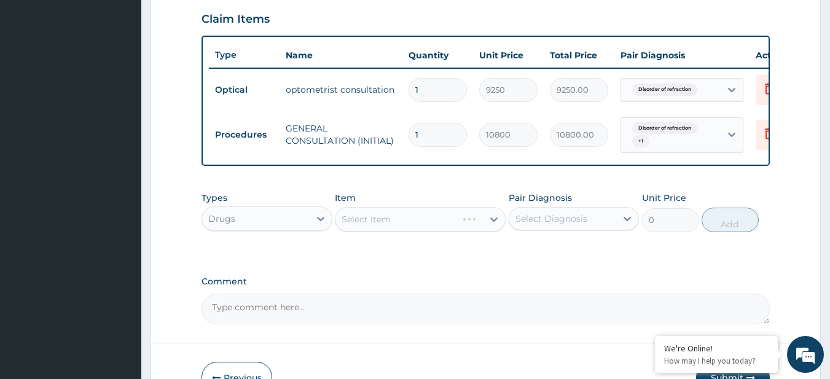
scroll to position [423, 0]
click at [620, 253] on div "Types Drugs Item Select Item Pair Diagnosis Select Diagnosis Unit Price 0 Add" at bounding box center [486, 219] width 569 height 71
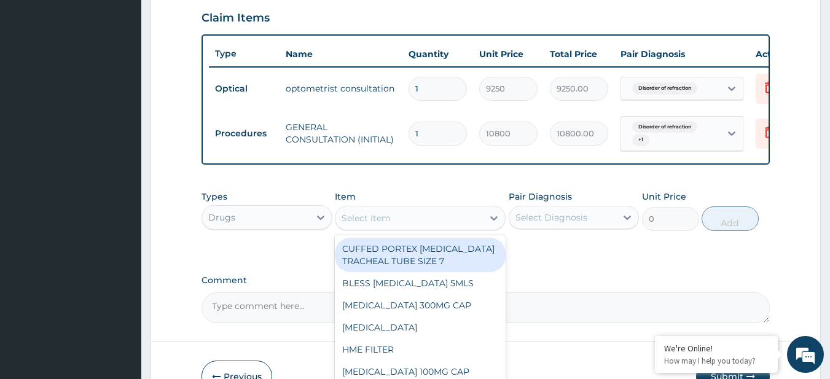
click at [402, 228] on div "Select Item" at bounding box center [410, 218] width 148 height 20
paste input "ARTHROTEC GENERIC"
type input "ARTHROTEC GENERIC"
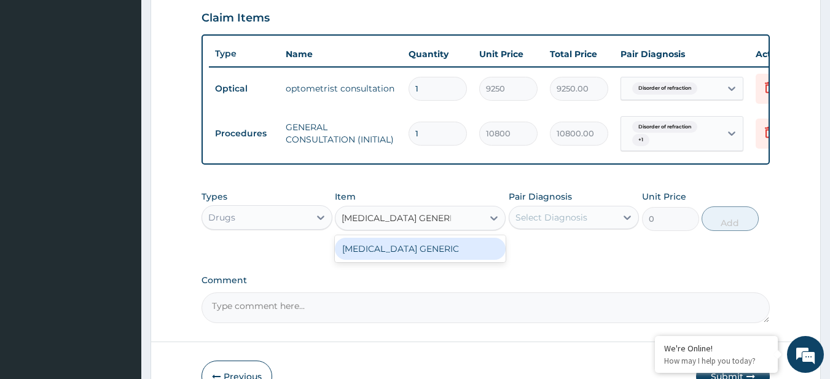
click at [428, 255] on div "ARTHROTEC GENERIC" at bounding box center [420, 249] width 171 height 22
type input "340"
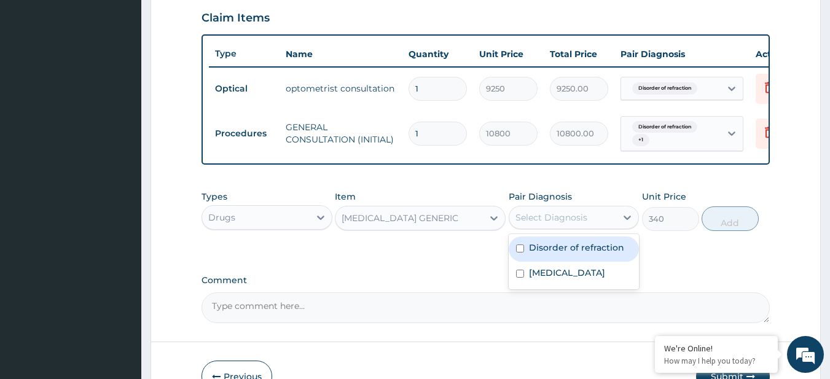
click at [566, 224] on div "Select Diagnosis" at bounding box center [552, 217] width 72 height 12
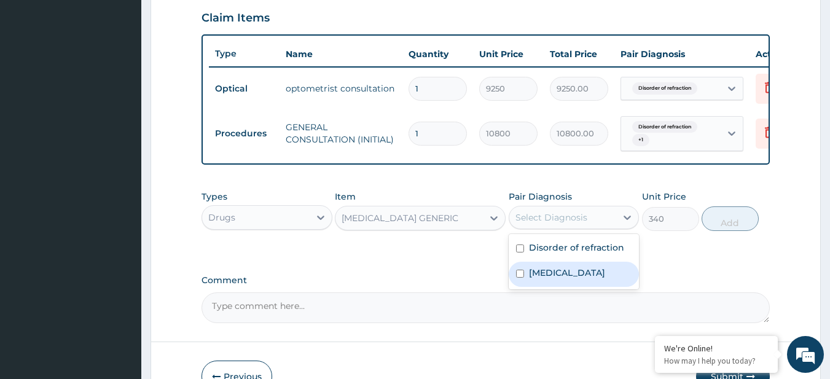
drag, startPoint x: 590, startPoint y: 221, endPoint x: 568, endPoint y: 281, distance: 64.2
click at [568, 229] on div "option Tension-type headache, selected. option Tension-type headache focused, 2…" at bounding box center [574, 217] width 131 height 23
click at [568, 279] on label "Tension-type headache" at bounding box center [567, 273] width 76 height 12
checkbox input "true"
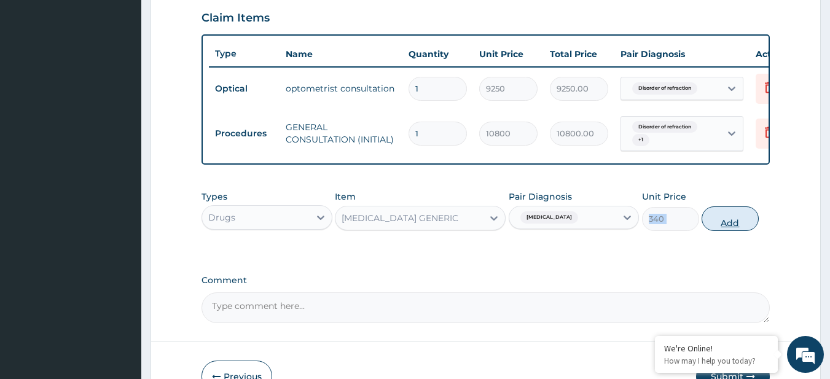
drag, startPoint x: 695, startPoint y: 242, endPoint x: 724, endPoint y: 229, distance: 31.6
click at [724, 229] on div "Types Drugs Item ARTHROTEC GENERIC Pair Diagnosis Tension-type headache Unit Pr…" at bounding box center [486, 210] width 569 height 53
click at [724, 229] on button "Add" at bounding box center [730, 219] width 57 height 25
type input "0"
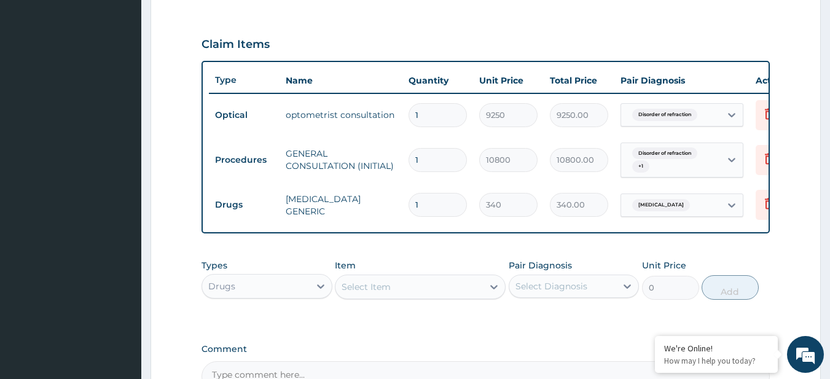
scroll to position [393, 0]
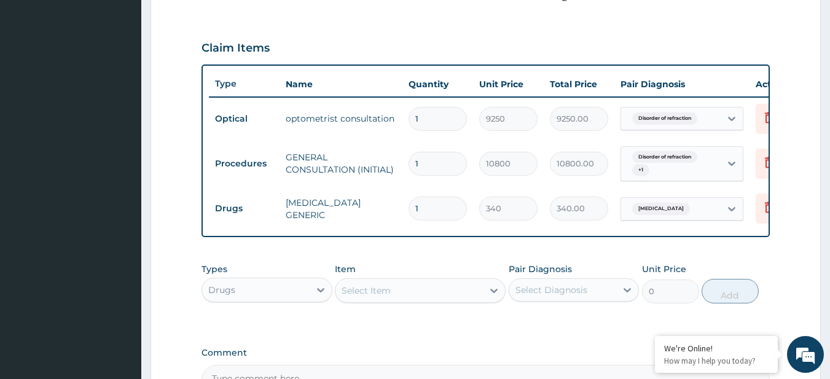
click at [443, 202] on input "1" at bounding box center [438, 209] width 58 height 24
type input "19"
type input "6460.00"
type input "1"
type input "340.00"
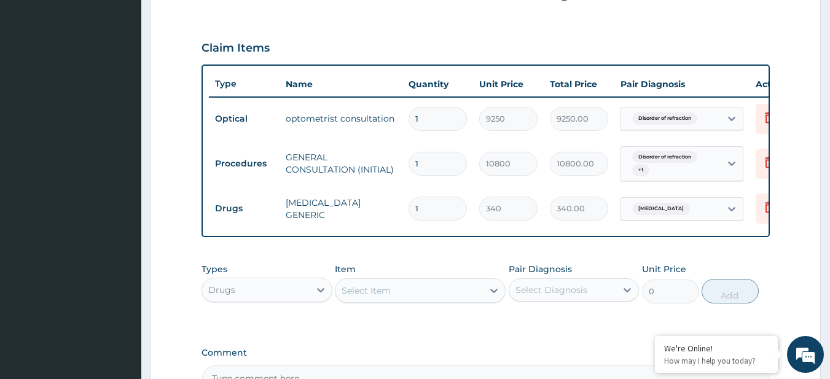
type input "10"
type input "3400.00"
type input "10"
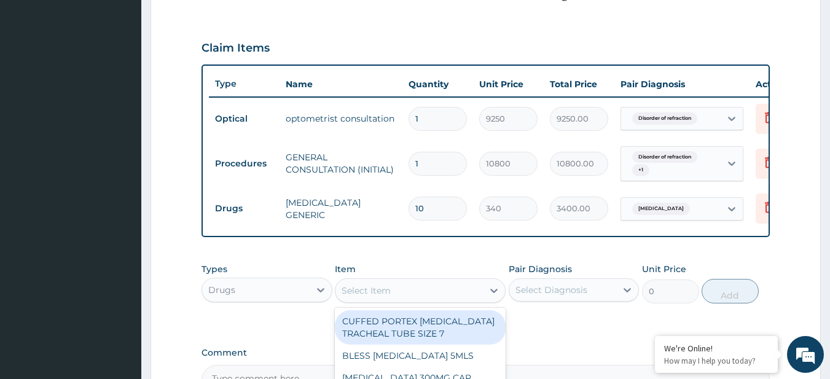
click at [395, 294] on div "Select Item" at bounding box center [410, 291] width 148 height 20
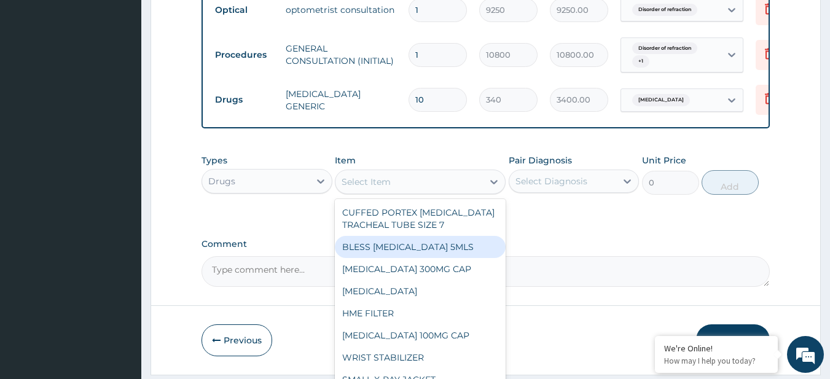
scroll to position [548, 0]
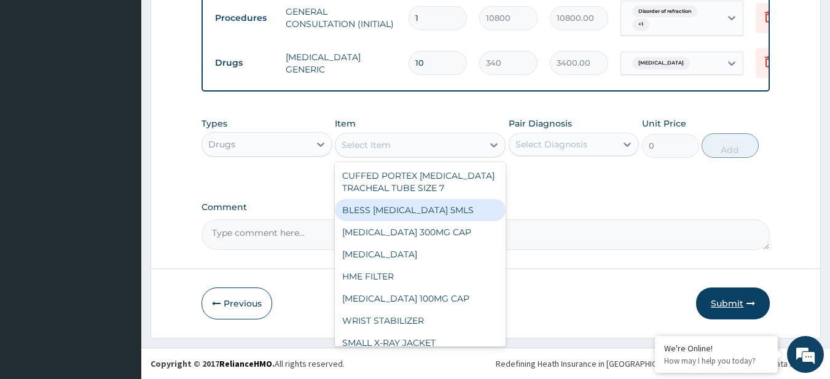
click at [736, 301] on button "Submit" at bounding box center [733, 304] width 74 height 32
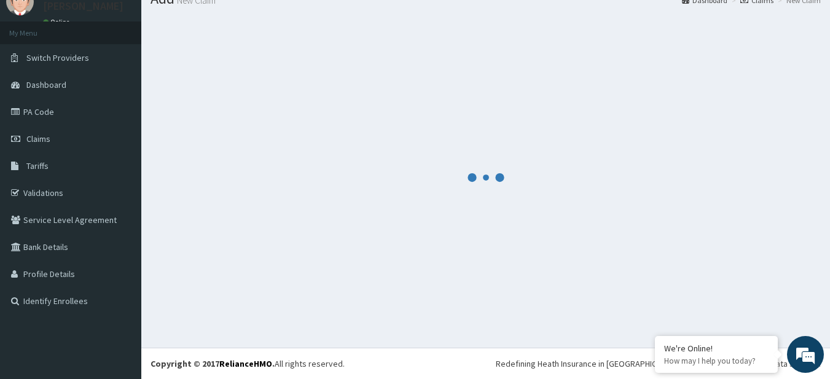
scroll to position [49, 0]
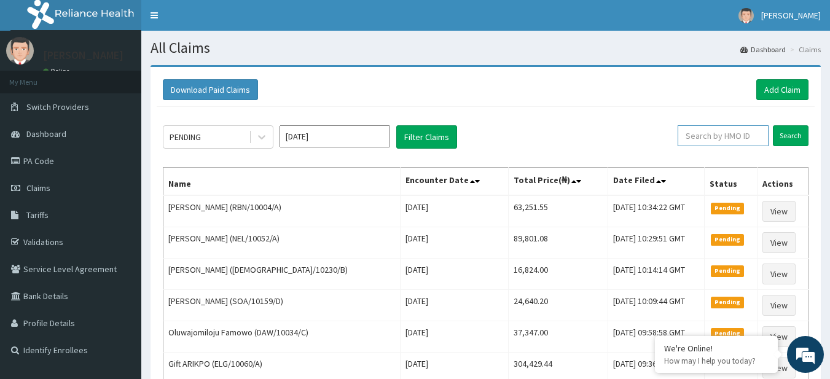
click at [741, 136] on input "text" at bounding box center [723, 135] width 91 height 21
paste input "ISW/10450/A"
type input "ISW/10450/A"
click at [789, 138] on input "Search" at bounding box center [791, 135] width 36 height 21
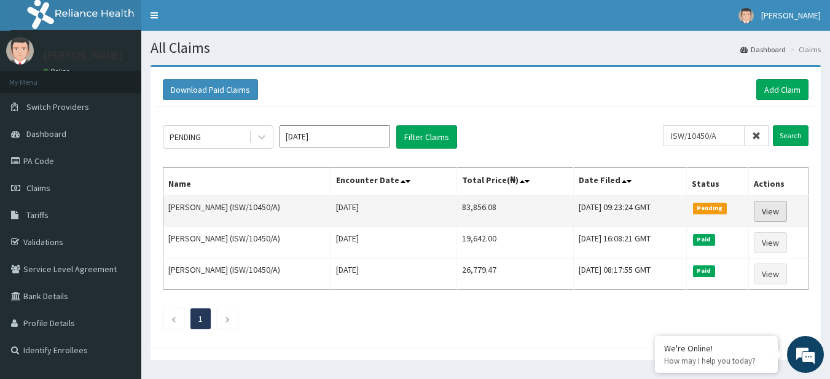
click at [768, 211] on link "View" at bounding box center [770, 211] width 33 height 21
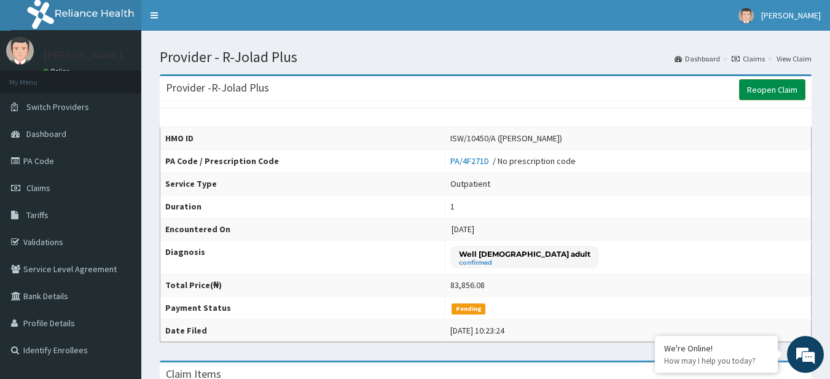
click at [752, 82] on link "Reopen Claim" at bounding box center [773, 89] width 66 height 21
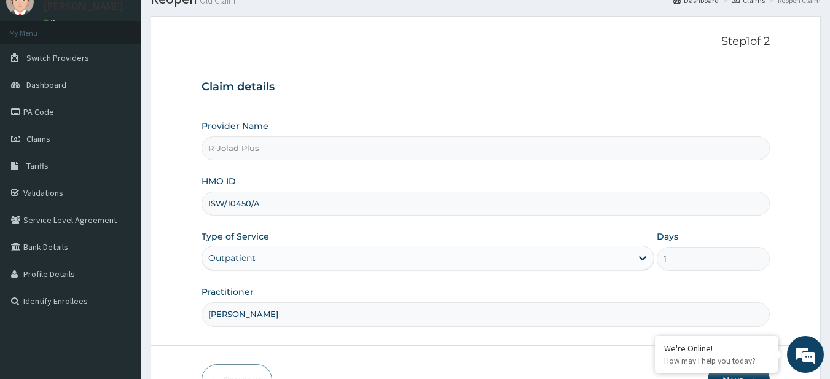
scroll to position [126, 0]
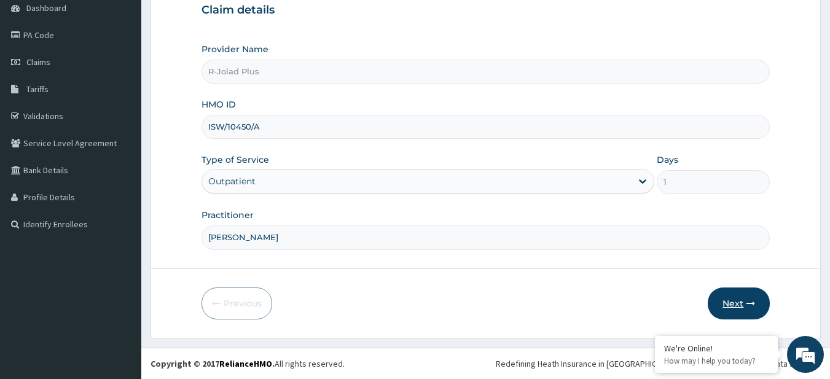
click at [742, 307] on button "Next" at bounding box center [739, 304] width 62 height 32
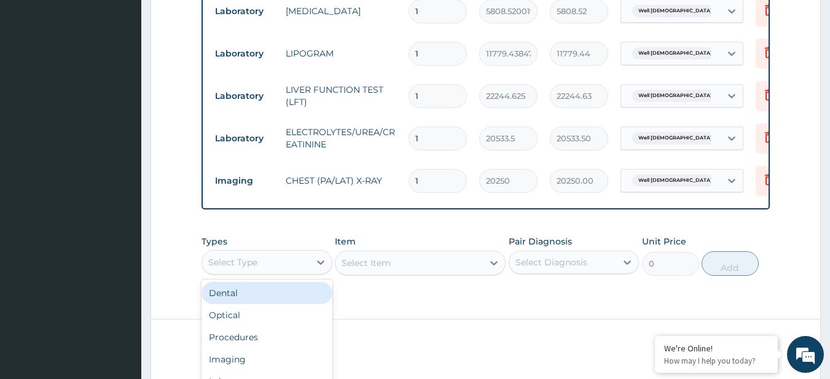
scroll to position [34, 0]
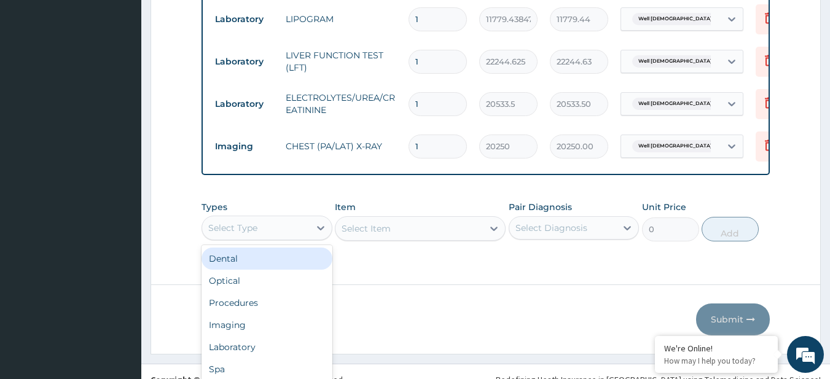
click at [249, 240] on div "option Dental focused, 1 of 10. 10 results available. Use Up and Down to choose…" at bounding box center [267, 228] width 131 height 25
click at [274, 270] on div "Procedures" at bounding box center [267, 261] width 131 height 22
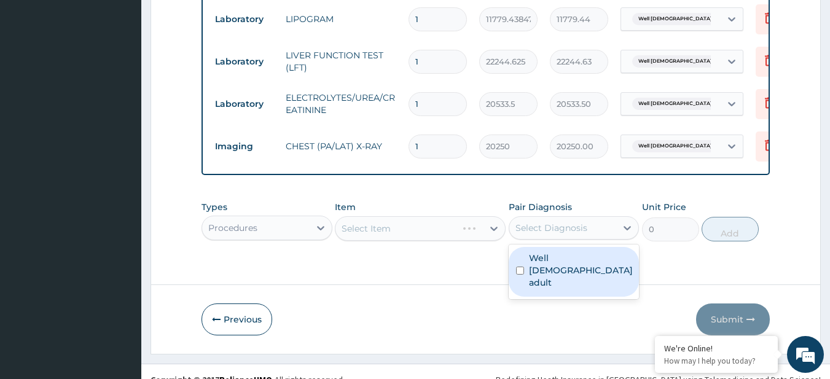
click at [599, 232] on div "Select Diagnosis" at bounding box center [564, 228] width 108 height 20
click at [580, 271] on label "Well [DEMOGRAPHIC_DATA] adult" at bounding box center [581, 270] width 104 height 37
checkbox input "true"
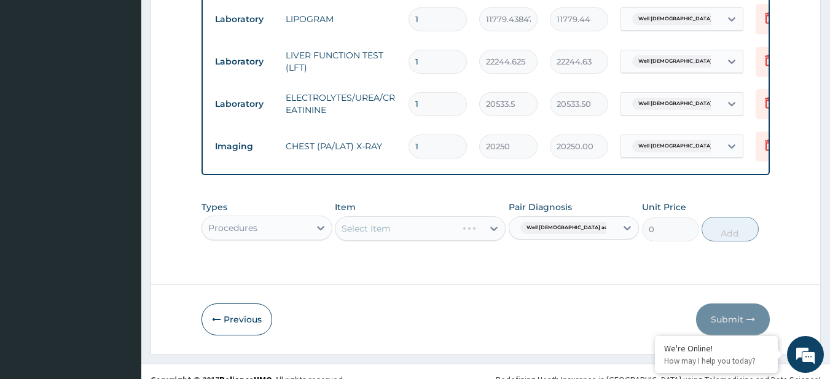
click at [401, 241] on div "Select Item" at bounding box center [420, 228] width 171 height 25
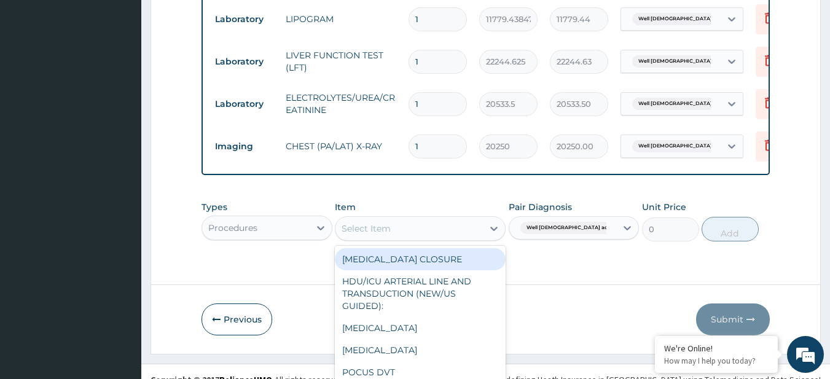
scroll to position [35, 0]
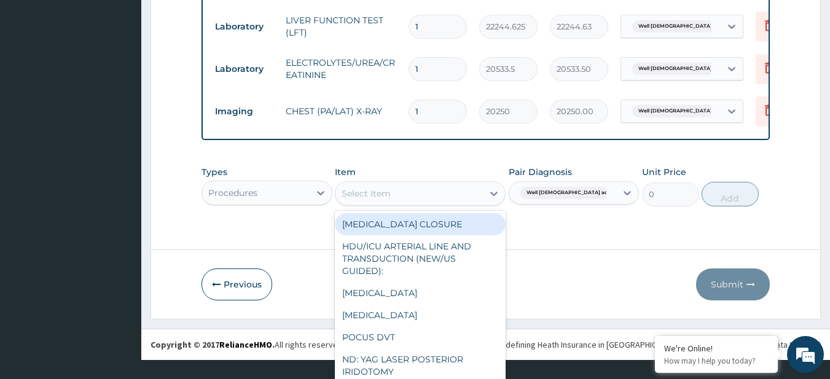
click at [395, 206] on div "option [MEDICAL_DATA] CLOSURE focused, 1 of 758. 758 results available. Use Up …" at bounding box center [420, 193] width 171 height 25
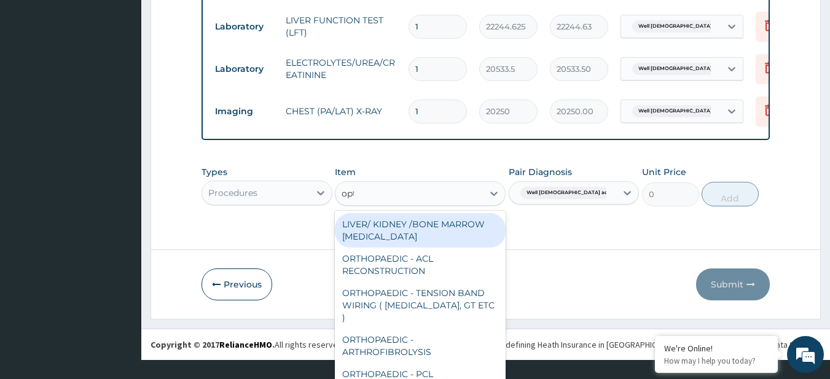
scroll to position [602, 0]
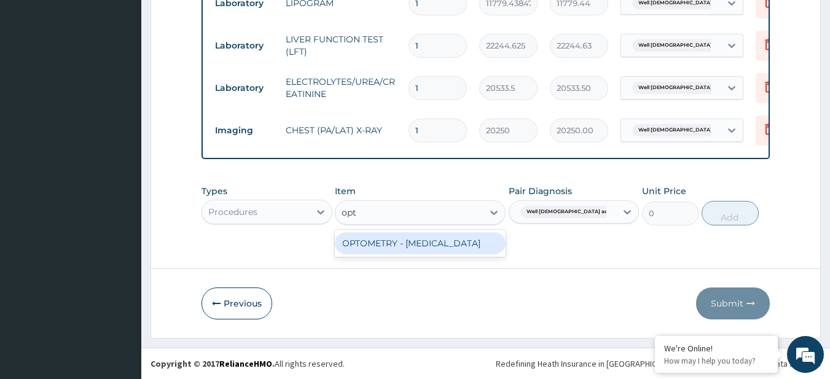
type input "op"
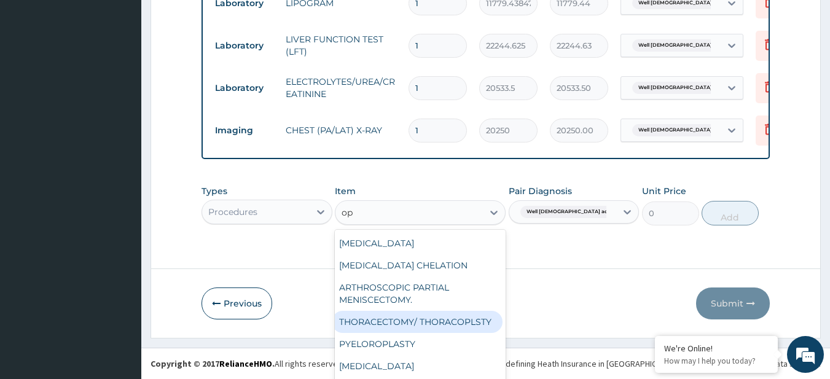
scroll to position [207, 0]
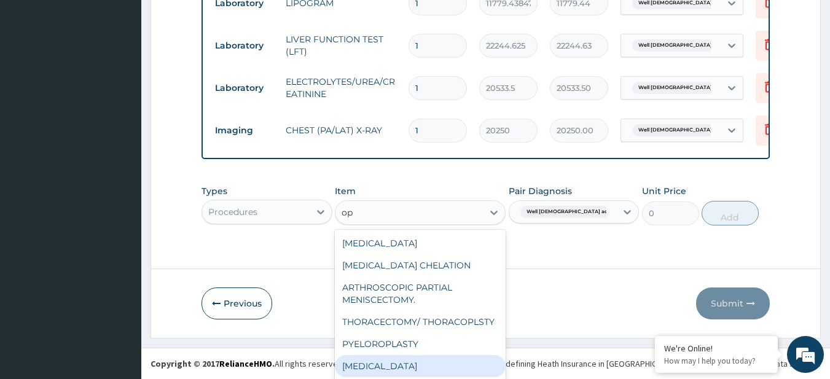
click at [435, 377] on div "COLPOSCOPY" at bounding box center [420, 366] width 171 height 22
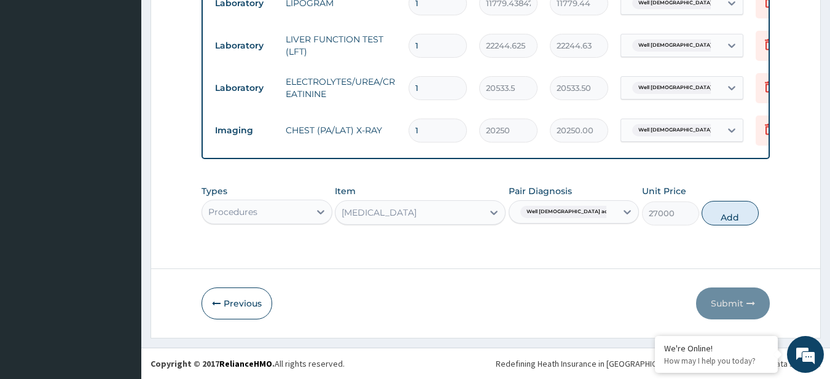
click at [435, 377] on footer "Redefining Heath Insurance in Africa using Telemedicine and Data Science! Copyr…" at bounding box center [485, 363] width 689 height 31
click at [365, 213] on div "COLPOSCOPY" at bounding box center [420, 212] width 171 height 25
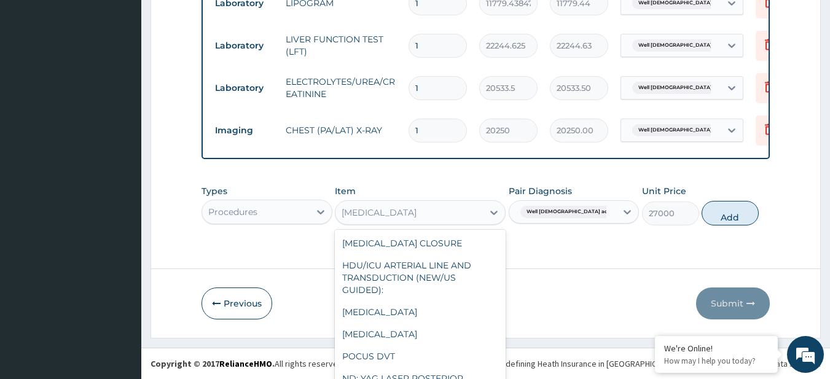
click at [365, 230] on div "COLOSTOMY CLOSURE HDU/ICU ARTERIAL LINE AND TRANSDUCTION (NEW/US GUIDED): NEPHR…" at bounding box center [420, 322] width 171 height 184
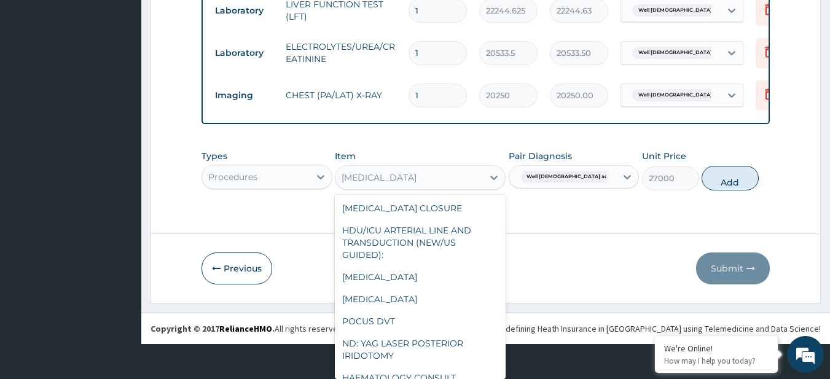
scroll to position [1229, 0]
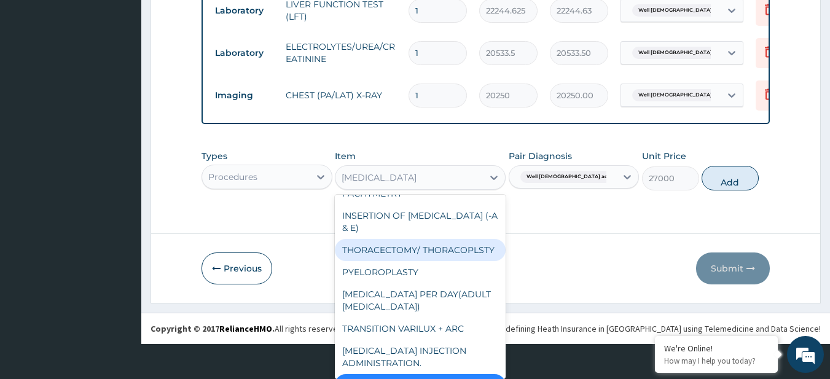
click at [365, 239] on div "THORACECTOMY/ THORACOPLSTY" at bounding box center [420, 250] width 171 height 22
type input "792000"
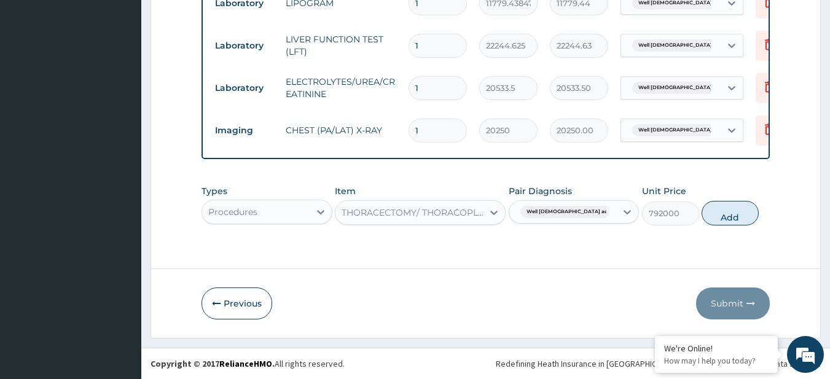
scroll to position [0, 0]
click at [368, 205] on div "option THORACECTOMY/ THORACOPLSTY, selected. Select is focused ,type to refine …" at bounding box center [420, 212] width 171 height 25
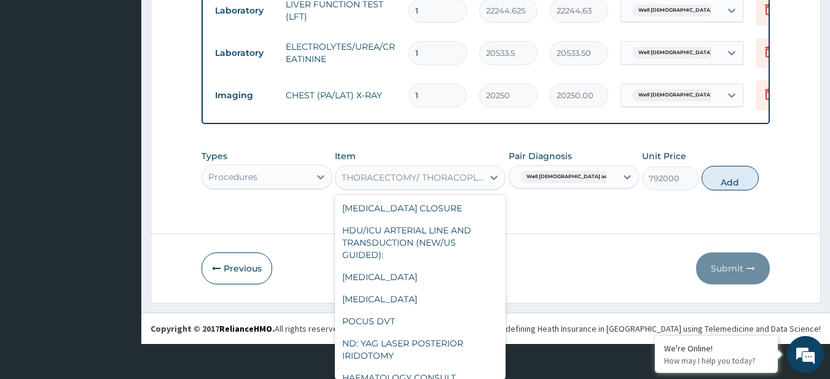
scroll to position [1099, 0]
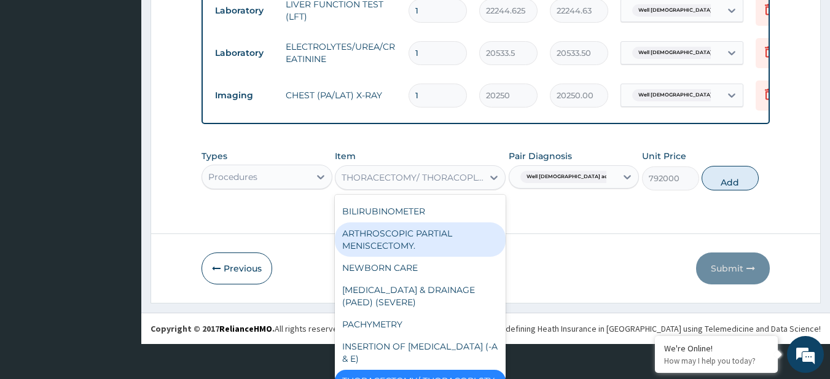
paste input "(EROM) EYE CARE CONSULTATION"
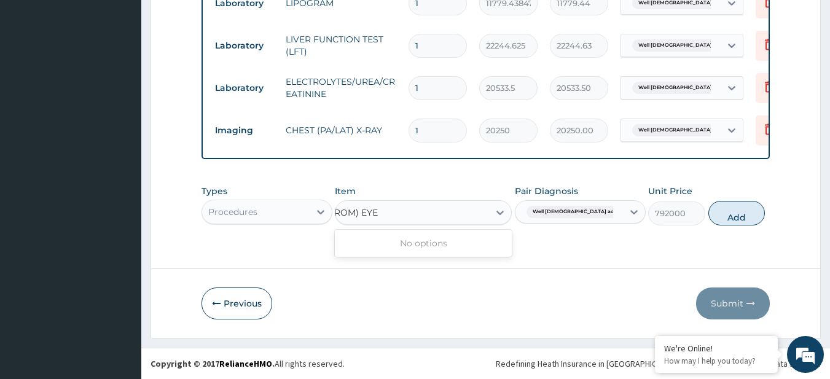
scroll to position [0, 0]
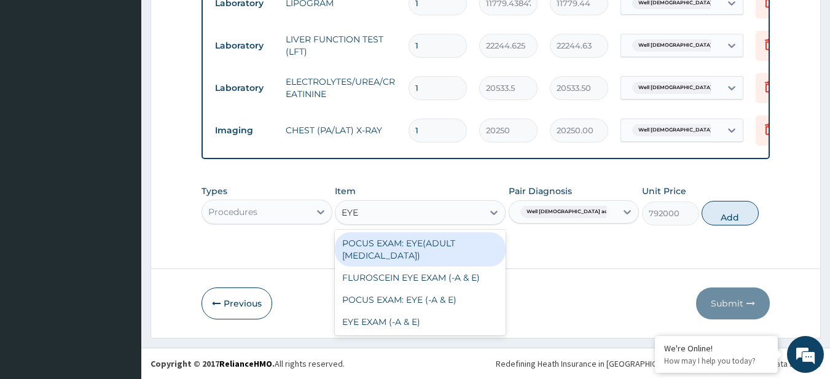
type input "EYE"
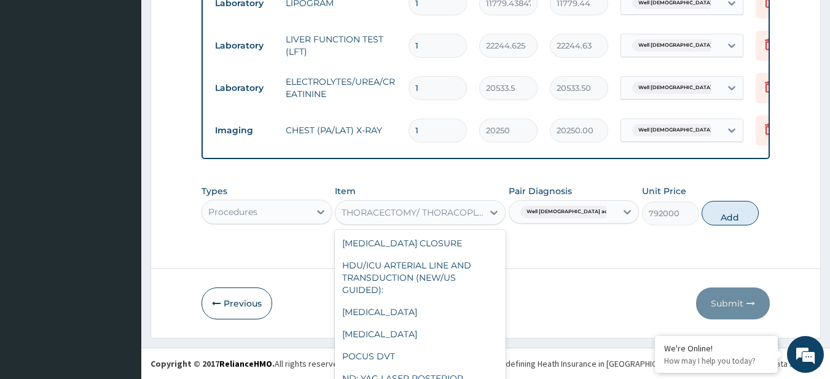
click at [371, 220] on div "option THORACECTOMY/ THORACOPLSTY, selected. option ARTHROSCOPIC PARTIAL MENISC…" at bounding box center [420, 212] width 171 height 25
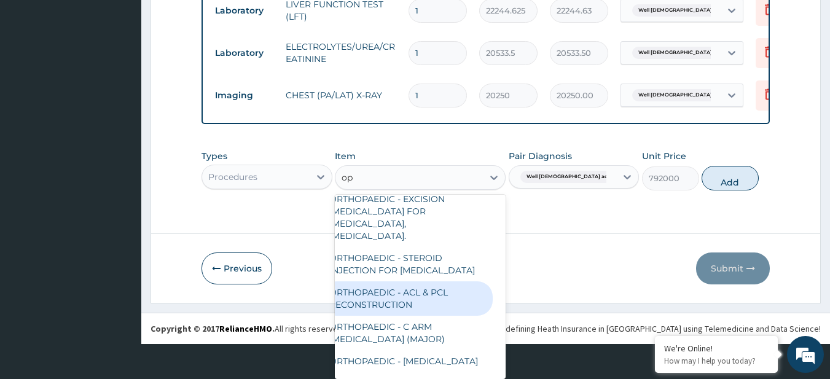
scroll to position [3002, 13]
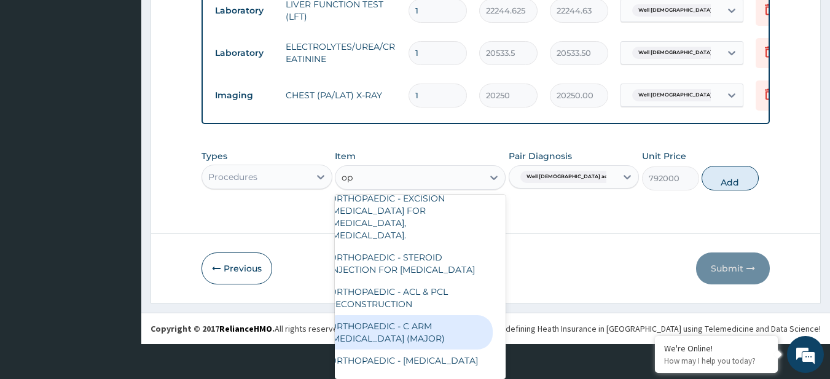
type input "op"
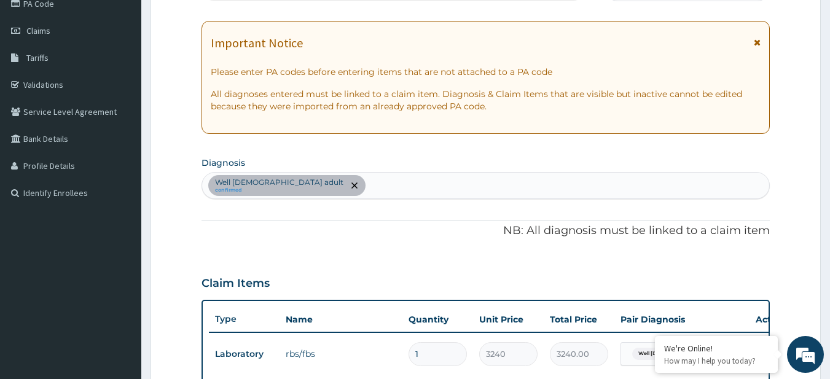
scroll to position [0, 0]
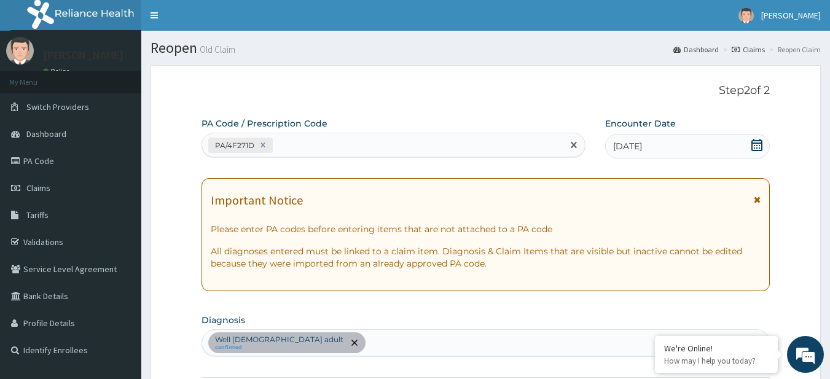
click at [322, 146] on div "PA/4F271D" at bounding box center [382, 145] width 361 height 20
paste input "PA/428938"
type input "PA/428938"
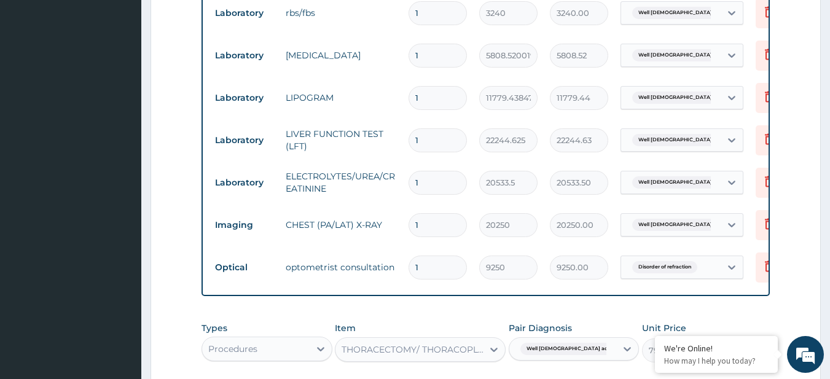
scroll to position [645, 0]
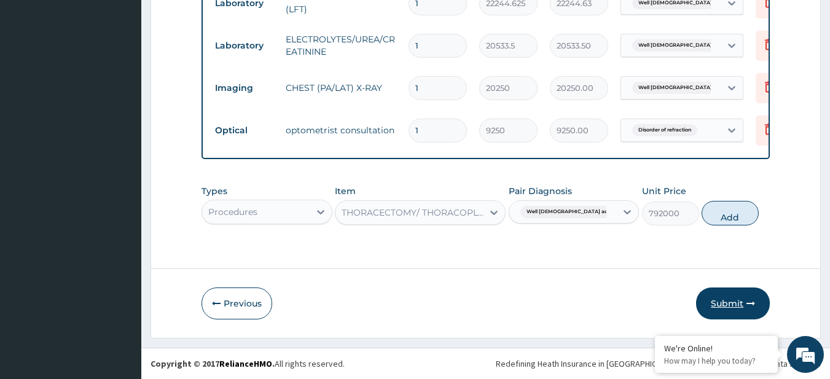
click at [733, 300] on button "Submit" at bounding box center [733, 304] width 74 height 32
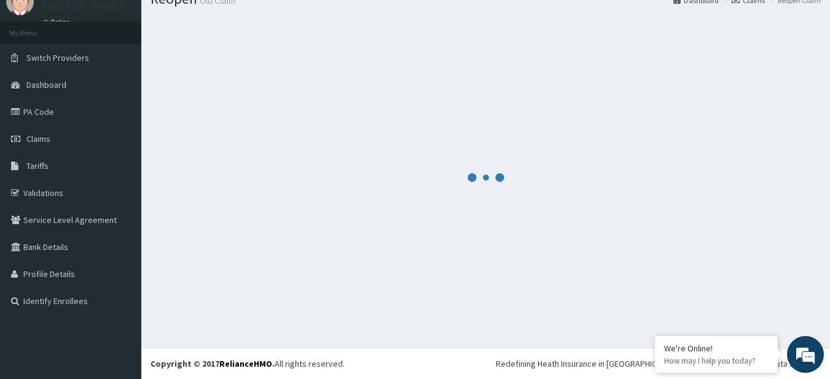
scroll to position [49, 0]
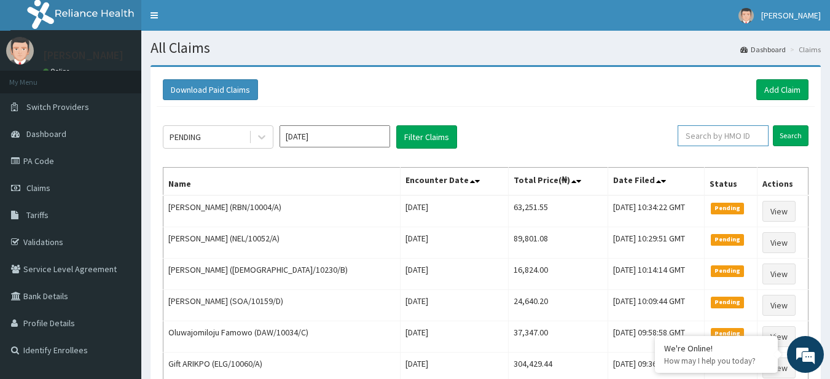
click at [748, 137] on input "text" at bounding box center [723, 135] width 91 height 21
paste input "ISW/10450/A"
type input "ISW/10450/A"
click at [797, 134] on input "Search" at bounding box center [791, 135] width 36 height 21
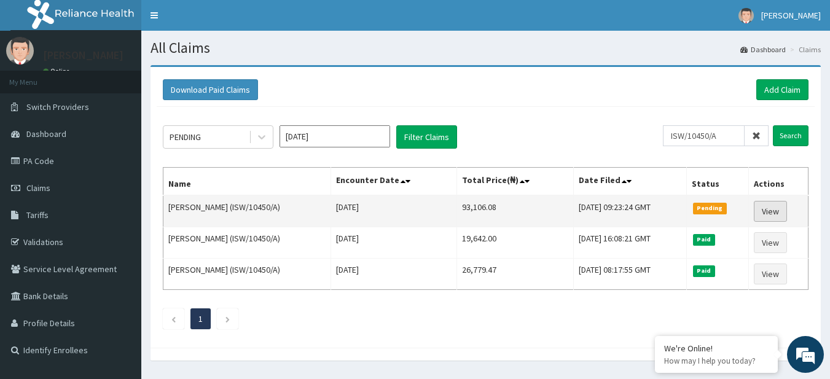
click at [770, 213] on link "View" at bounding box center [770, 211] width 33 height 21
